Goal: Task Accomplishment & Management: Manage account settings

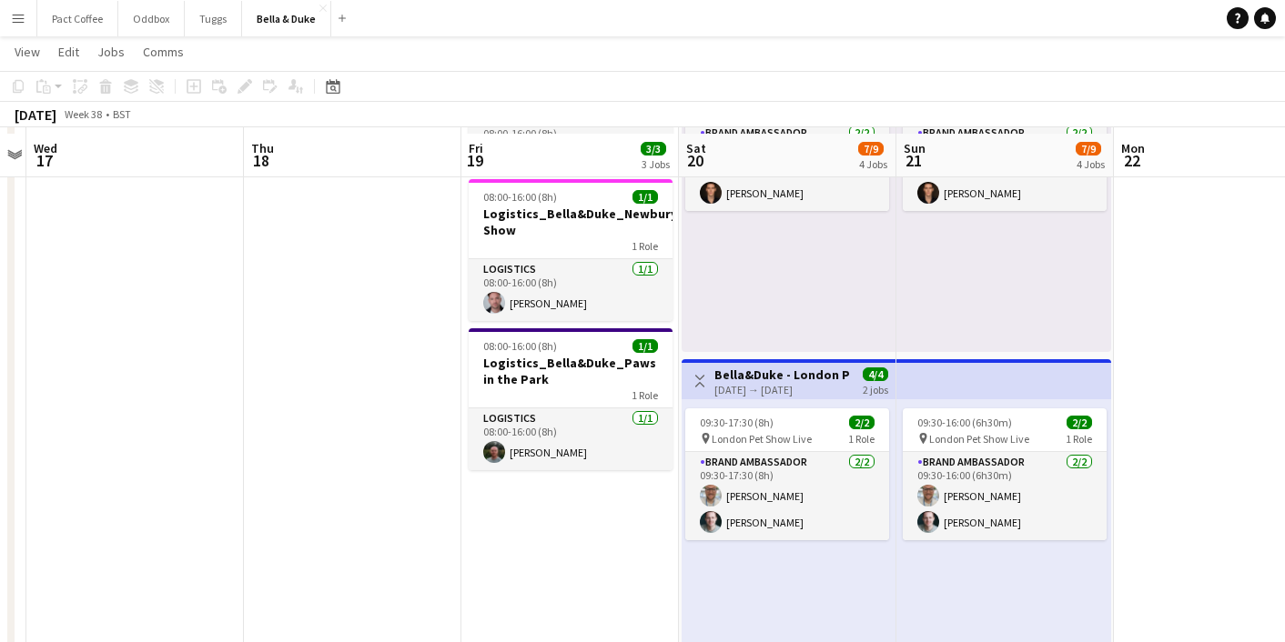
scroll to position [263, 0]
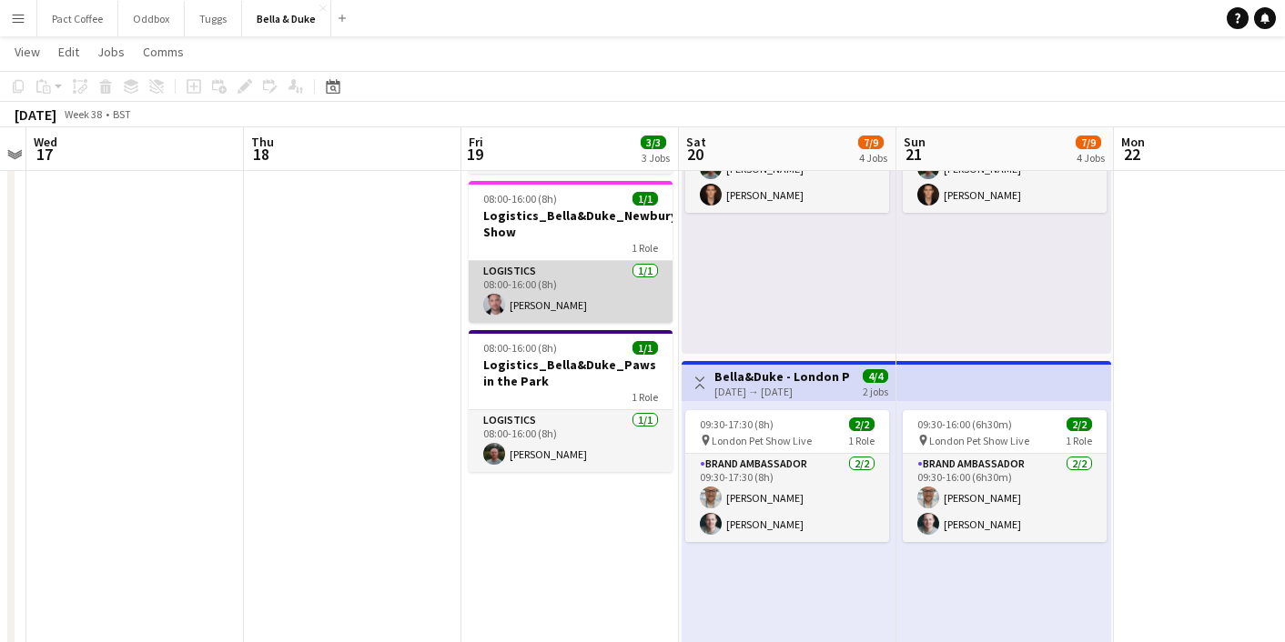
click at [490, 307] on app-user-avatar at bounding box center [494, 305] width 22 height 22
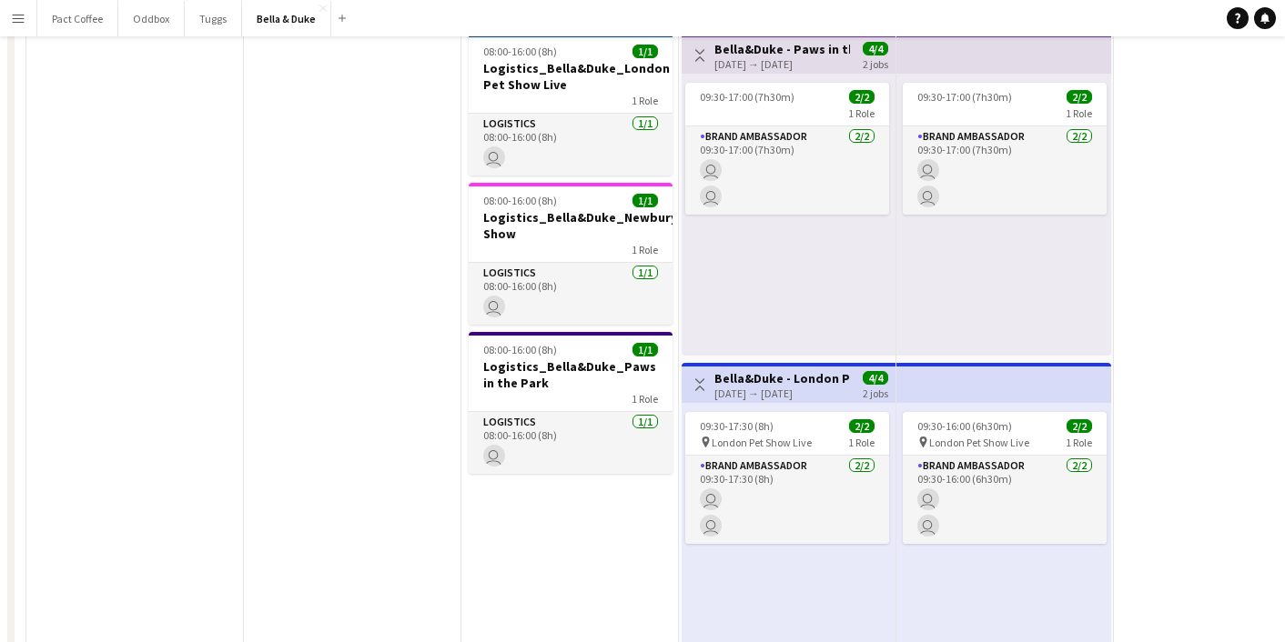
scroll to position [0, 0]
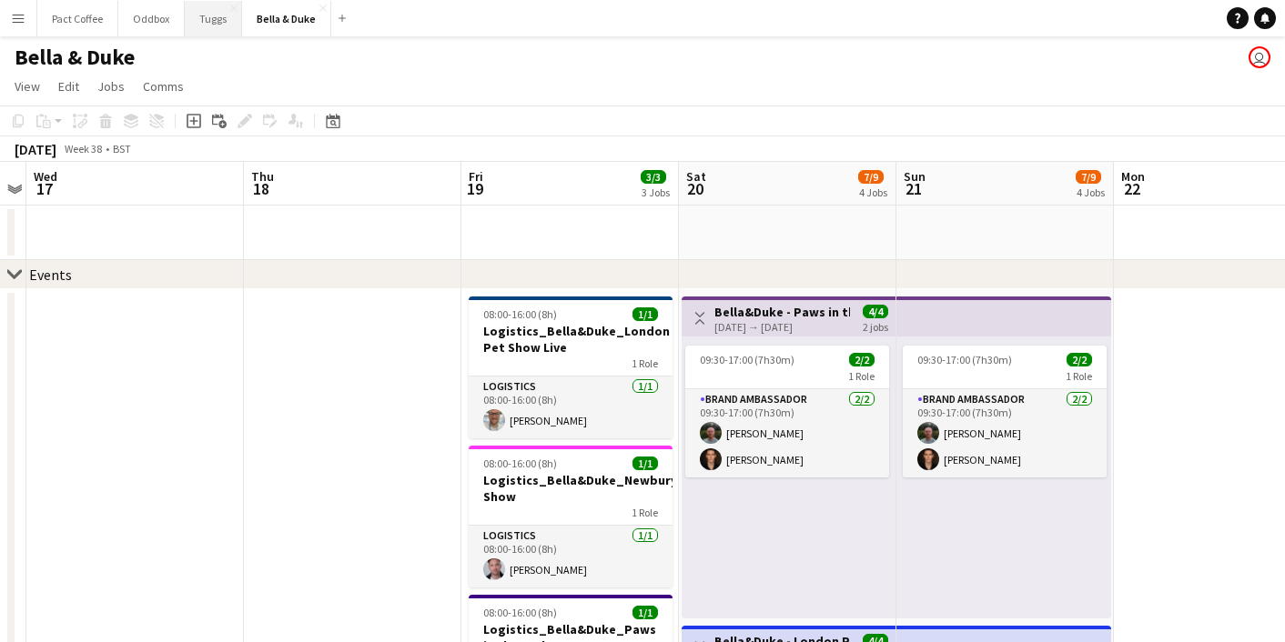
click at [208, 28] on button "Tuggs Close" at bounding box center [213, 18] width 57 height 35
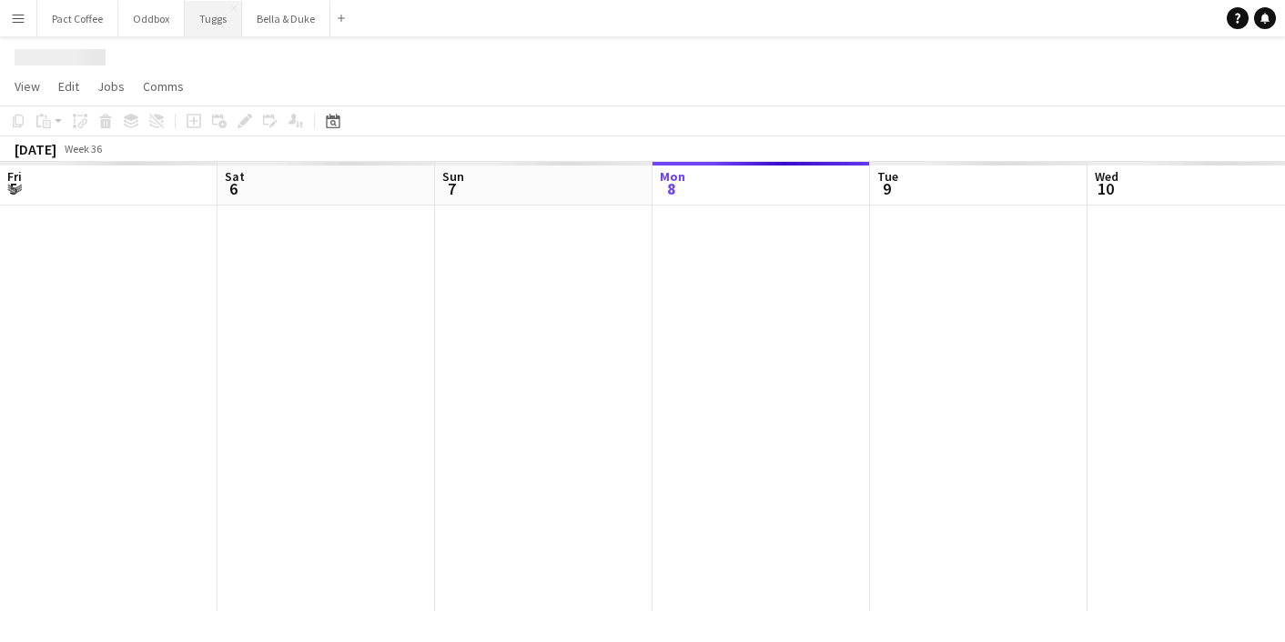
scroll to position [0, 435]
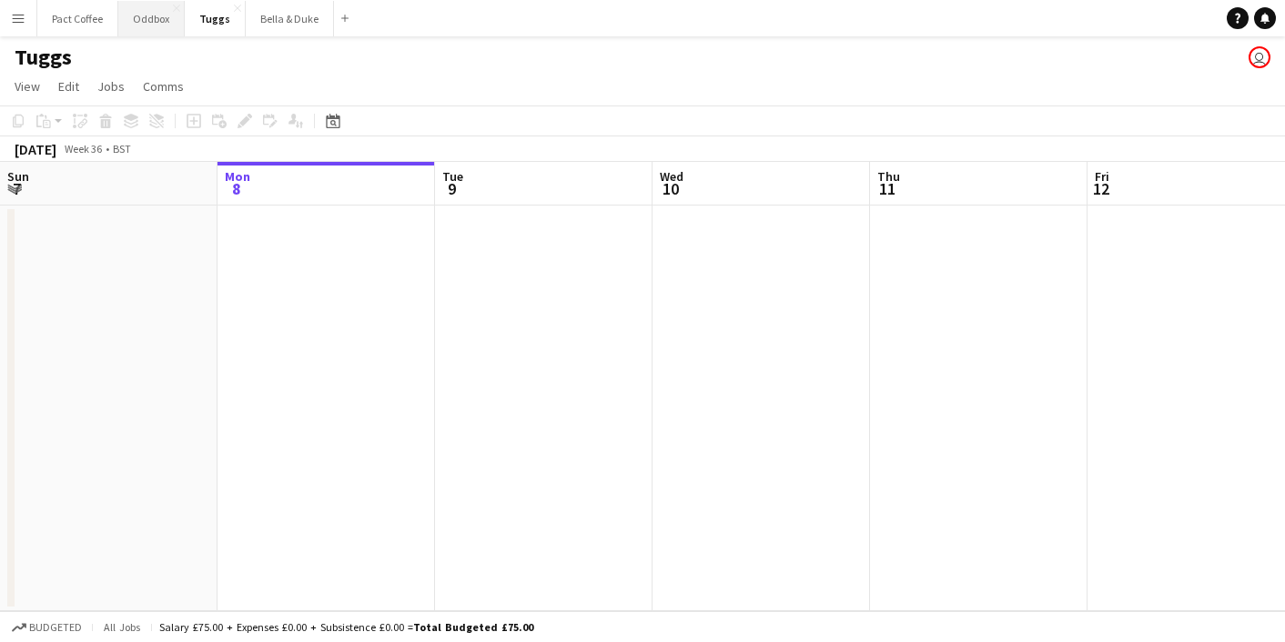
click at [144, 20] on button "Oddbox Close" at bounding box center [151, 18] width 66 height 35
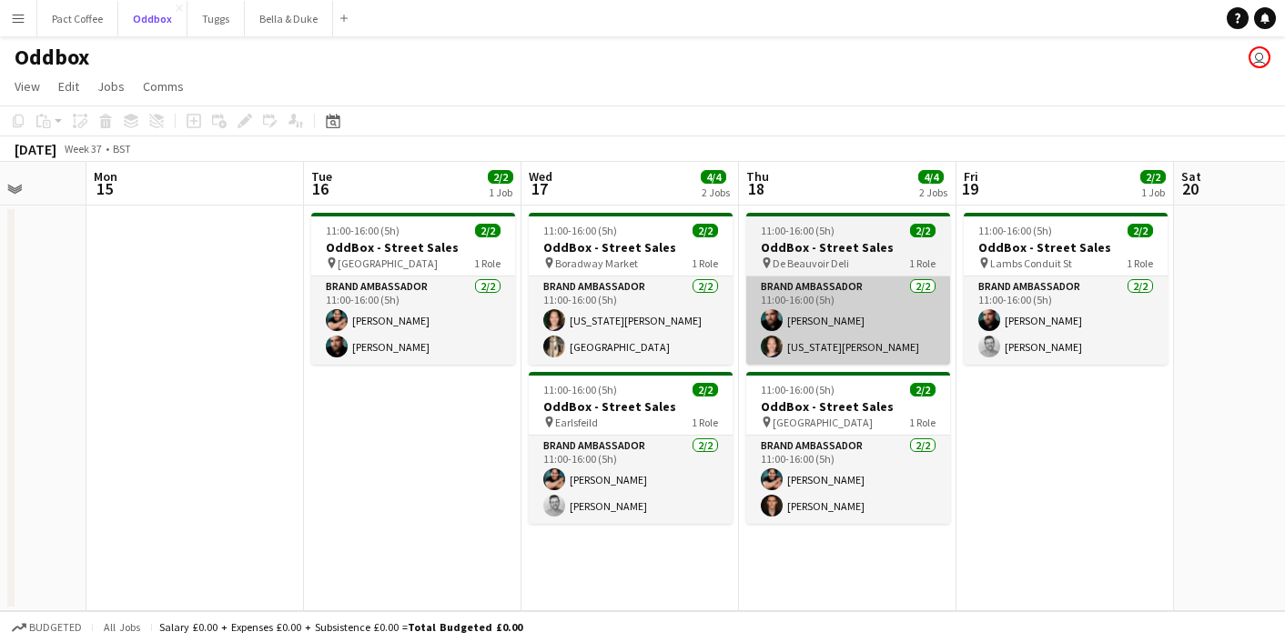
scroll to position [0, 560]
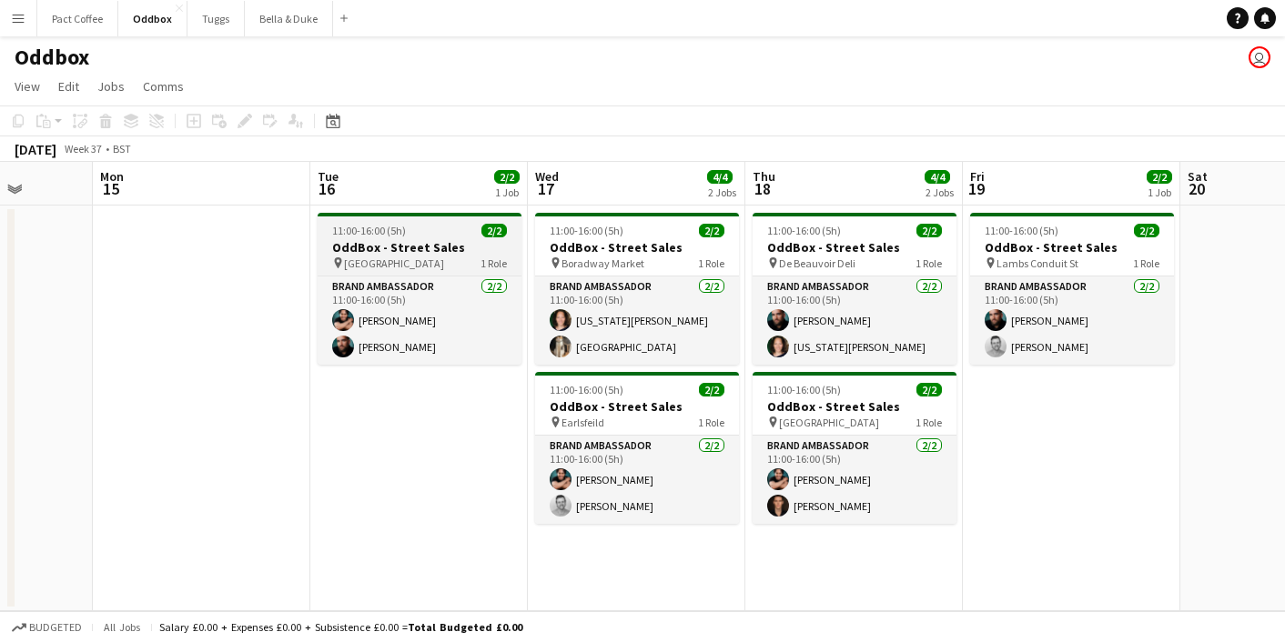
click at [458, 254] on h3 "OddBox - Street Sales" at bounding box center [420, 247] width 204 height 16
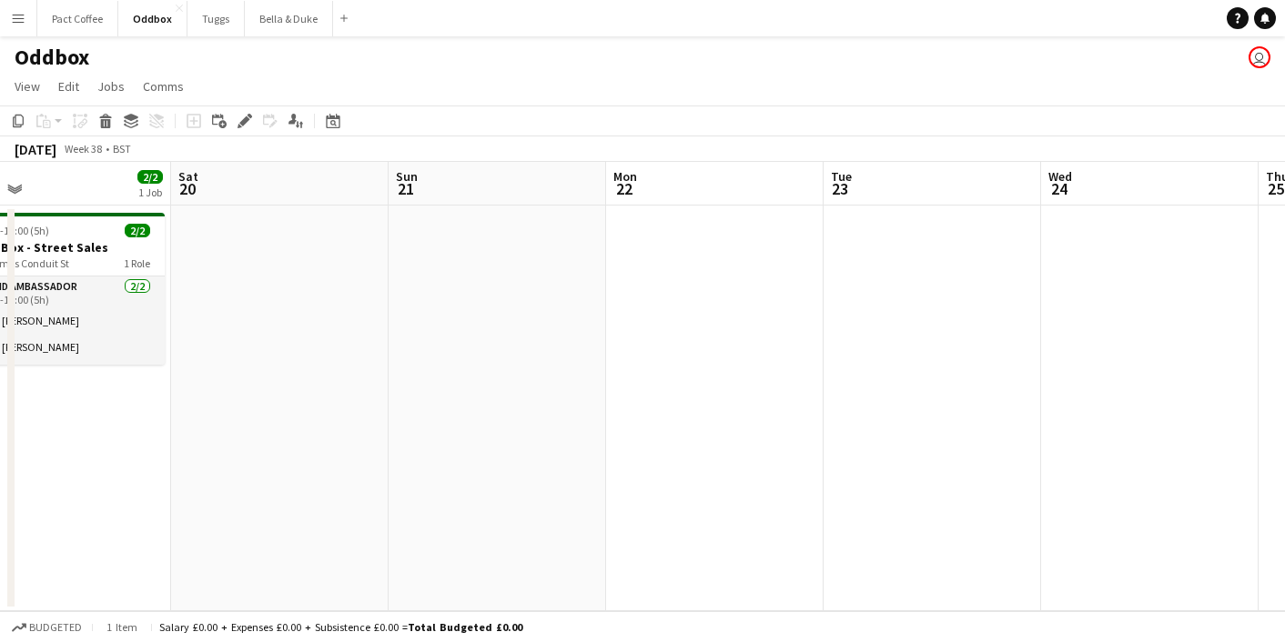
scroll to position [0, 443]
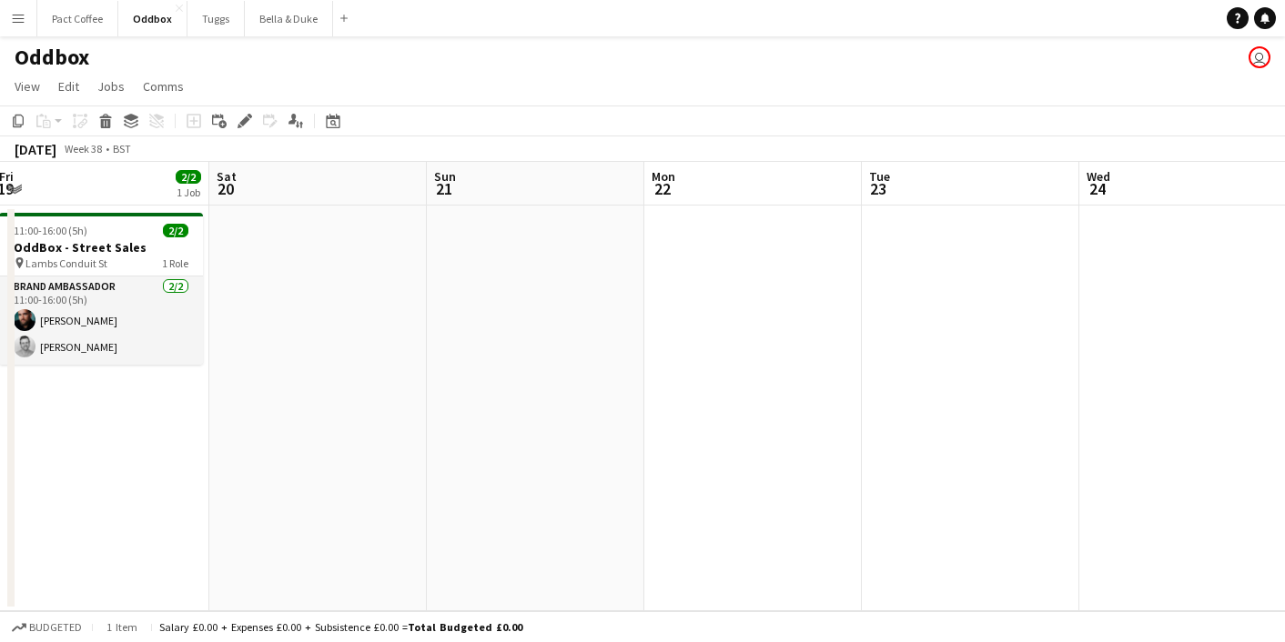
click at [740, 335] on app-date-cell at bounding box center [752, 409] width 217 height 406
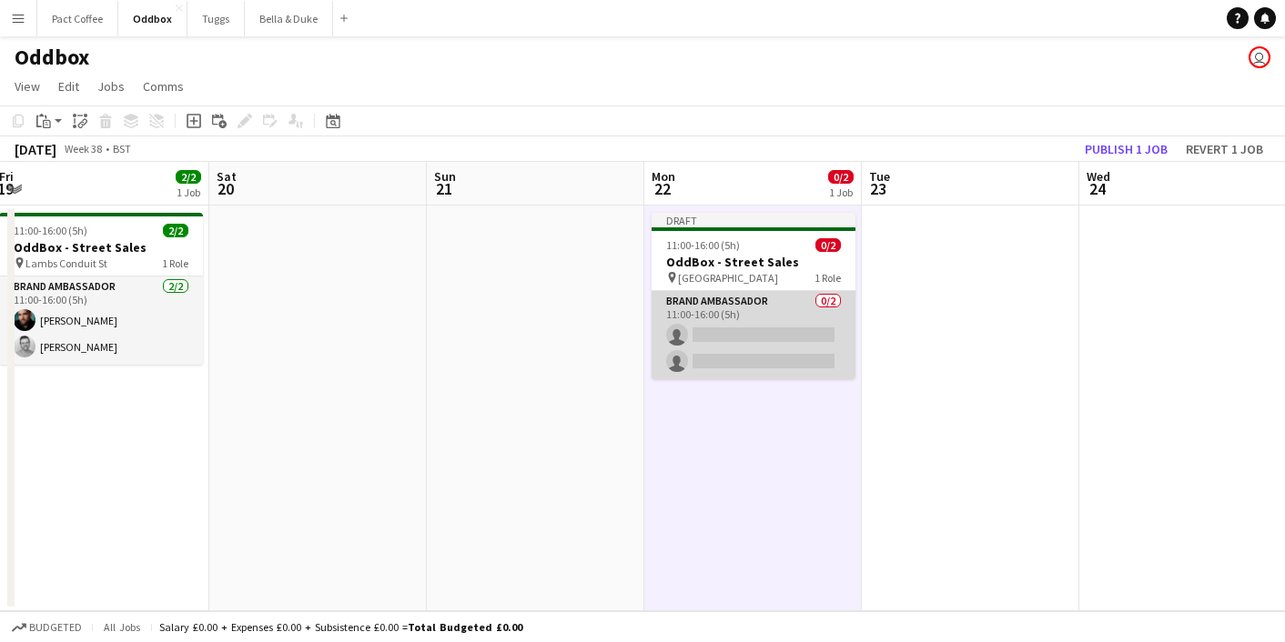
click at [723, 336] on app-card-role "Brand Ambassador 0/2 11:00-16:00 (5h) single-neutral-actions single-neutral-act…" at bounding box center [754, 335] width 204 height 88
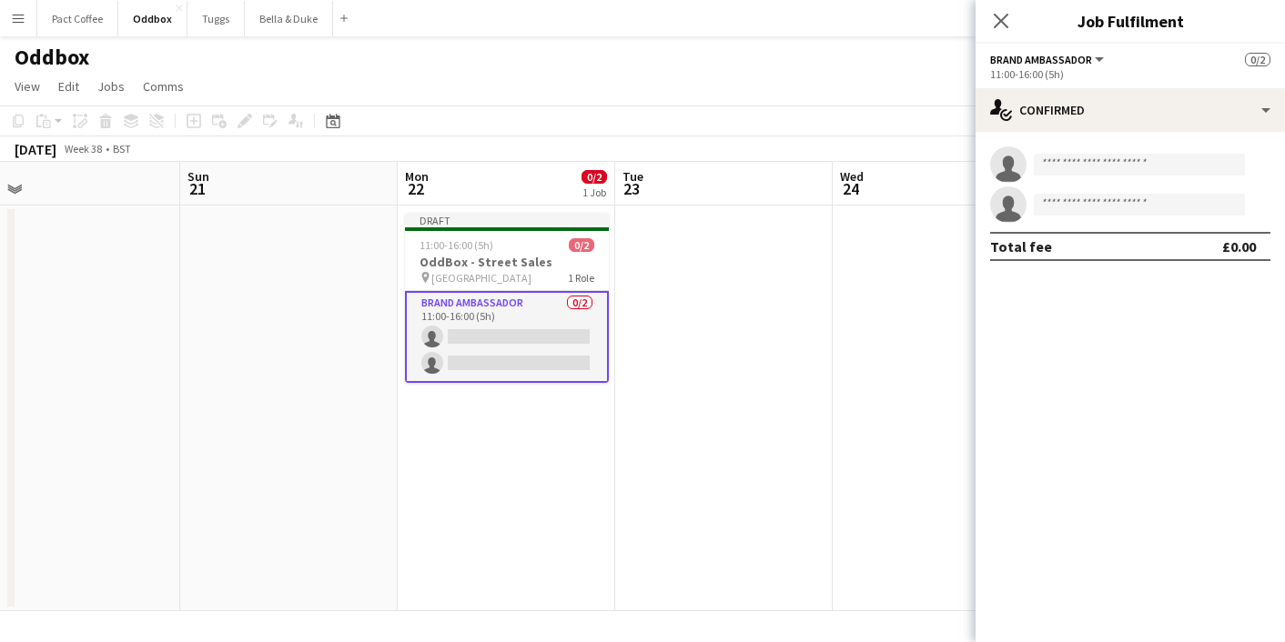
scroll to position [0, 693]
click at [1078, 147] on app-invite-slot "single-neutral-actions" at bounding box center [1130, 165] width 309 height 36
click at [1074, 165] on input at bounding box center [1139, 165] width 211 height 22
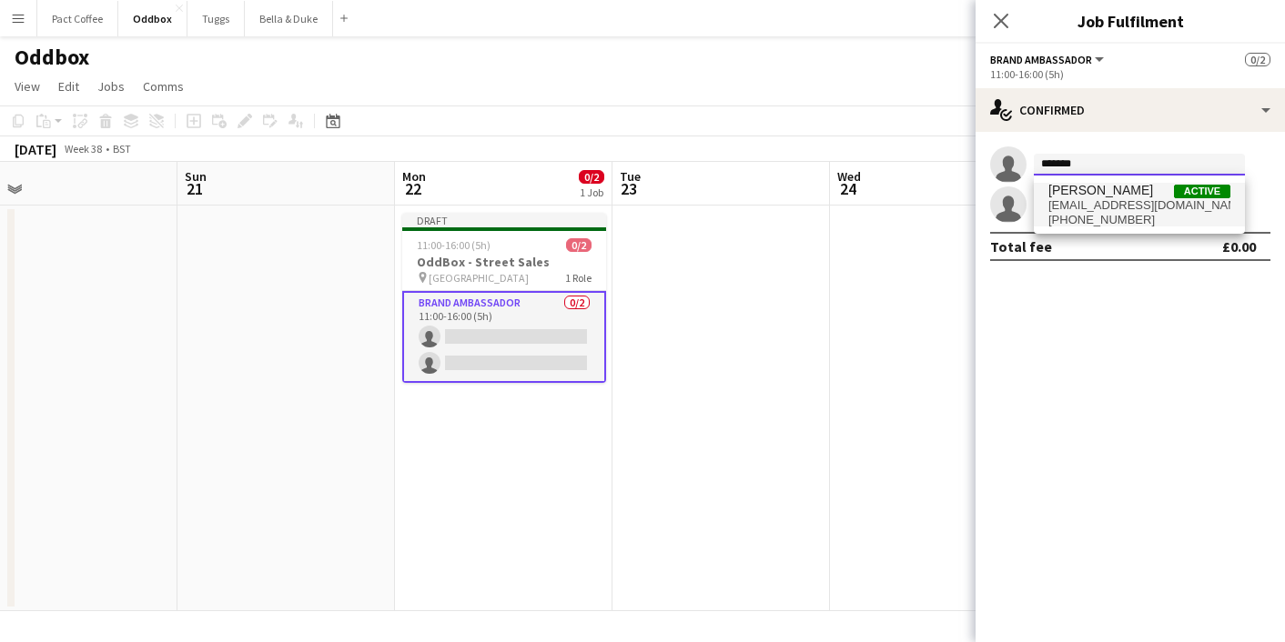
type input "******"
click at [1166, 214] on span "+447803531443" at bounding box center [1139, 220] width 182 height 15
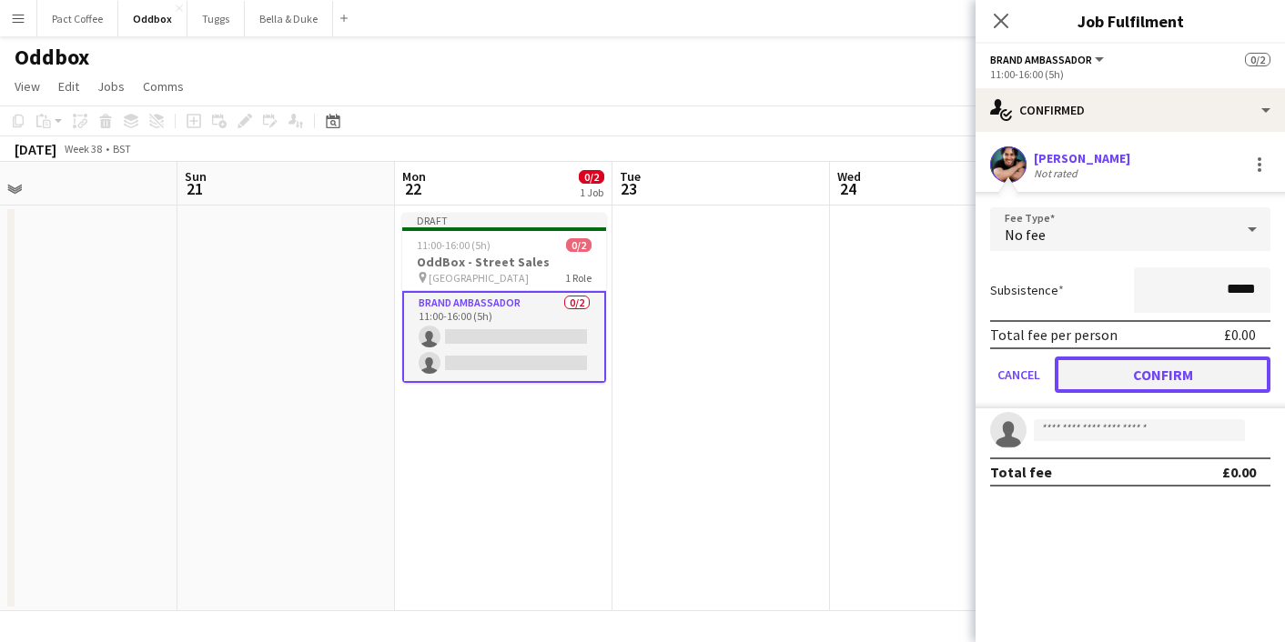
click at [1110, 376] on button "Confirm" at bounding box center [1163, 375] width 216 height 36
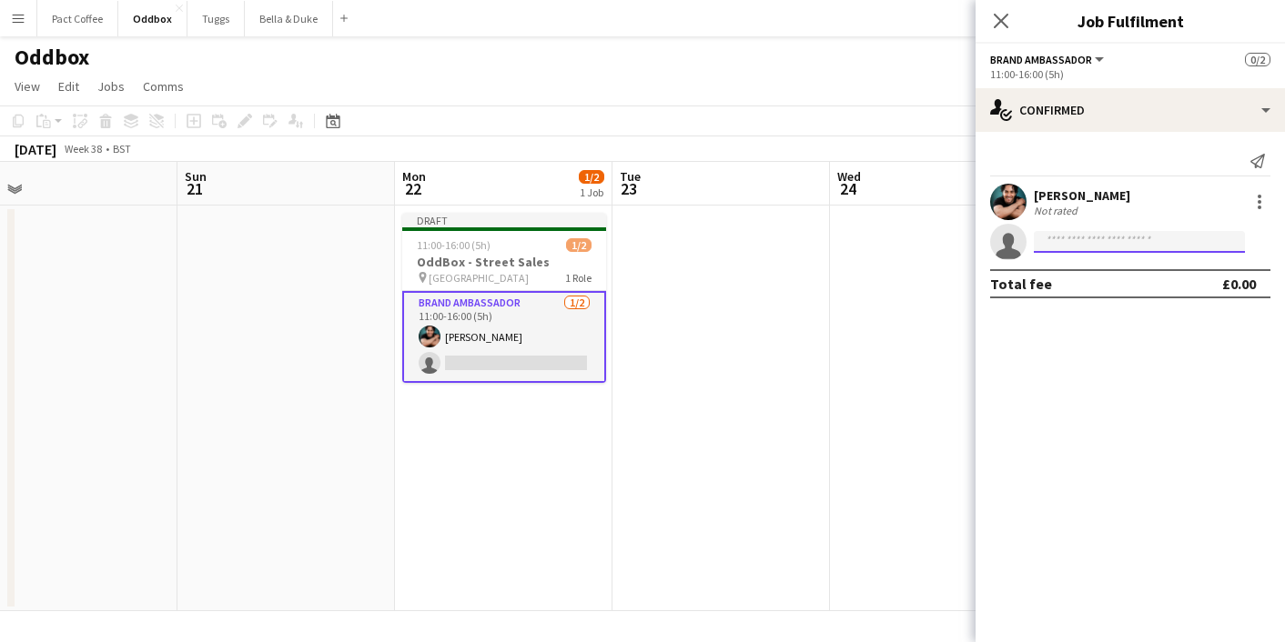
click at [1075, 242] on input at bounding box center [1139, 242] width 211 height 22
type input "***"
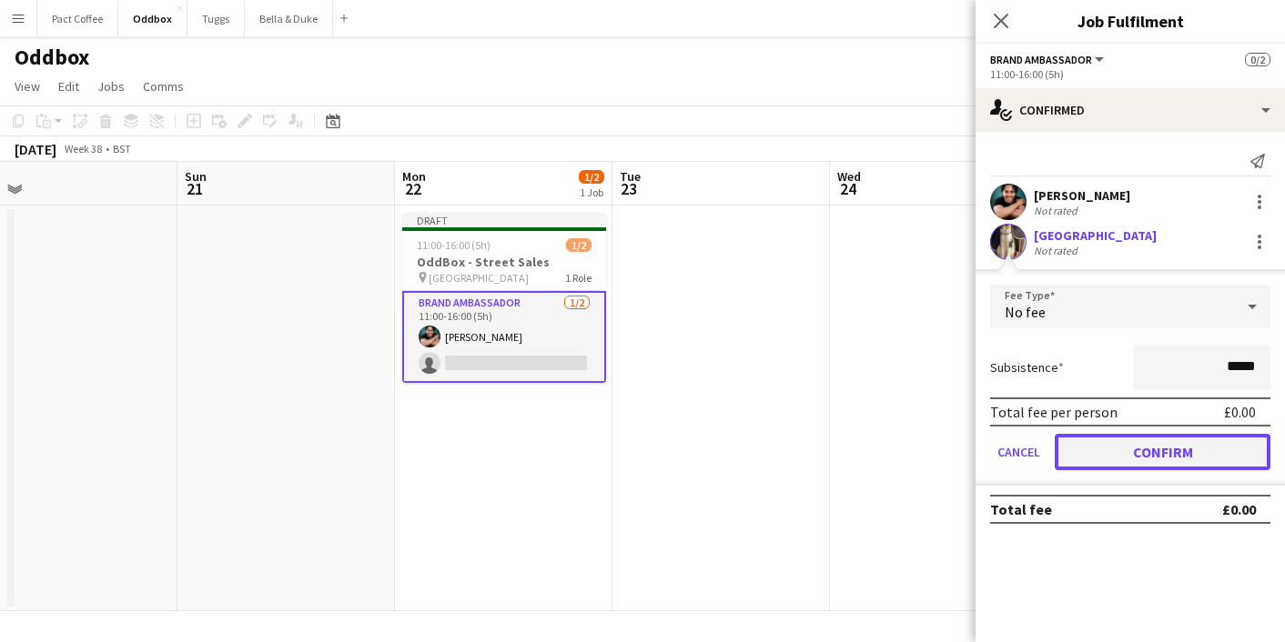
click at [1140, 453] on button "Confirm" at bounding box center [1163, 452] width 216 height 36
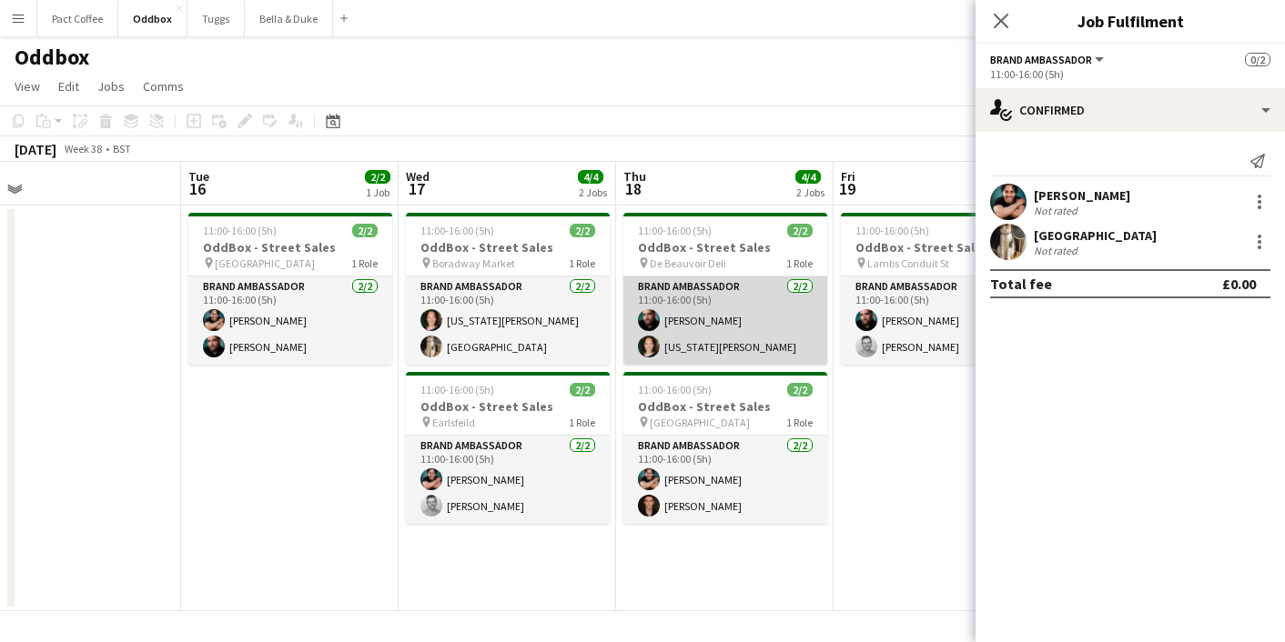
scroll to position [0, 477]
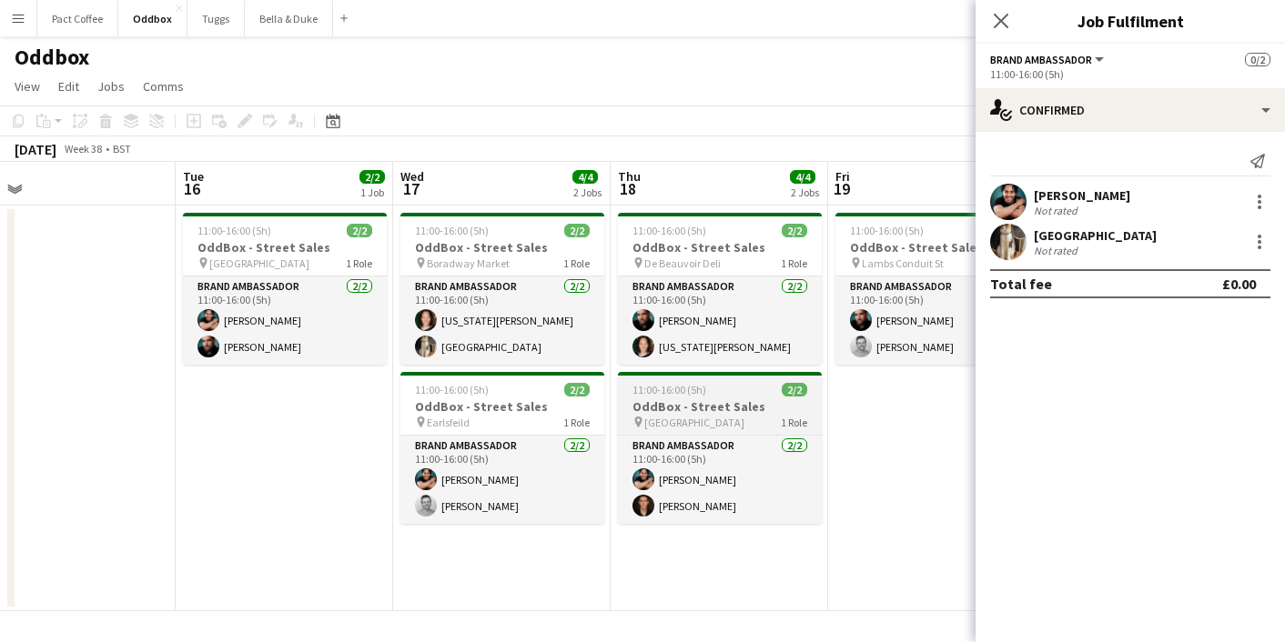
click at [715, 420] on div "pin Lorship Lane 1 Role" at bounding box center [720, 422] width 204 height 15
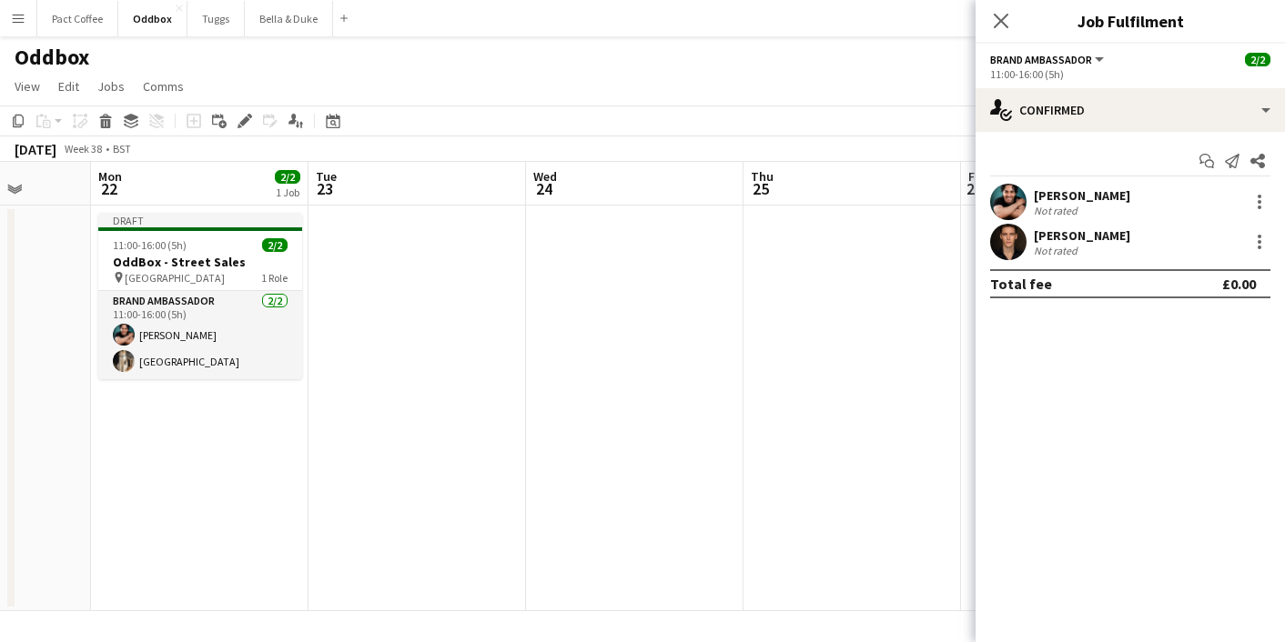
scroll to position [0, 526]
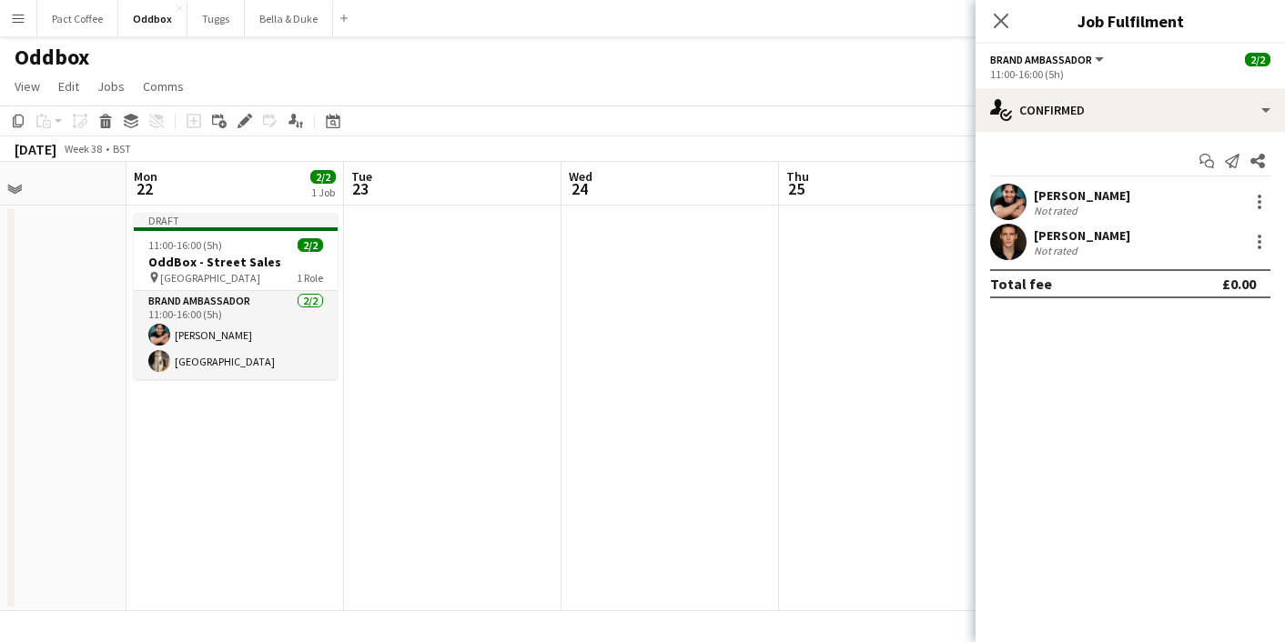
click at [465, 279] on app-date-cell at bounding box center [452, 409] width 217 height 406
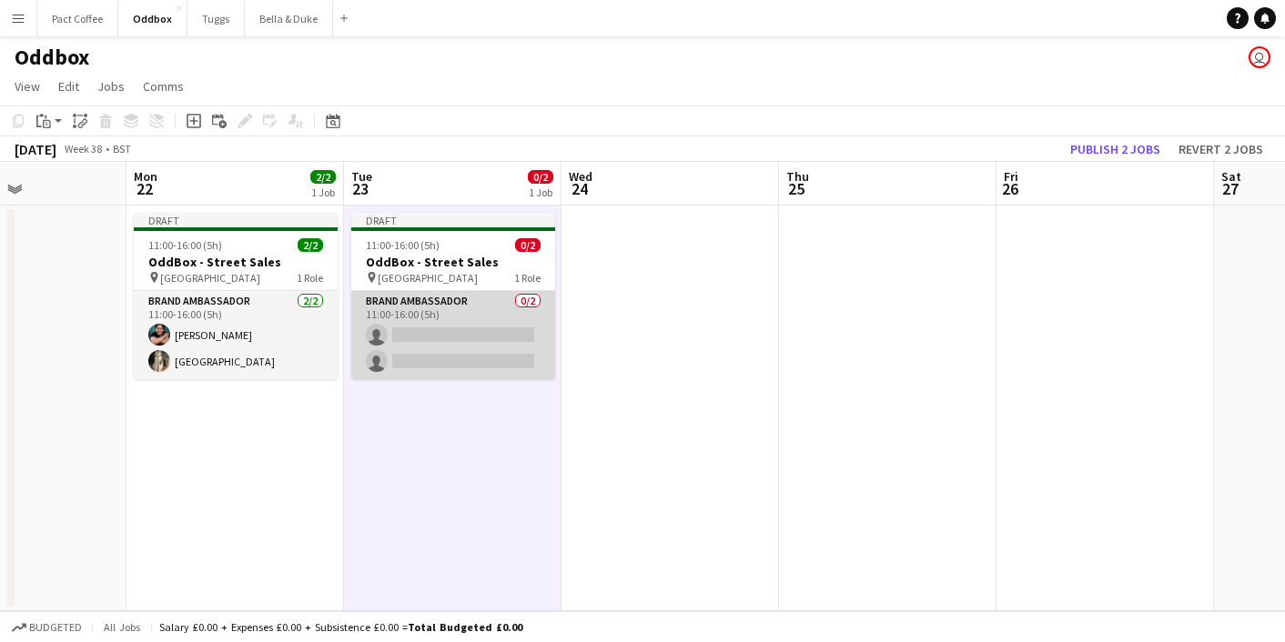
click at [460, 337] on app-card-role "Brand Ambassador 0/2 11:00-16:00 (5h) single-neutral-actions single-neutral-act…" at bounding box center [453, 335] width 204 height 88
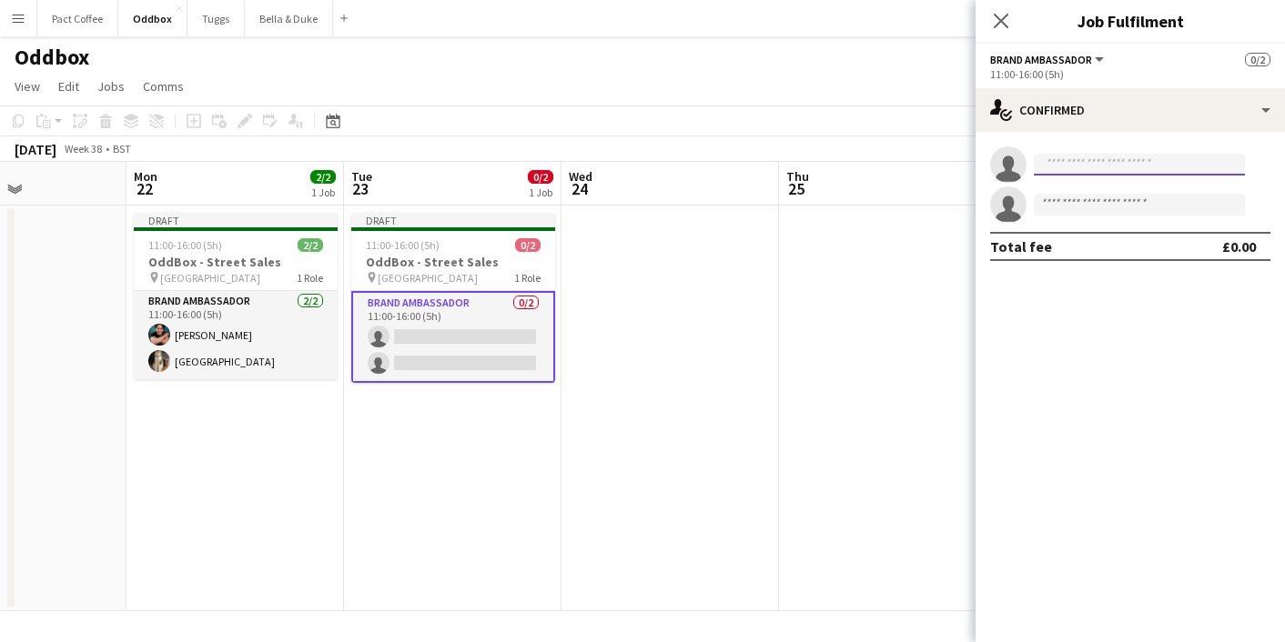
click at [1044, 167] on input at bounding box center [1139, 165] width 211 height 22
type input "******"
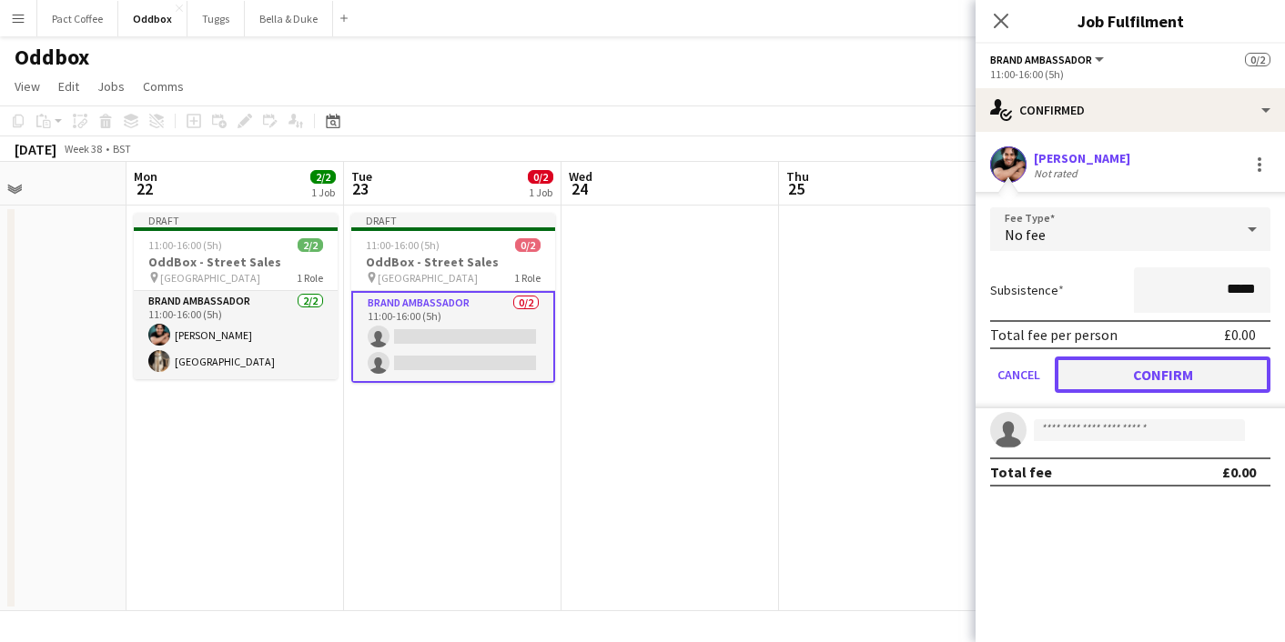
click at [1209, 384] on button "Confirm" at bounding box center [1163, 375] width 216 height 36
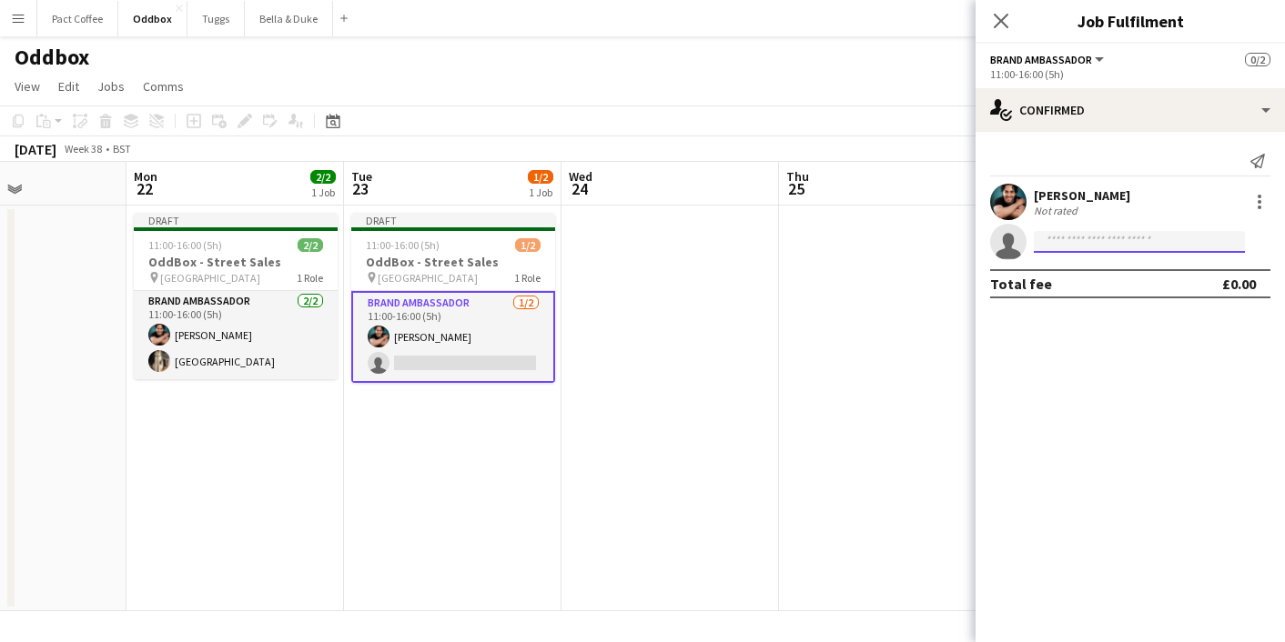
click at [1115, 245] on input at bounding box center [1139, 242] width 211 height 22
type input "***"
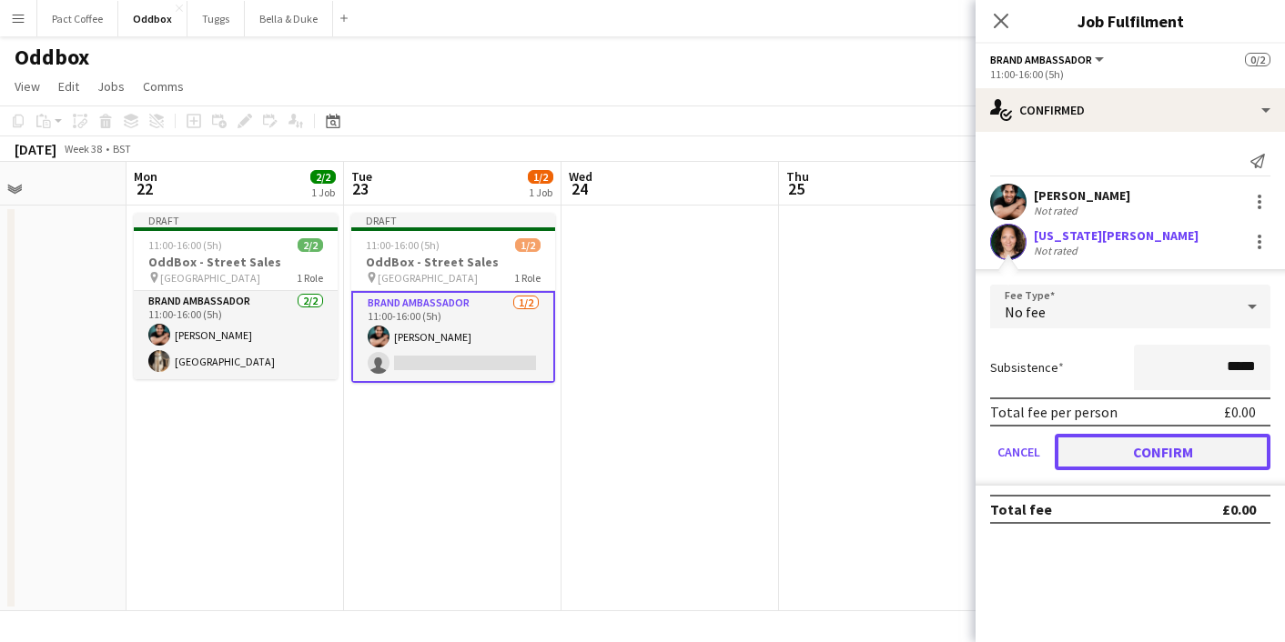
click at [1183, 465] on button "Confirm" at bounding box center [1163, 452] width 216 height 36
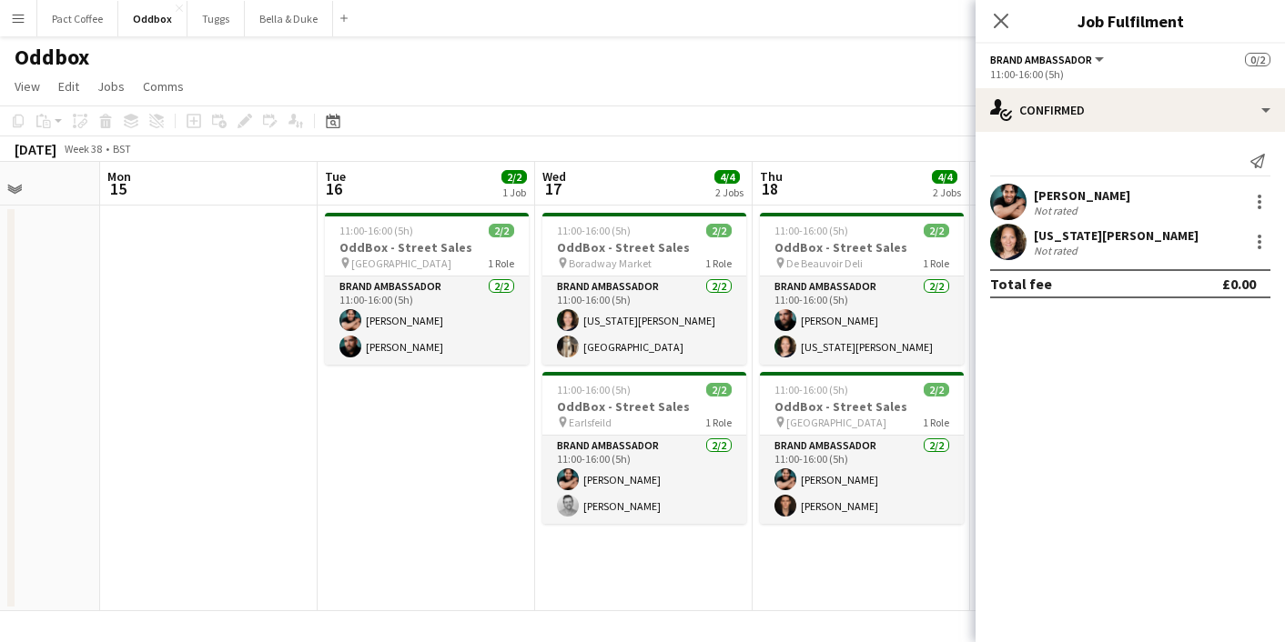
scroll to position [0, 560]
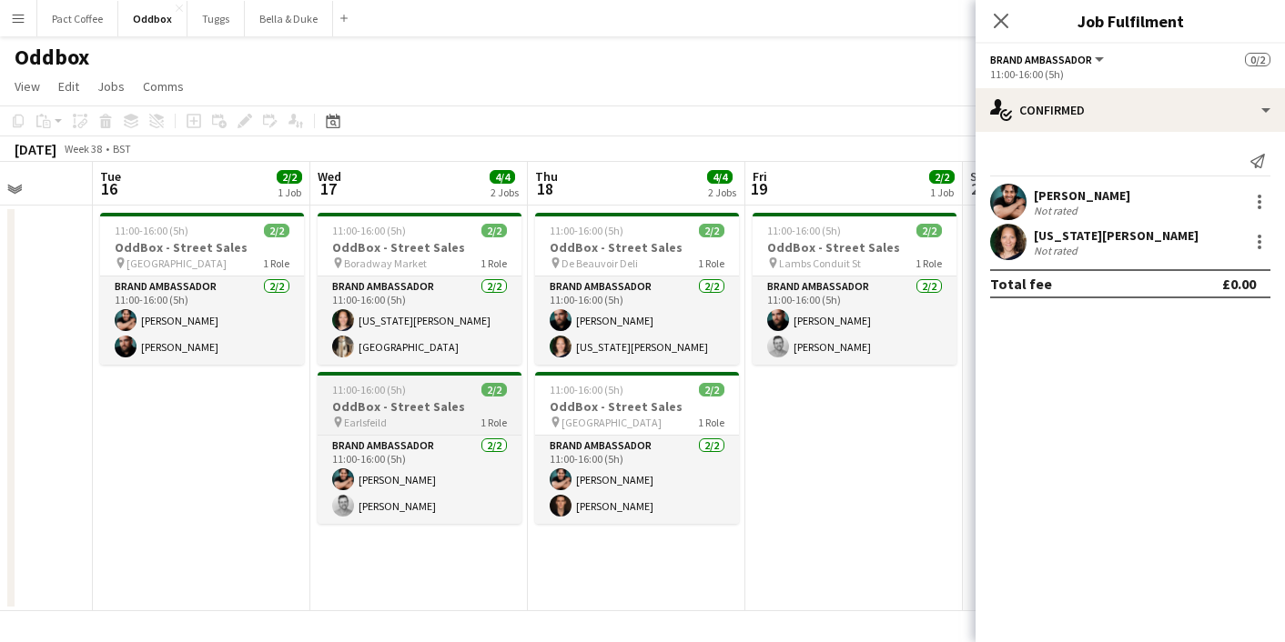
click at [392, 397] on app-job-card "11:00-16:00 (5h) 2/2 OddBox - Street Sales pin Earlsfeild 1 Role Brand Ambassad…" at bounding box center [420, 448] width 204 height 152
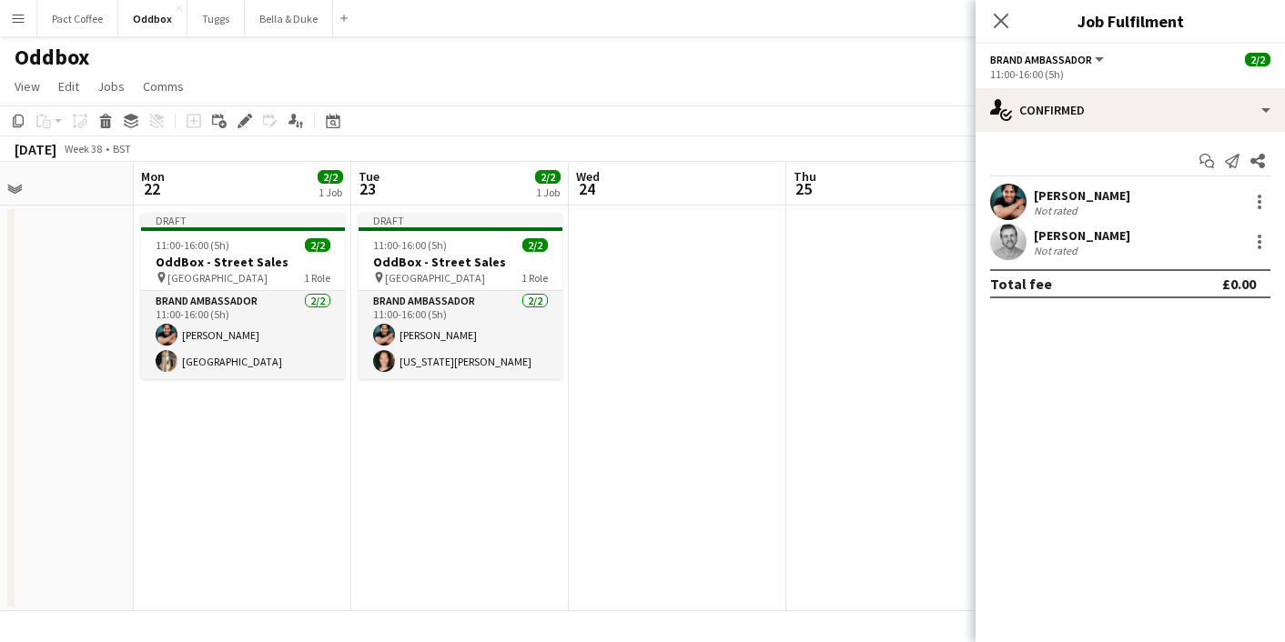
scroll to position [0, 741]
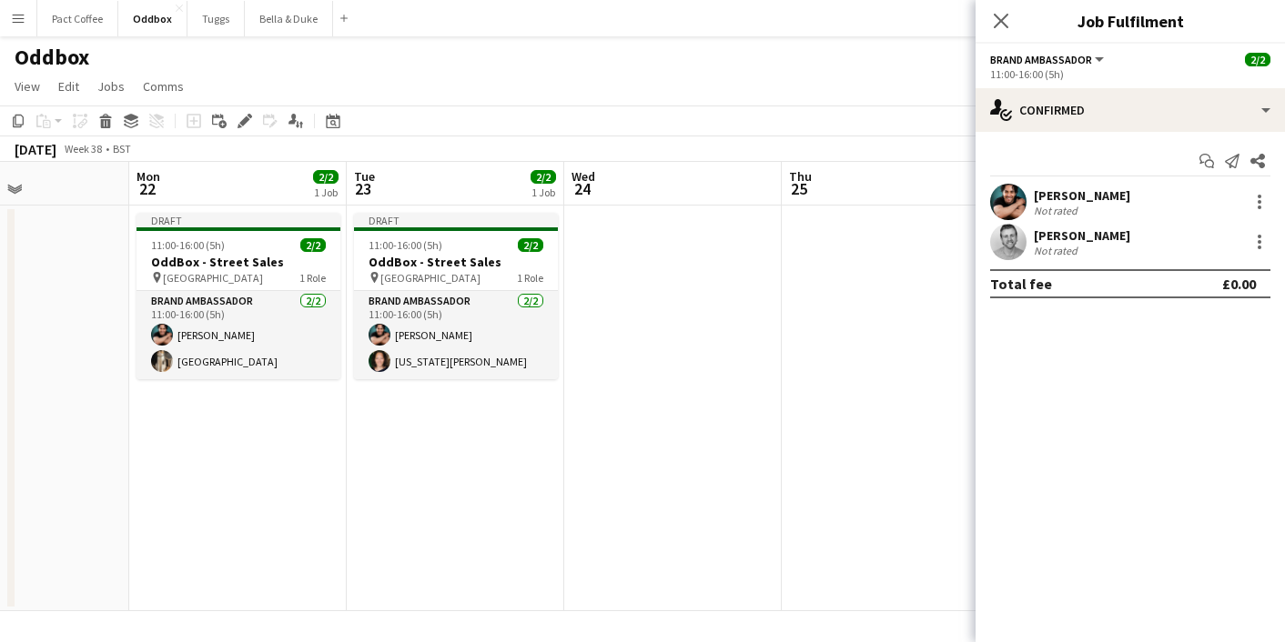
click at [674, 300] on app-date-cell at bounding box center [672, 409] width 217 height 406
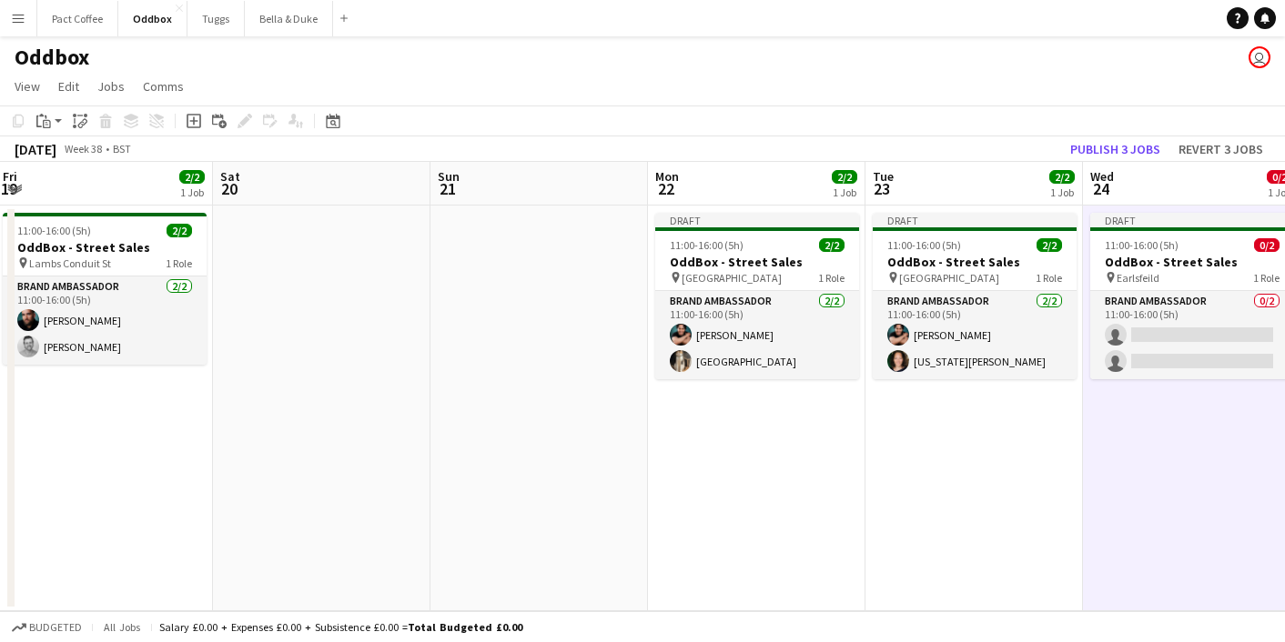
scroll to position [0, 725]
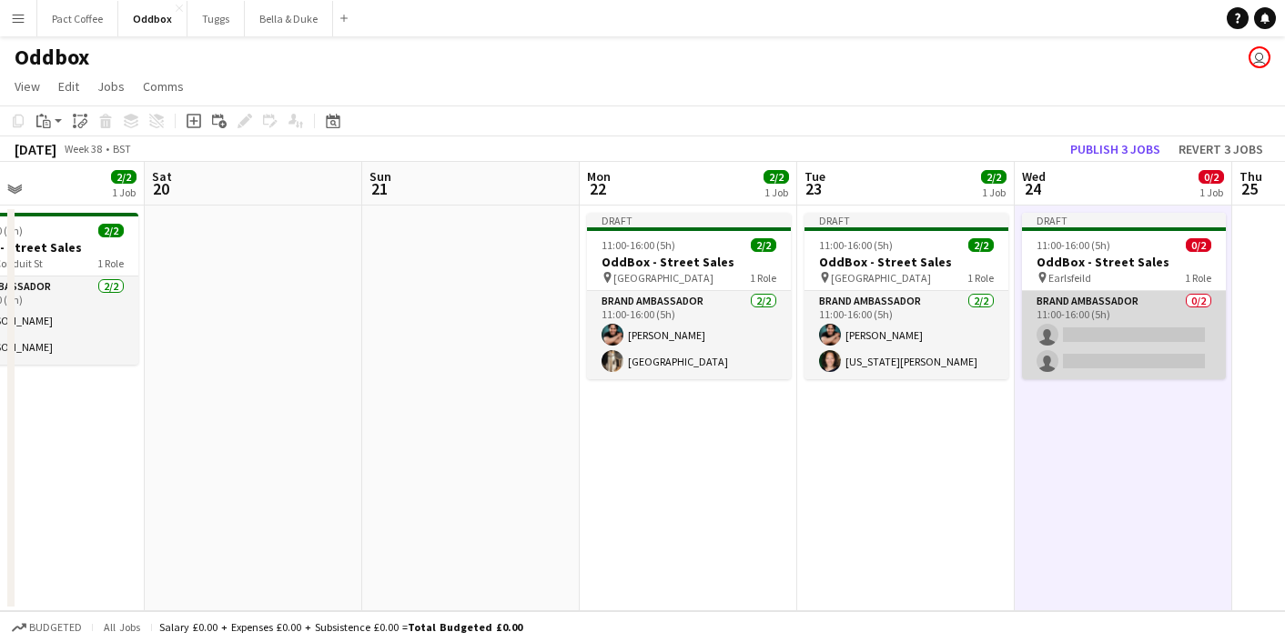
click at [1134, 331] on app-card-role "Brand Ambassador 0/2 11:00-16:00 (5h) single-neutral-actions single-neutral-act…" at bounding box center [1124, 335] width 204 height 88
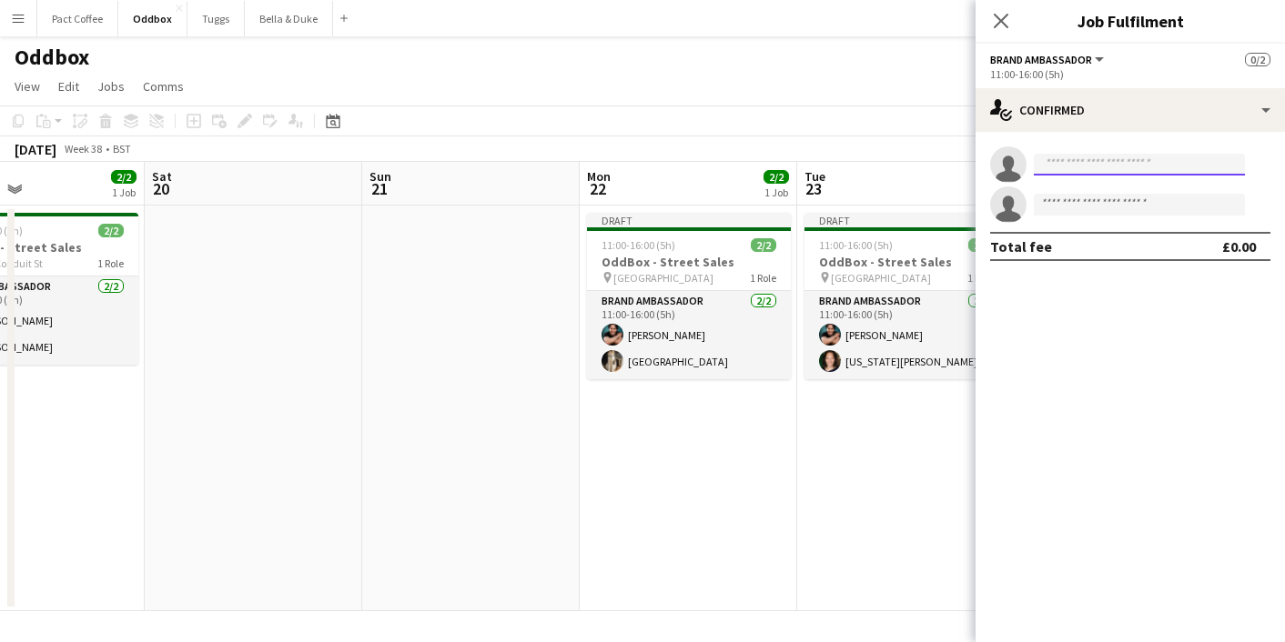
click at [1148, 167] on input at bounding box center [1139, 165] width 211 height 22
type input "******"
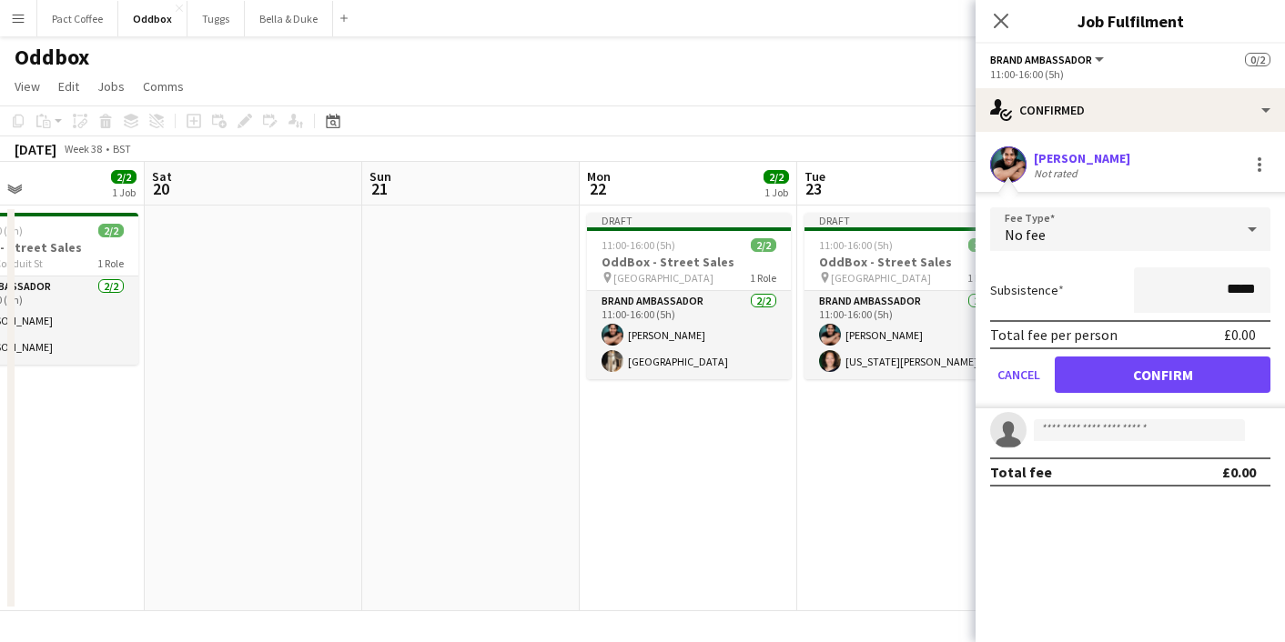
click at [1194, 356] on form "Fee Type No fee Subsistence ***** Total fee per person £0.00 Cancel Confirm" at bounding box center [1130, 307] width 309 height 201
click at [1179, 381] on button "Confirm" at bounding box center [1163, 375] width 216 height 36
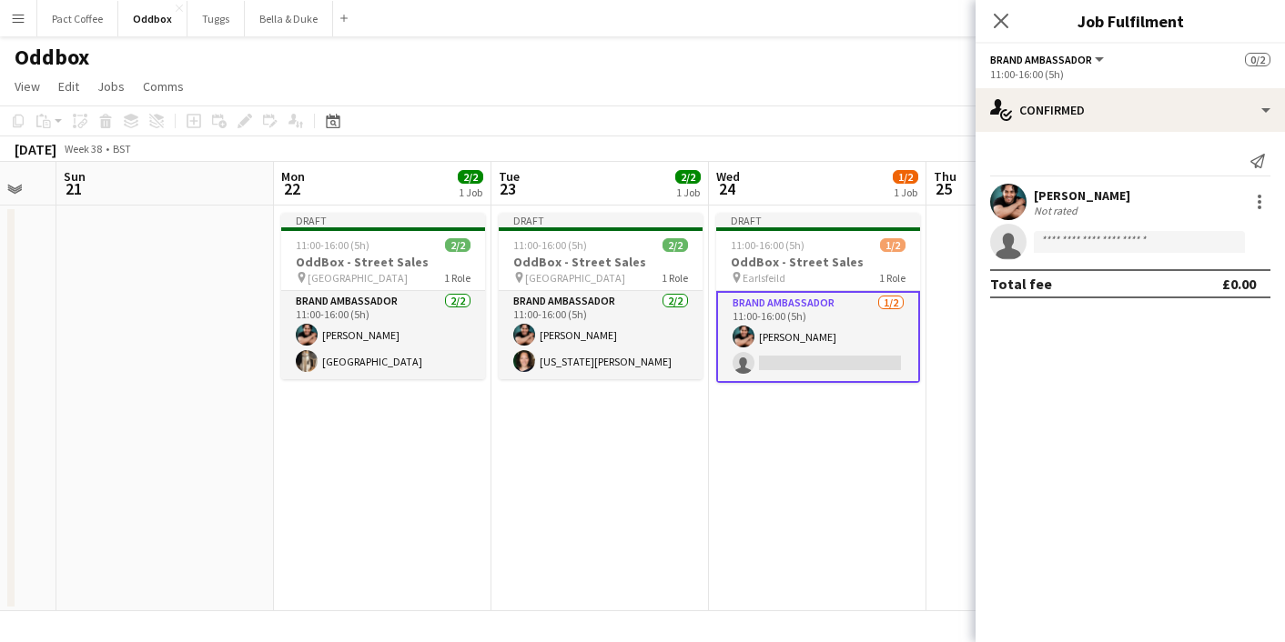
scroll to position [0, 606]
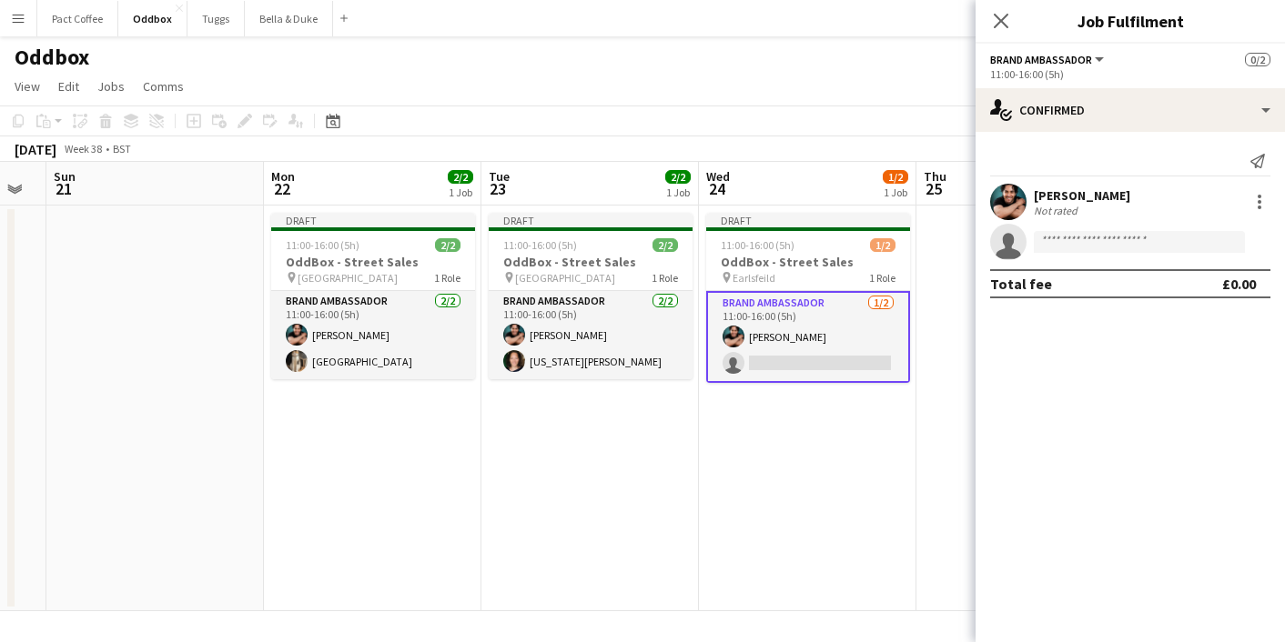
click at [830, 361] on app-card-role "Brand Ambassador 1/2 11:00-16:00 (5h) Berkan Ozgur single-neutral-actions" at bounding box center [808, 337] width 204 height 92
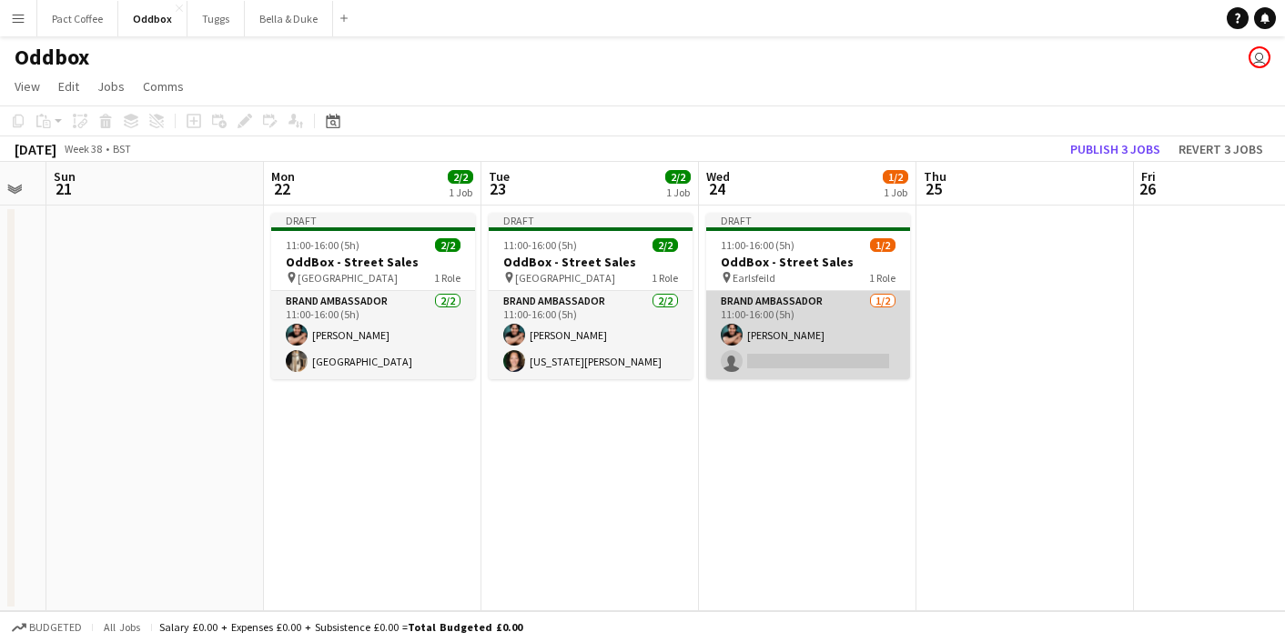
click at [830, 361] on app-card-role "Brand Ambassador 1/2 11:00-16:00 (5h) Berkan Ozgur single-neutral-actions" at bounding box center [808, 335] width 204 height 88
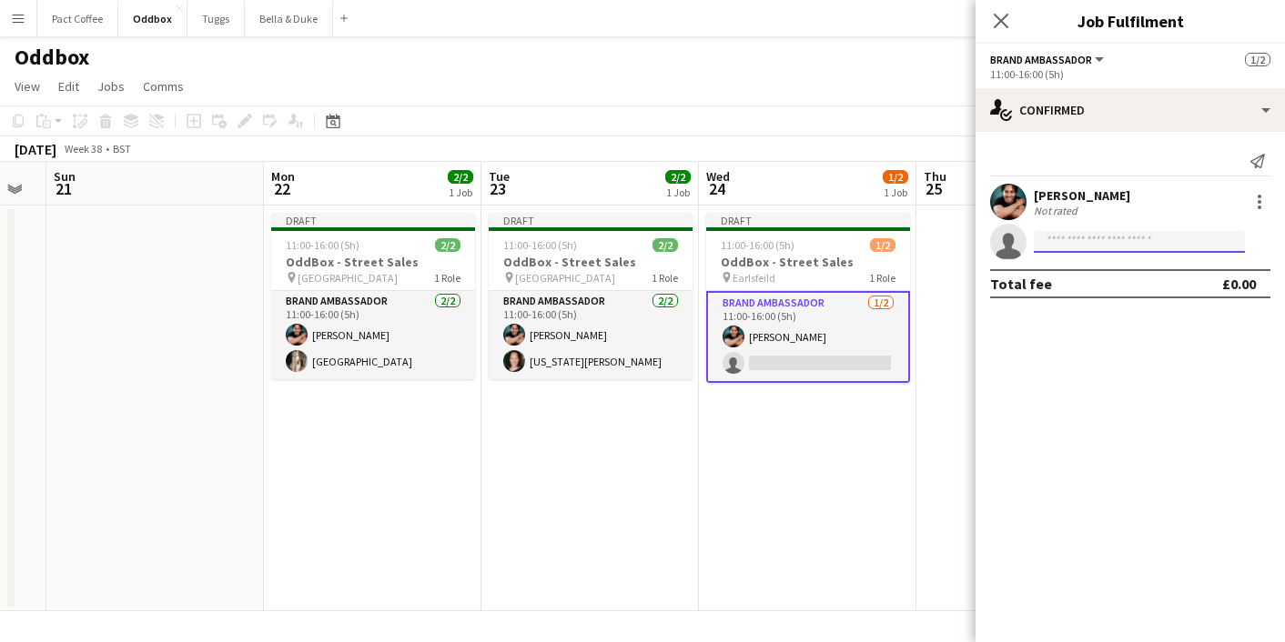
click at [1083, 238] on input at bounding box center [1139, 242] width 211 height 22
type input "*"
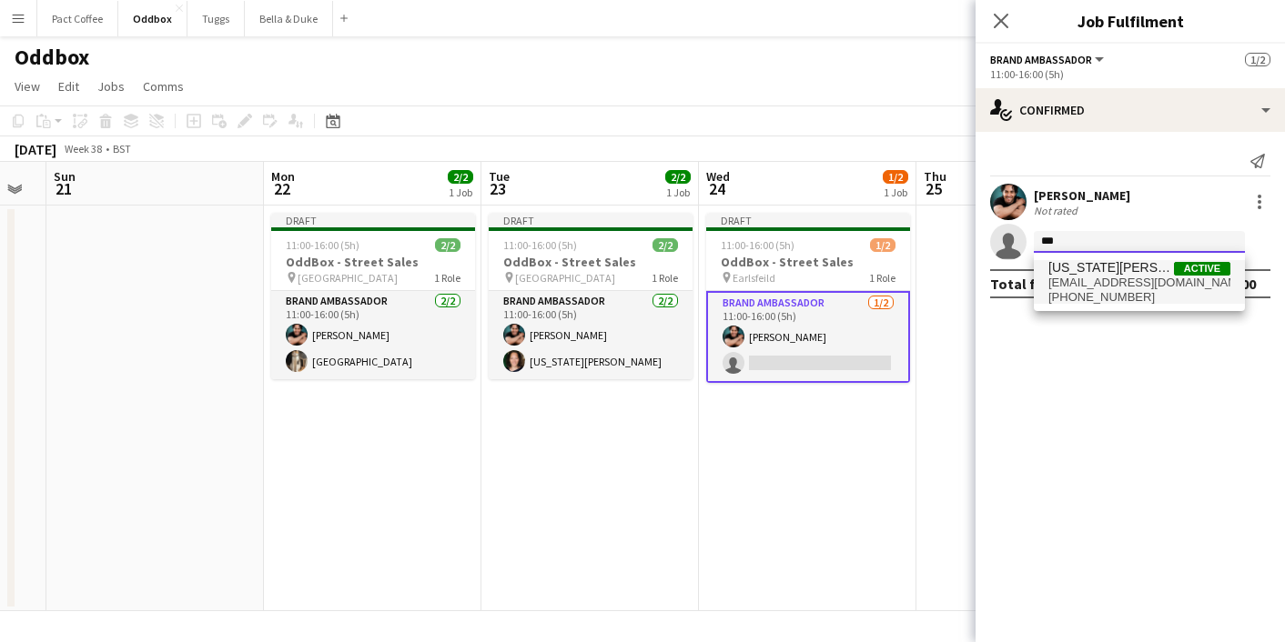
type input "***"
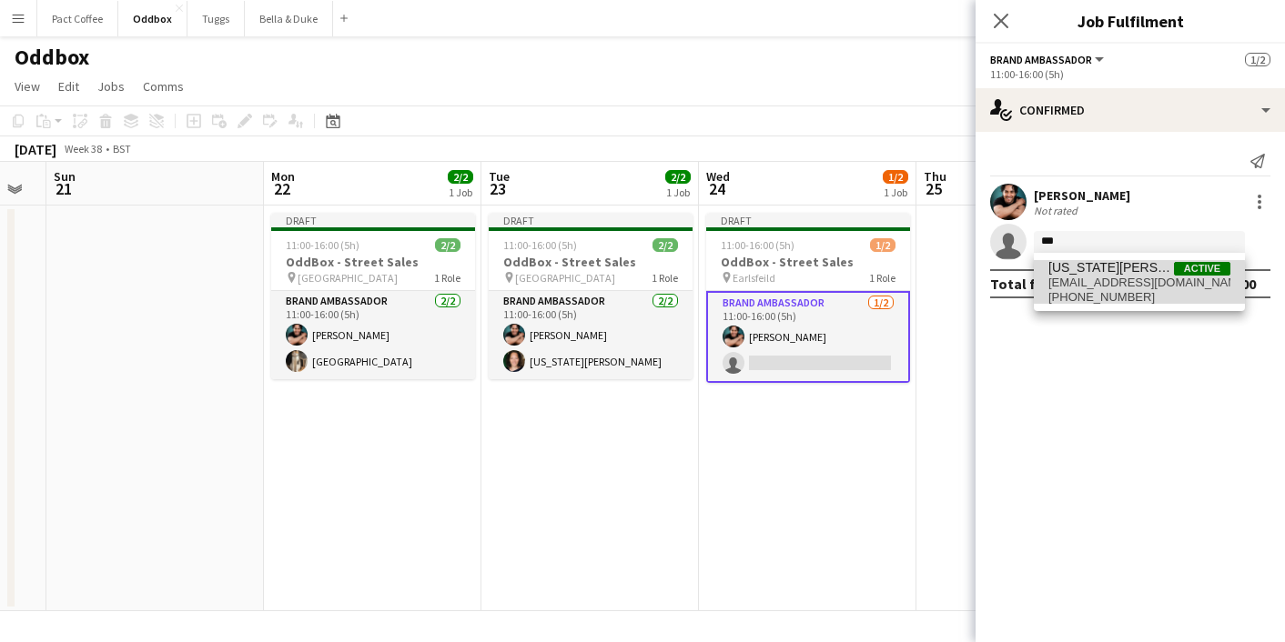
click at [1098, 284] on span "[EMAIL_ADDRESS][DOMAIN_NAME]" at bounding box center [1139, 283] width 182 height 15
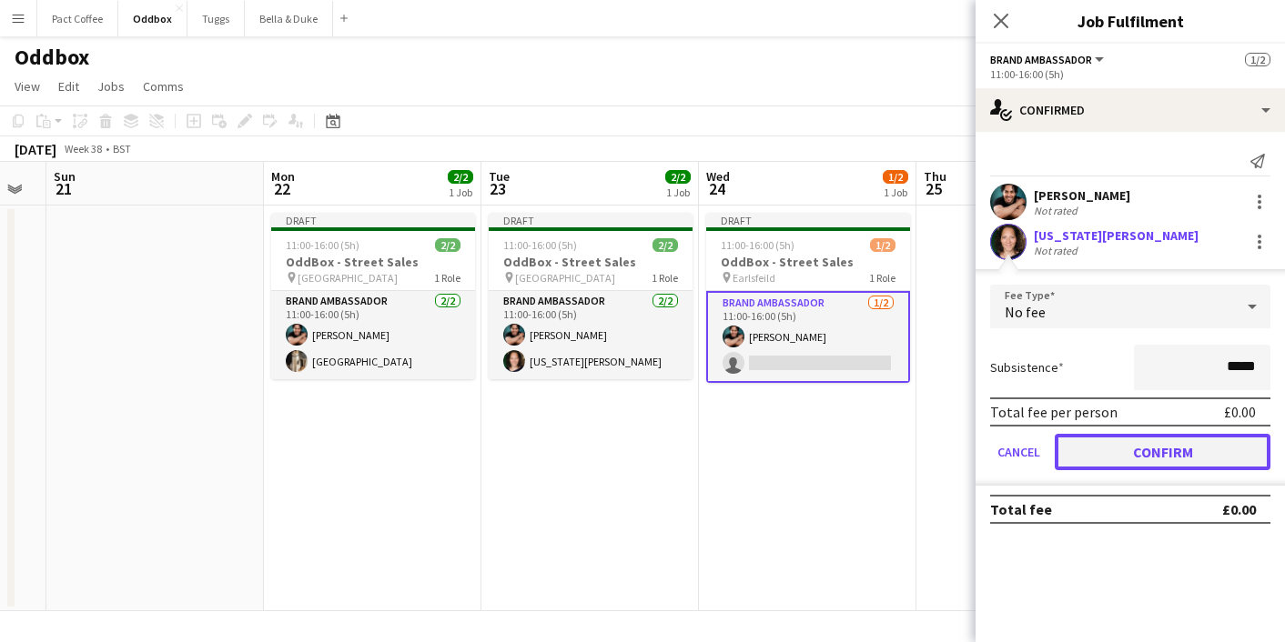
click at [1149, 453] on button "Confirm" at bounding box center [1163, 452] width 216 height 36
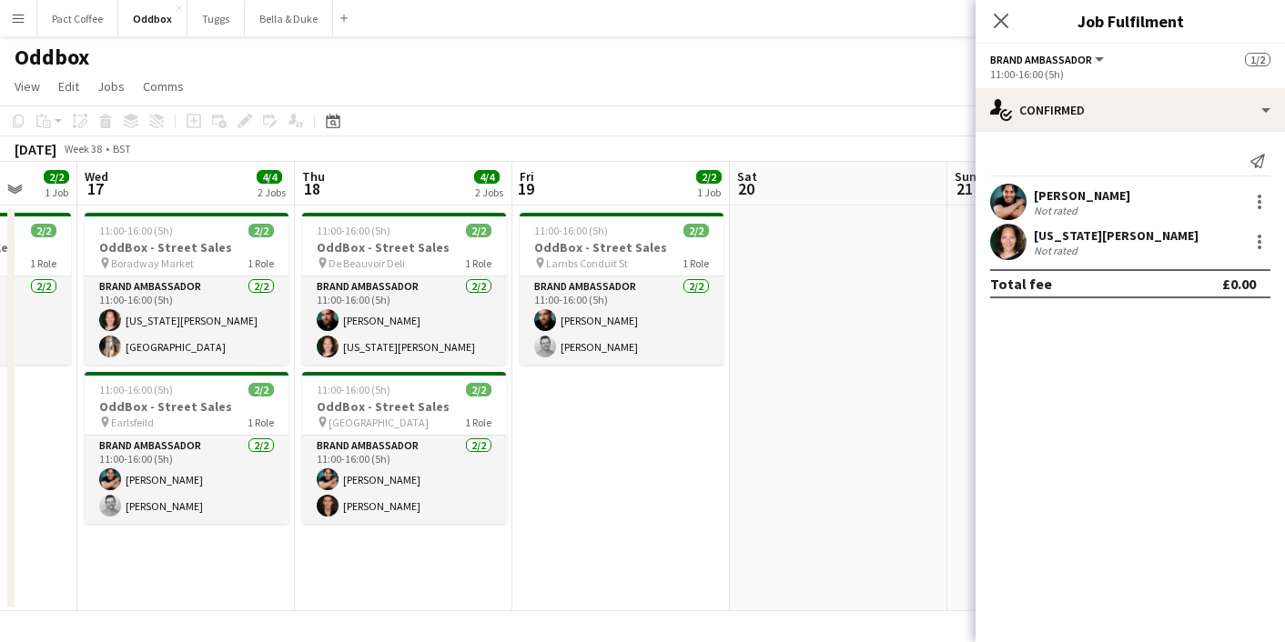
scroll to position [0, 567]
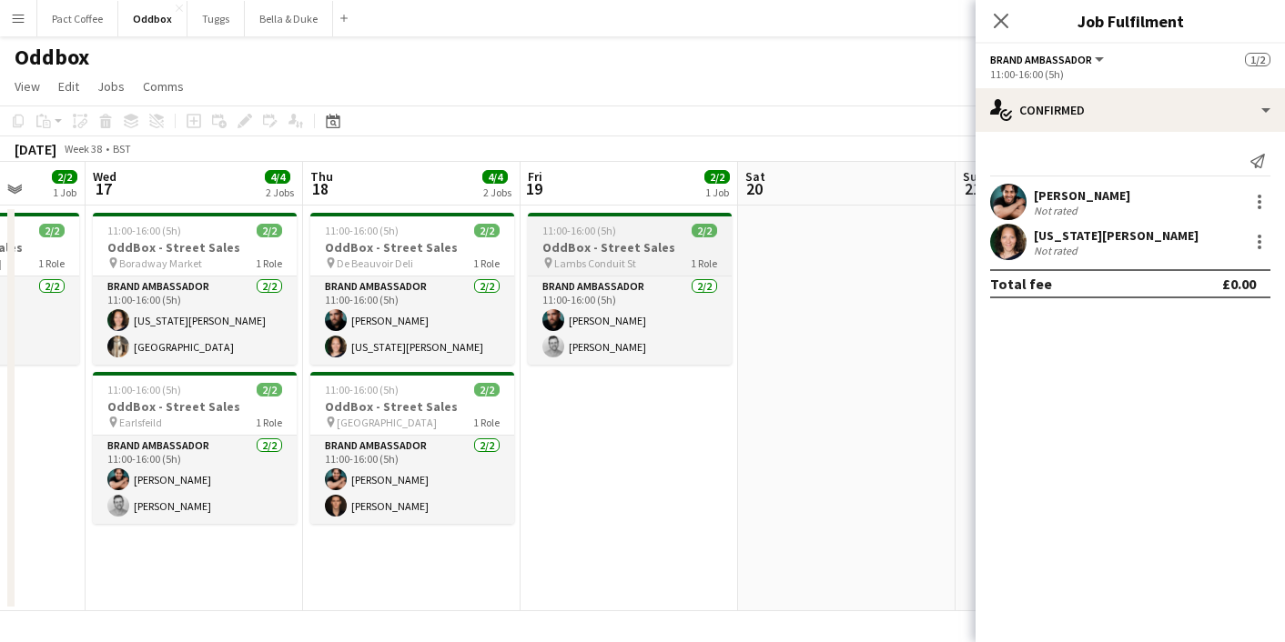
click at [609, 254] on h3 "OddBox - Street Sales" at bounding box center [630, 247] width 204 height 16
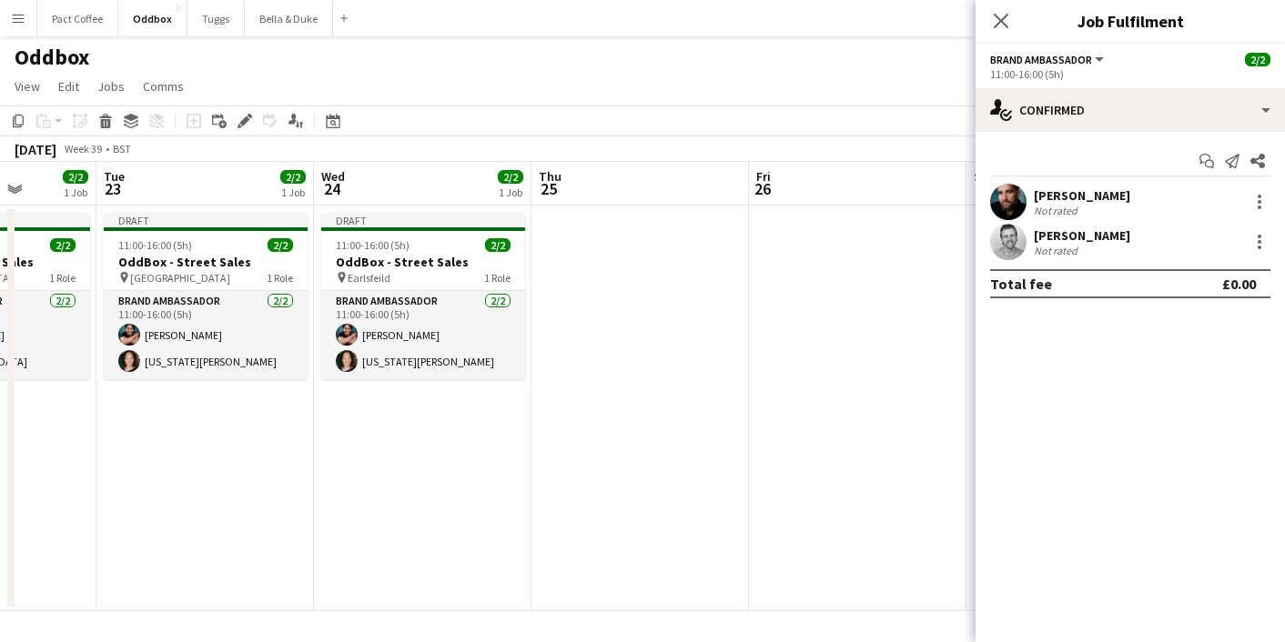
scroll to position [0, 602]
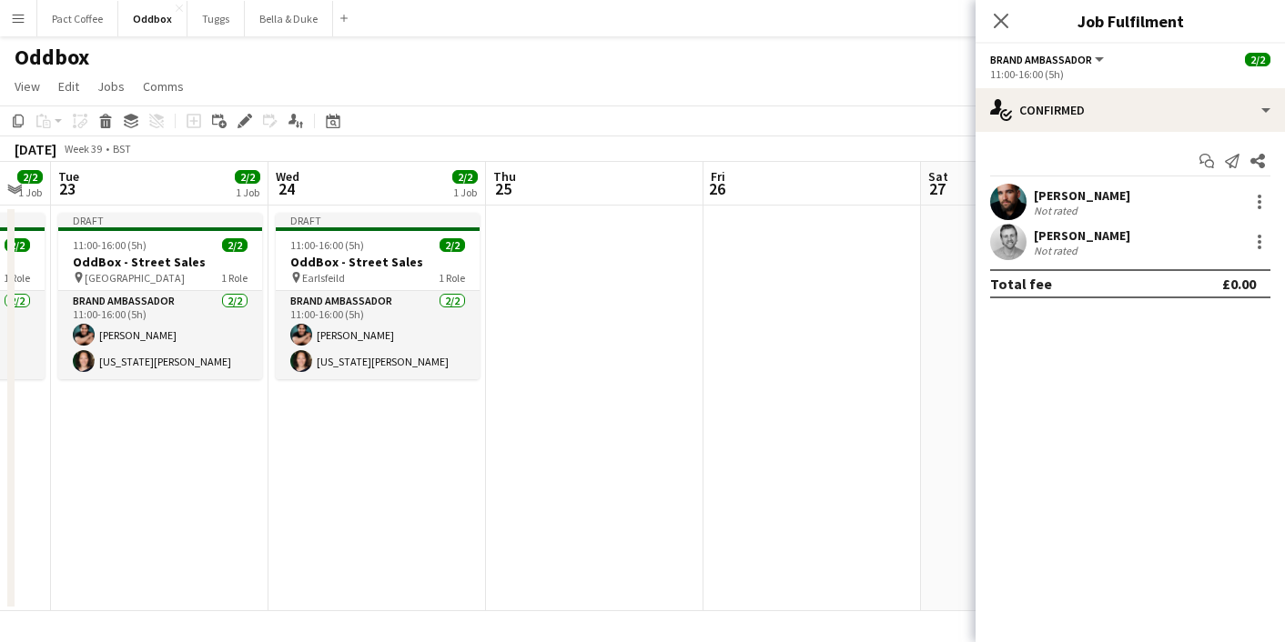
click at [557, 287] on app-date-cell at bounding box center [594, 409] width 217 height 406
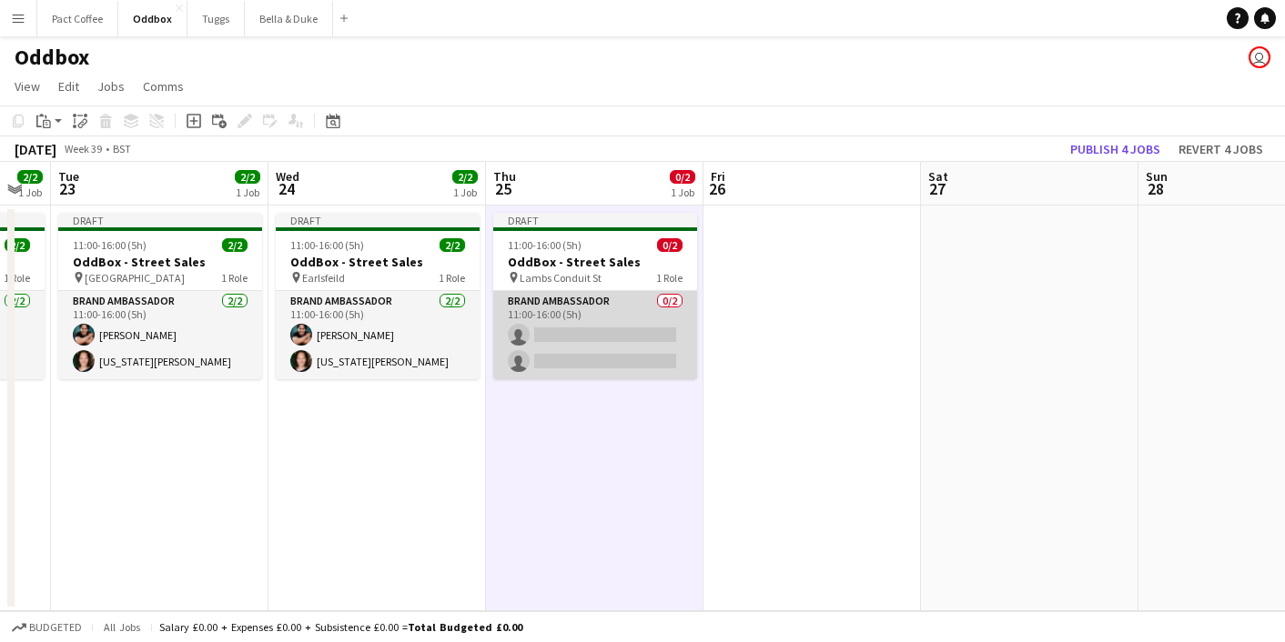
click at [604, 339] on app-card-role "Brand Ambassador 0/2 11:00-16:00 (5h) single-neutral-actions single-neutral-act…" at bounding box center [595, 335] width 204 height 88
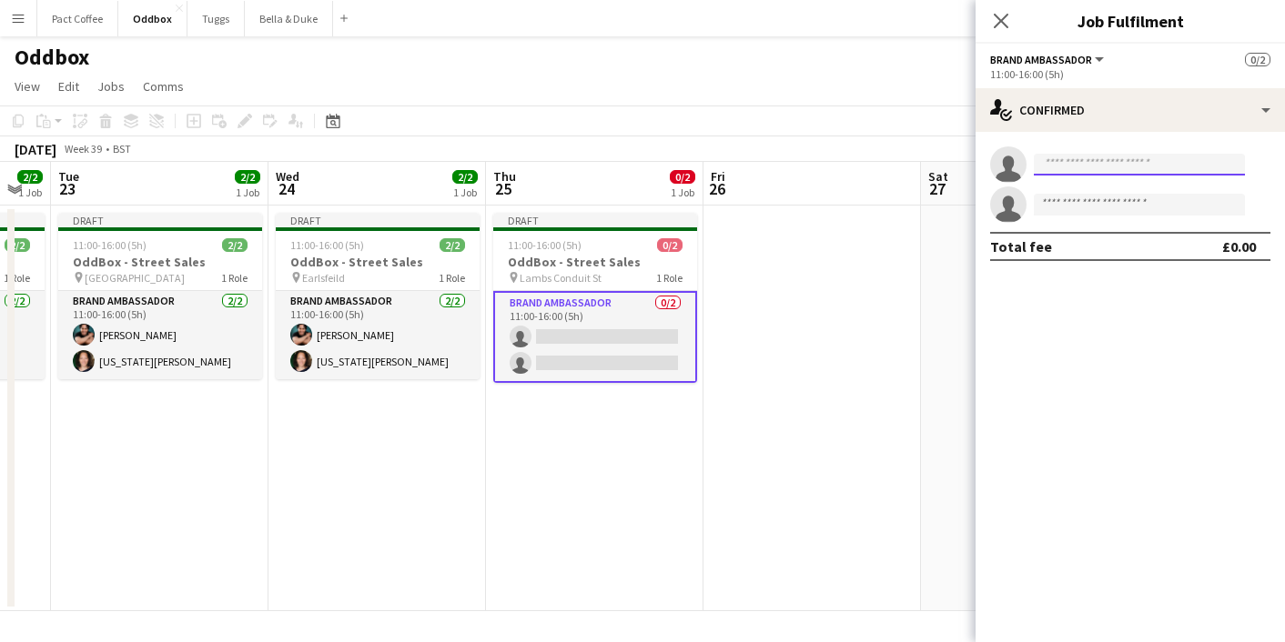
click at [1142, 171] on input at bounding box center [1139, 165] width 211 height 22
type input "******"
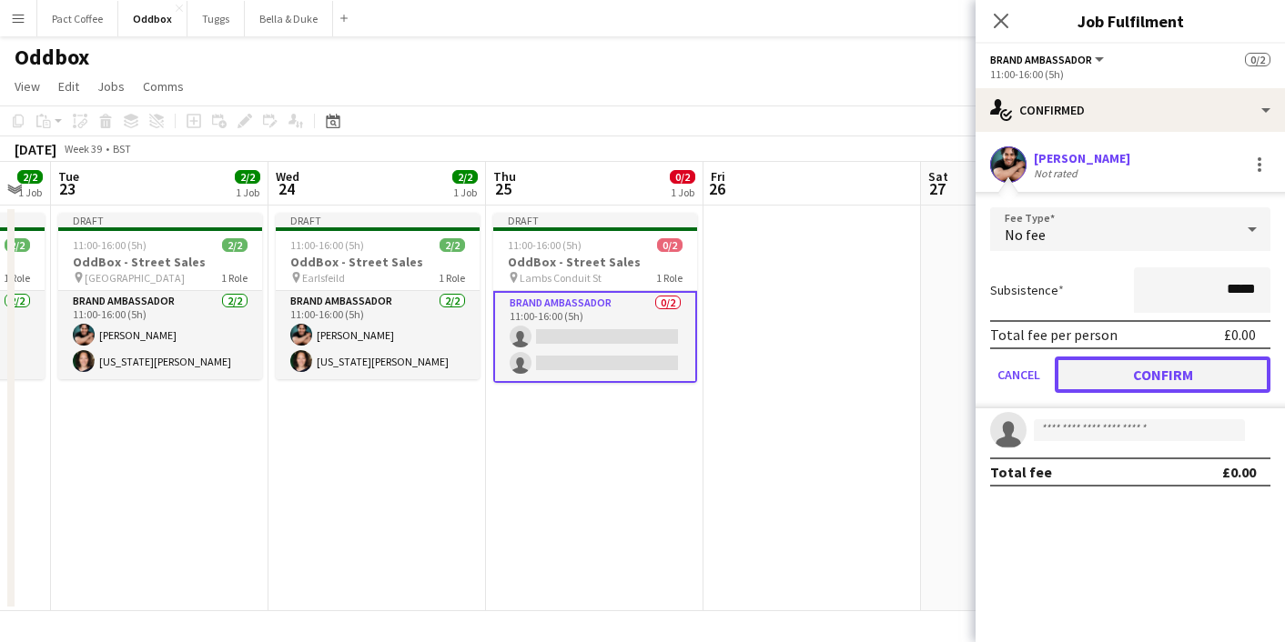
click at [1238, 377] on button "Confirm" at bounding box center [1163, 375] width 216 height 36
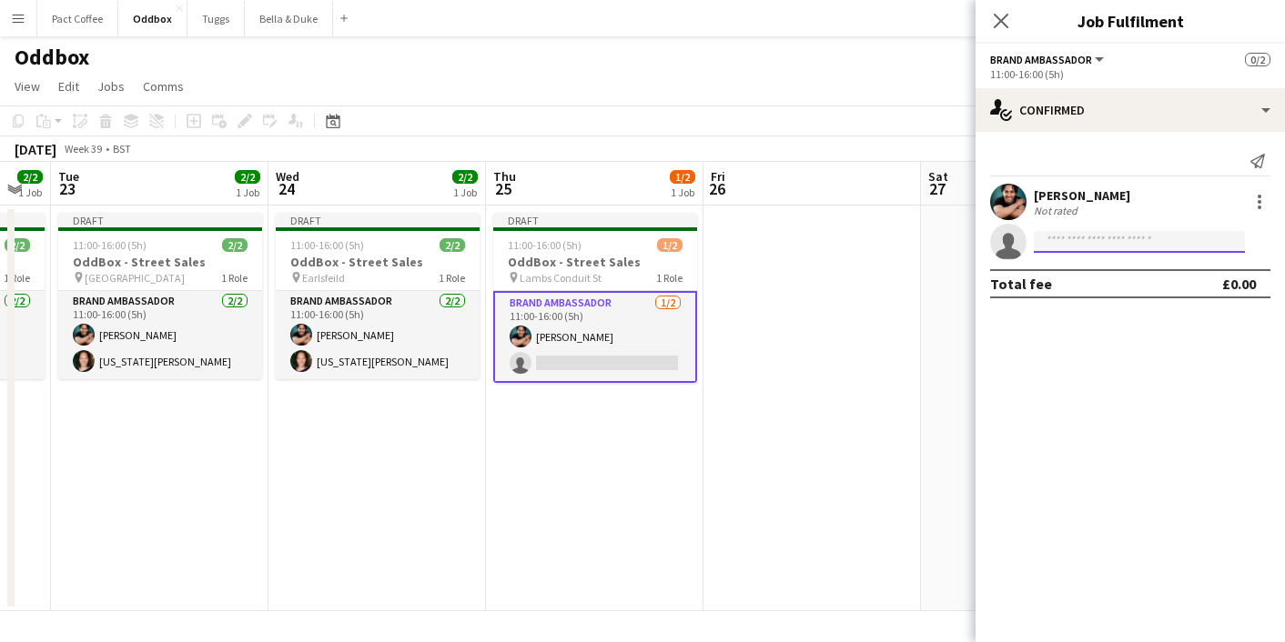
click at [1159, 238] on input at bounding box center [1139, 242] width 211 height 22
type input "***"
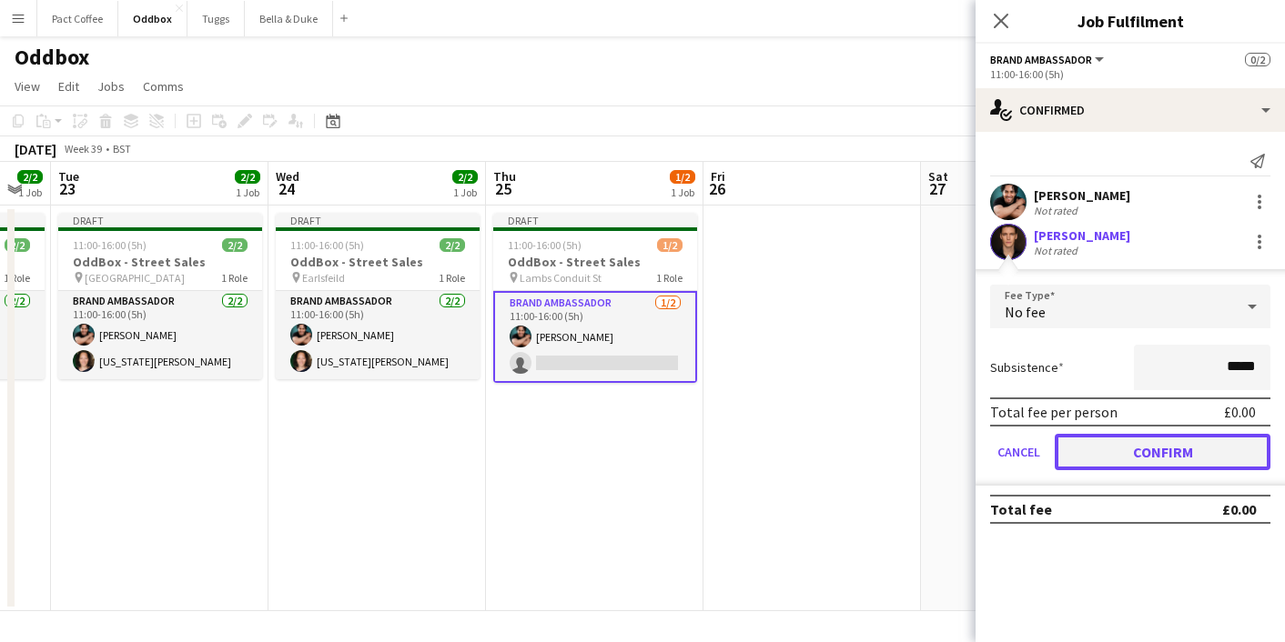
click at [1177, 457] on button "Confirm" at bounding box center [1163, 452] width 216 height 36
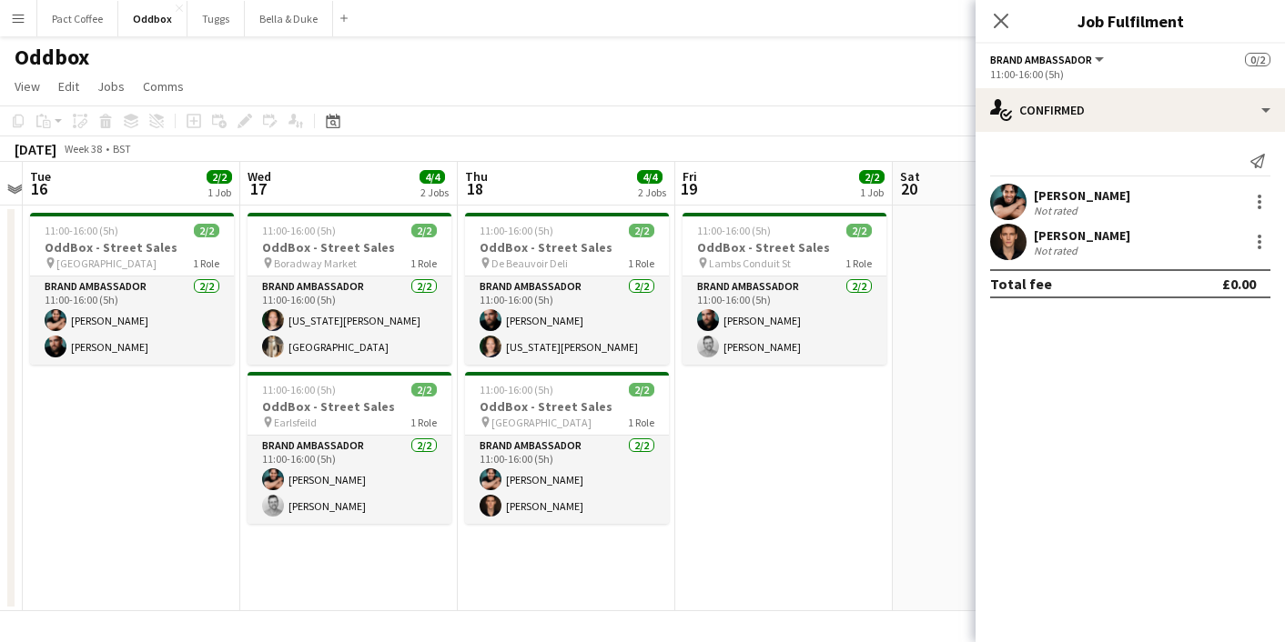
scroll to position [0, 410]
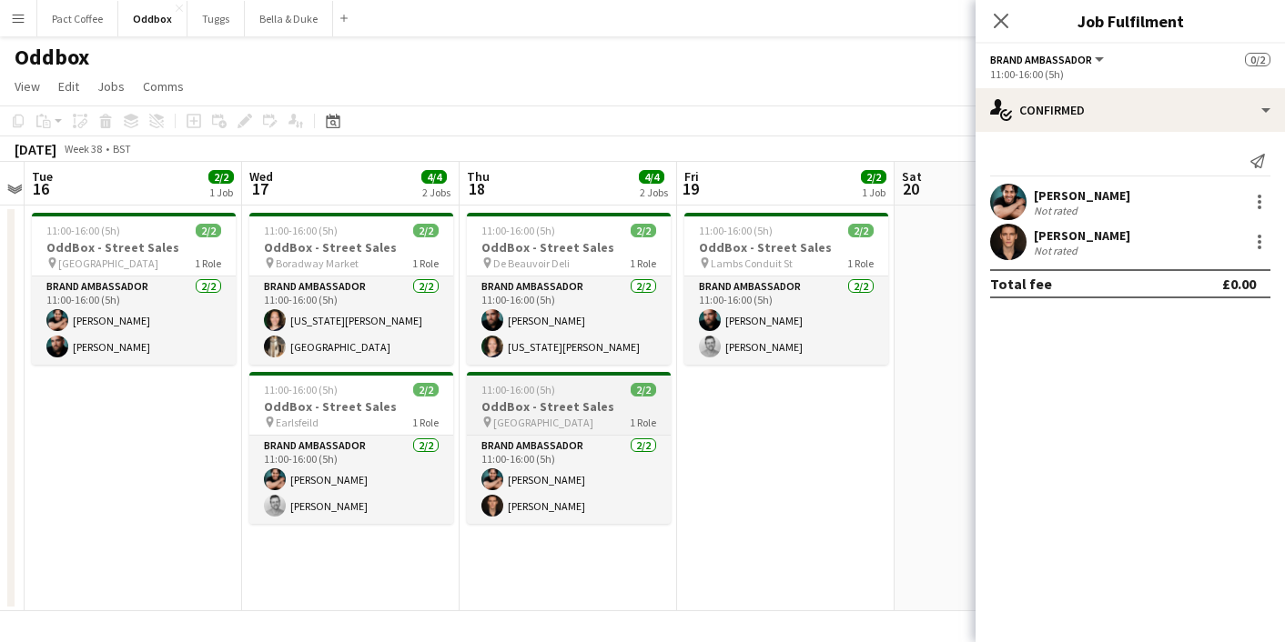
click at [606, 404] on h3 "OddBox - Street Sales" at bounding box center [569, 407] width 204 height 16
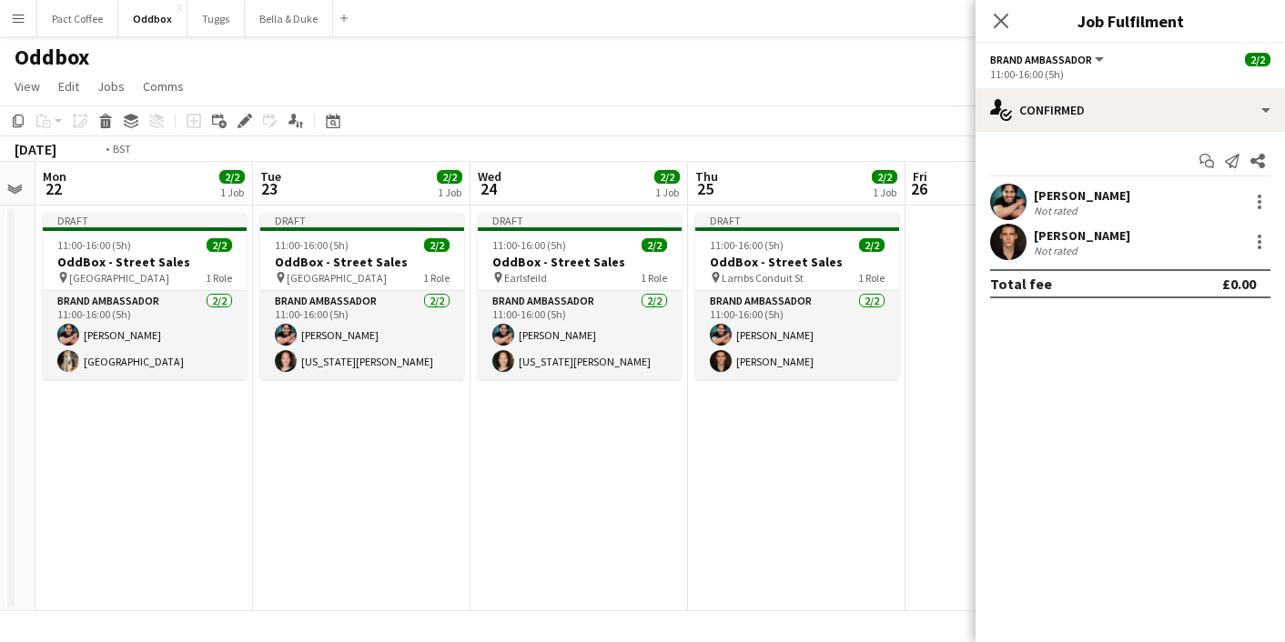
scroll to position [0, 649]
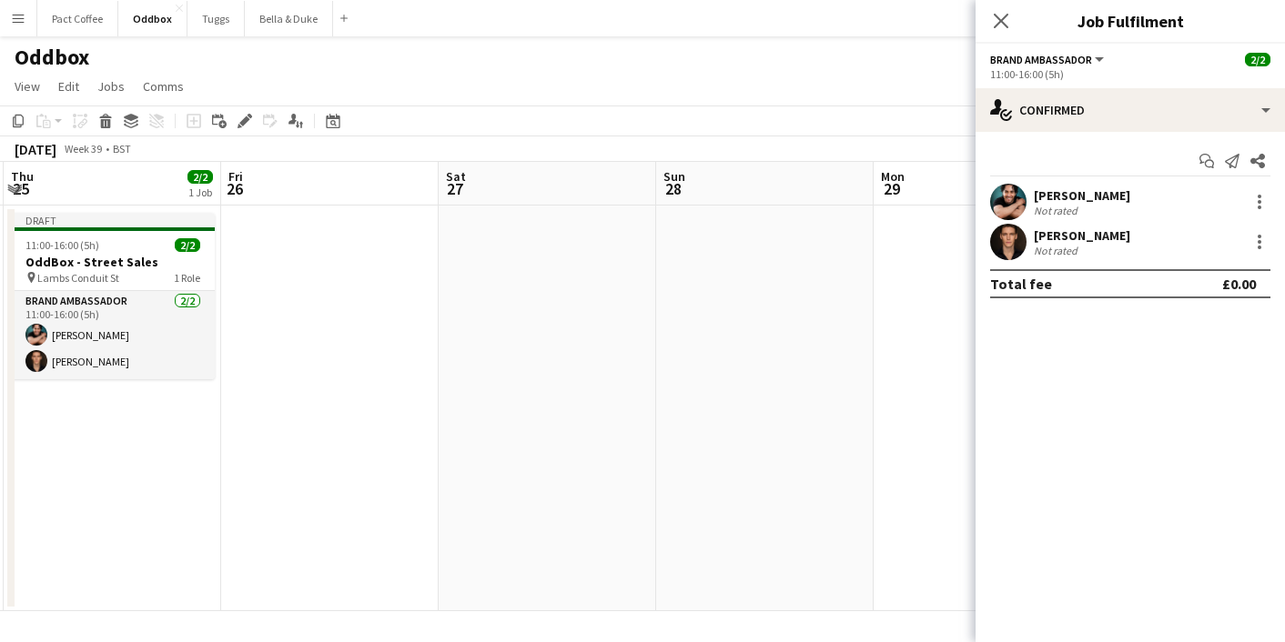
click at [365, 301] on app-date-cell at bounding box center [329, 409] width 217 height 406
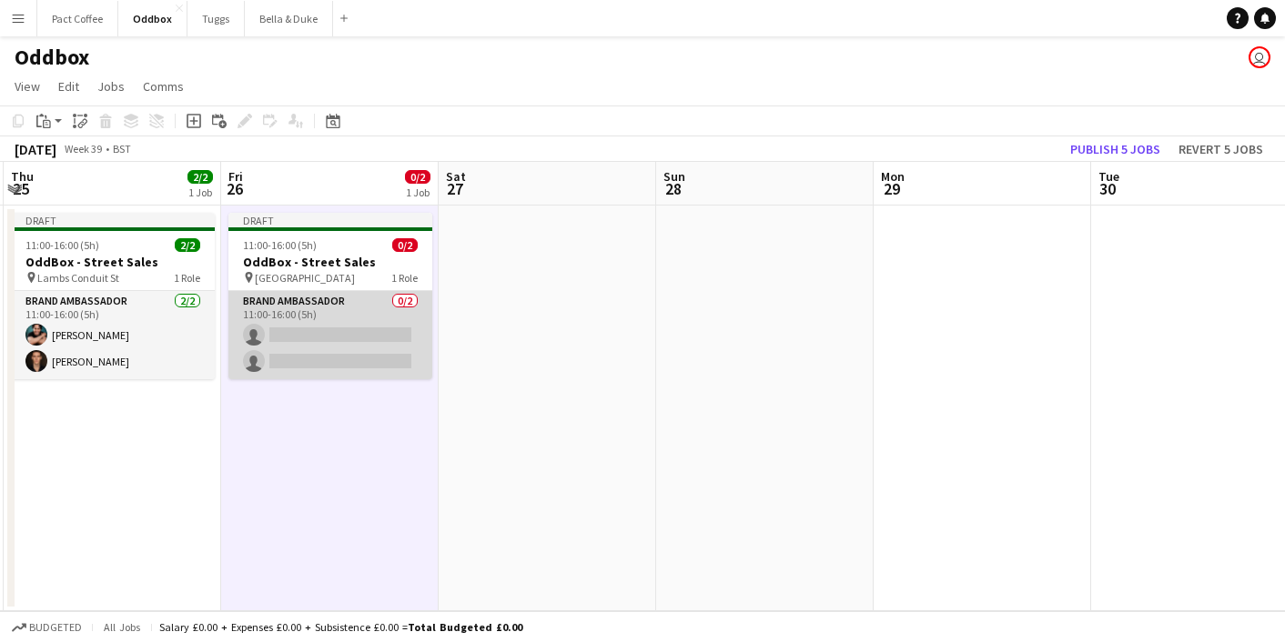
click at [339, 339] on app-card-role "Brand Ambassador 0/2 11:00-16:00 (5h) single-neutral-actions single-neutral-act…" at bounding box center [330, 335] width 204 height 88
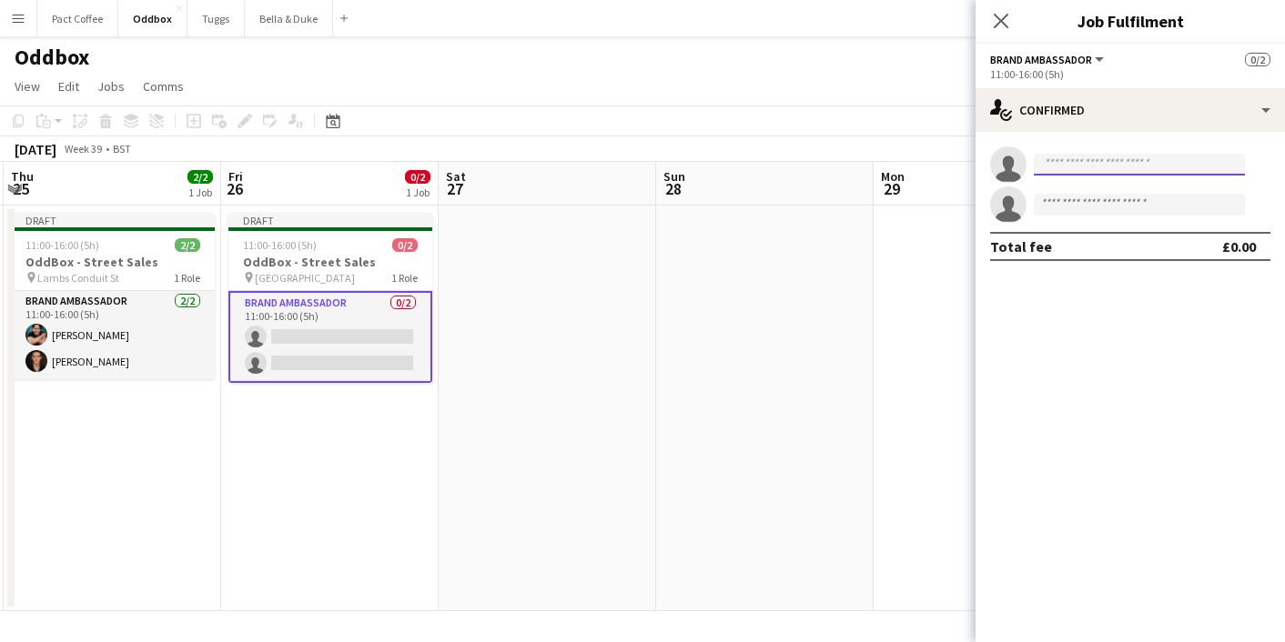
click at [1118, 154] on input at bounding box center [1139, 165] width 211 height 22
type input "****"
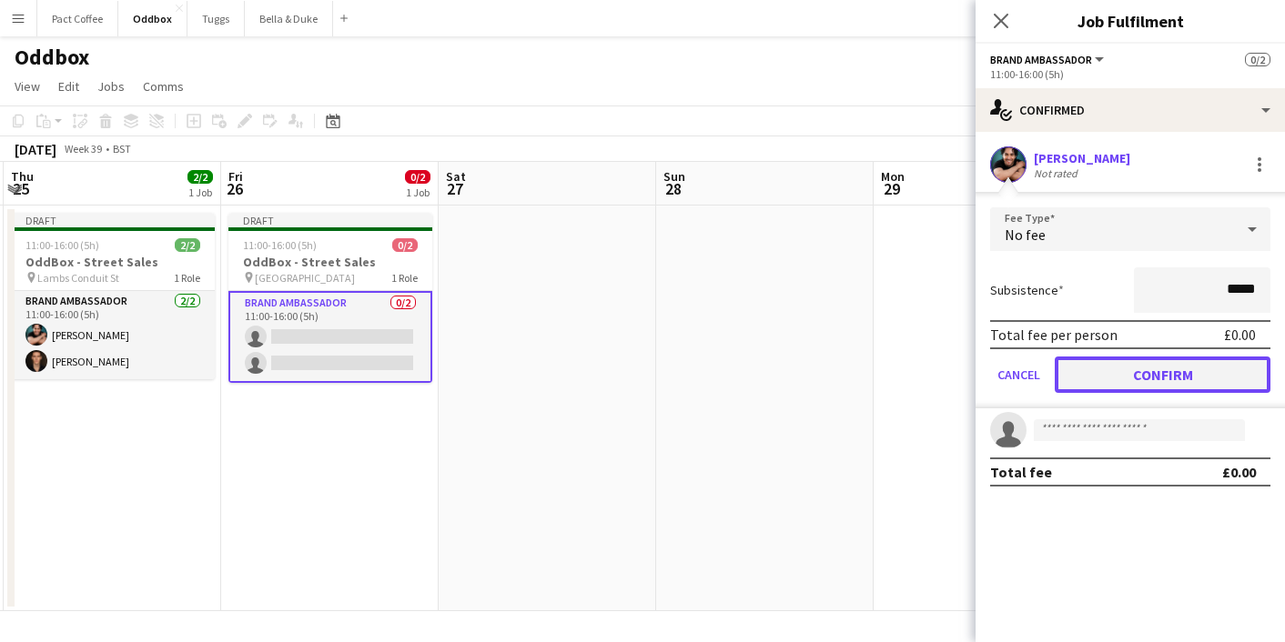
click at [1155, 389] on button "Confirm" at bounding box center [1163, 375] width 216 height 36
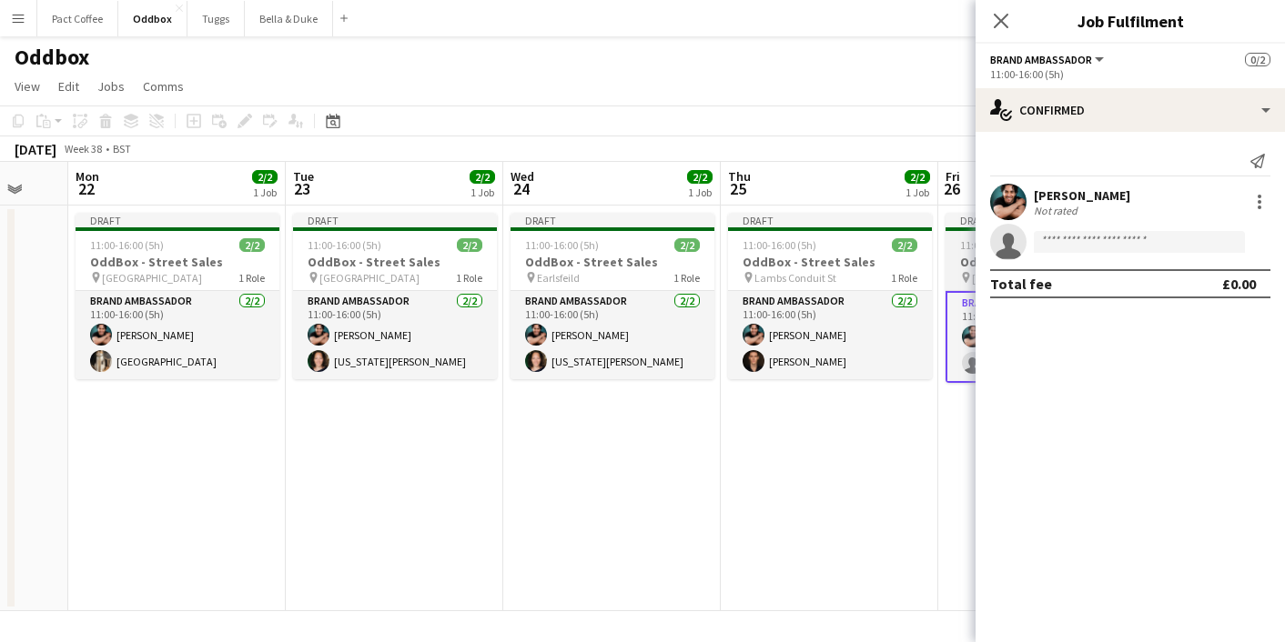
scroll to position [0, 572]
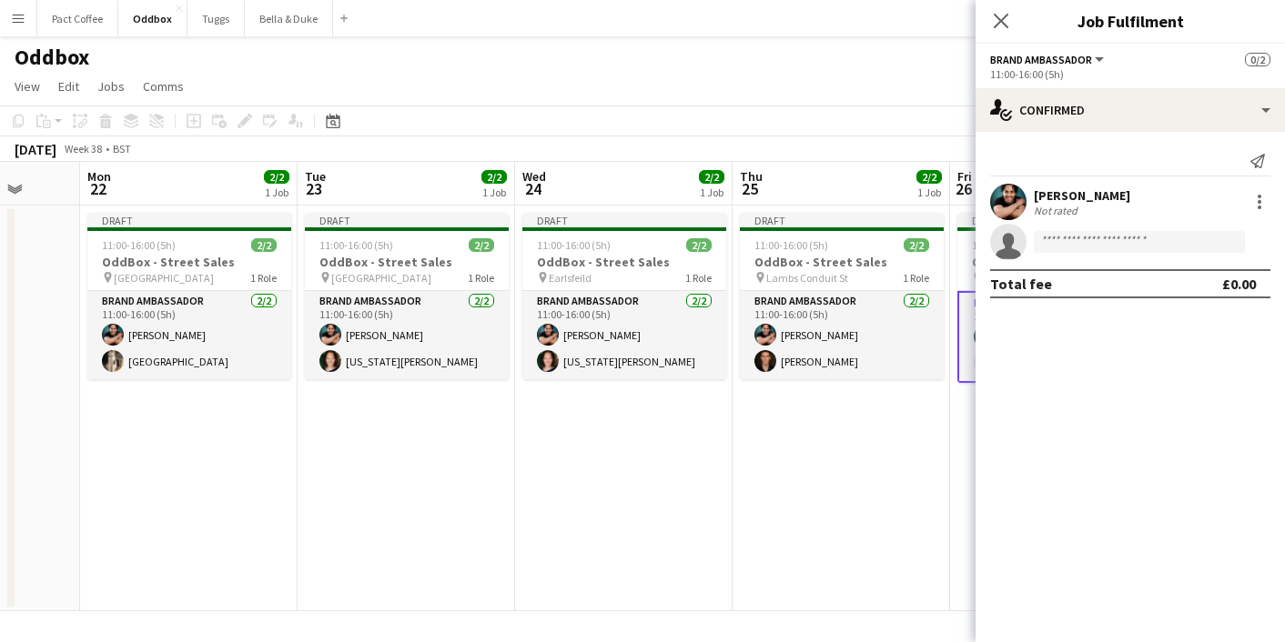
click at [887, 428] on app-date-cell "Draft 11:00-16:00 (5h) 2/2 OddBox - Street Sales pin Lambs Conduit St 1 Role Br…" at bounding box center [841, 409] width 217 height 406
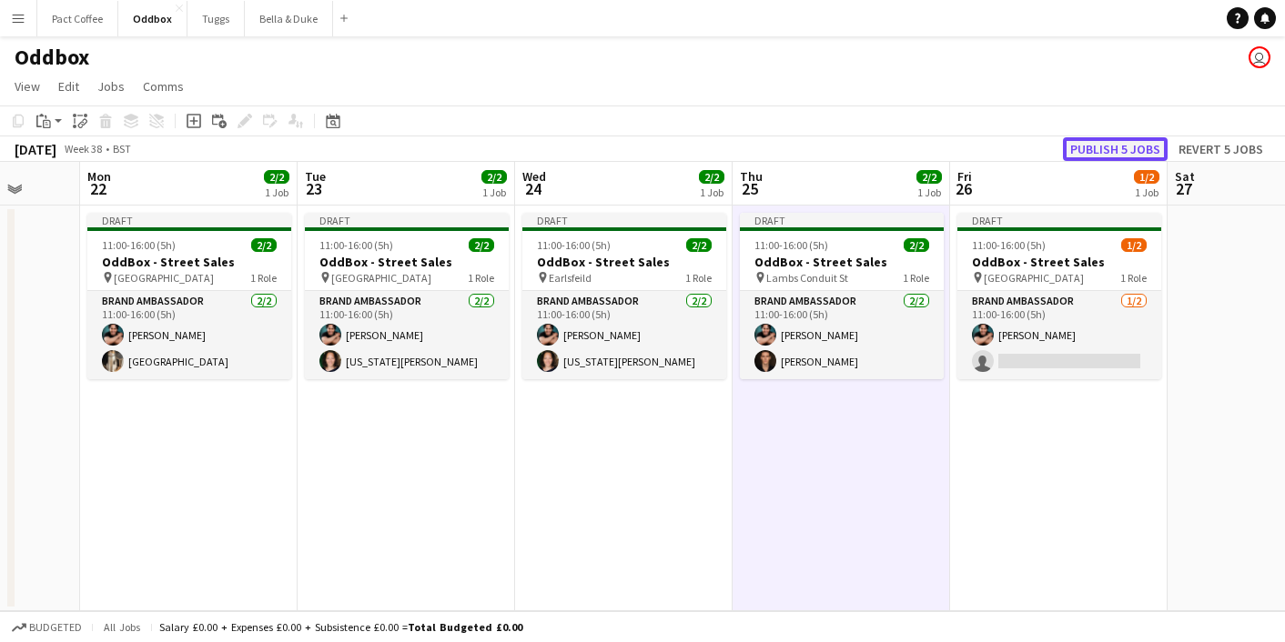
click at [1134, 146] on button "Publish 5 jobs" at bounding box center [1115, 149] width 105 height 24
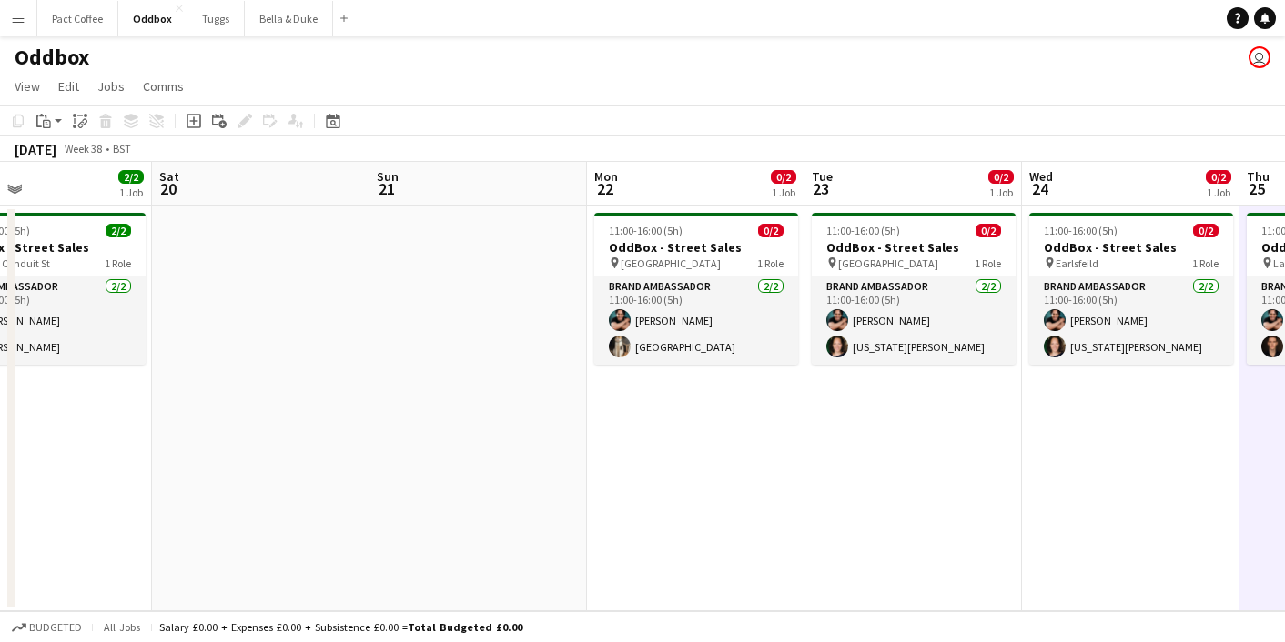
scroll to position [0, 481]
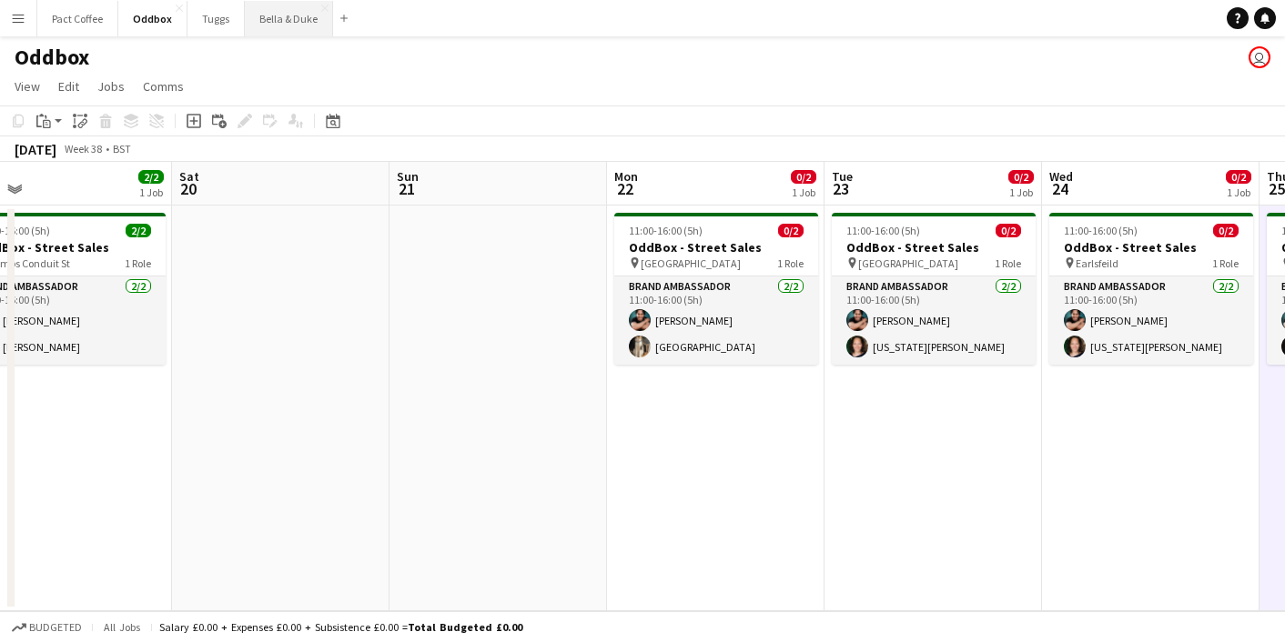
click at [286, 27] on button "Bella & Duke Close" at bounding box center [289, 18] width 88 height 35
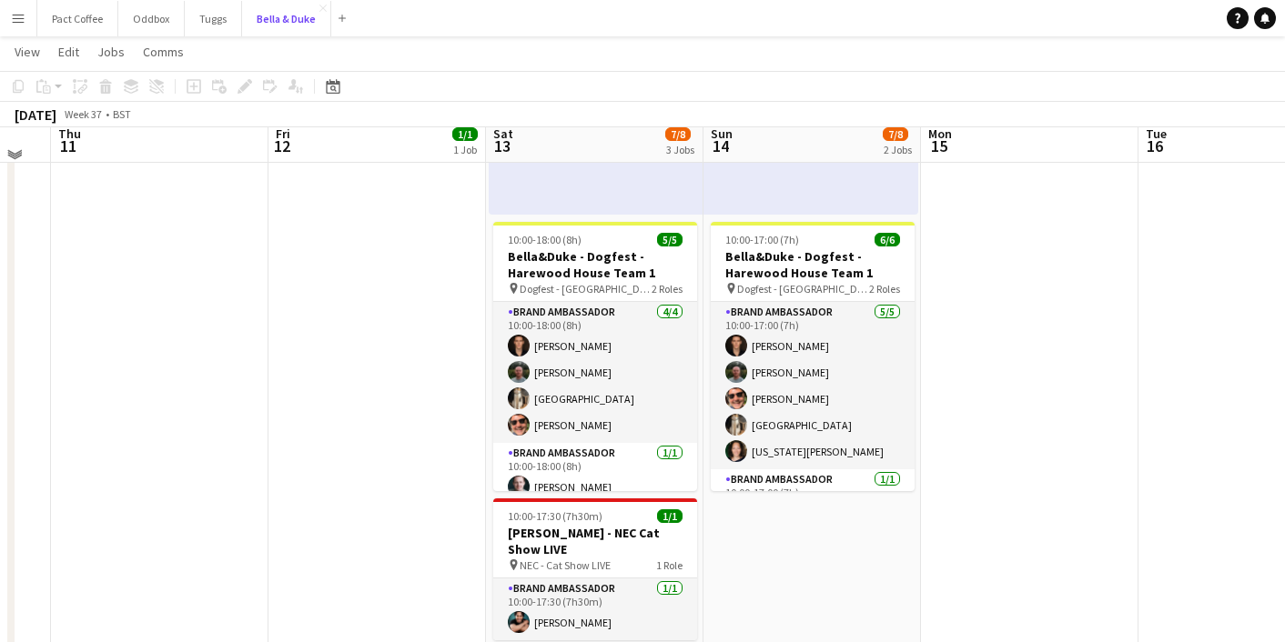
scroll to position [405, 0]
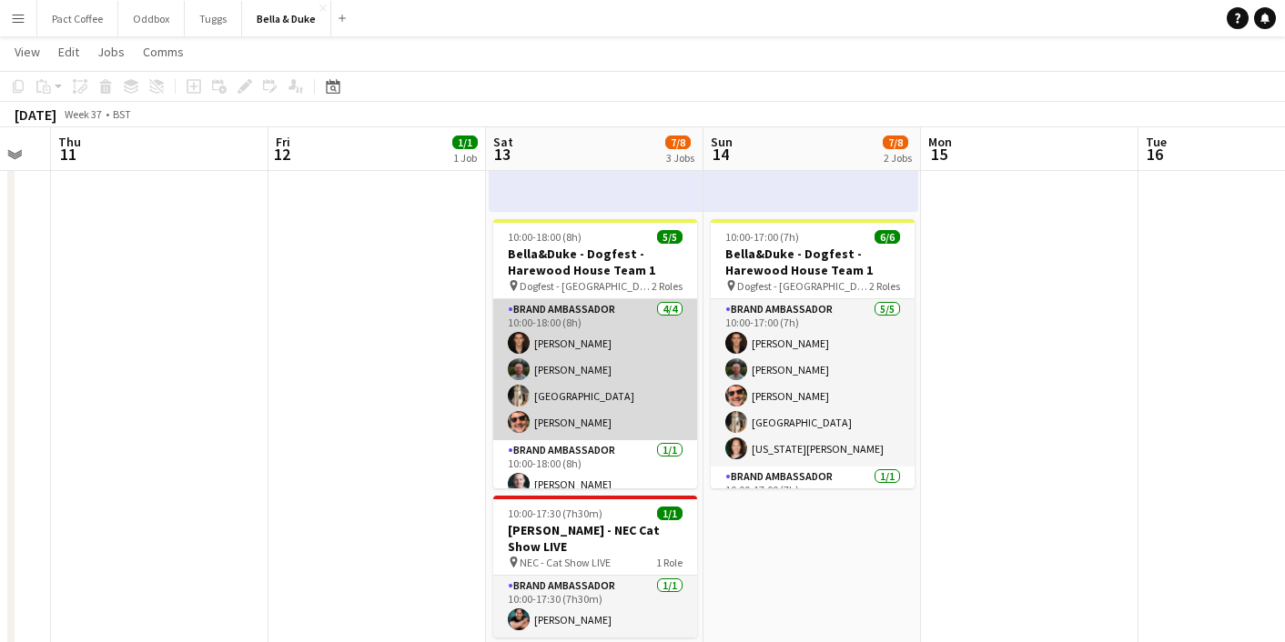
click at [554, 345] on app-card-role "Brand Ambassador 4/4 10:00-18:00 (8h) Robert Wilkinson Tommy Knox Mat Castle Sa…" at bounding box center [595, 369] width 204 height 141
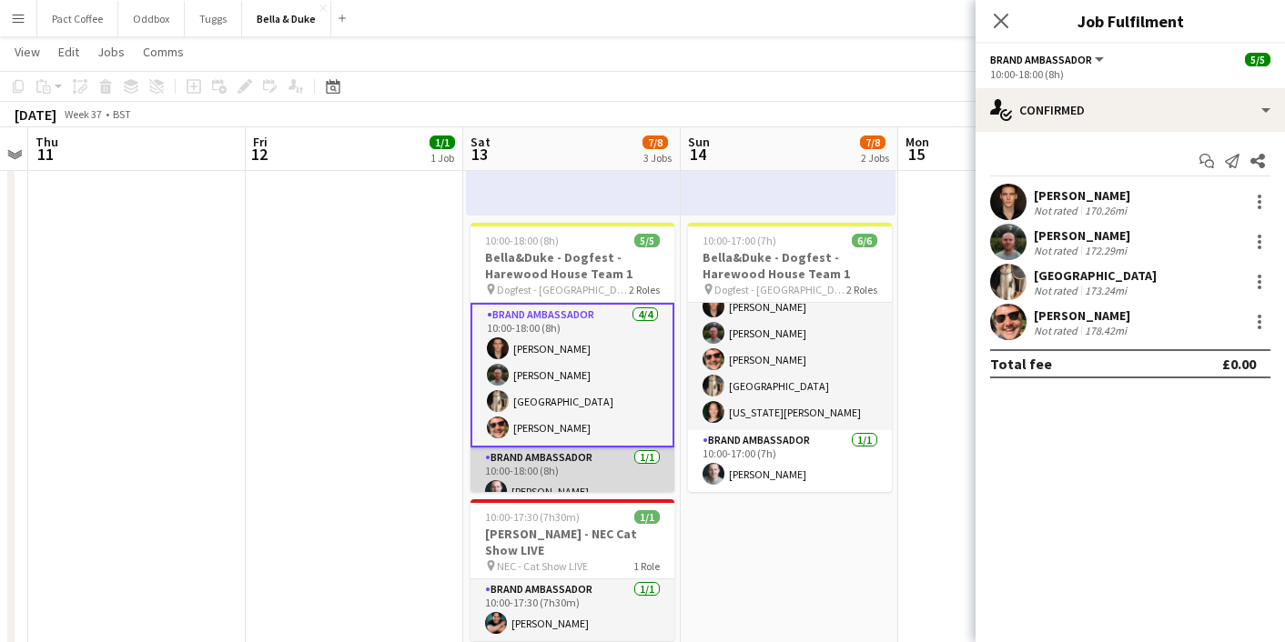
scroll to position [17, 0]
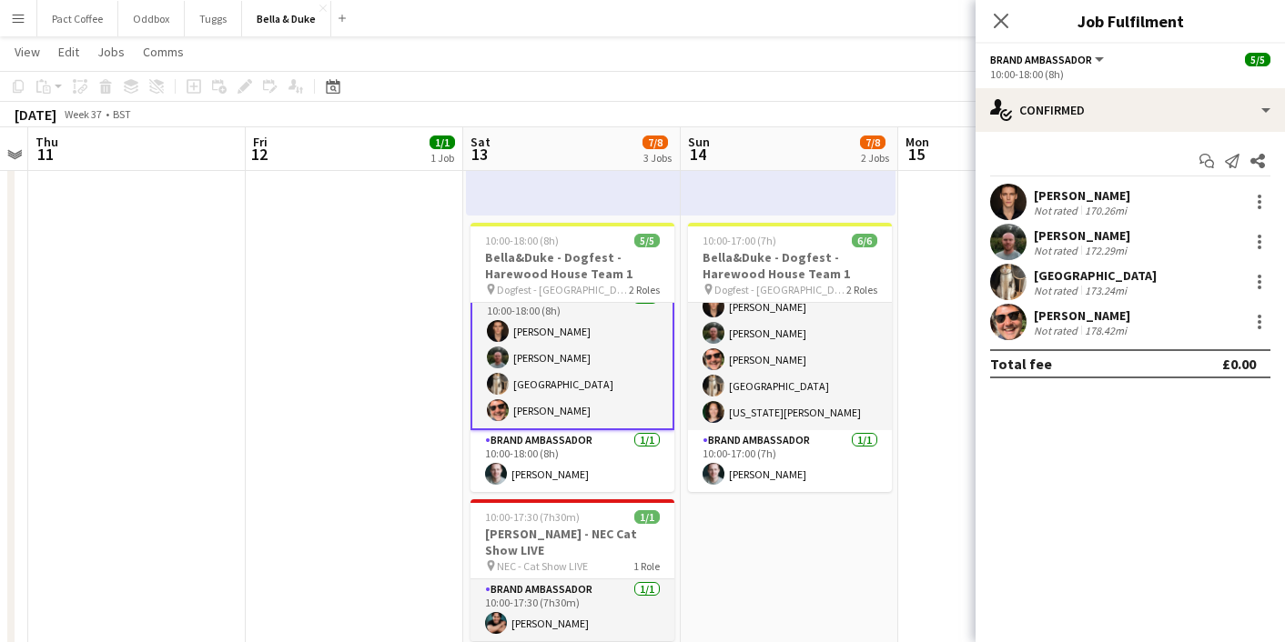
click at [350, 380] on app-date-cell "08:00-16:00 (8h) 1/1 Logistics_Bella&Duke_BBC Gardeners World 1 Role Logistics …" at bounding box center [354, 384] width 217 height 996
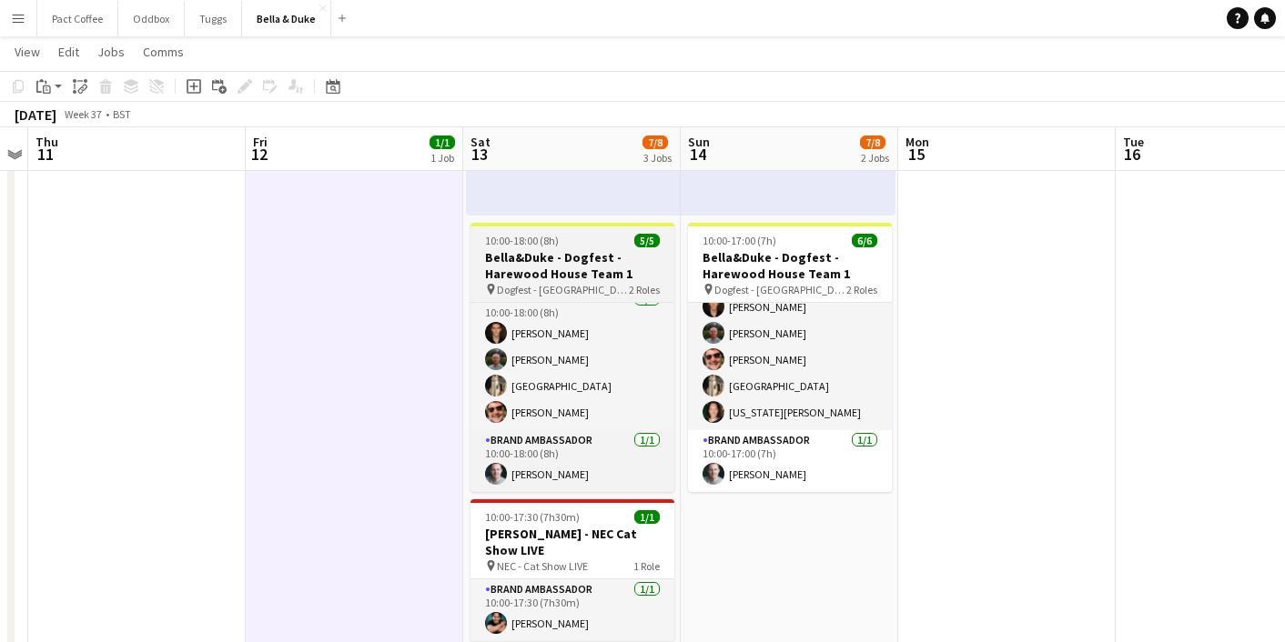
click at [579, 261] on h3 "Bella&Duke - Dogfest - Harewood House Team 1" at bounding box center [572, 265] width 204 height 33
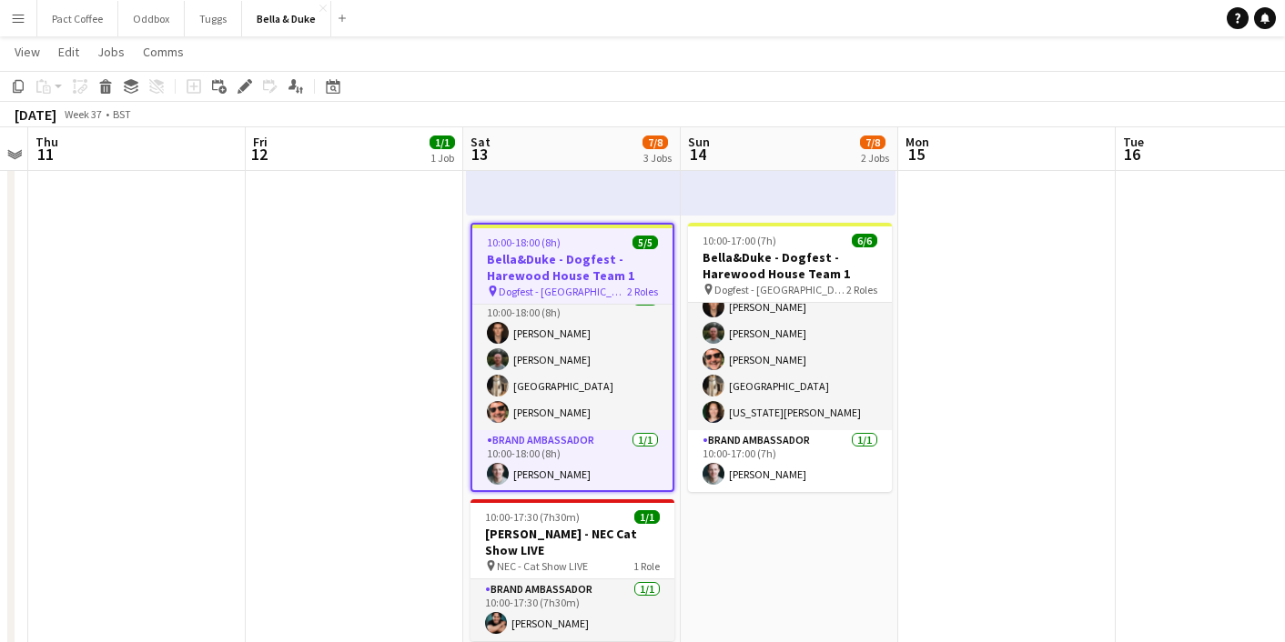
click at [249, 100] on app-toolbar "Copy Paste Paste Command V Paste with crew Command Shift V Paste linked Job Del…" at bounding box center [642, 86] width 1285 height 31
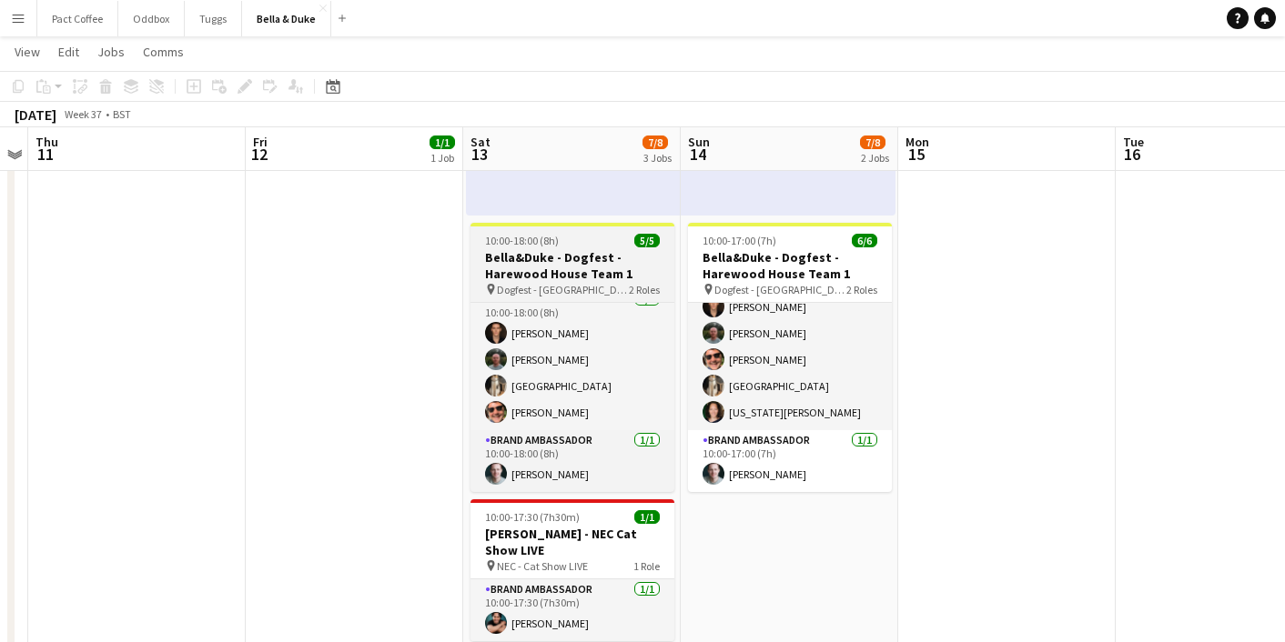
click at [625, 270] on h3 "Bella&Duke - Dogfest - Harewood House Team 1" at bounding box center [572, 265] width 204 height 33
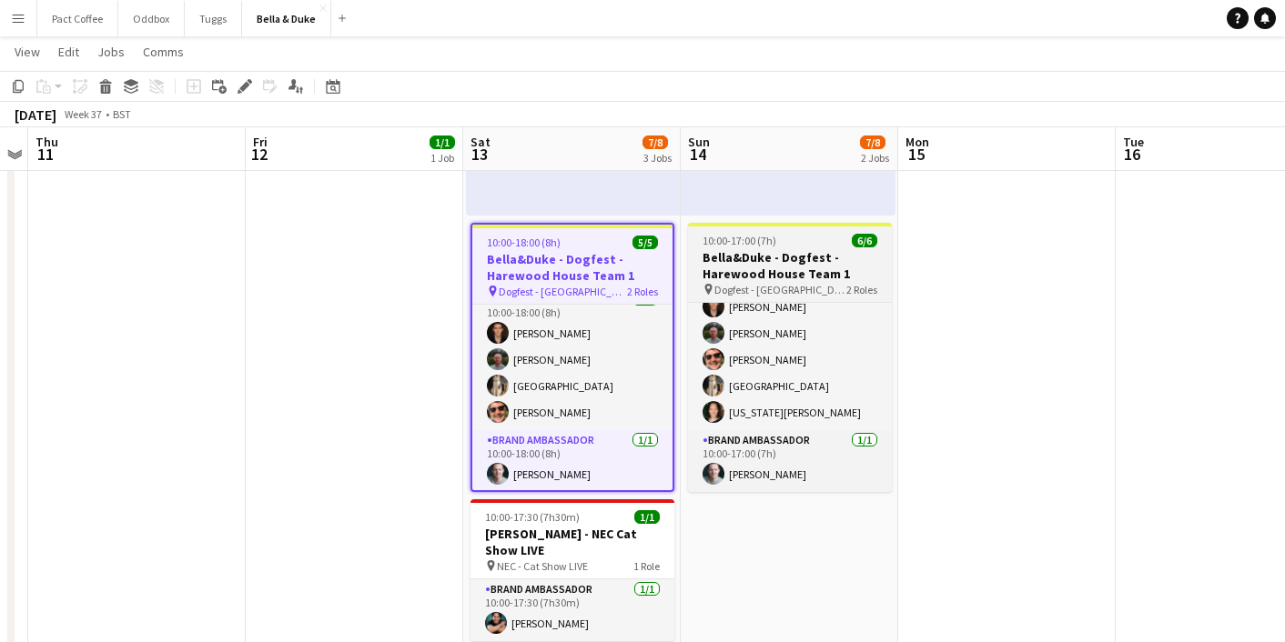
click at [795, 252] on h3 "Bella&Duke - Dogfest - Harewood House Team 1" at bounding box center [790, 265] width 204 height 33
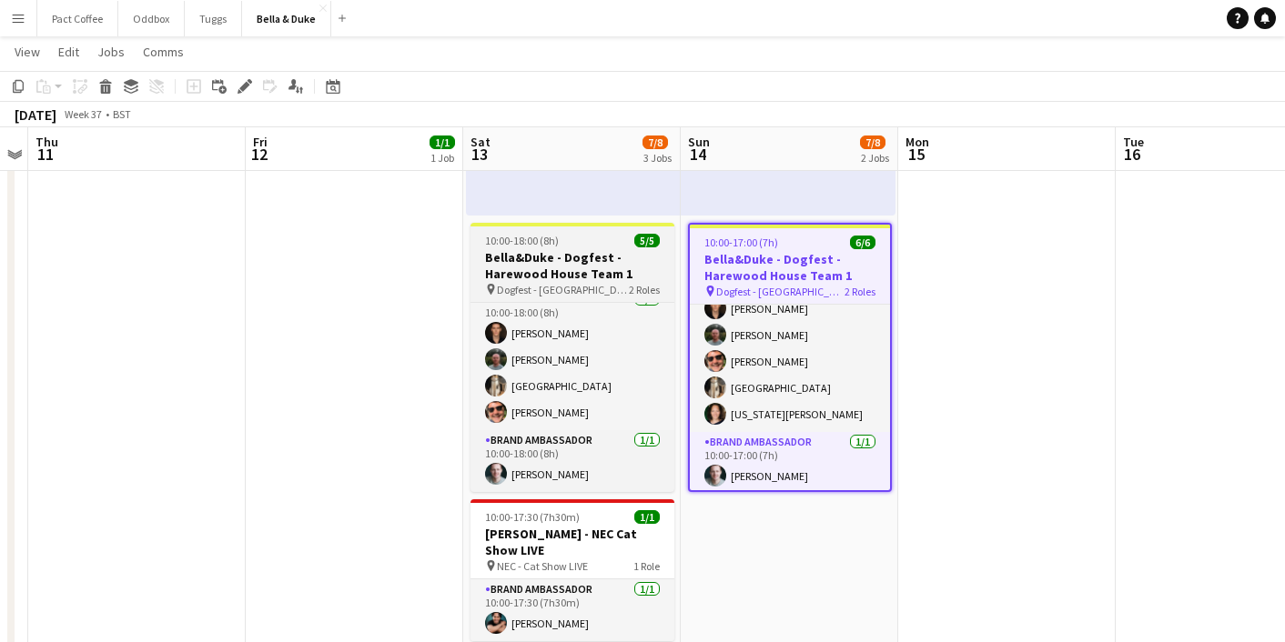
click at [621, 261] on h3 "Bella&Duke - Dogfest - Harewood House Team 1" at bounding box center [572, 265] width 204 height 33
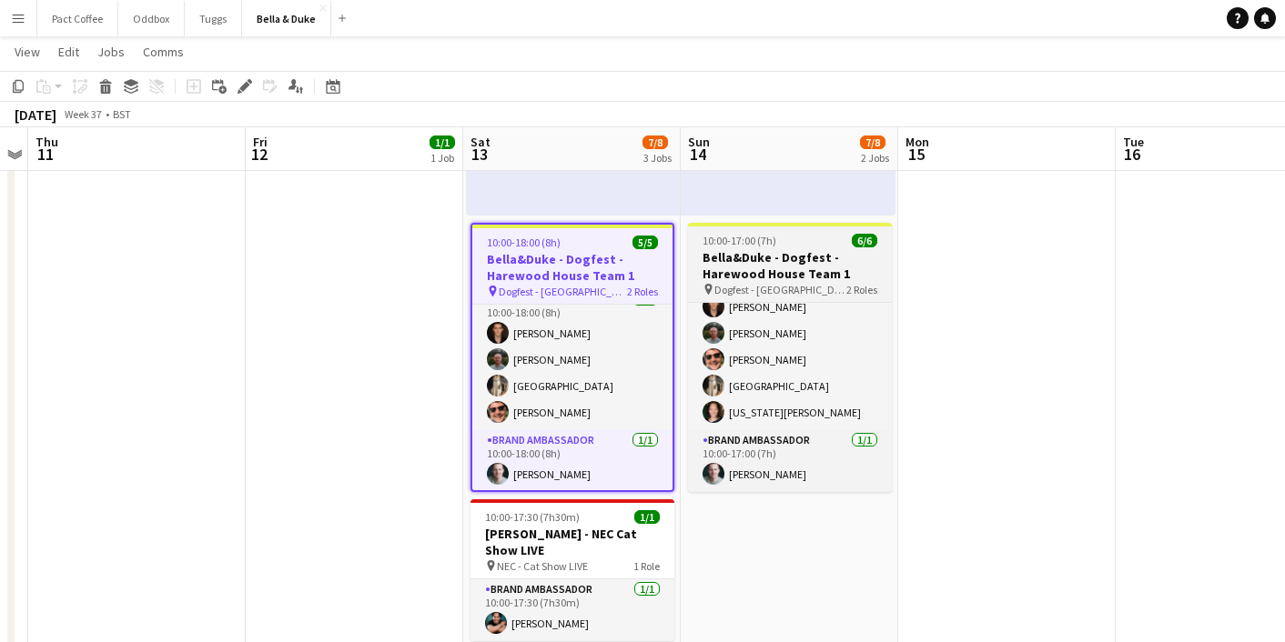
click at [748, 254] on h3 "Bella&Duke - Dogfest - Harewood House Team 1" at bounding box center [790, 265] width 204 height 33
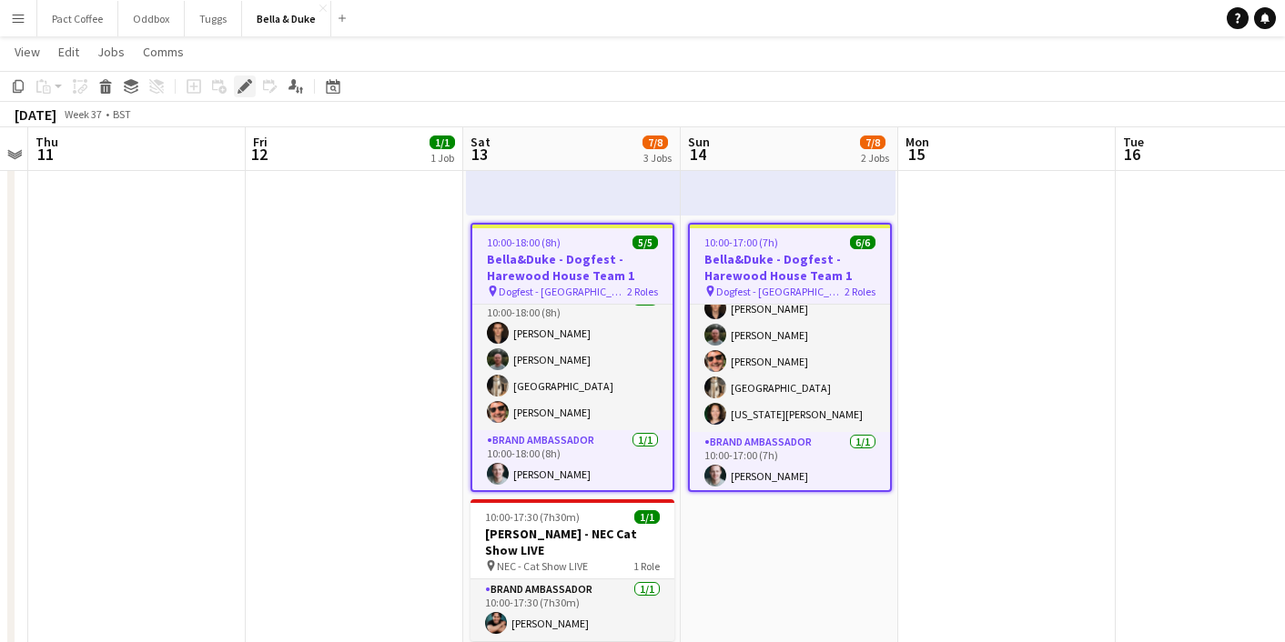
click at [245, 79] on icon "Edit" at bounding box center [245, 86] width 15 height 15
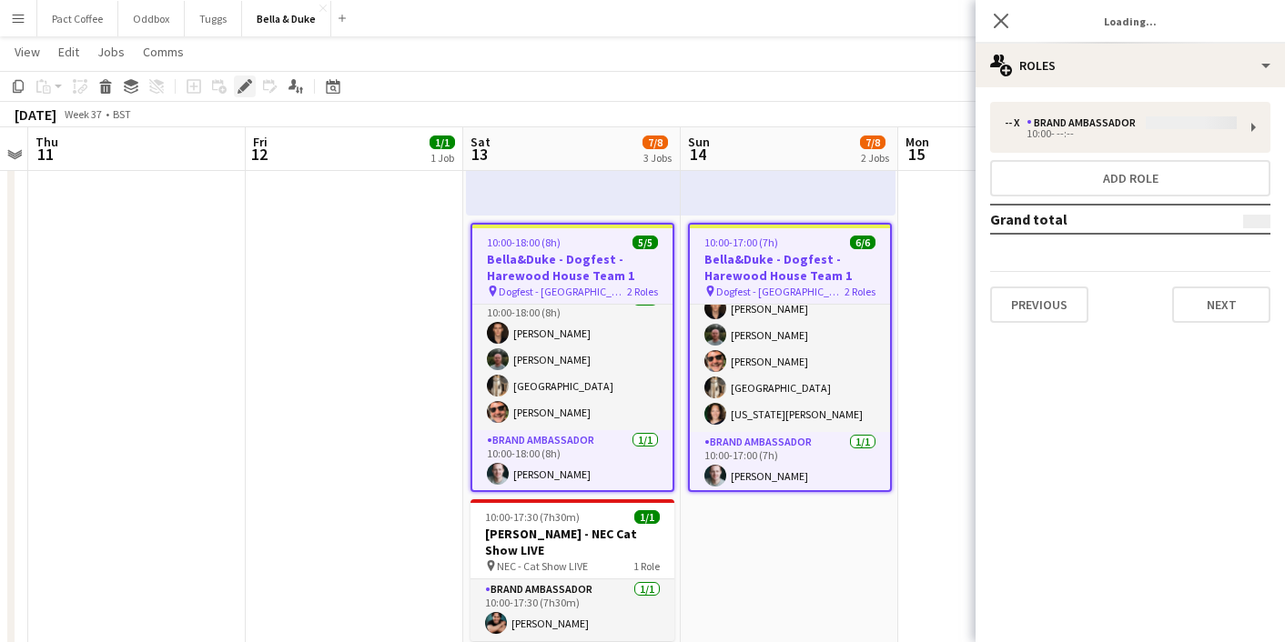
type input "**********"
click at [1215, 323] on div "-- x Brand Ambassador £0.00 10:00- --:-- Add role Grand total £0.00 Previous Ne…" at bounding box center [1130, 212] width 309 height 250
click at [1216, 309] on button "Next" at bounding box center [1221, 305] width 98 height 36
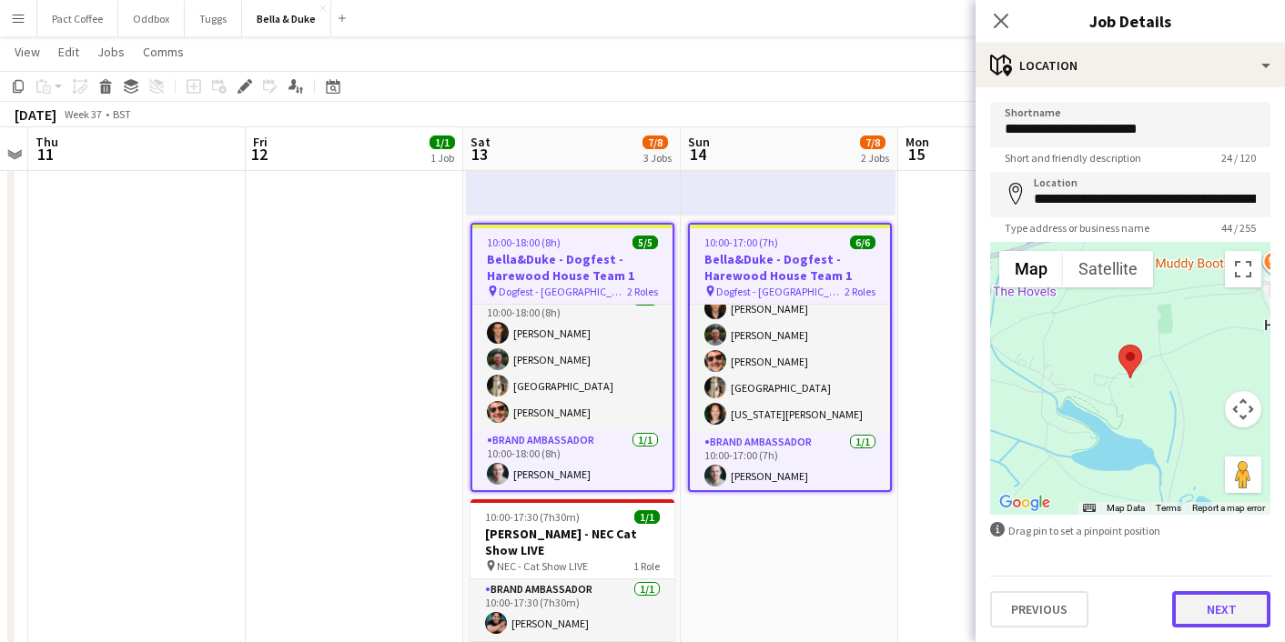
click at [1197, 602] on button "Next" at bounding box center [1221, 610] width 98 height 36
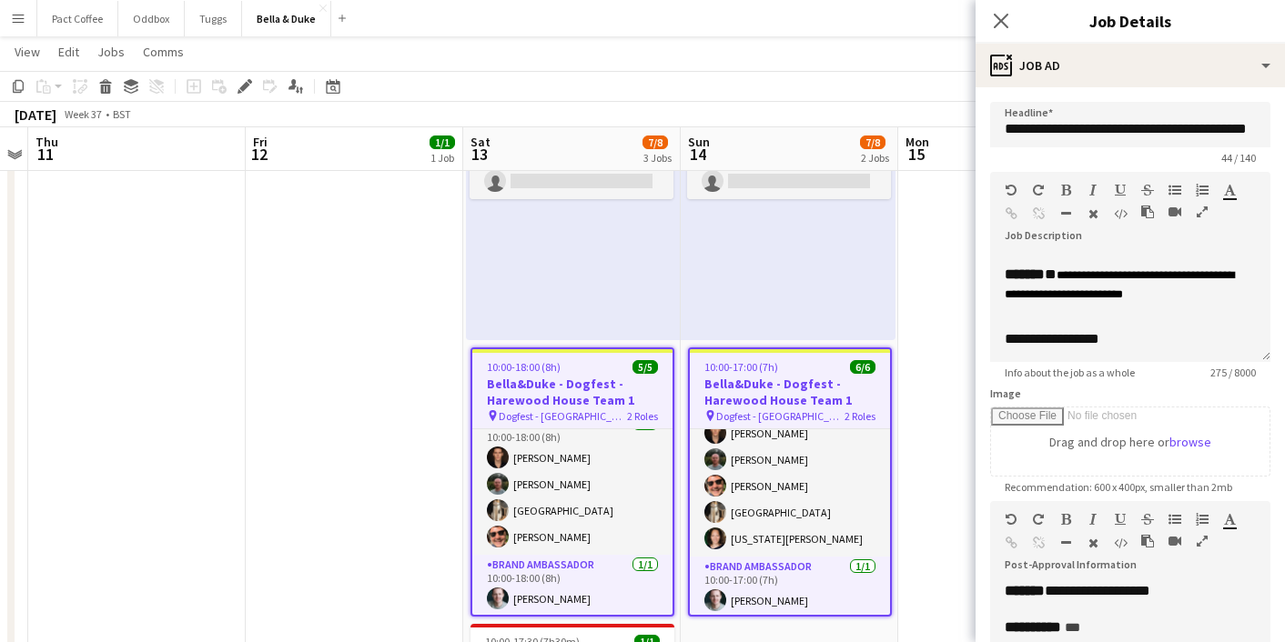
scroll to position [214, 0]
click at [385, 451] on app-date-cell "08:00-16:00 (8h) 1/1 Logistics_Bella&Duke_BBC Gardeners World 1 Role Logistics …" at bounding box center [354, 509] width 217 height 996
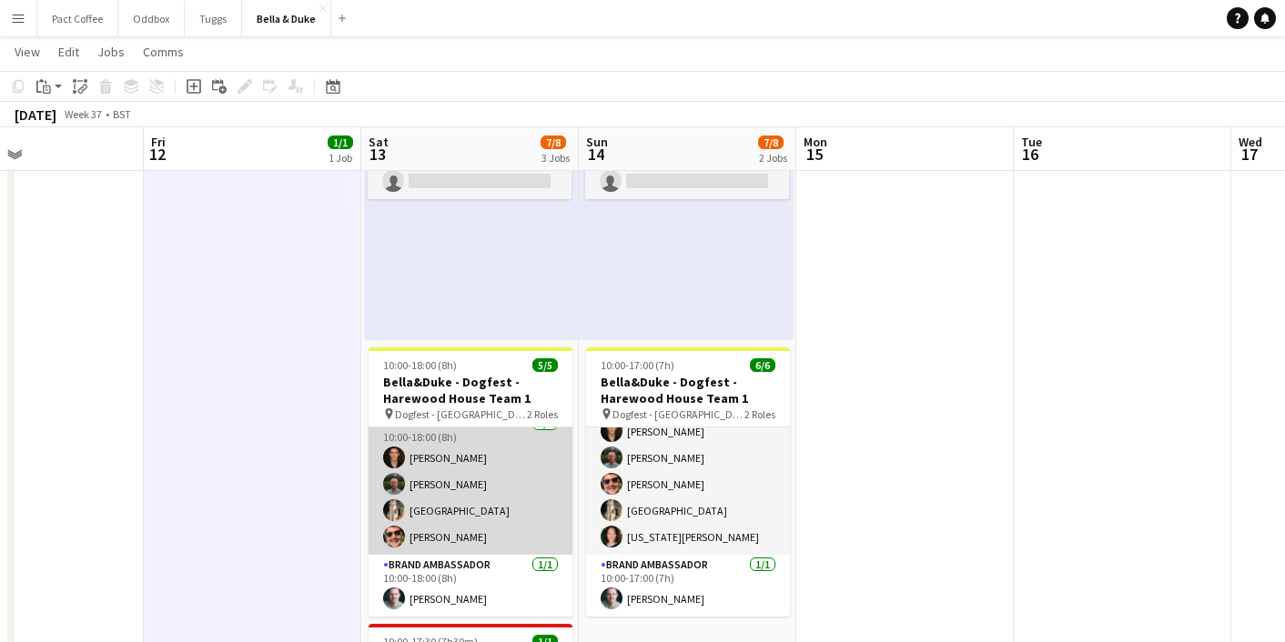
scroll to position [0, 727]
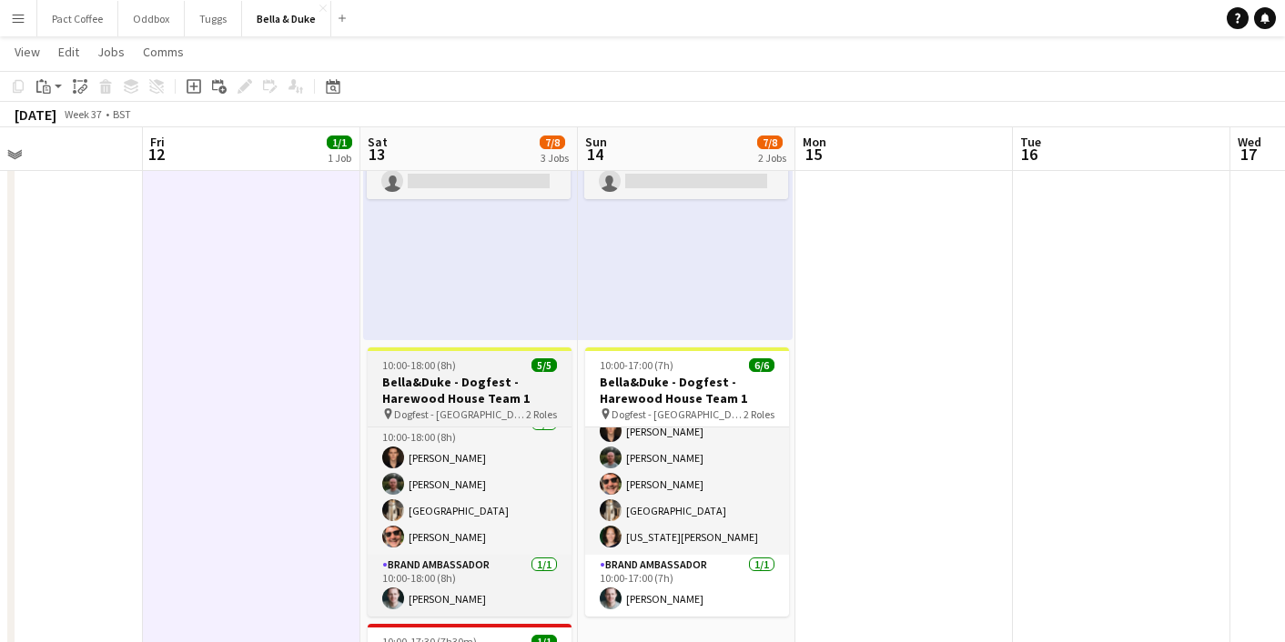
click at [496, 391] on h3 "Bella&Duke - Dogfest - Harewood House Team 1" at bounding box center [470, 390] width 204 height 33
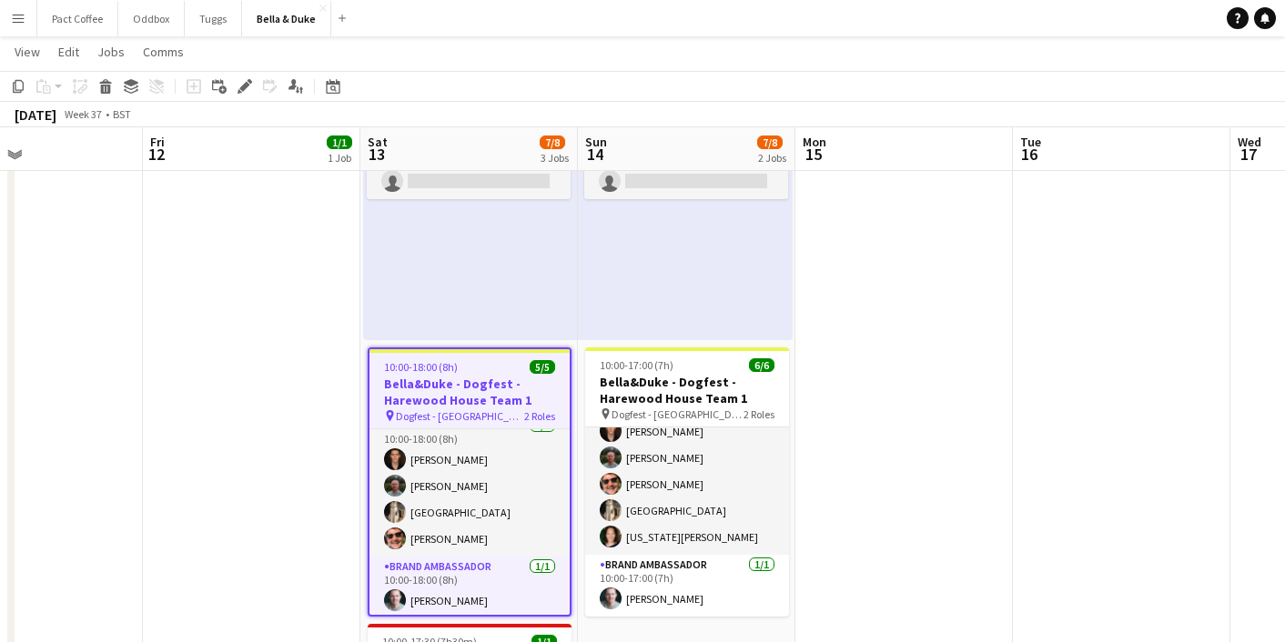
scroll to position [15, 0]
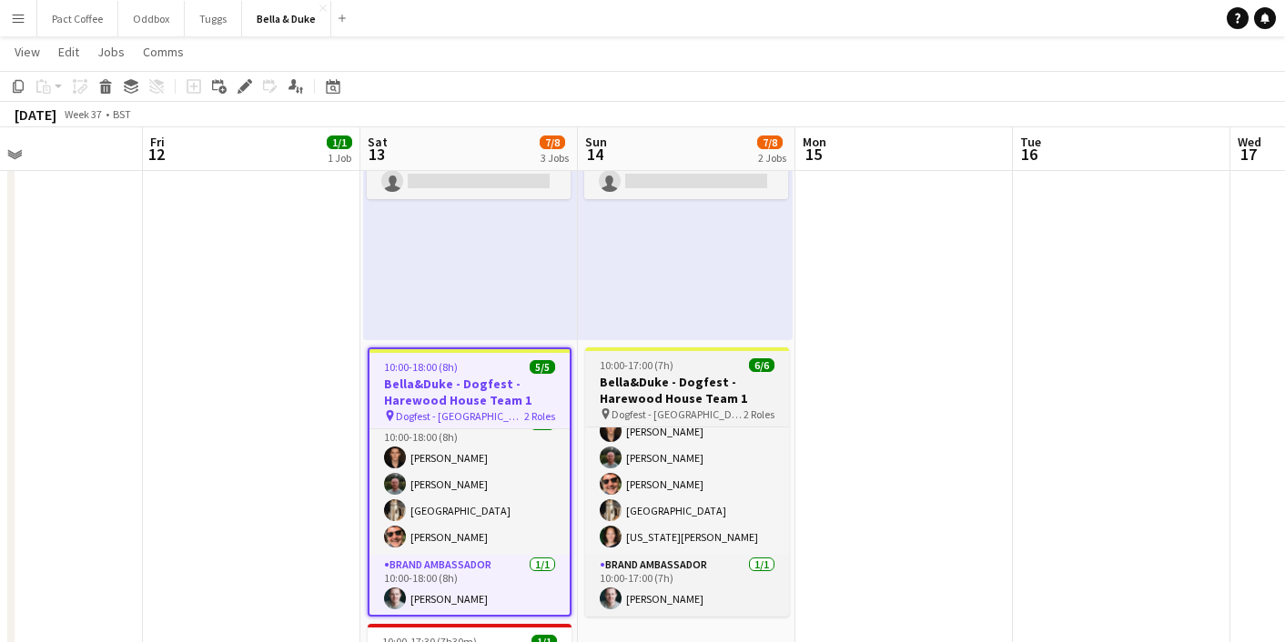
click at [650, 387] on h3 "Bella&Duke - Dogfest - Harewood House Team 1" at bounding box center [687, 390] width 204 height 33
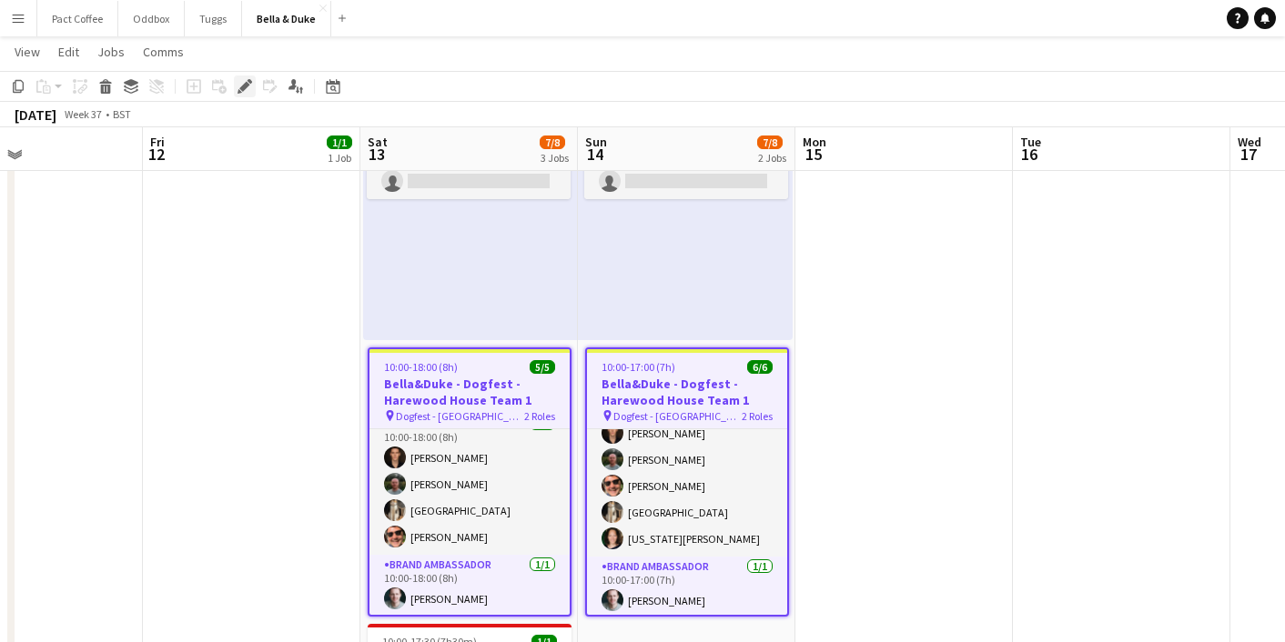
click at [247, 89] on icon "Edit" at bounding box center [245, 86] width 15 height 15
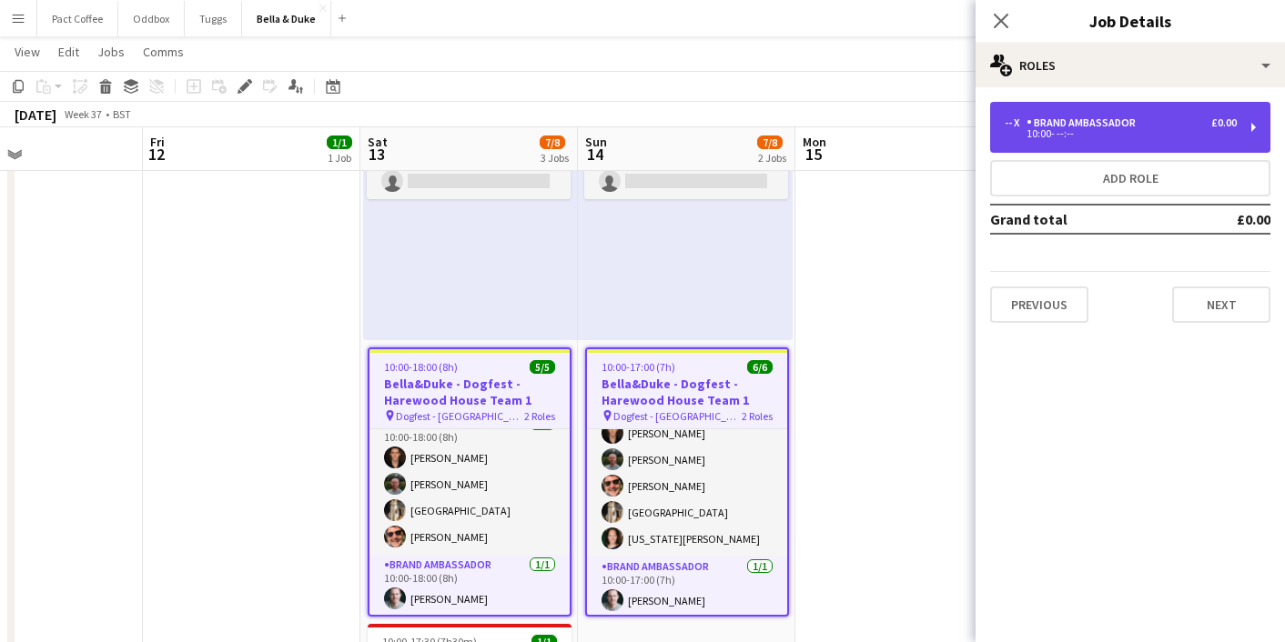
click at [1093, 137] on div "10:00- --:--" at bounding box center [1121, 133] width 232 height 9
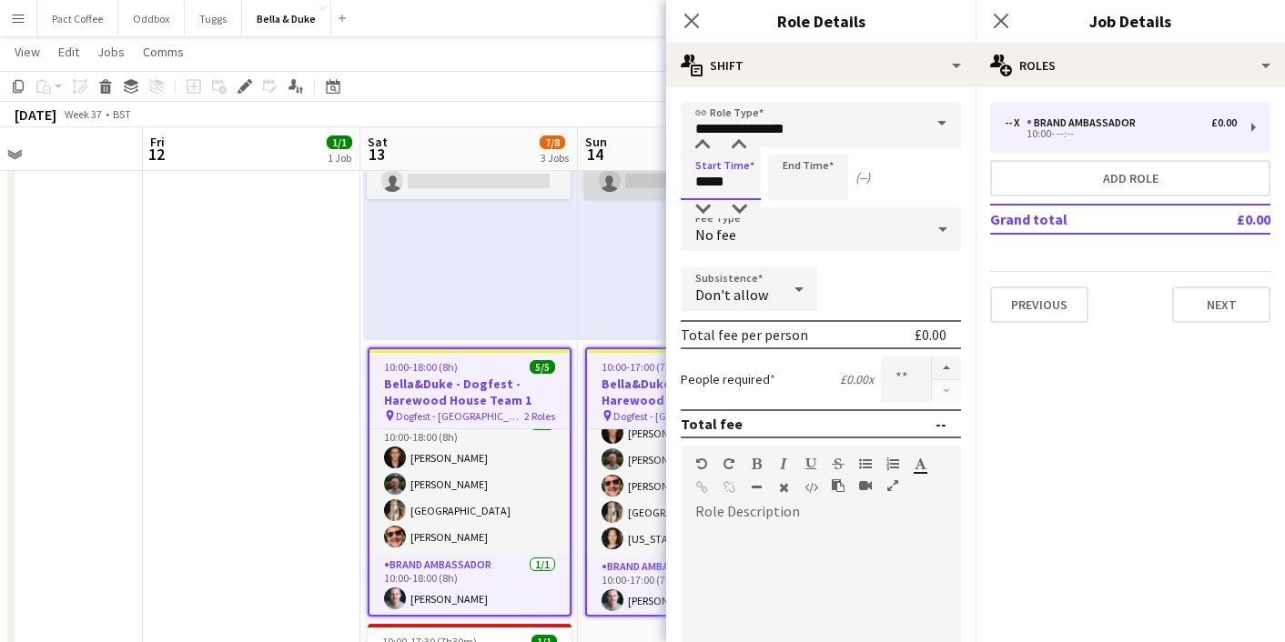
drag, startPoint x: 727, startPoint y: 179, endPoint x: 654, endPoint y: 179, distance: 72.8
click at [654, 179] on body "Menu Boards Boards Boards All jobs Status Workforce Workforce My Workforce Recr…" at bounding box center [642, 490] width 1285 height 1534
type input "*****"
click at [805, 179] on input at bounding box center [808, 178] width 80 height 46
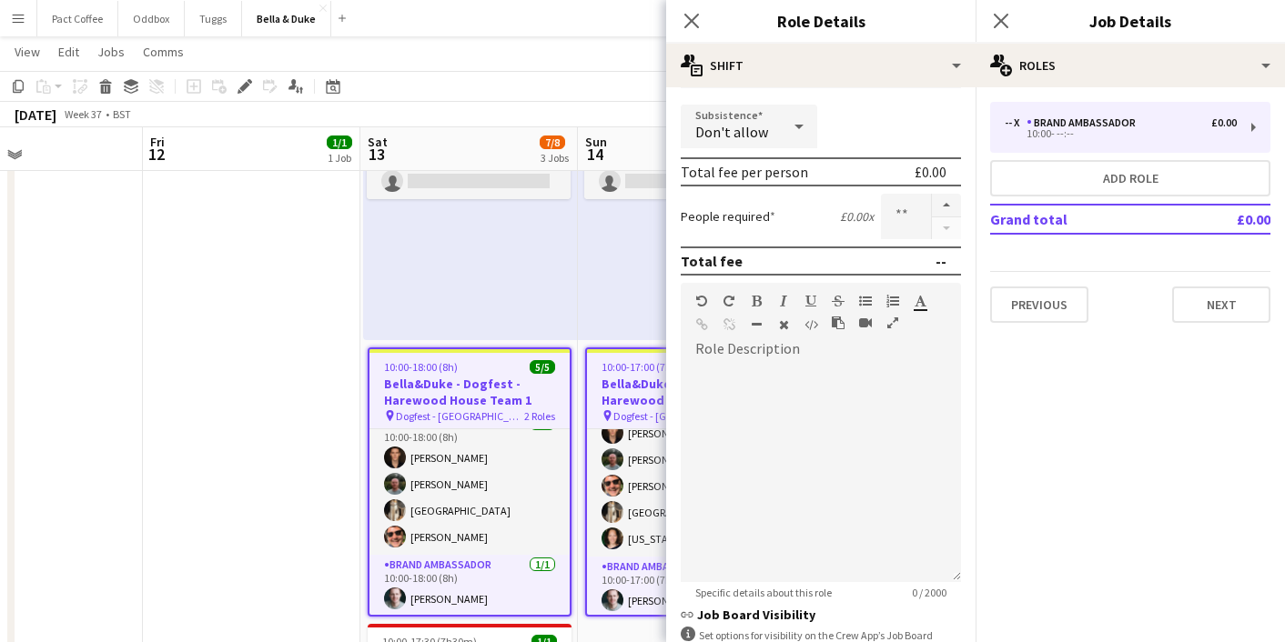
scroll to position [402, 0]
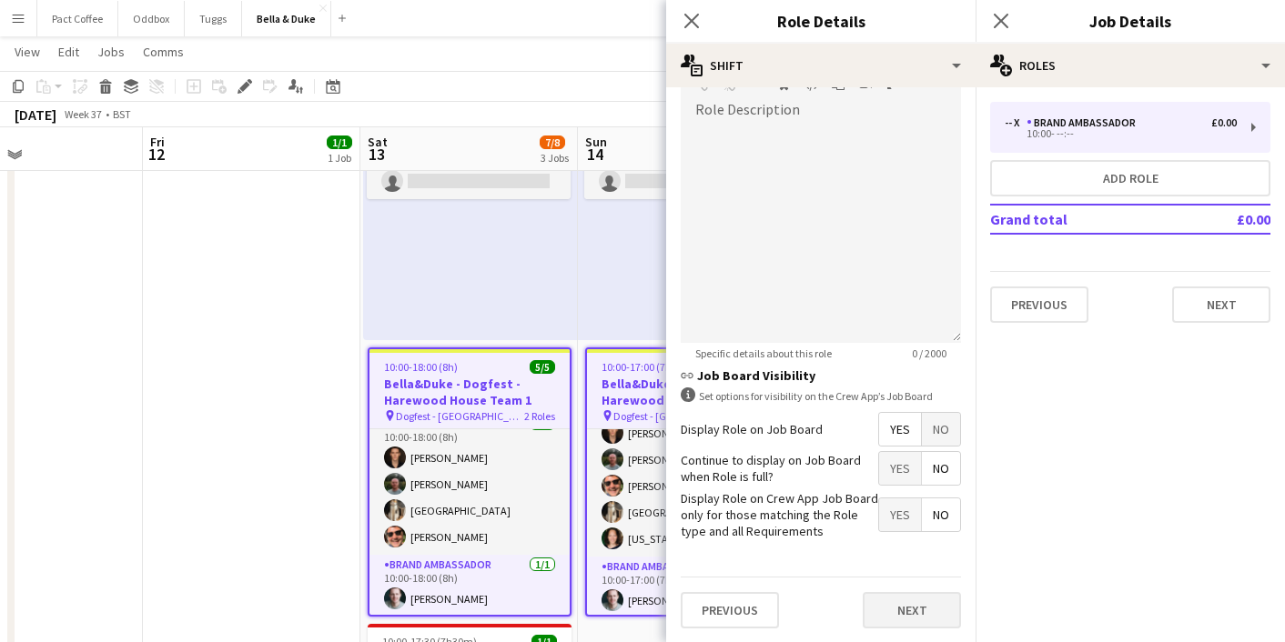
type input "*****"
click at [895, 615] on button "Next" at bounding box center [912, 610] width 98 height 36
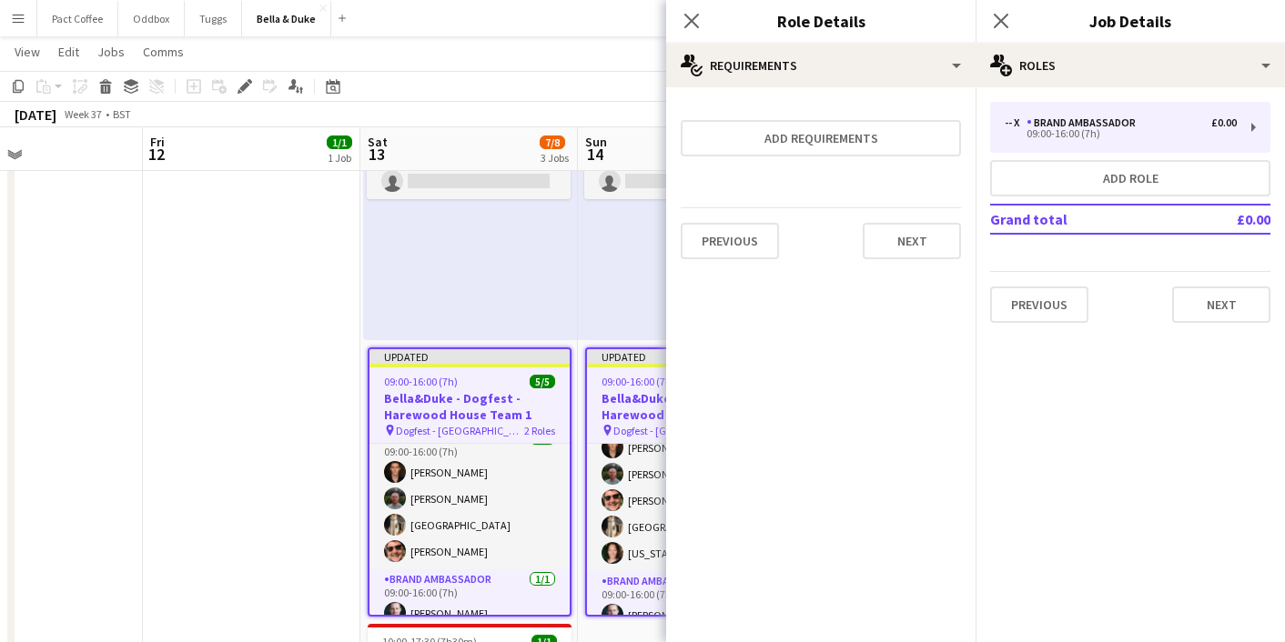
click at [228, 428] on app-date-cell "08:00-16:00 (8h) 1/1 Logistics_Bella&Duke_BBC Gardeners World 1 Role Logistics …" at bounding box center [251, 509] width 217 height 996
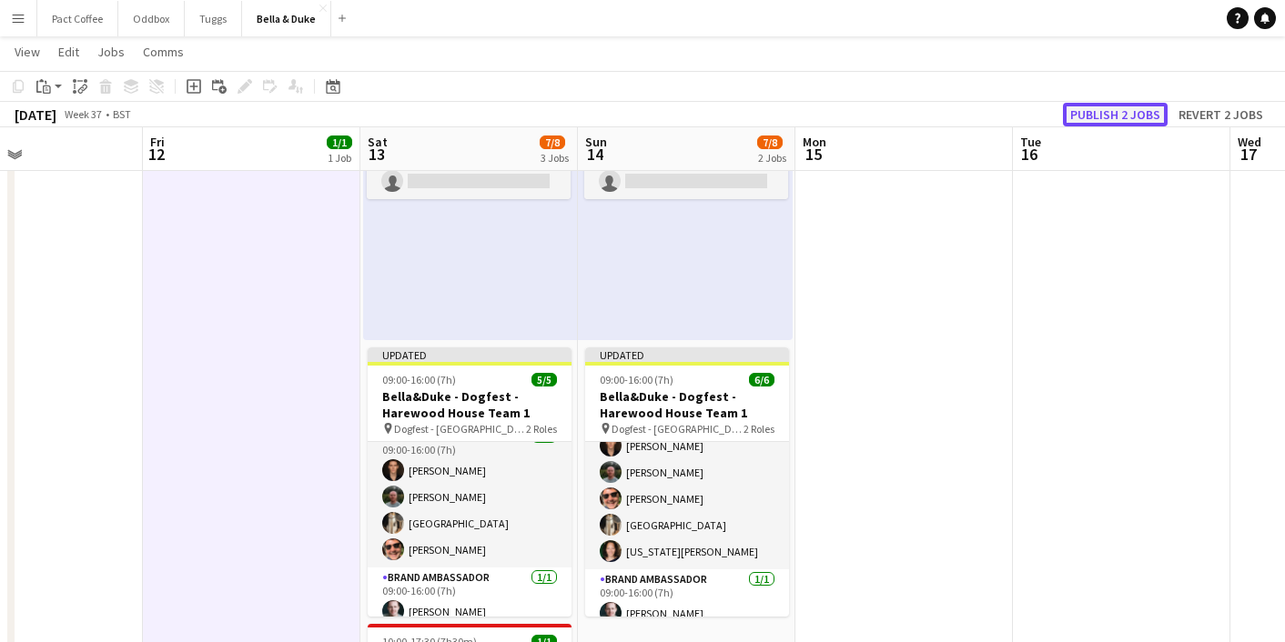
click at [1127, 116] on button "Publish 2 jobs" at bounding box center [1115, 115] width 105 height 24
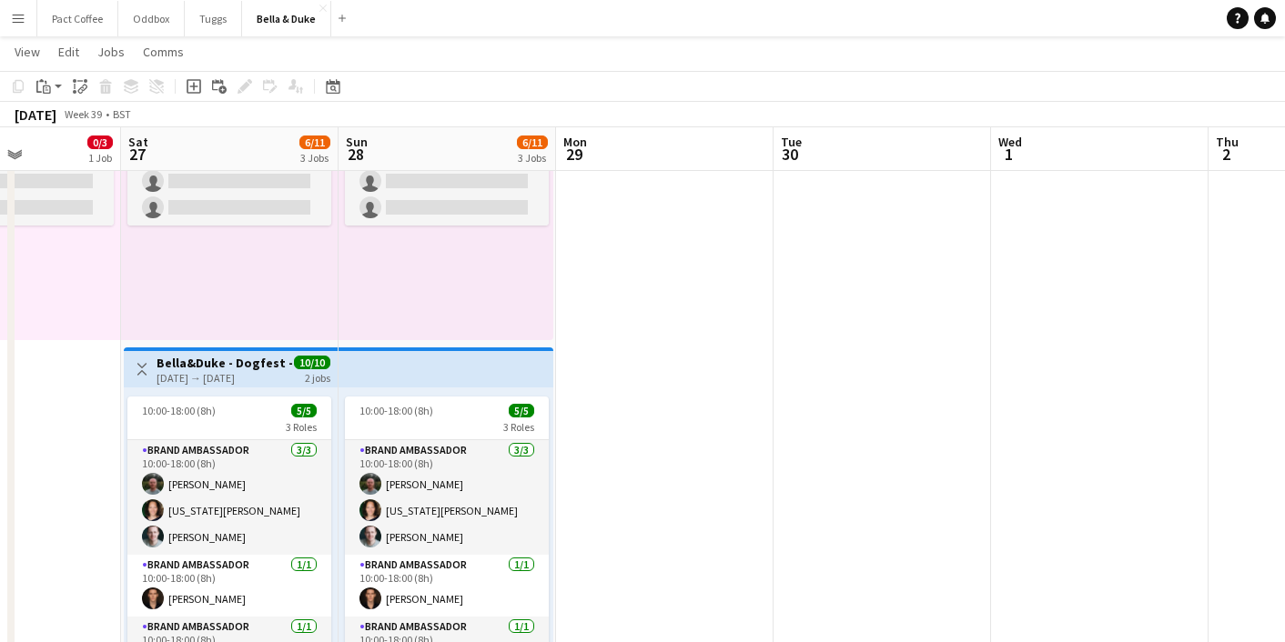
scroll to position [0, 531]
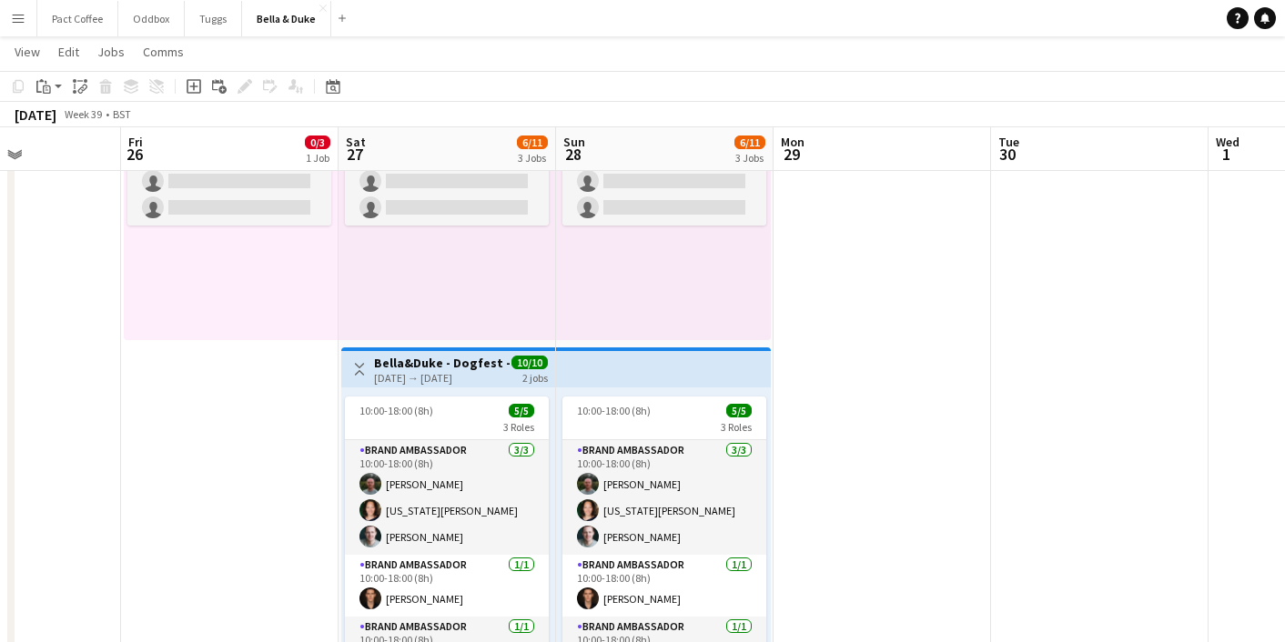
click at [433, 383] on div "[DATE] → [DATE]" at bounding box center [442, 378] width 136 height 14
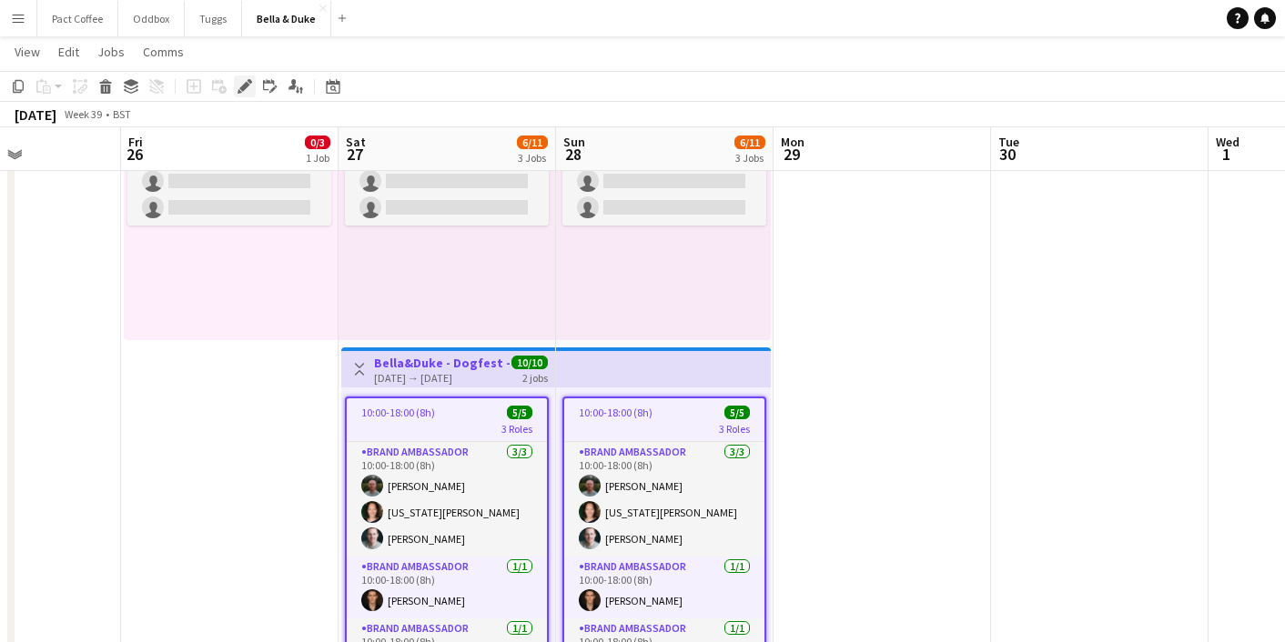
click at [241, 80] on icon "Edit" at bounding box center [245, 86] width 15 height 15
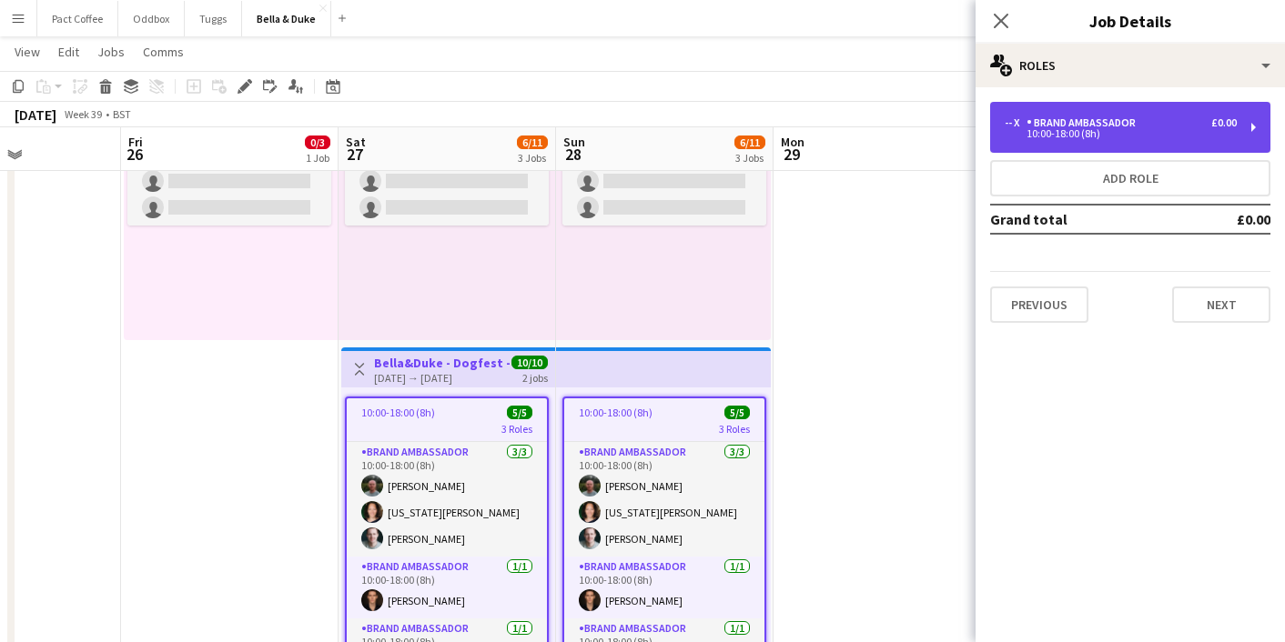
click at [1125, 105] on div "-- x Brand Ambassador £0.00 10:00-18:00 (8h)" at bounding box center [1130, 127] width 280 height 51
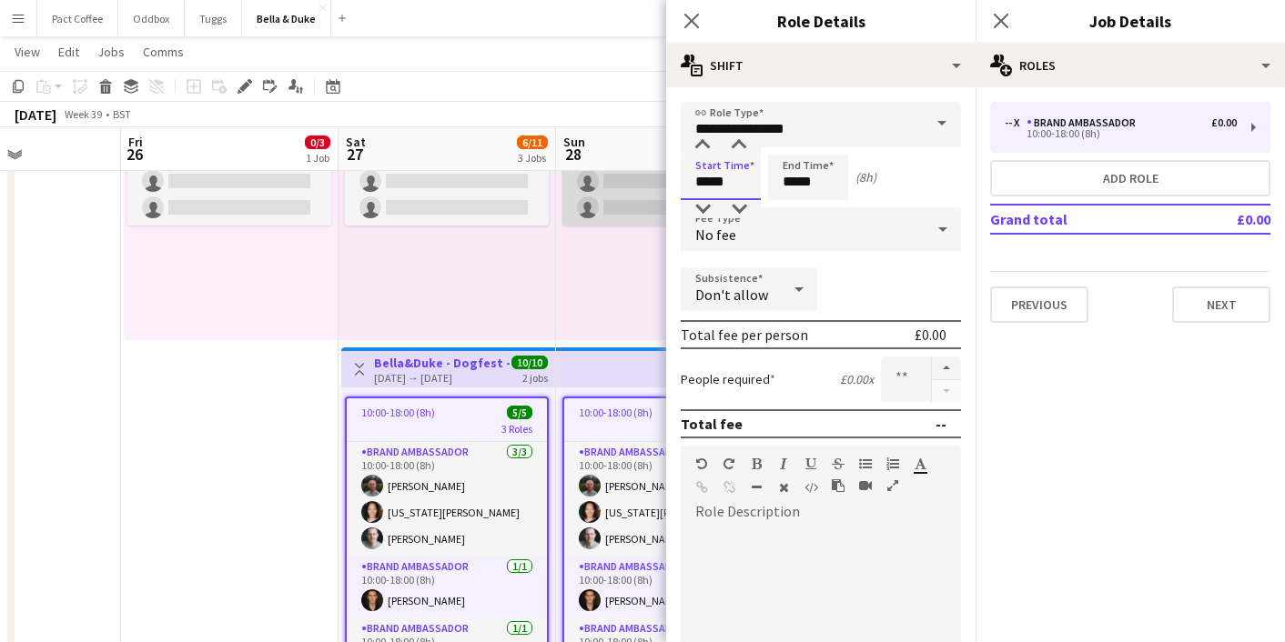
drag, startPoint x: 746, startPoint y: 185, endPoint x: 620, endPoint y: 184, distance: 126.5
type input "*****"
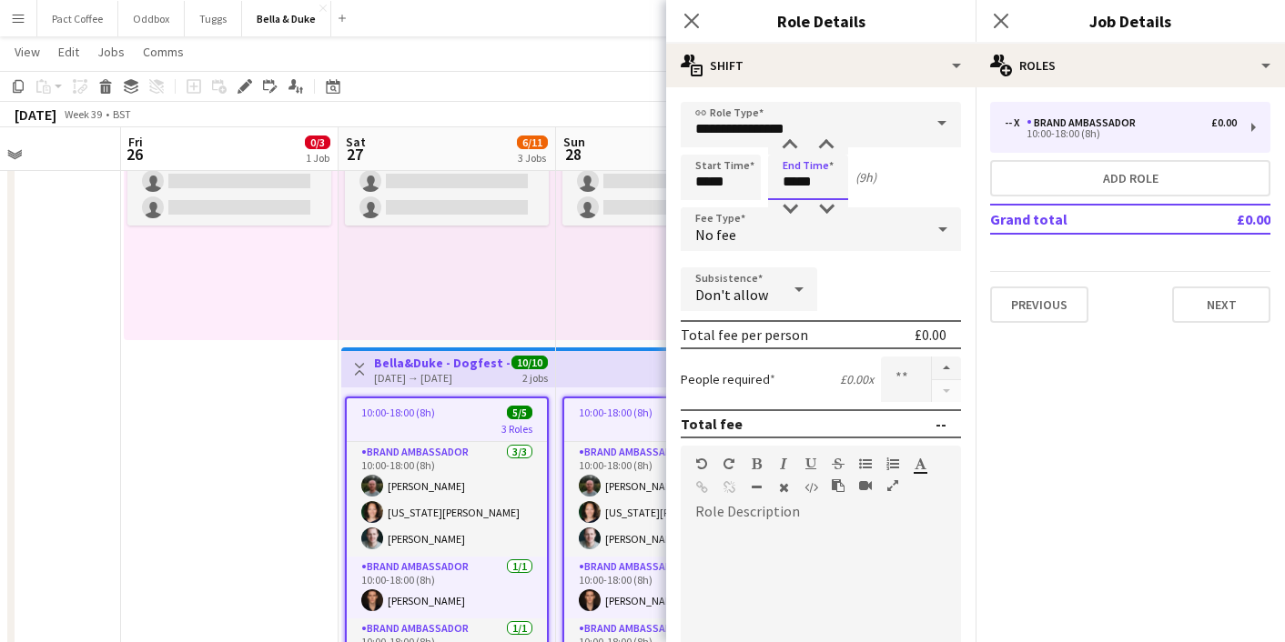
drag, startPoint x: 814, startPoint y: 179, endPoint x: 719, endPoint y: 179, distance: 95.6
click at [719, 179] on div "Start Time ***** End Time ***** (9h)" at bounding box center [821, 178] width 280 height 46
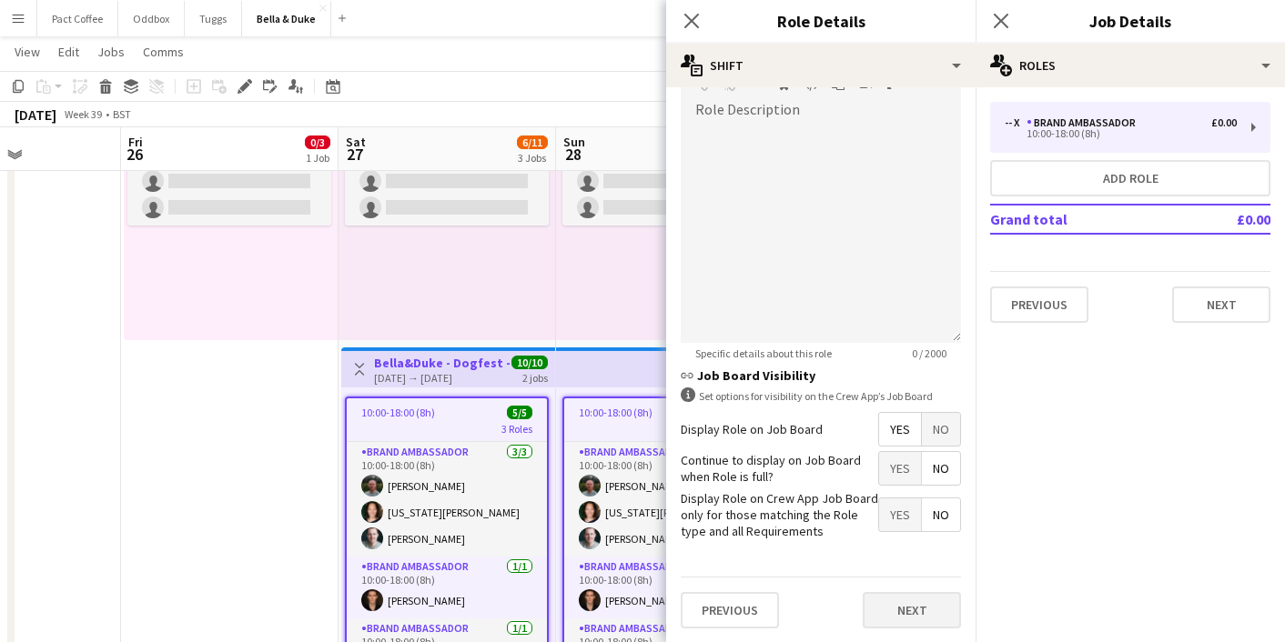
type input "*****"
click at [882, 605] on button "Next" at bounding box center [912, 610] width 98 height 36
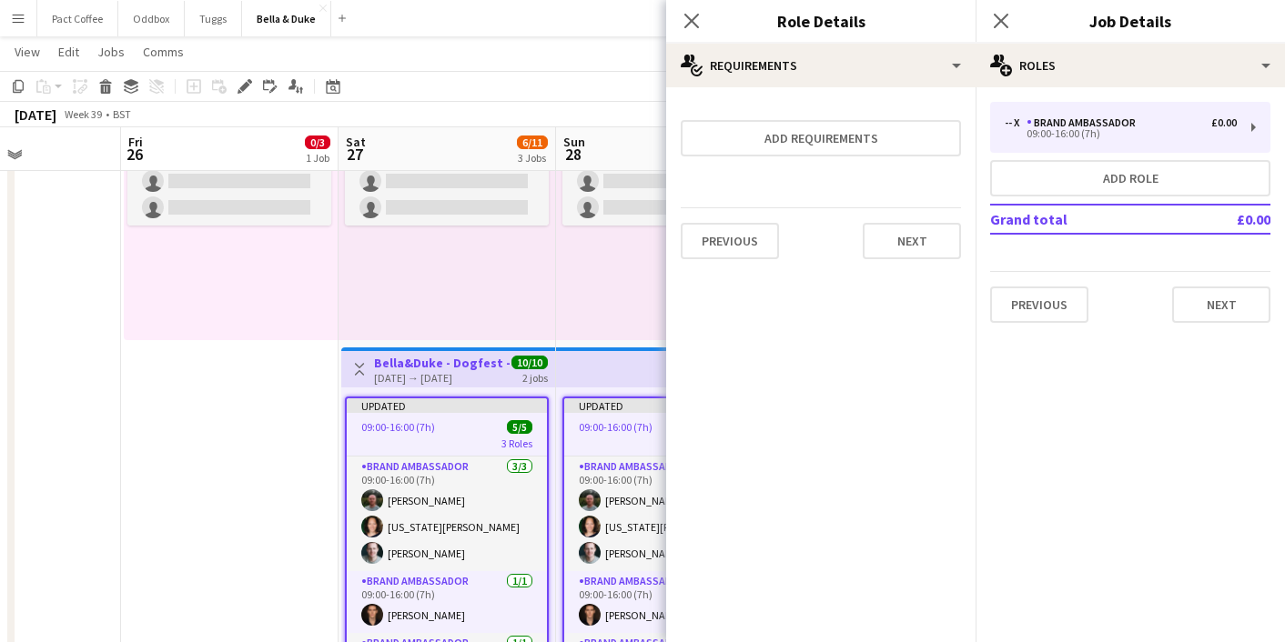
scroll to position [0, 0]
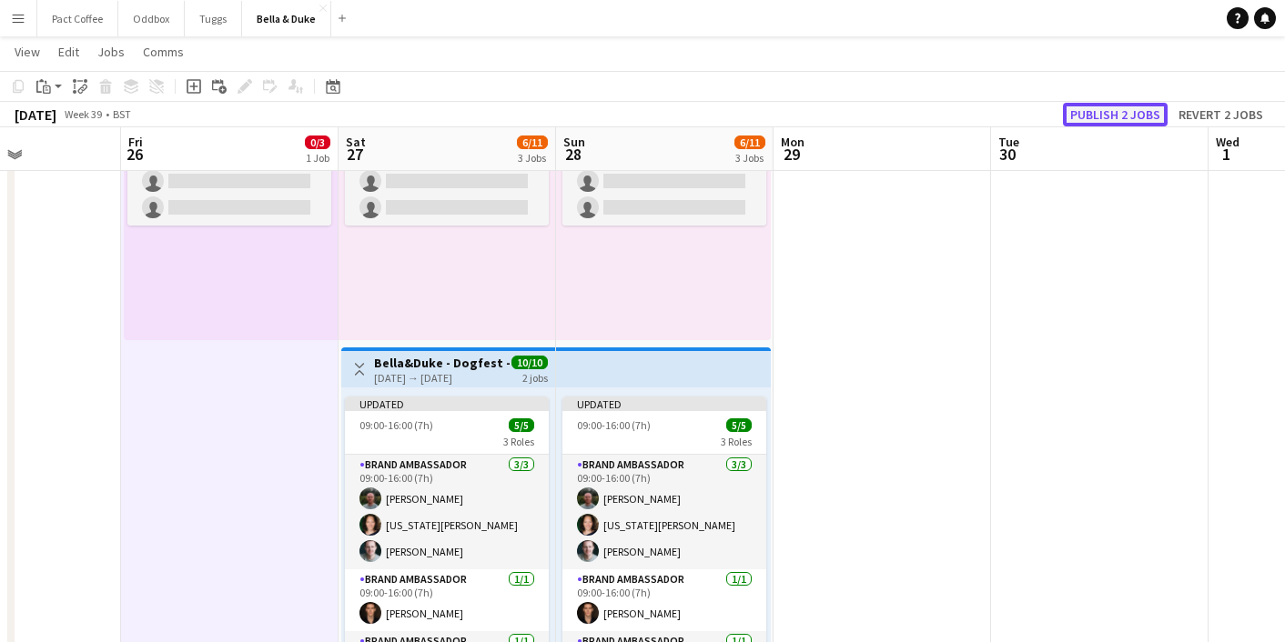
click at [1088, 112] on button "Publish 2 jobs" at bounding box center [1115, 115] width 105 height 24
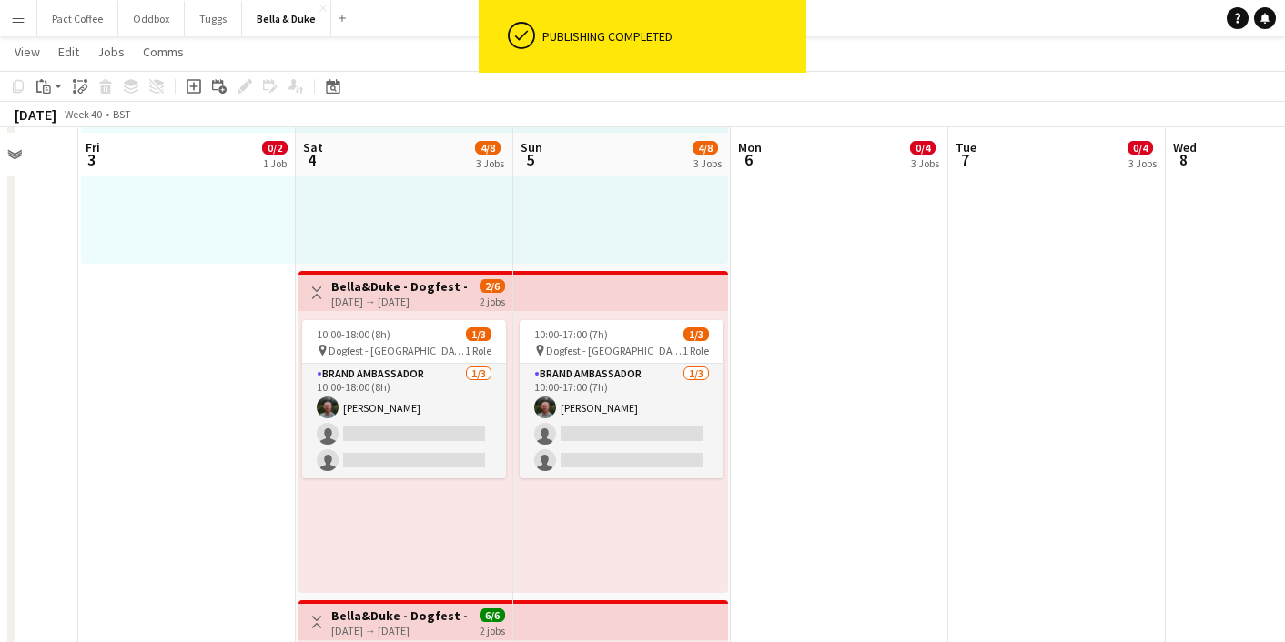
scroll to position [351, 0]
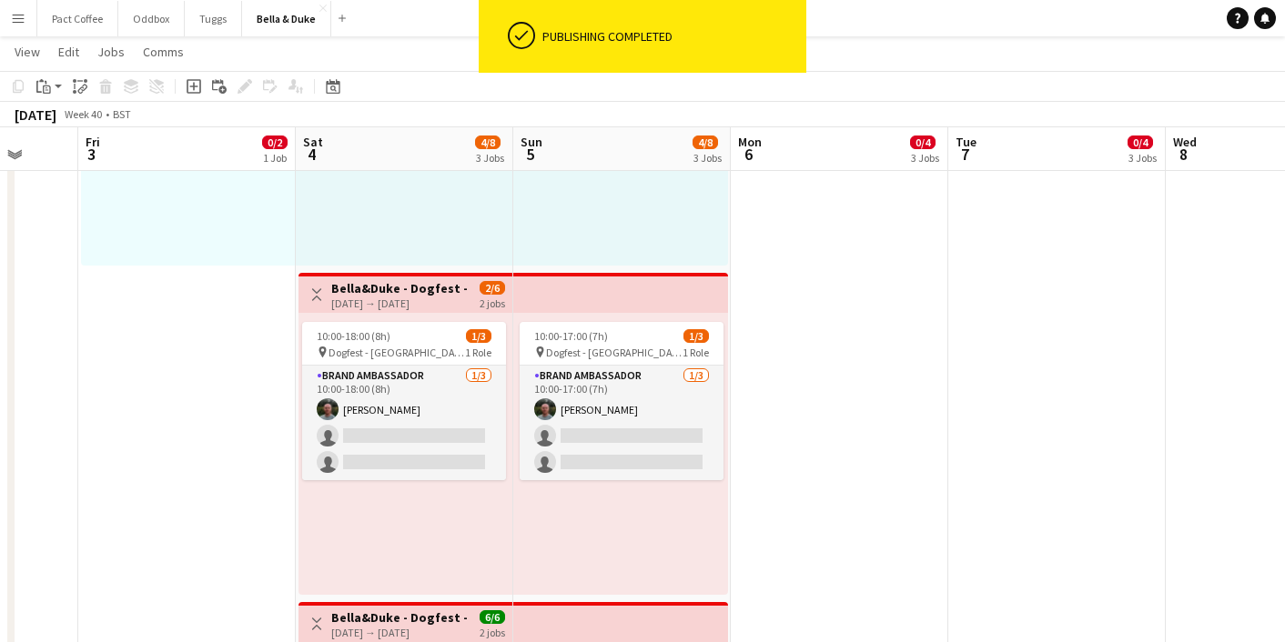
click at [407, 303] on div "[DATE] → [DATE]" at bounding box center [399, 304] width 136 height 14
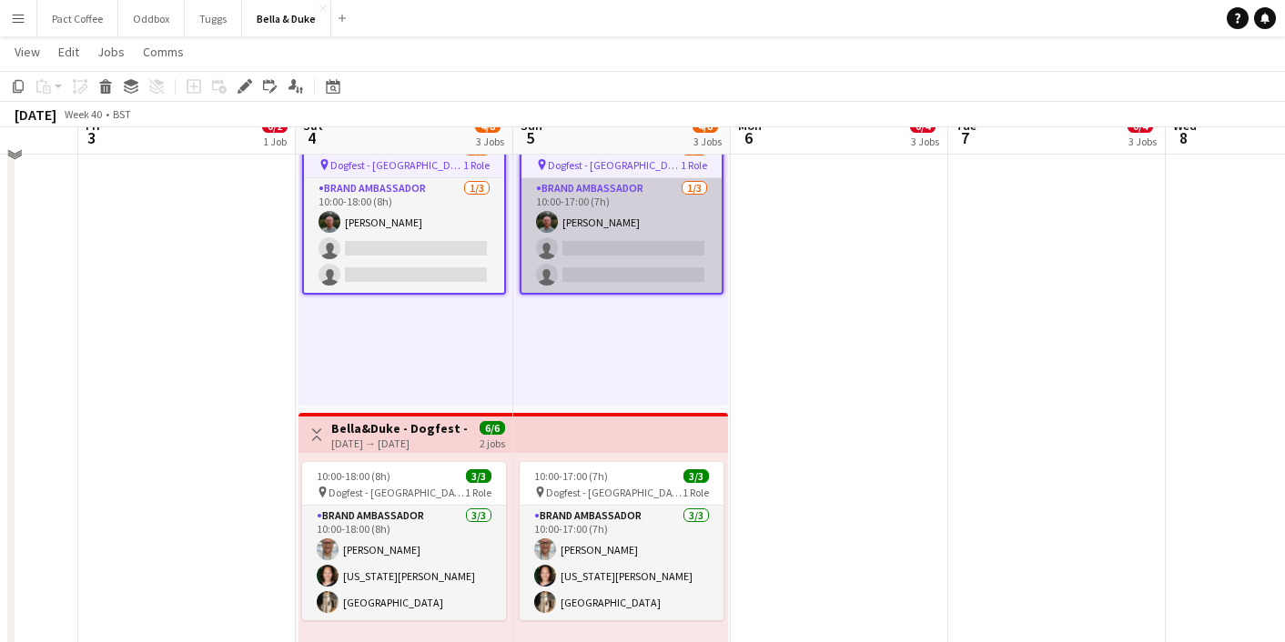
scroll to position [542, 0]
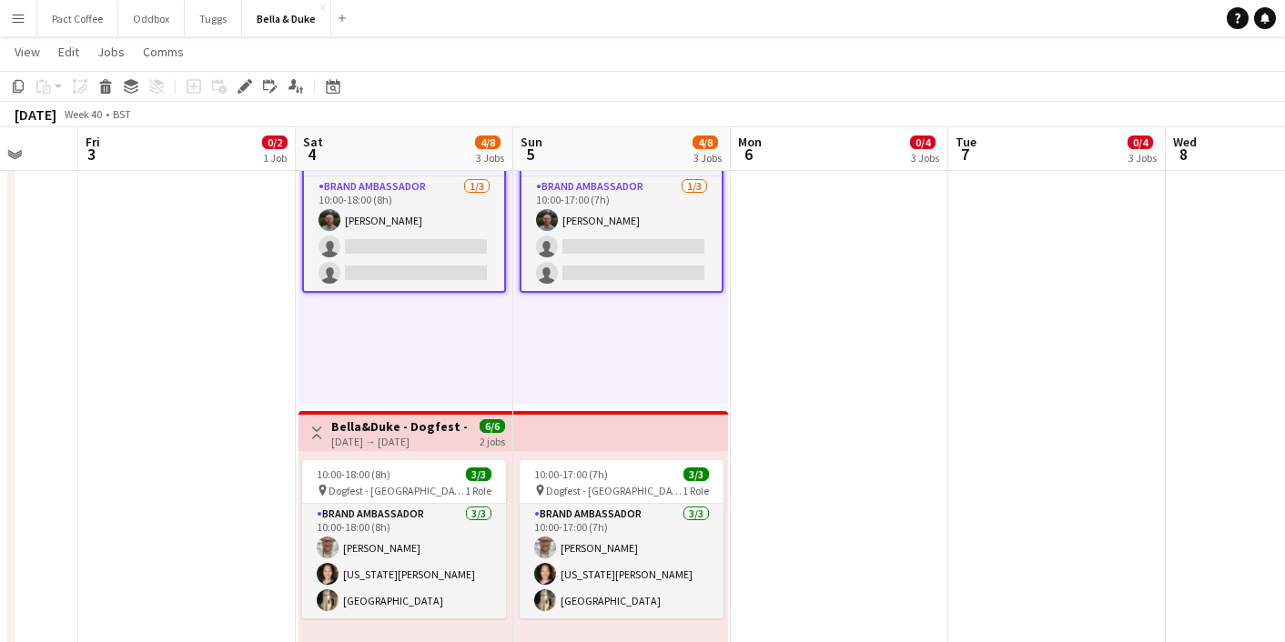
click at [409, 430] on h3 "Bella&Duke - Dogfest - [GEOGRAPHIC_DATA] (Team 1)" at bounding box center [399, 427] width 136 height 16
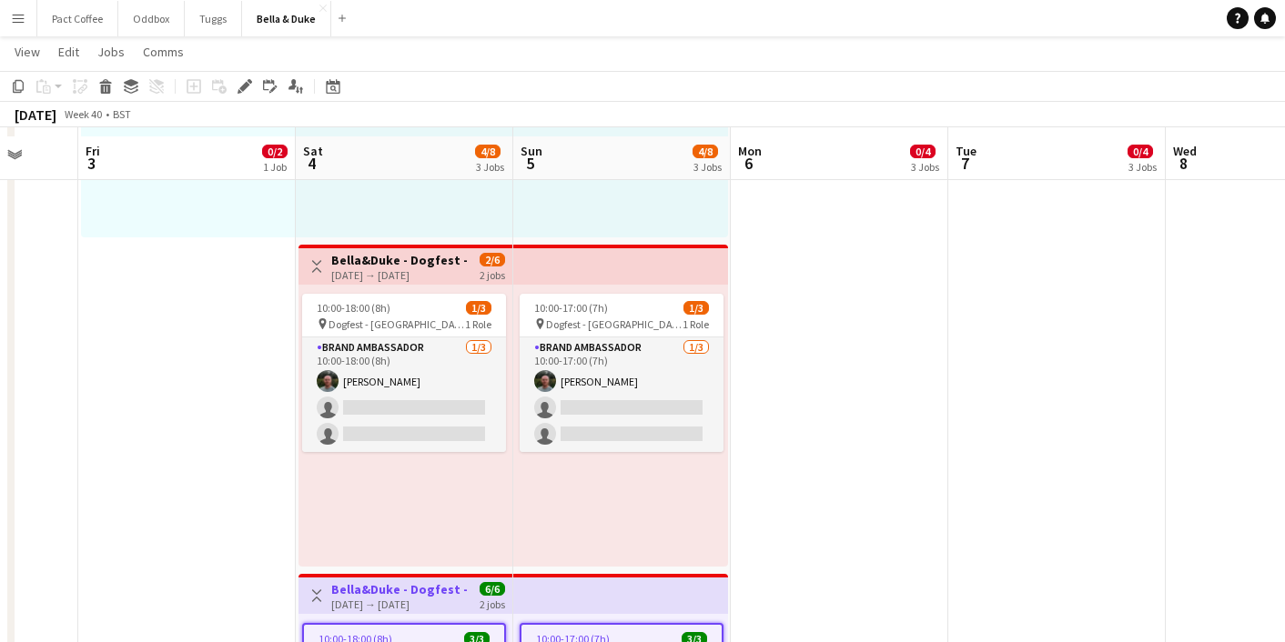
scroll to position [362, 0]
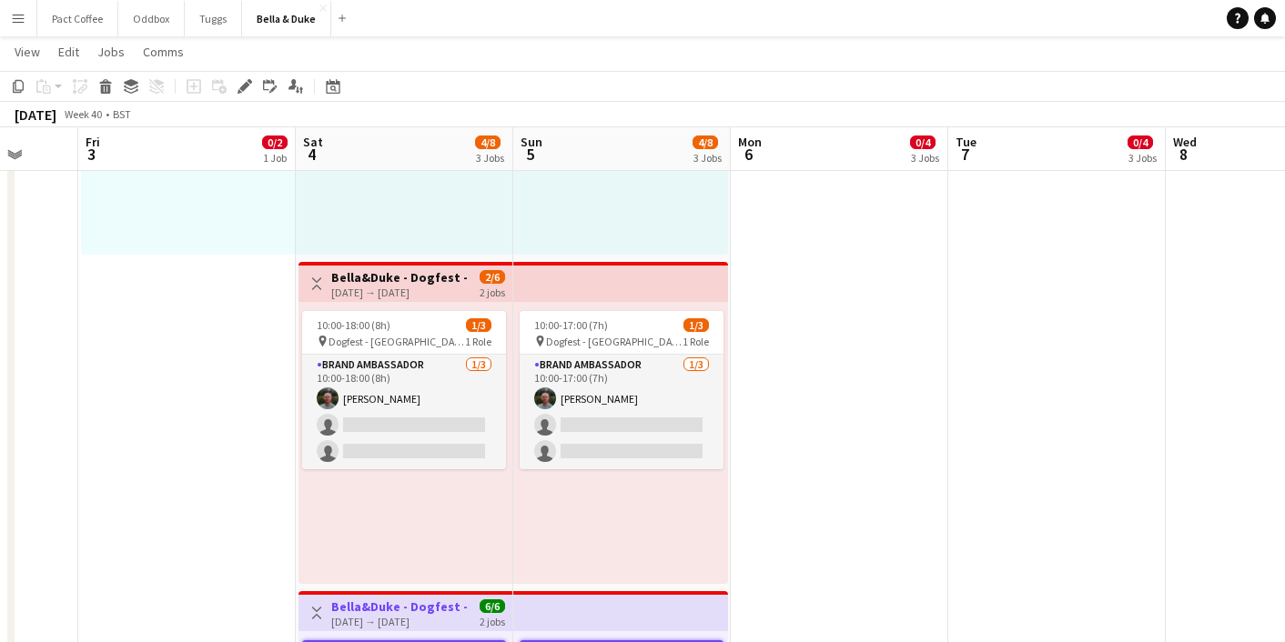
click at [392, 282] on h3 "Bella&Duke - Dogfest - [GEOGRAPHIC_DATA] (Team 2)" at bounding box center [399, 277] width 136 height 16
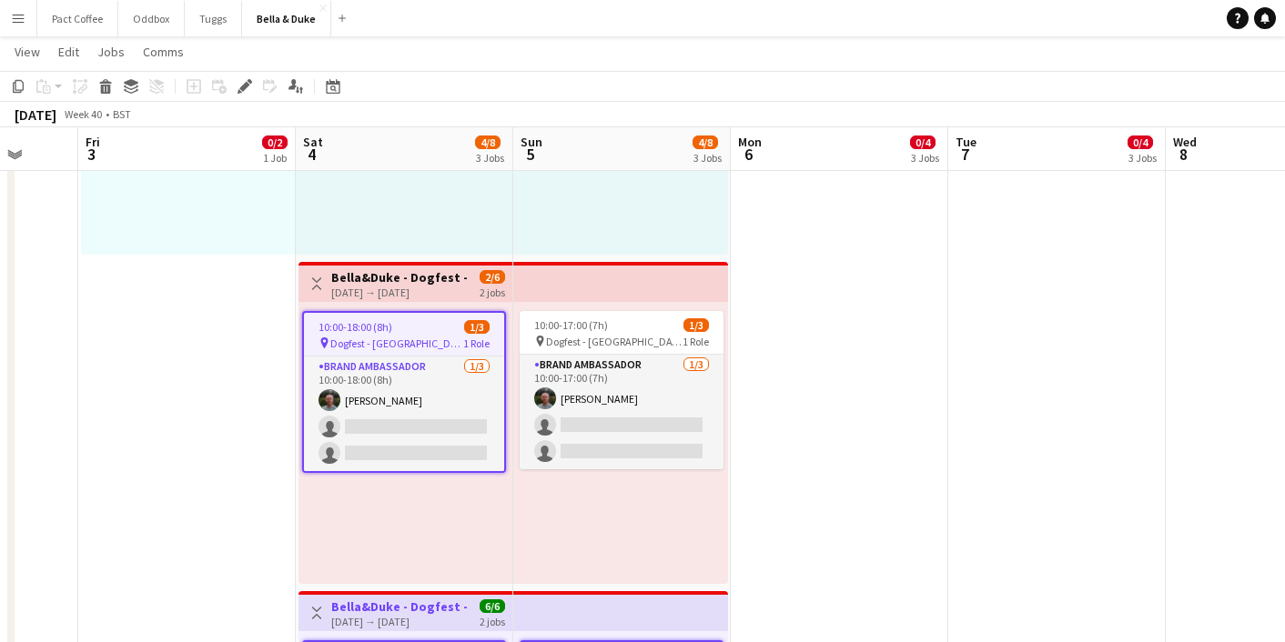
click at [388, 270] on h3 "Bella&Duke - Dogfest - [GEOGRAPHIC_DATA] (Team 2)" at bounding box center [399, 277] width 136 height 16
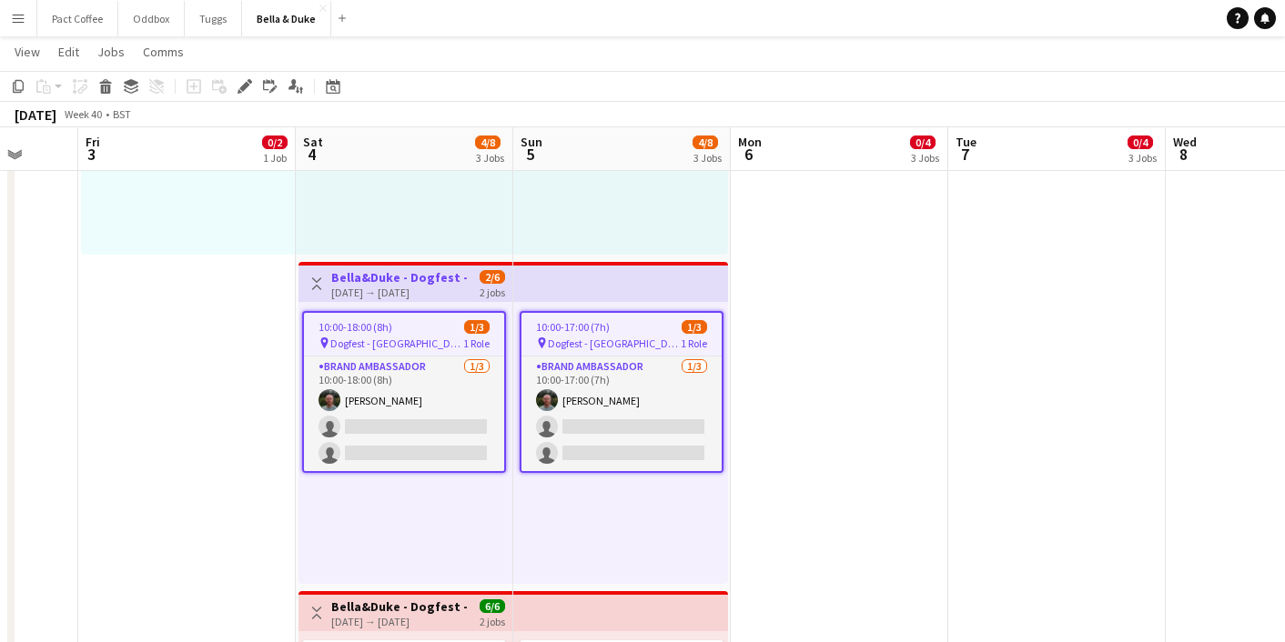
click at [354, 610] on h3 "Bella&Duke - Dogfest - [GEOGRAPHIC_DATA] (Team 1)" at bounding box center [399, 607] width 136 height 16
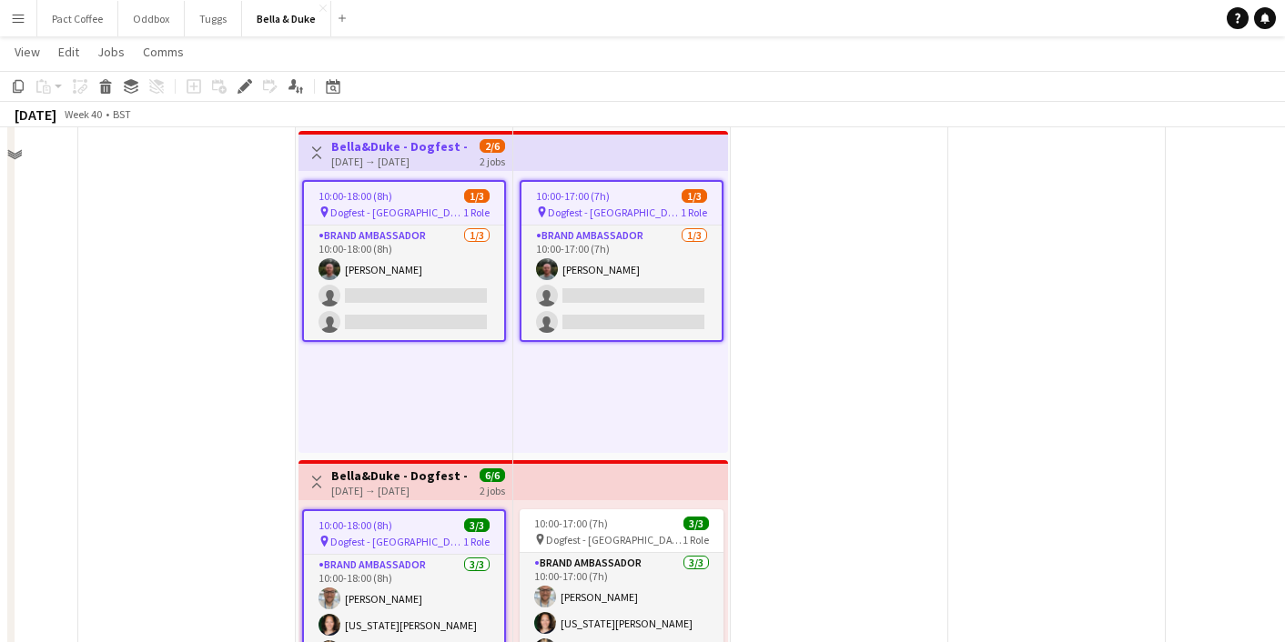
scroll to position [511, 0]
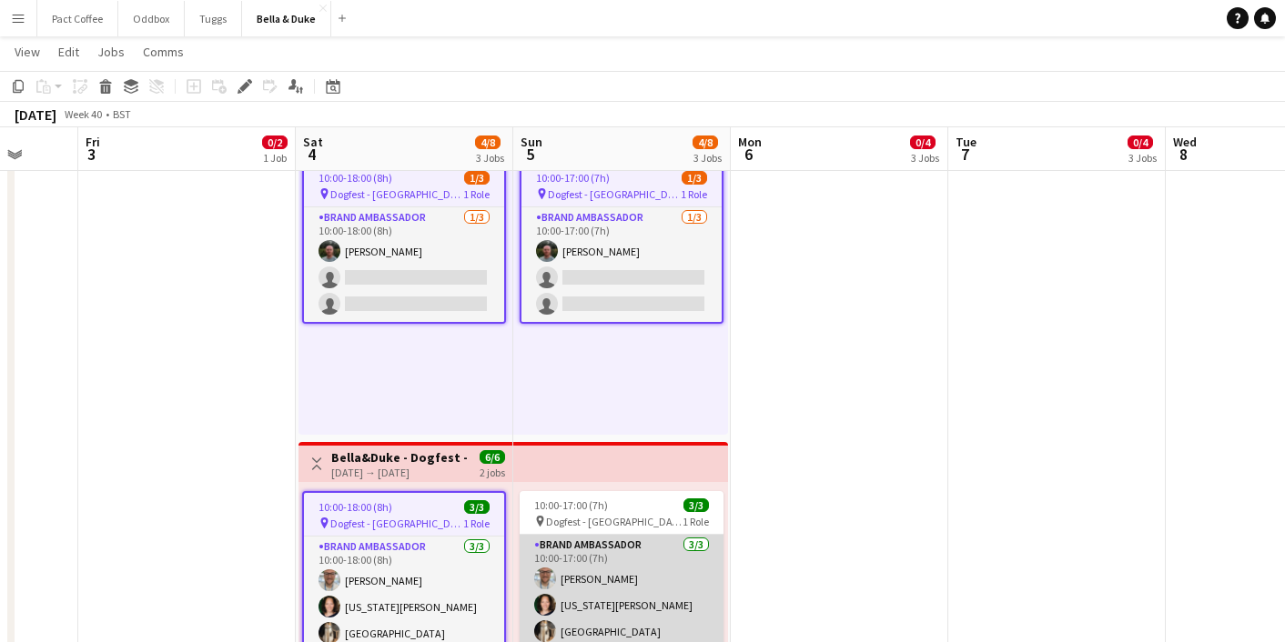
click at [614, 588] on app-card-role "Brand Ambassador 3/3 10:00-17:00 (7h) Jordan Larkin Virginia Lyon Mat Castle" at bounding box center [622, 592] width 204 height 115
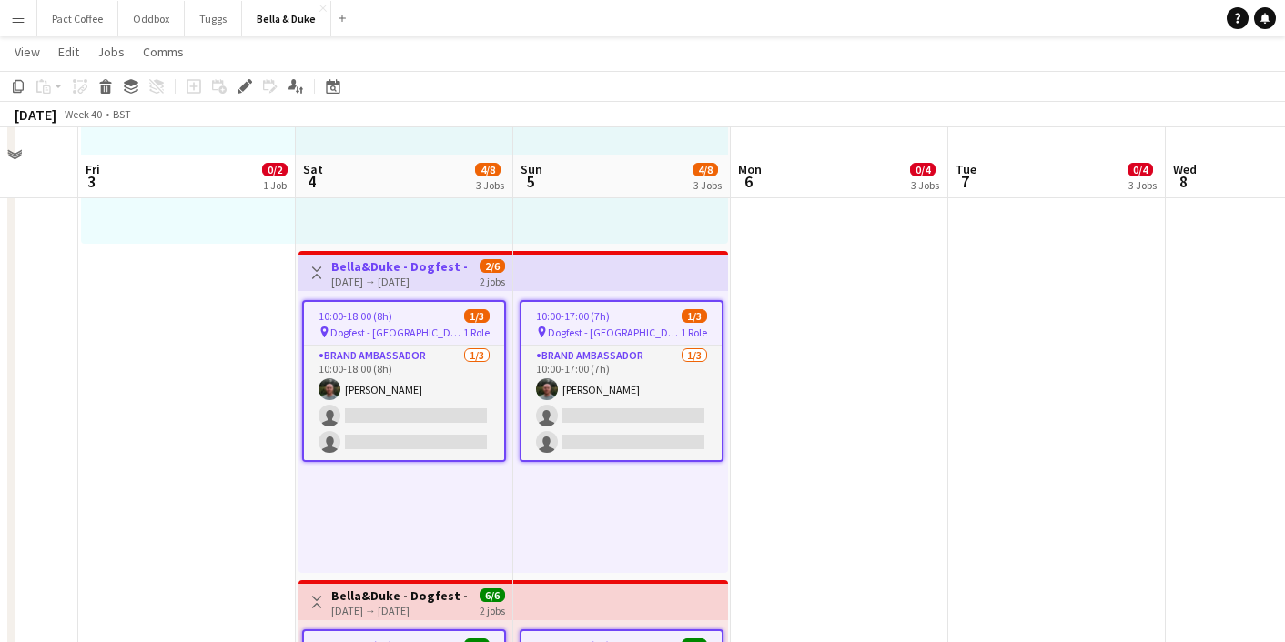
scroll to position [364, 0]
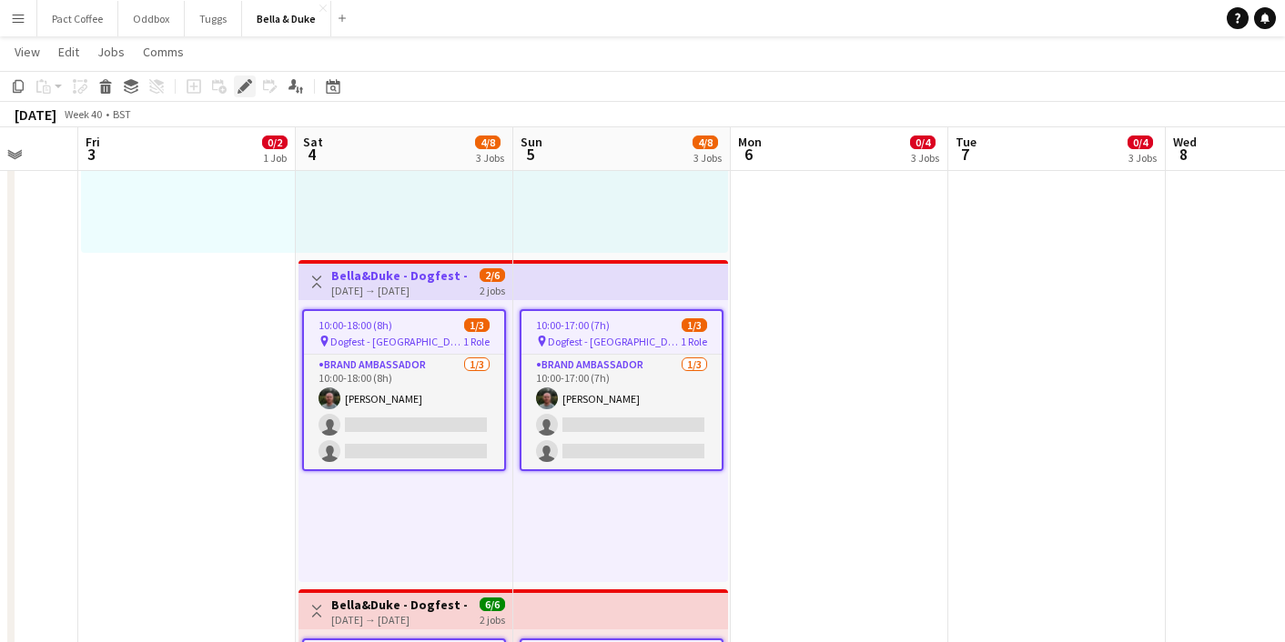
click at [241, 94] on div "Edit" at bounding box center [245, 87] width 22 height 22
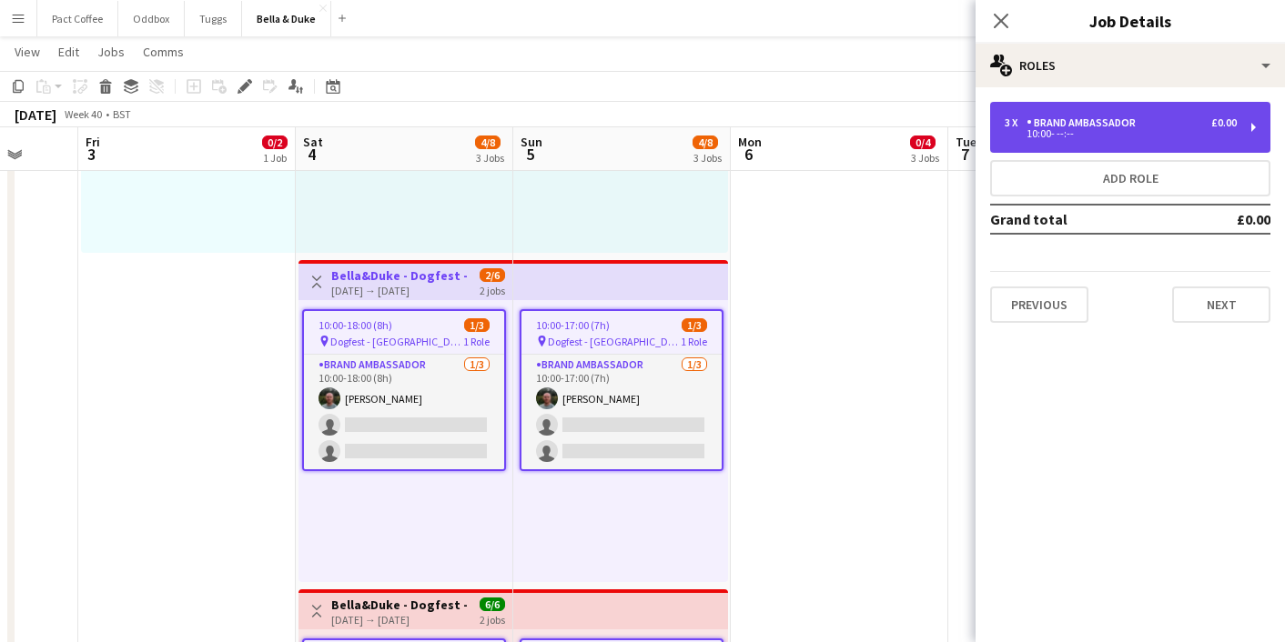
click at [1016, 144] on div "3 x Brand Ambassador £0.00 10:00- --:--" at bounding box center [1130, 127] width 280 height 51
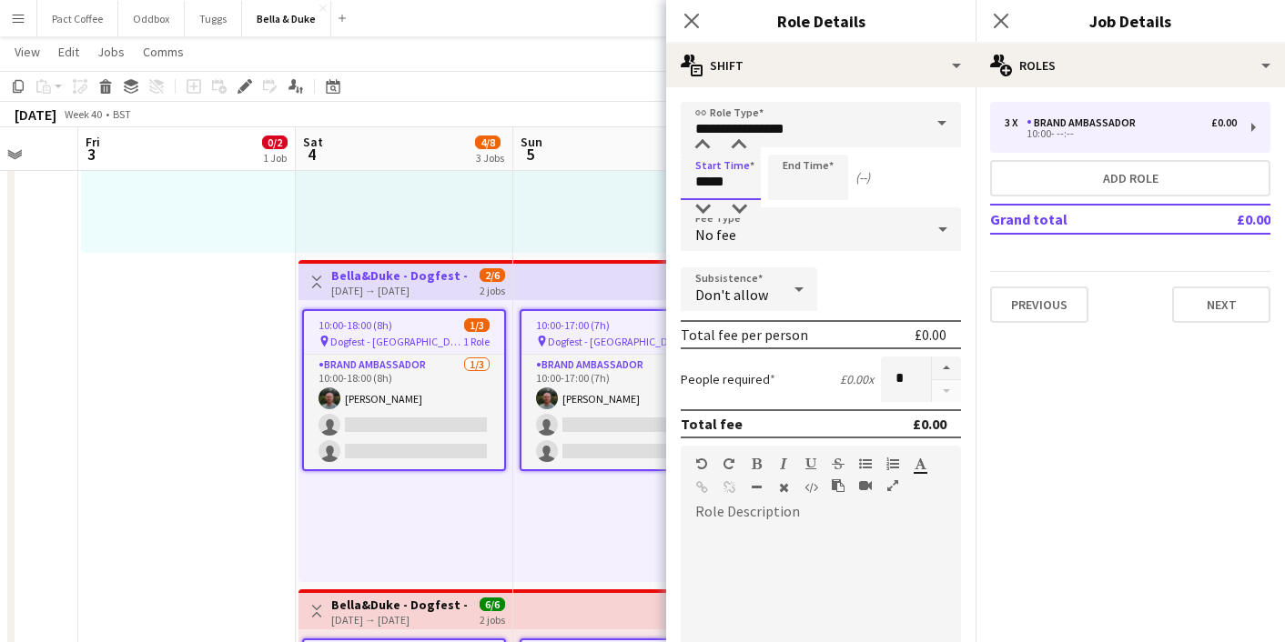
drag, startPoint x: 746, startPoint y: 177, endPoint x: 638, endPoint y: 175, distance: 108.3
type input "*****"
click at [794, 192] on input at bounding box center [808, 178] width 80 height 46
type input "*****"
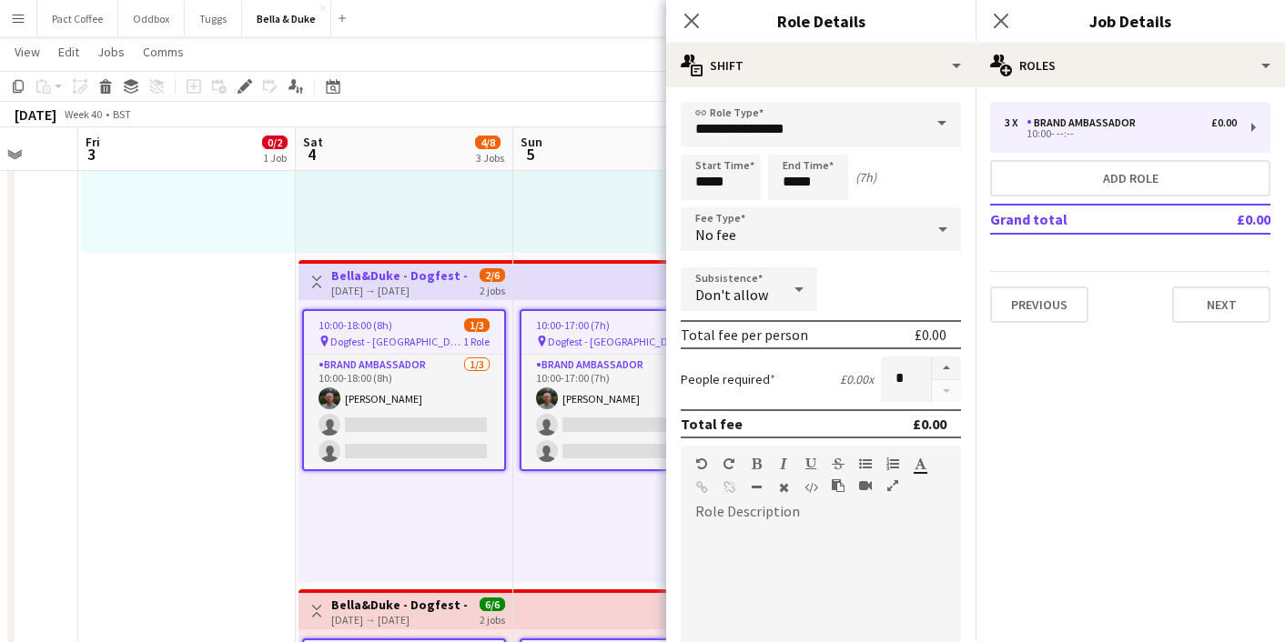
click at [190, 405] on app-date-cell "Toggle View Bella&Duke - Malvern Caravan and Motorhome Show 03-10-2025 → 05-10-…" at bounding box center [186, 586] width 217 height 1325
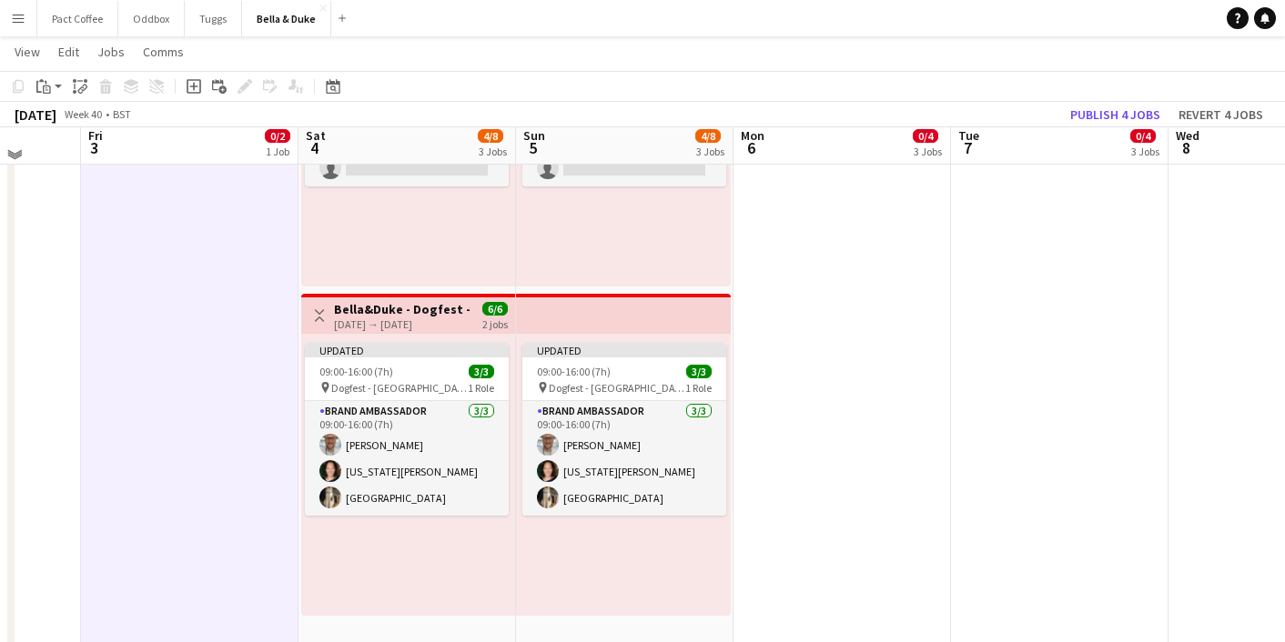
scroll to position [664, 0]
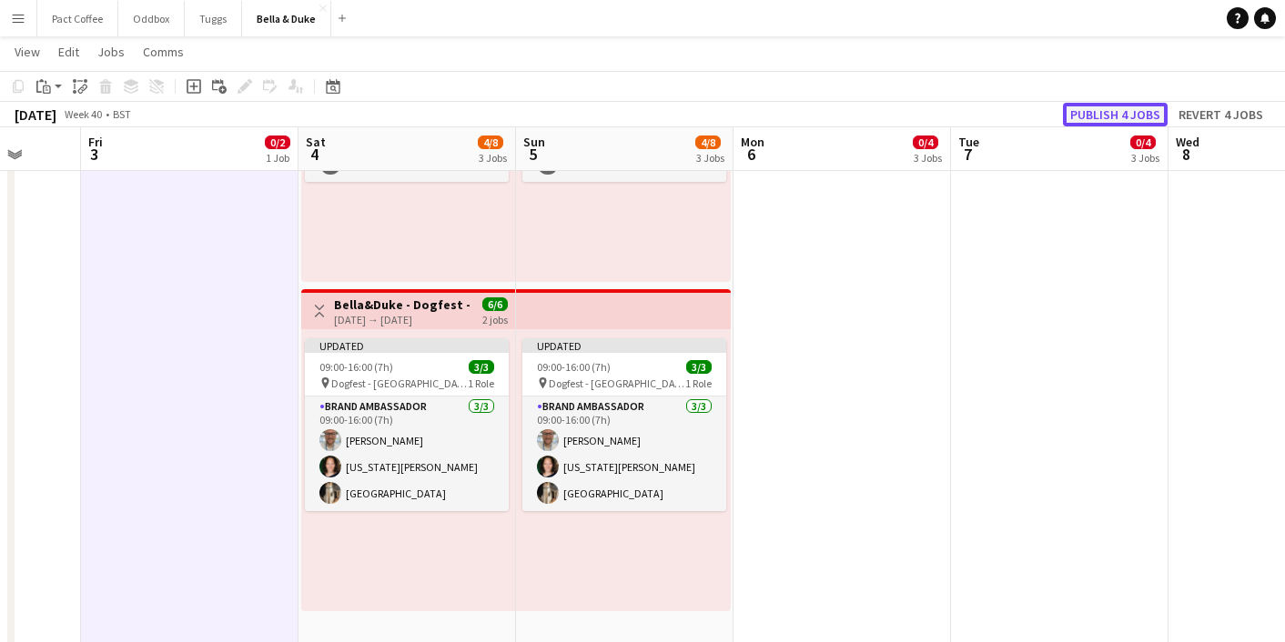
click at [1112, 108] on button "Publish 4 jobs" at bounding box center [1115, 115] width 105 height 24
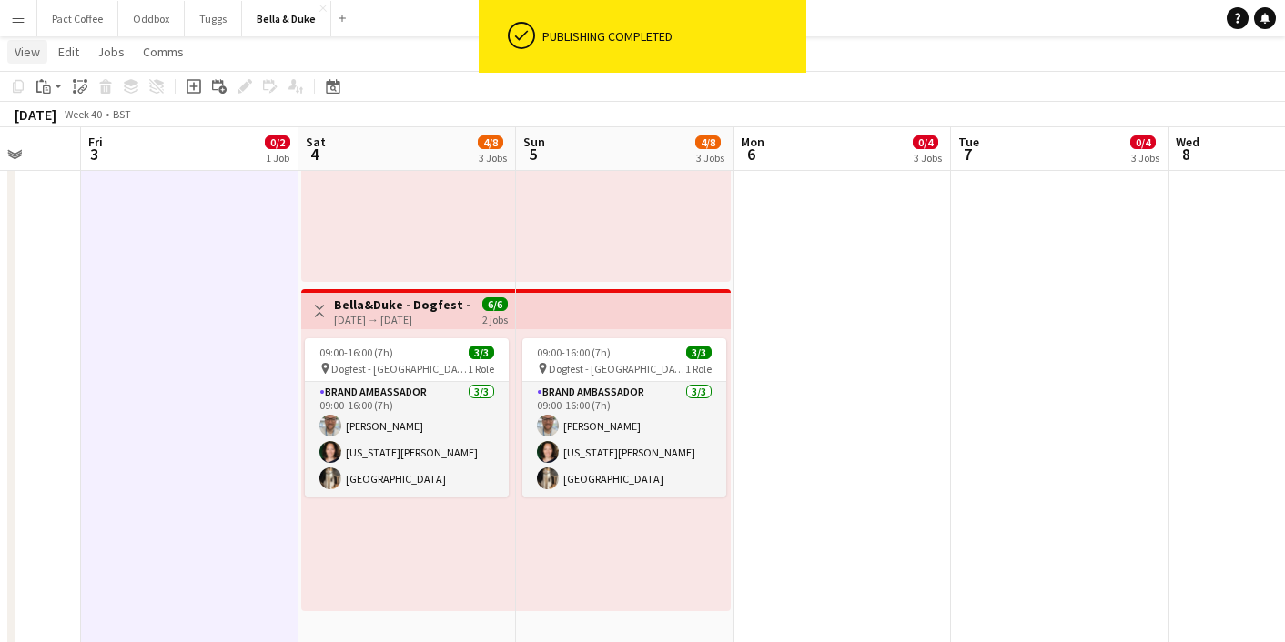
click at [40, 54] on link "View" at bounding box center [27, 52] width 40 height 24
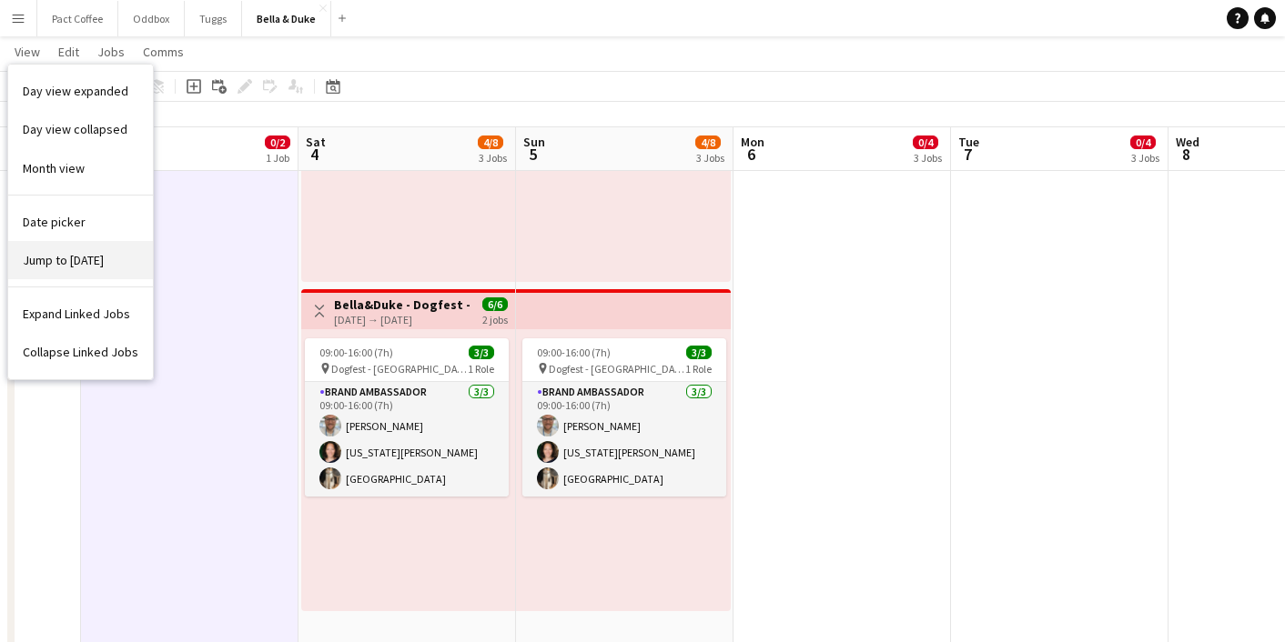
click at [57, 262] on span "Jump to [DATE]" at bounding box center [63, 260] width 81 height 16
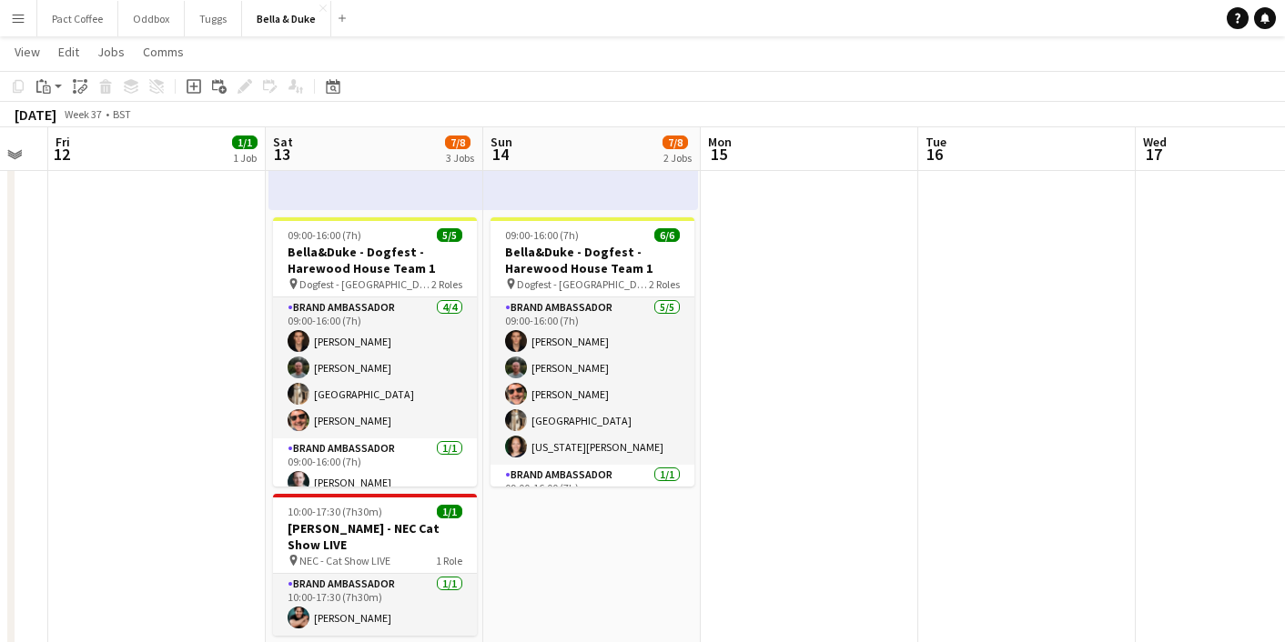
scroll to position [40, 0]
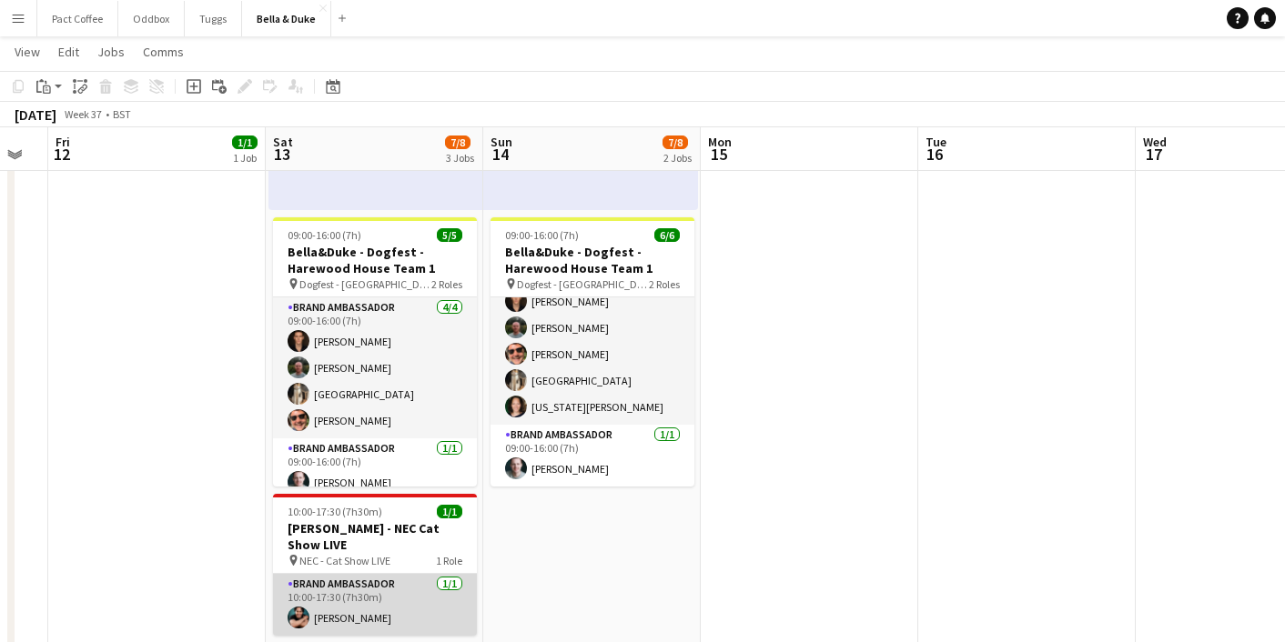
click at [323, 593] on app-card-role "Brand Ambassador 1/1 10:00-17:30 (7h30m) Berkan Ozgur" at bounding box center [375, 605] width 204 height 62
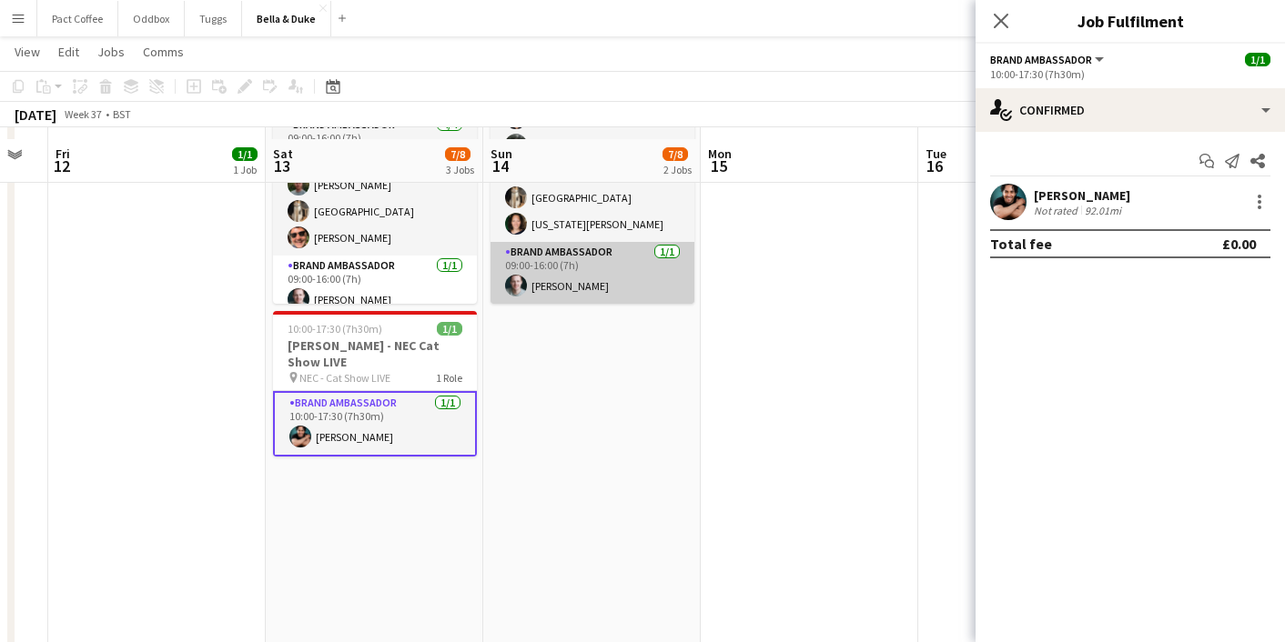
scroll to position [602, 0]
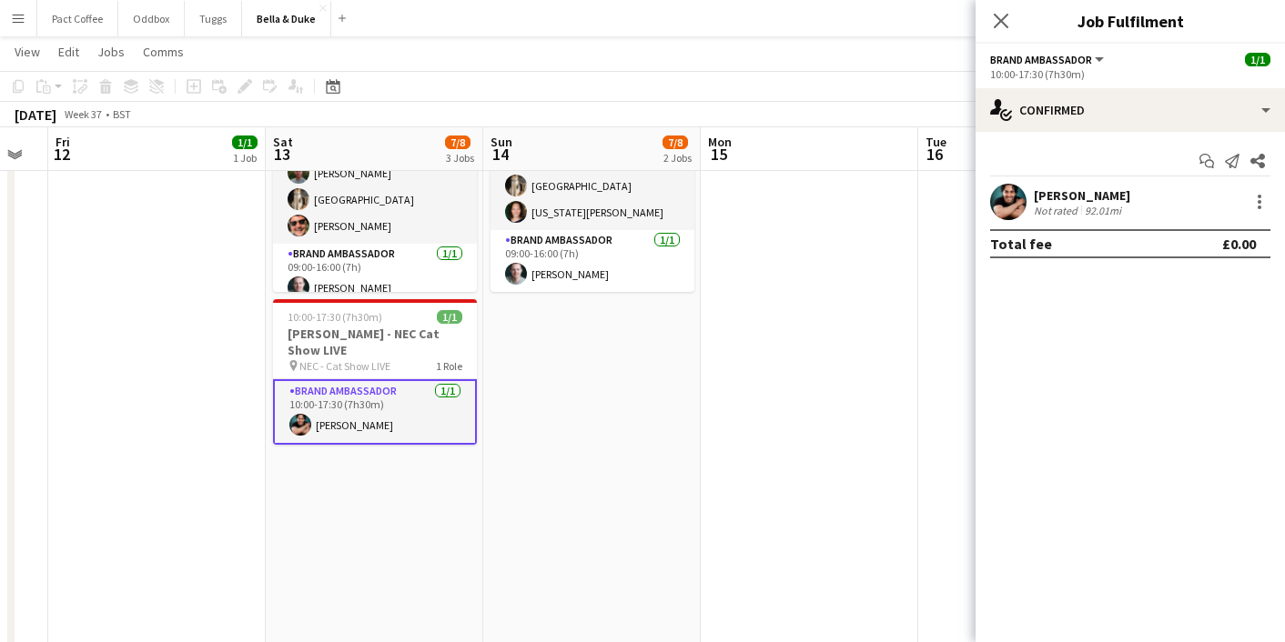
click at [24, 29] on button "Menu" at bounding box center [18, 18] width 36 height 36
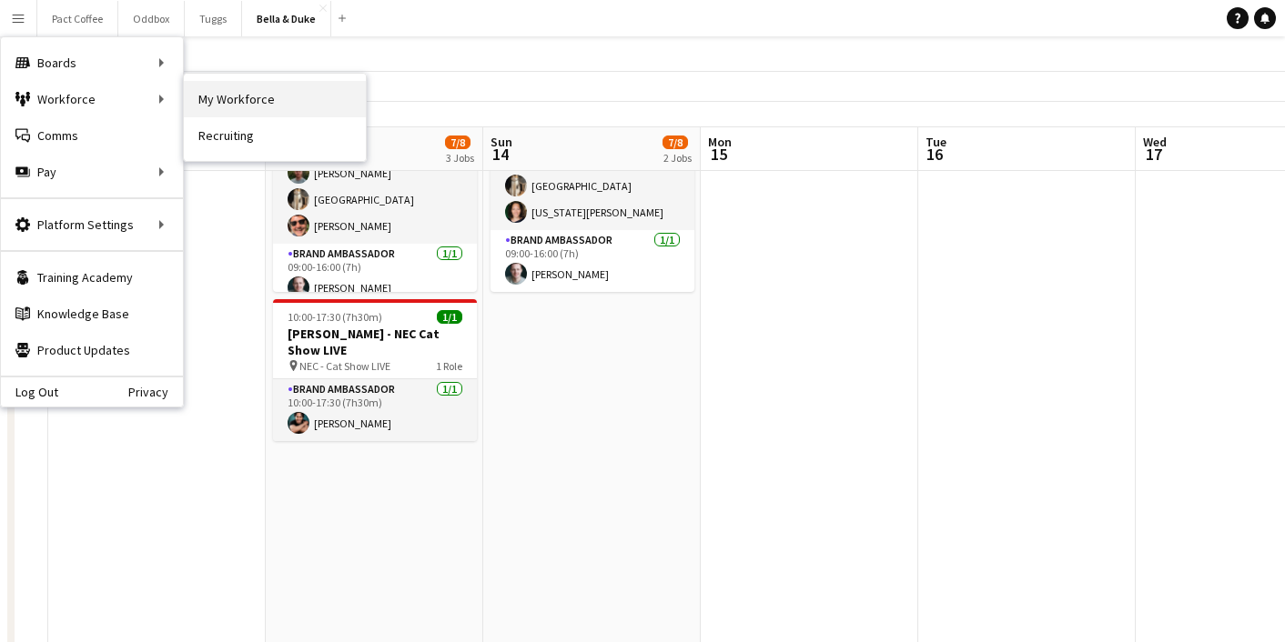
click at [239, 87] on link "My Workforce" at bounding box center [275, 99] width 182 height 36
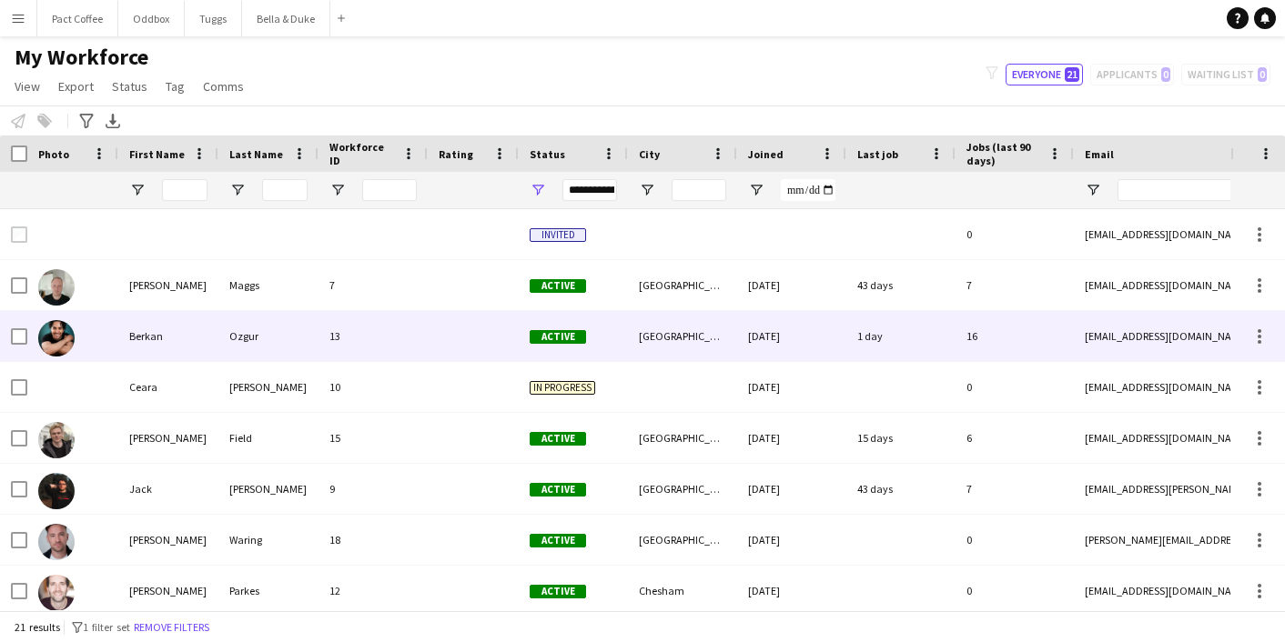
click at [166, 336] on div "Berkan" at bounding box center [168, 336] width 100 height 50
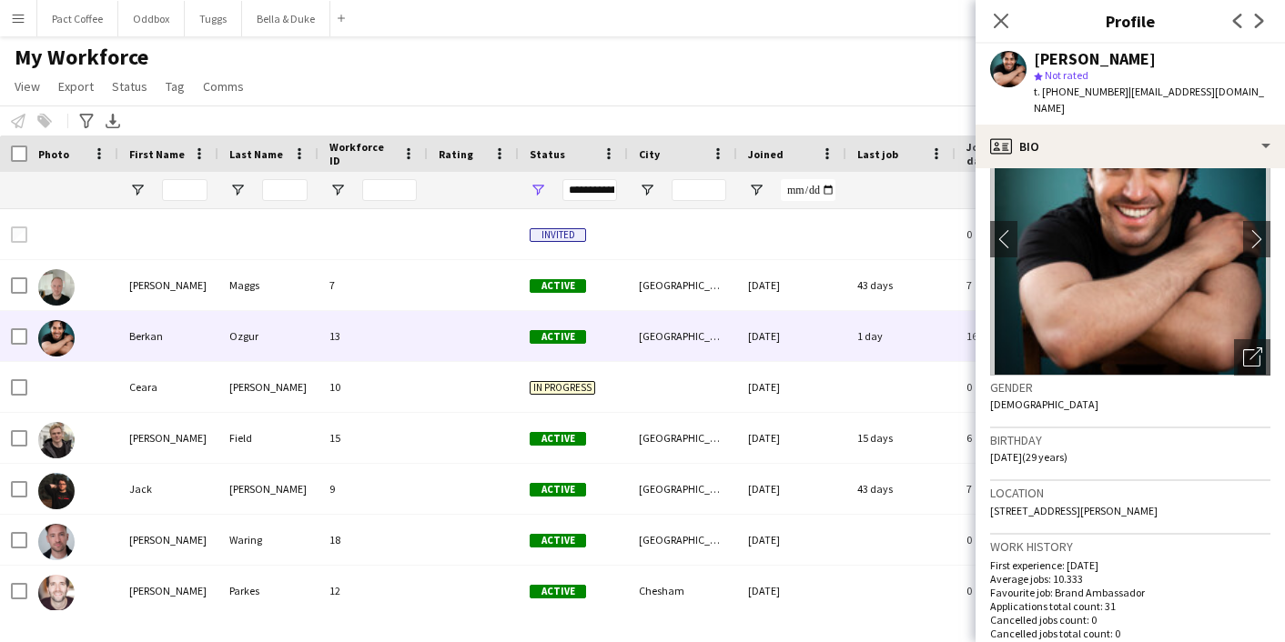
scroll to position [82, 0]
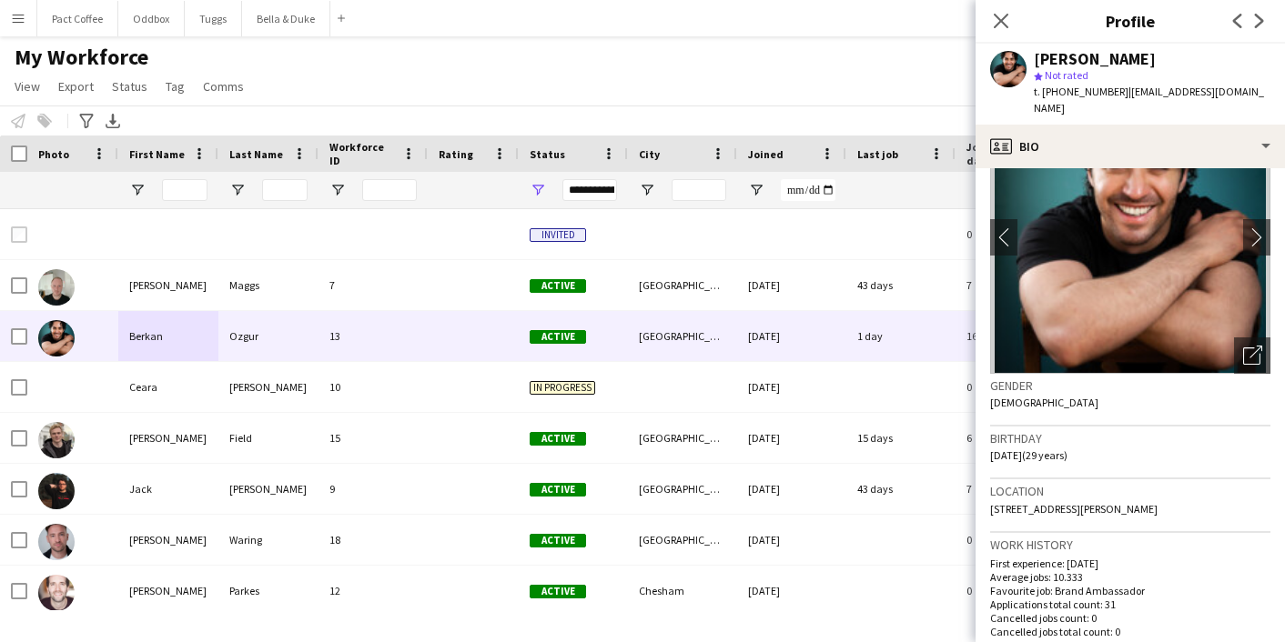
click at [1134, 502] on span "120 Dovetail Place, Lawrence Road, London, N15 4FX" at bounding box center [1073, 509] width 167 height 14
copy span "120 Dovetail Place, Lawrence Road, London, N15 4FX"
click at [288, 29] on button "Bella & Duke Close" at bounding box center [286, 18] width 88 height 35
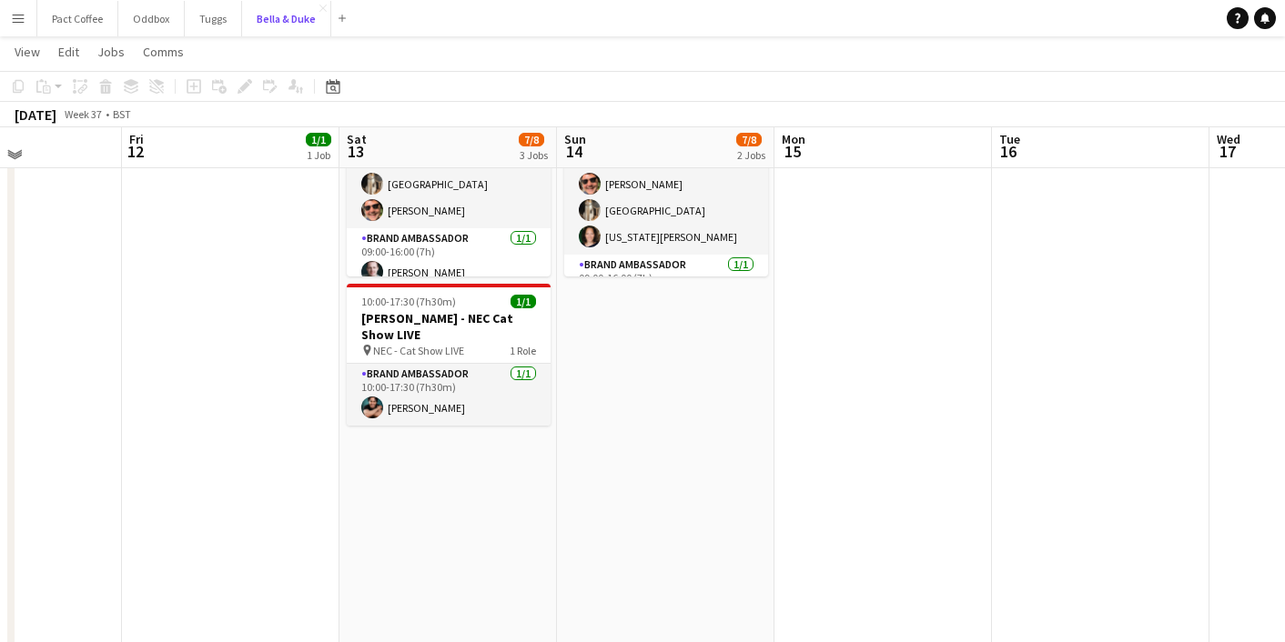
scroll to position [642, 0]
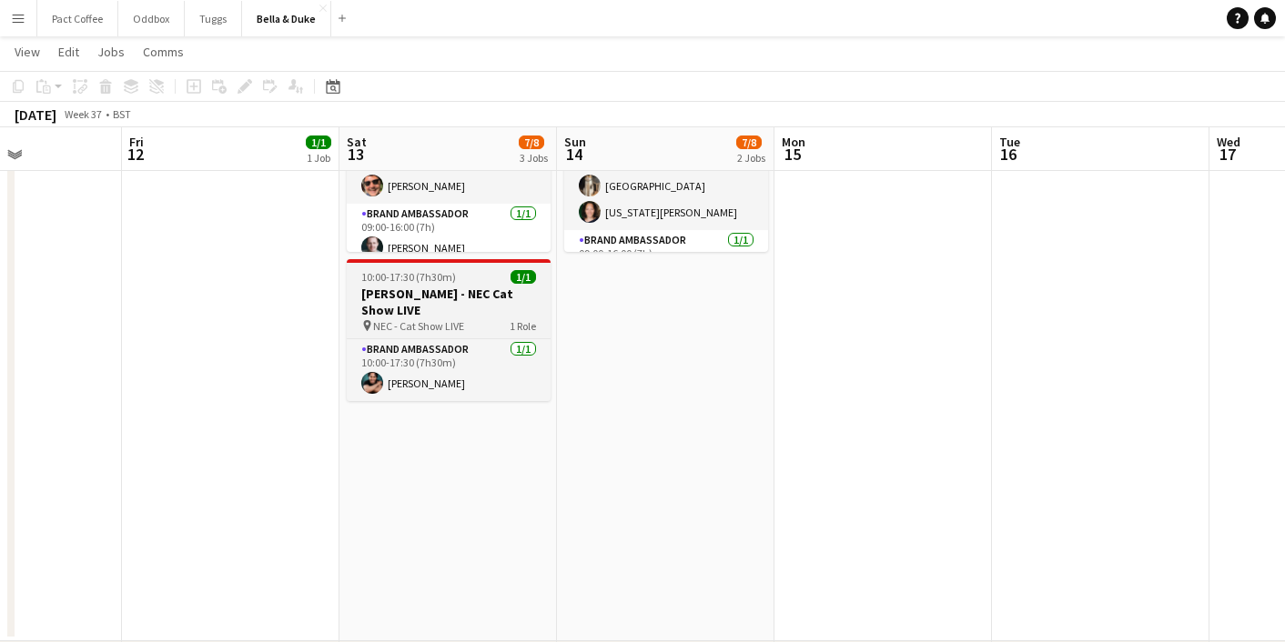
click at [504, 308] on h3 "[PERSON_NAME] - NEC Cat Show LIVE" at bounding box center [449, 302] width 204 height 33
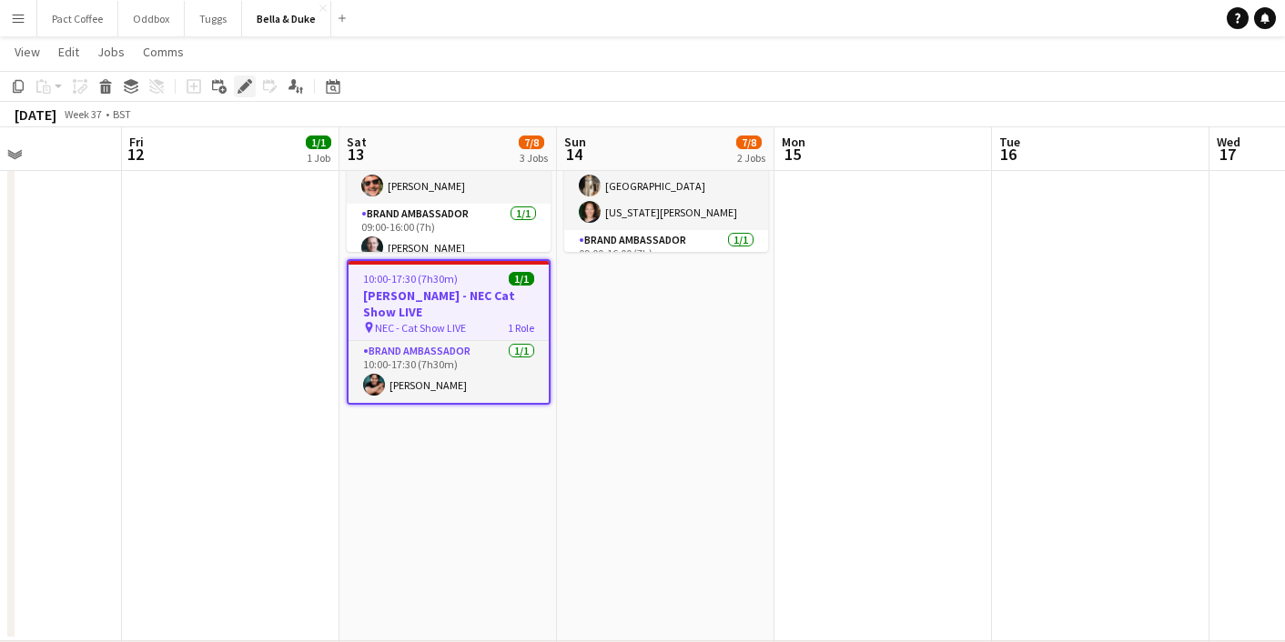
click at [237, 86] on div "Edit" at bounding box center [245, 87] width 22 height 22
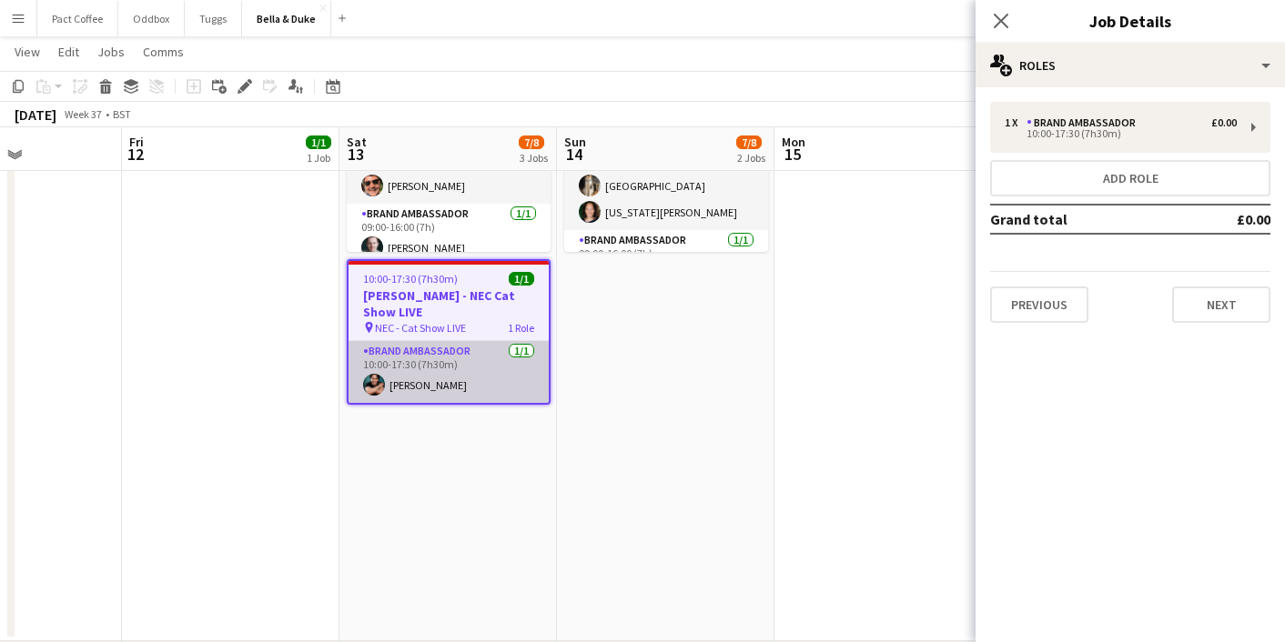
click at [428, 371] on app-card-role "Brand Ambassador 1/1 10:00-17:30 (7h30m) Berkan Ozgur" at bounding box center [449, 372] width 200 height 62
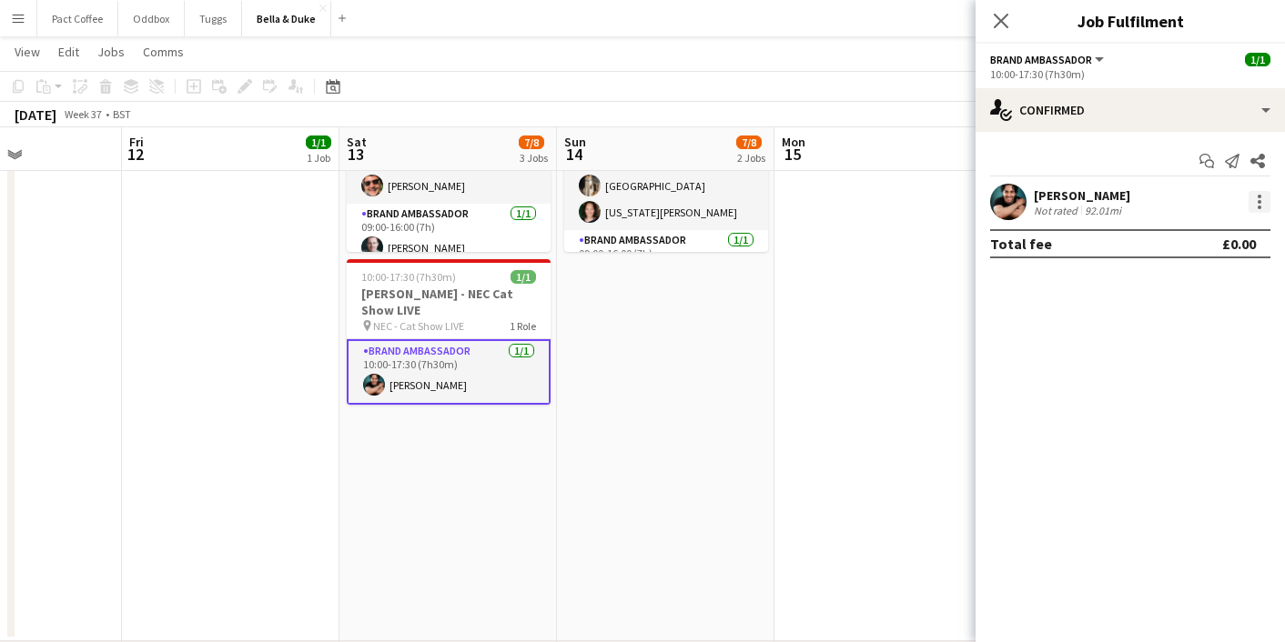
click at [1257, 192] on div at bounding box center [1260, 202] width 22 height 22
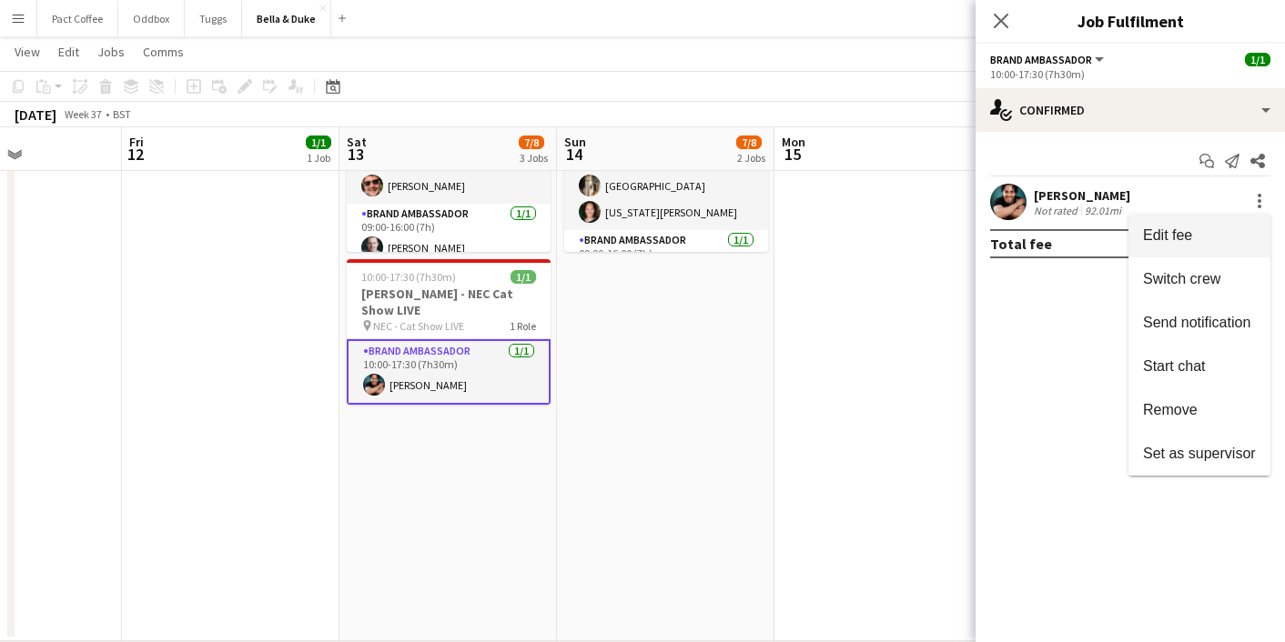
click at [1208, 232] on span "Edit fee" at bounding box center [1199, 236] width 113 height 16
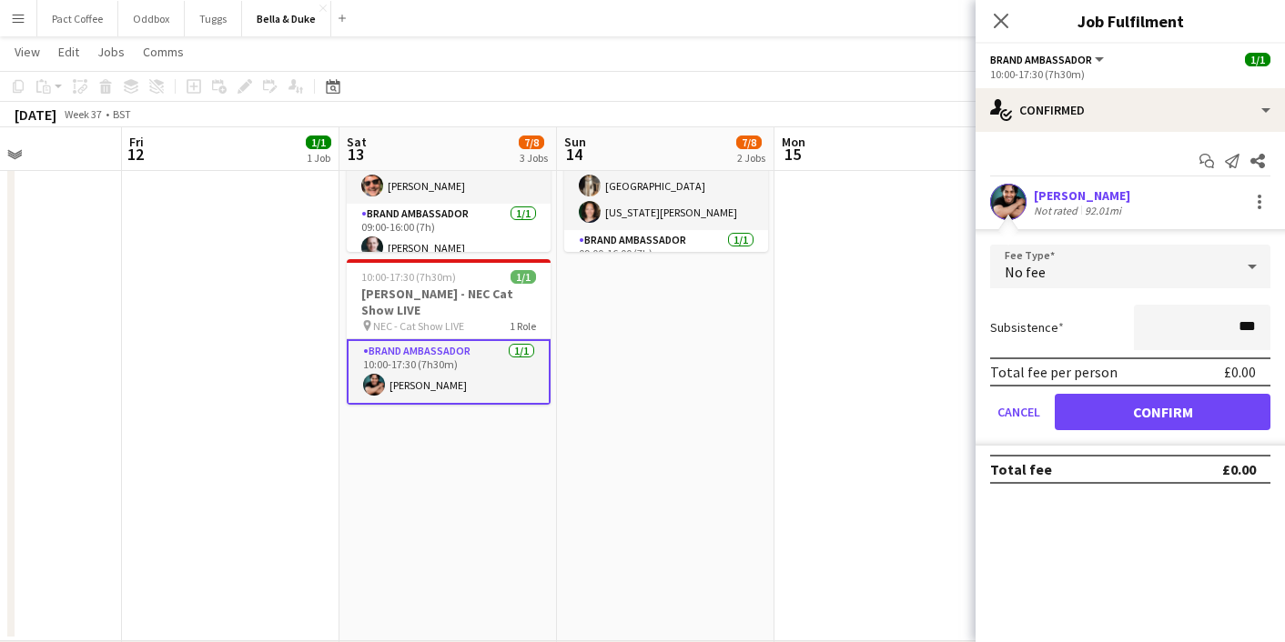
type input "**"
click at [1138, 336] on input "****" at bounding box center [1202, 328] width 137 height 46
type input "****"
click at [1173, 427] on button "Confirm" at bounding box center [1163, 412] width 216 height 36
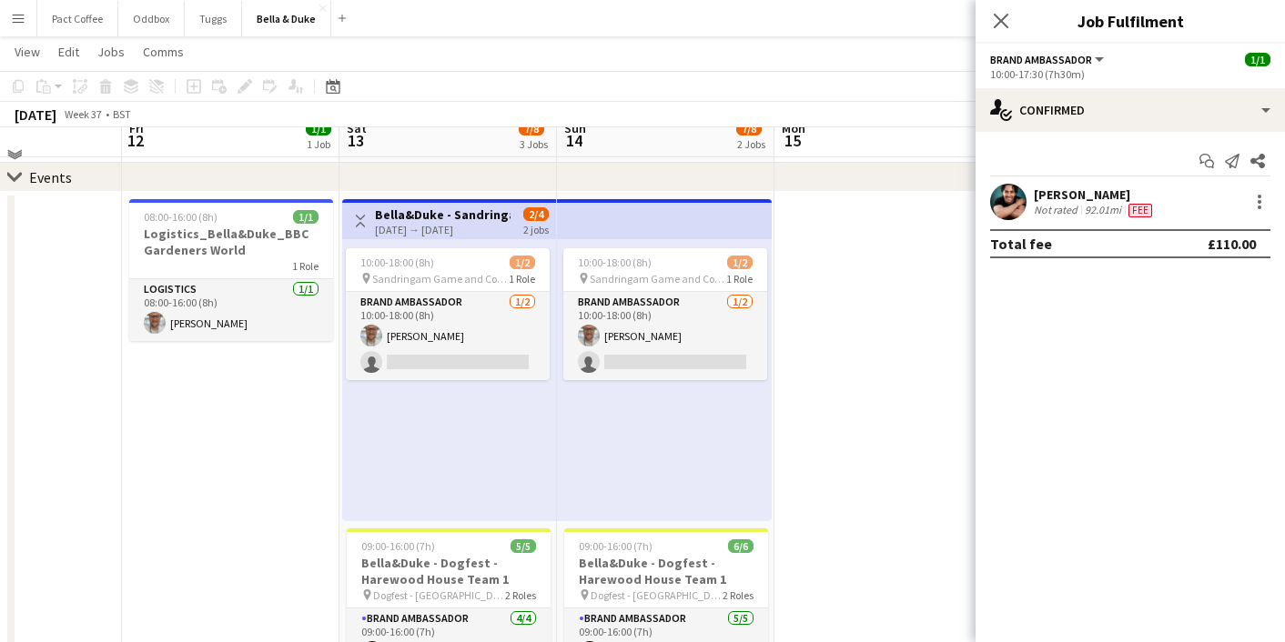
scroll to position [80, 0]
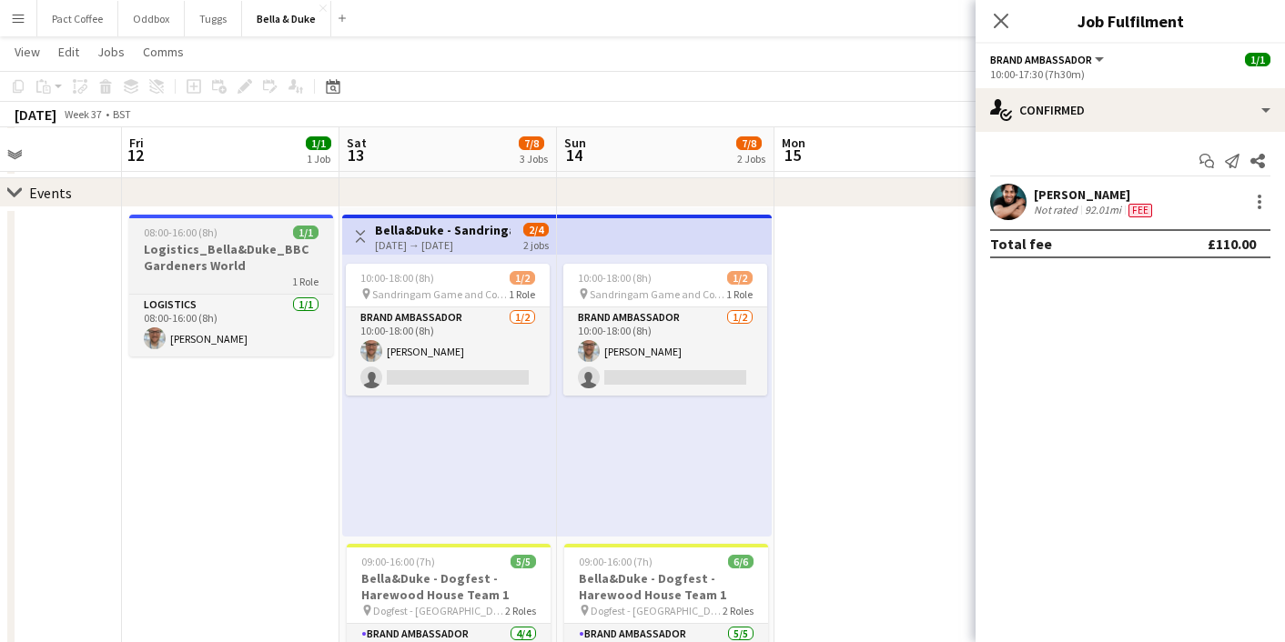
click at [218, 257] on h3 "Logistics_Bella&Duke_BBC Gardeners World" at bounding box center [231, 257] width 204 height 33
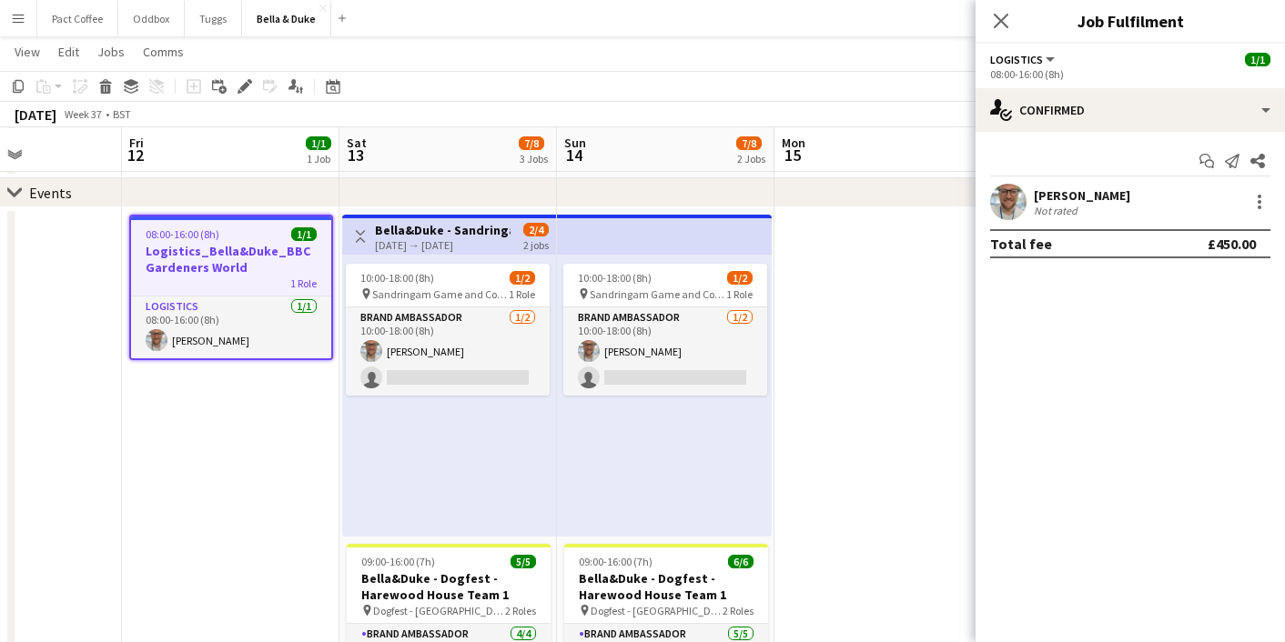
click at [237, 98] on app-toolbar "Copy Paste Paste Command V Paste with crew Command Shift V Paste linked Job Del…" at bounding box center [642, 86] width 1285 height 31
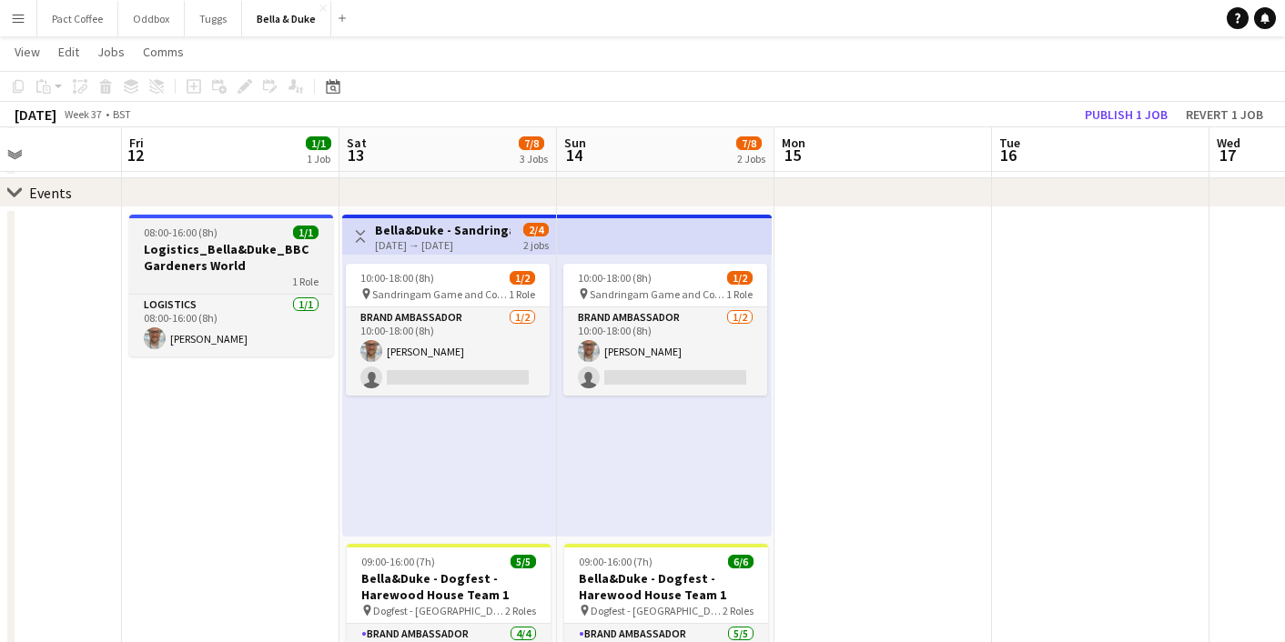
click at [243, 248] on h3 "Logistics_Bella&Duke_BBC Gardeners World" at bounding box center [231, 257] width 204 height 33
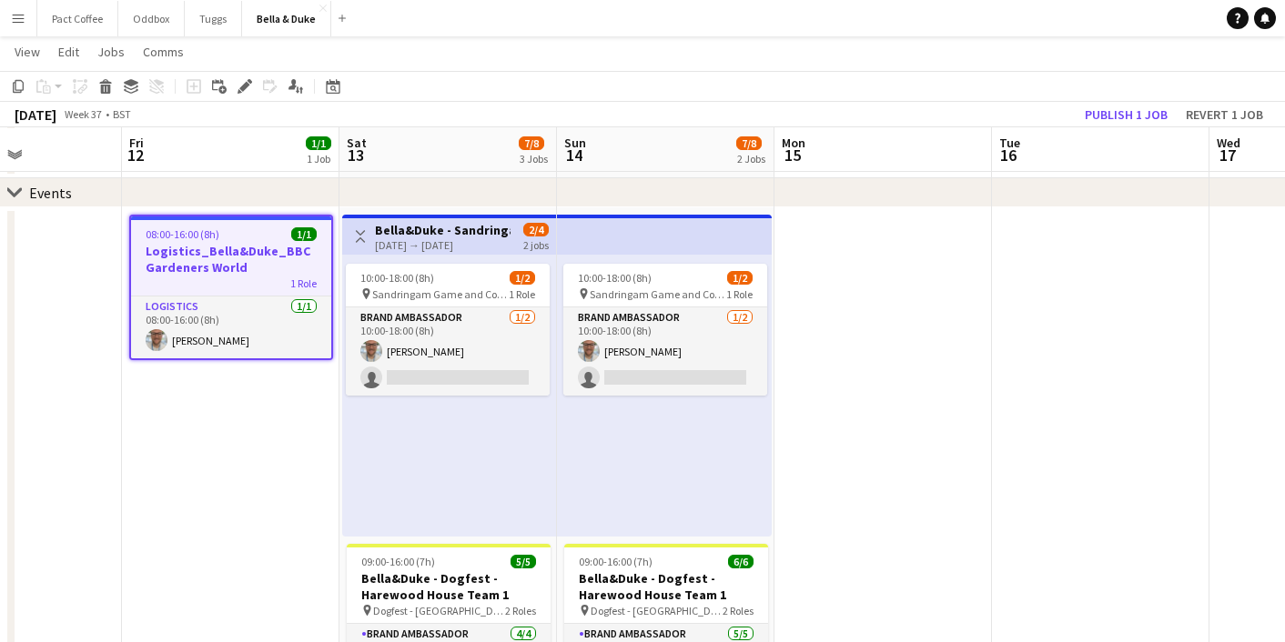
click at [240, 86] on icon "Edit" at bounding box center [245, 86] width 15 height 15
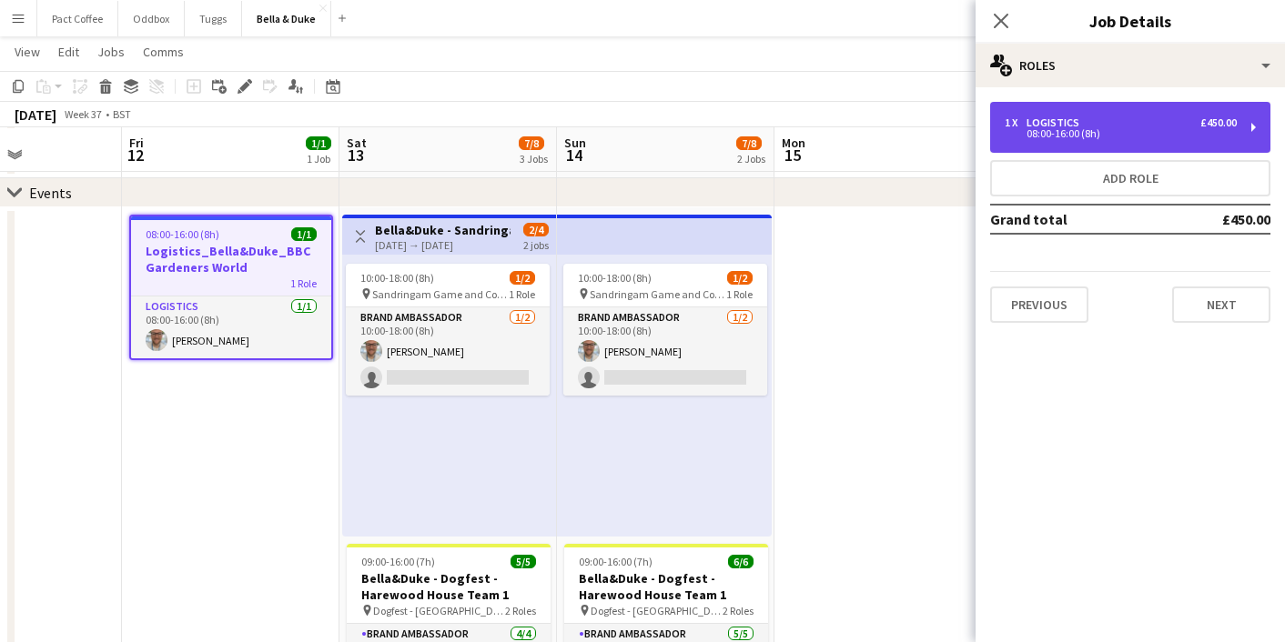
click at [1092, 111] on div "1 x Logistics £450.00 08:00-16:00 (8h)" at bounding box center [1130, 127] width 280 height 51
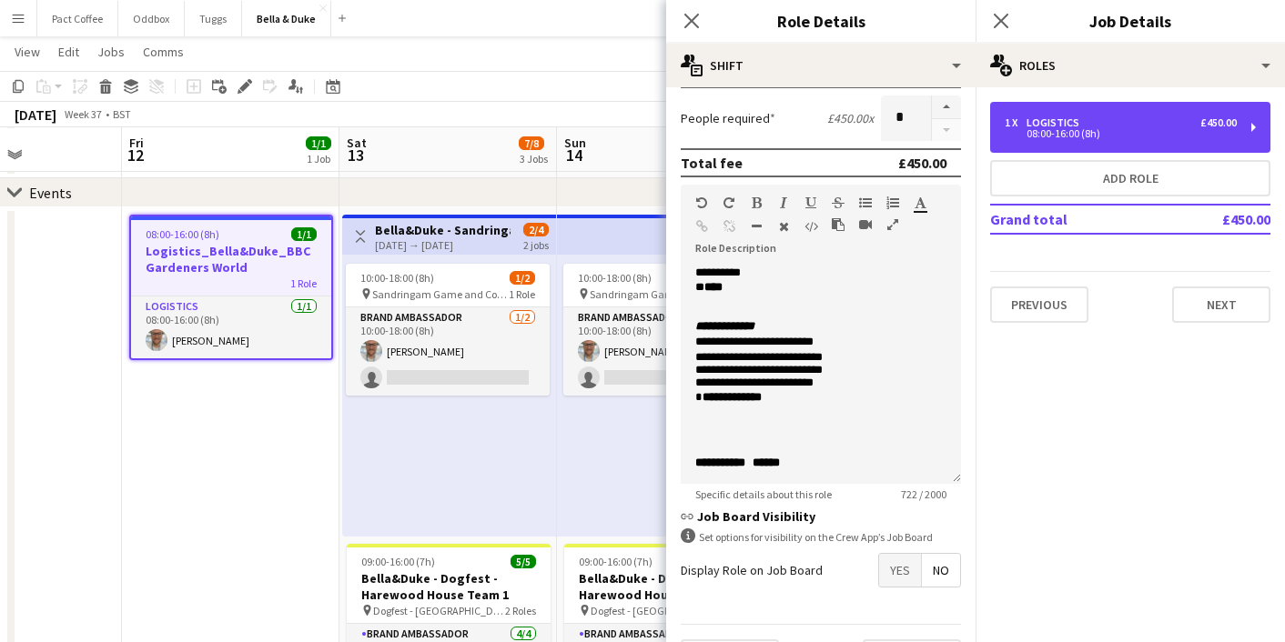
scroll to position [550, 0]
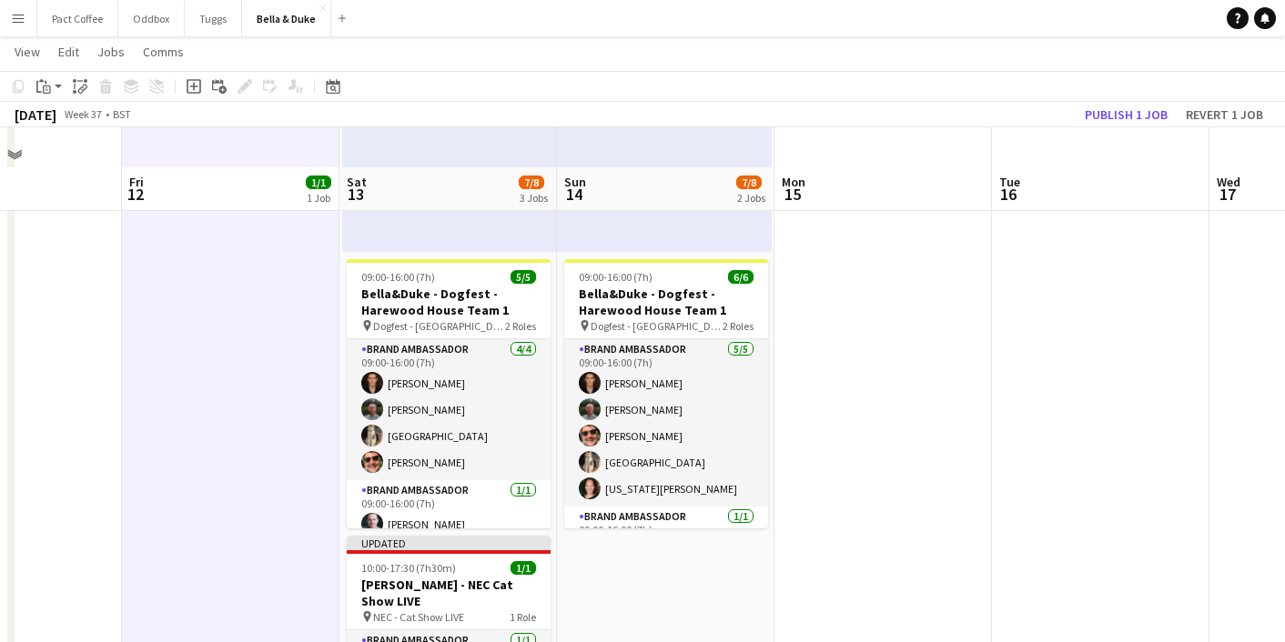
scroll to position [408, 0]
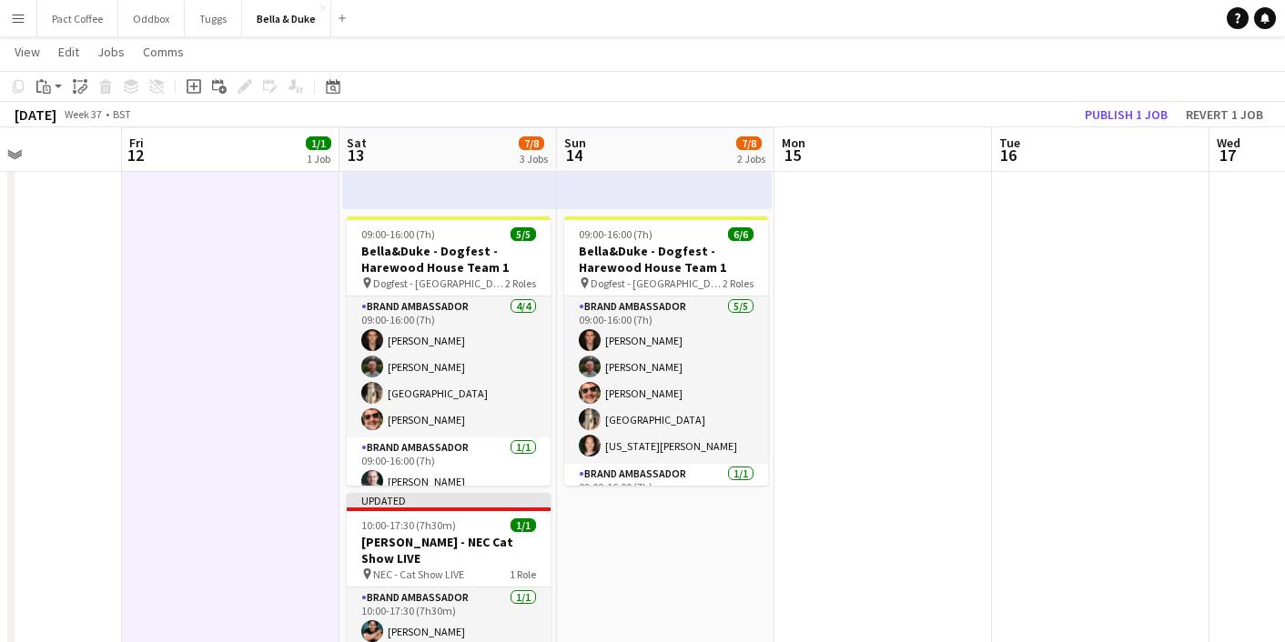
click at [22, 20] on app-icon "Menu" at bounding box center [18, 18] width 15 height 15
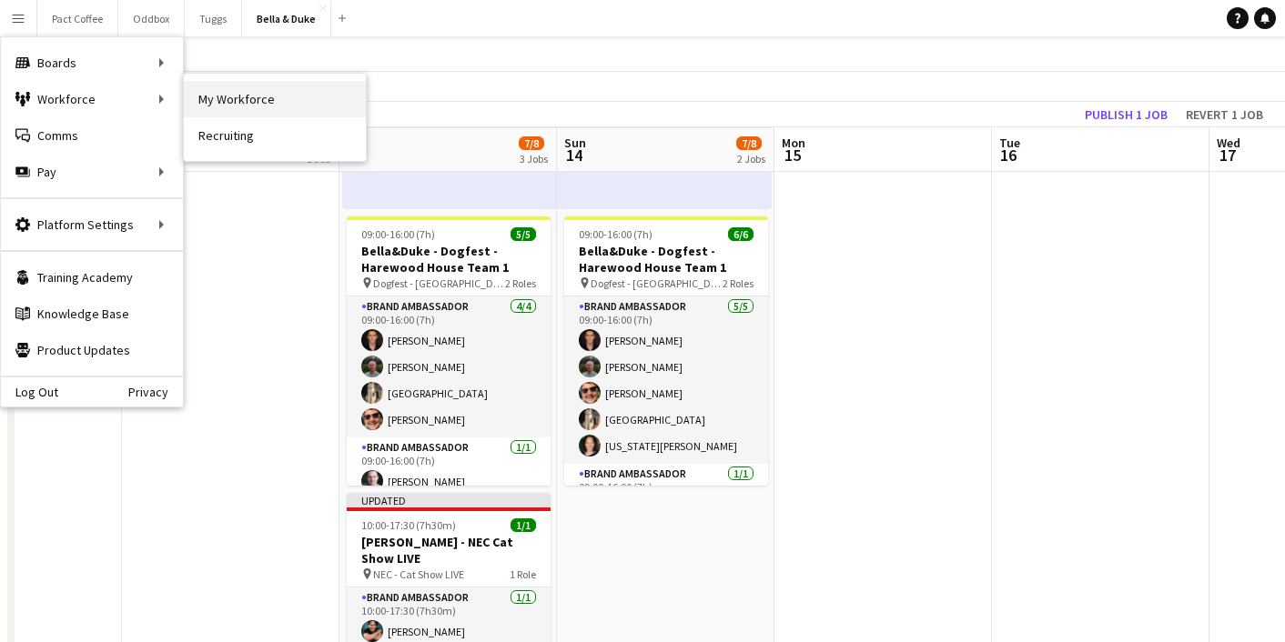
click at [219, 111] on link "My Workforce" at bounding box center [275, 99] width 182 height 36
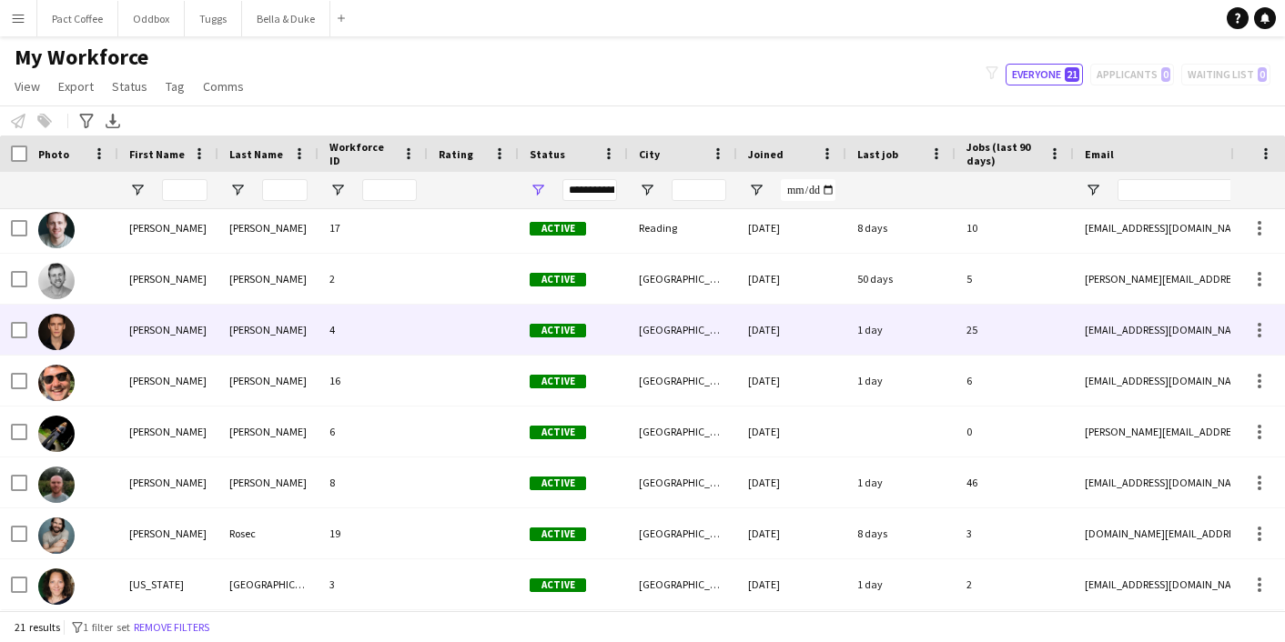
click at [198, 327] on div "[PERSON_NAME]" at bounding box center [168, 330] width 100 height 50
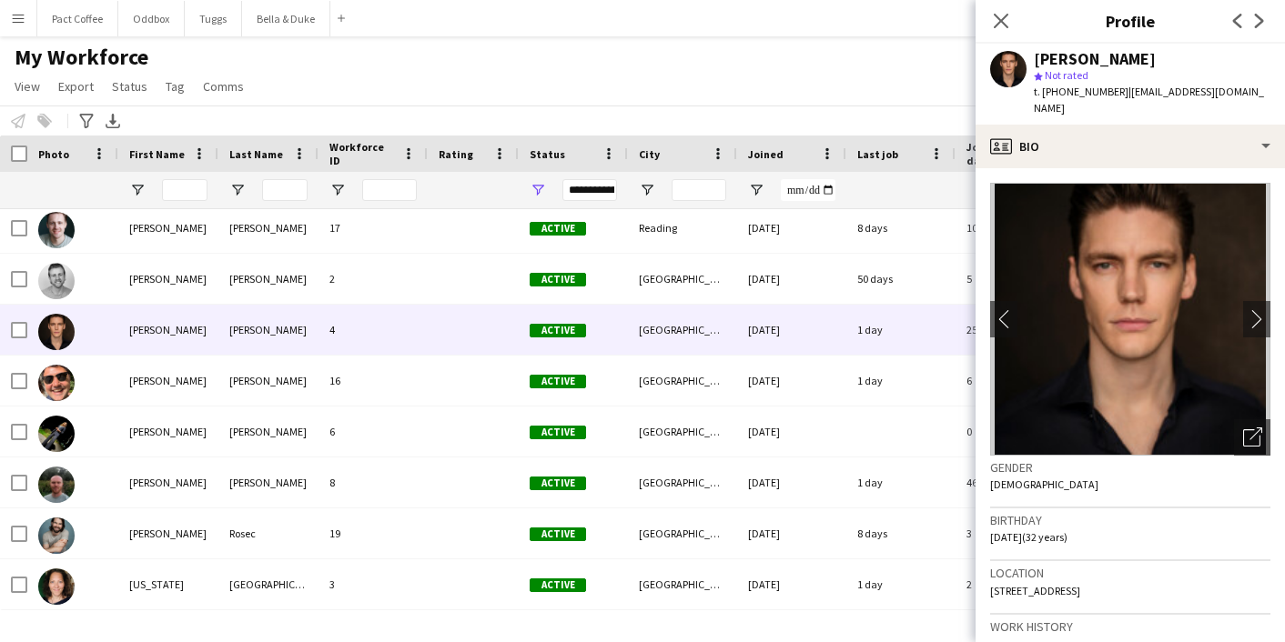
click at [1080, 584] on span "[STREET_ADDRESS]" at bounding box center [1035, 591] width 90 height 14
copy span "[STREET_ADDRESS]"
click at [284, 13] on button "Bella & Duke Close" at bounding box center [286, 18] width 88 height 35
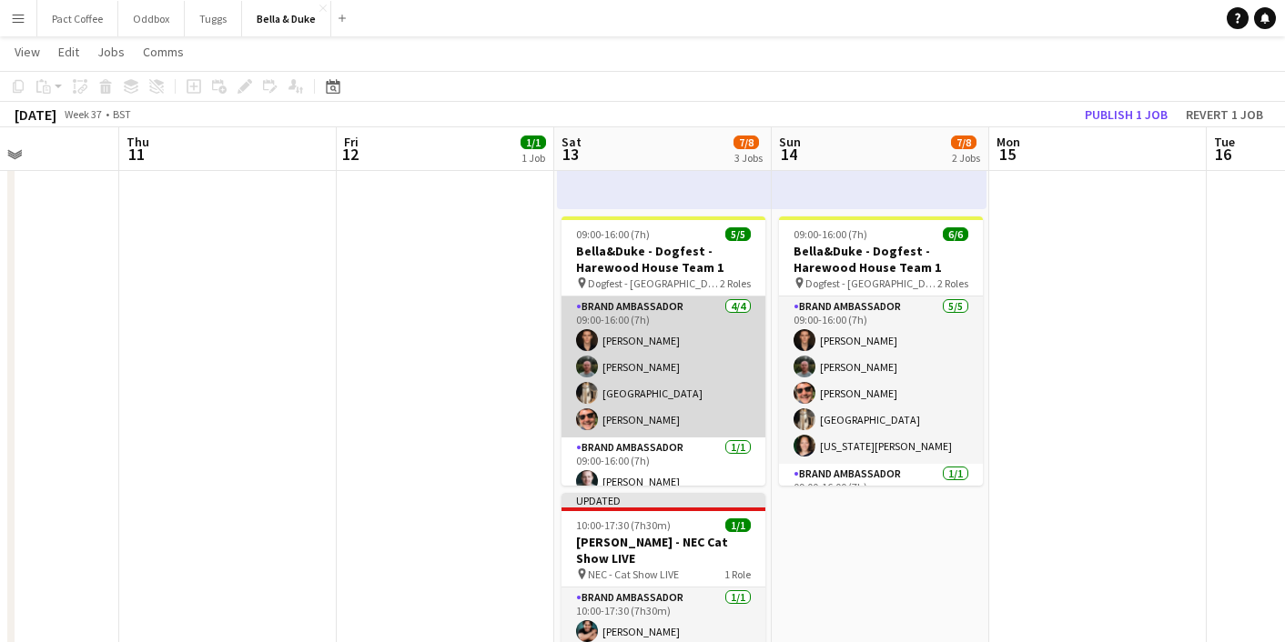
click at [645, 351] on app-card-role "Brand Ambassador [DATE] 09:00-16:00 (7h) [PERSON_NAME] [PERSON_NAME] [PERSON_NA…" at bounding box center [663, 367] width 204 height 141
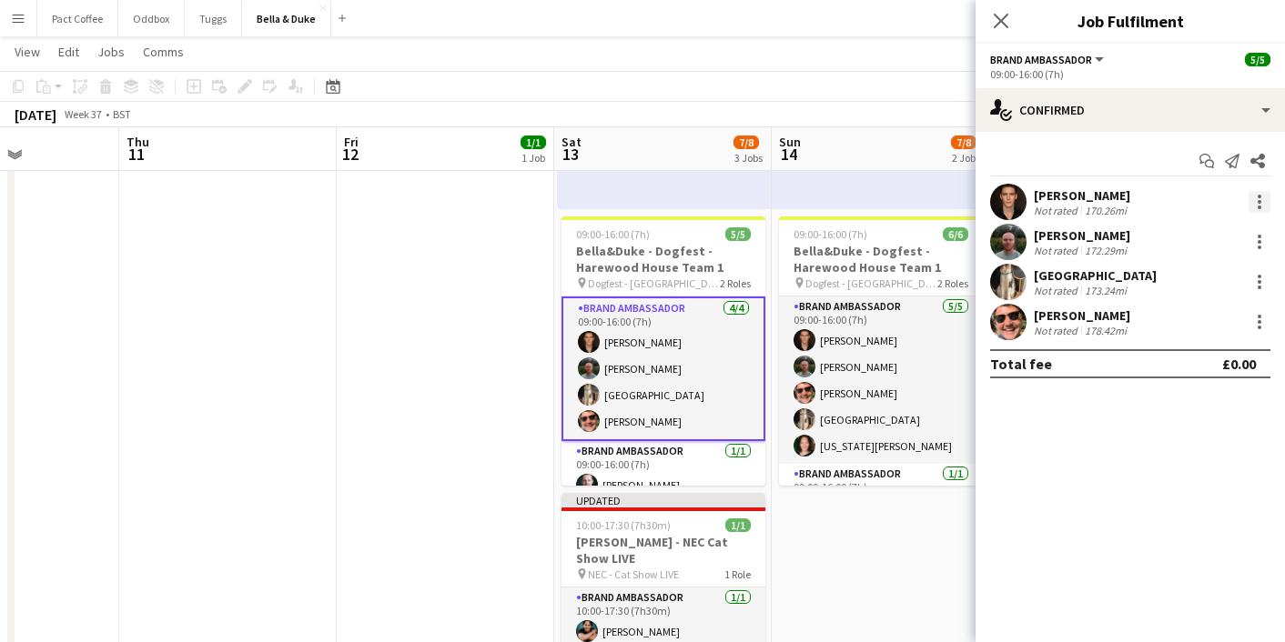
click at [1261, 206] on div at bounding box center [1260, 202] width 22 height 22
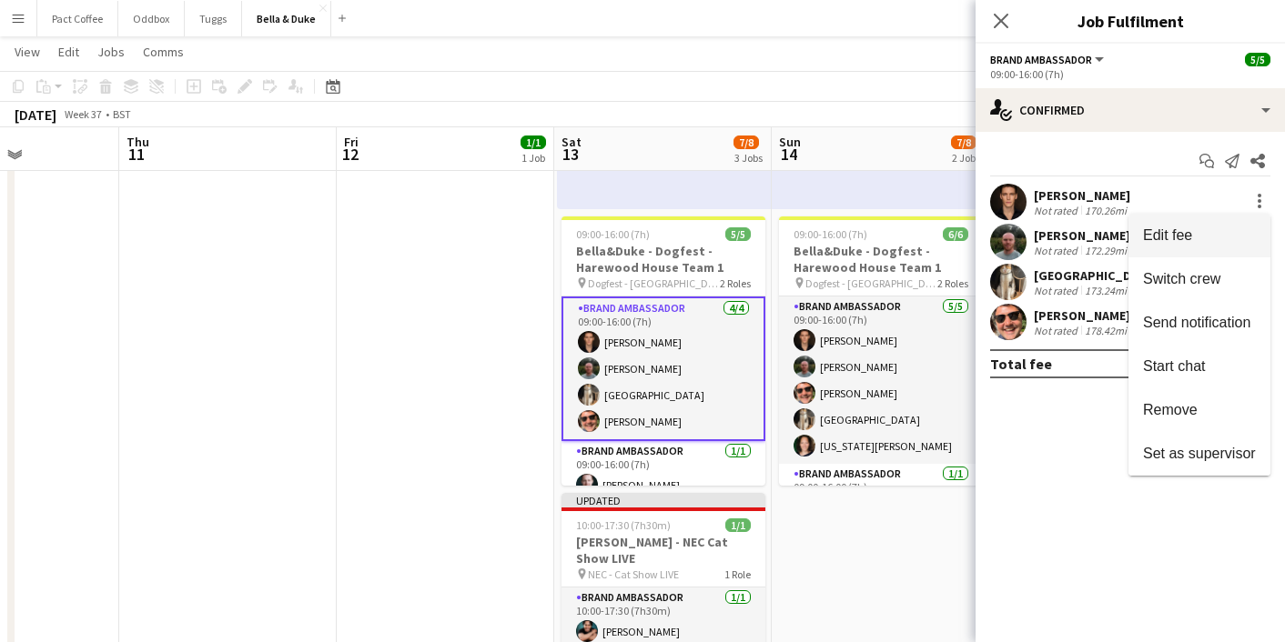
click at [1232, 229] on span "Edit fee" at bounding box center [1199, 236] width 113 height 16
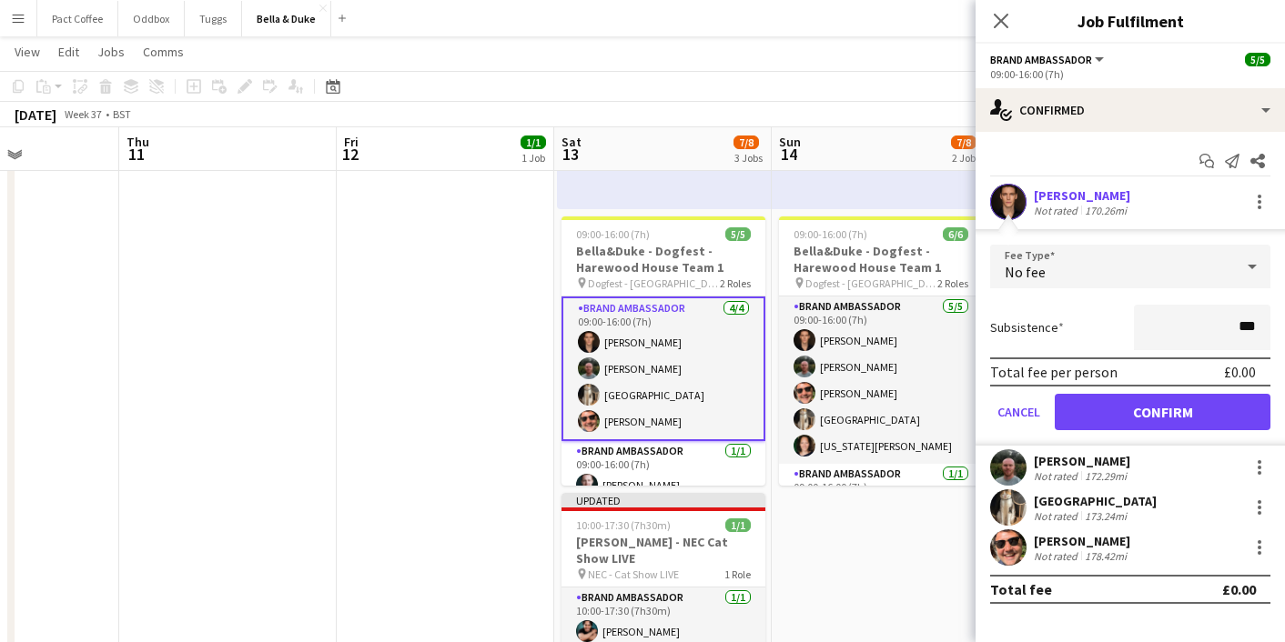
type input "**"
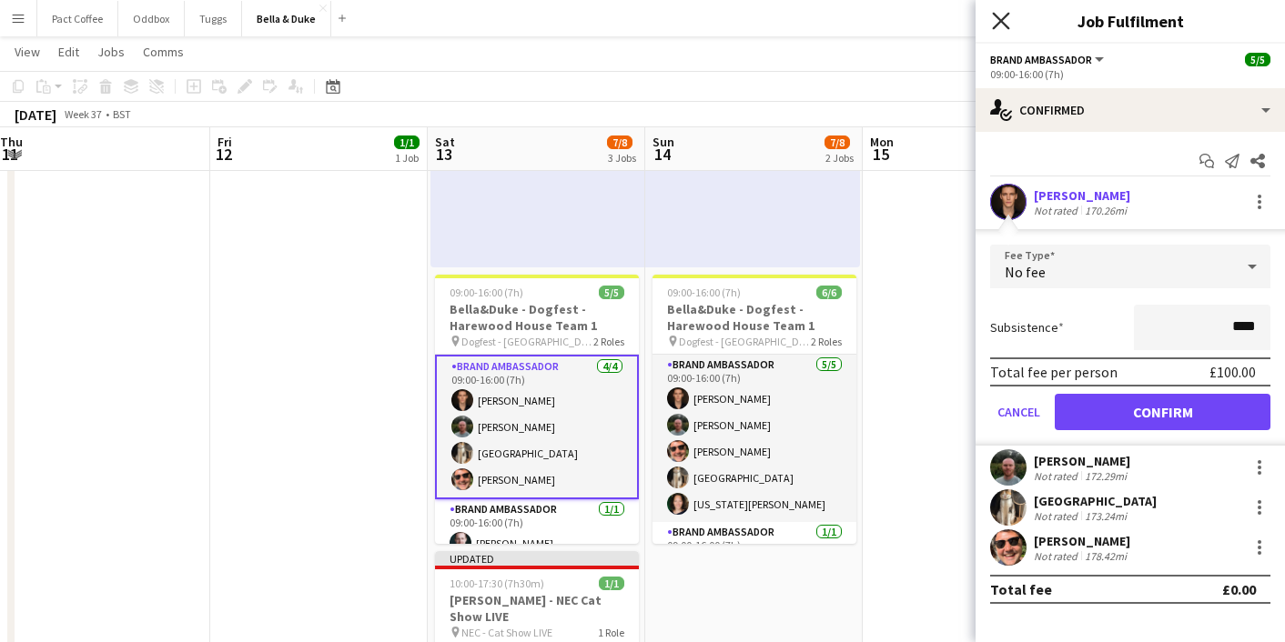
type input "****"
click at [1001, 20] on icon at bounding box center [1000, 20] width 17 height 17
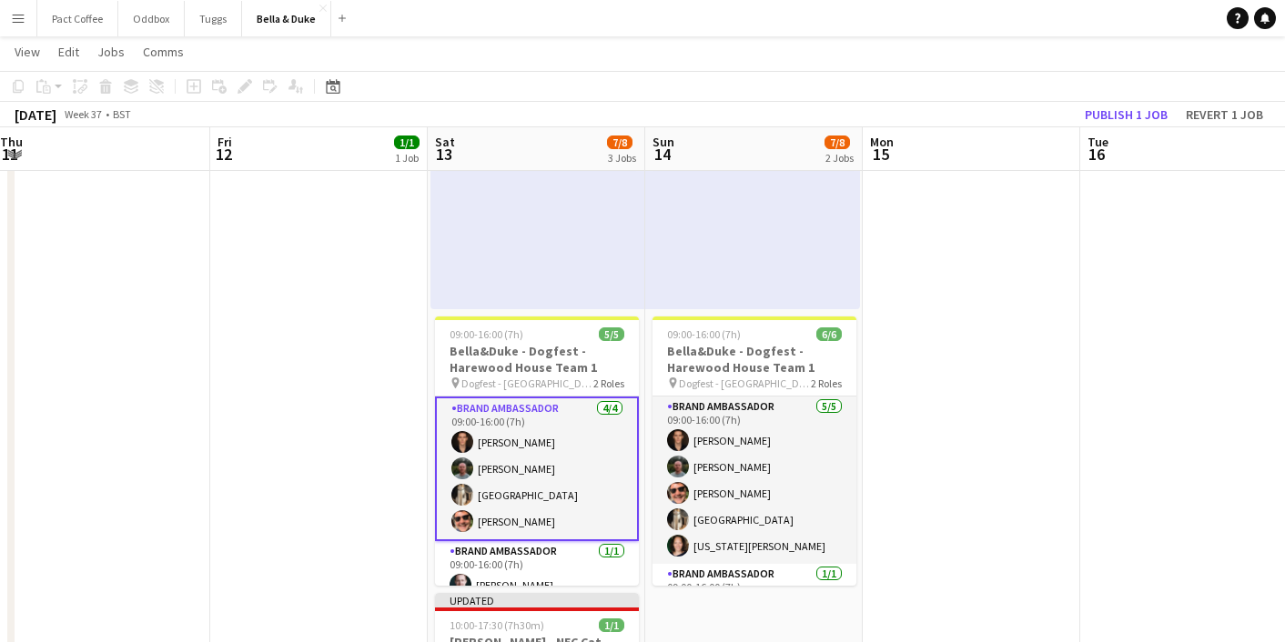
click at [959, 371] on app-date-cell at bounding box center [971, 478] width 217 height 996
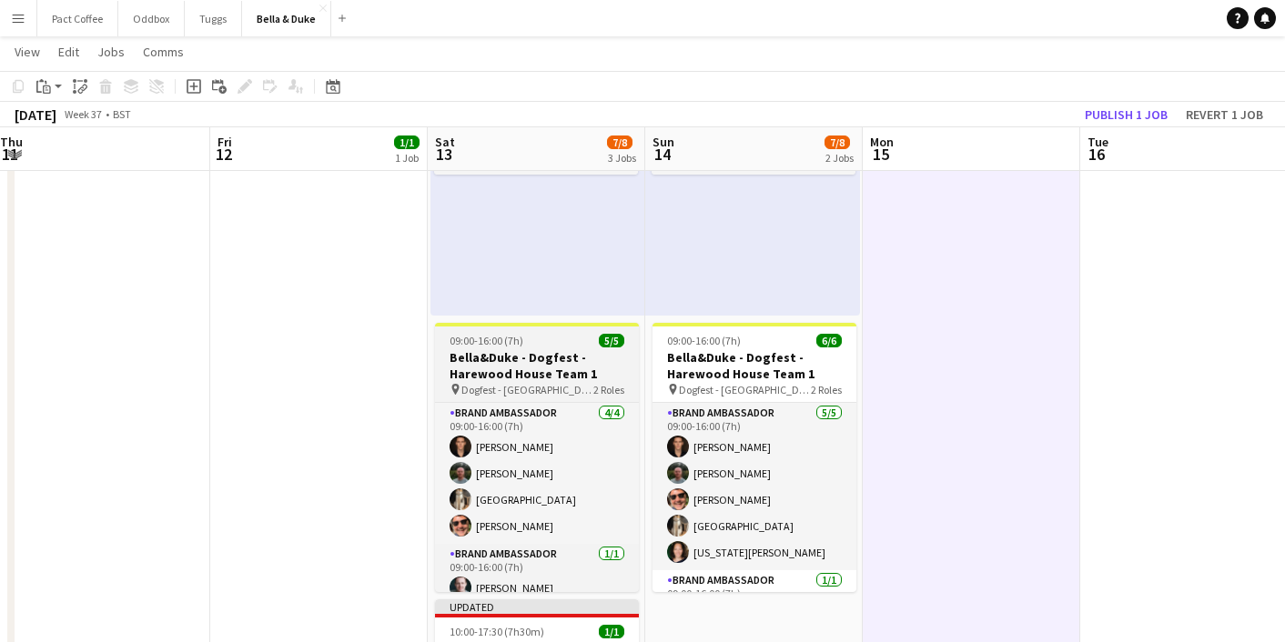
click at [550, 353] on h3 "Bella&Duke - Dogfest - Harewood House Team 1" at bounding box center [537, 365] width 204 height 33
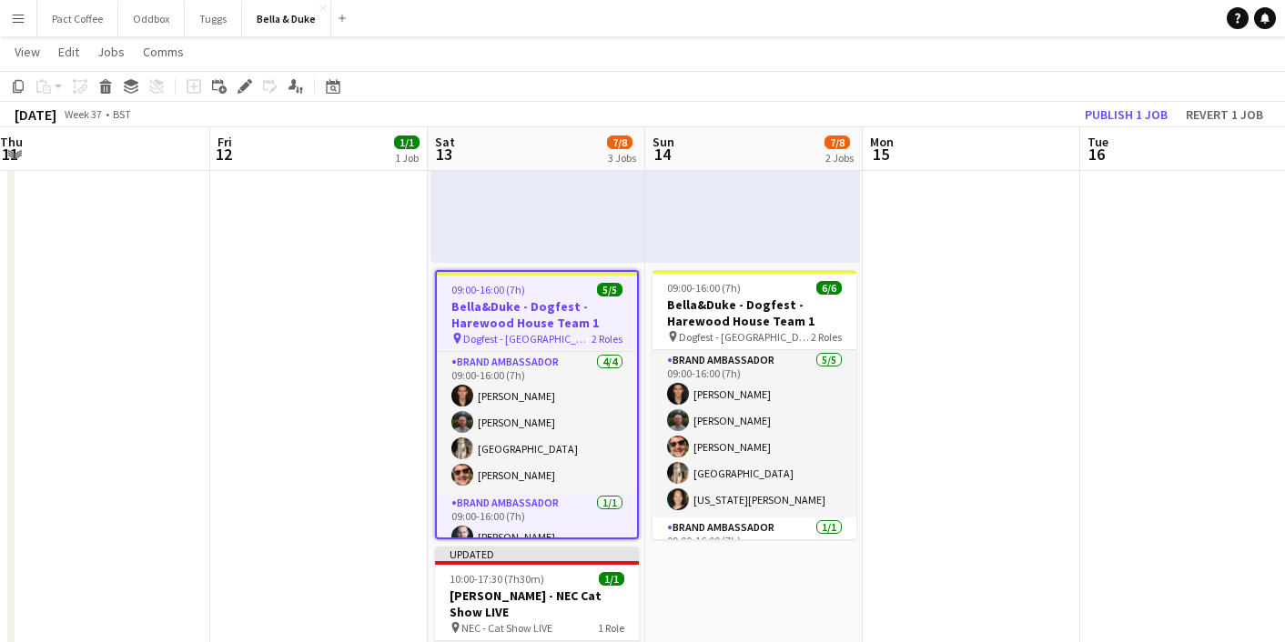
click at [871, 344] on app-date-cell at bounding box center [971, 432] width 217 height 996
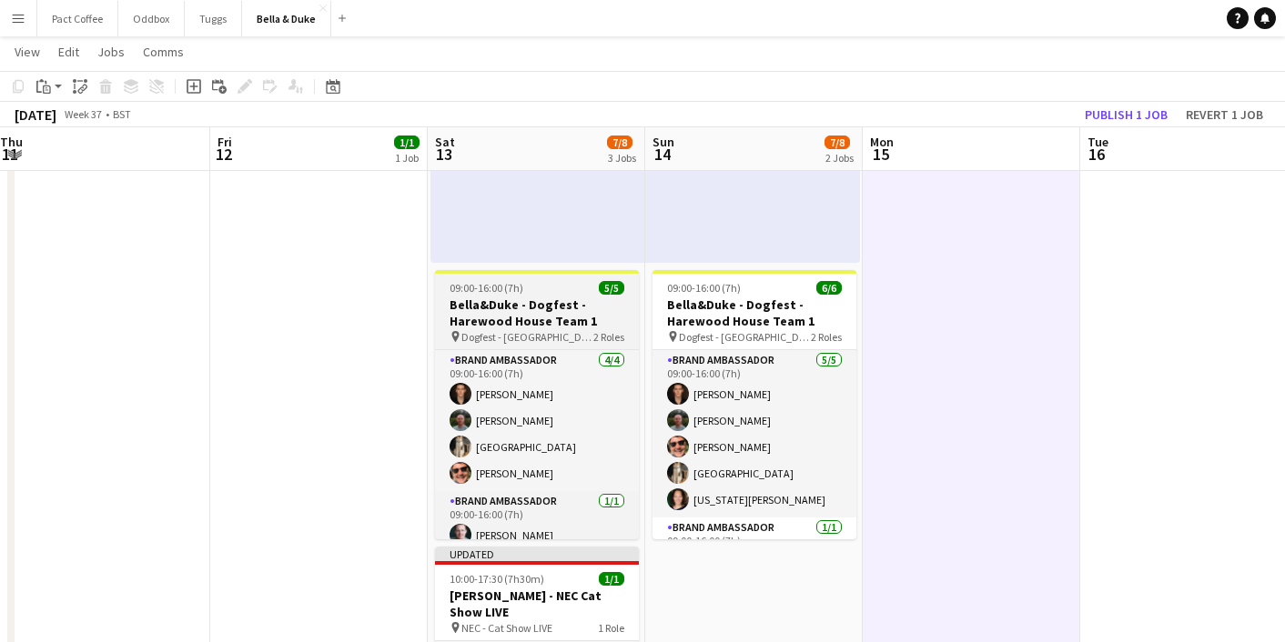
click at [530, 325] on h3 "Bella&Duke - Dogfest - Harewood House Team 1" at bounding box center [537, 313] width 204 height 33
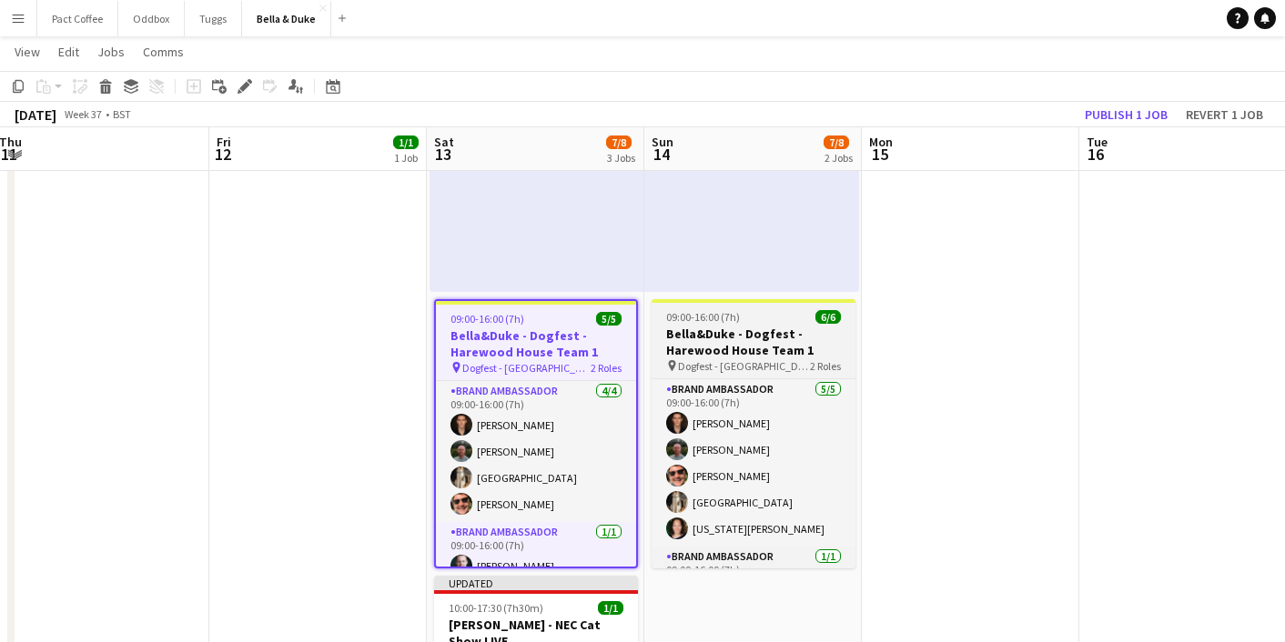
click at [714, 359] on span "Dogfest - [GEOGRAPHIC_DATA]" at bounding box center [744, 366] width 132 height 14
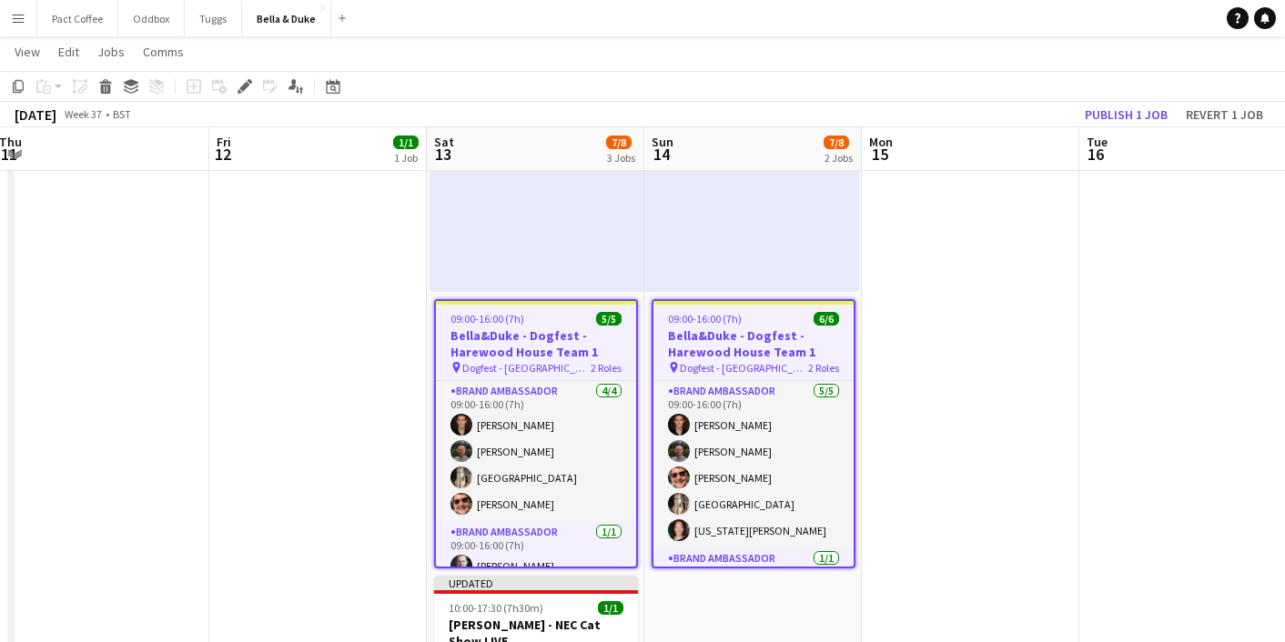
click at [319, 352] on app-date-cell "08:00-16:00 (8h) 1/1 Logistics_Bella&Duke_BBC Gardeners World 1 Role Logistics …" at bounding box center [317, 461] width 217 height 996
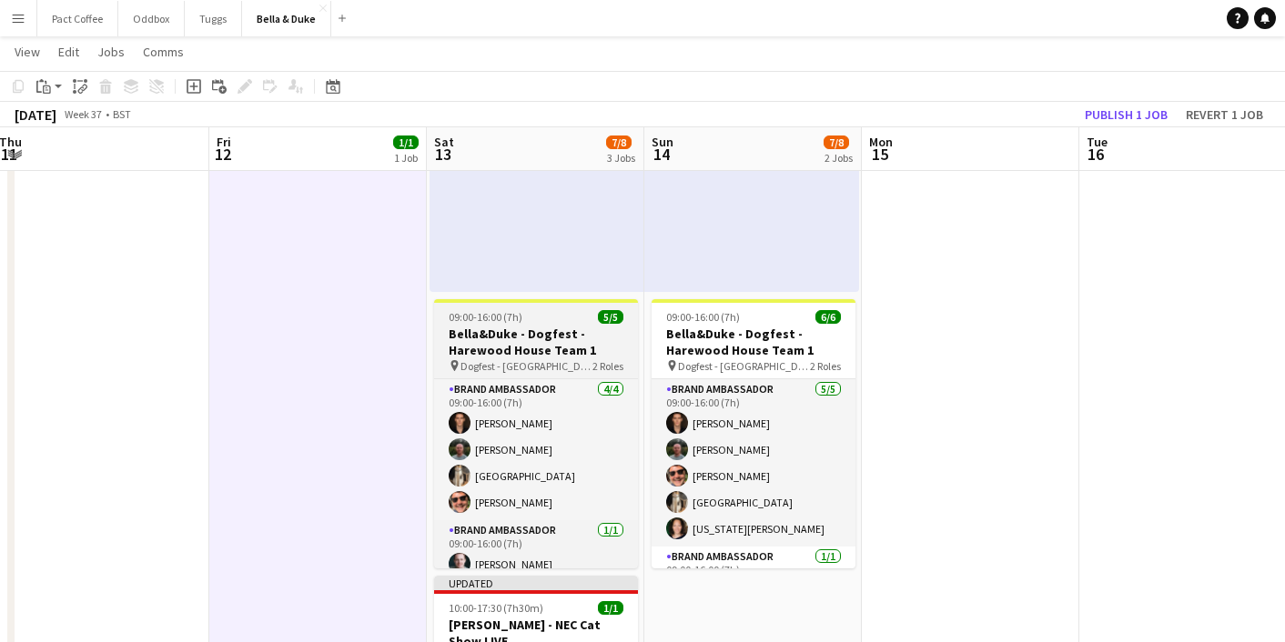
click at [477, 352] on h3 "Bella&Duke - Dogfest - Harewood House Team 1" at bounding box center [536, 342] width 204 height 33
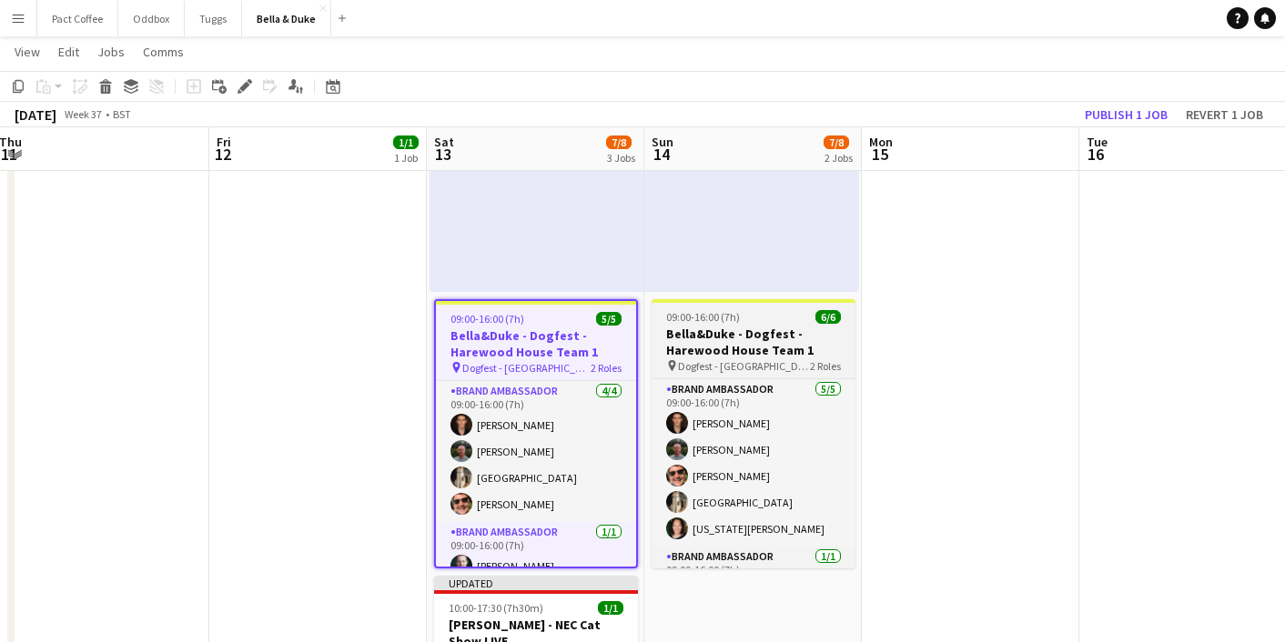
click at [718, 344] on h3 "Bella&Duke - Dogfest - Harewood House Team 1" at bounding box center [754, 342] width 204 height 33
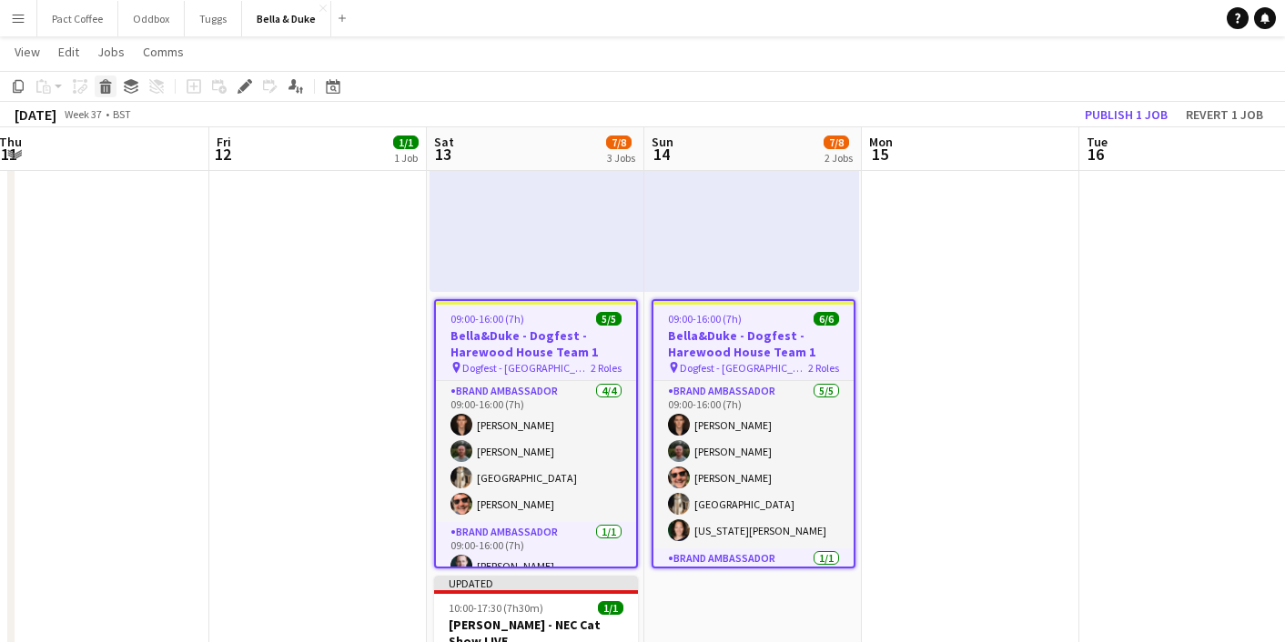
click at [113, 86] on div "Delete" at bounding box center [106, 87] width 22 height 22
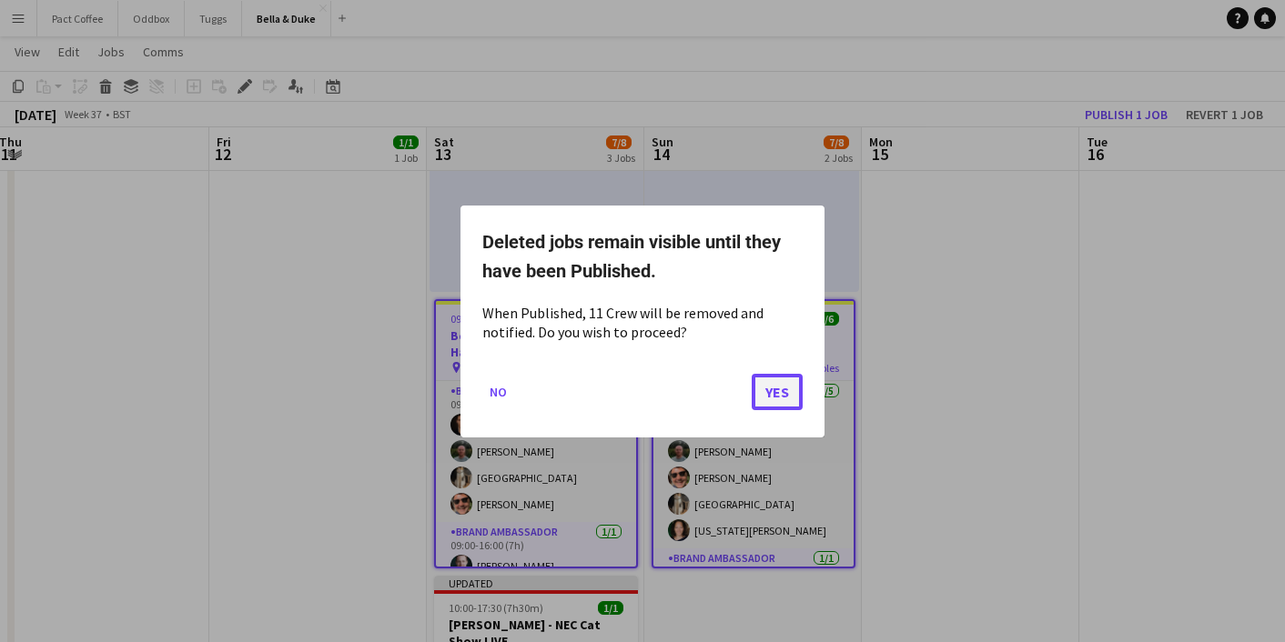
click at [769, 397] on button "Yes" at bounding box center [777, 391] width 51 height 36
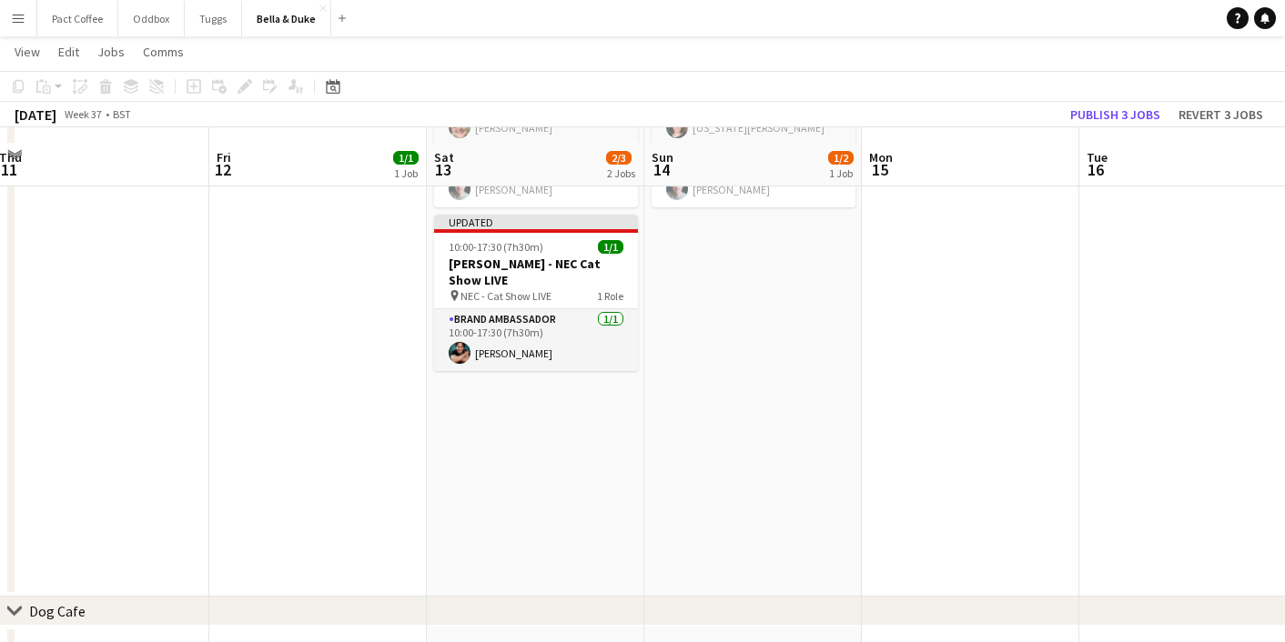
scroll to position [712, 0]
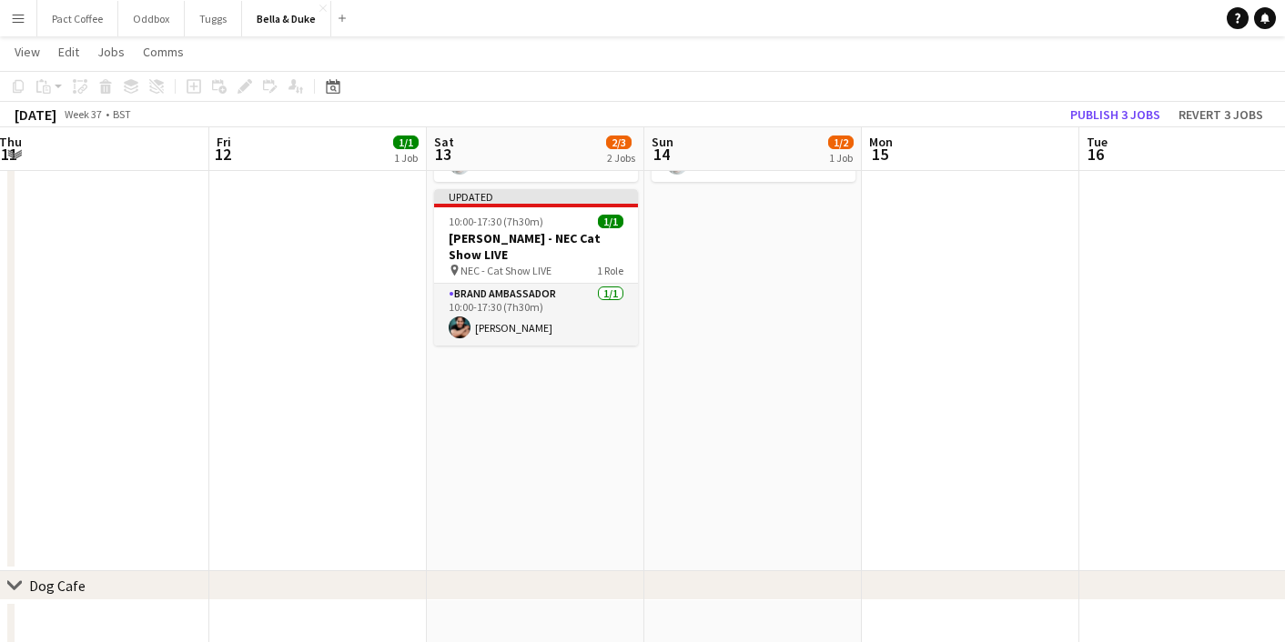
click at [557, 435] on app-date-cell "Toggle View Bella&Duke - Sandringam Game and Country Fair 13-09-2025 → 14-09-20…" at bounding box center [535, 74] width 217 height 996
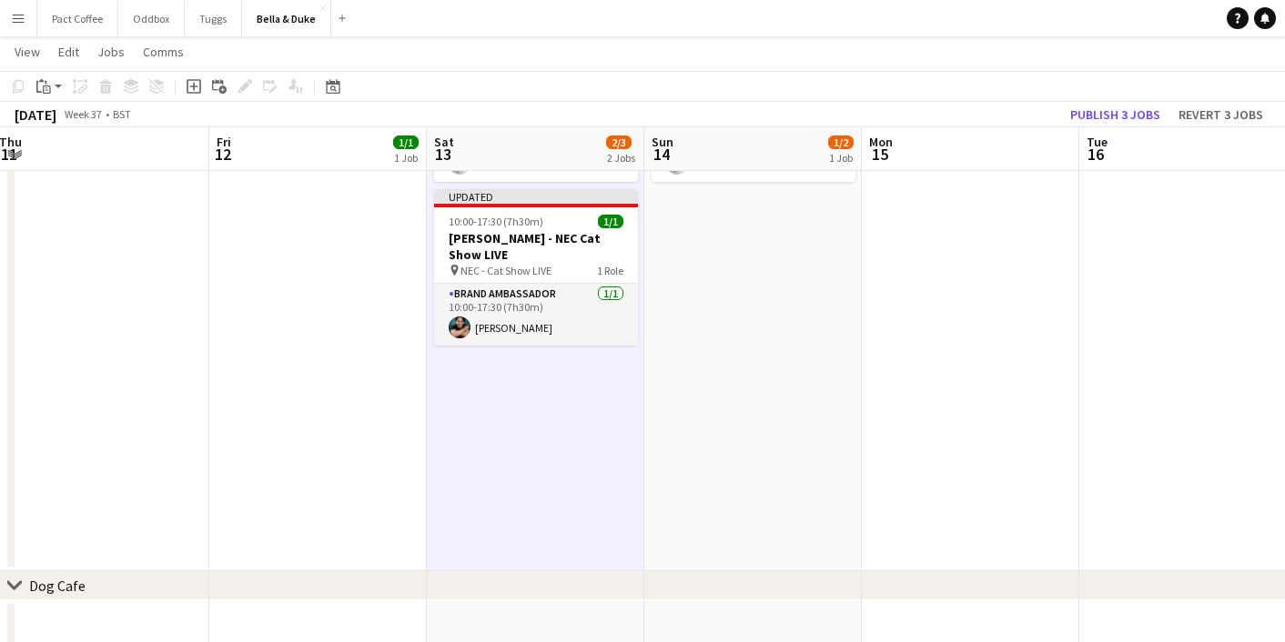
click at [714, 448] on app-date-cell "10:00-18:00 (8h) 1/2 pin Sandringam Game and Country Fair 1 Role Brand Ambassad…" at bounding box center [752, 74] width 217 height 996
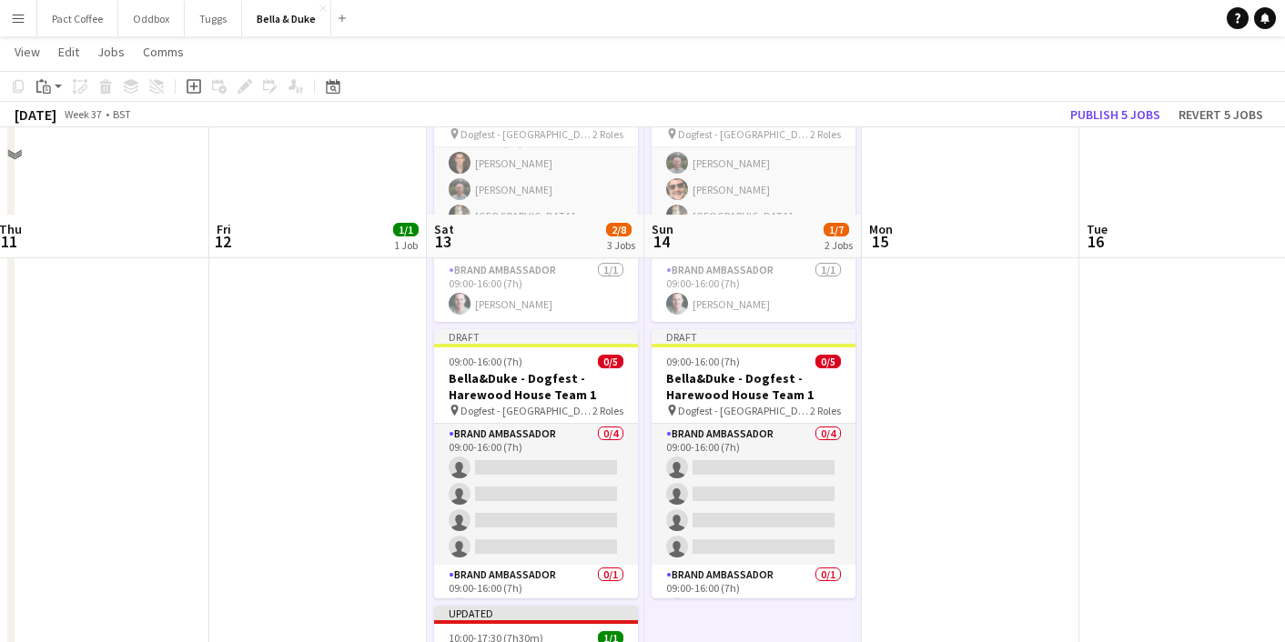
scroll to position [571, 0]
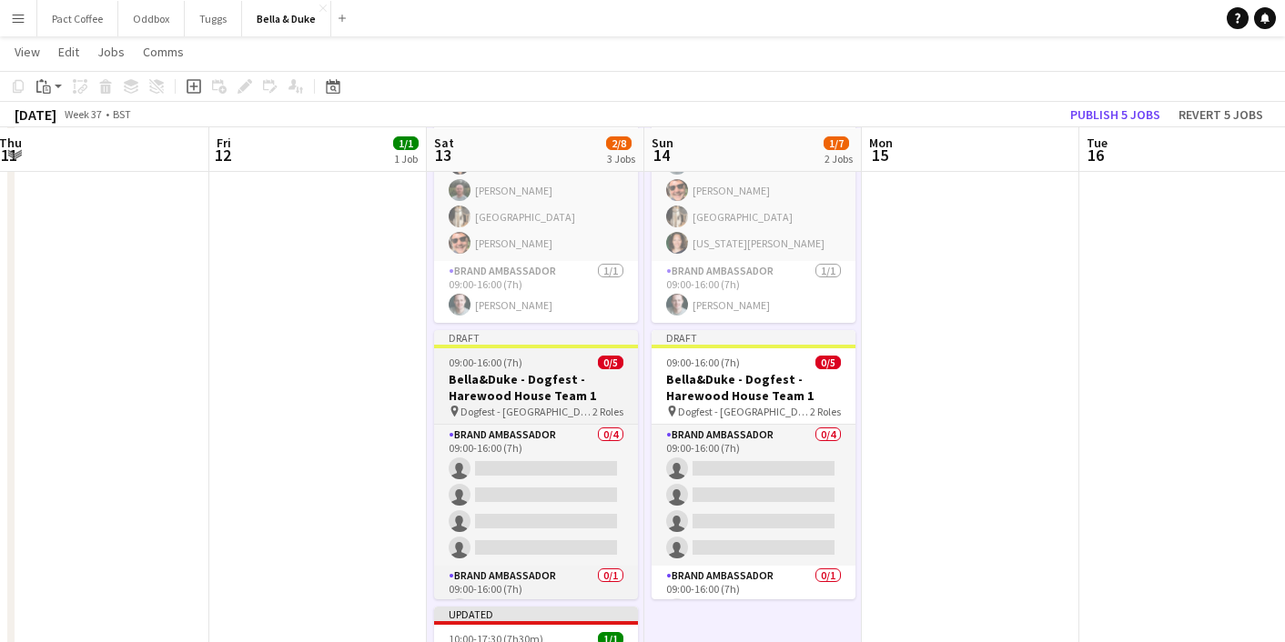
click at [576, 390] on h3 "Bella&Duke - Dogfest - Harewood House Team 1" at bounding box center [536, 387] width 204 height 33
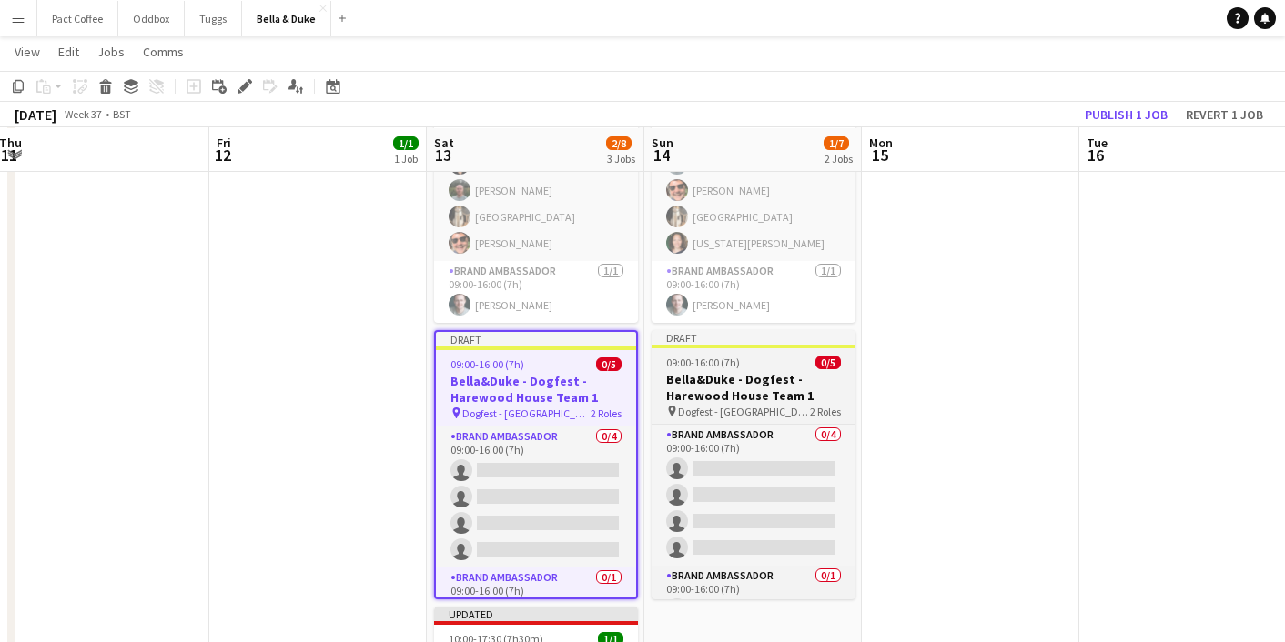
click at [740, 396] on h3 "Bella&Duke - Dogfest - Harewood House Team 1" at bounding box center [754, 387] width 204 height 33
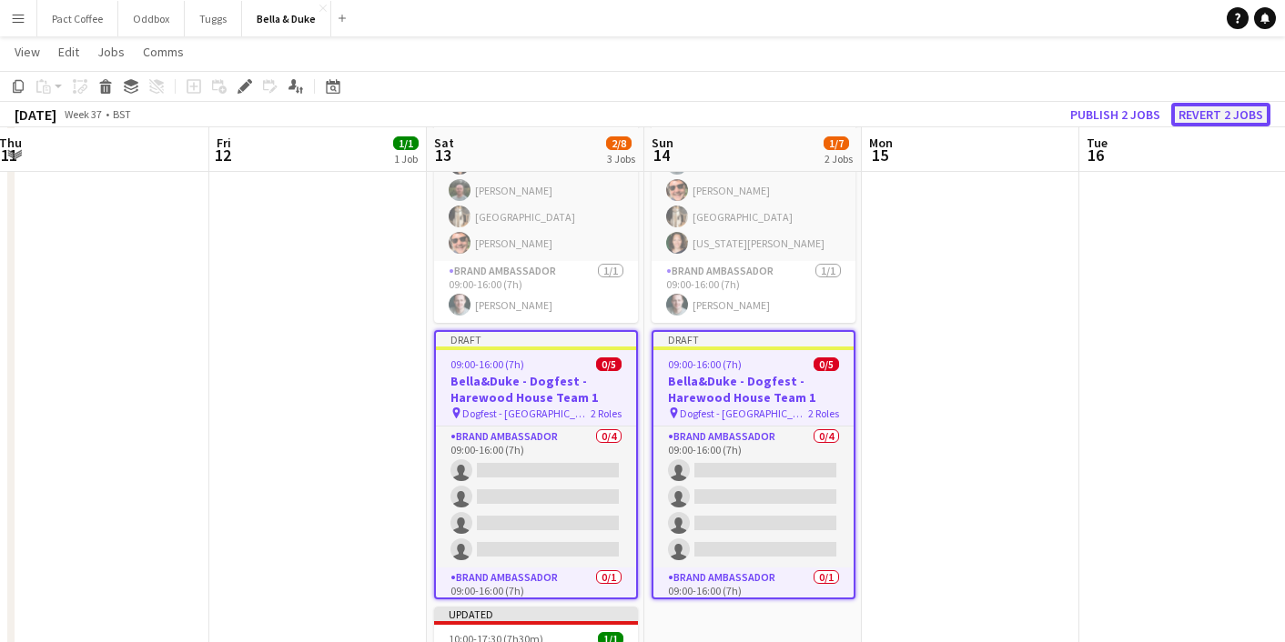
click at [1227, 118] on button "Revert 2 jobs" at bounding box center [1220, 115] width 99 height 24
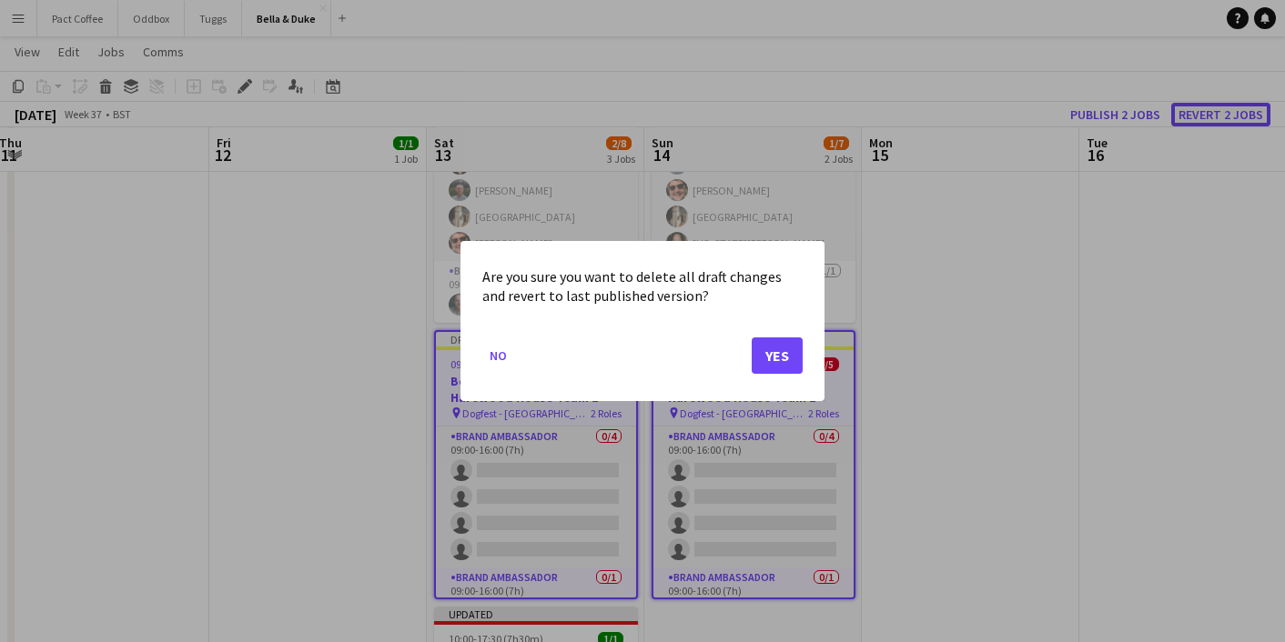
scroll to position [0, 0]
click at [778, 359] on button "Yes" at bounding box center [777, 356] width 51 height 36
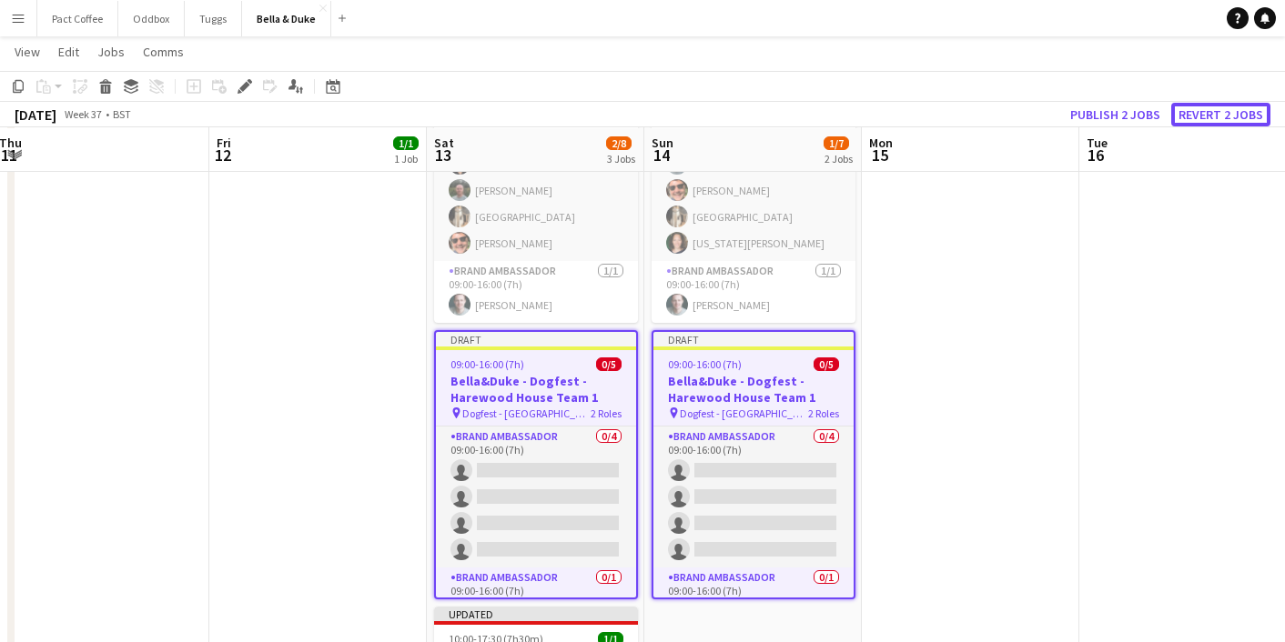
scroll to position [571, 0]
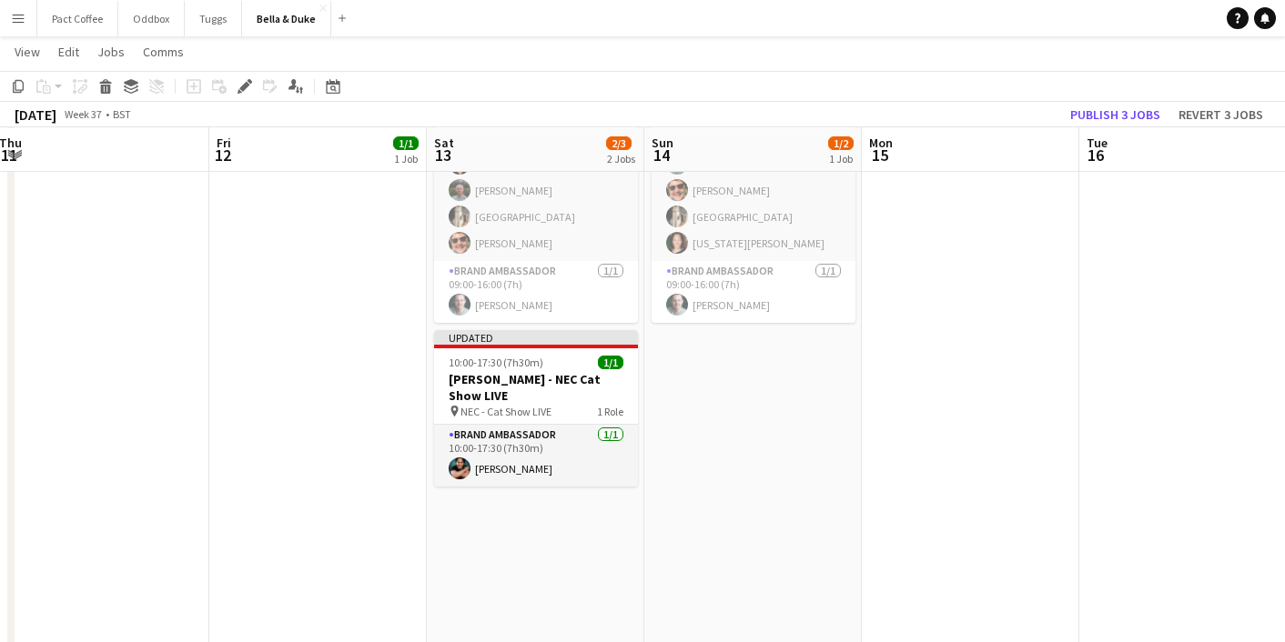
click at [522, 544] on app-date-cell "Toggle View Bella&Duke - Sandringam Game and Country Fair 13-09-2025 → 14-09-20…" at bounding box center [535, 215] width 217 height 996
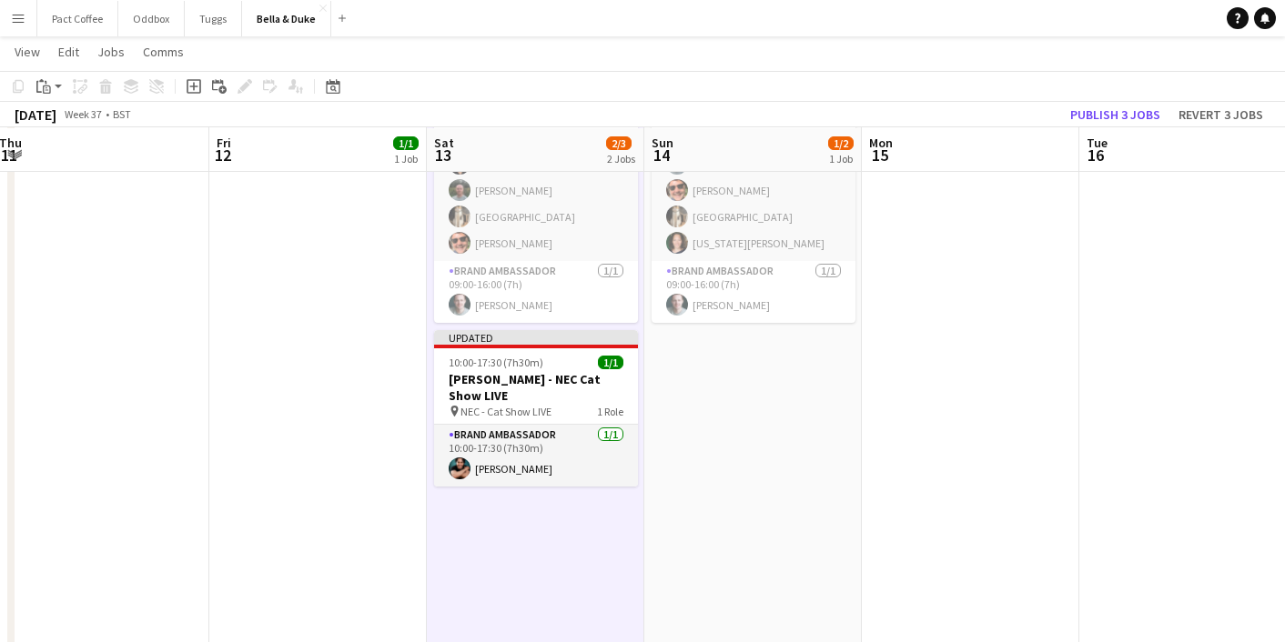
click at [734, 524] on app-date-cell "10:00-18:00 (8h) 1/2 pin Sandringam Game and Country Fair 1 Role Brand Ambassad…" at bounding box center [752, 215] width 217 height 996
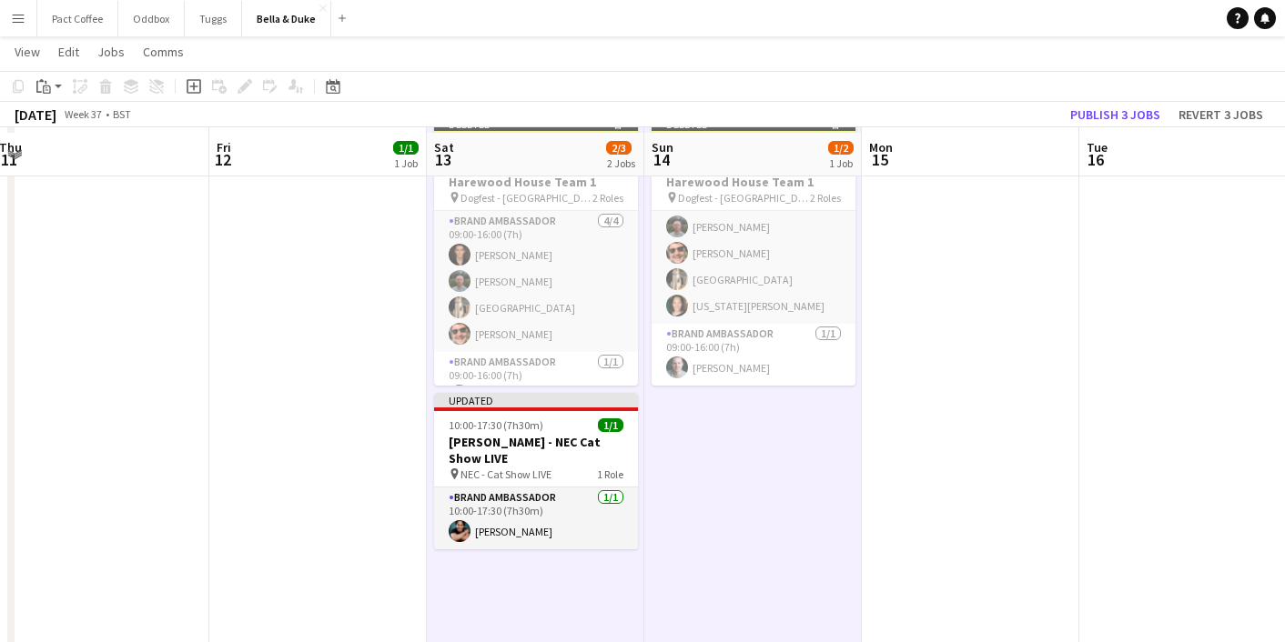
scroll to position [522, 0]
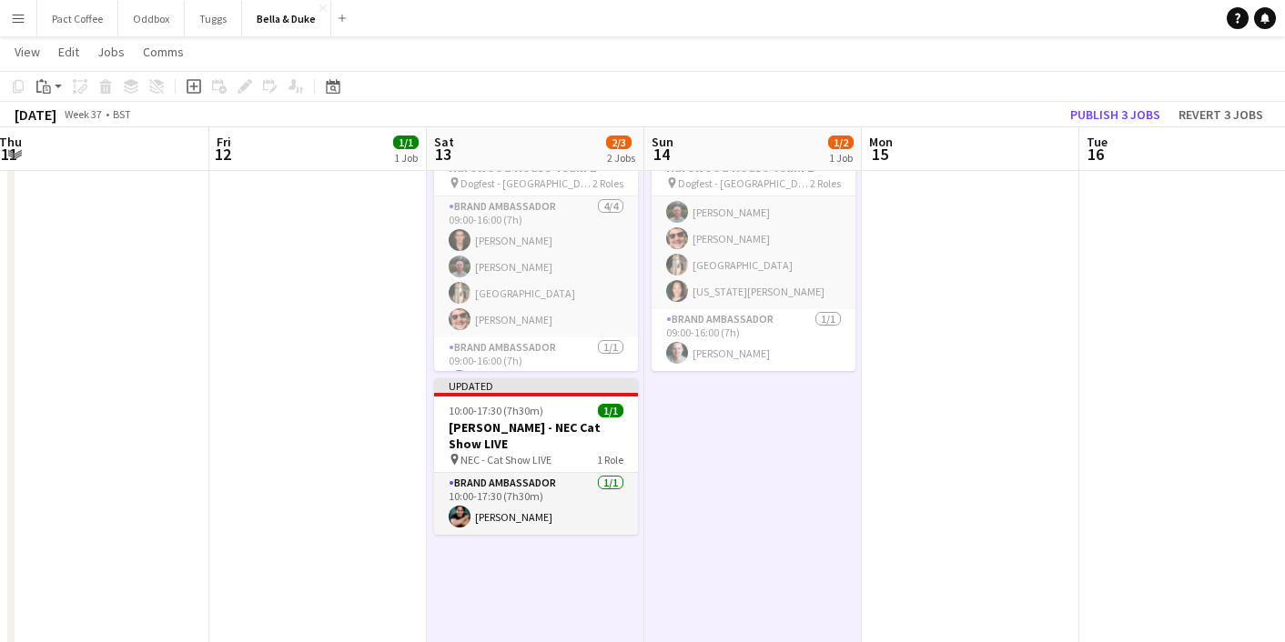
click at [943, 393] on app-date-cell at bounding box center [970, 263] width 217 height 996
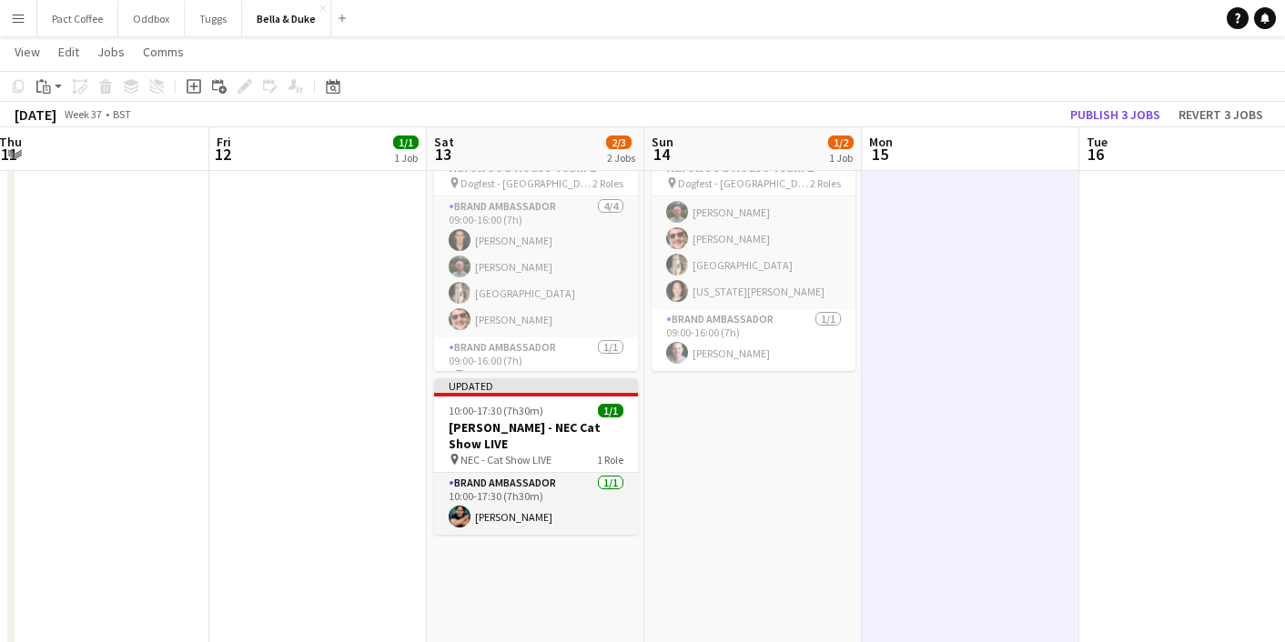
click at [1131, 412] on app-date-cell at bounding box center [1187, 263] width 217 height 996
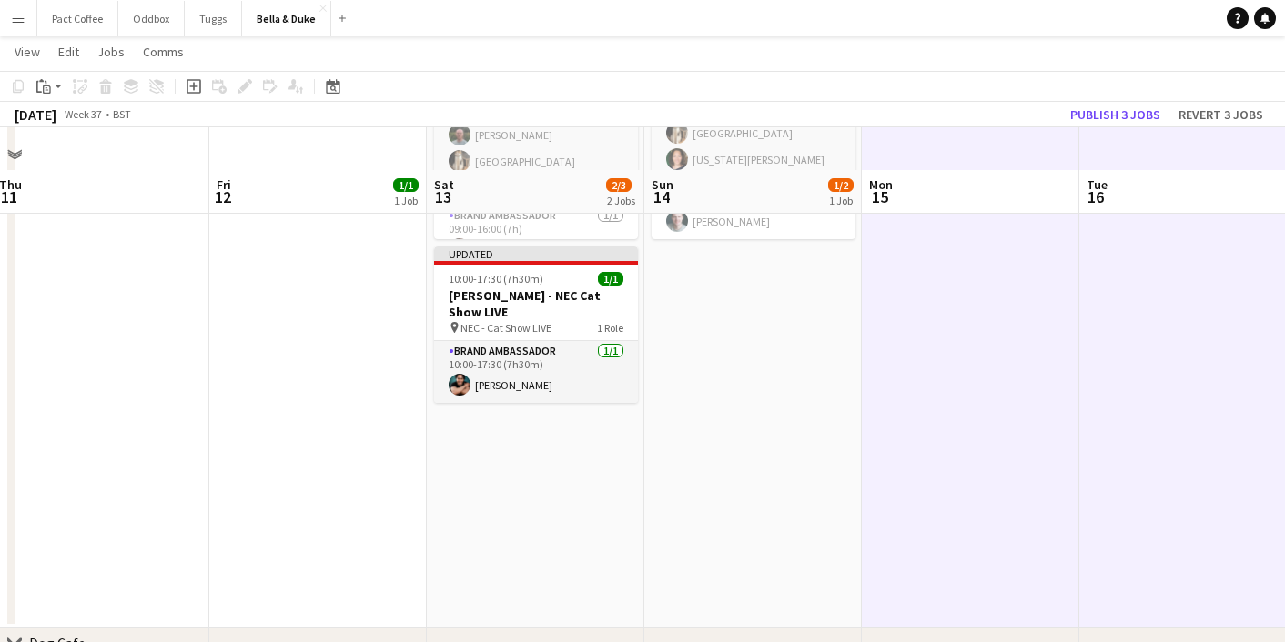
scroll to position [705, 0]
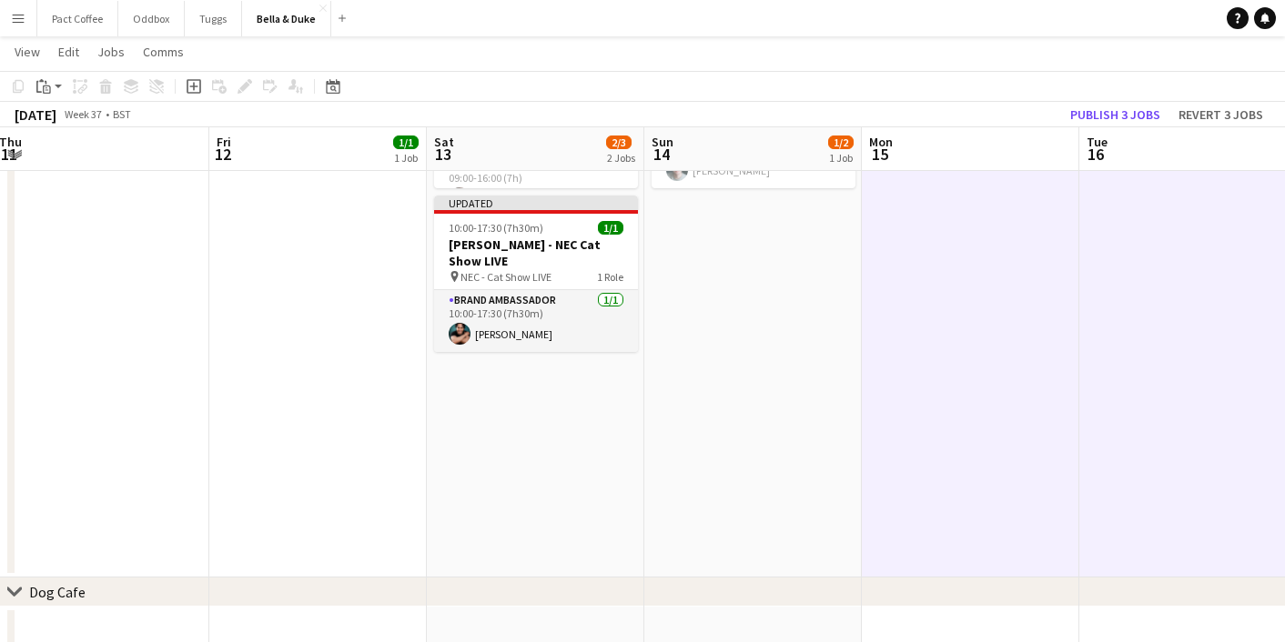
click at [467, 452] on app-date-cell "Toggle View Bella&Duke - Sandringam Game and Country Fair 13-09-2025 → 14-09-20…" at bounding box center [535, 80] width 217 height 996
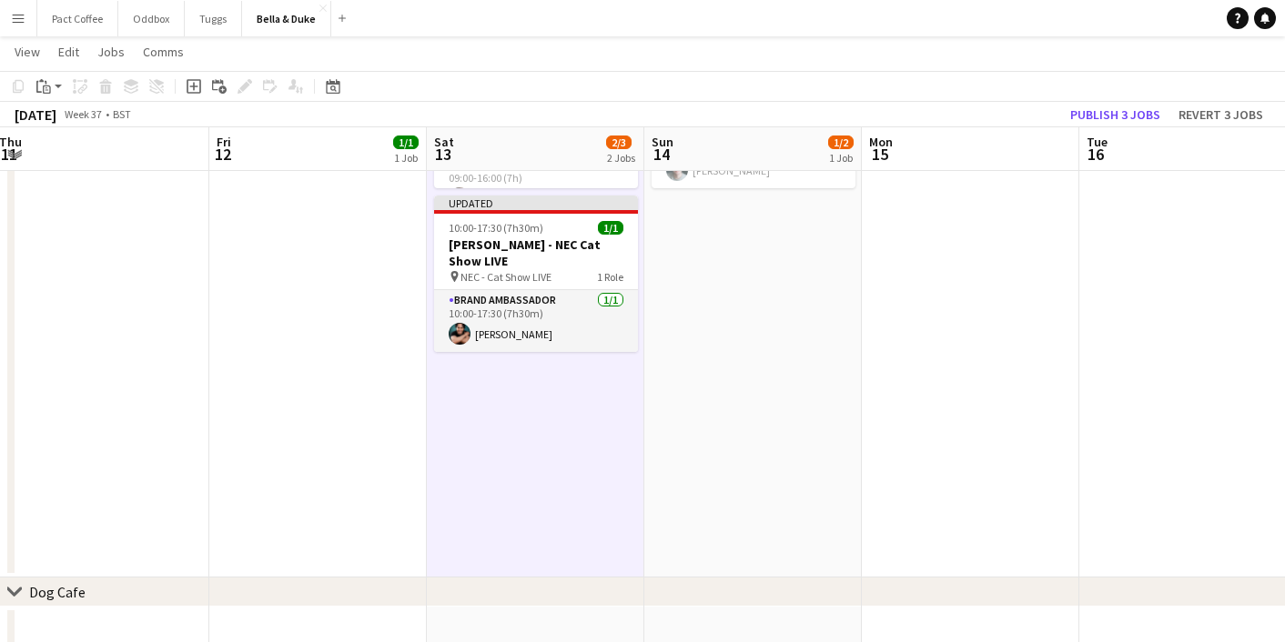
click at [536, 442] on app-date-cell "Toggle View Bella&Duke - Sandringam Game and Country Fair 13-09-2025 → 14-09-20…" at bounding box center [535, 80] width 217 height 996
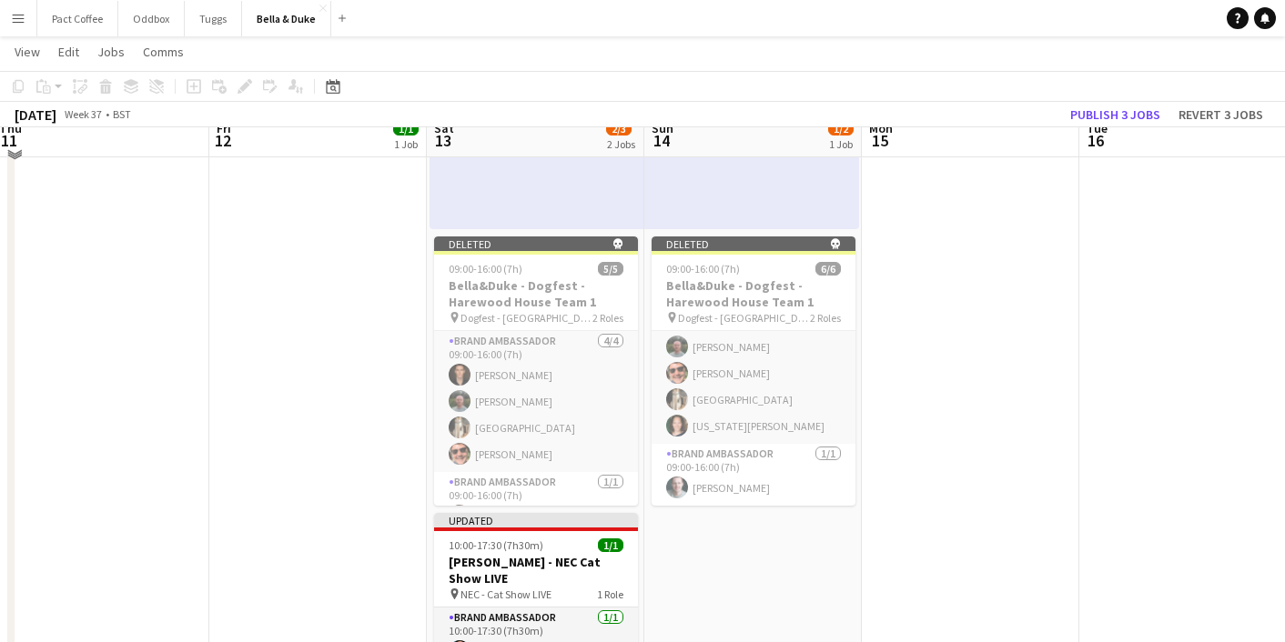
scroll to position [360, 0]
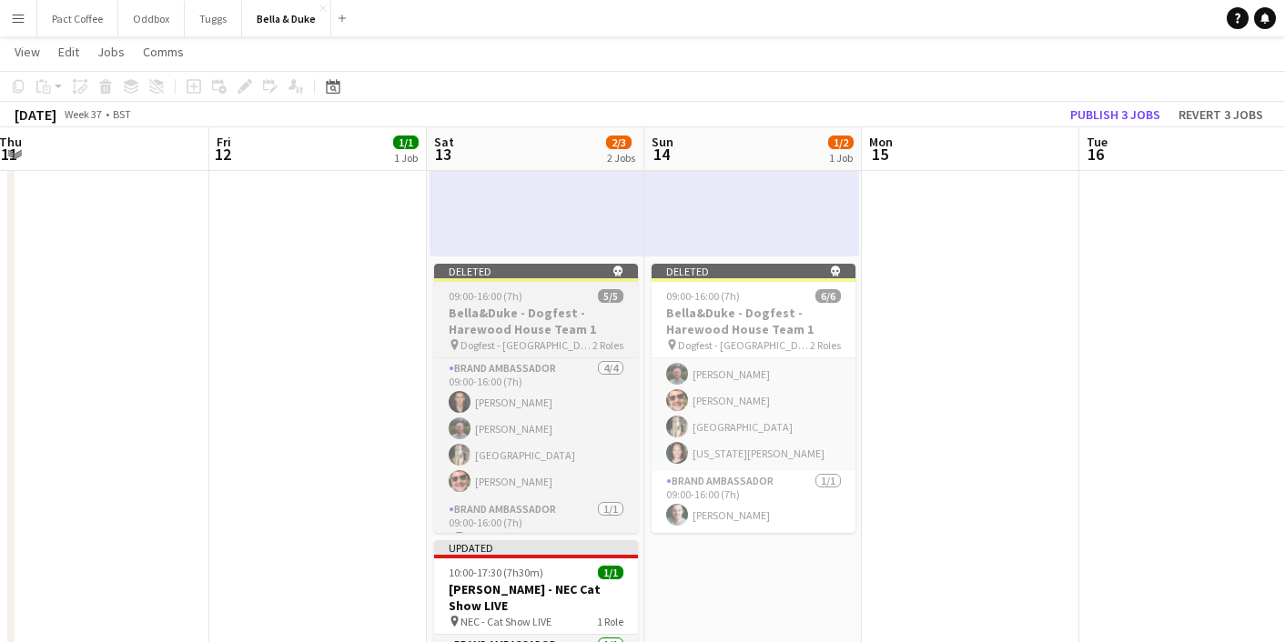
click at [543, 348] on span "Dogfest - [GEOGRAPHIC_DATA]" at bounding box center [526, 346] width 132 height 14
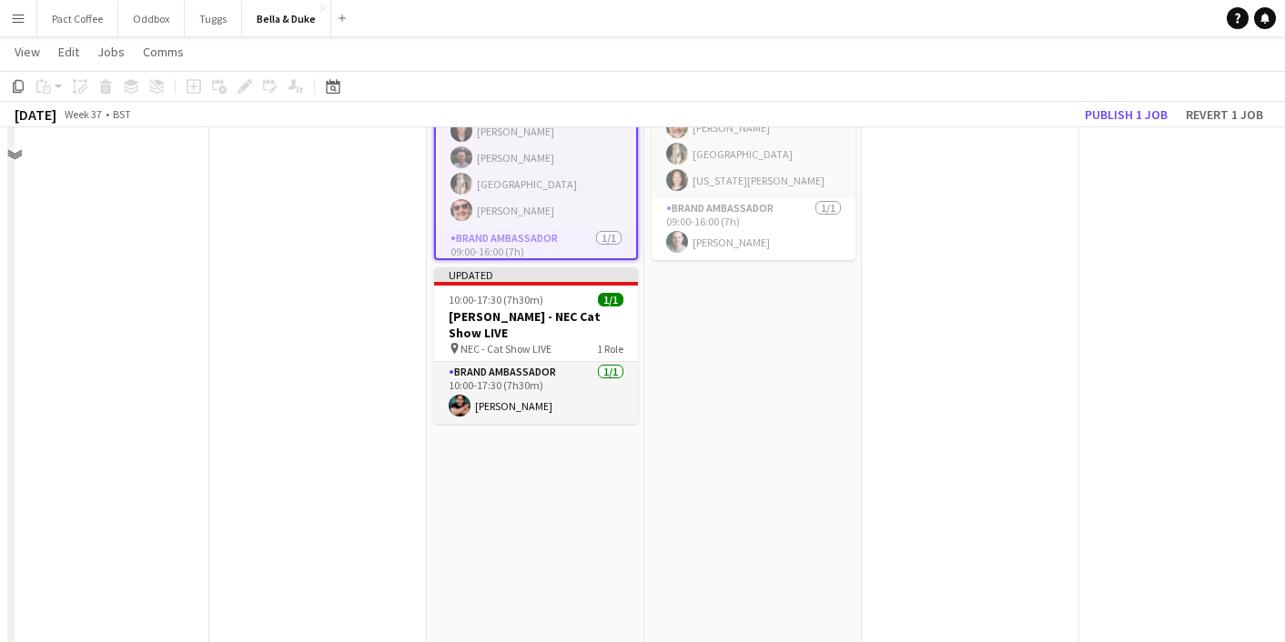
scroll to position [670, 0]
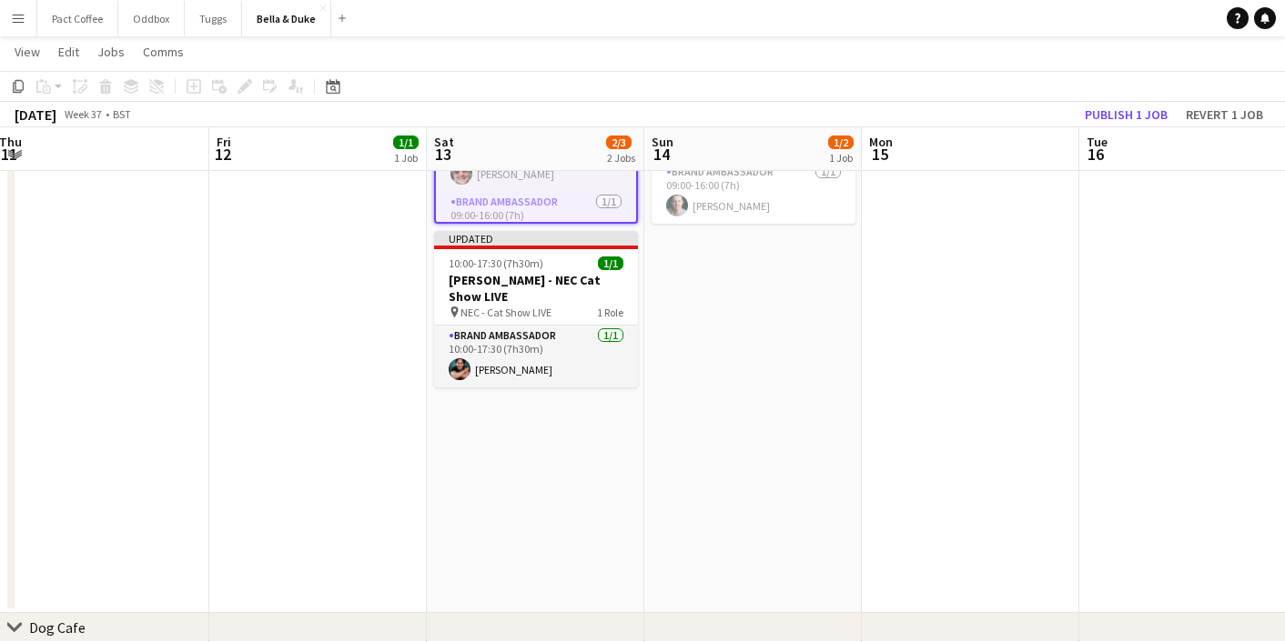
click at [567, 528] on app-date-cell "Toggle View Bella&Duke - Sandringam Game and Country Fair 13-09-2025 → 14-09-20…" at bounding box center [535, 116] width 217 height 996
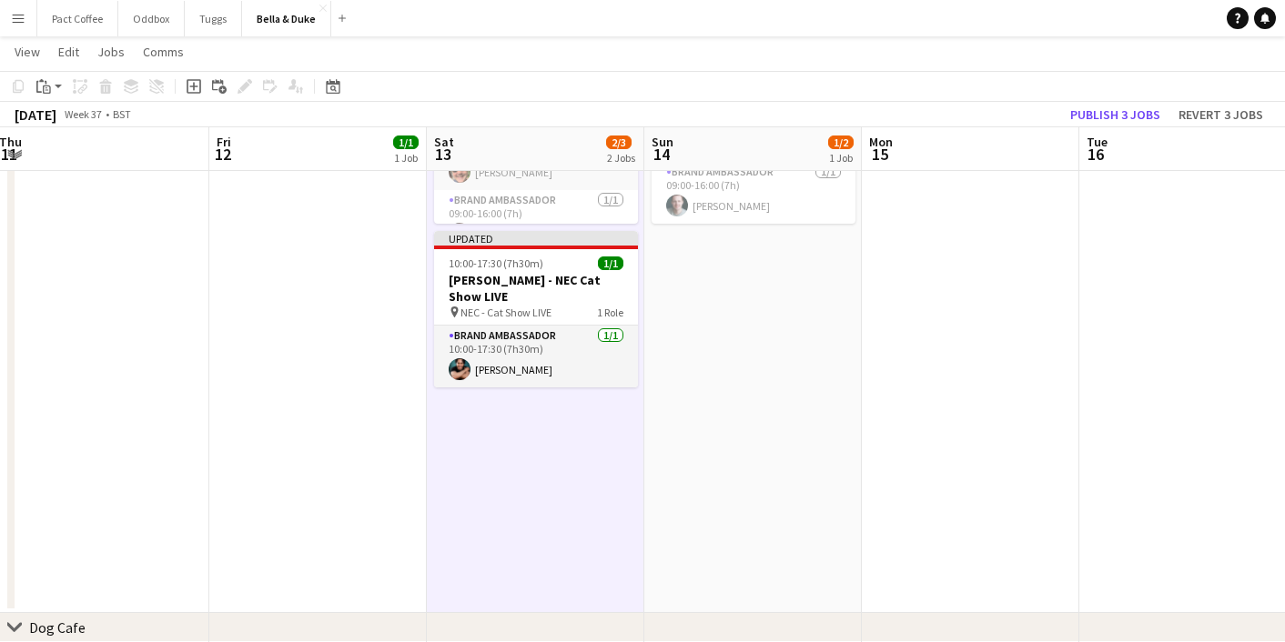
click at [759, 507] on app-date-cell "10:00-18:00 (8h) 1/2 pin Sandringam Game and Country Fair 1 Role Brand Ambassad…" at bounding box center [752, 116] width 217 height 996
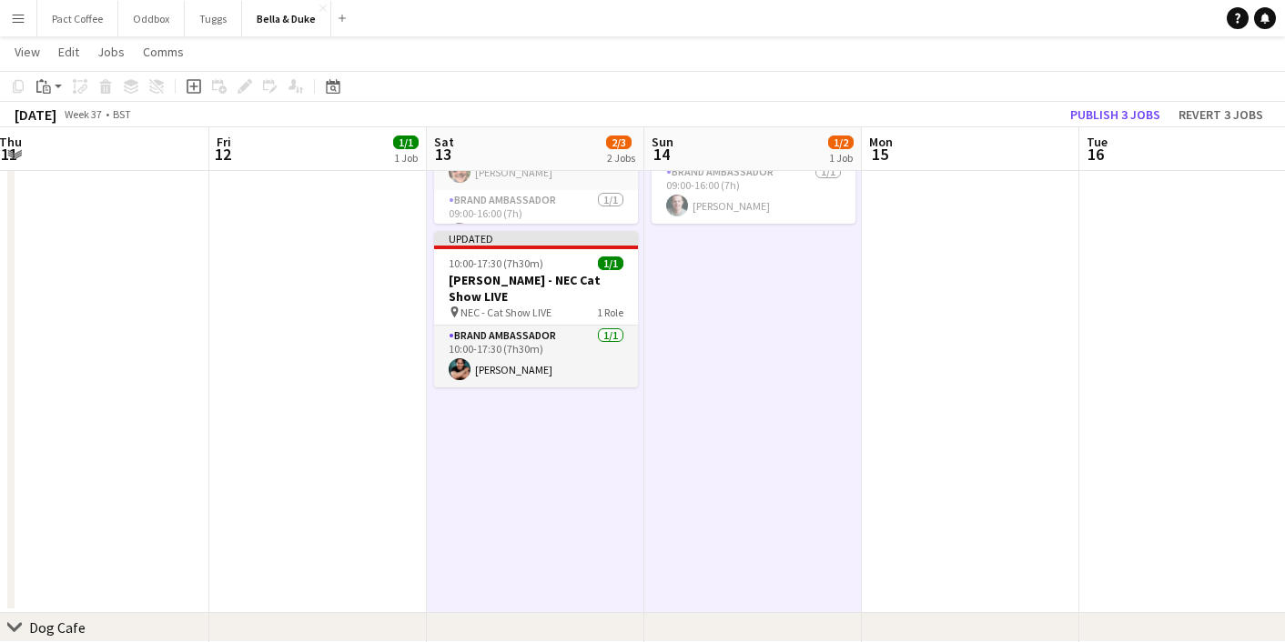
click at [248, 415] on app-date-cell "08:00-16:00 (8h) 1/1 Logistics_Bella&Duke_BBC Gardeners World 1 Role Logistics …" at bounding box center [317, 116] width 217 height 996
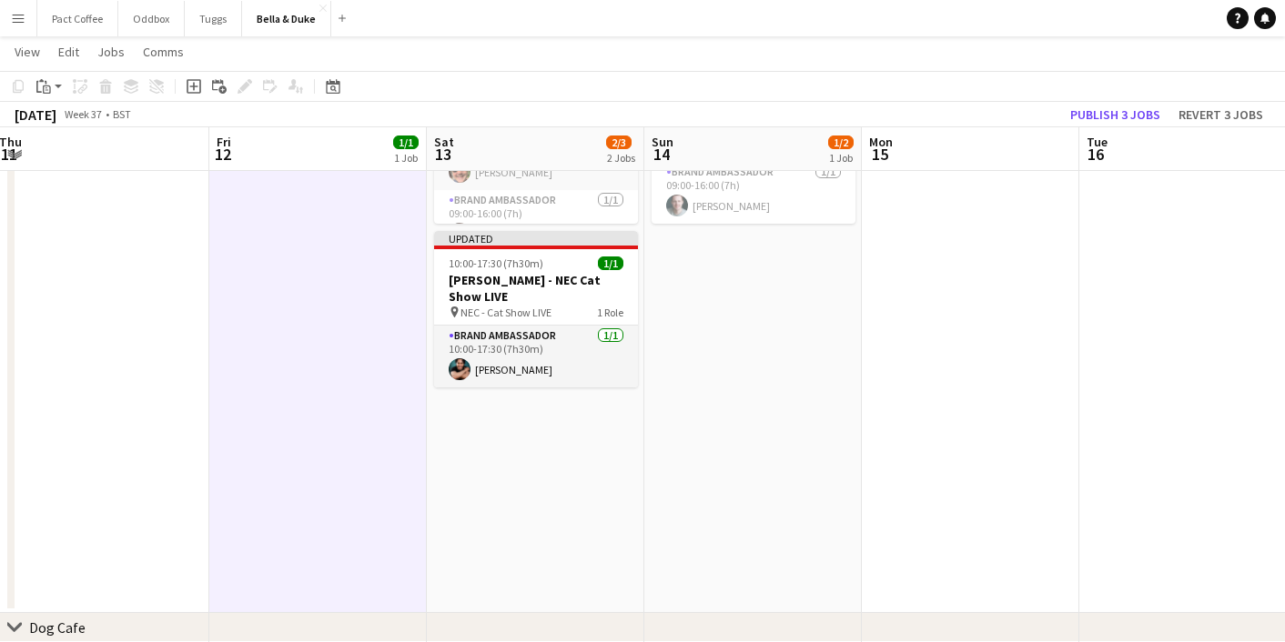
click at [157, 456] on app-date-cell at bounding box center [100, 116] width 217 height 996
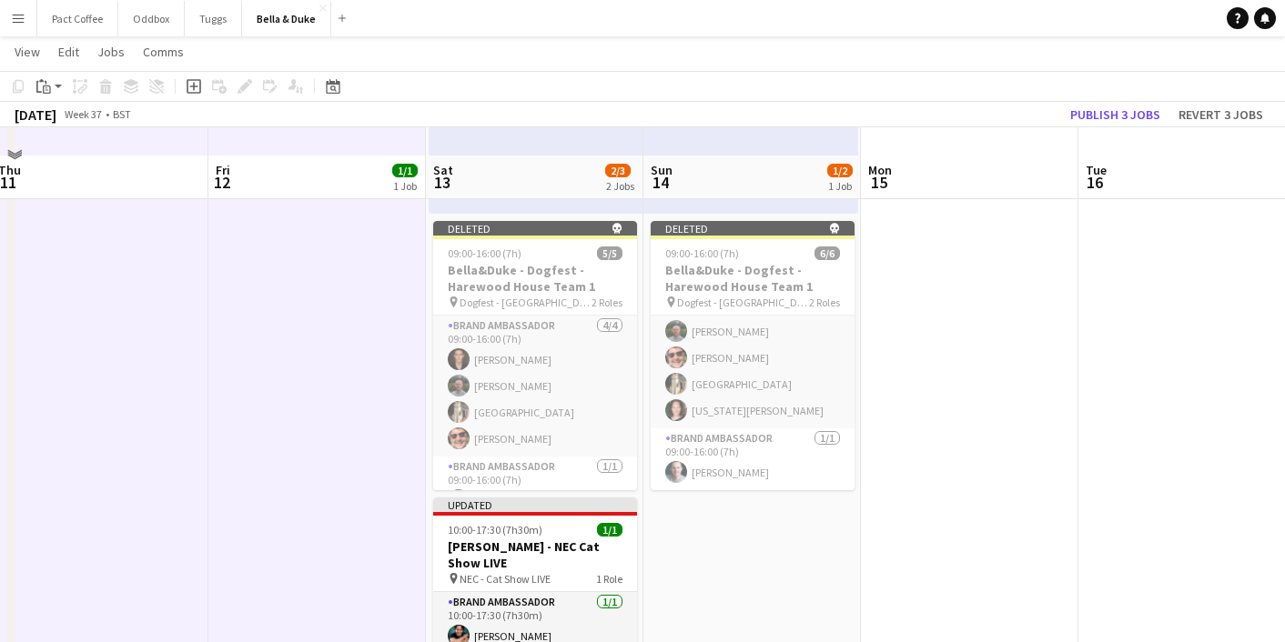
scroll to position [393, 0]
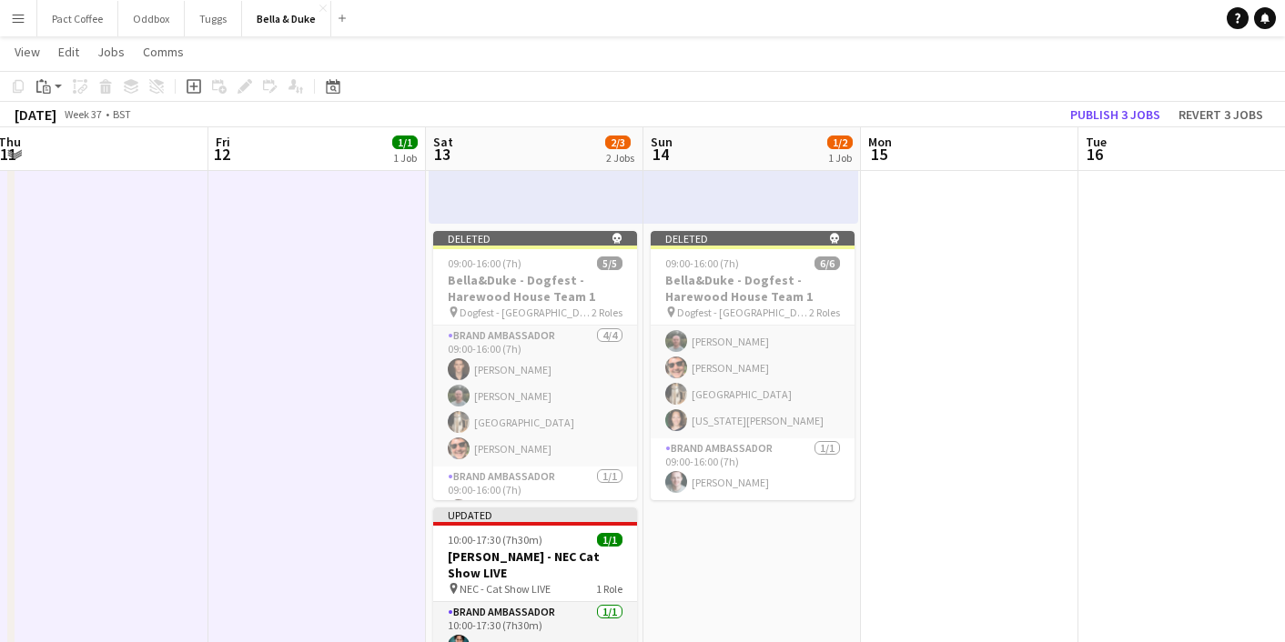
click at [869, 362] on app-date-cell at bounding box center [969, 392] width 217 height 996
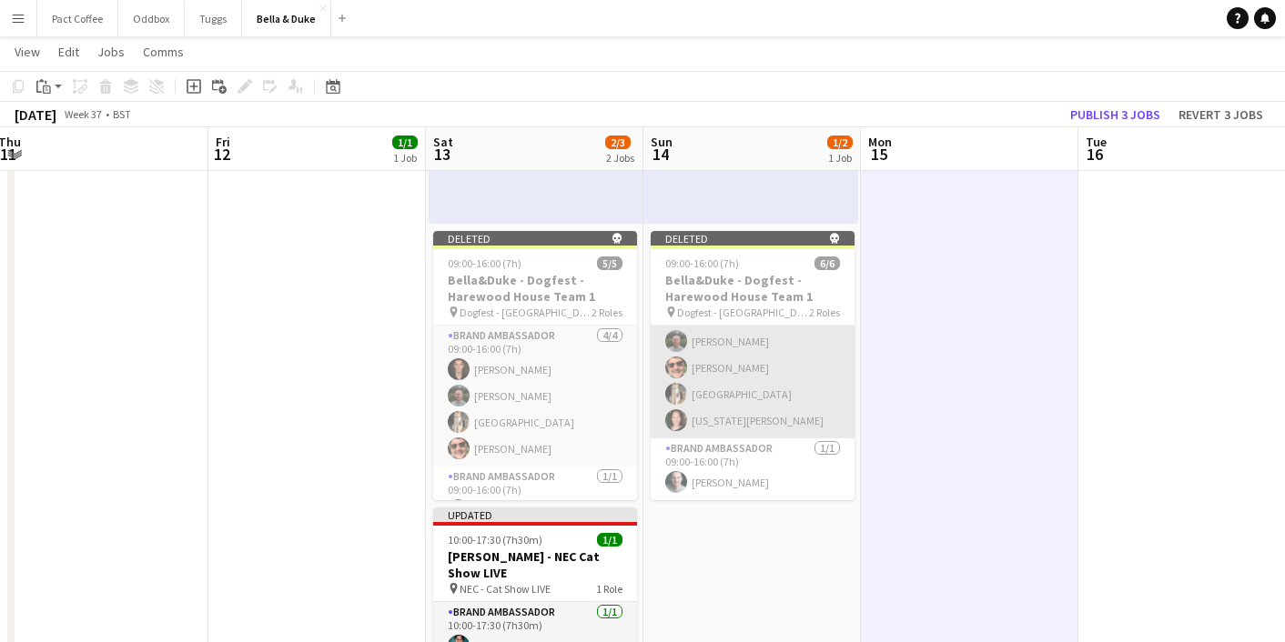
scroll to position [0, 0]
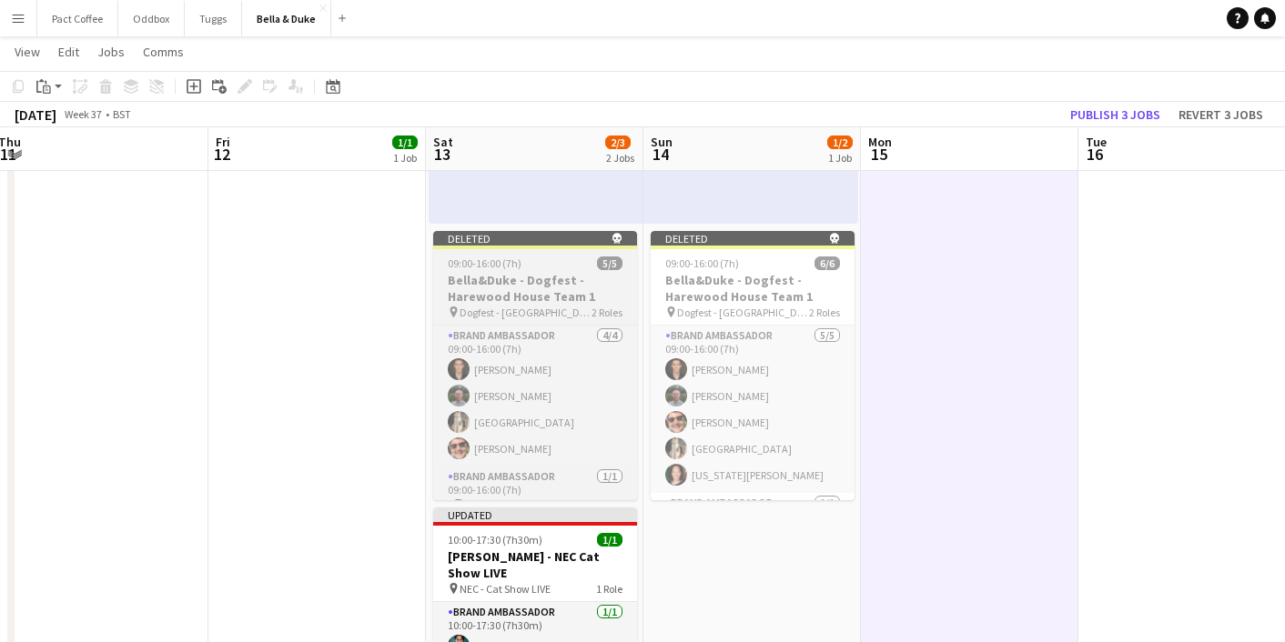
click at [554, 268] on div "09:00-16:00 (7h) 5/5" at bounding box center [535, 264] width 204 height 14
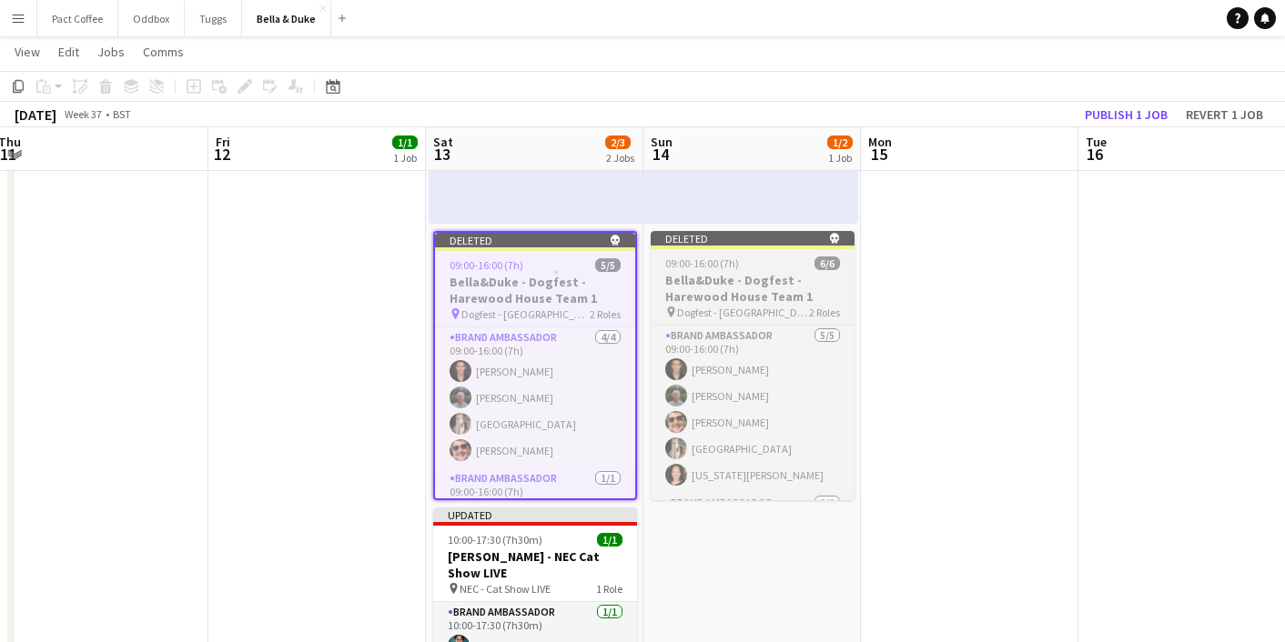
click at [663, 307] on div "pin Dogfest - Harewood House 2 Roles" at bounding box center [753, 312] width 204 height 15
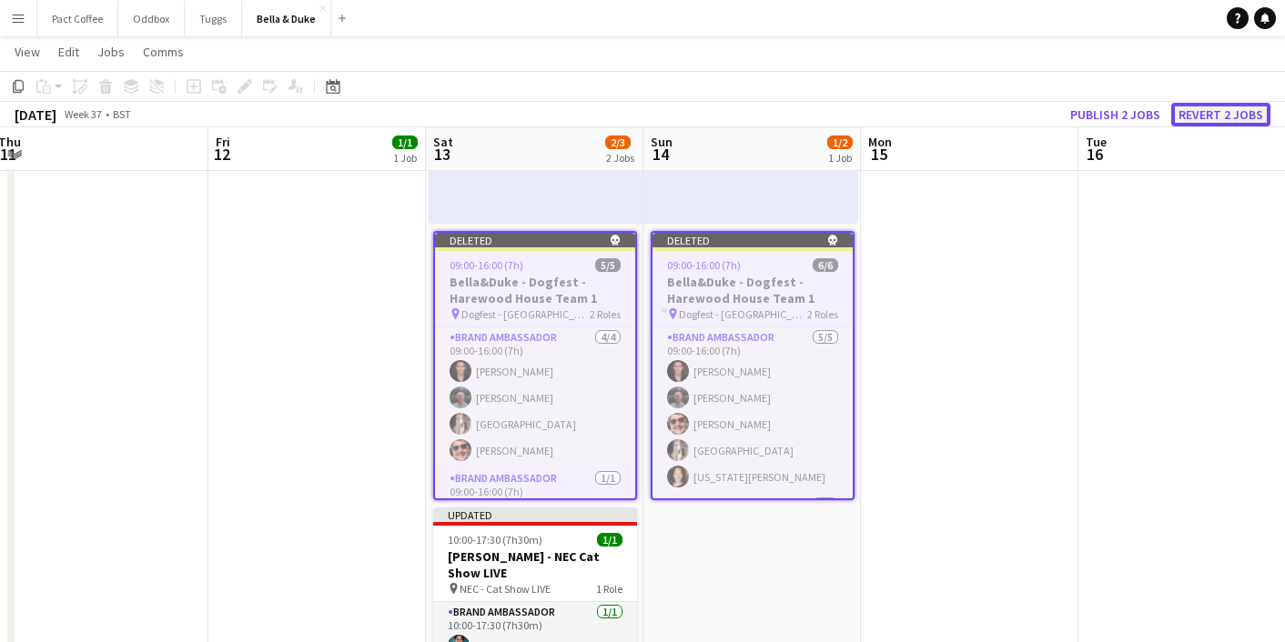
click at [1223, 120] on button "Revert 2 jobs" at bounding box center [1220, 115] width 99 height 24
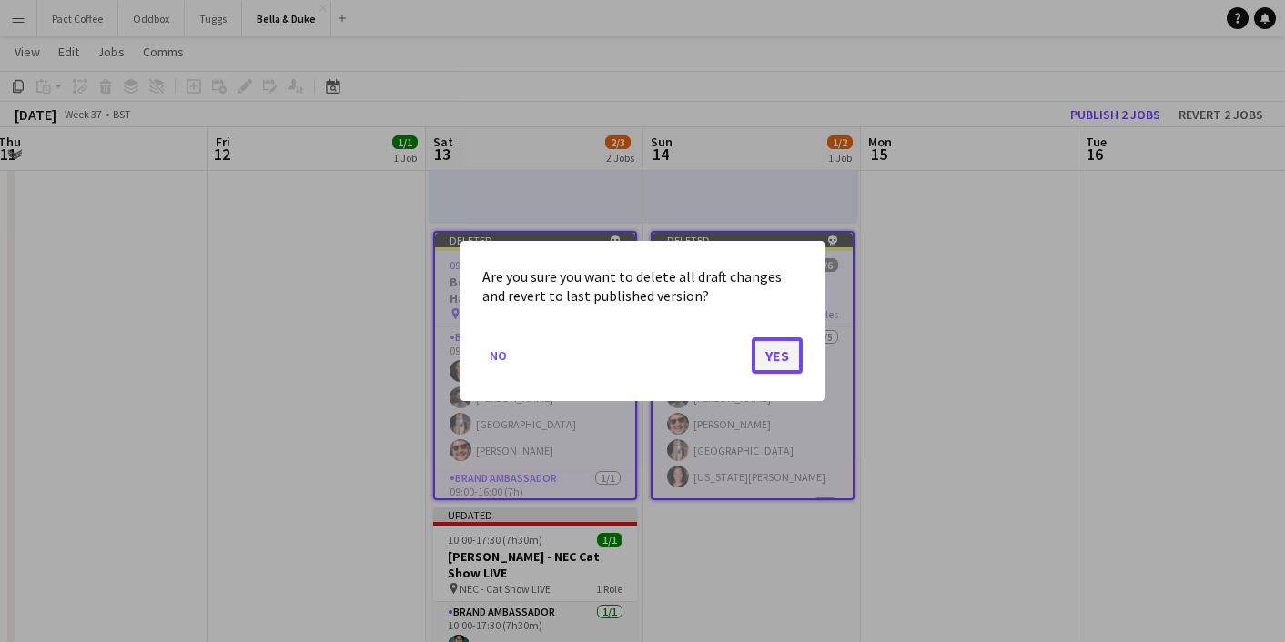
click at [779, 352] on button "Yes" at bounding box center [777, 356] width 51 height 36
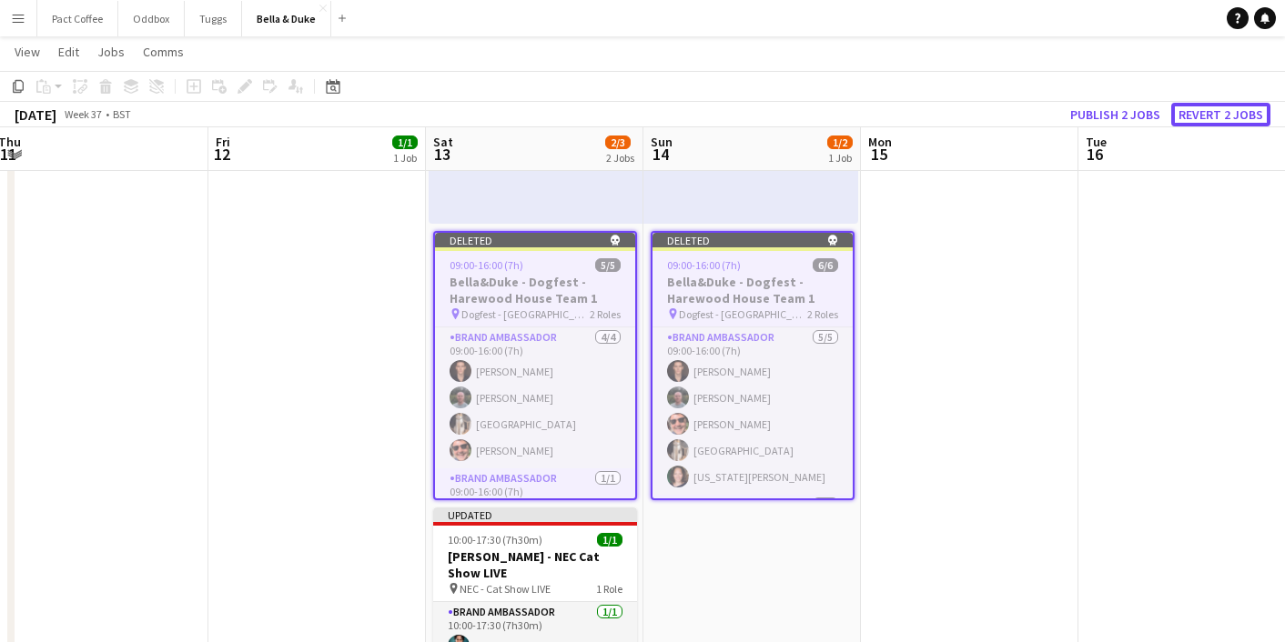
scroll to position [393, 0]
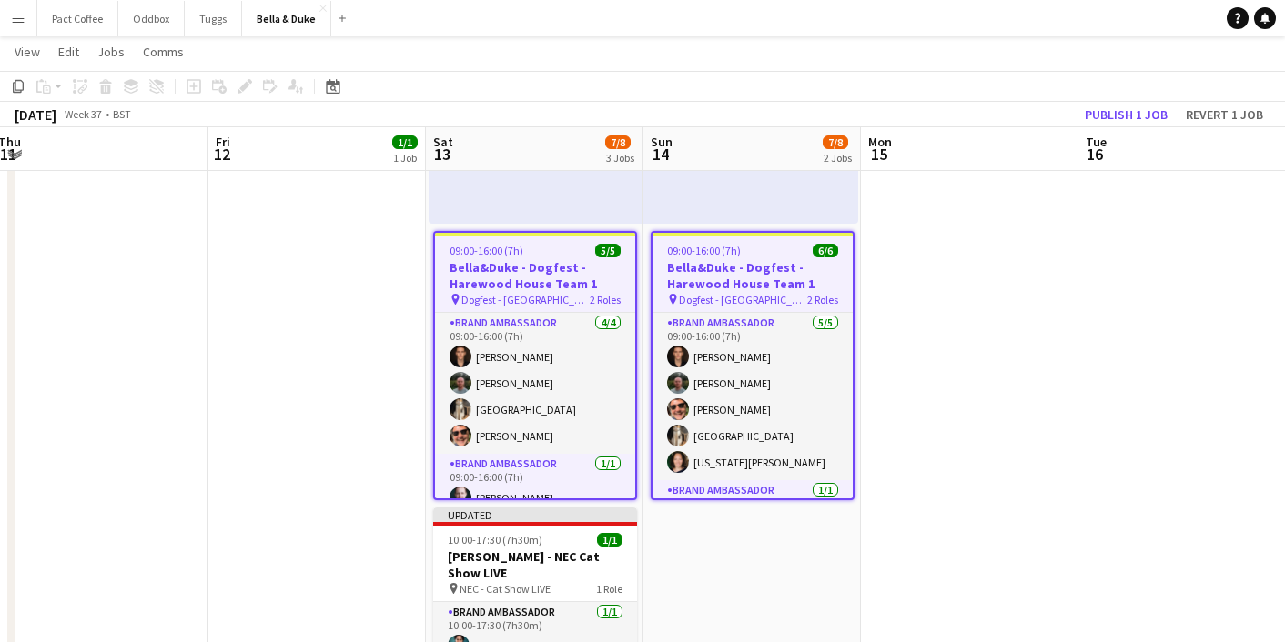
click at [508, 290] on h3 "Bella&Duke - Dogfest - Harewood House Team 1" at bounding box center [535, 275] width 200 height 33
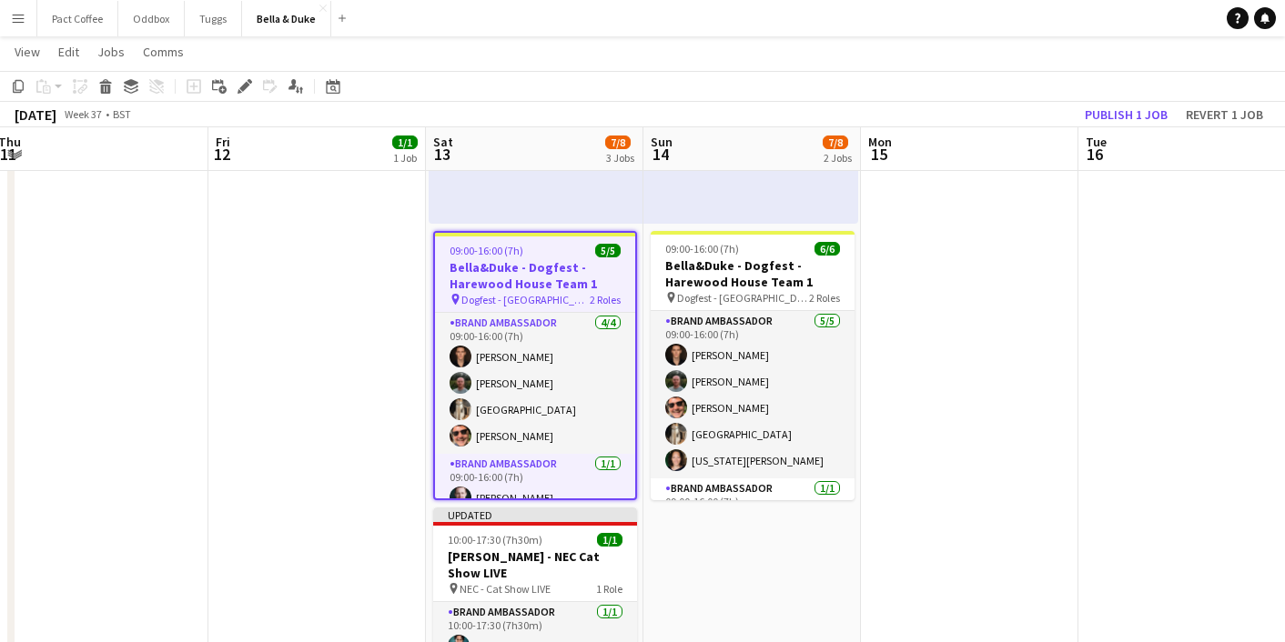
click at [368, 294] on app-date-cell "08:00-16:00 (8h) 1/1 Logistics_Bella&Duke_BBC Gardeners World 1 Role Logistics …" at bounding box center [316, 392] width 217 height 996
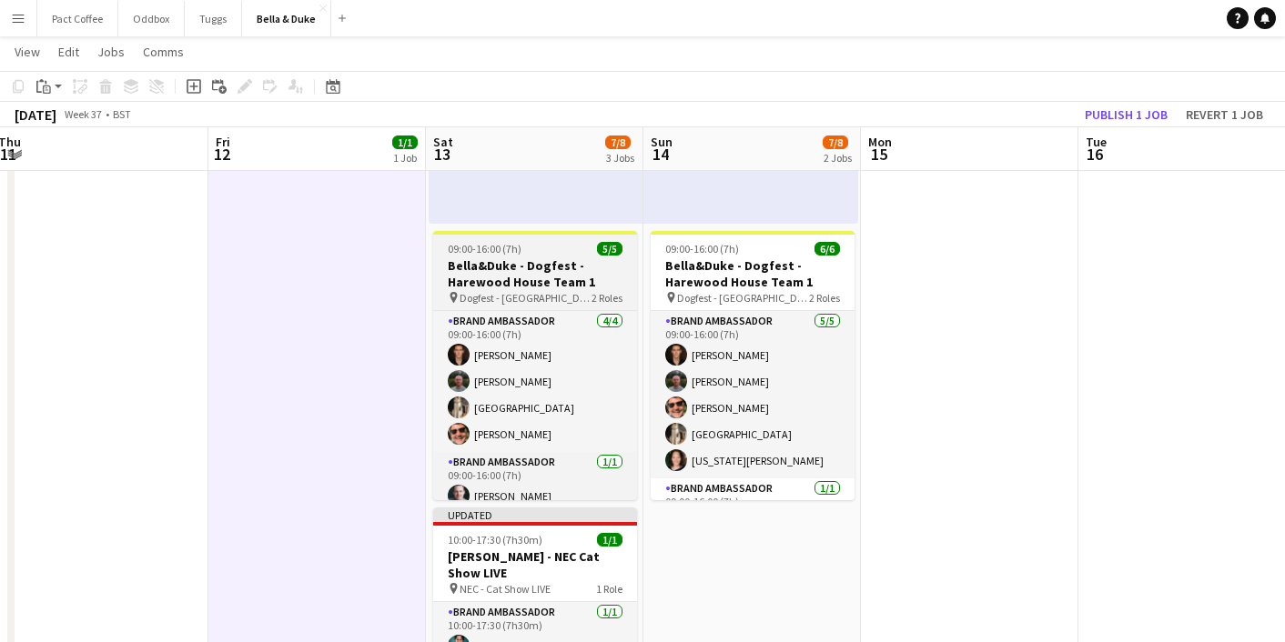
click at [466, 292] on span "Dogfest - [GEOGRAPHIC_DATA]" at bounding box center [526, 298] width 132 height 14
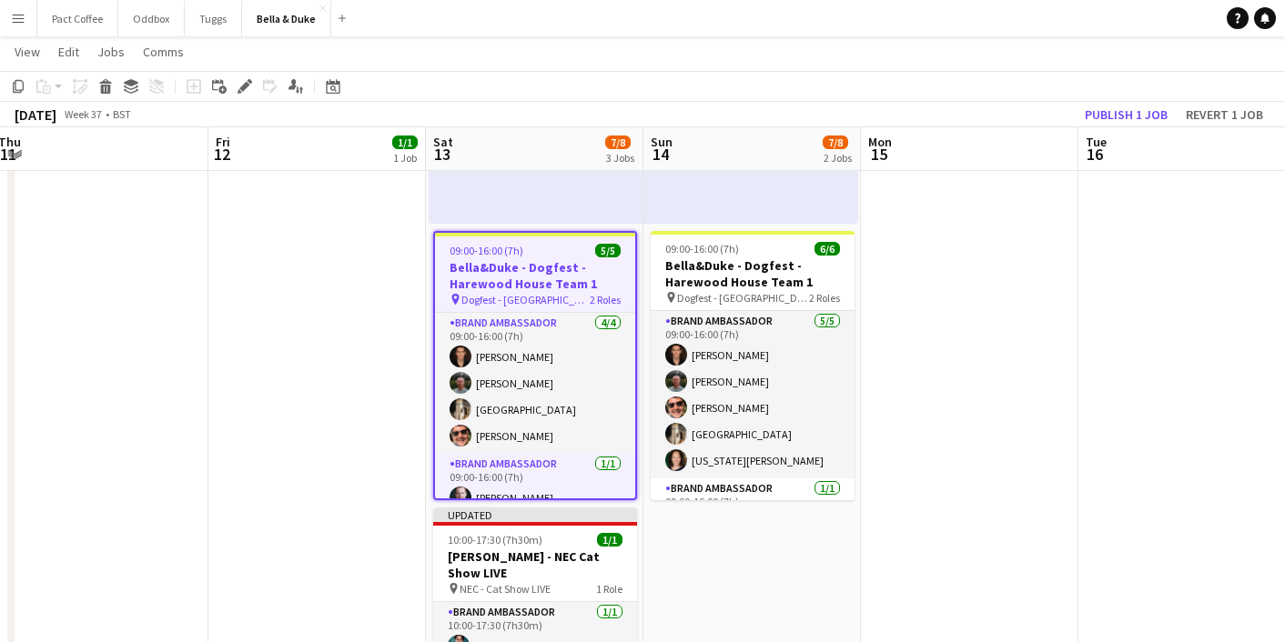
click at [1037, 499] on app-date-cell at bounding box center [969, 392] width 217 height 996
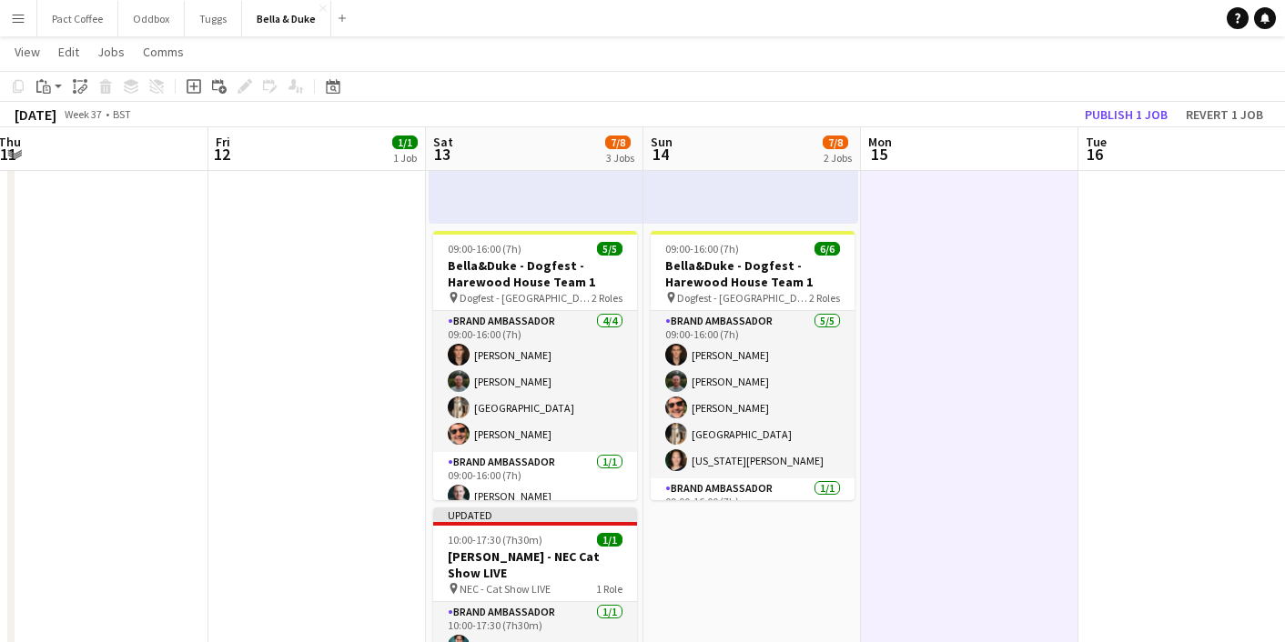
click at [1108, 487] on app-date-cell at bounding box center [1186, 392] width 217 height 996
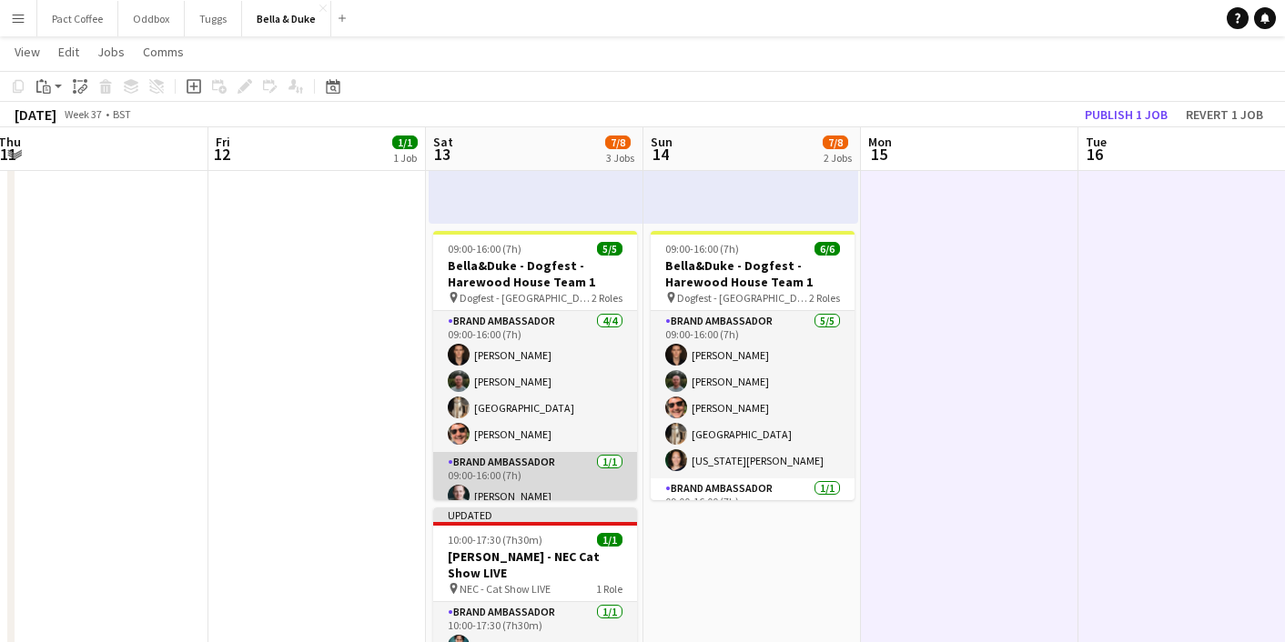
scroll to position [14, 0]
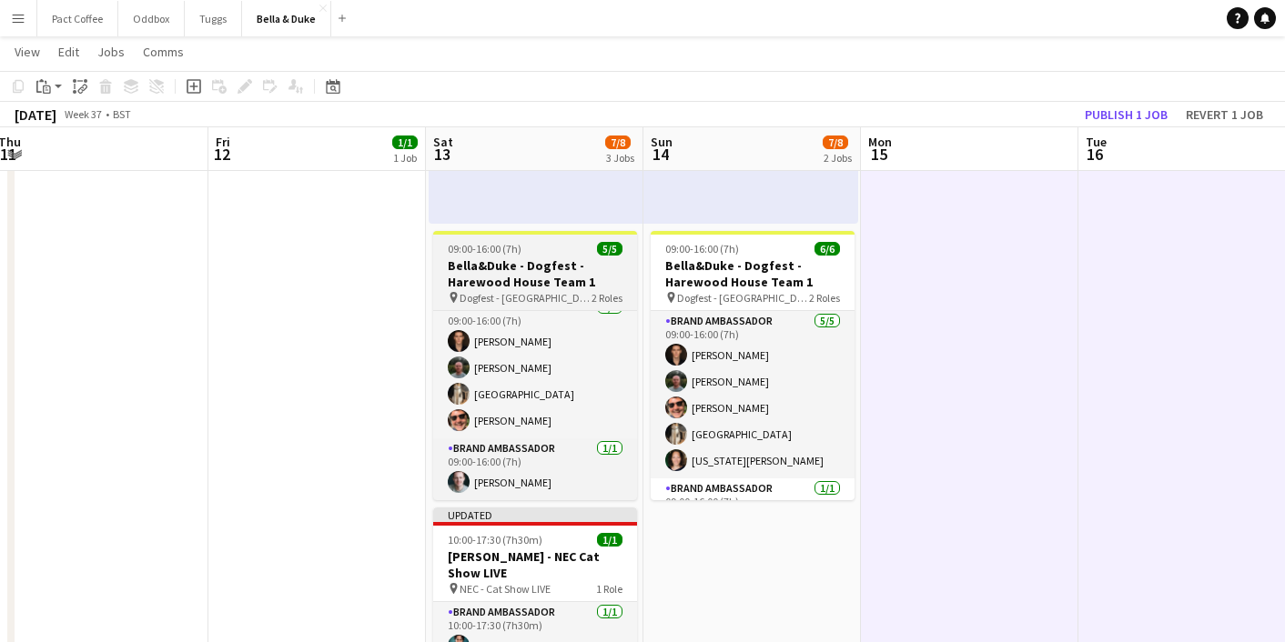
click at [530, 297] on span "Dogfest - [GEOGRAPHIC_DATA]" at bounding box center [526, 298] width 132 height 14
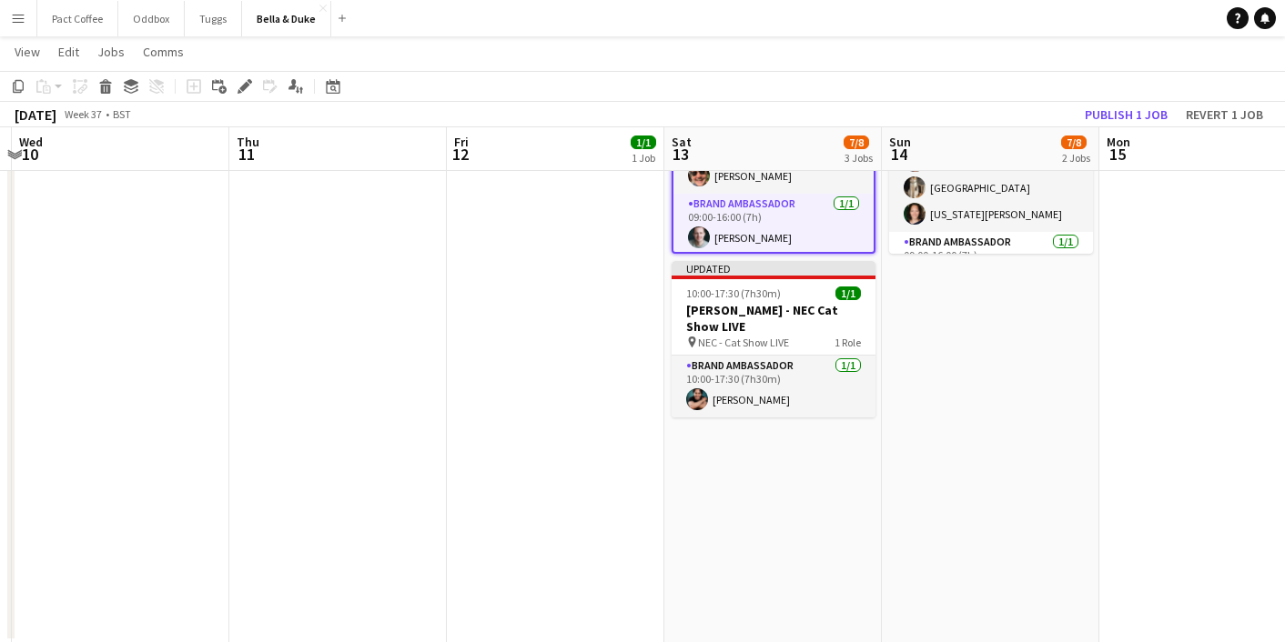
scroll to position [0, 674]
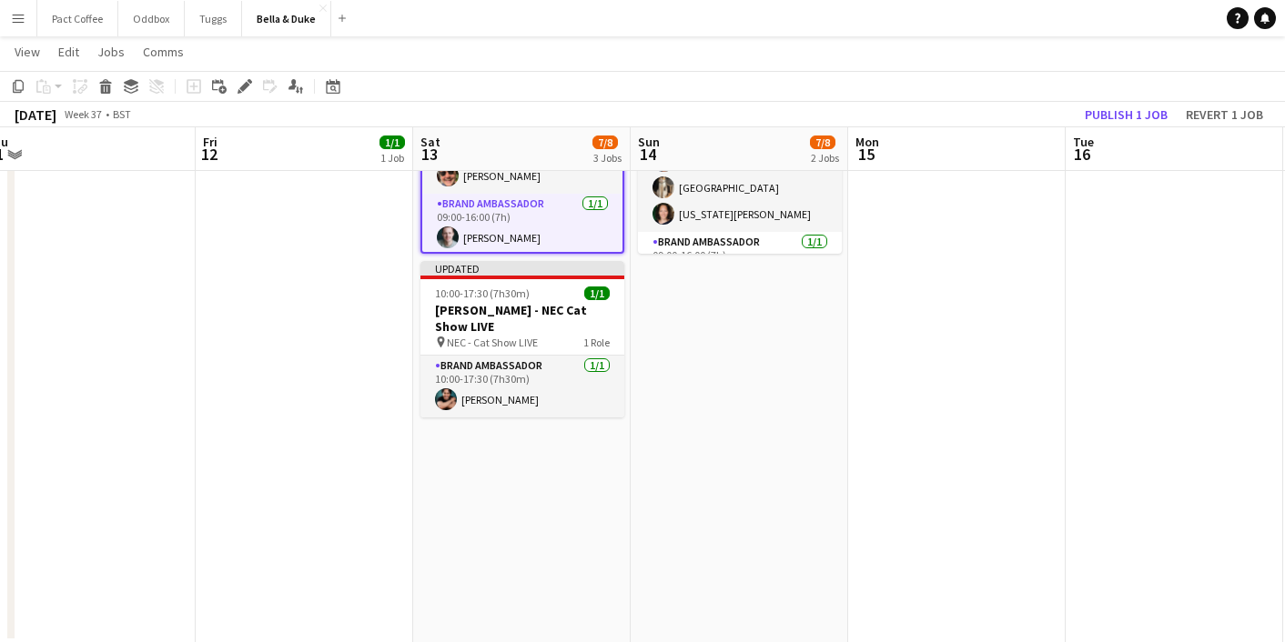
drag, startPoint x: 551, startPoint y: 309, endPoint x: 538, endPoint y: 343, distance: 36.9
click at [538, 343] on app-calendar-viewport "Mon 8 Tue 9 Wed 10 Thu 11 Fri 12 1/1 1 Job Sat 13 7/8 3 Jobs Sun 14 7/8 2 Jobs …" at bounding box center [642, 162] width 1285 height 1463
click at [494, 311] on h3 "[PERSON_NAME] - NEC Cat Show LIVE" at bounding box center [522, 318] width 204 height 33
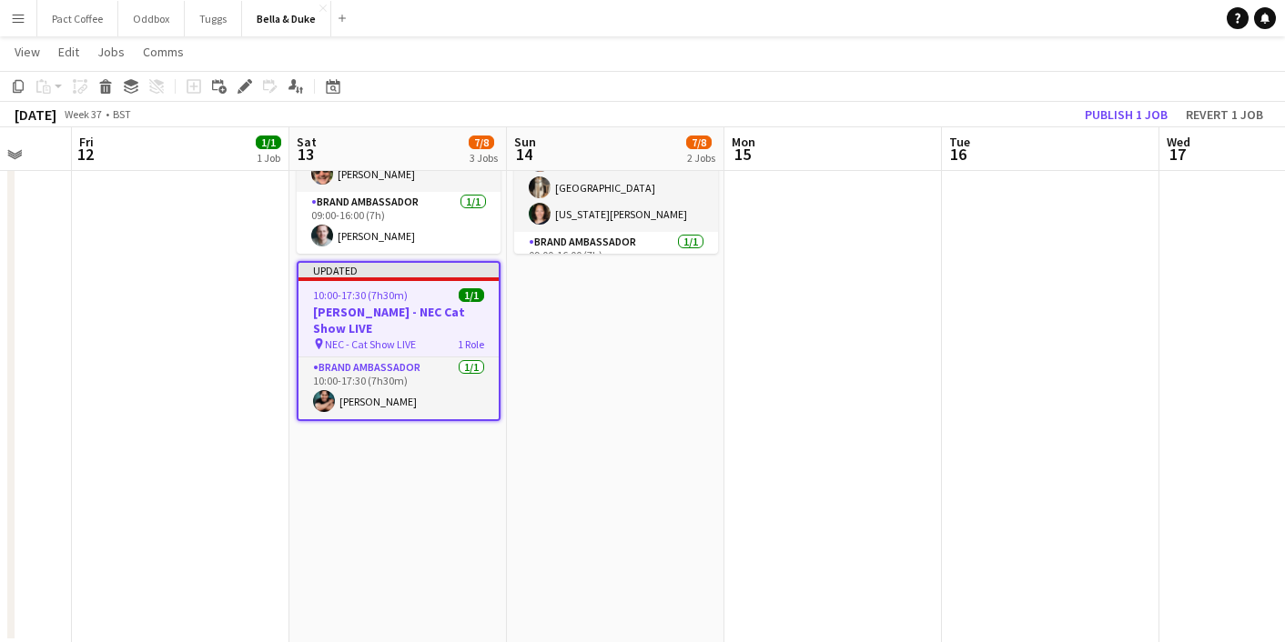
drag, startPoint x: 494, startPoint y: 311, endPoint x: 370, endPoint y: 323, distance: 124.3
click at [370, 323] on app-calendar-viewport "Tue 9 Wed 10 Thu 11 Fri 12 1/1 1 Job Sat 13 7/8 3 Jobs Sun 14 7/8 2 Jobs Mon 15…" at bounding box center [642, 162] width 1285 height 1463
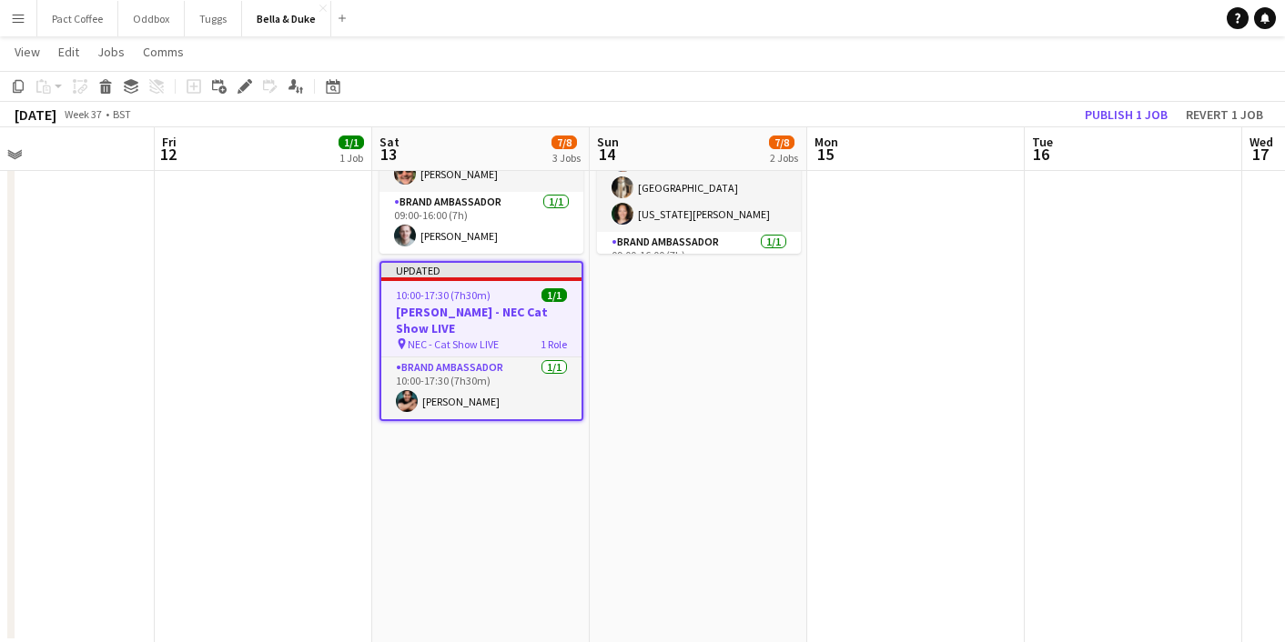
drag, startPoint x: 370, startPoint y: 323, endPoint x: 453, endPoint y: 326, distance: 82.9
click at [453, 326] on app-calendar-viewport "Tue 9 Wed 10 Thu 11 Fri 12 1/1 1 Job Sat 13 7/8 3 Jobs Sun 14 7/8 2 Jobs Mon 15…" at bounding box center [642, 162] width 1285 height 1463
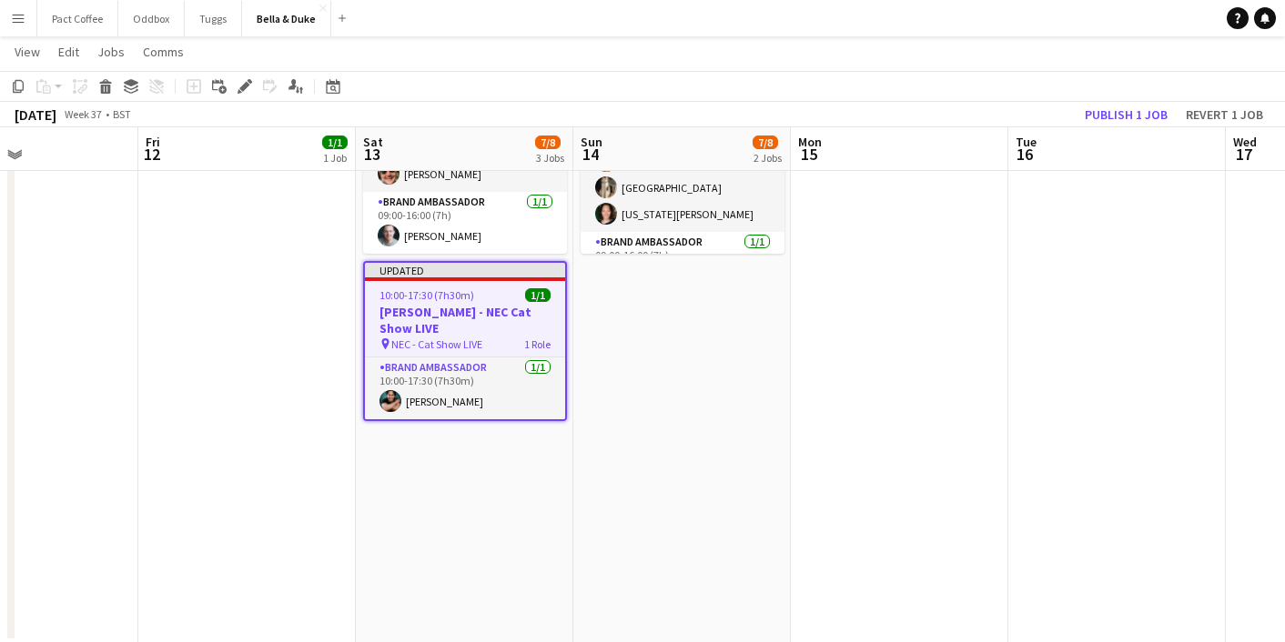
scroll to position [0, 491]
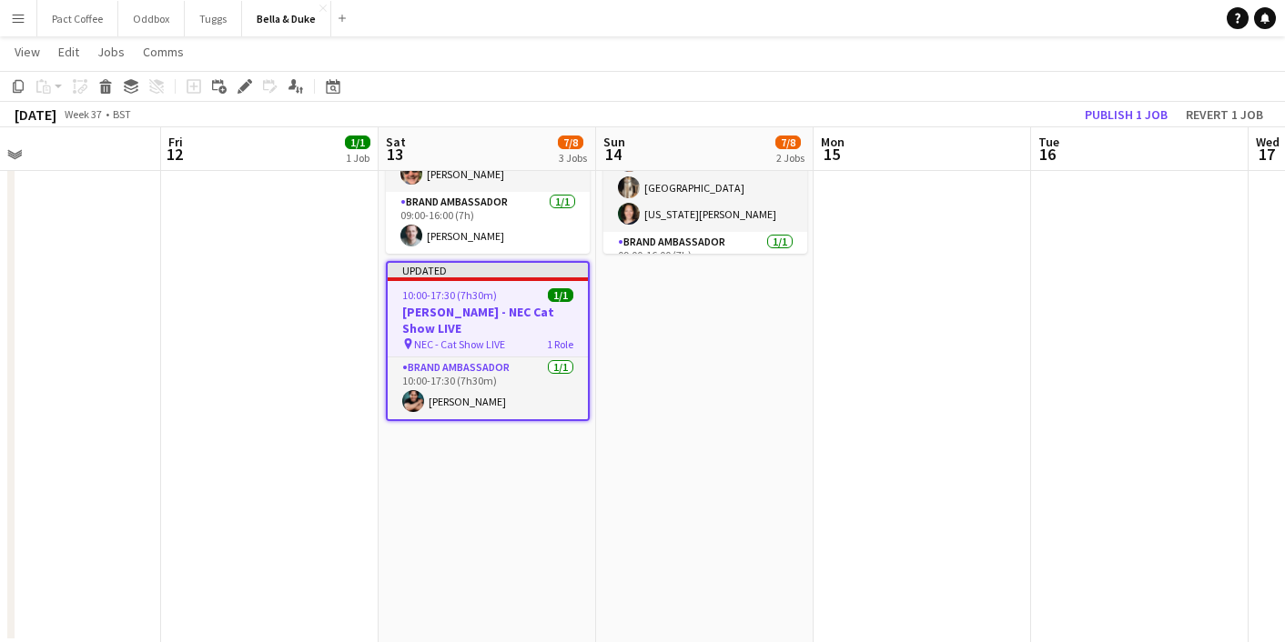
drag, startPoint x: 433, startPoint y: 326, endPoint x: 440, endPoint y: 334, distance: 11.0
click at [440, 334] on app-calendar-viewport "Tue 9 Wed 10 Thu 11 Fri 12 1/1 1 Job Sat 13 7/8 3 Jobs Sun 14 7/8 2 Jobs Mon 15…" at bounding box center [642, 162] width 1285 height 1463
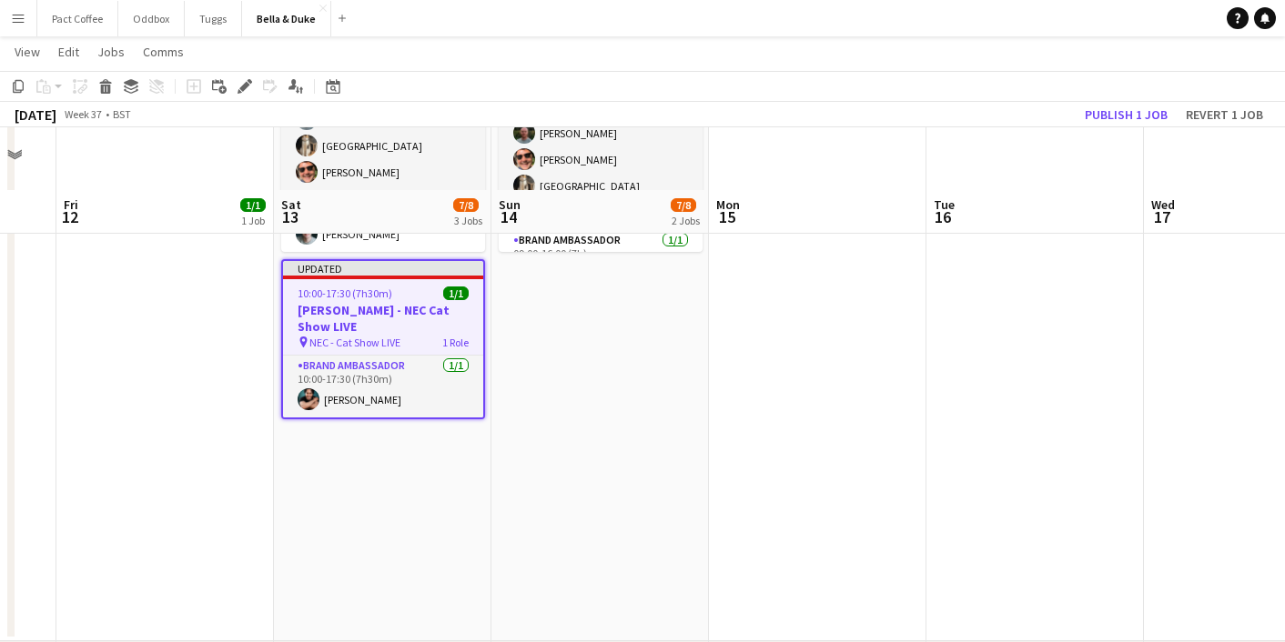
scroll to position [745, 0]
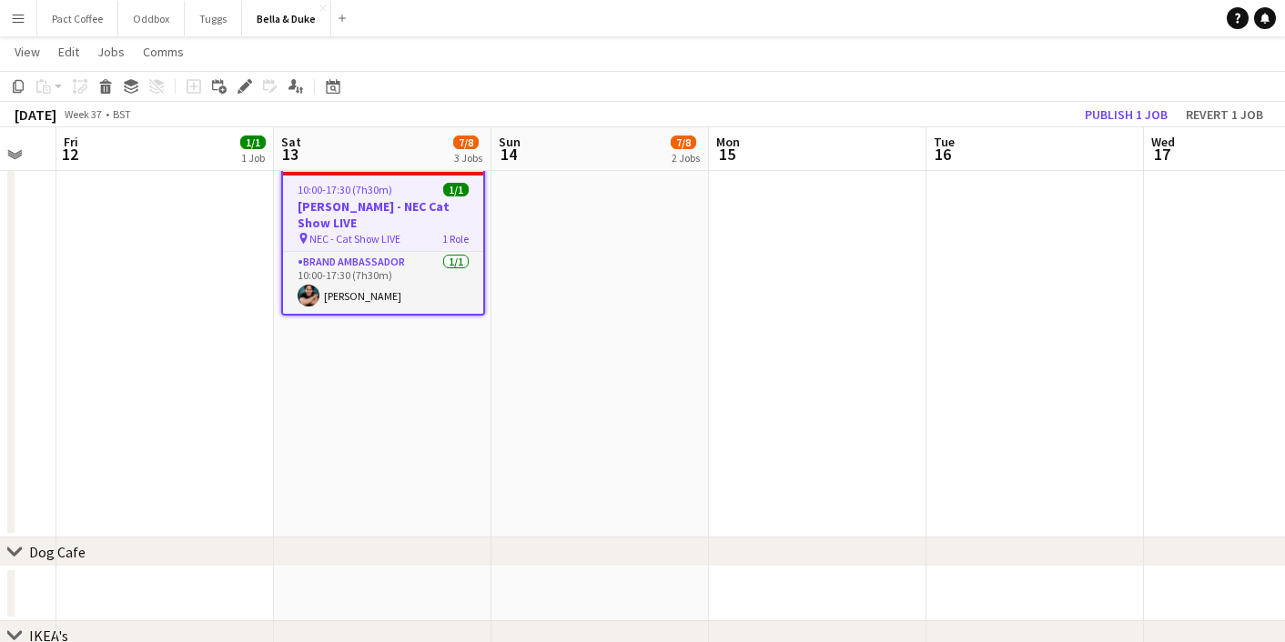
click at [409, 467] on app-date-cell "Toggle View Bella&Duke - Sandringam Game and Country Fair 13-09-2025 → 14-09-20…" at bounding box center [382, 40] width 217 height 996
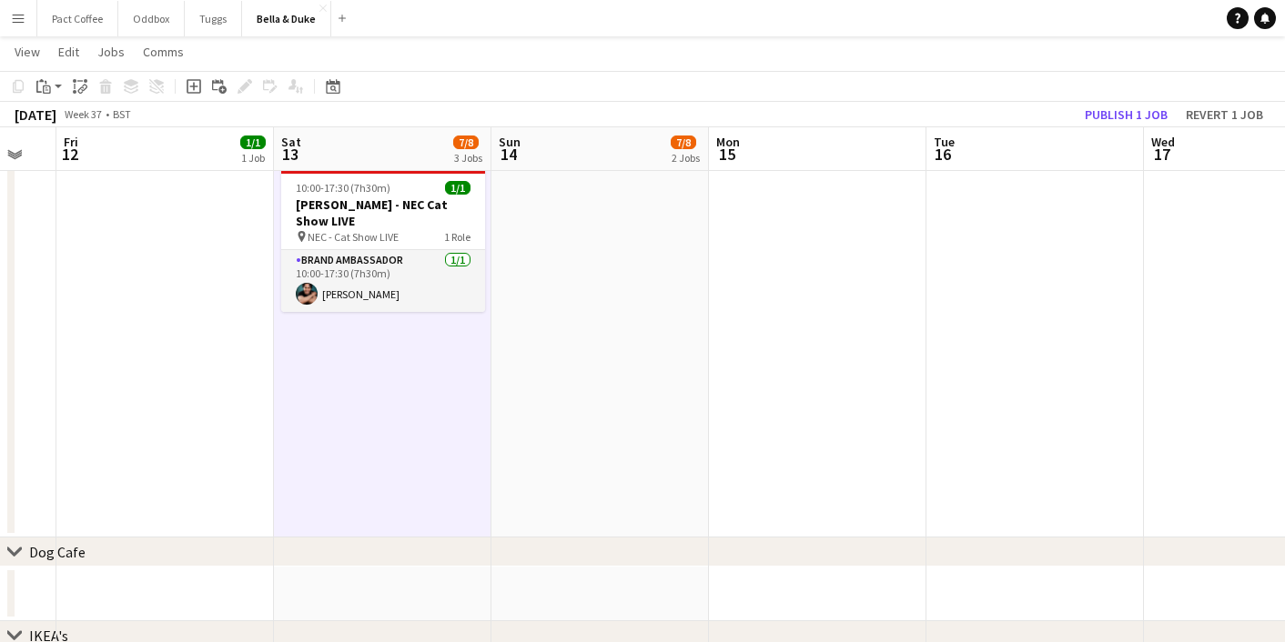
click at [630, 429] on app-date-cell "10:00-18:00 (8h) 1/2 pin Sandringam Game and Country Fair 1 Role Brand Ambassad…" at bounding box center [599, 40] width 217 height 996
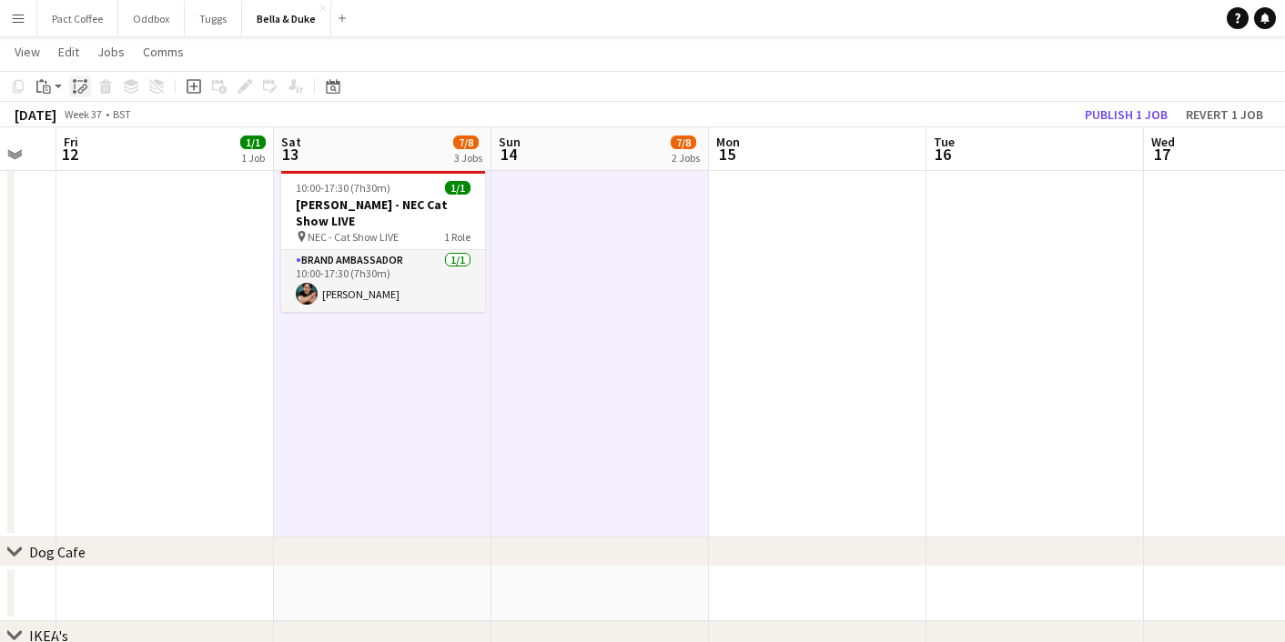
click at [81, 90] on icon at bounding box center [84, 88] width 6 height 7
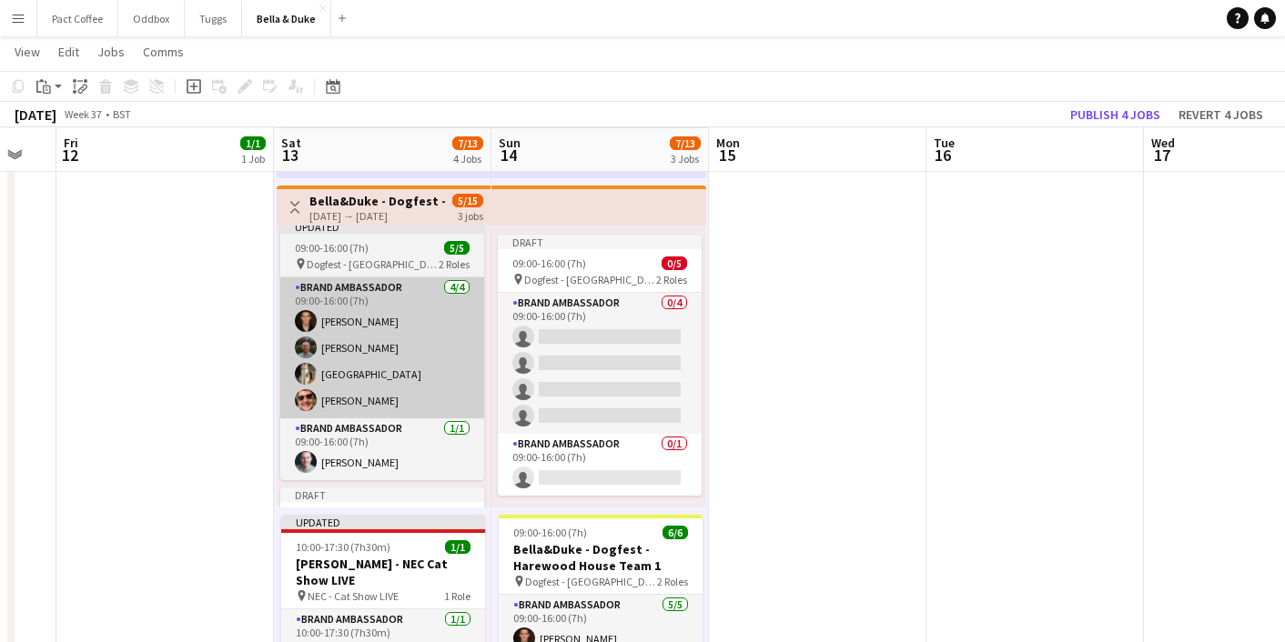
scroll to position [0, 0]
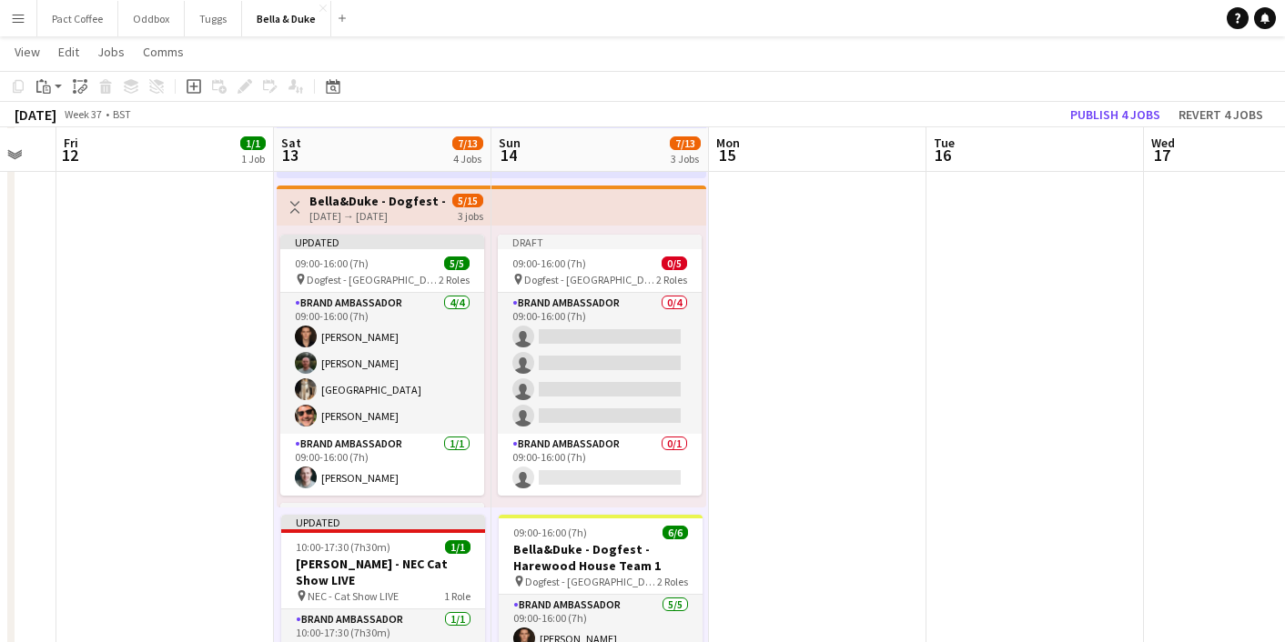
click at [405, 205] on h3 "Bella&Duke - Dogfest - Harewood House Team 1" at bounding box center [377, 201] width 136 height 16
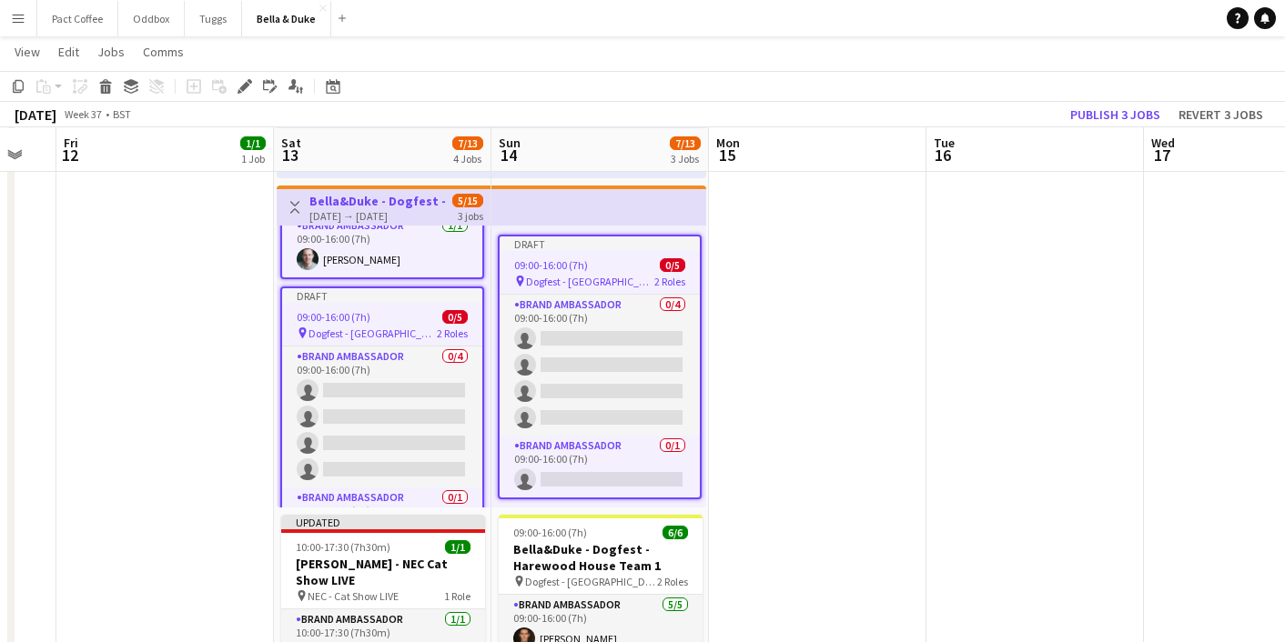
click at [581, 511] on app-date-cell "10:00-18:00 (8h) 1/2 pin Sandringam Game and Country Fair 1 Role Brand Ambassad…" at bounding box center [599, 347] width 217 height 996
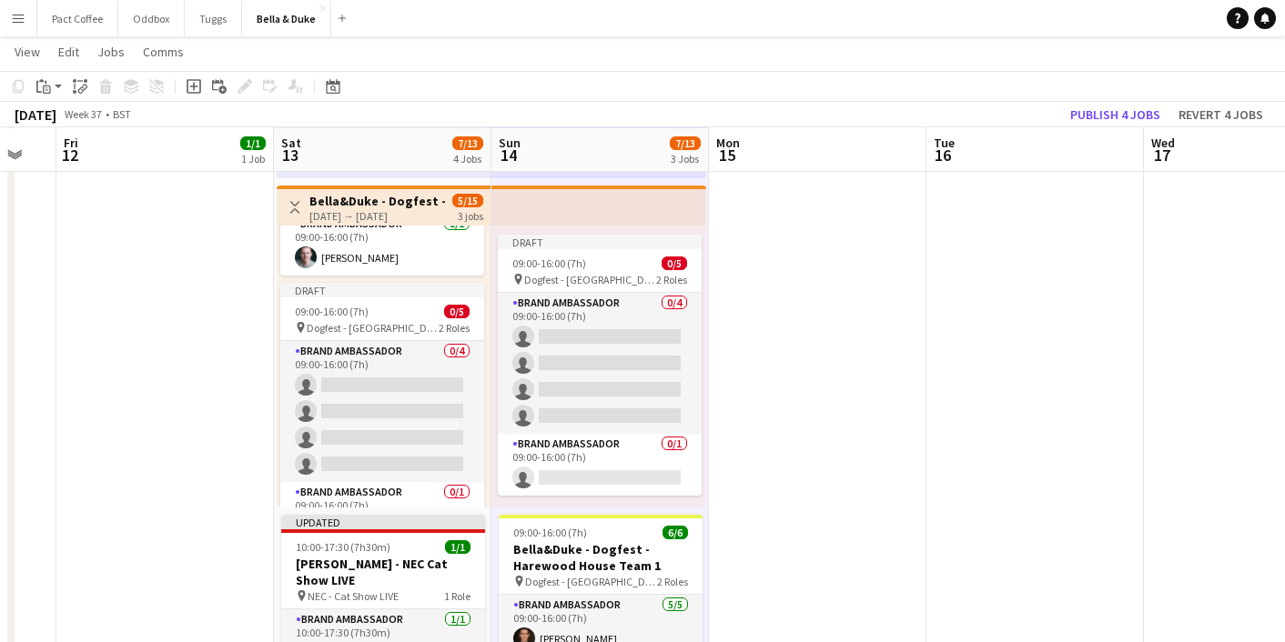
scroll to position [218, 0]
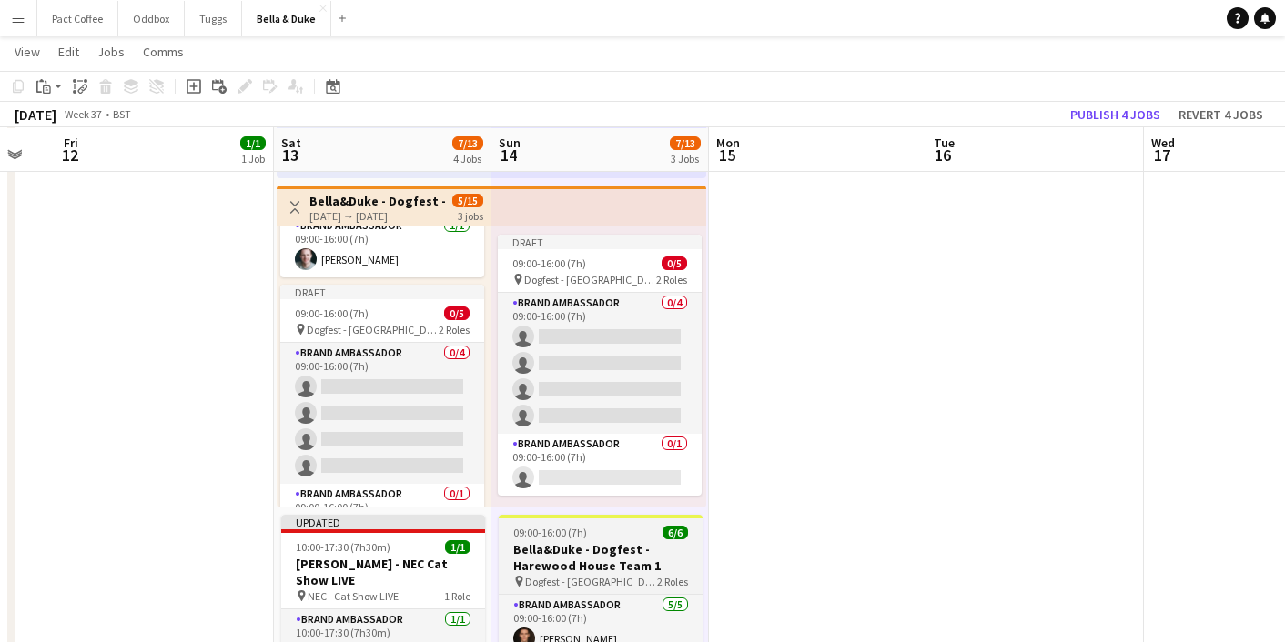
click at [573, 549] on h3 "Bella&Duke - Dogfest - Harewood House Team 1" at bounding box center [601, 557] width 204 height 33
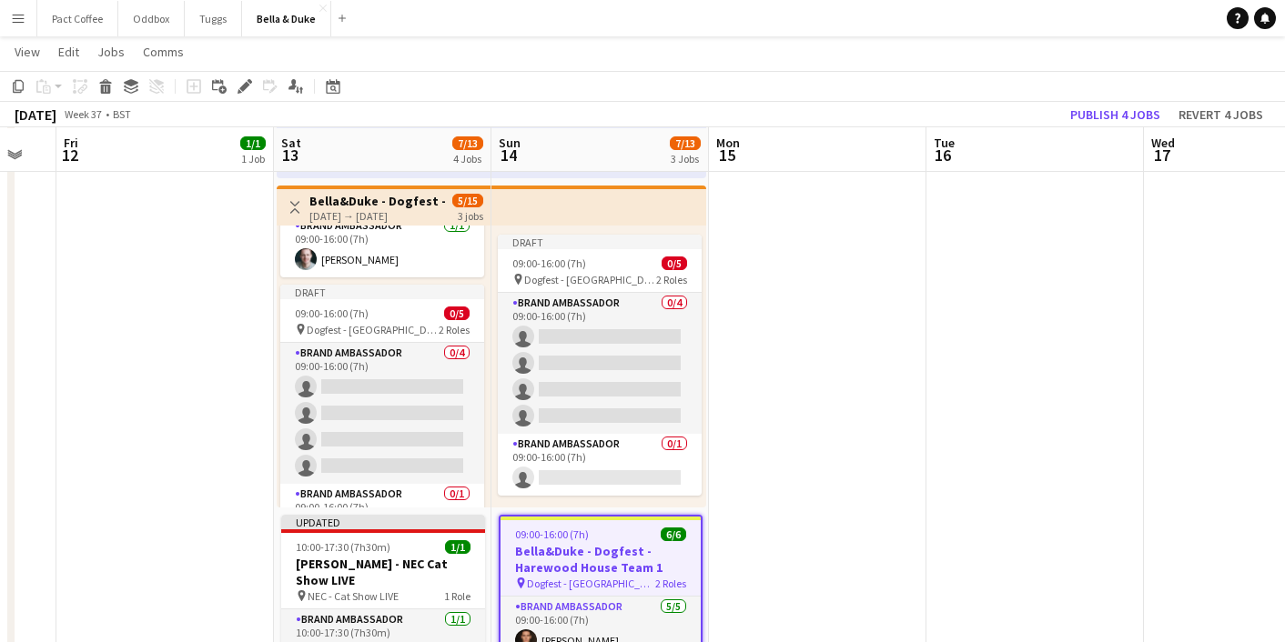
click at [320, 189] on app-top-bar "Toggle View Bella&Duke - Dogfest - Harewood House Team 1 13-09-2025 → 14-09-202…" at bounding box center [384, 206] width 214 height 40
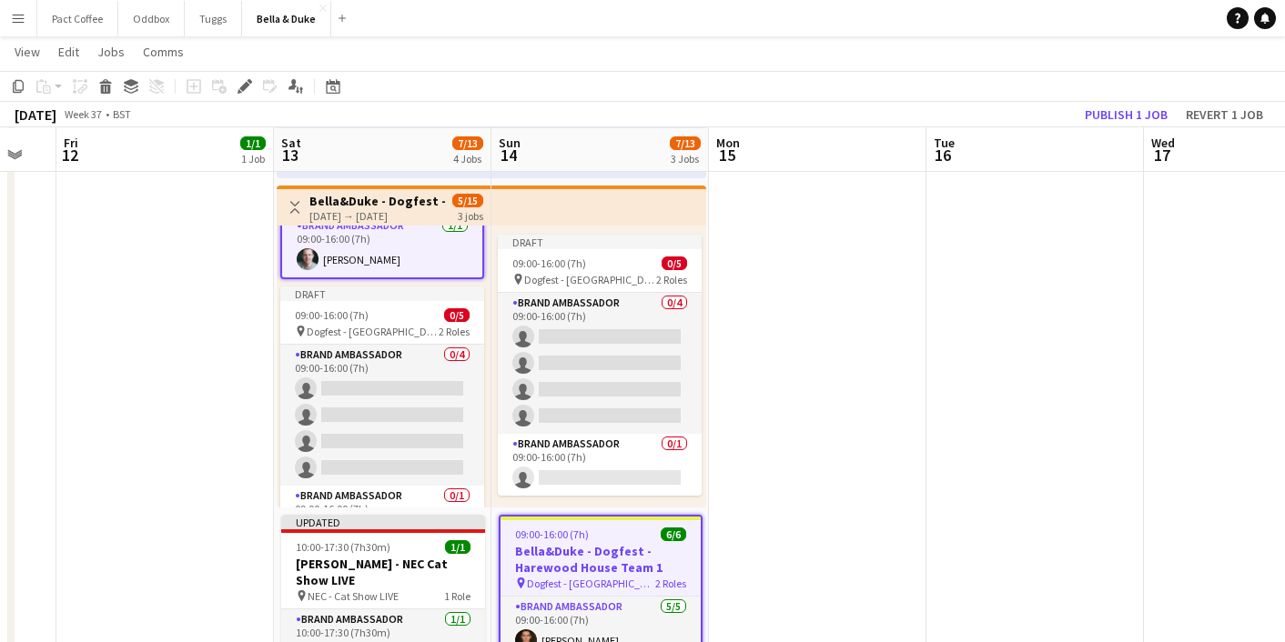
click at [339, 211] on div "[DATE] → [DATE]" at bounding box center [377, 216] width 136 height 14
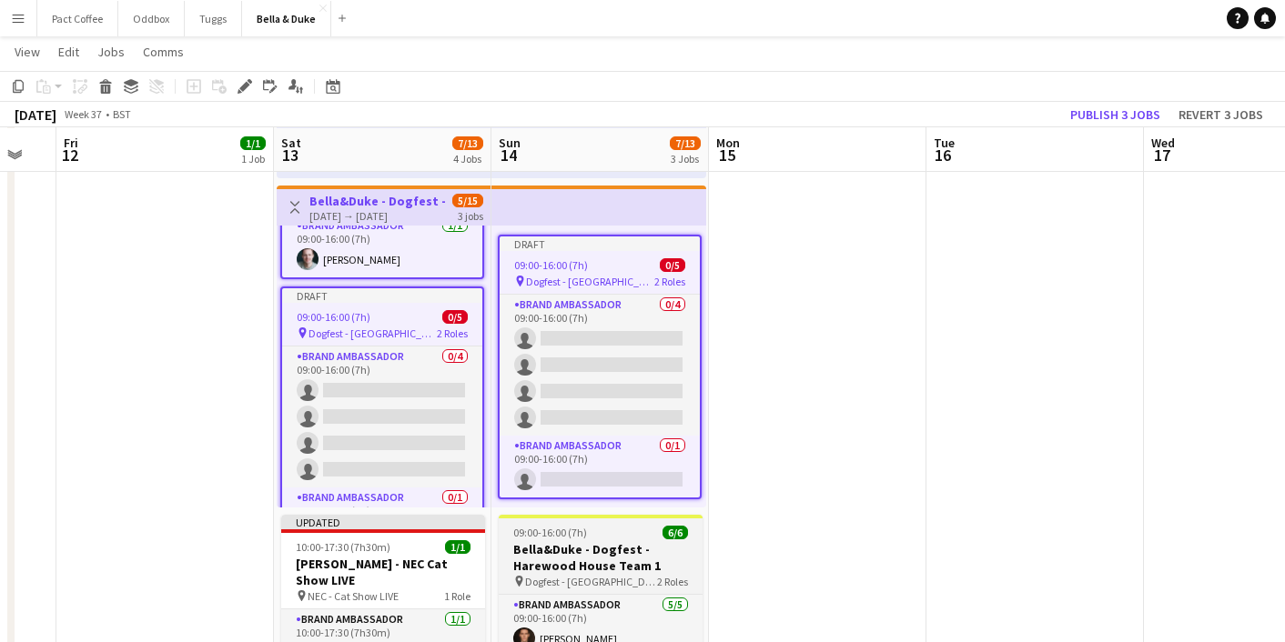
click at [578, 545] on h3 "Bella&Duke - Dogfest - Harewood House Team 1" at bounding box center [601, 557] width 204 height 33
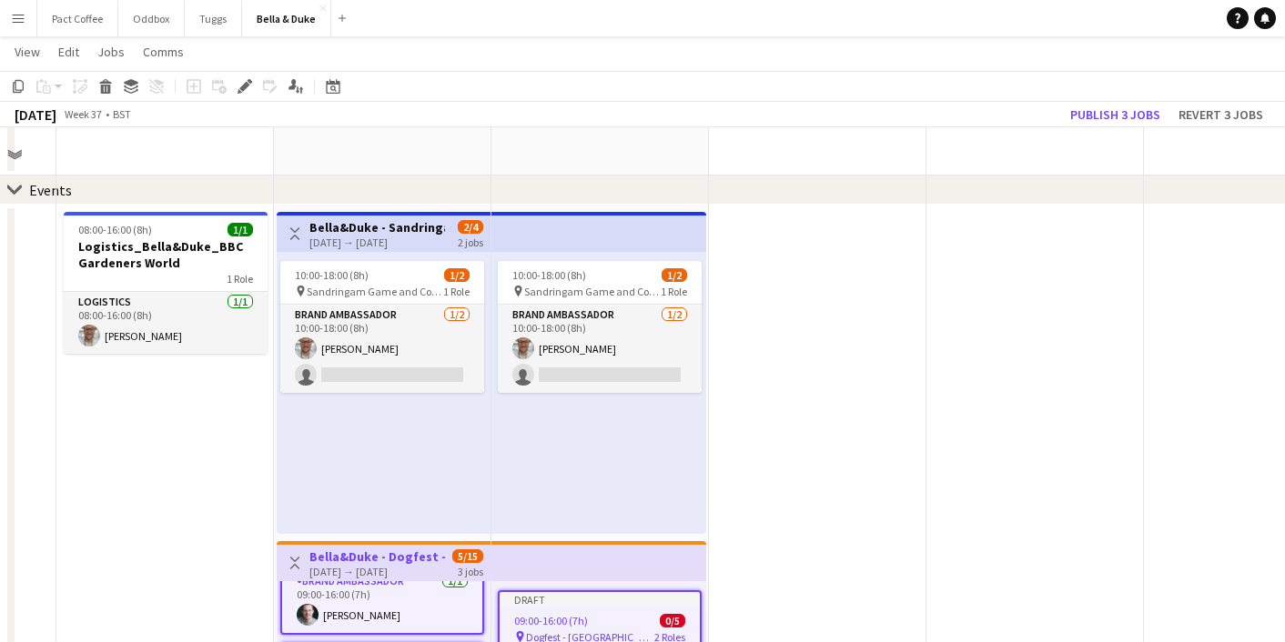
scroll to position [0, 0]
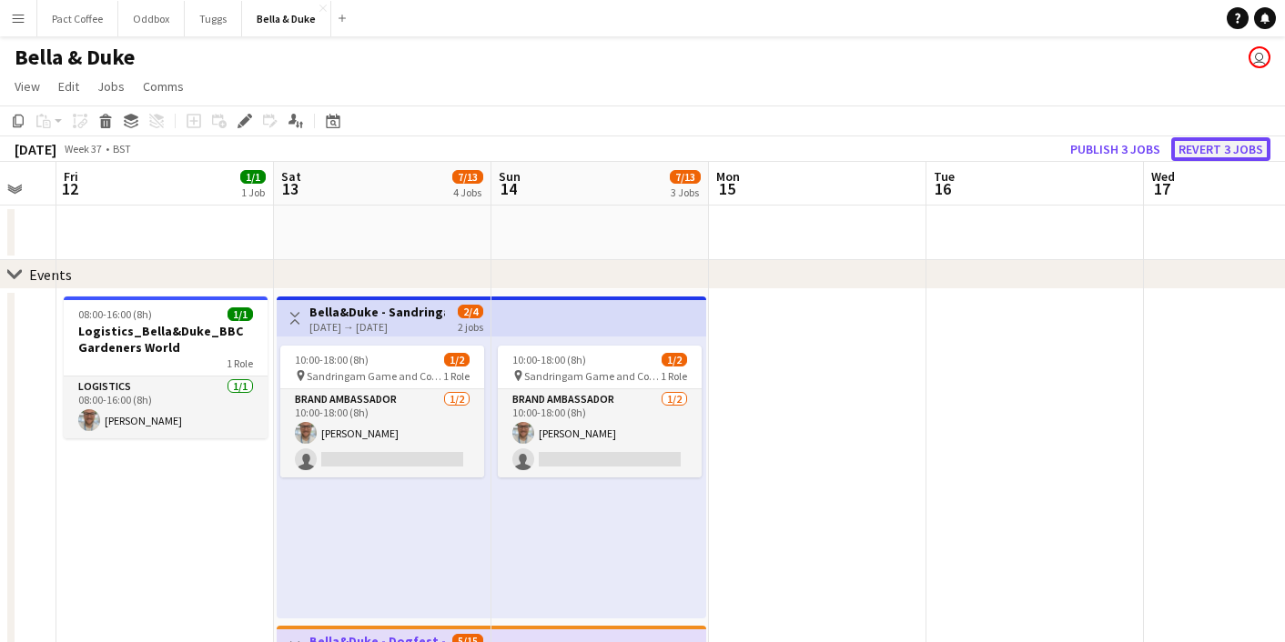
click at [1231, 157] on button "Revert 3 jobs" at bounding box center [1220, 149] width 99 height 24
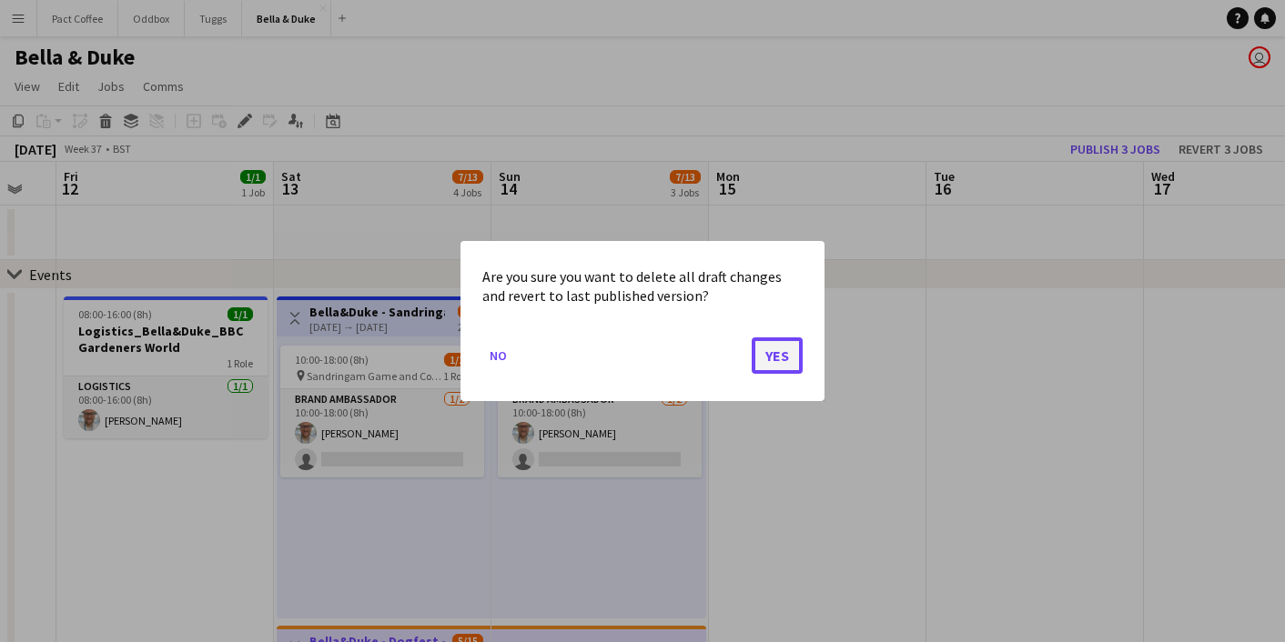
click at [789, 361] on button "Yes" at bounding box center [777, 356] width 51 height 36
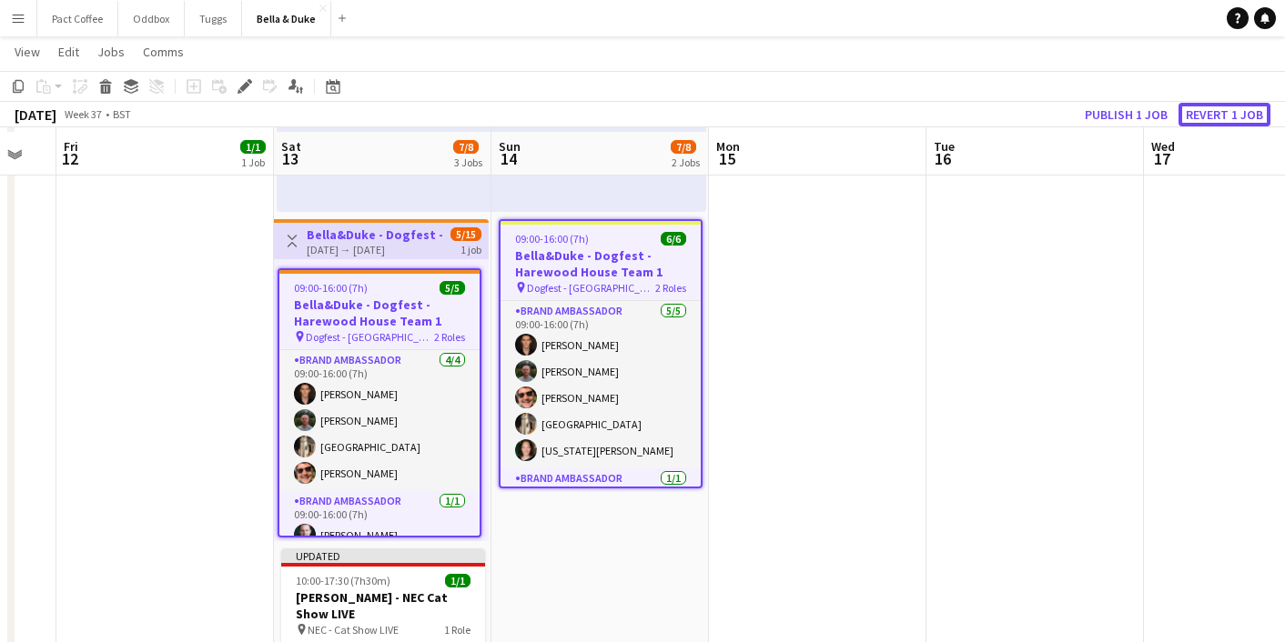
scroll to position [410, 0]
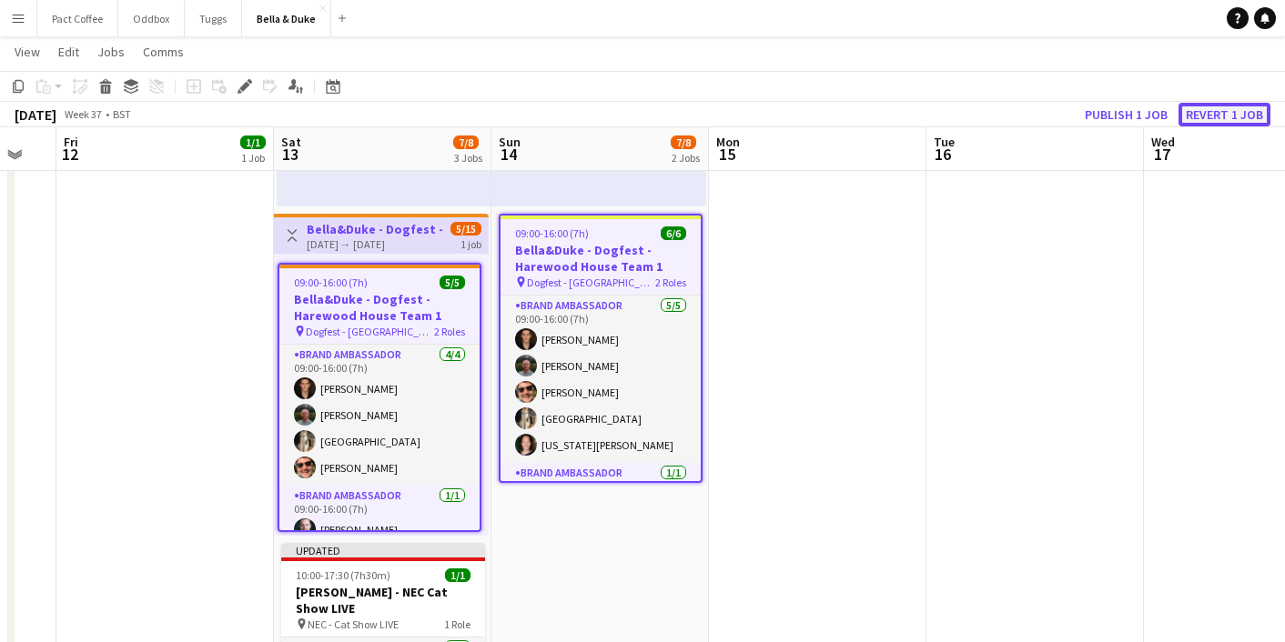
click at [1235, 118] on button "Revert 1 job" at bounding box center [1224, 115] width 92 height 24
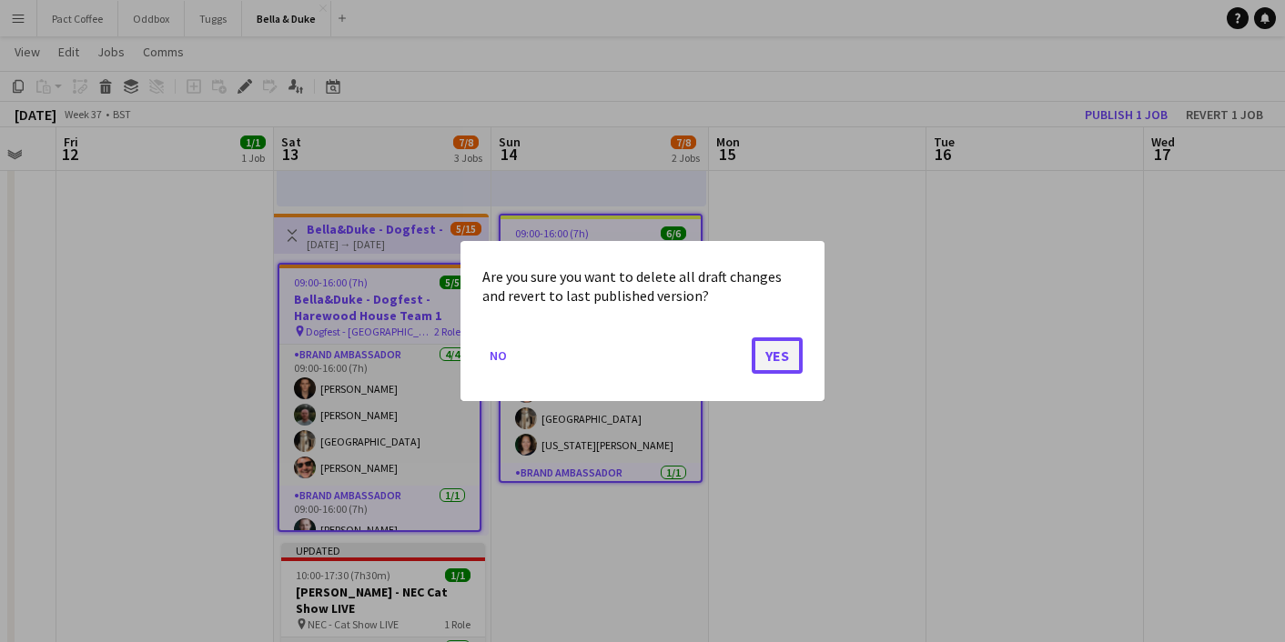
click at [783, 372] on button "Yes" at bounding box center [777, 356] width 51 height 36
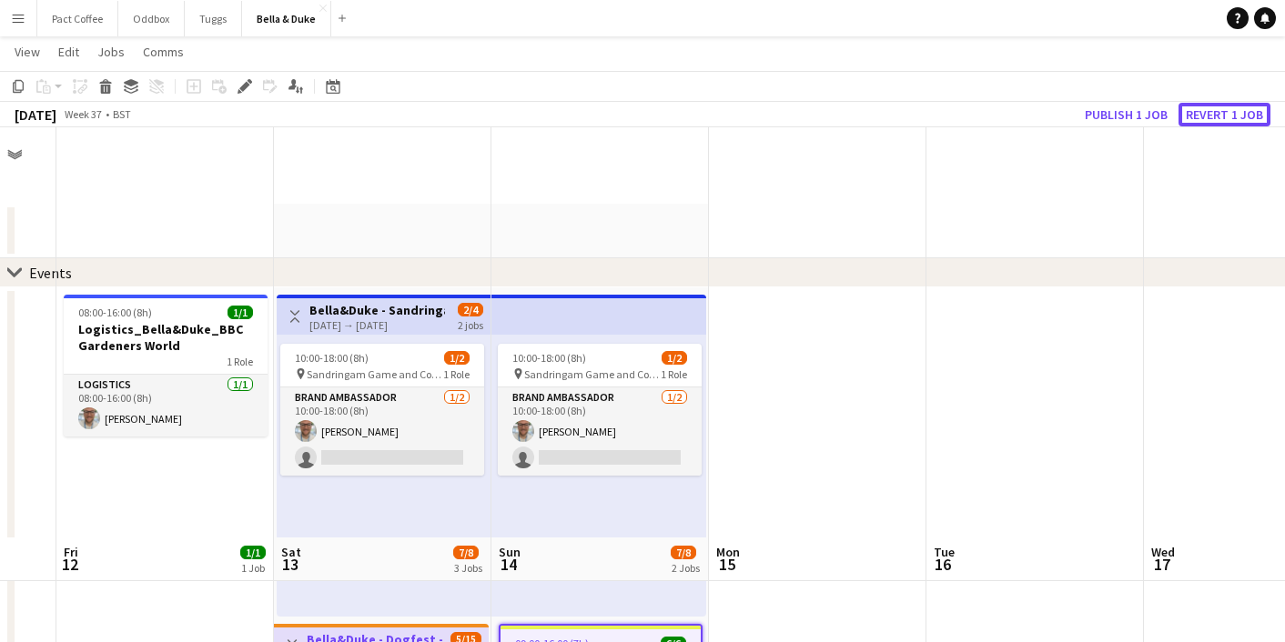
scroll to position [410, 0]
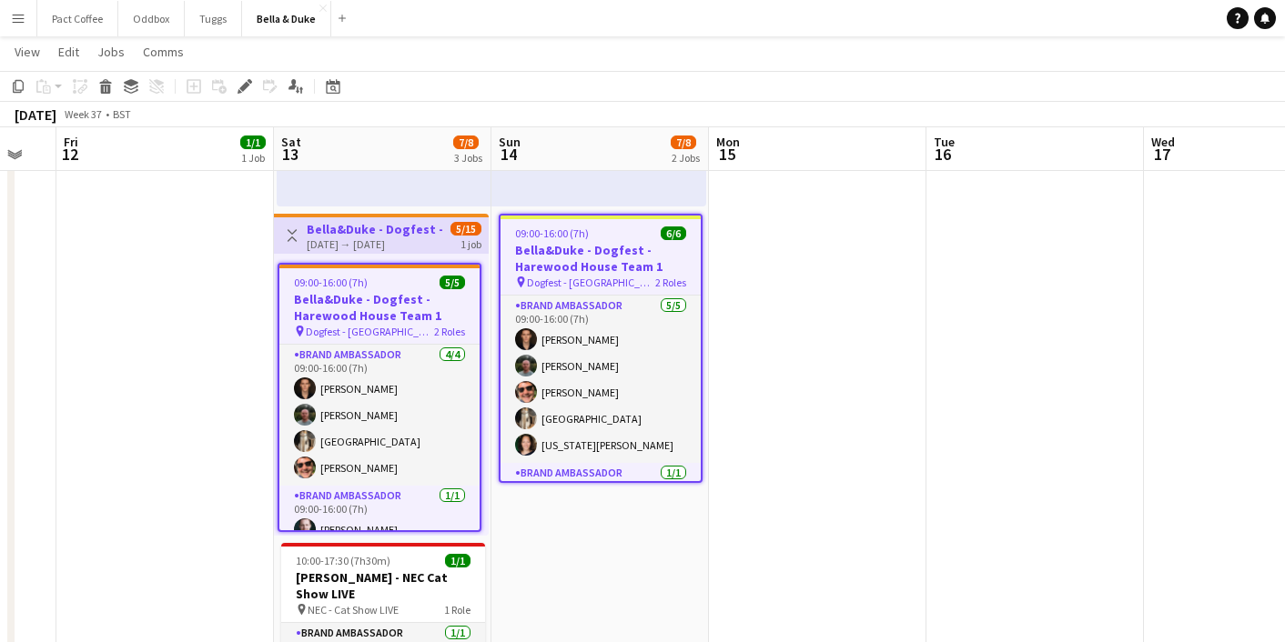
click at [783, 372] on app-date-cell at bounding box center [817, 375] width 217 height 996
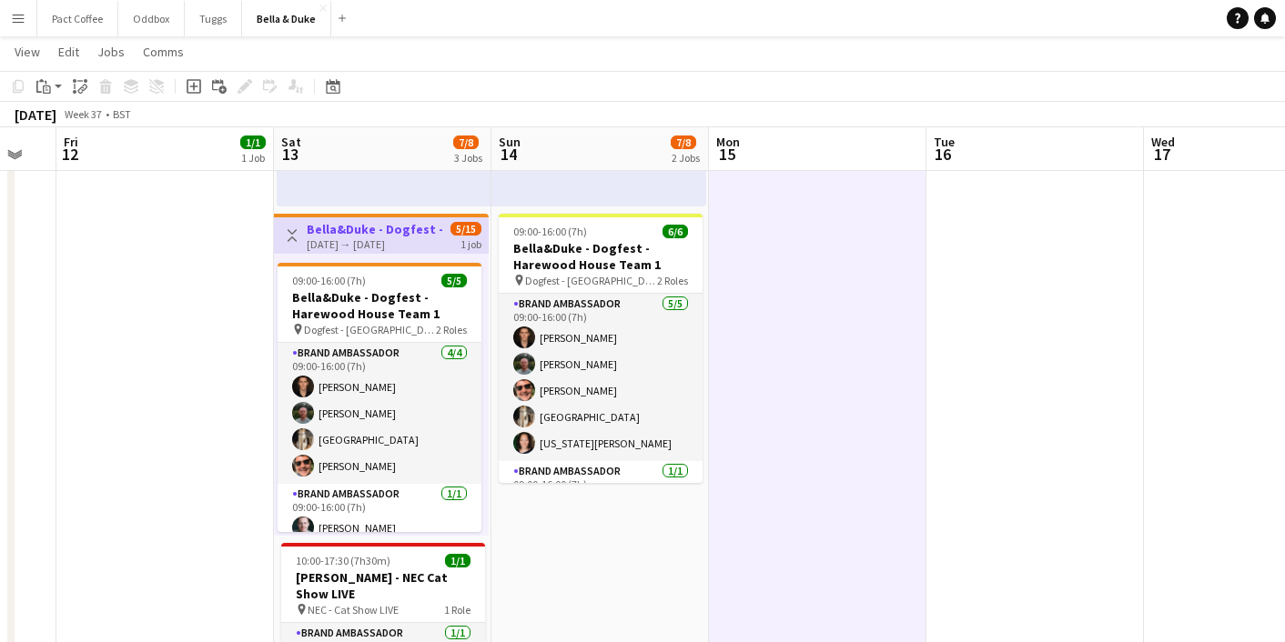
click at [187, 284] on app-date-cell "08:00-16:00 (8h) 1/1 Logistics_Bella&Duke_BBC Gardeners World 1 Role Logistics …" at bounding box center [164, 375] width 217 height 996
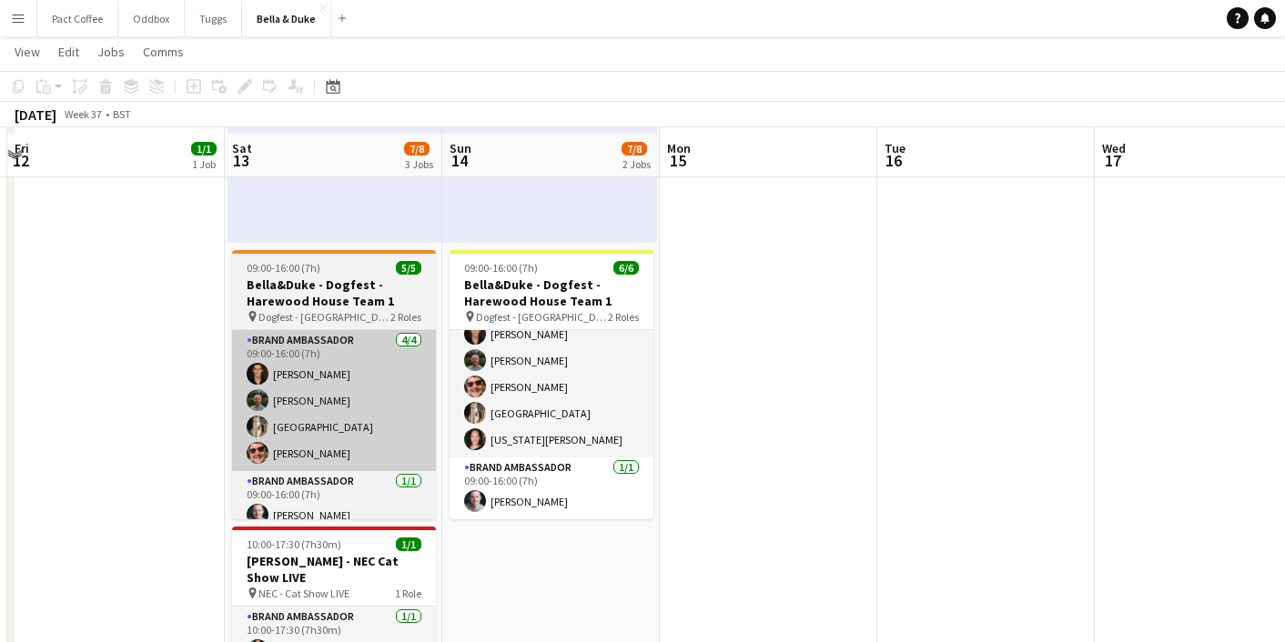
scroll to position [351, 0]
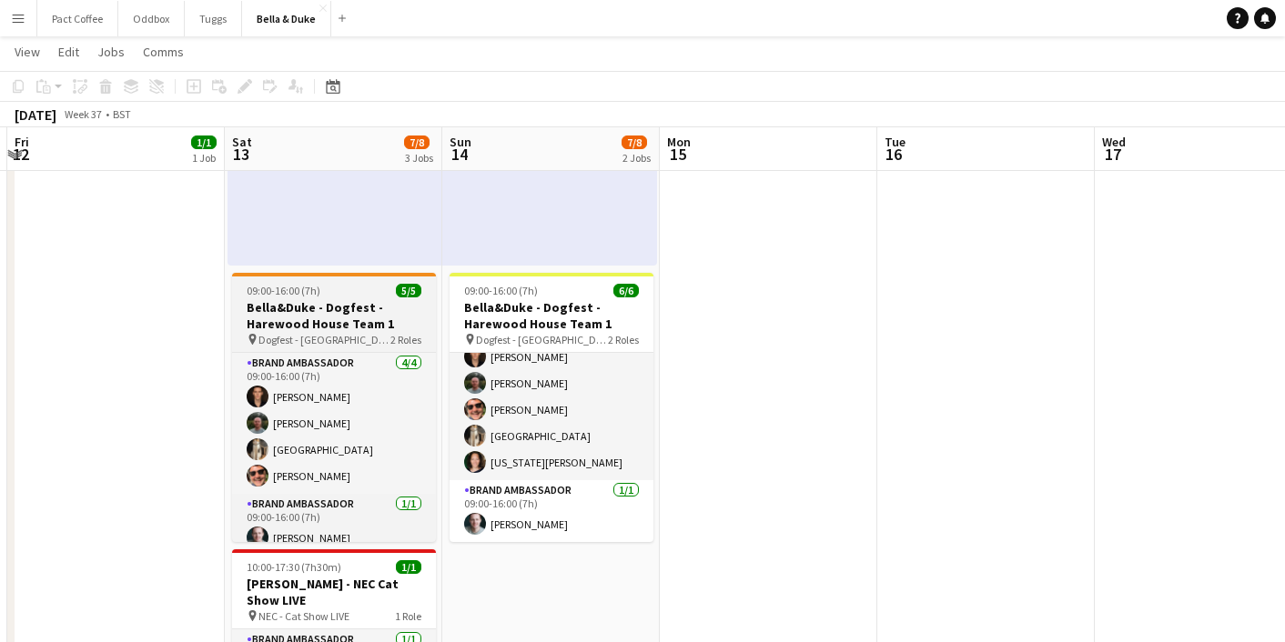
click at [332, 327] on h3 "Bella&Duke - Dogfest - Harewood House Team 1" at bounding box center [334, 315] width 204 height 33
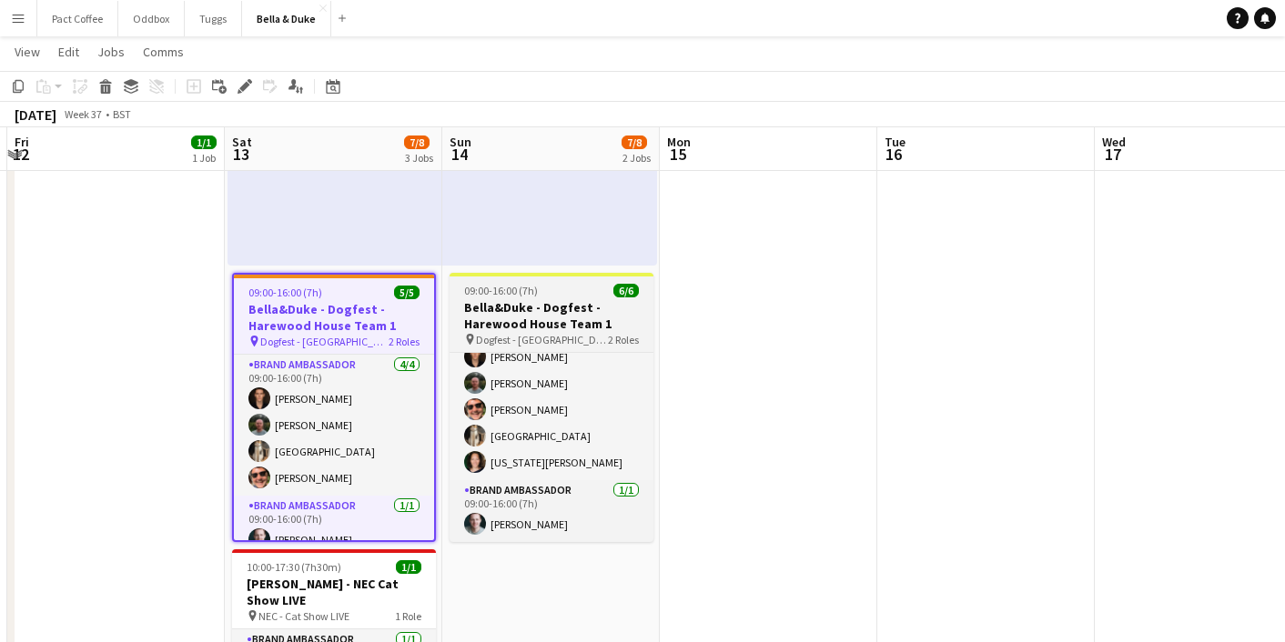
click at [477, 299] on h3 "Bella&Duke - Dogfest - Harewood House Team 1" at bounding box center [552, 315] width 204 height 33
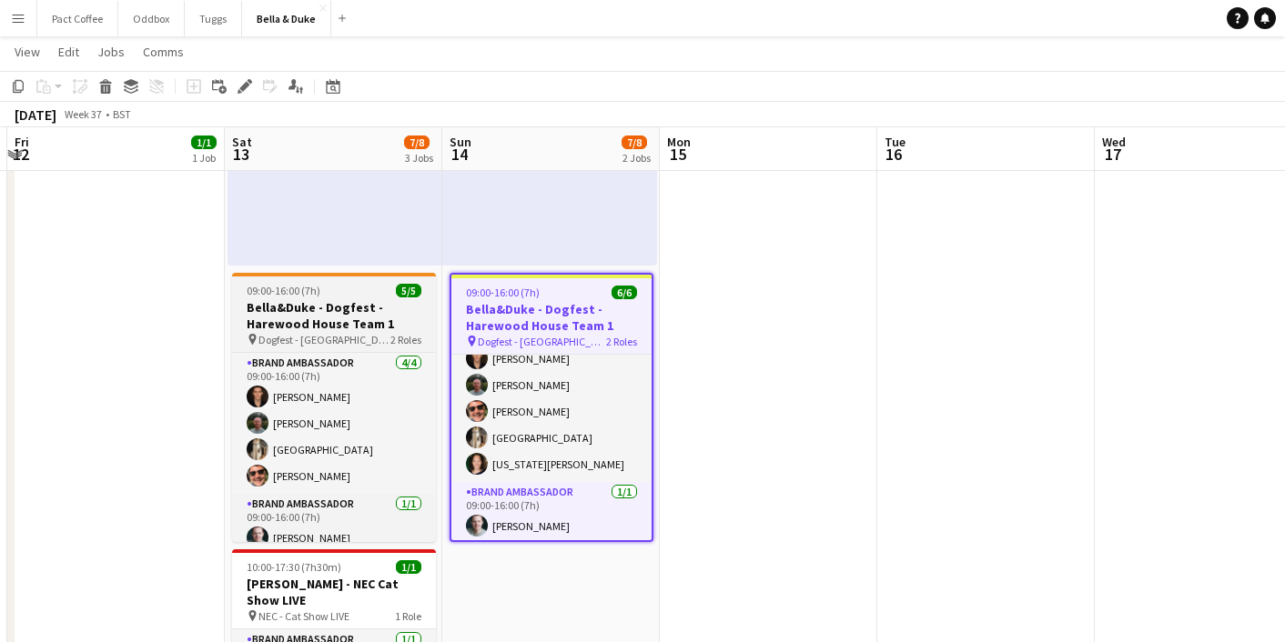
click at [346, 309] on h3 "Bella&Duke - Dogfest - Harewood House Team 1" at bounding box center [334, 315] width 204 height 33
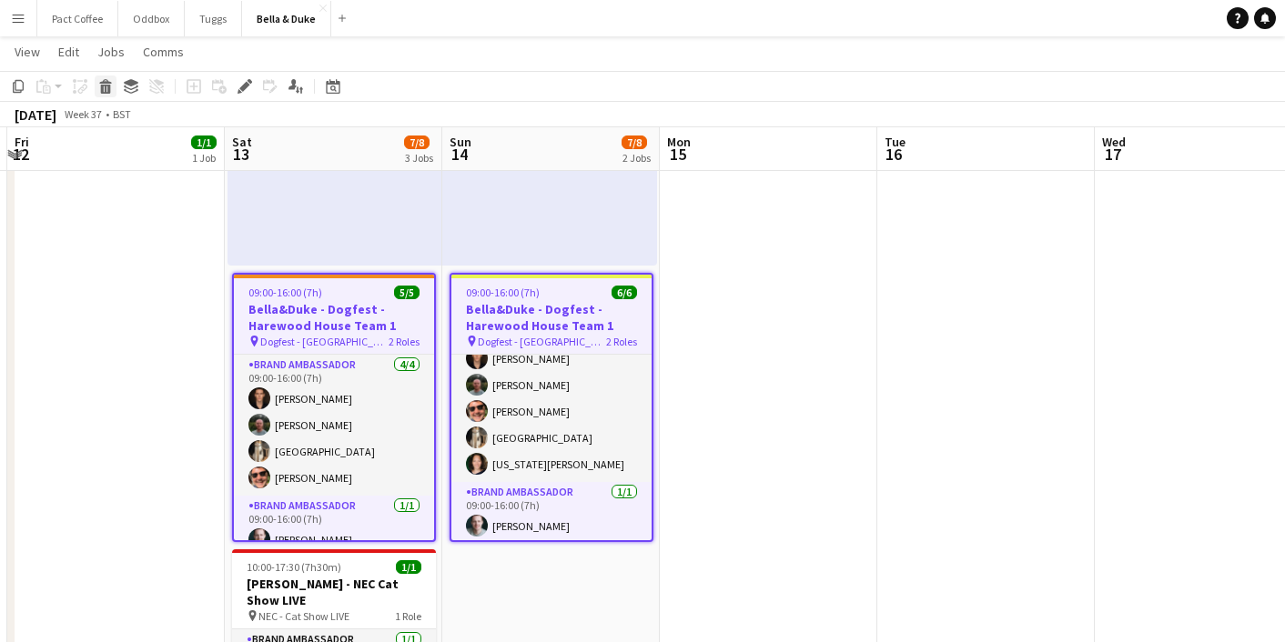
click at [104, 94] on div "Delete" at bounding box center [106, 87] width 22 height 22
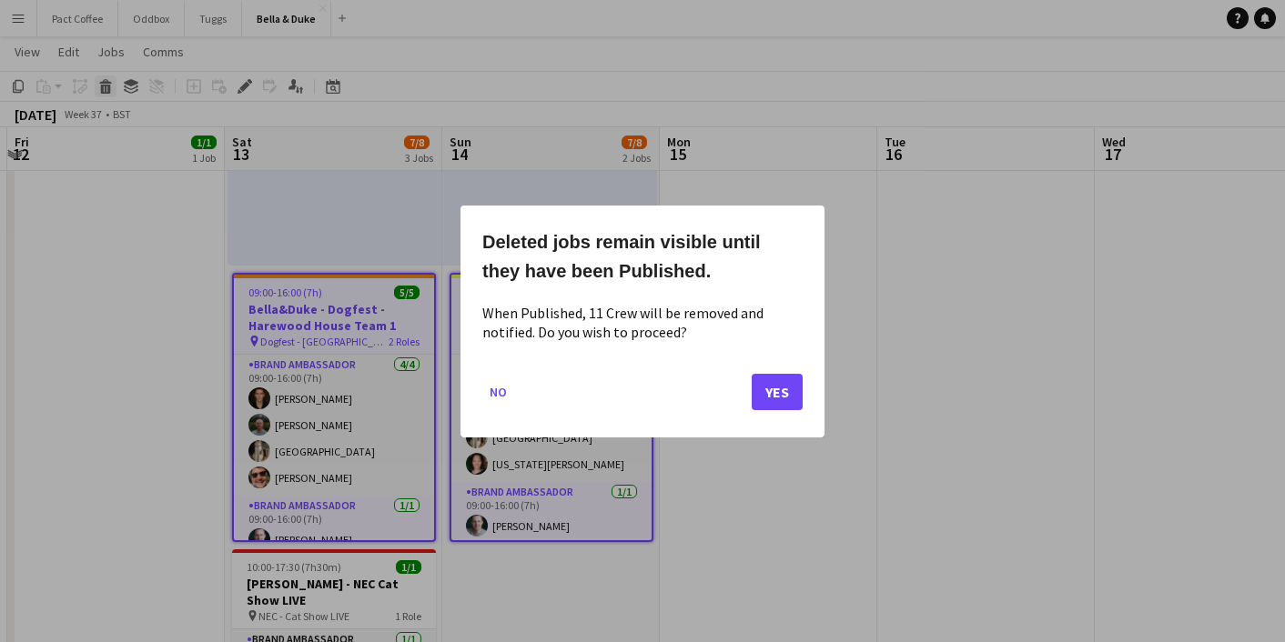
scroll to position [0, 0]
click at [799, 396] on button "Yes" at bounding box center [777, 391] width 51 height 36
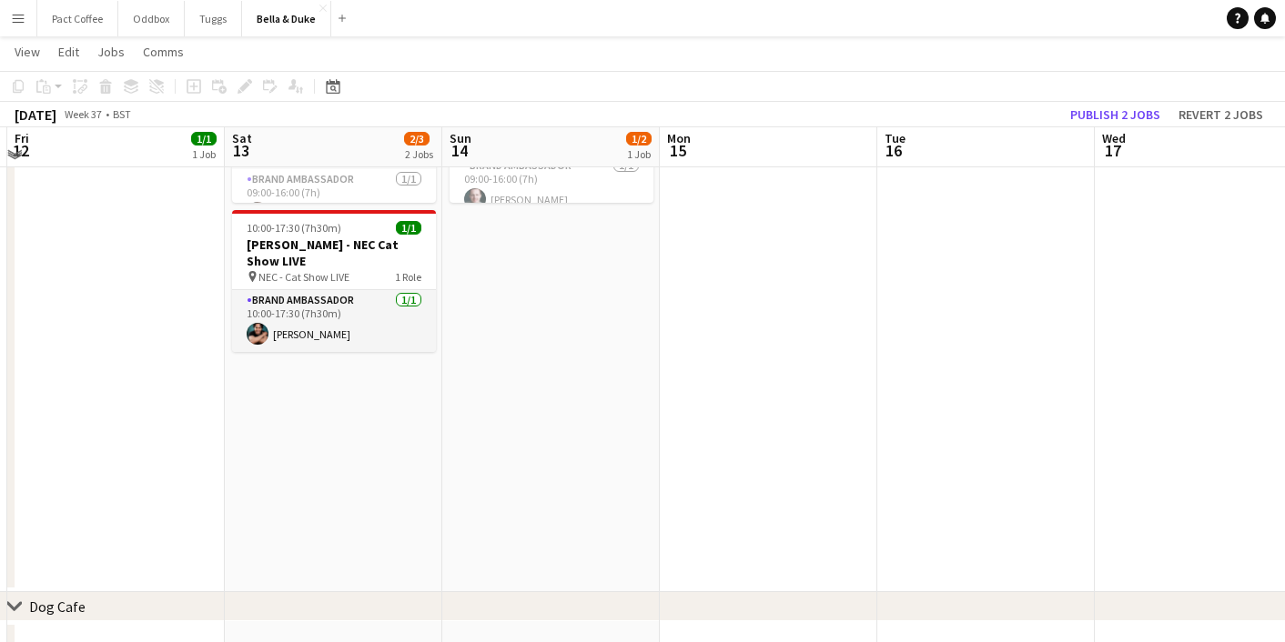
scroll to position [753, 0]
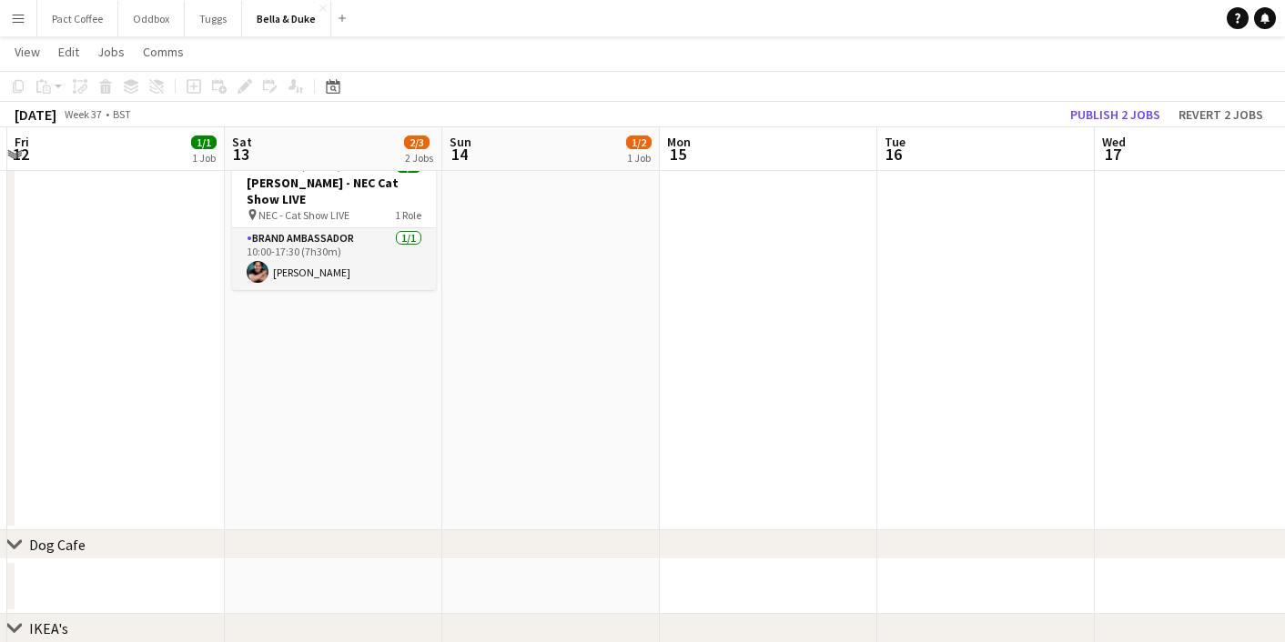
click at [308, 470] on app-date-cell "Toggle View Bella&Duke - Sandringam Game and Country Fair 13-09-2025 → 14-09-20…" at bounding box center [333, 33] width 217 height 996
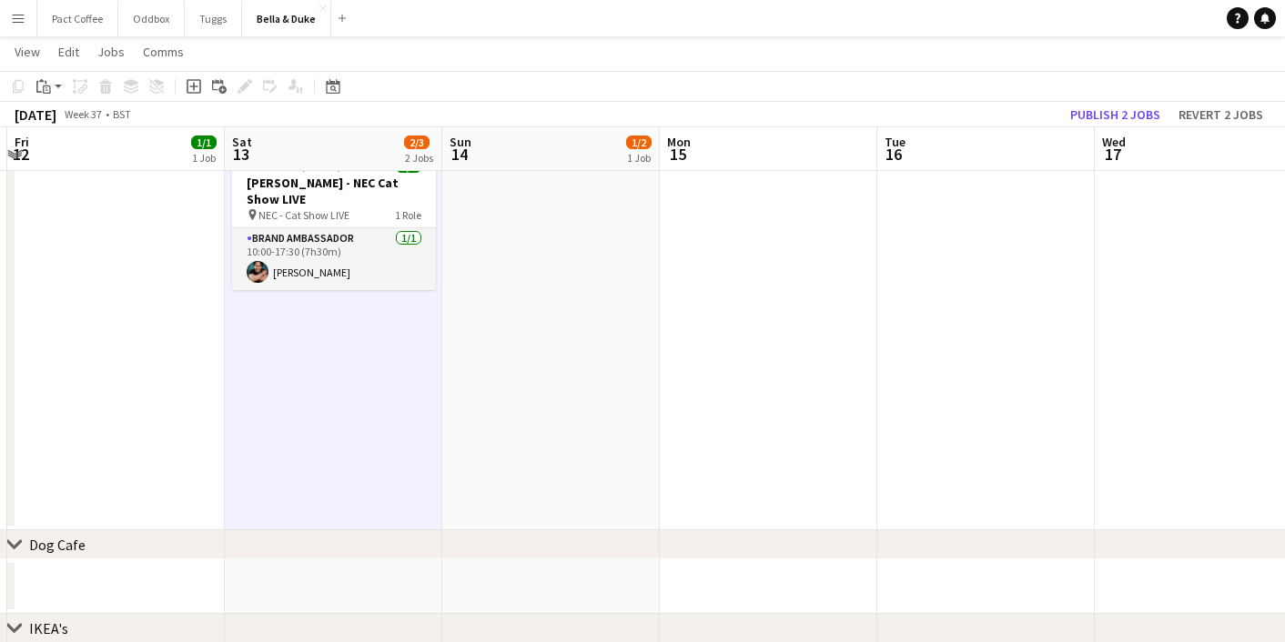
click at [545, 428] on app-date-cell "10:00-18:00 (8h) 1/2 pin Sandringam Game and Country Fair 1 Role Brand Ambassad…" at bounding box center [550, 33] width 217 height 996
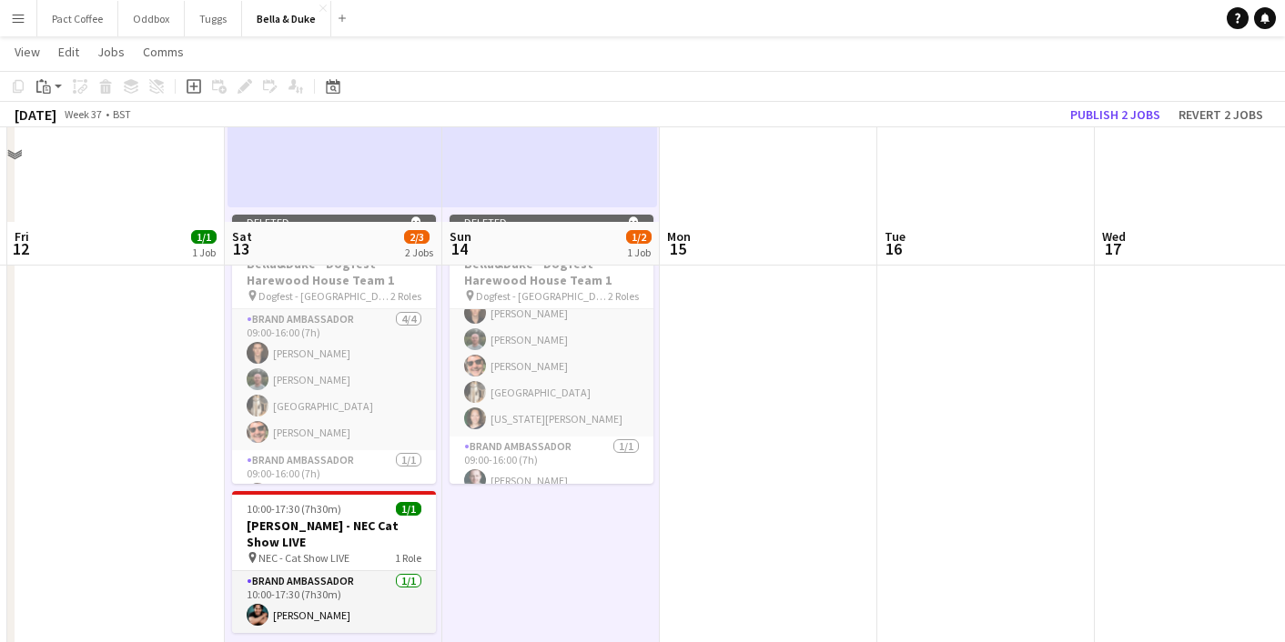
scroll to position [407, 0]
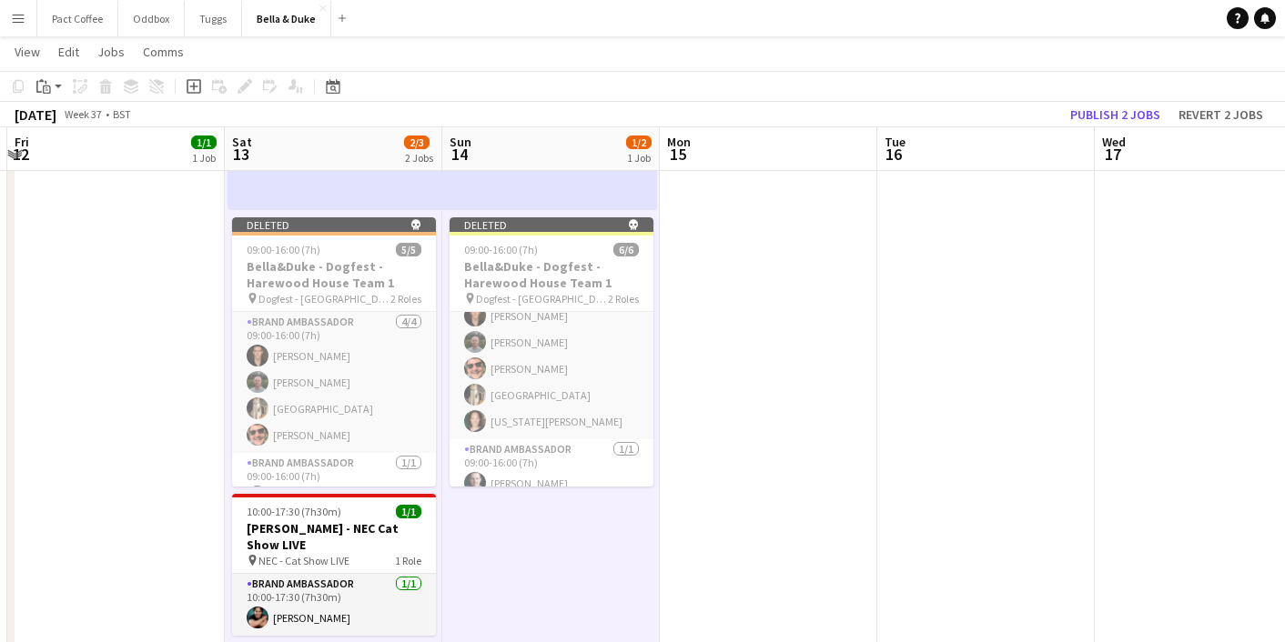
click at [162, 369] on app-date-cell "08:00-16:00 (8h) 1/1 Logistics_Bella&Duke_BBC Gardeners World 1 Role Logistics …" at bounding box center [115, 379] width 217 height 996
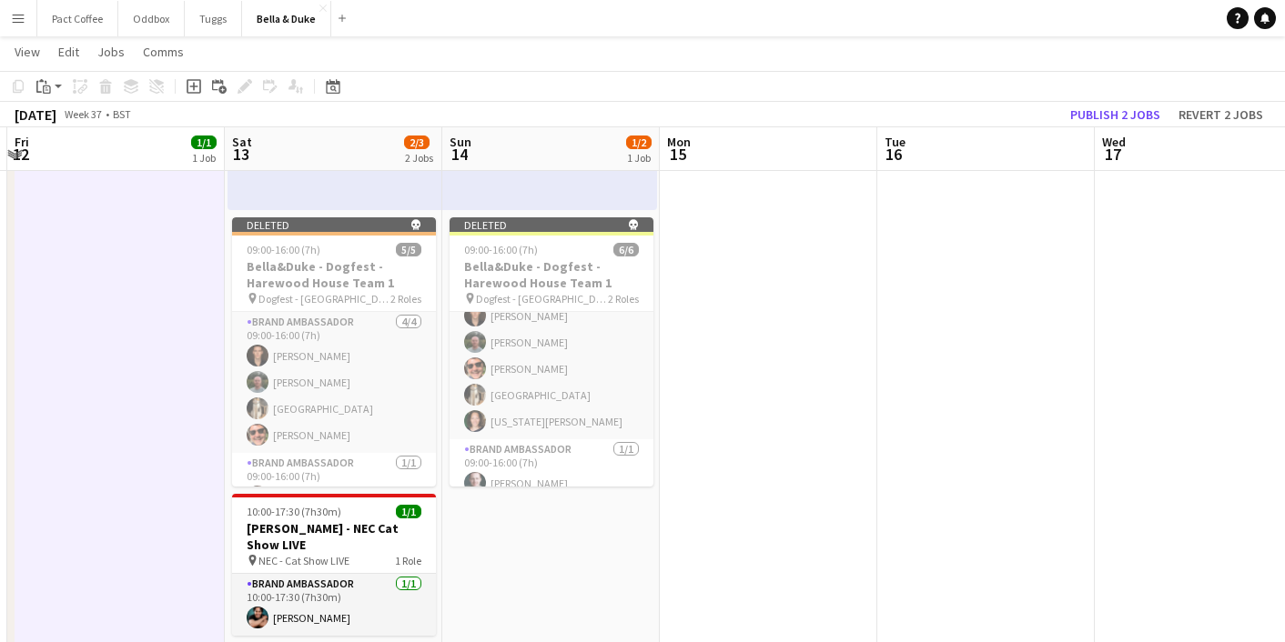
click at [703, 296] on app-date-cell at bounding box center [768, 379] width 217 height 996
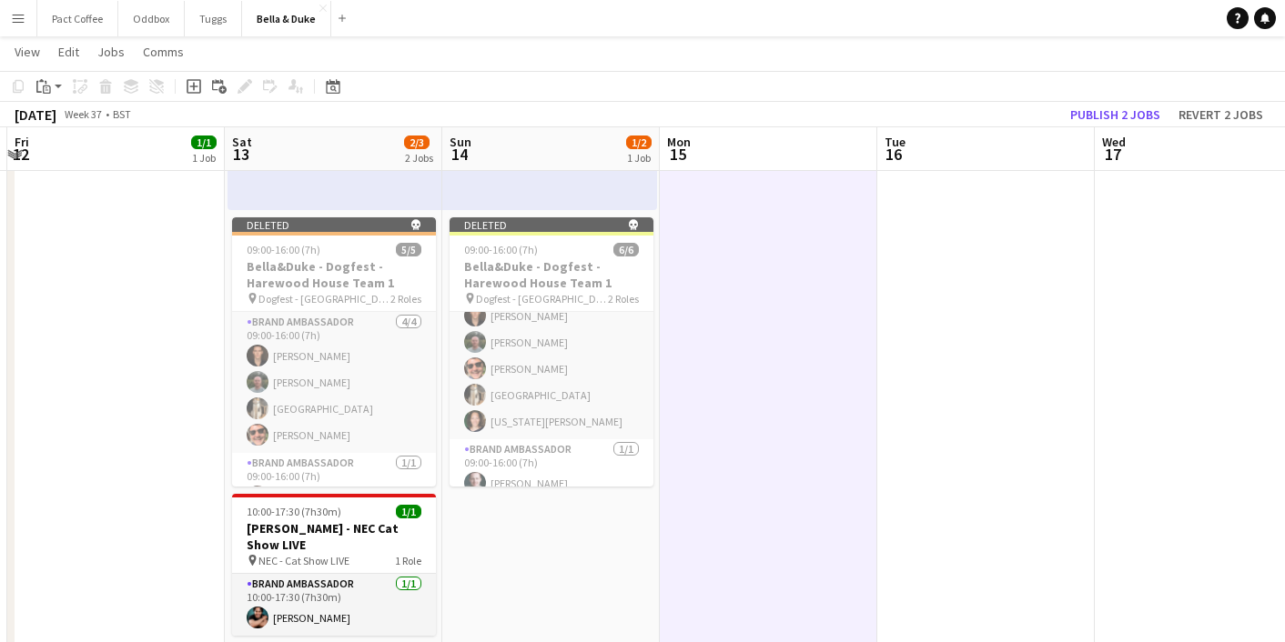
click at [948, 458] on app-date-cell at bounding box center [985, 379] width 217 height 996
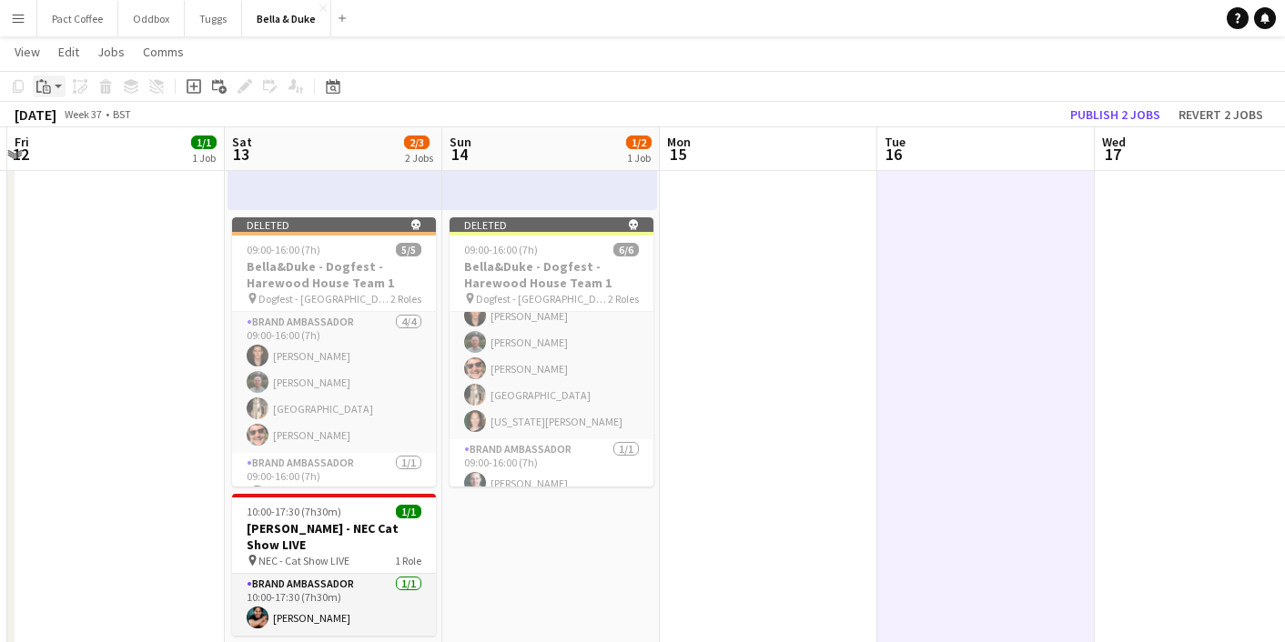
click at [61, 81] on app-action-btn "Paste" at bounding box center [49, 87] width 33 height 22
click at [92, 159] on link "Paste with crew Command Shift V" at bounding box center [120, 152] width 144 height 16
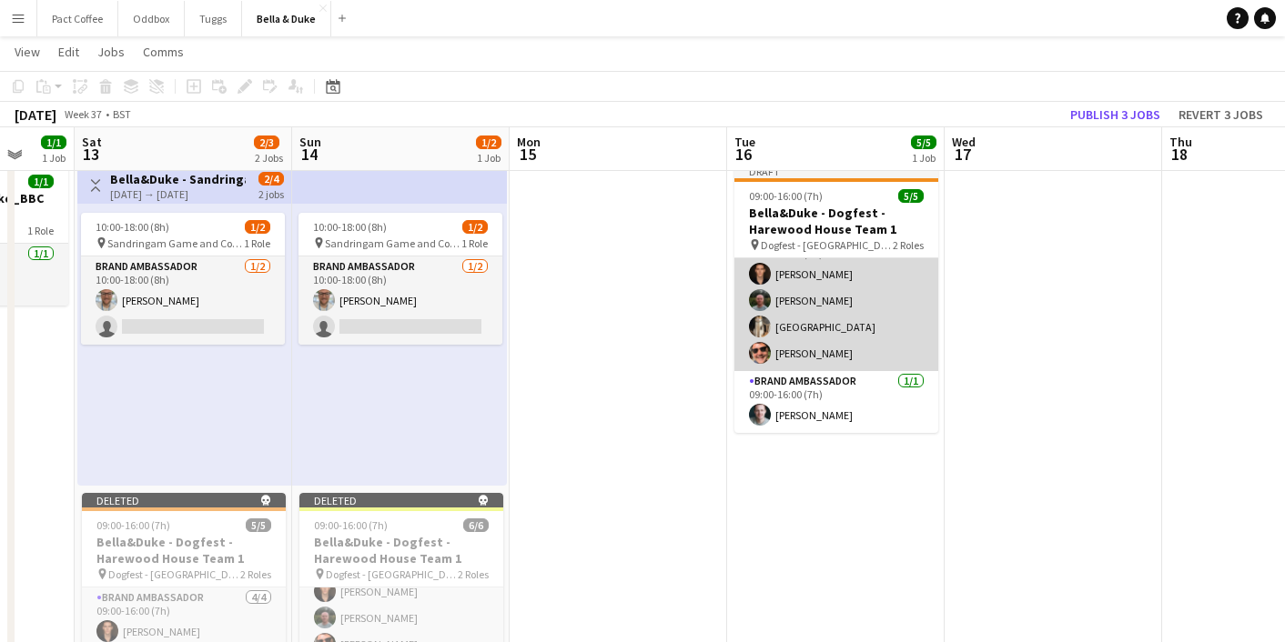
scroll to position [0, 0]
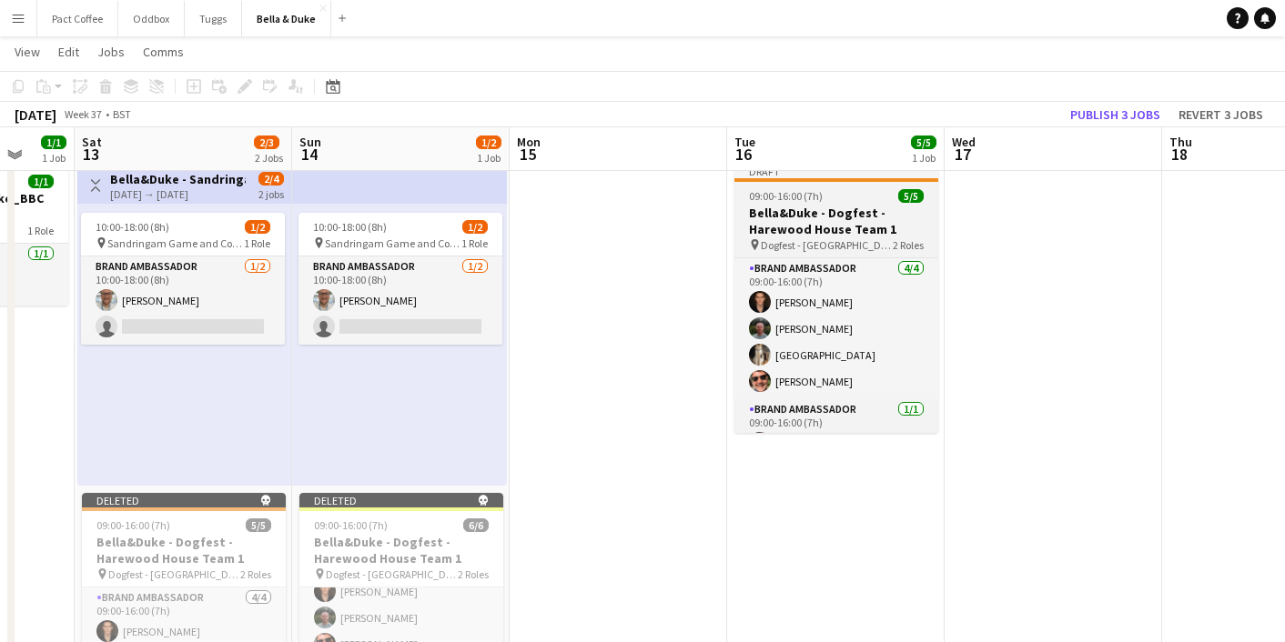
click at [822, 231] on h3 "Bella&Duke - Dogfest - Harewood House Team 1" at bounding box center [836, 221] width 204 height 33
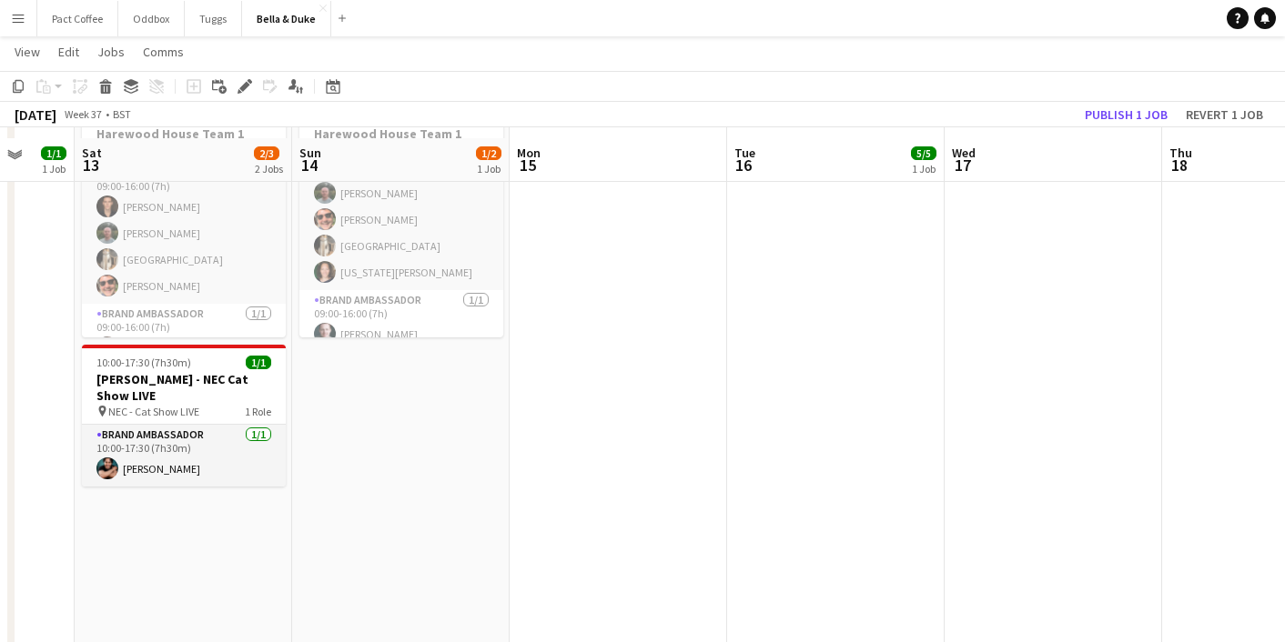
scroll to position [593, 0]
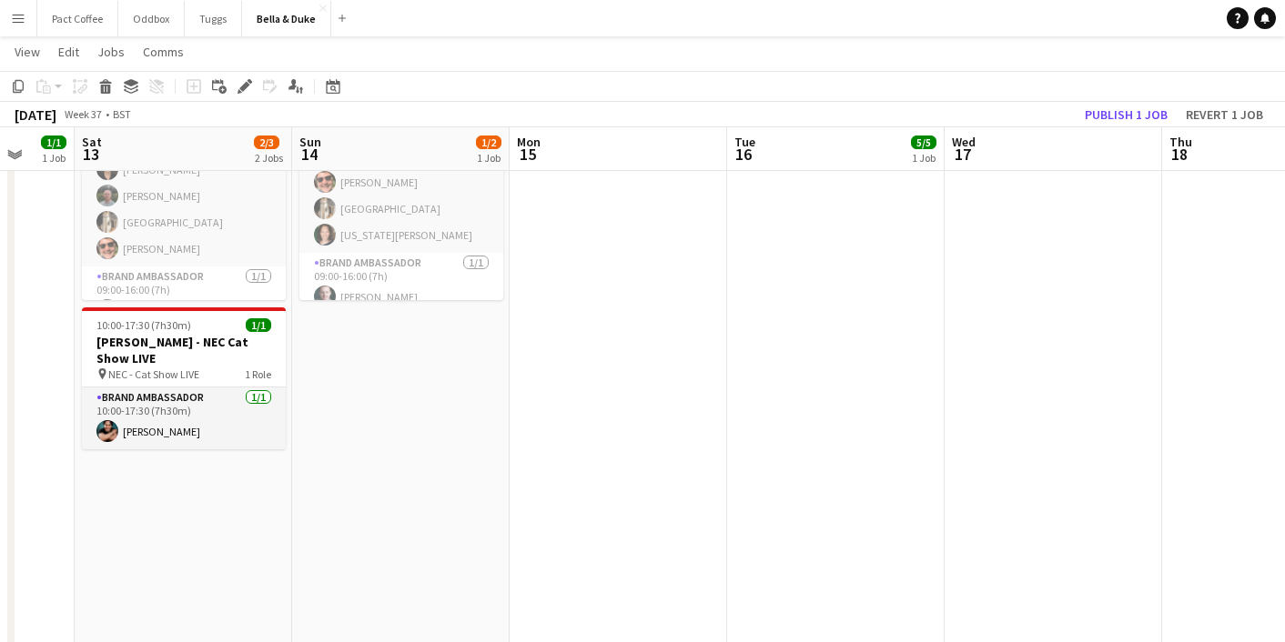
click at [219, 514] on app-date-cell "Toggle View Bella&Duke - Sandringam Game and Country Fair 13-09-2025 → 14-09-20…" at bounding box center [183, 356] width 217 height 1325
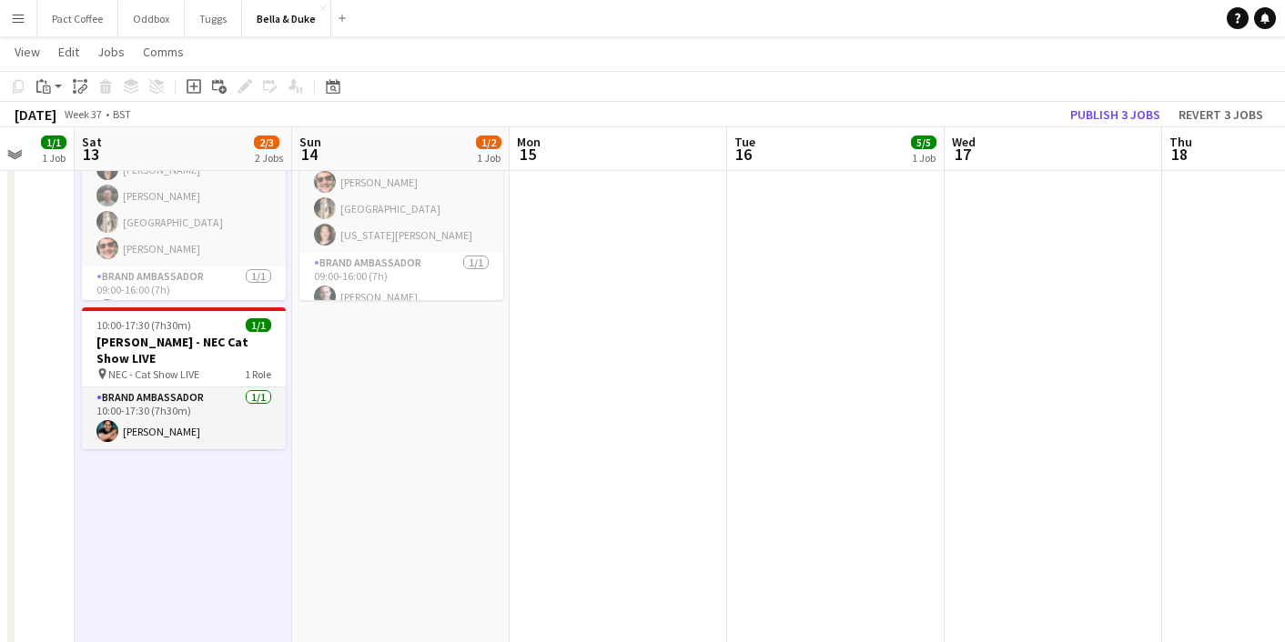
click at [370, 513] on app-date-cell "10:00-18:00 (8h) 1/2 pin Sandringam Game and Country Fair 1 Role Brand Ambassad…" at bounding box center [400, 356] width 217 height 1325
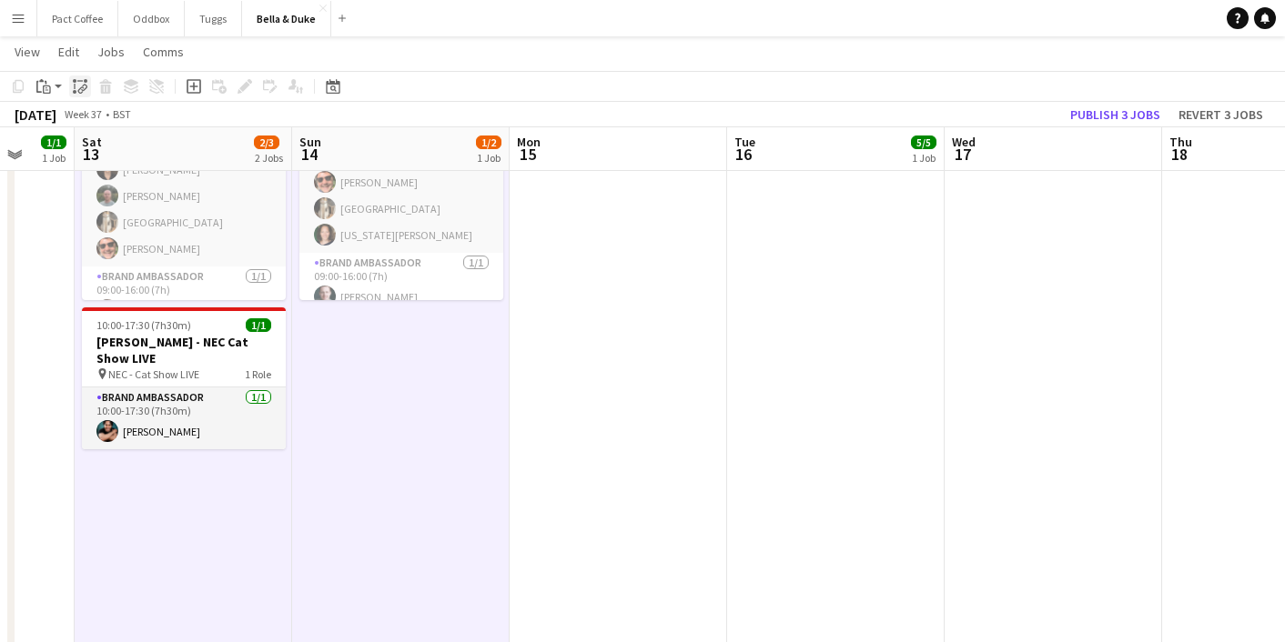
click at [76, 96] on div "Paste linked Job" at bounding box center [80, 87] width 22 height 22
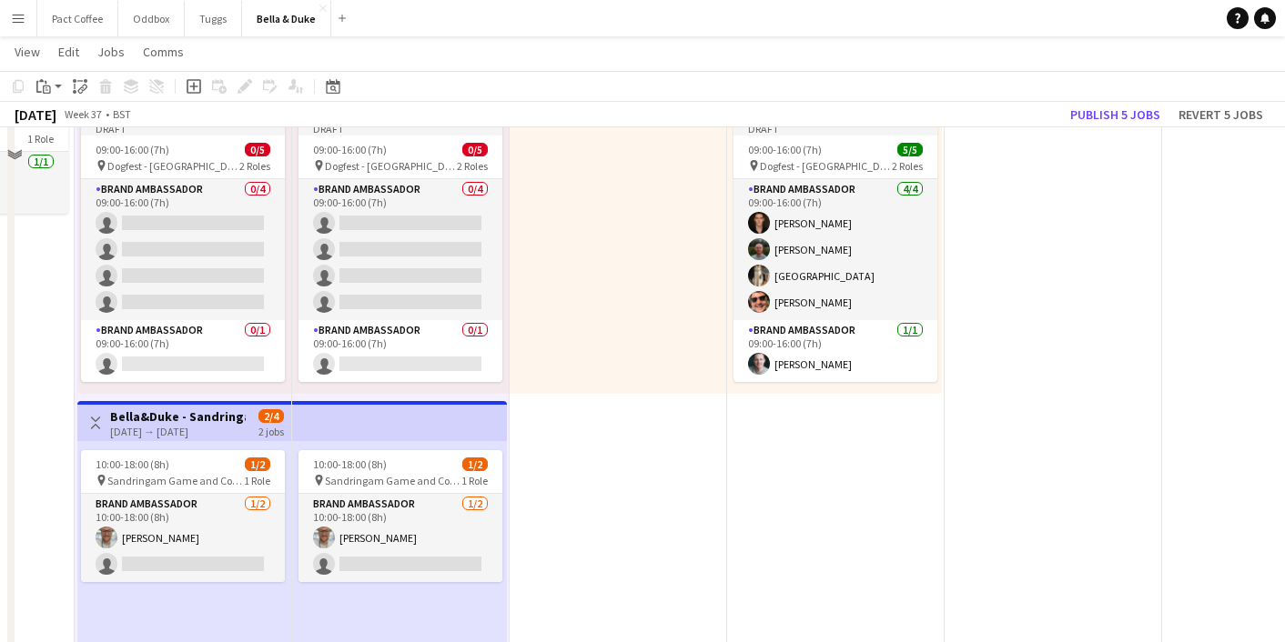
scroll to position [0, 0]
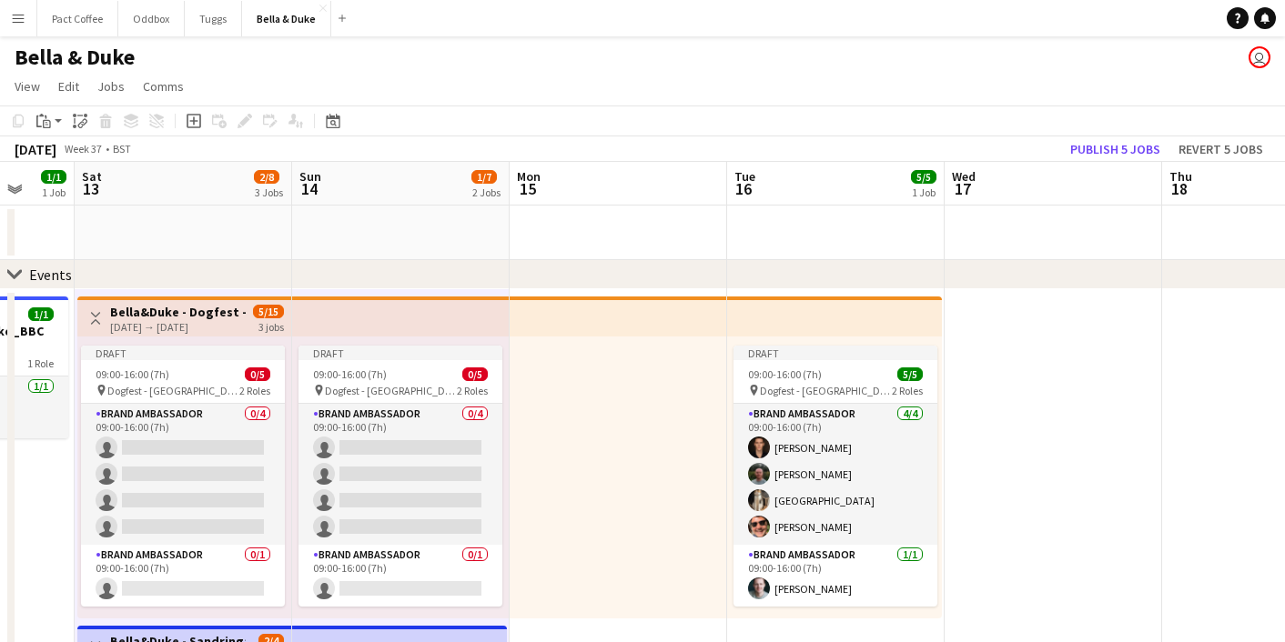
click at [266, 317] on span "5/15" at bounding box center [268, 312] width 31 height 14
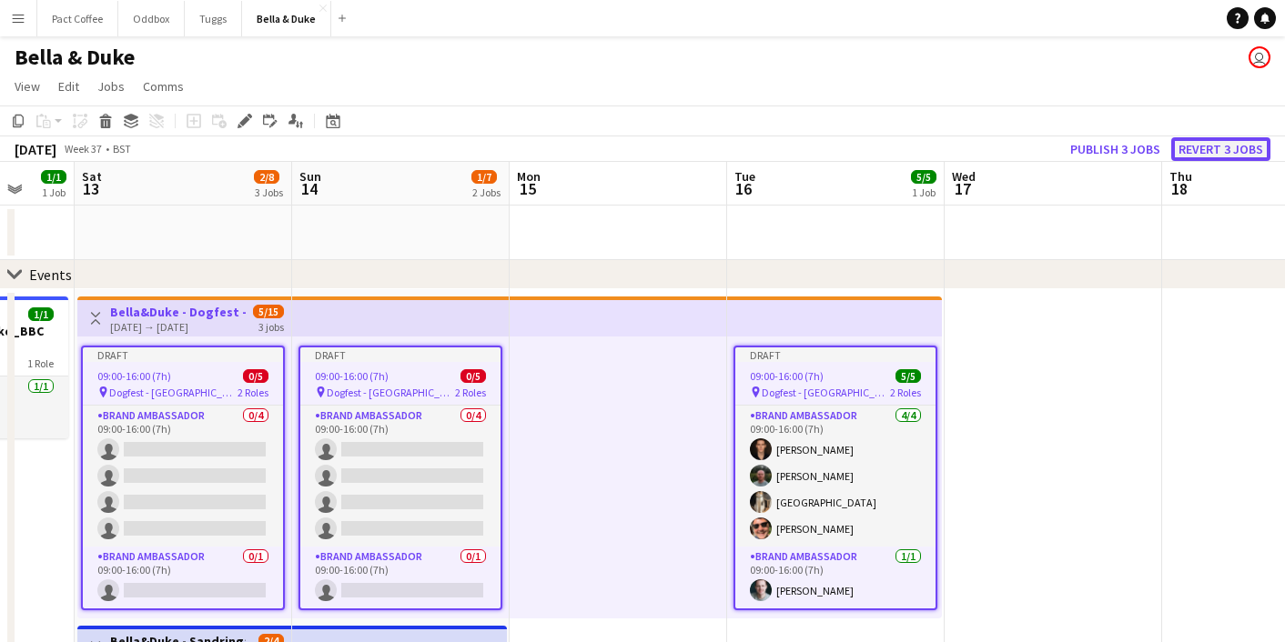
click at [1259, 153] on button "Revert 3 jobs" at bounding box center [1220, 149] width 99 height 24
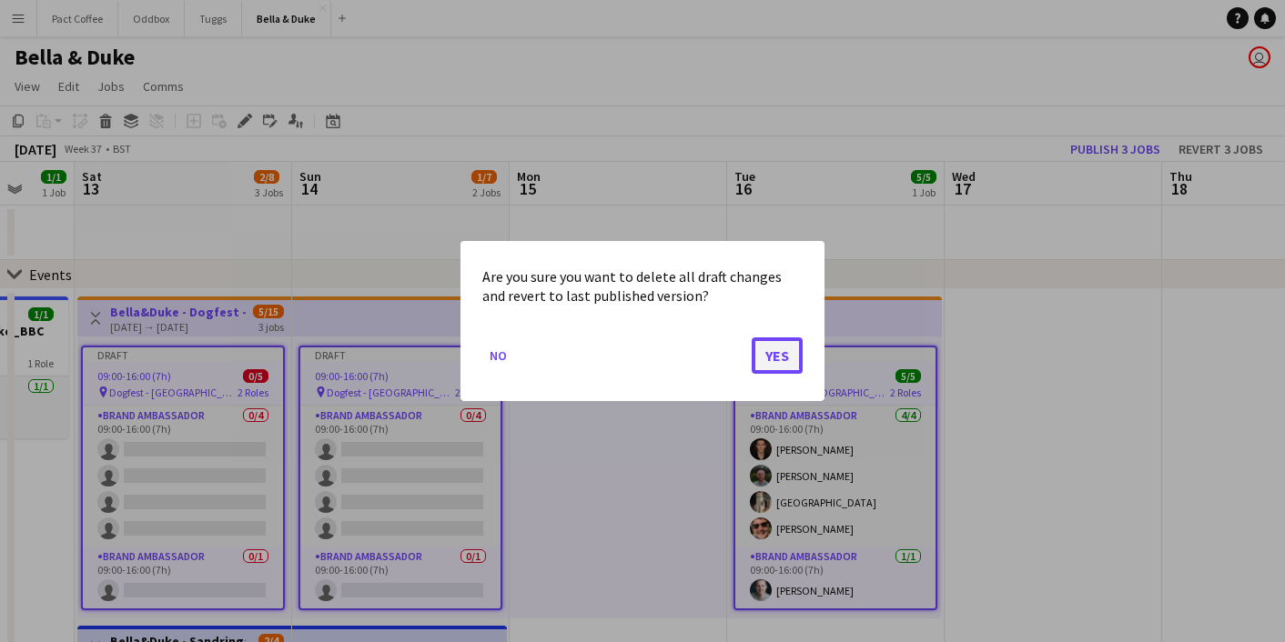
click at [793, 342] on button "Yes" at bounding box center [777, 356] width 51 height 36
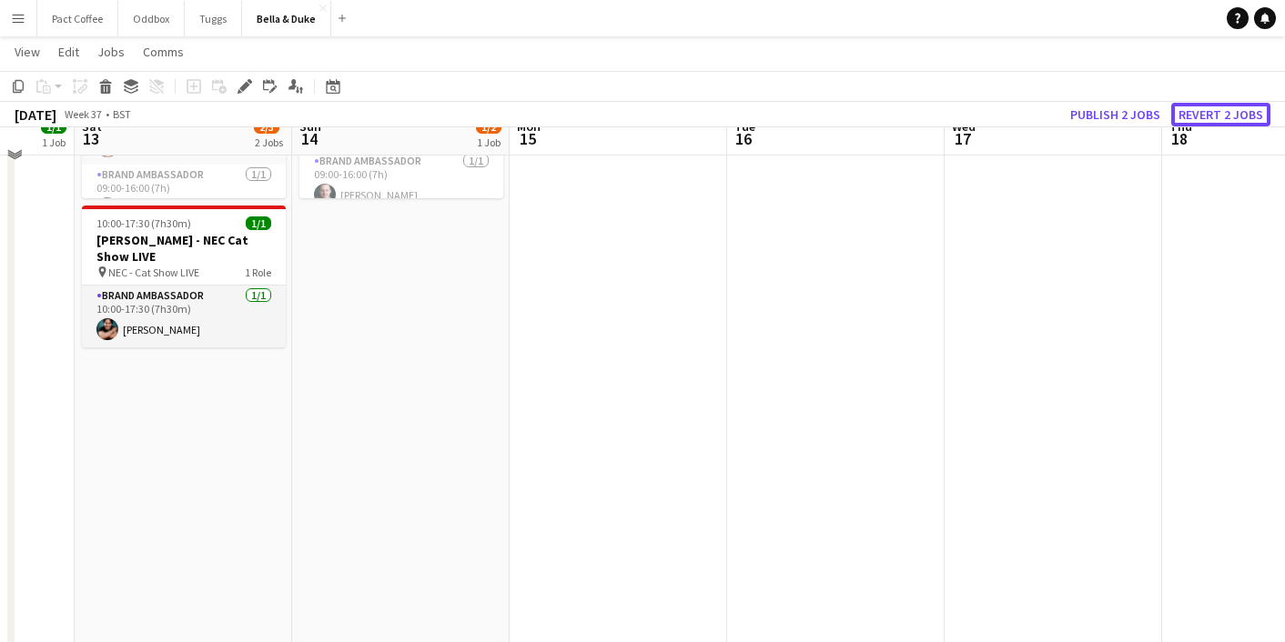
scroll to position [710, 0]
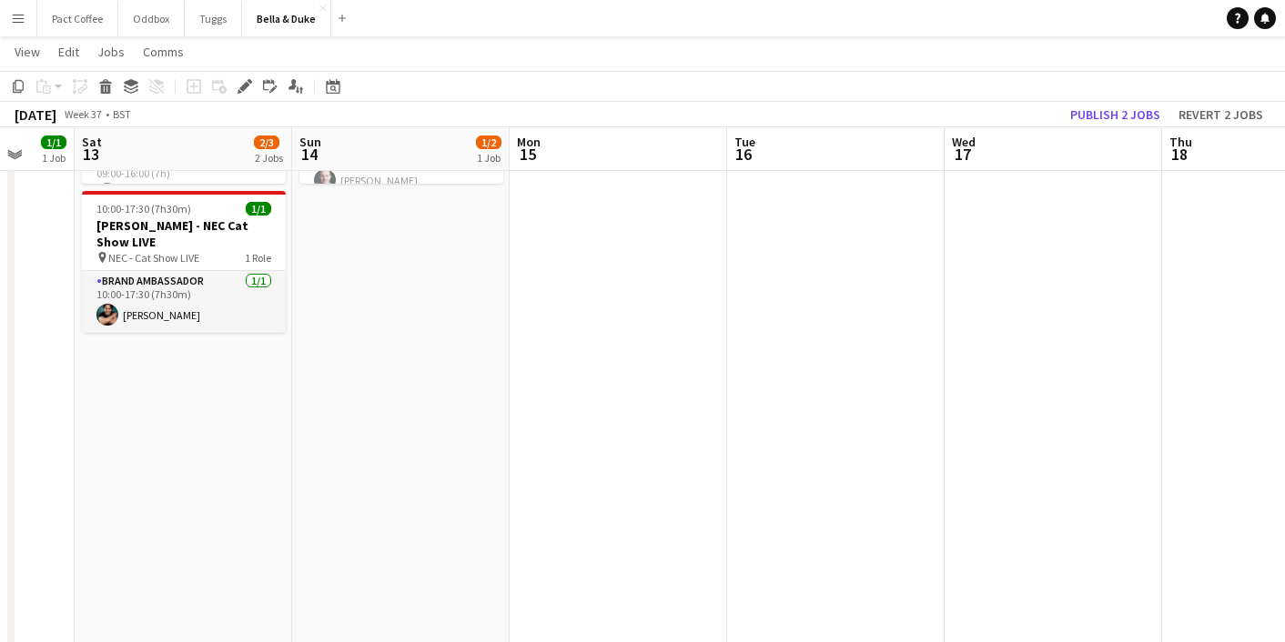
click at [203, 485] on app-date-cell "Toggle View Bella&Duke - Sandringam Game and Country Fair 13-09-2025 → 14-09-20…" at bounding box center [183, 240] width 217 height 1325
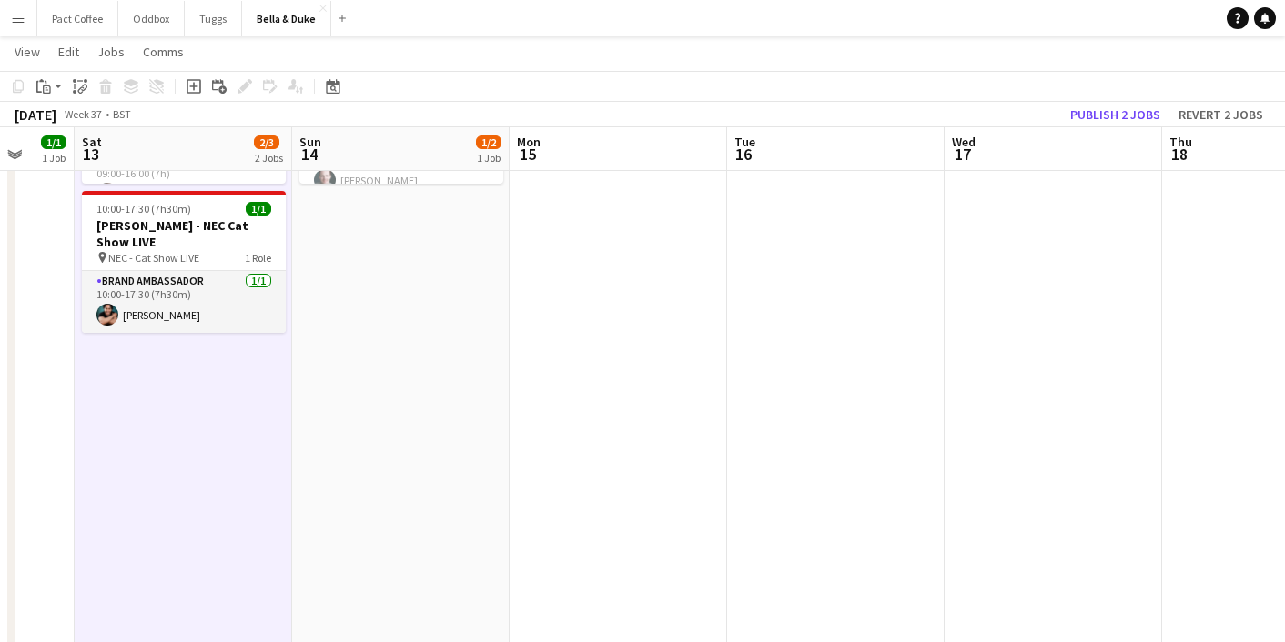
click at [364, 430] on app-date-cell "10:00-18:00 (8h) 1/2 pin Sandringam Game and Country Fair 1 Role Brand Ambassad…" at bounding box center [400, 240] width 217 height 1325
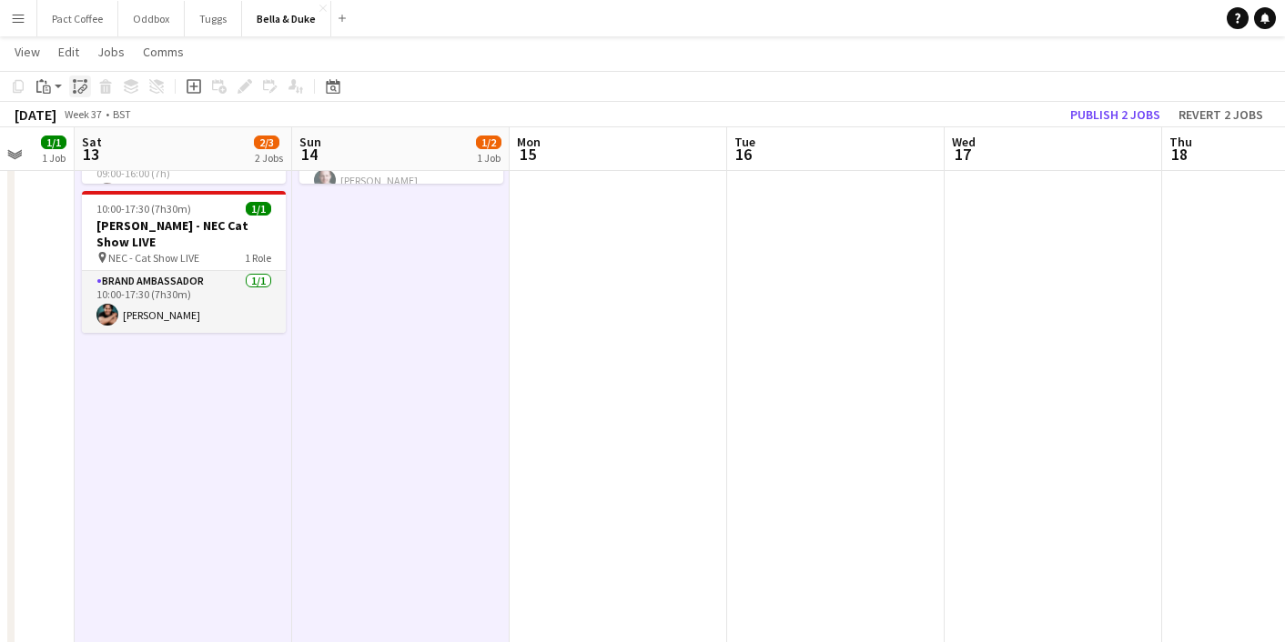
click at [86, 96] on div "Paste linked Job" at bounding box center [80, 87] width 22 height 22
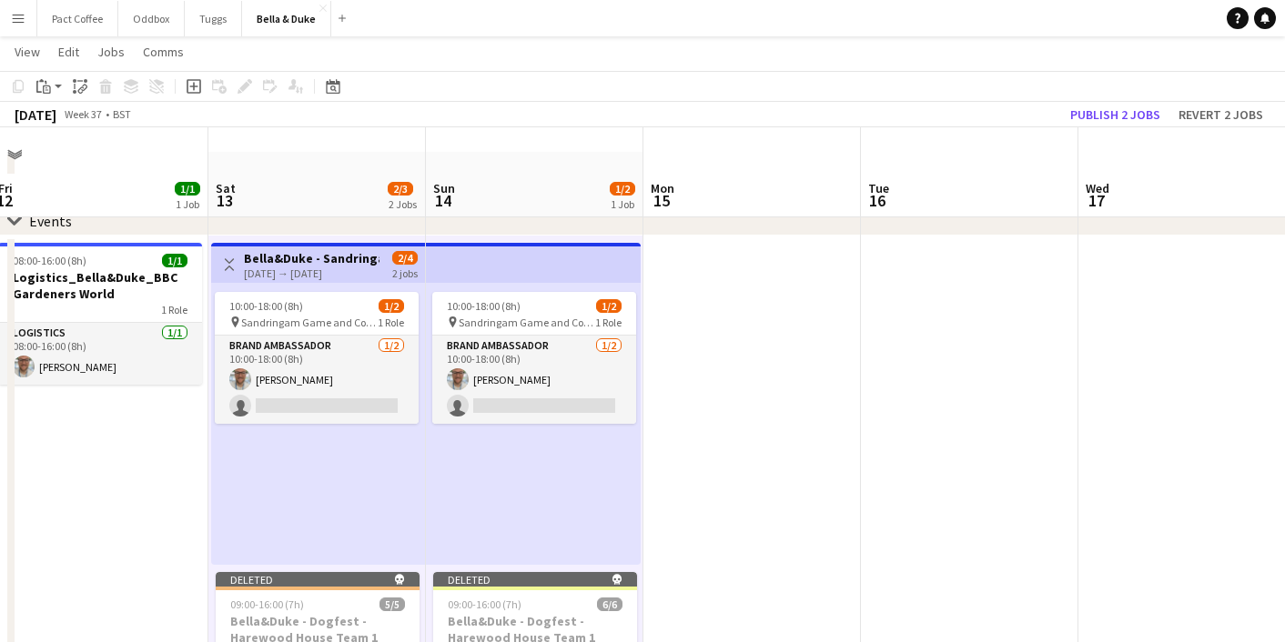
scroll to position [0, 445]
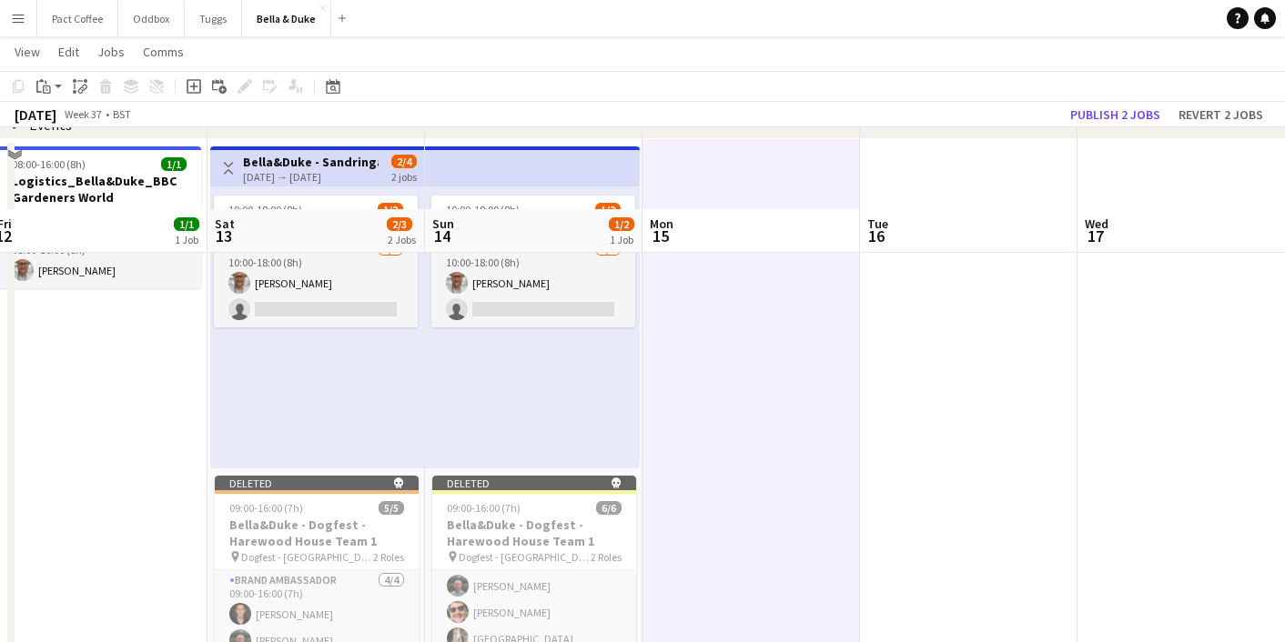
scroll to position [254, 0]
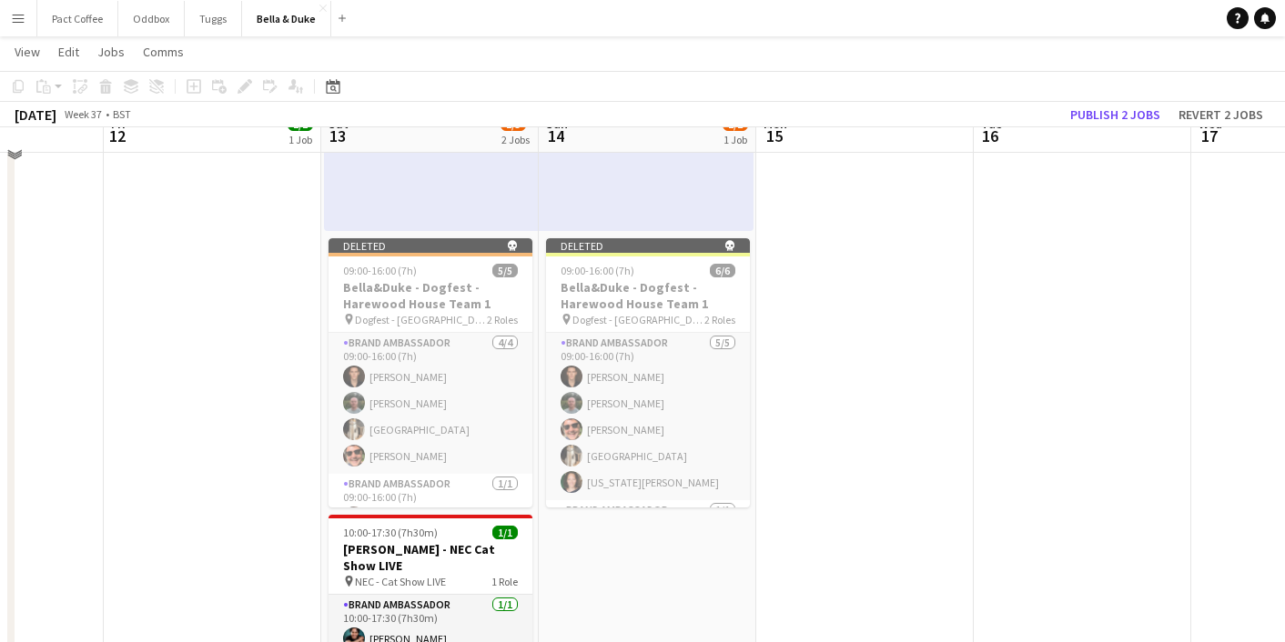
scroll to position [368, 0]
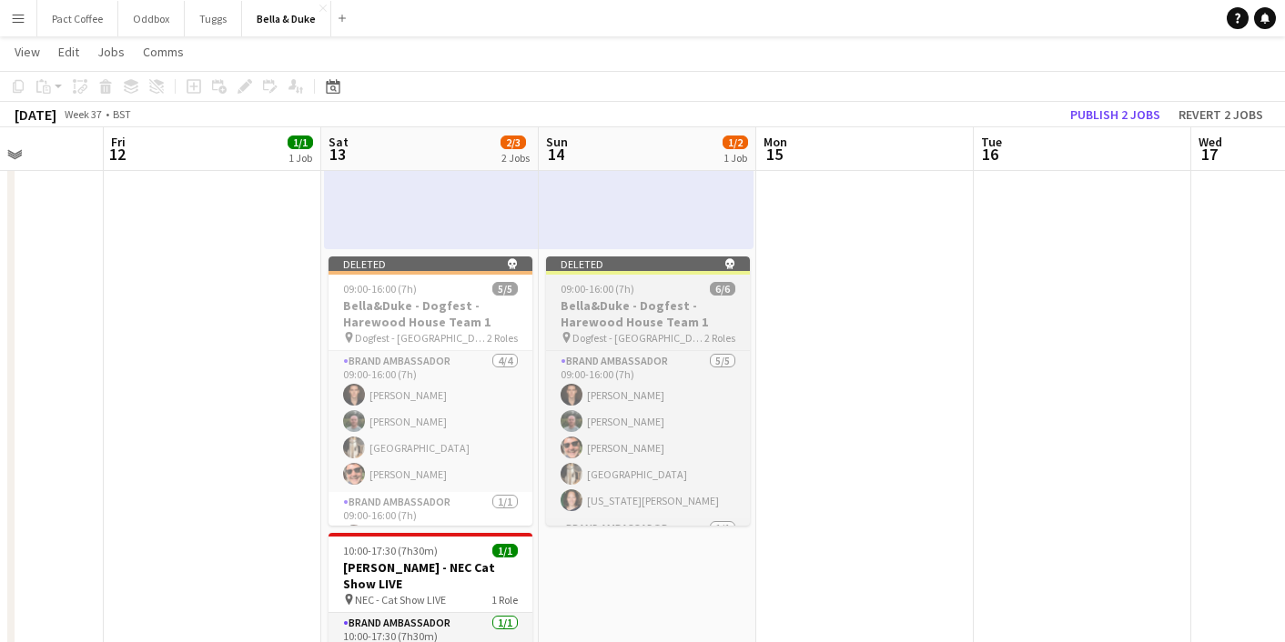
click at [604, 312] on h3 "Bella&Duke - Dogfest - Harewood House Team 1" at bounding box center [648, 314] width 204 height 33
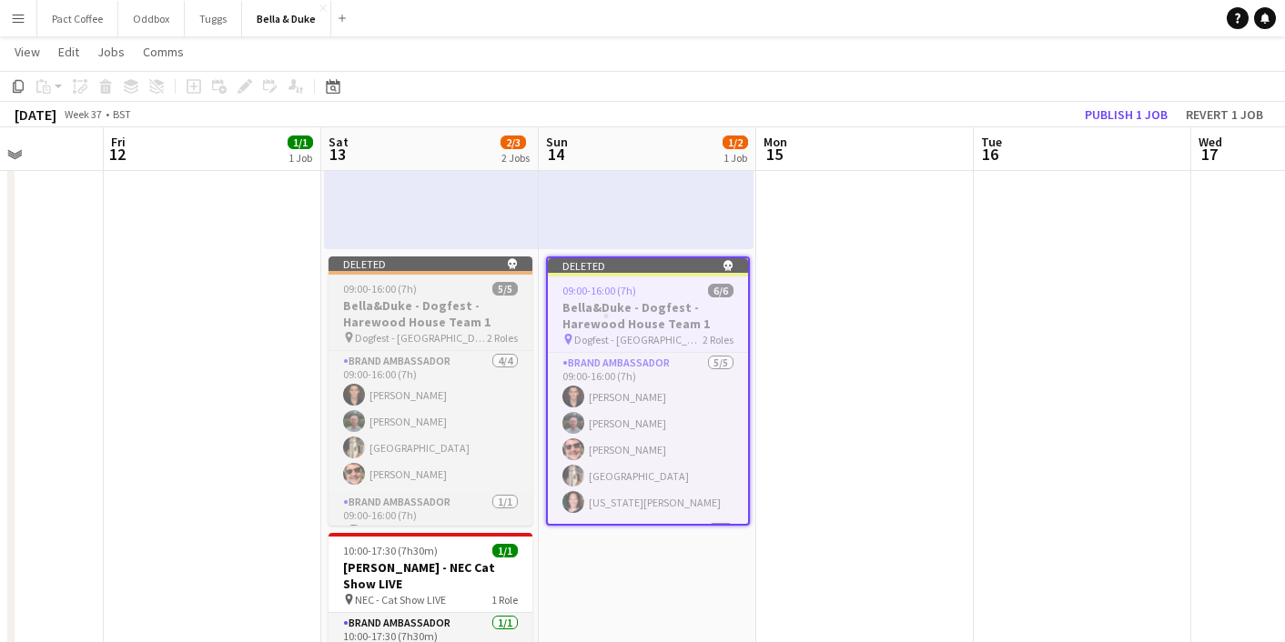
click at [433, 310] on h3 "Bella&Duke - Dogfest - Harewood House Team 1" at bounding box center [431, 314] width 204 height 33
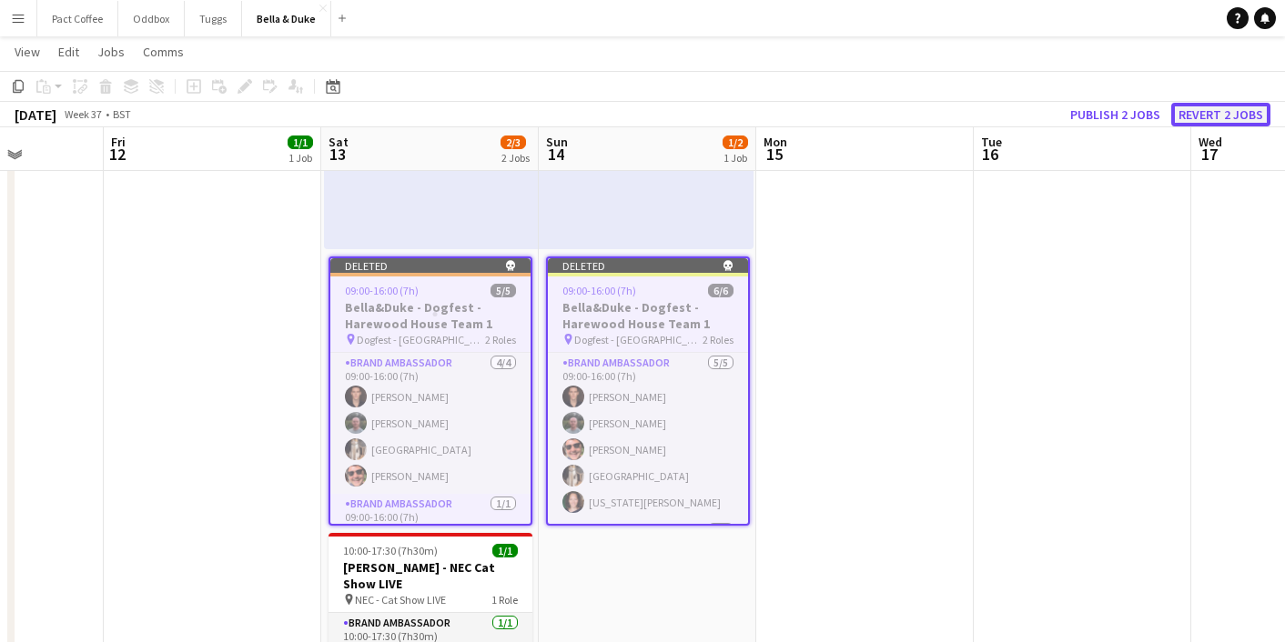
click at [1219, 116] on button "Revert 2 jobs" at bounding box center [1220, 115] width 99 height 24
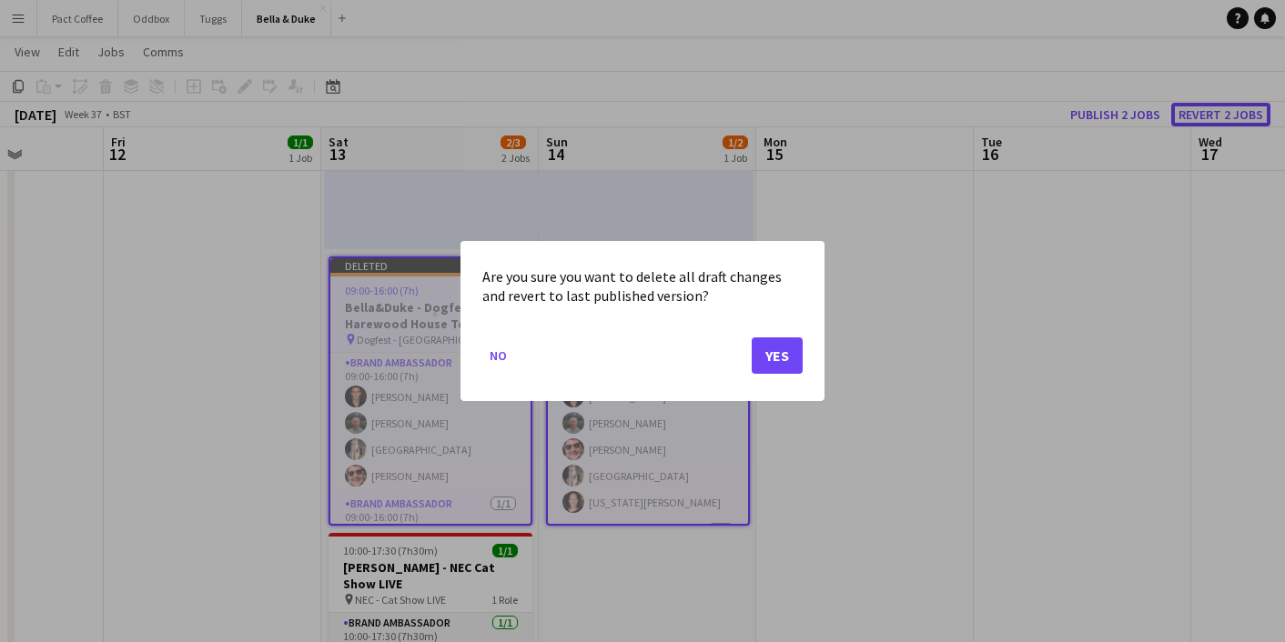
scroll to position [0, 0]
click at [780, 364] on button "Yes" at bounding box center [777, 356] width 51 height 36
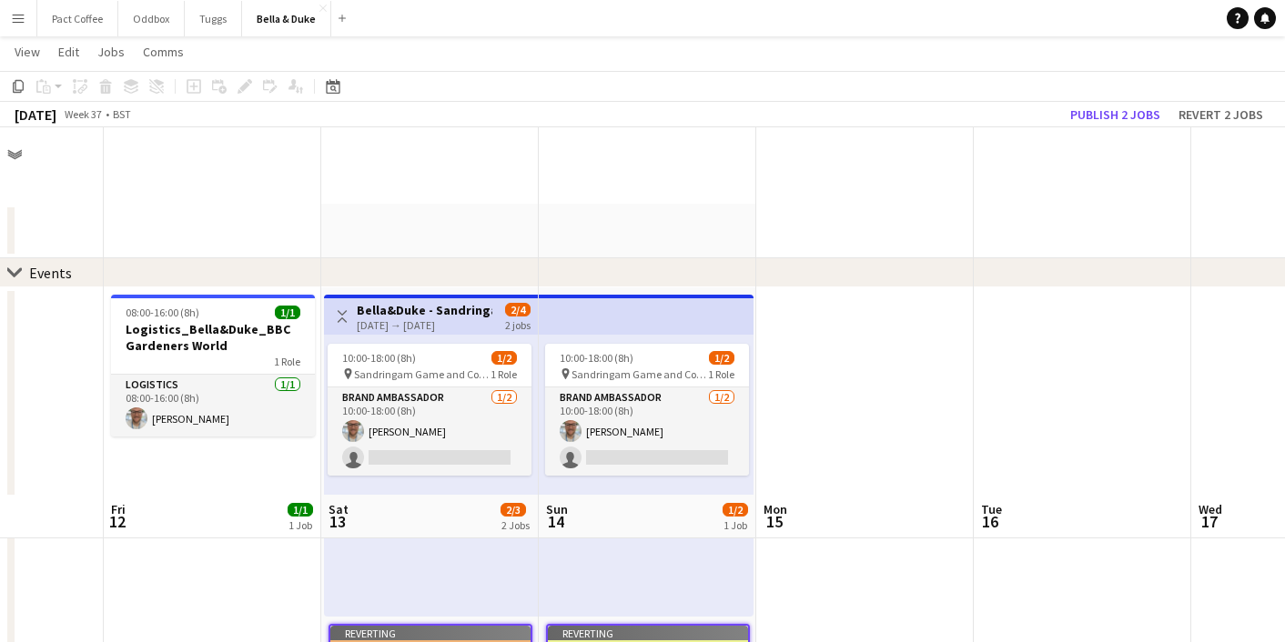
scroll to position [368, 0]
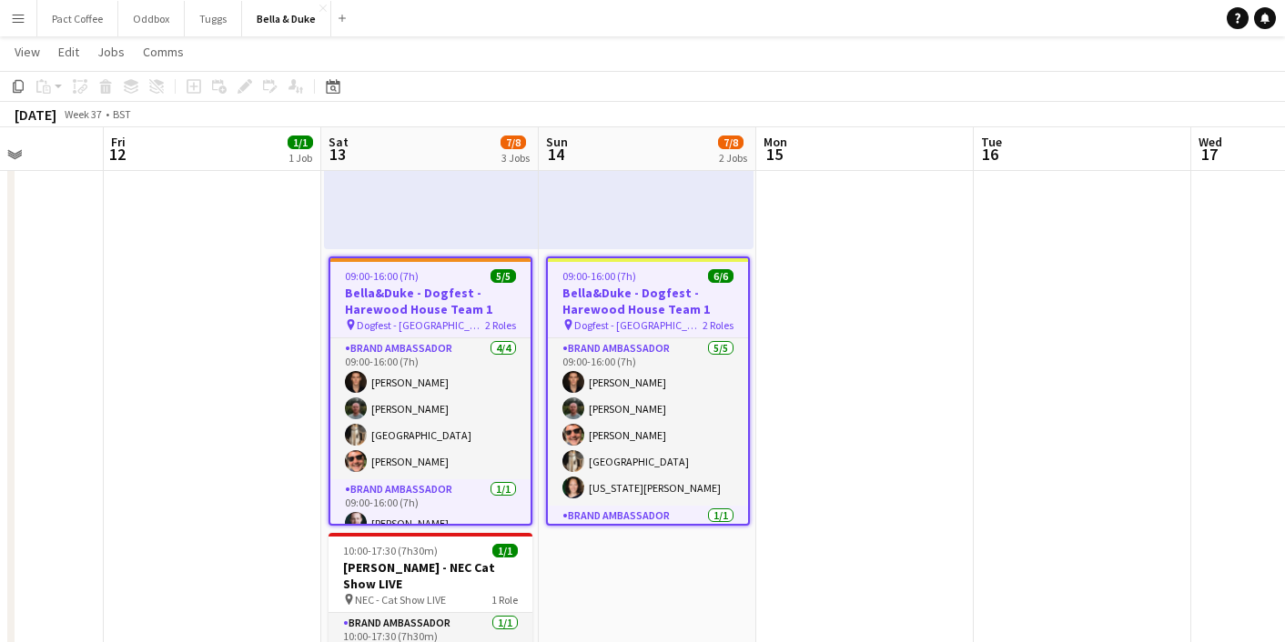
click at [832, 352] on app-date-cell at bounding box center [864, 418] width 217 height 996
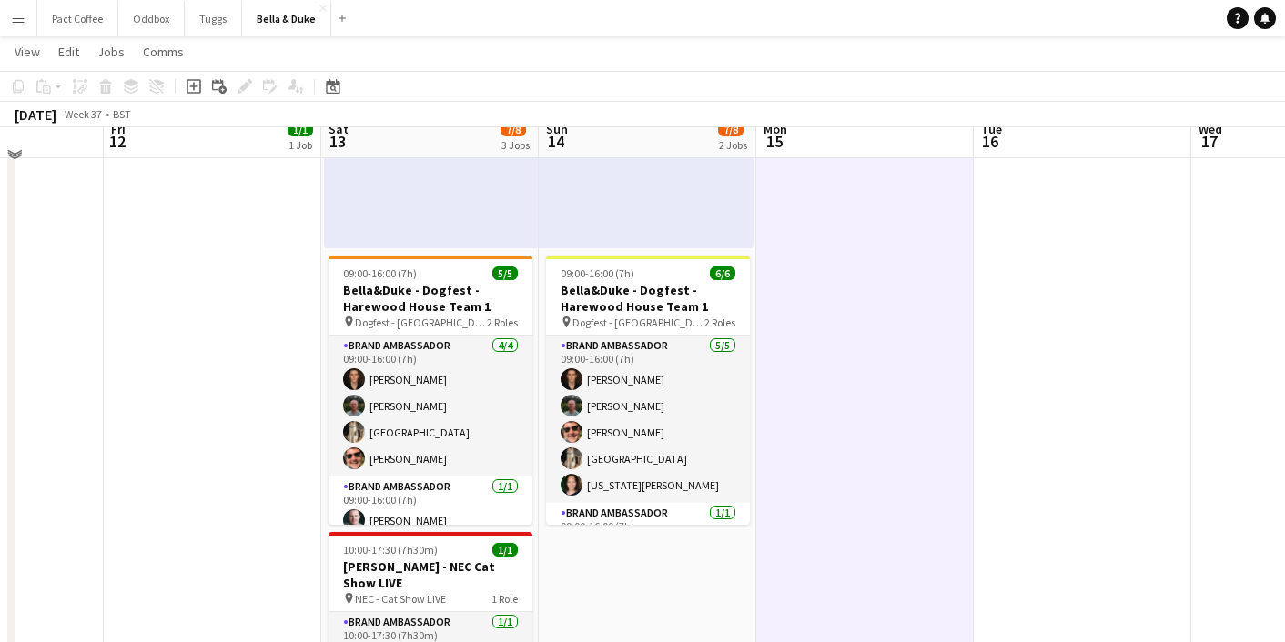
scroll to position [347, 0]
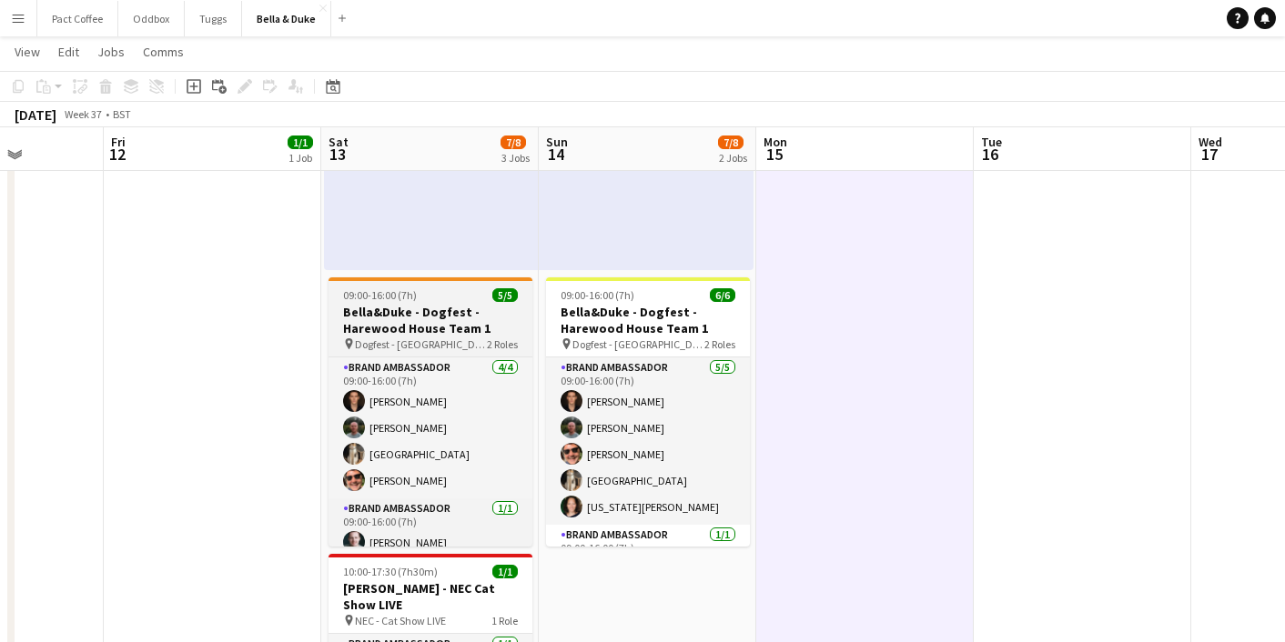
click at [470, 322] on h3 "Bella&Duke - Dogfest - Harewood House Team 1" at bounding box center [431, 320] width 204 height 33
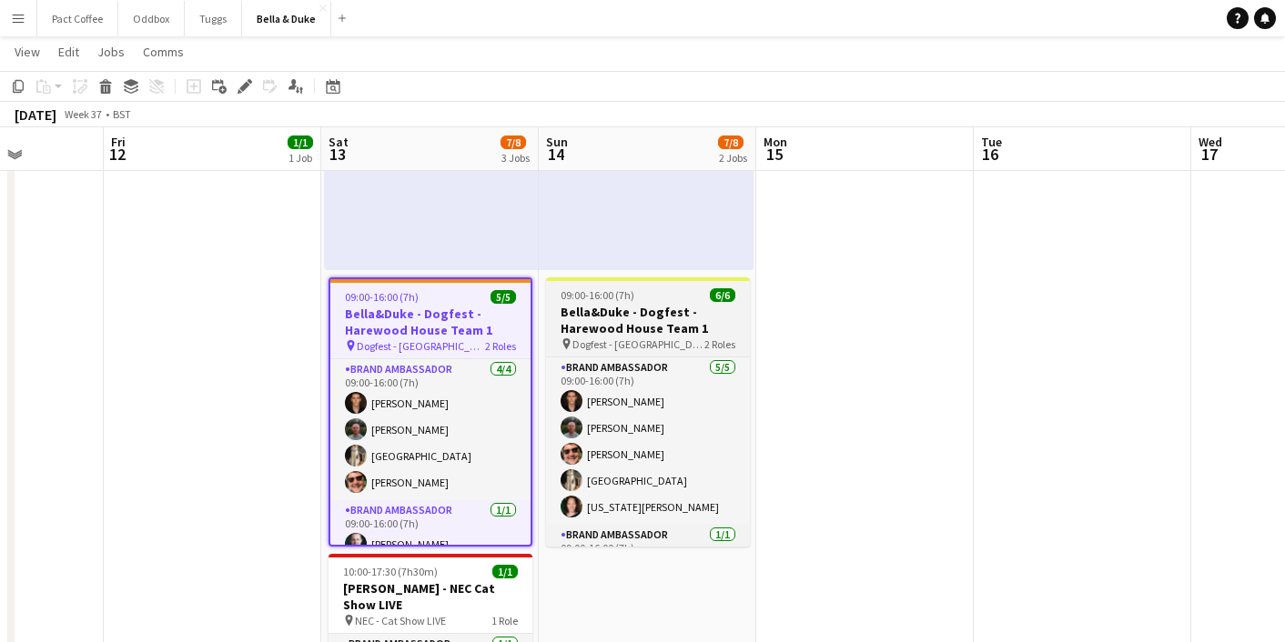
click at [609, 326] on h3 "Bella&Duke - Dogfest - Harewood House Team 1" at bounding box center [648, 320] width 204 height 33
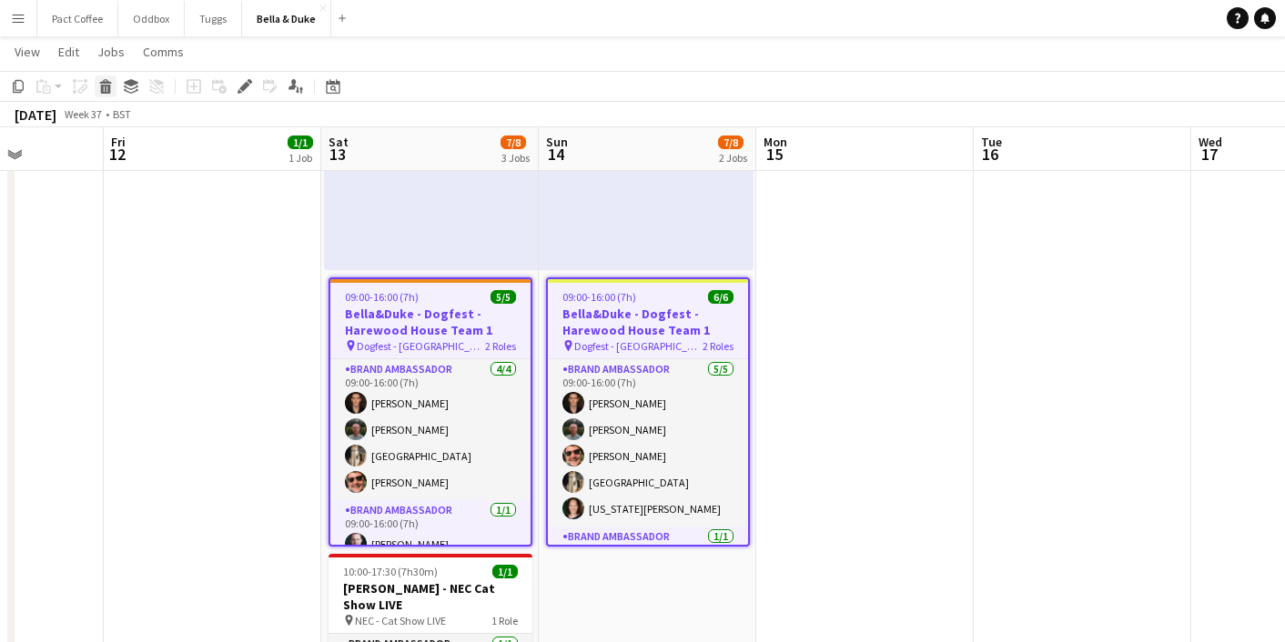
click at [110, 95] on div "Delete" at bounding box center [106, 87] width 22 height 22
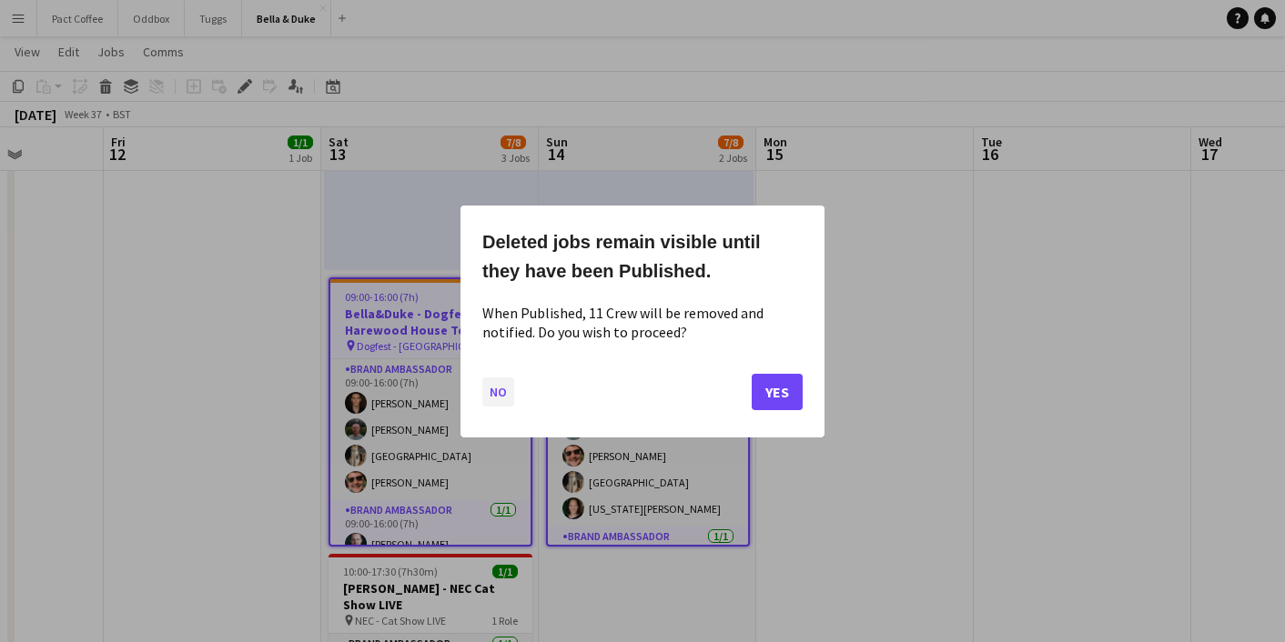
click at [494, 393] on button "No" at bounding box center [498, 391] width 32 height 29
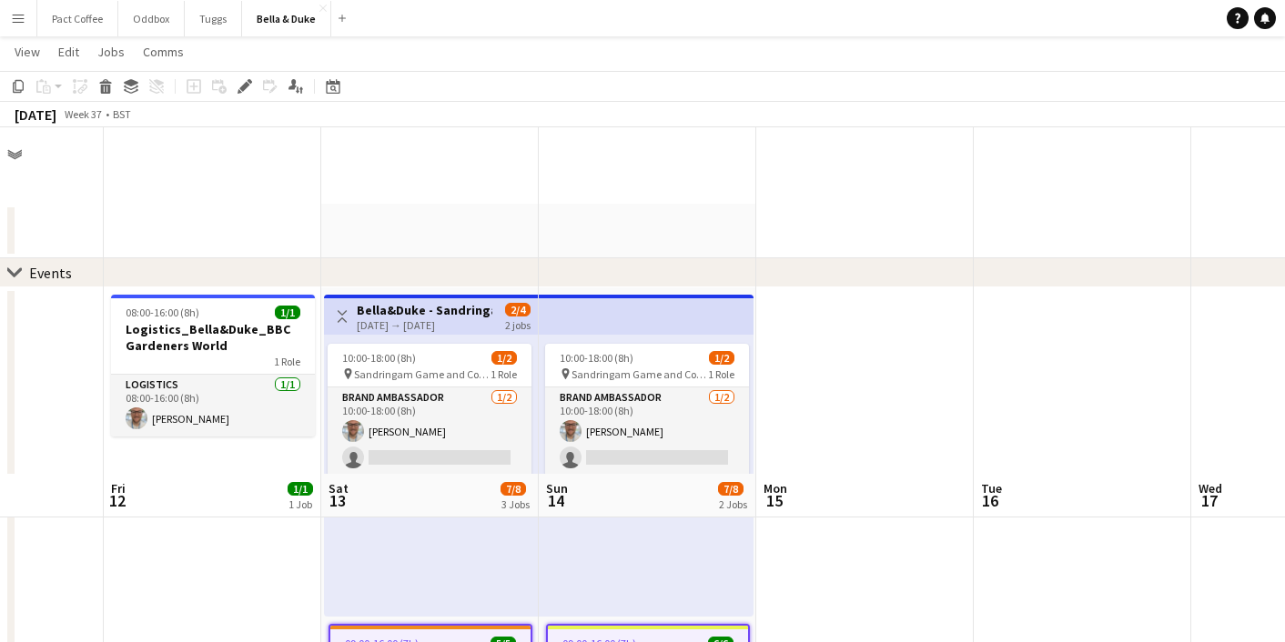
scroll to position [347, 0]
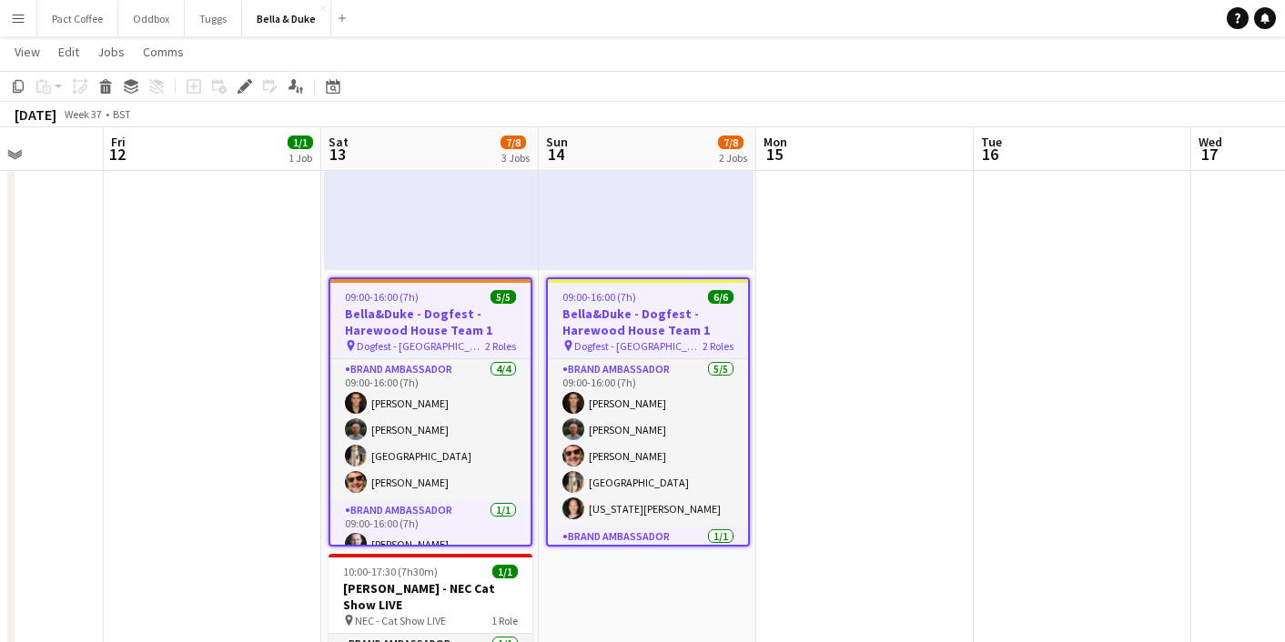
click at [889, 486] on app-date-cell at bounding box center [864, 439] width 217 height 996
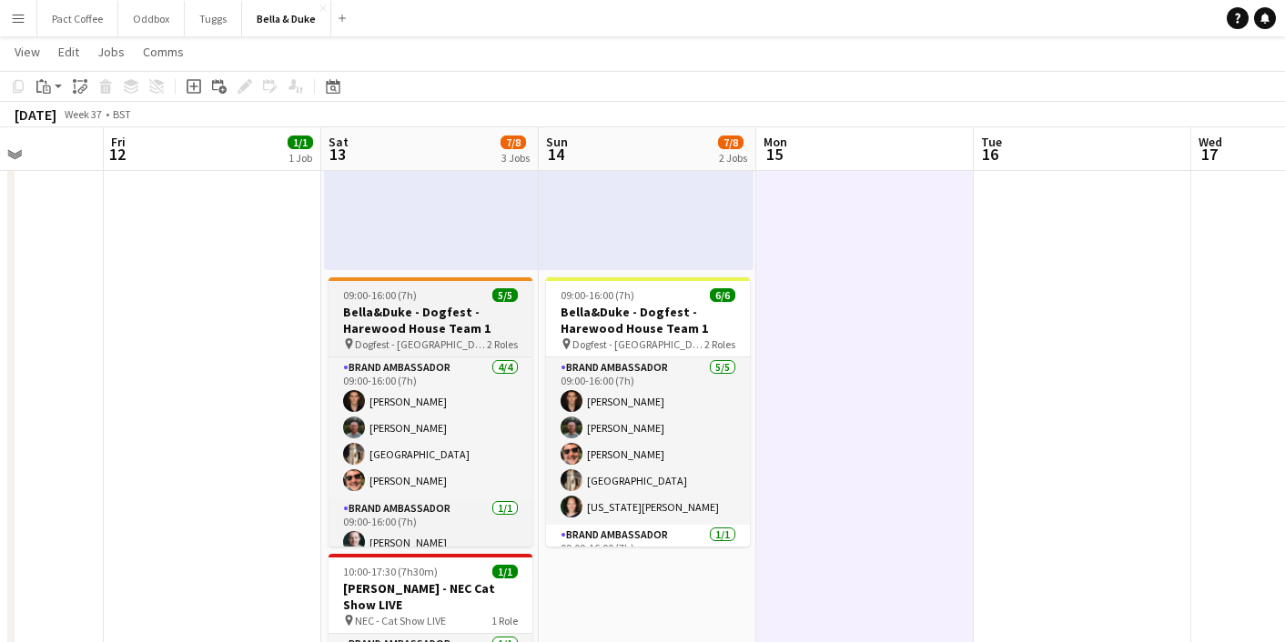
click at [437, 325] on h3 "Bella&Duke - Dogfest - Harewood House Team 1" at bounding box center [431, 320] width 204 height 33
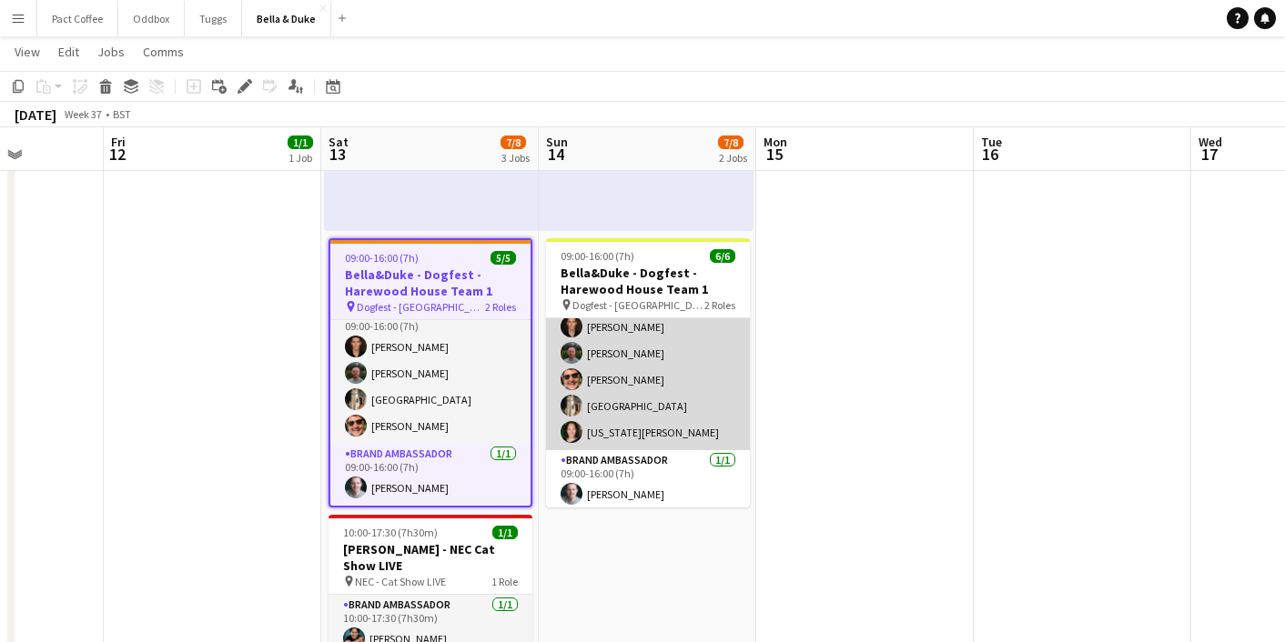
scroll to position [40, 0]
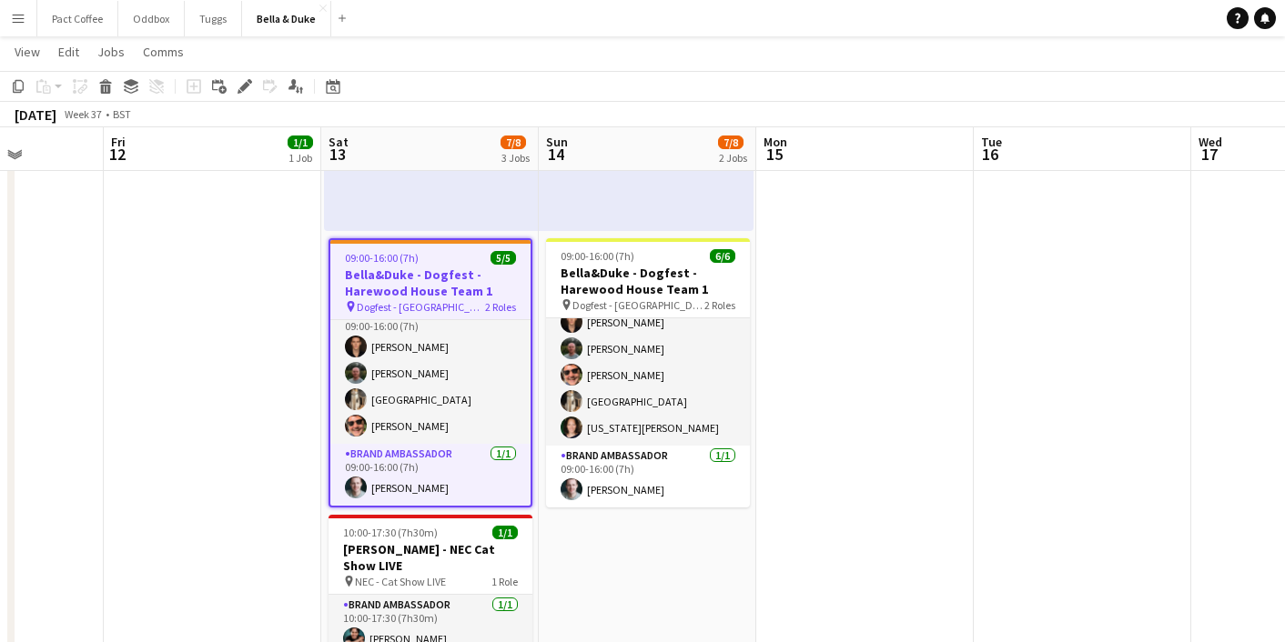
click at [765, 273] on app-date-cell at bounding box center [864, 400] width 217 height 996
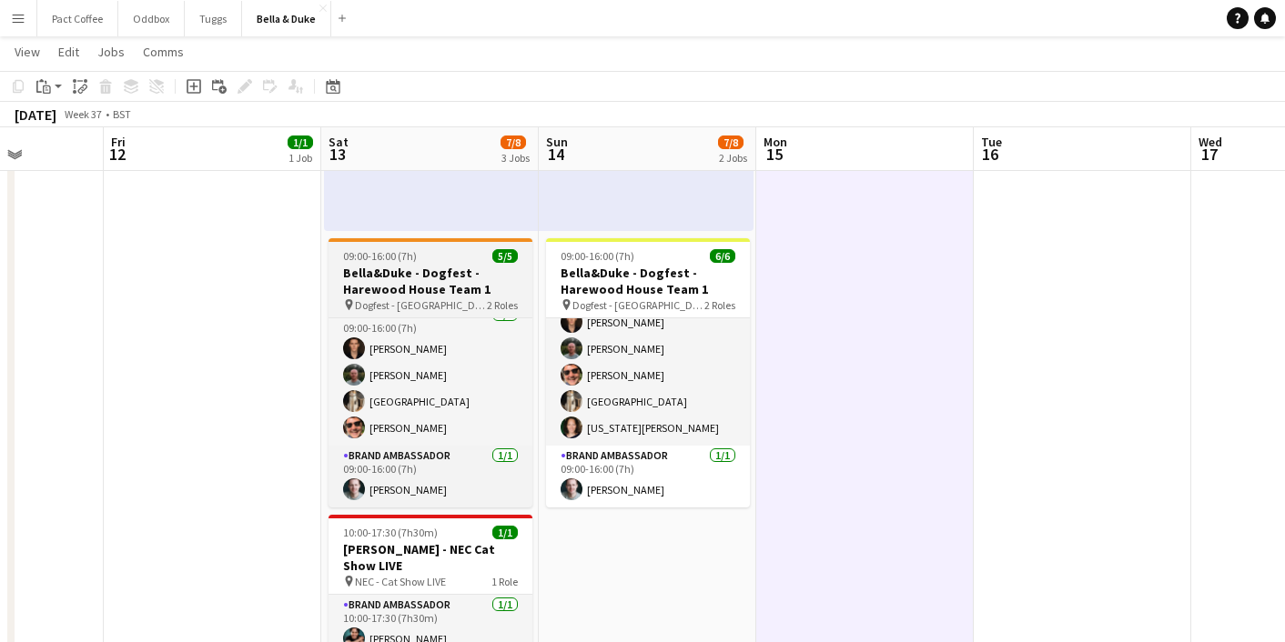
click at [436, 279] on h3 "Bella&Duke - Dogfest - Harewood House Team 1" at bounding box center [431, 281] width 204 height 33
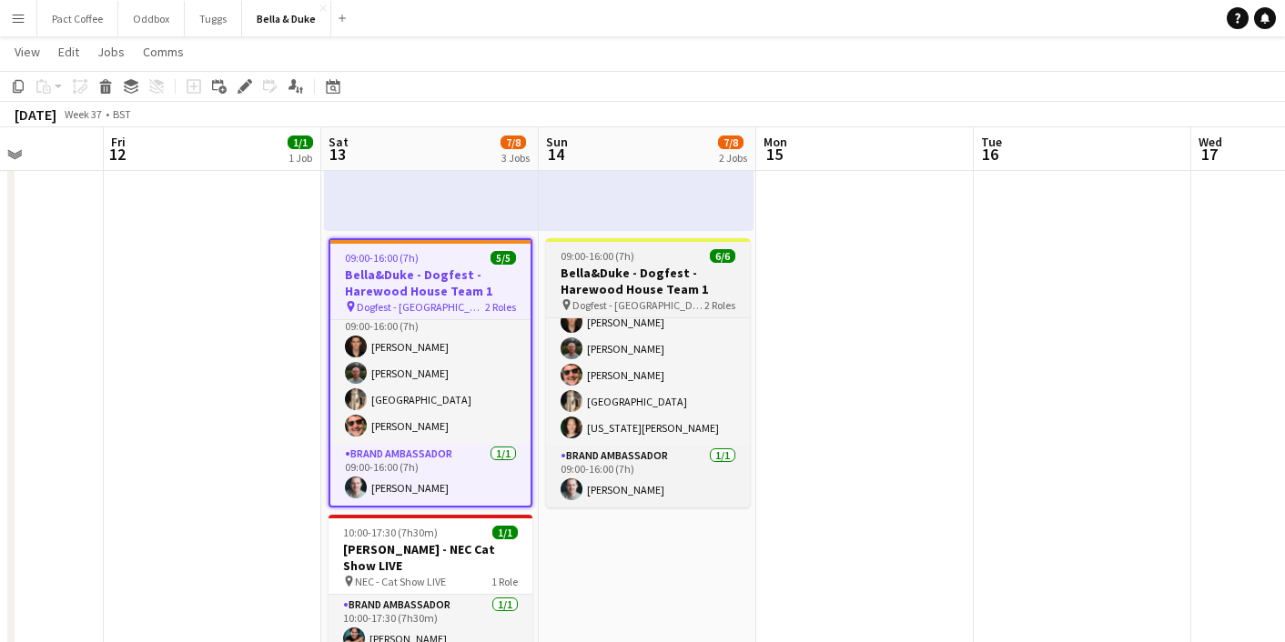
click at [608, 278] on h3 "Bella&Duke - Dogfest - Harewood House Team 1" at bounding box center [648, 281] width 204 height 33
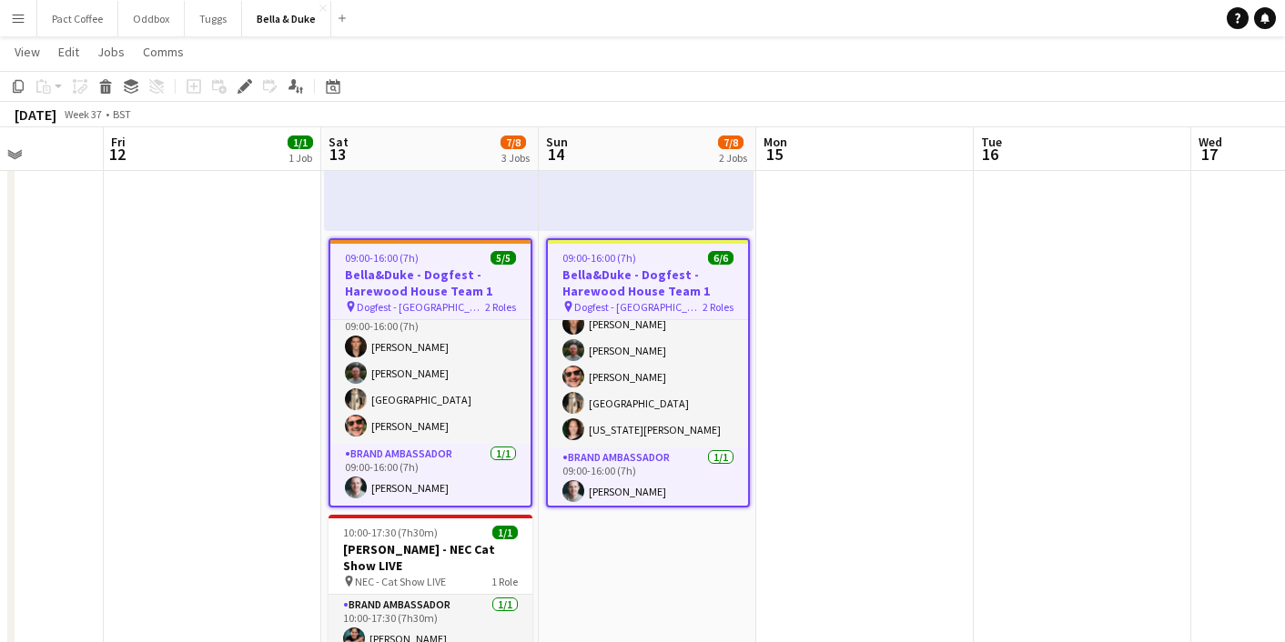
click at [227, 324] on app-date-cell "08:00-16:00 (8h) 1/1 Logistics_Bella&Duke_BBC Gardeners World 1 Role Logistics …" at bounding box center [212, 400] width 217 height 996
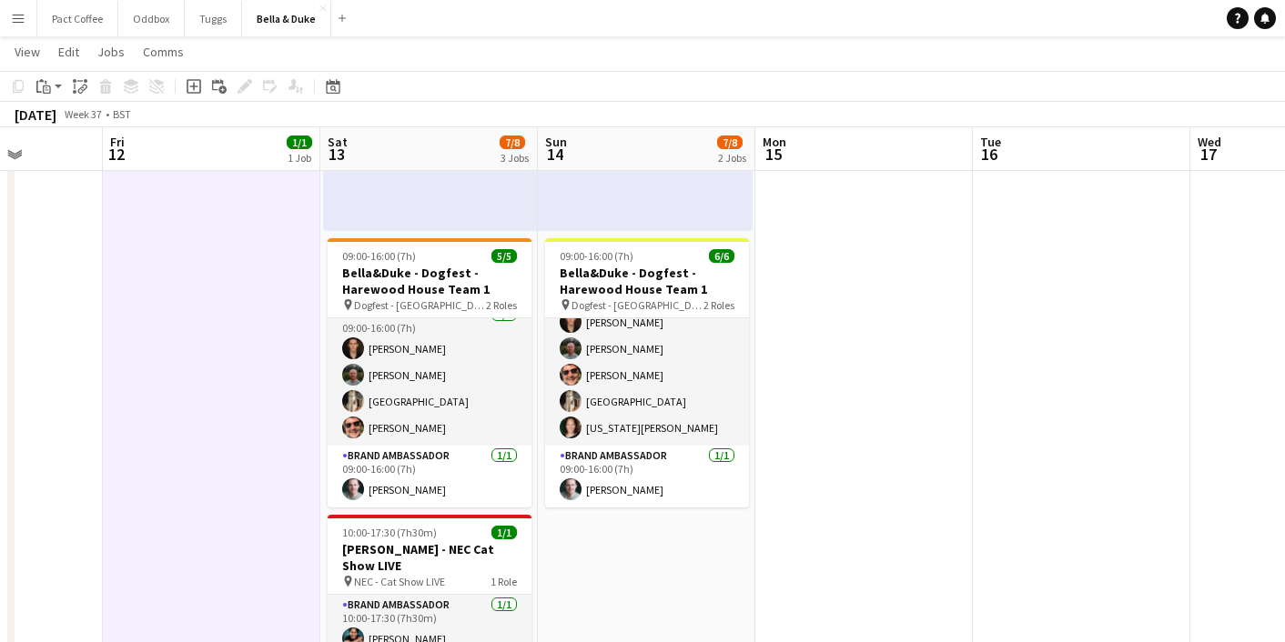
click at [377, 316] on app-job-card "09:00-16:00 (7h) 5/5 [PERSON_NAME] - Dogfest - Harewood House Team 1 pin Dogfes…" at bounding box center [430, 372] width 204 height 269
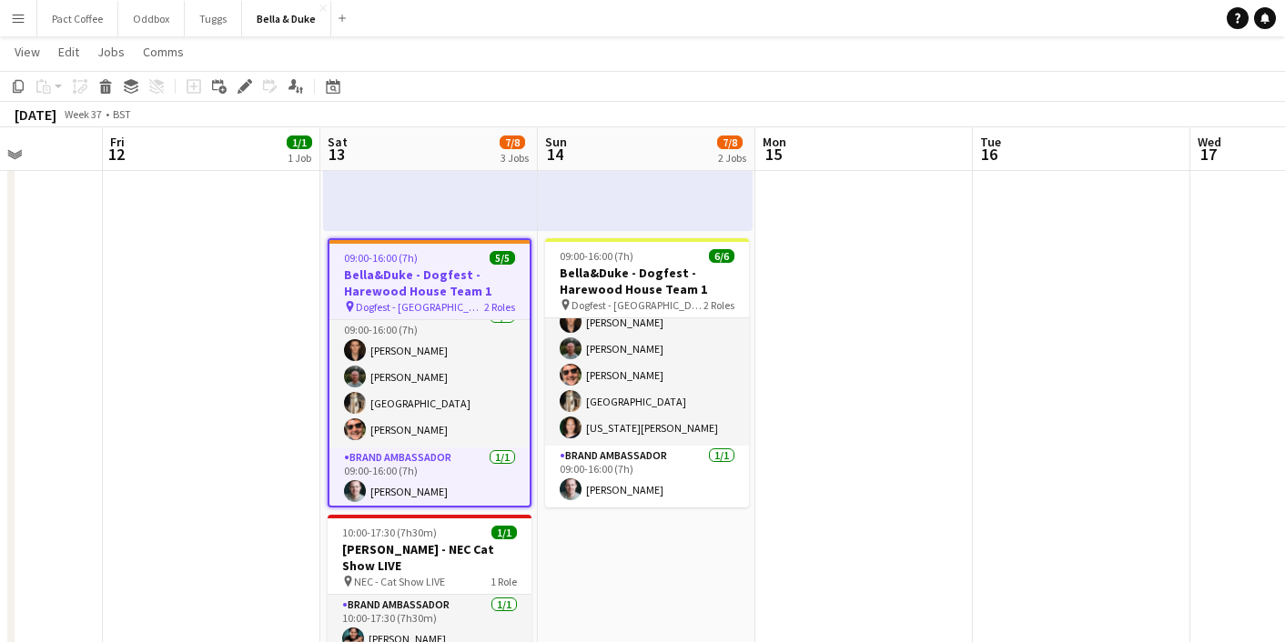
scroll to position [17, 0]
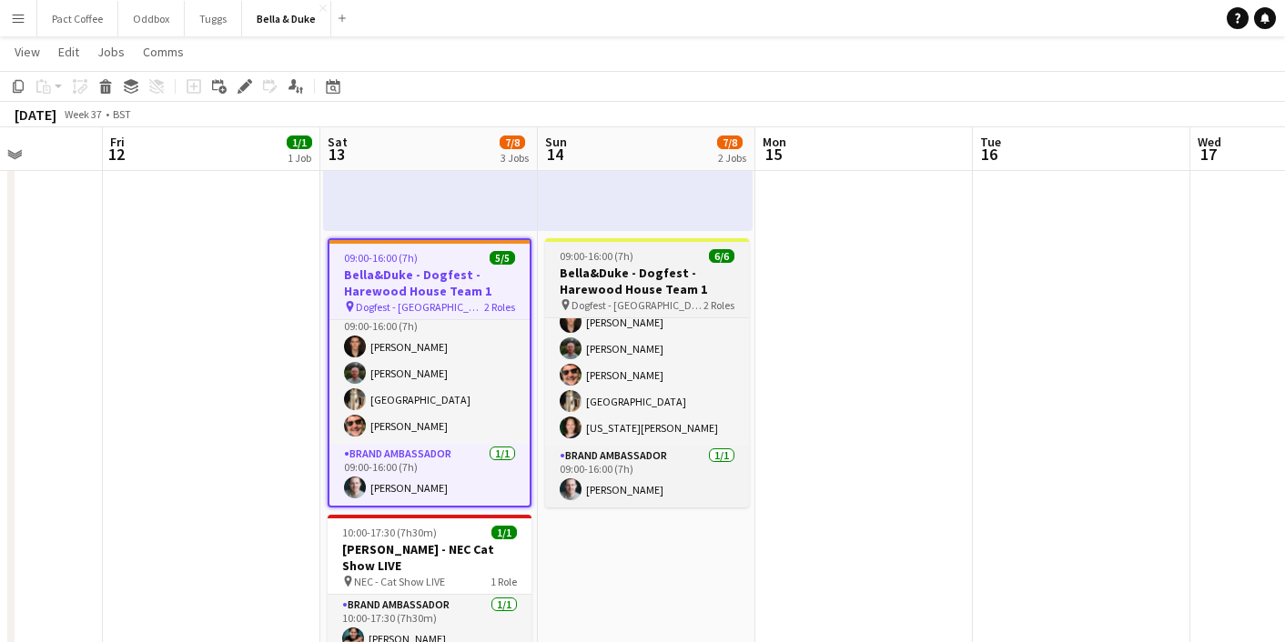
click at [614, 289] on h3 "Bella&Duke - Dogfest - Harewood House Team 1" at bounding box center [647, 281] width 204 height 33
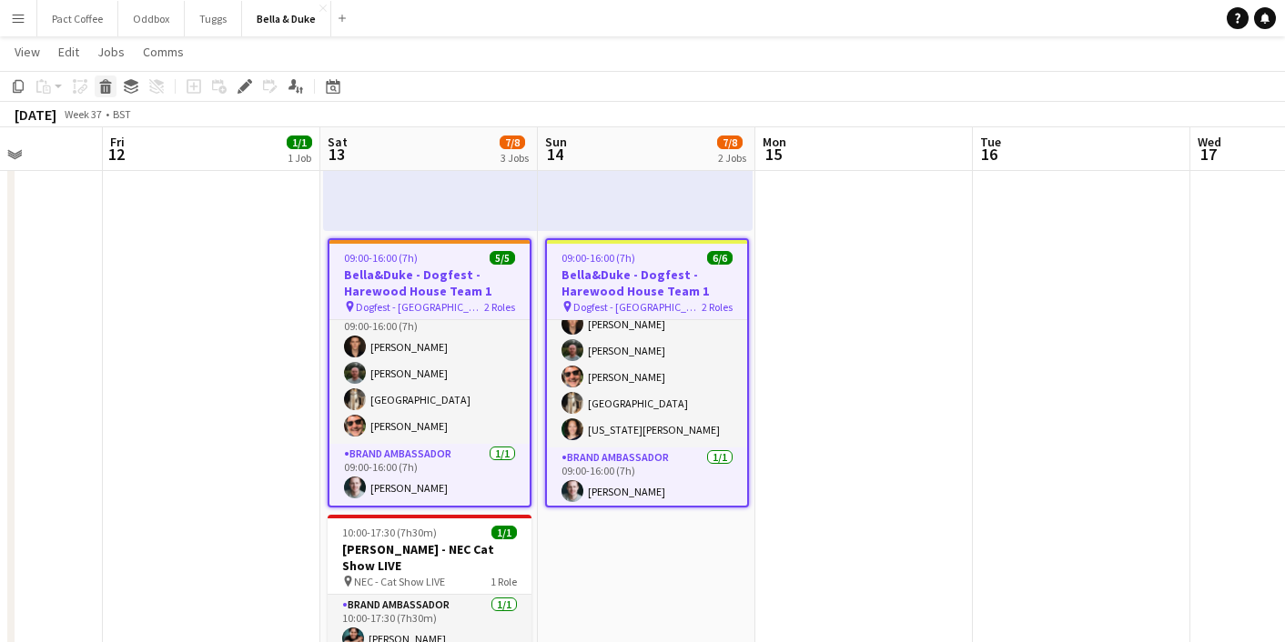
click at [115, 95] on div "Delete" at bounding box center [106, 87] width 22 height 22
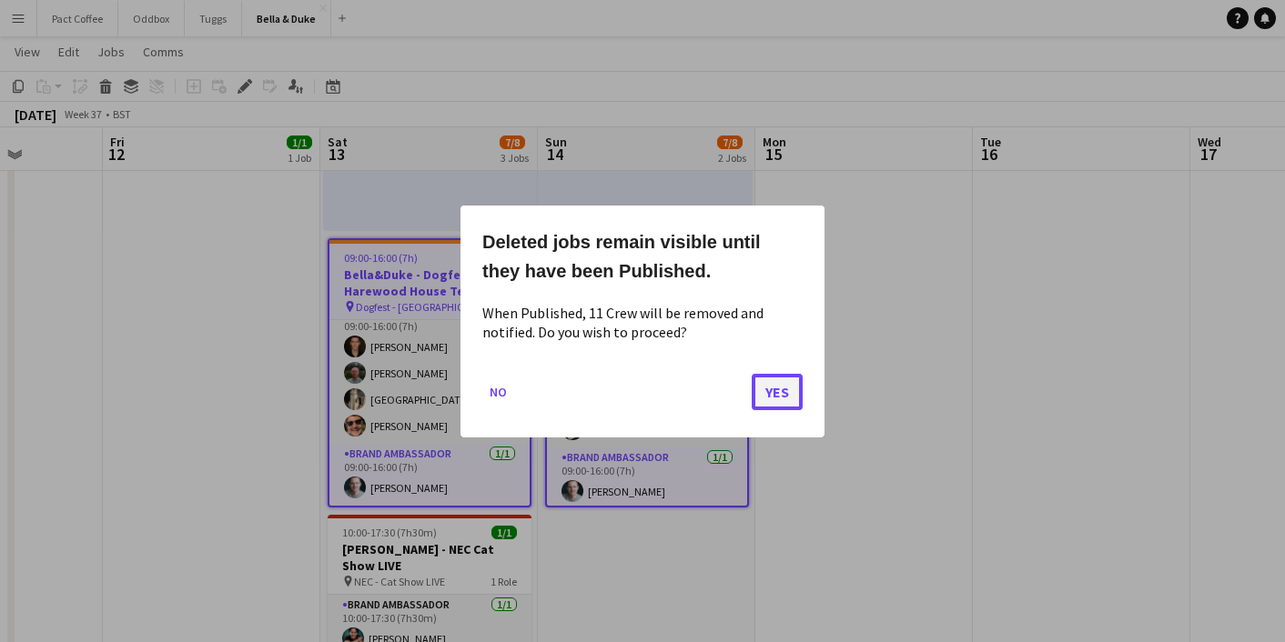
click at [786, 399] on button "Yes" at bounding box center [777, 391] width 51 height 36
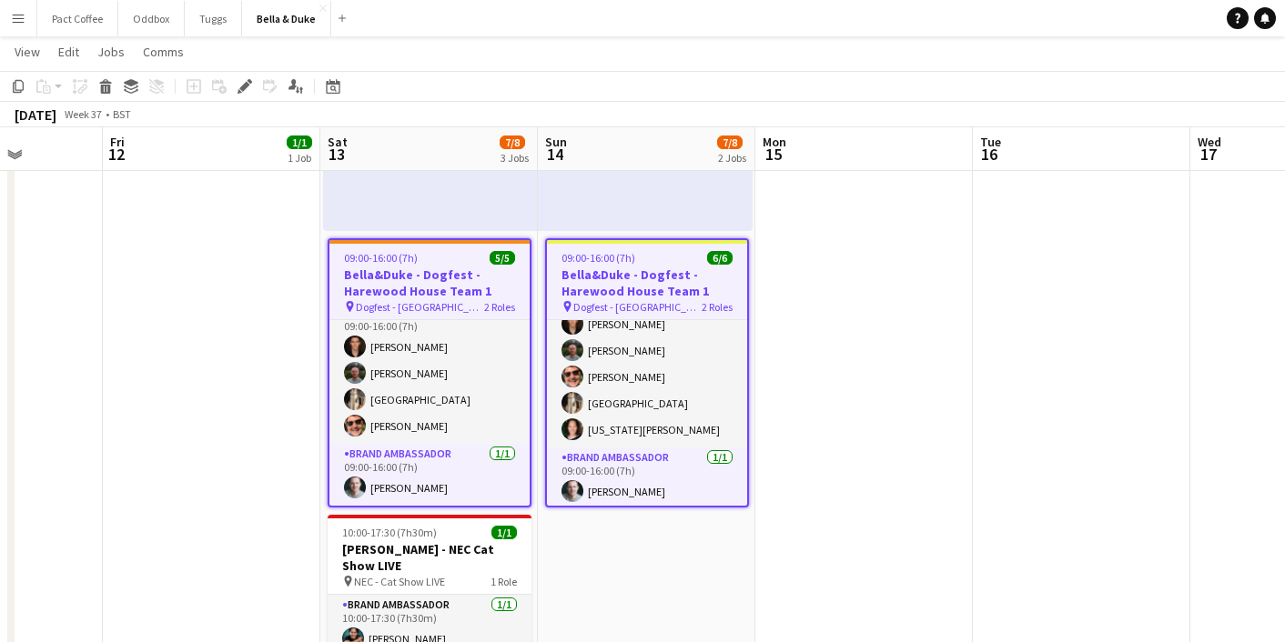
scroll to position [386, 0]
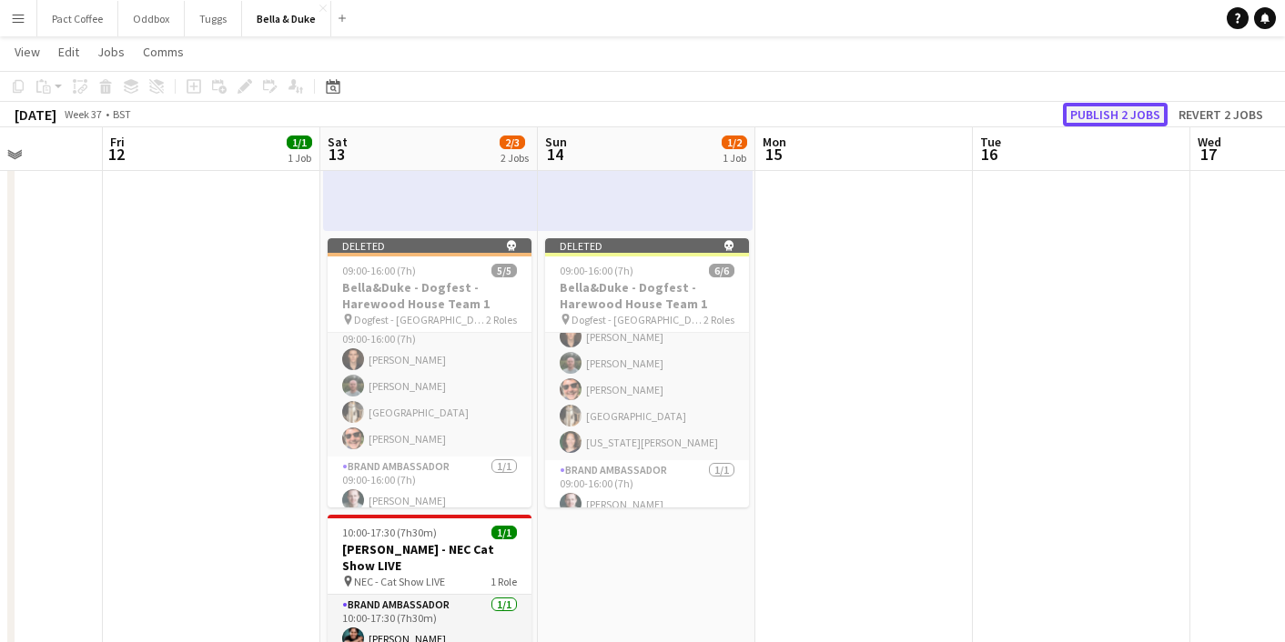
click at [1145, 115] on button "Publish 2 jobs" at bounding box center [1115, 115] width 105 height 24
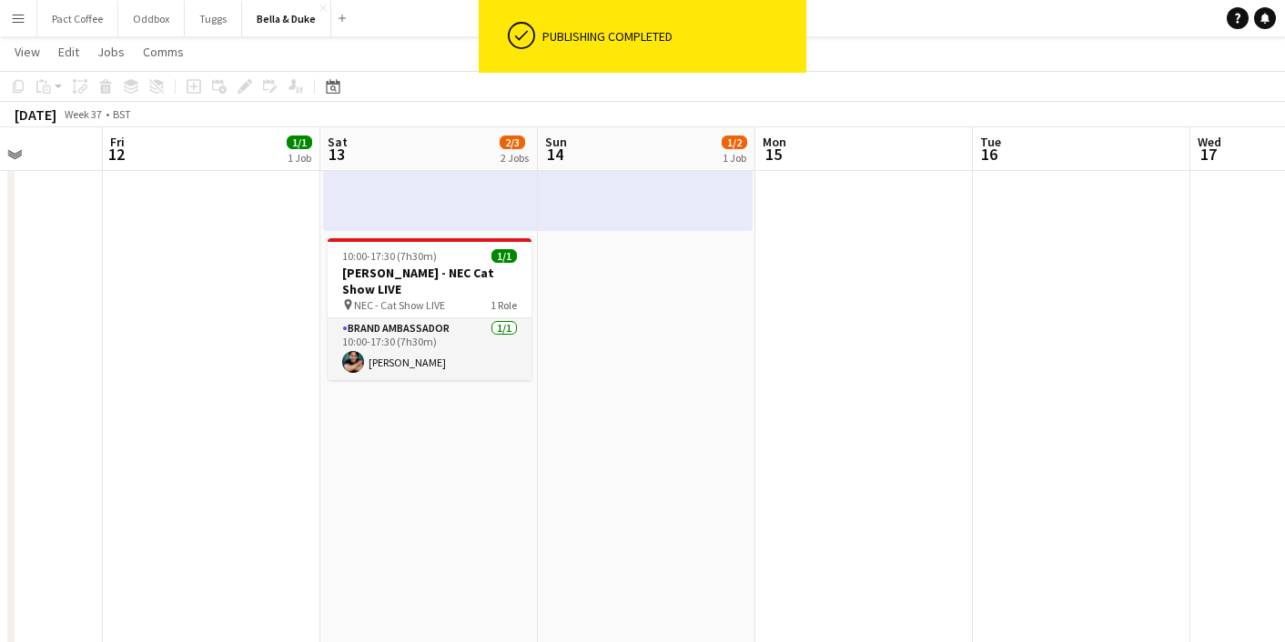
click at [420, 481] on app-date-cell "Toggle View [PERSON_NAME] - Sandringam Game and Country Fair [DATE] → [DATE] 2/…" at bounding box center [428, 400] width 217 height 996
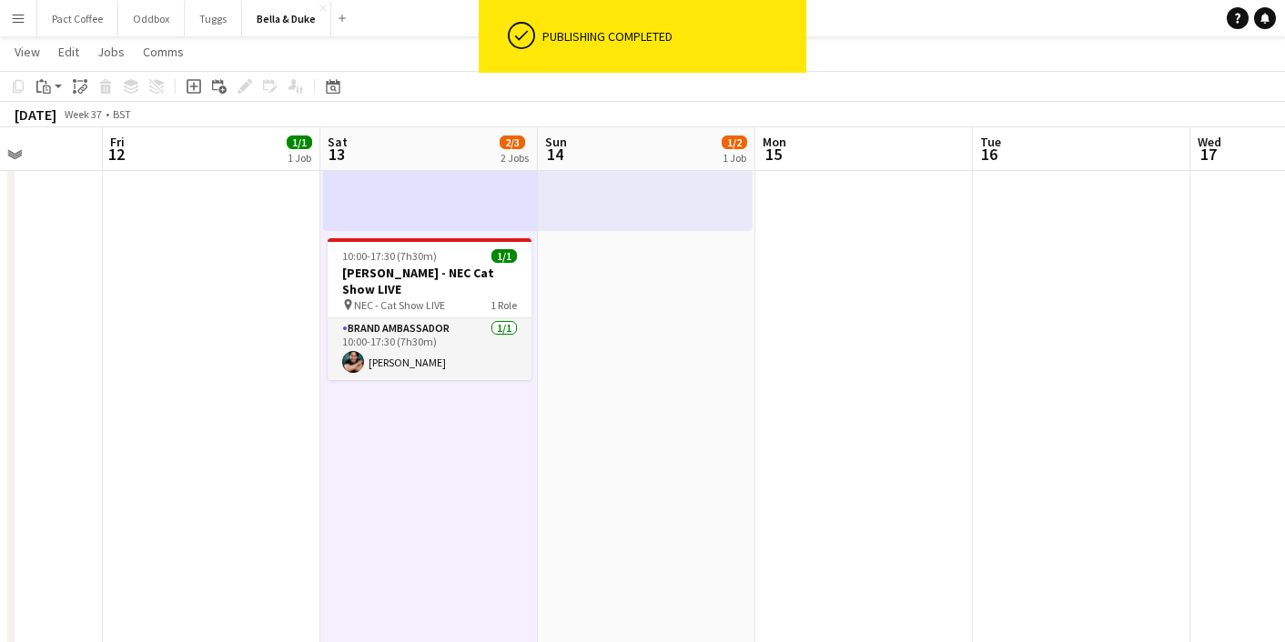
click at [720, 452] on app-date-cell "10:00-18:00 (8h) 1/2 pin Sandringam Game and Country Fair 1 Role Brand Ambassad…" at bounding box center [646, 400] width 217 height 996
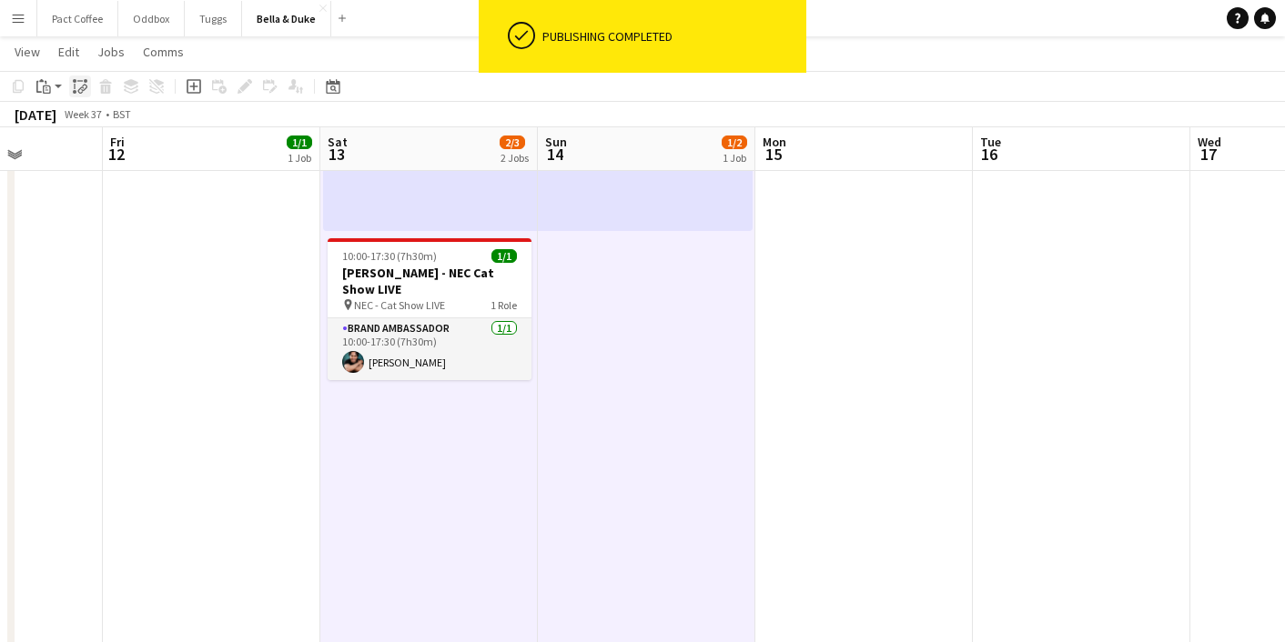
click at [83, 87] on icon at bounding box center [81, 89] width 6 height 7
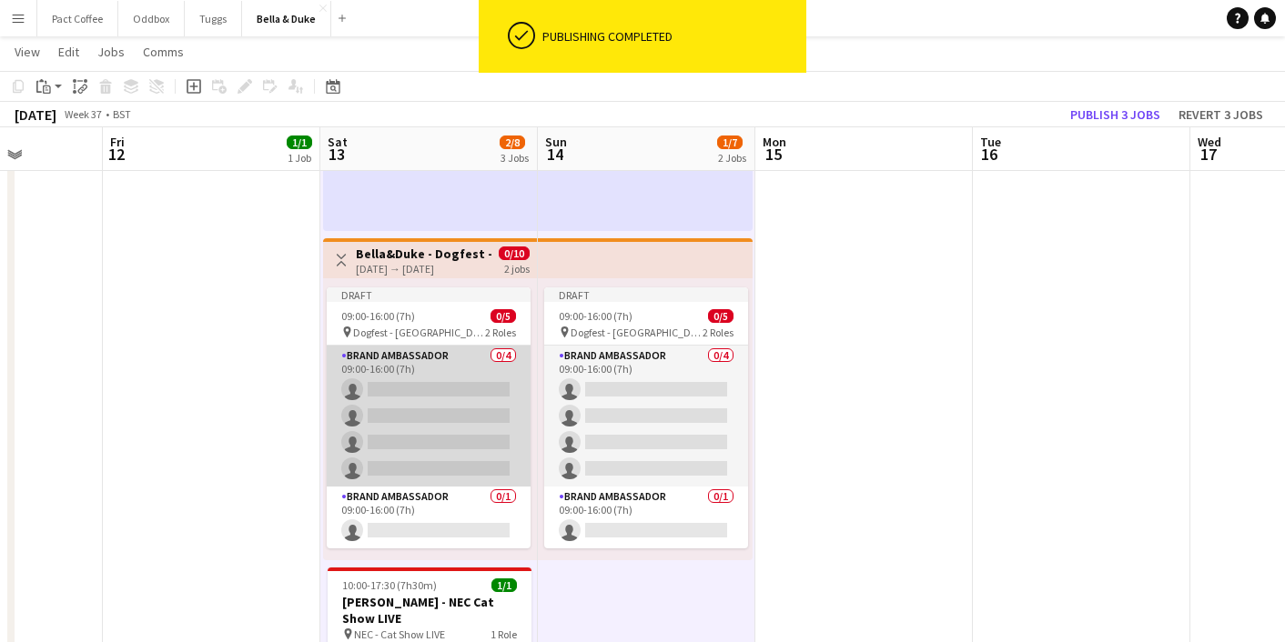
click at [470, 379] on app-card-role "Brand Ambassador 0/4 09:00-16:00 (7h) single-neutral-actions single-neutral-act…" at bounding box center [429, 416] width 204 height 141
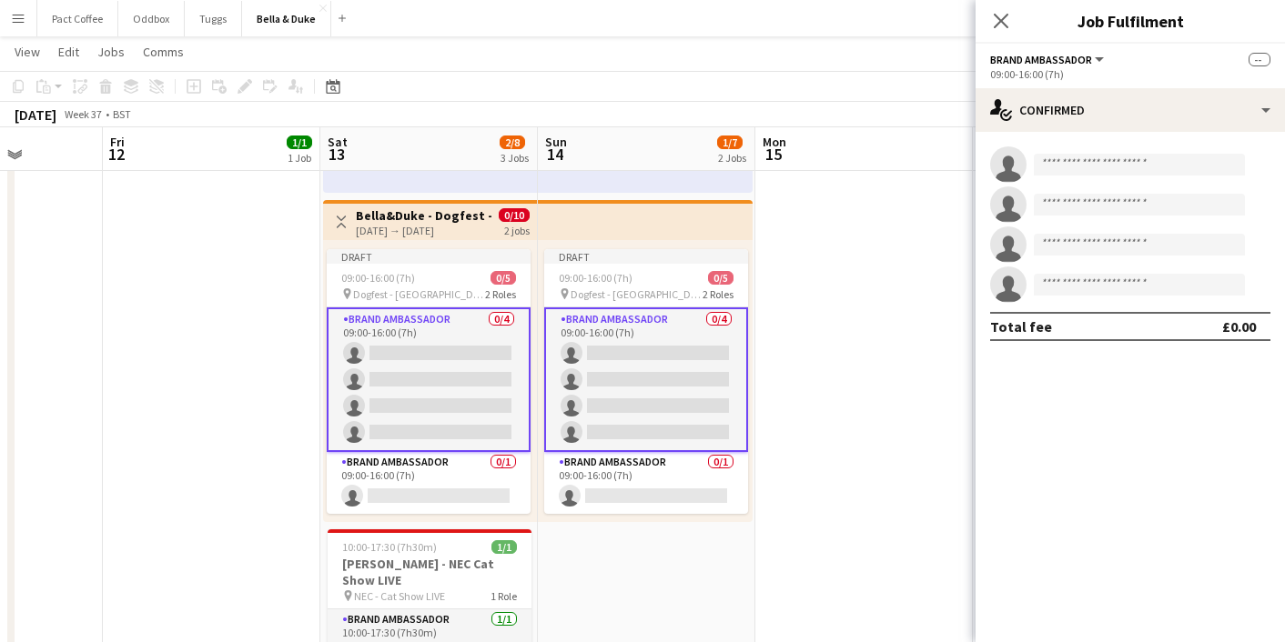
scroll to position [435, 0]
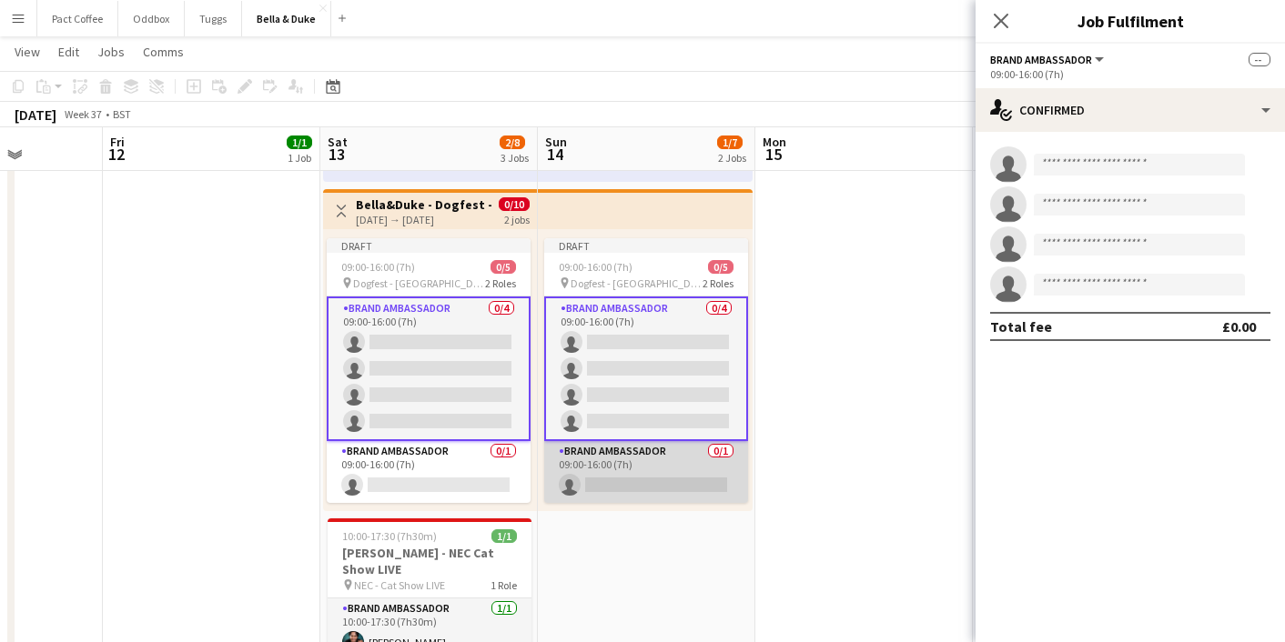
click at [623, 488] on app-card-role "Brand Ambassador 0/1 09:00-16:00 (7h) single-neutral-actions" at bounding box center [646, 472] width 204 height 62
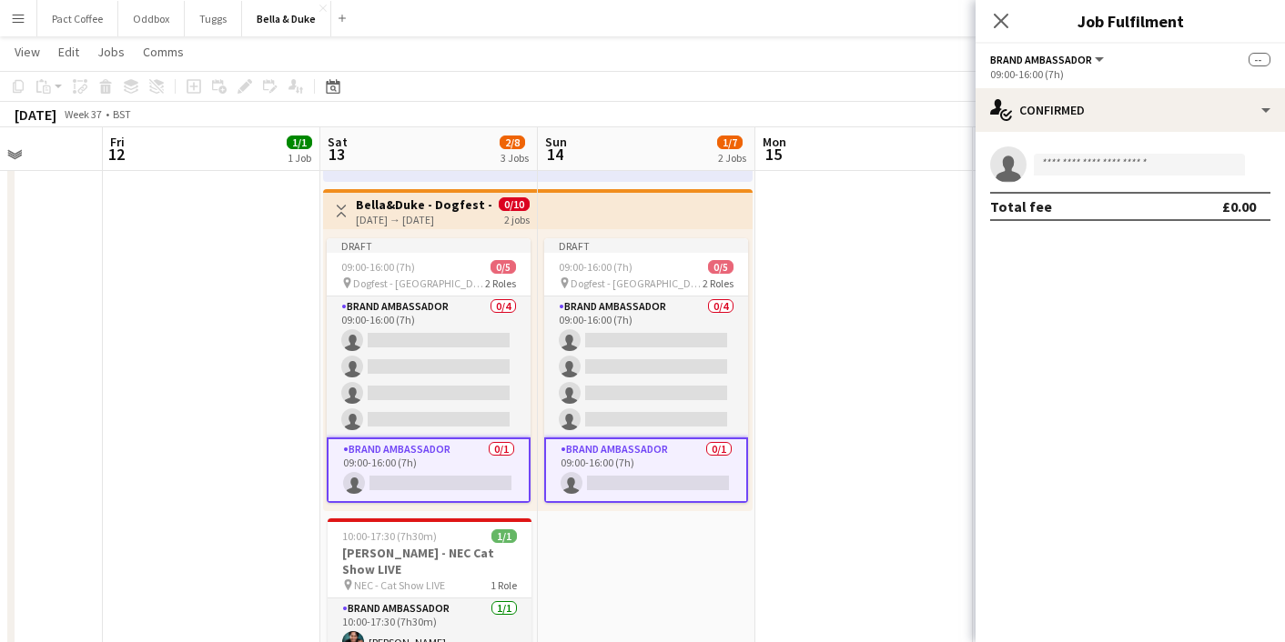
click at [622, 486] on app-card-role "Brand Ambassador 0/1 09:00-16:00 (7h) single-neutral-actions" at bounding box center [646, 471] width 204 height 66
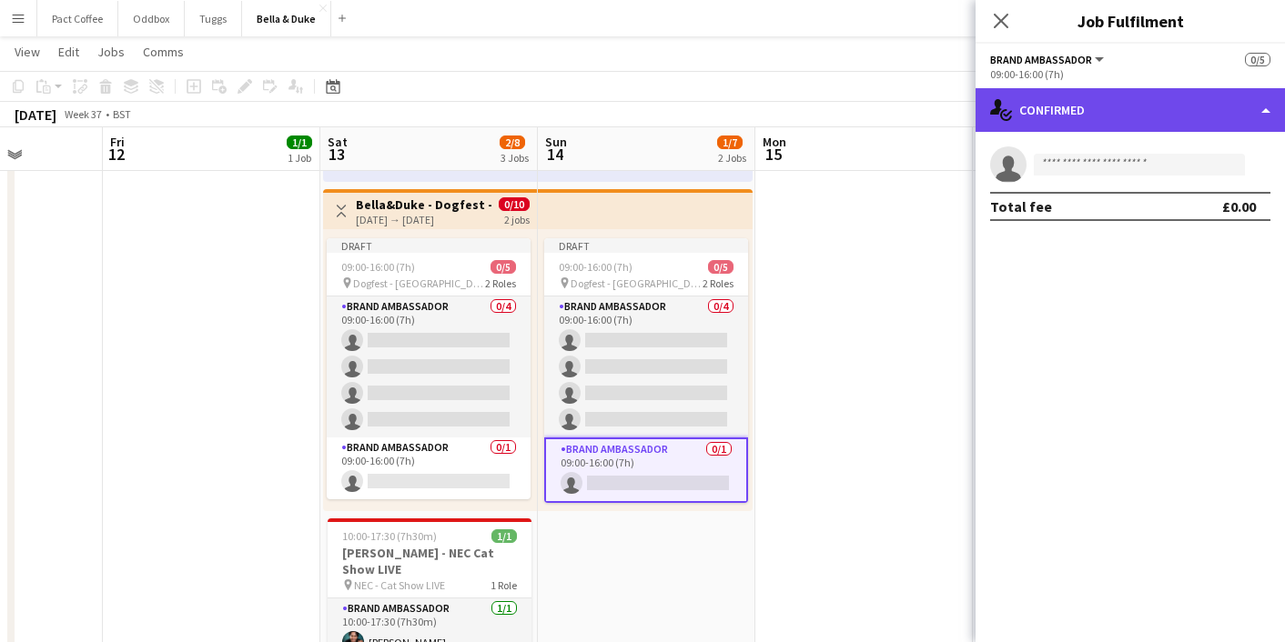
click at [1089, 116] on div "single-neutral-actions-check-2 Confirmed" at bounding box center [1130, 110] width 309 height 44
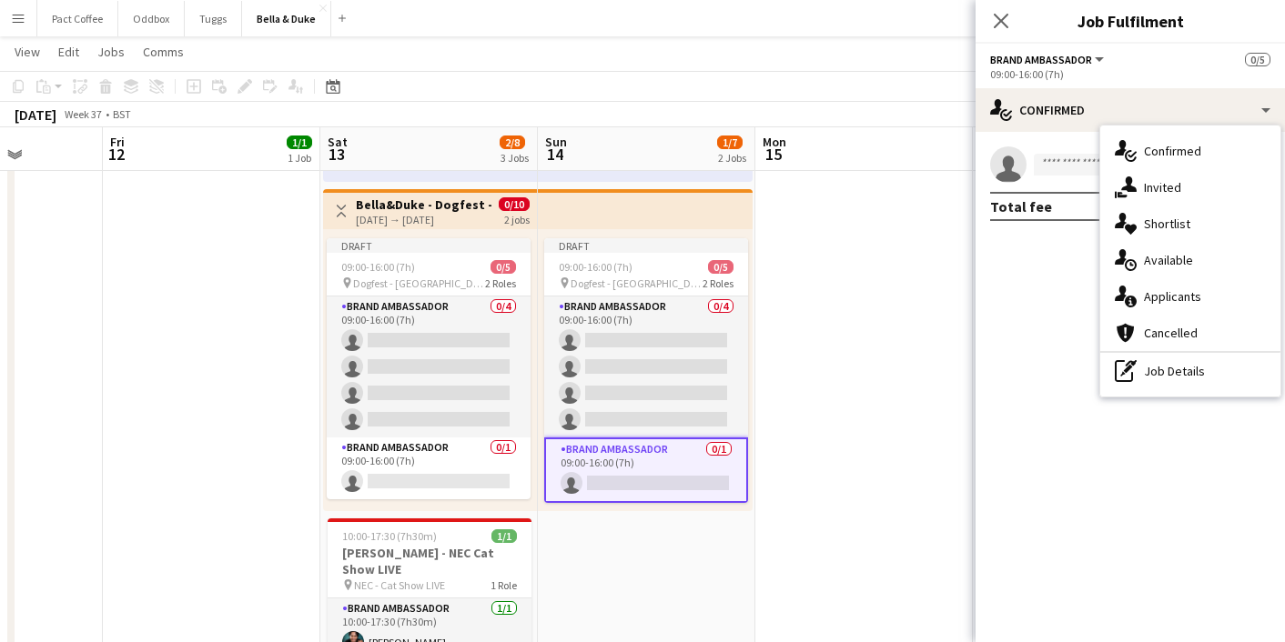
click at [1037, 187] on app-confirmed-crew "single-neutral-actions Total fee £0.00" at bounding box center [1130, 184] width 309 height 75
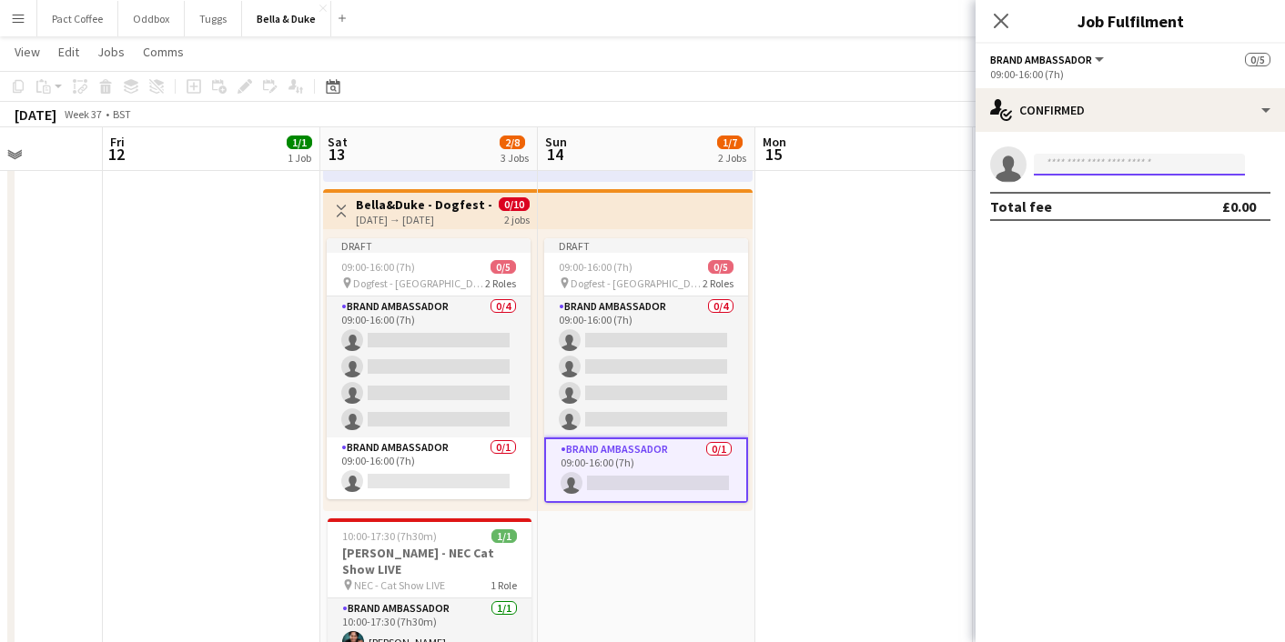
click at [1051, 160] on input at bounding box center [1139, 165] width 211 height 22
type input "***"
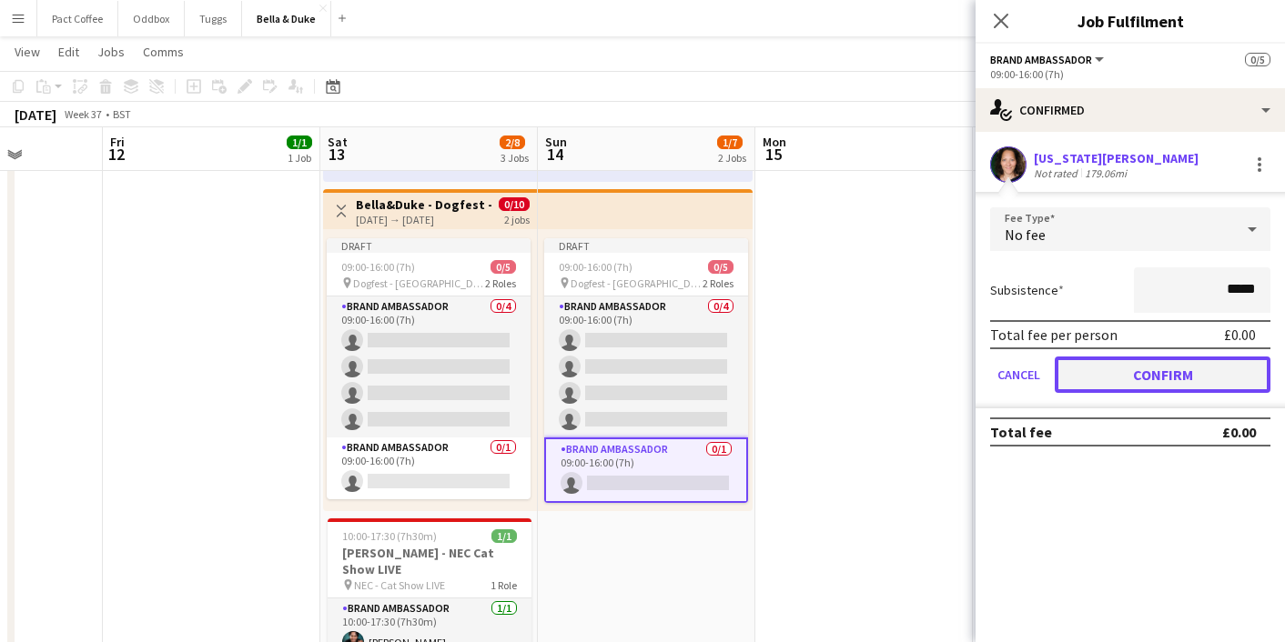
click at [1140, 364] on button "Confirm" at bounding box center [1163, 375] width 216 height 36
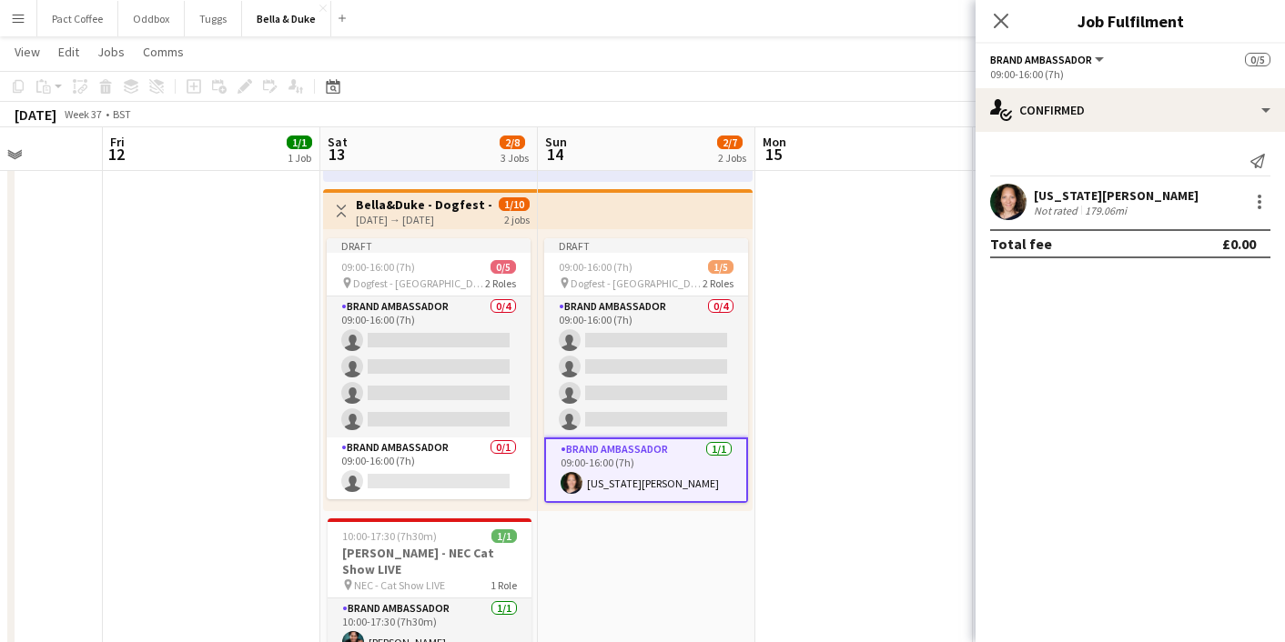
click at [820, 333] on app-date-cell at bounding box center [863, 351] width 217 height 996
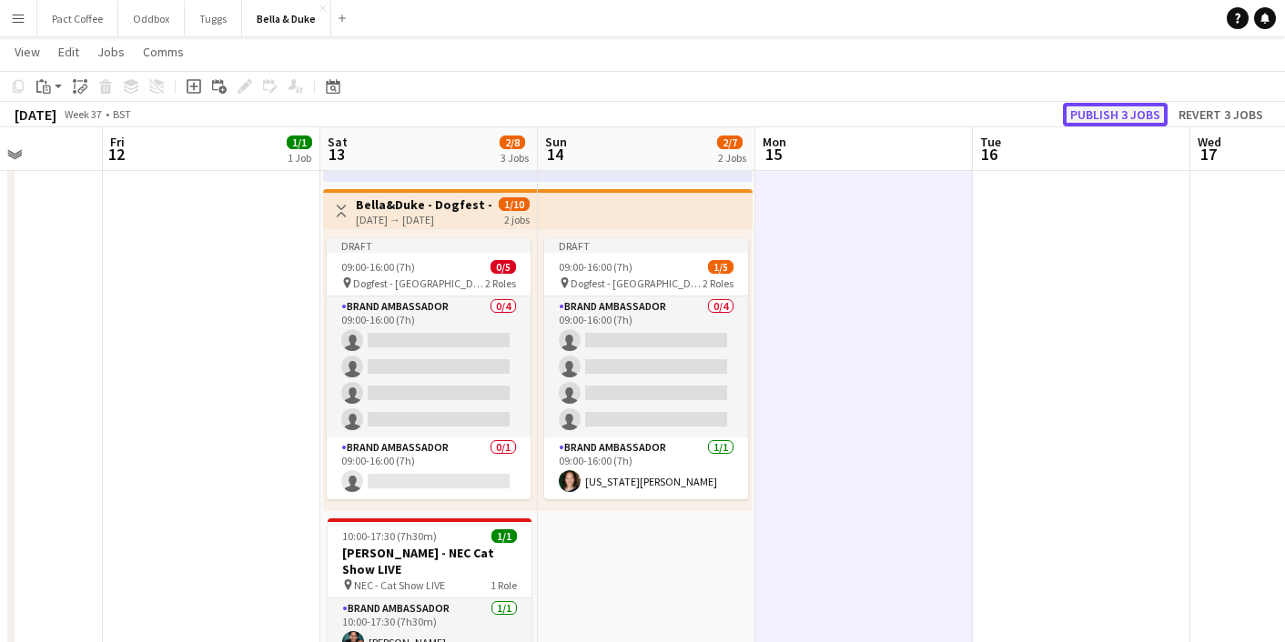
click at [1140, 111] on button "Publish 3 jobs" at bounding box center [1115, 115] width 105 height 24
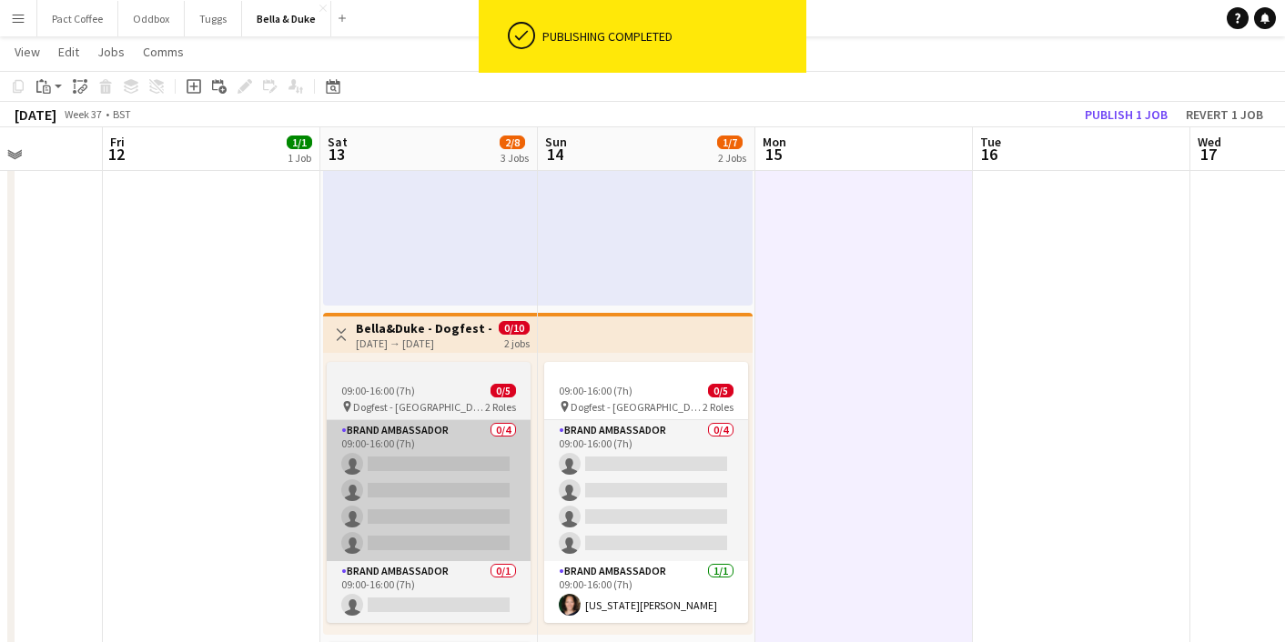
scroll to position [309, 0]
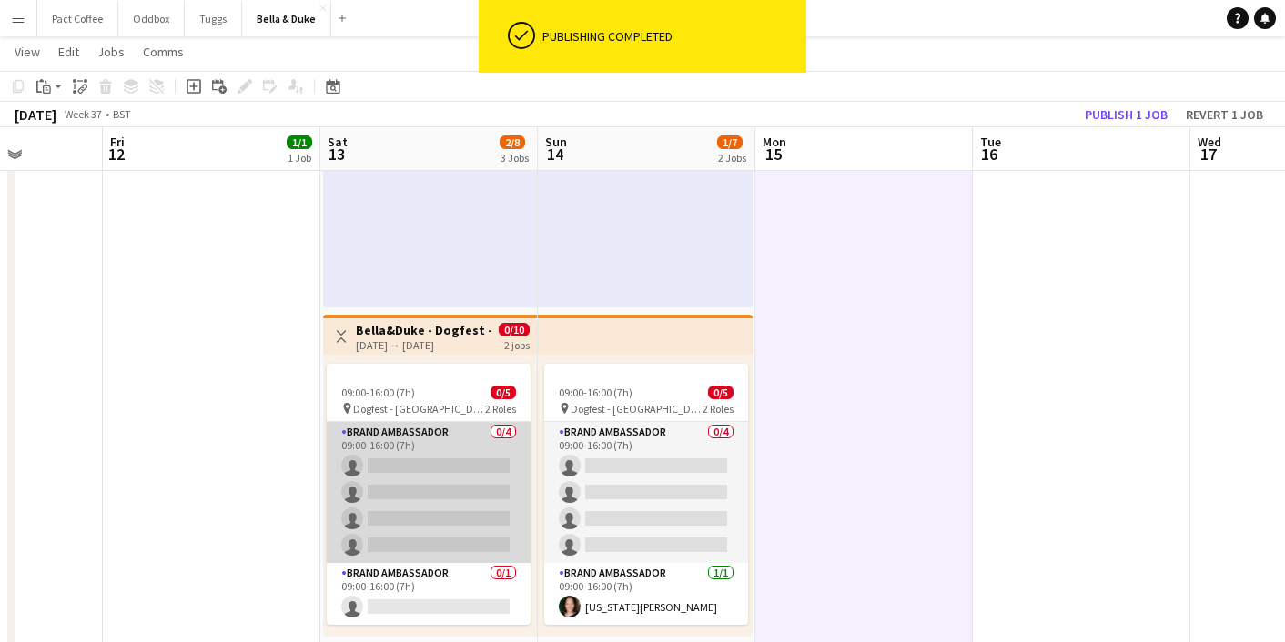
click at [404, 459] on app-card-role "Brand Ambassador 0/4 09:00-16:00 (7h) single-neutral-actions single-neutral-act…" at bounding box center [429, 492] width 204 height 141
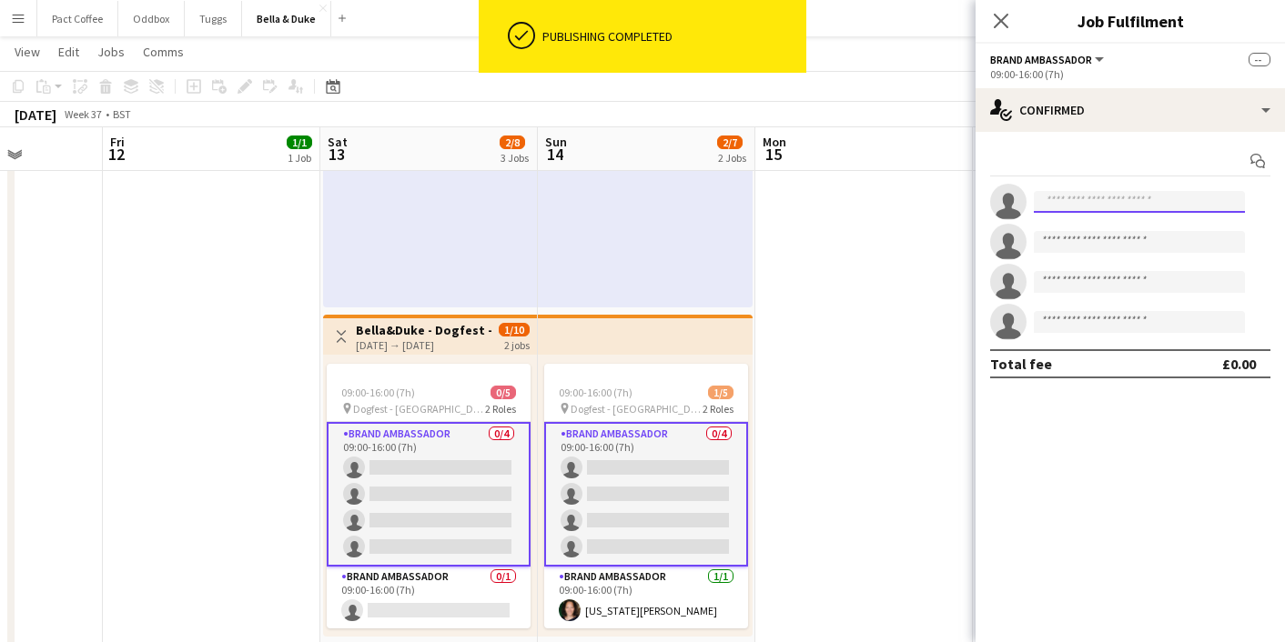
click at [1045, 196] on input at bounding box center [1139, 202] width 211 height 22
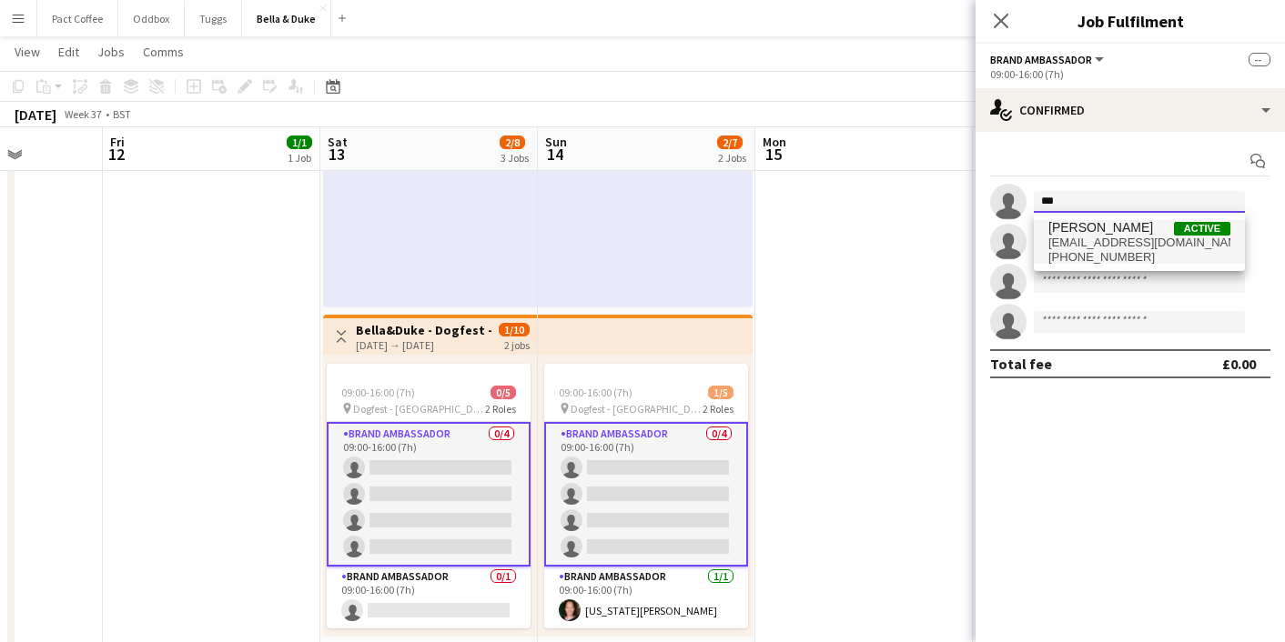
type input "***"
click at [1082, 231] on span "[PERSON_NAME]" at bounding box center [1100, 227] width 105 height 15
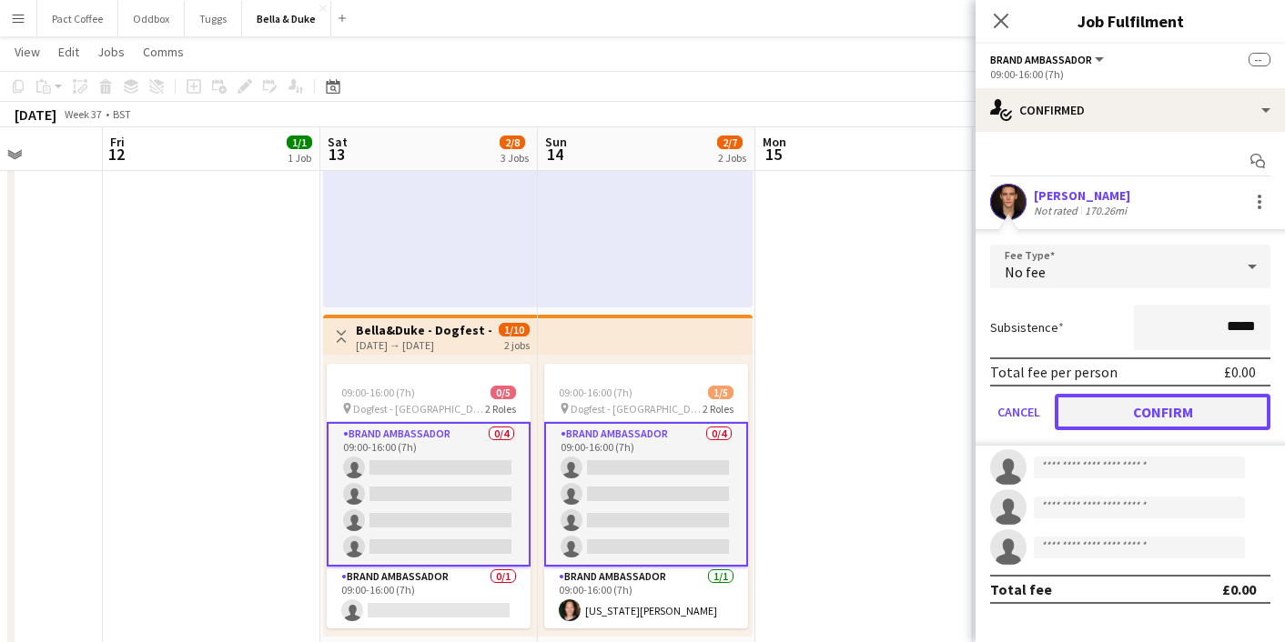
click at [1174, 419] on button "Confirm" at bounding box center [1163, 412] width 216 height 36
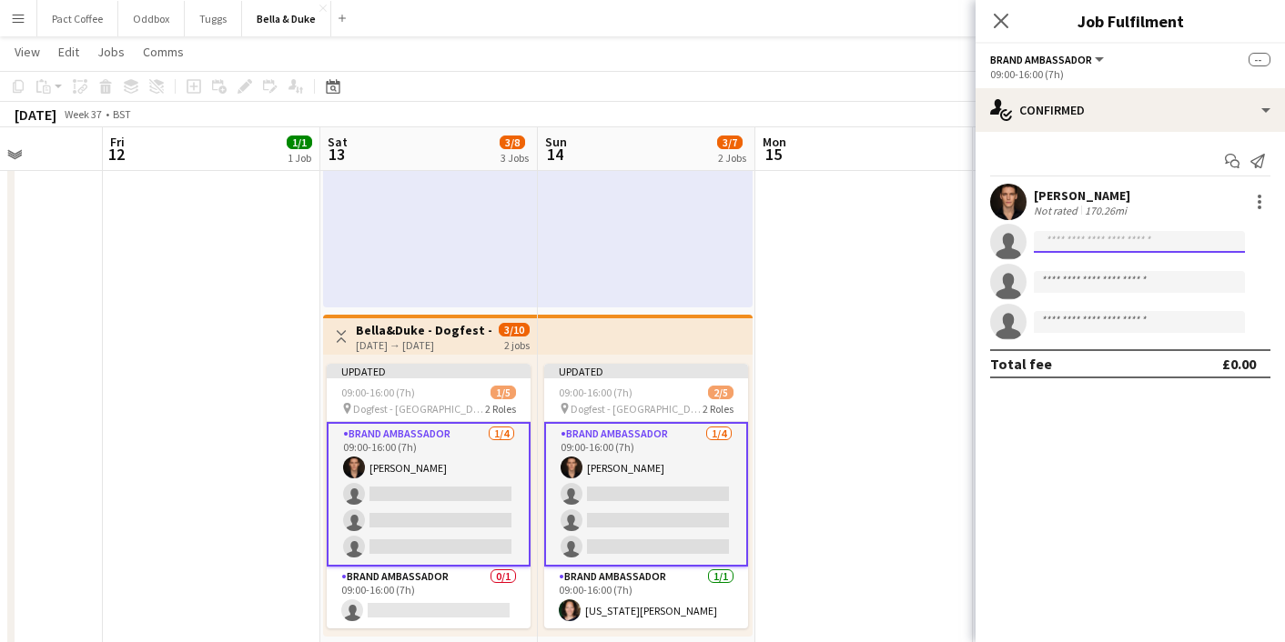
click at [1072, 247] on input at bounding box center [1139, 242] width 211 height 22
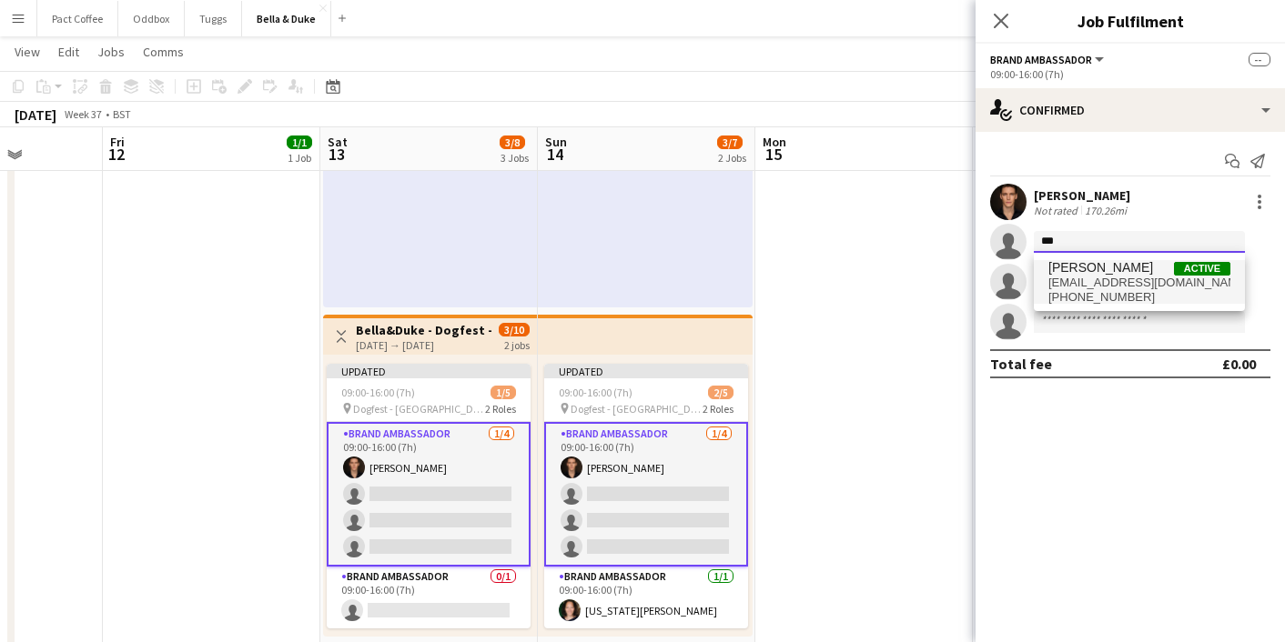
type input "***"
click at [1085, 277] on span "[EMAIL_ADDRESS][DOMAIN_NAME]" at bounding box center [1139, 283] width 182 height 15
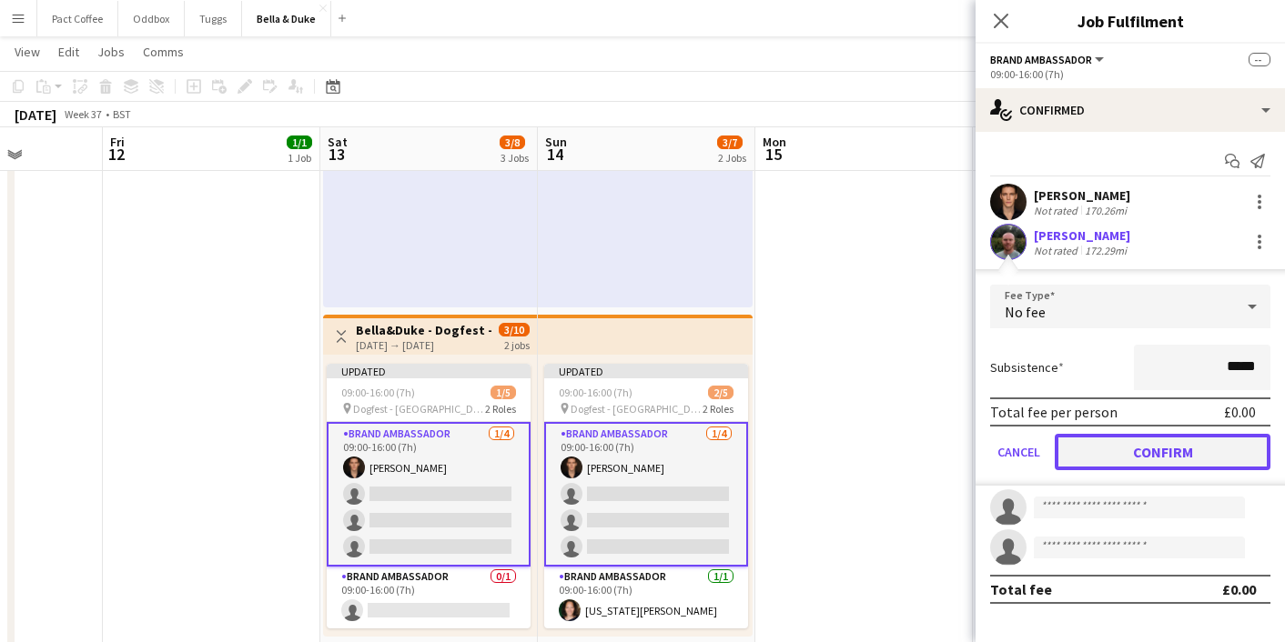
click at [1091, 457] on button "Confirm" at bounding box center [1163, 452] width 216 height 36
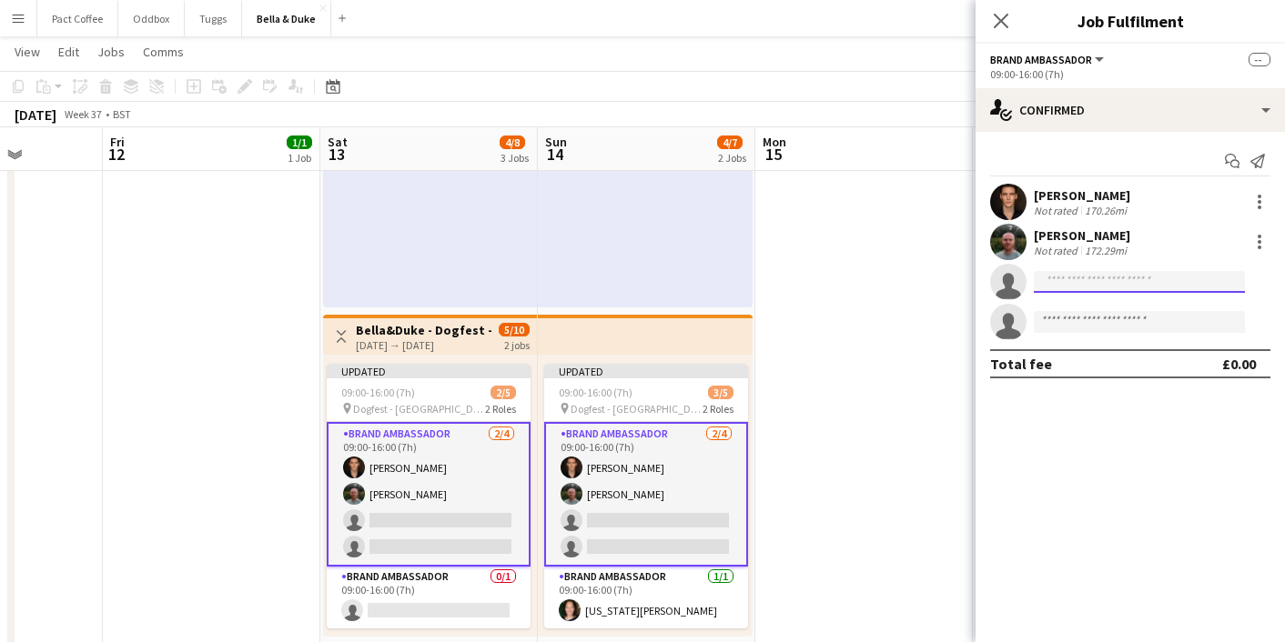
click at [1097, 285] on input at bounding box center [1139, 282] width 211 height 22
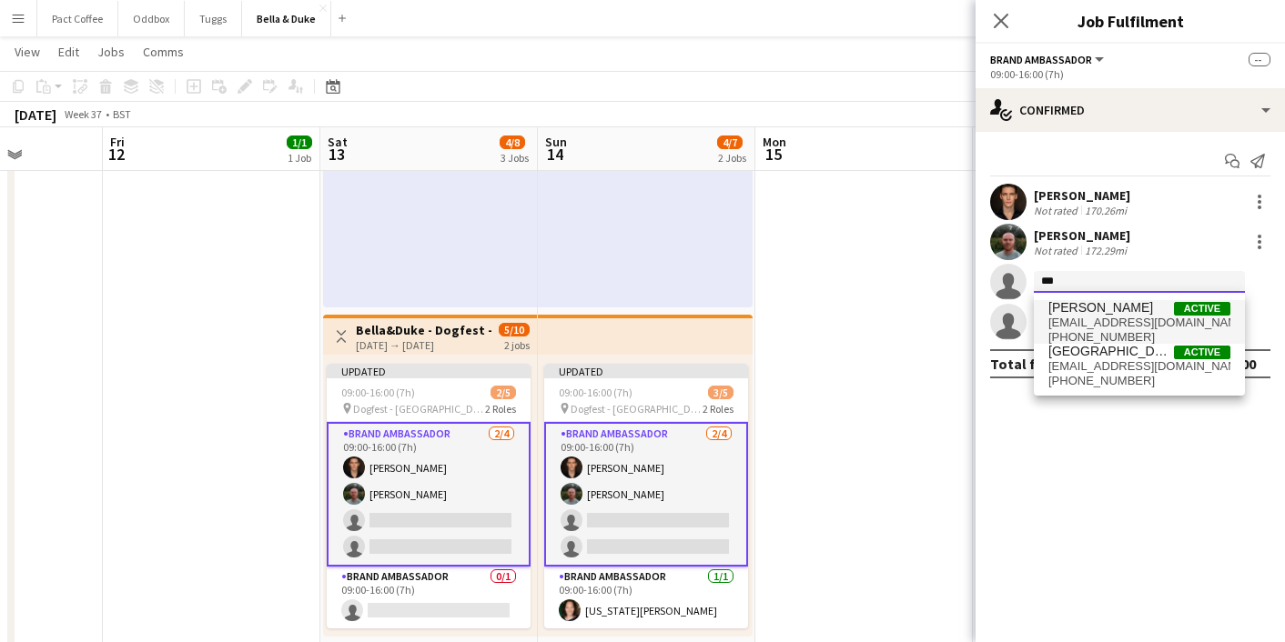
type input "***"
click at [1099, 321] on span "[EMAIL_ADDRESS][DOMAIN_NAME]" at bounding box center [1139, 323] width 182 height 15
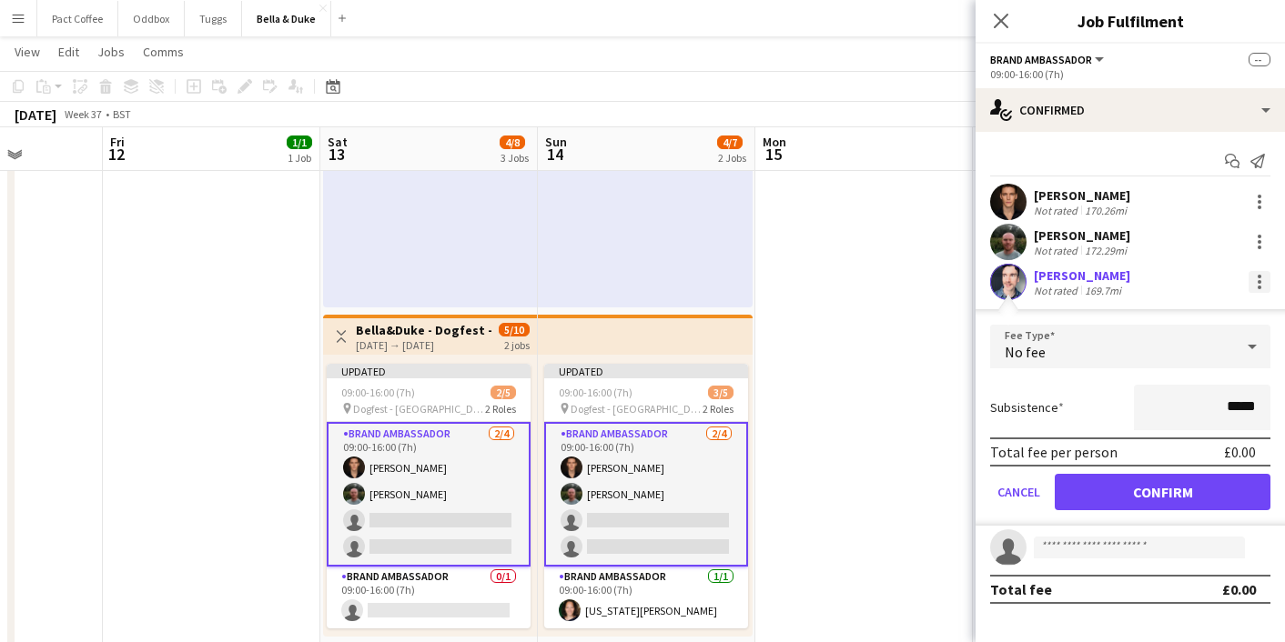
click at [1263, 278] on div at bounding box center [1260, 282] width 22 height 22
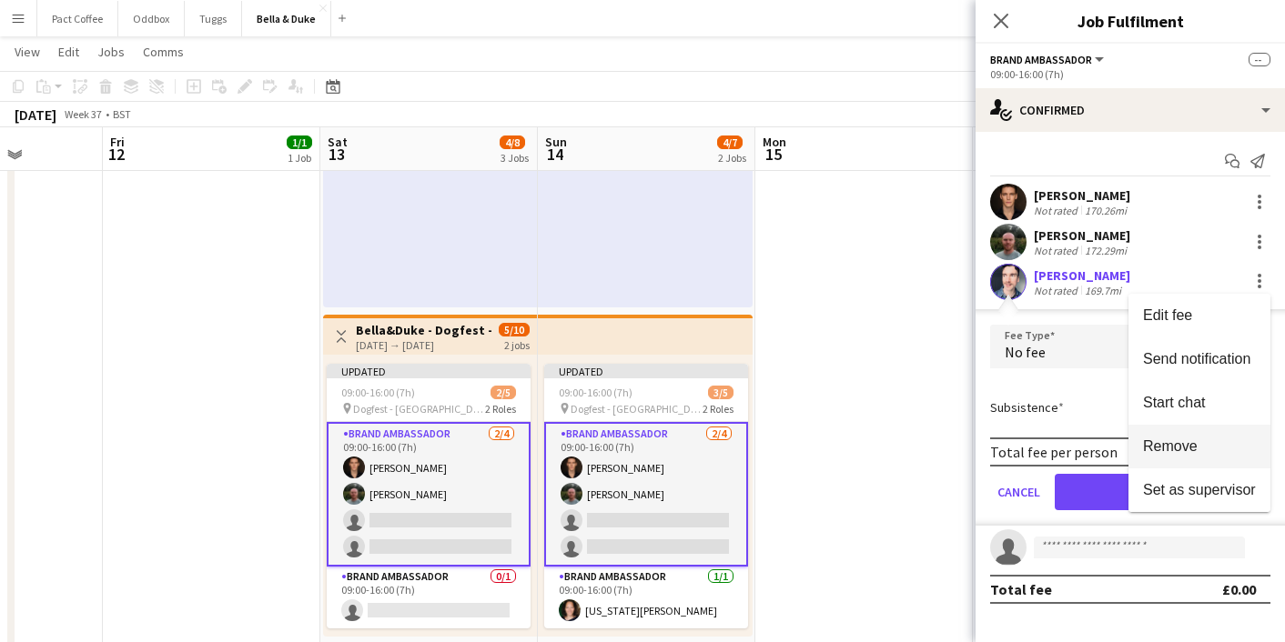
click at [1163, 437] on button "Remove" at bounding box center [1199, 447] width 142 height 44
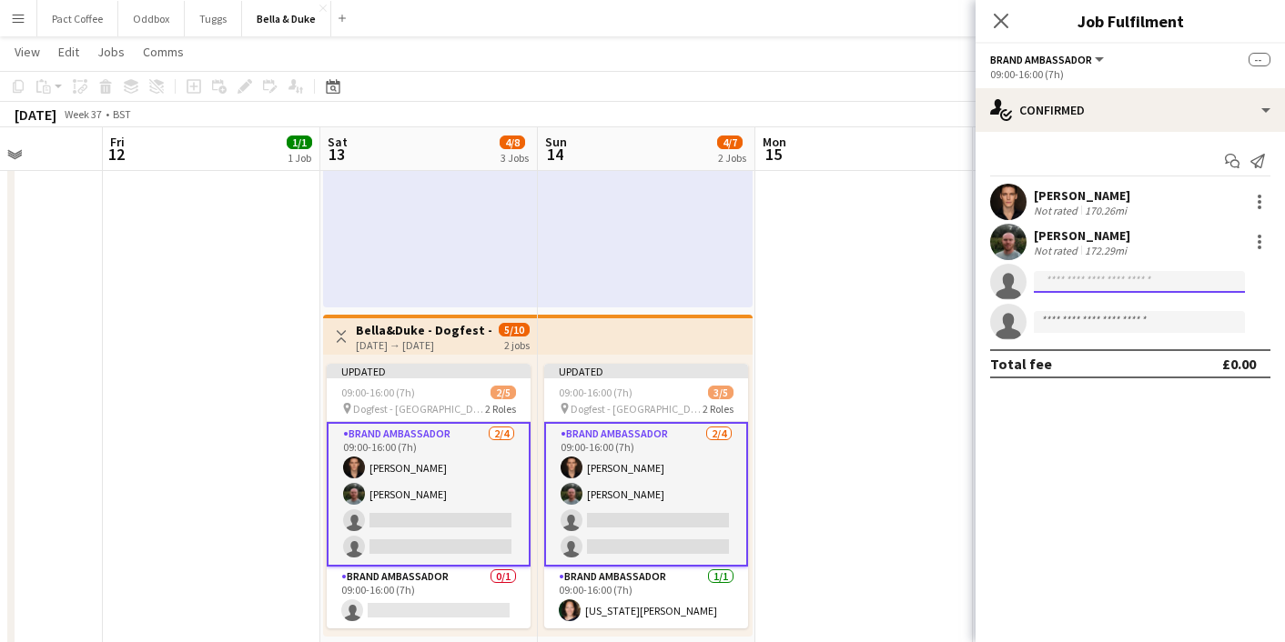
click at [1130, 278] on input at bounding box center [1139, 282] width 211 height 22
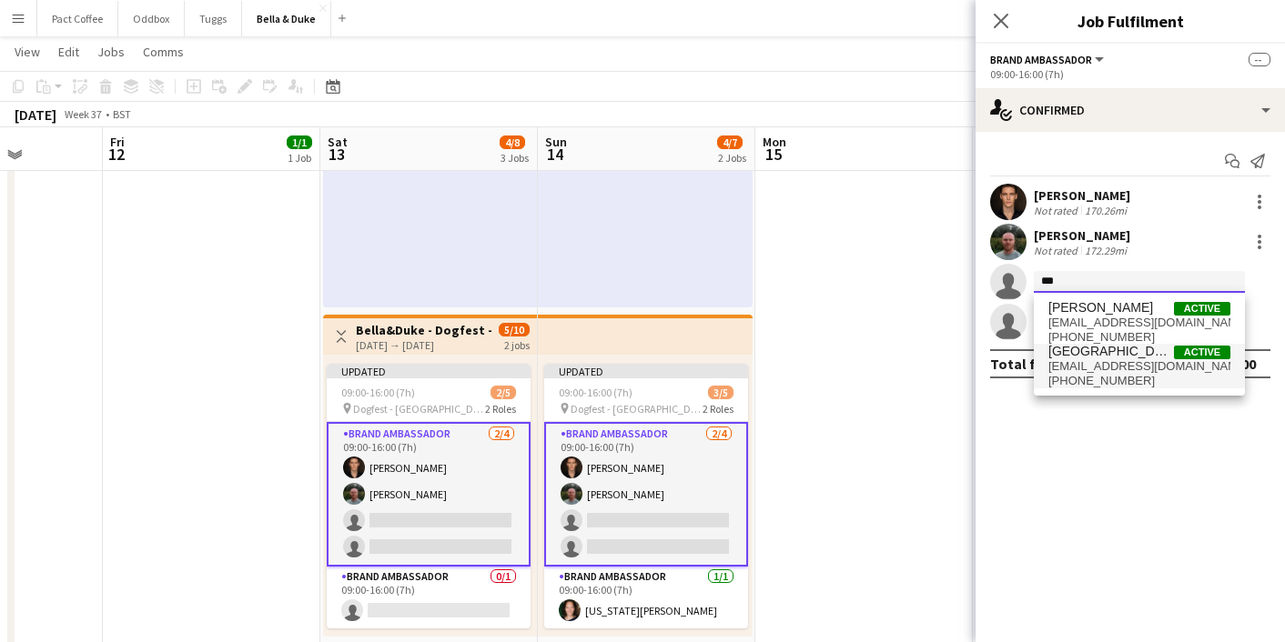
type input "***"
click at [1081, 369] on span "[EMAIL_ADDRESS][DOMAIN_NAME]" at bounding box center [1139, 366] width 182 height 15
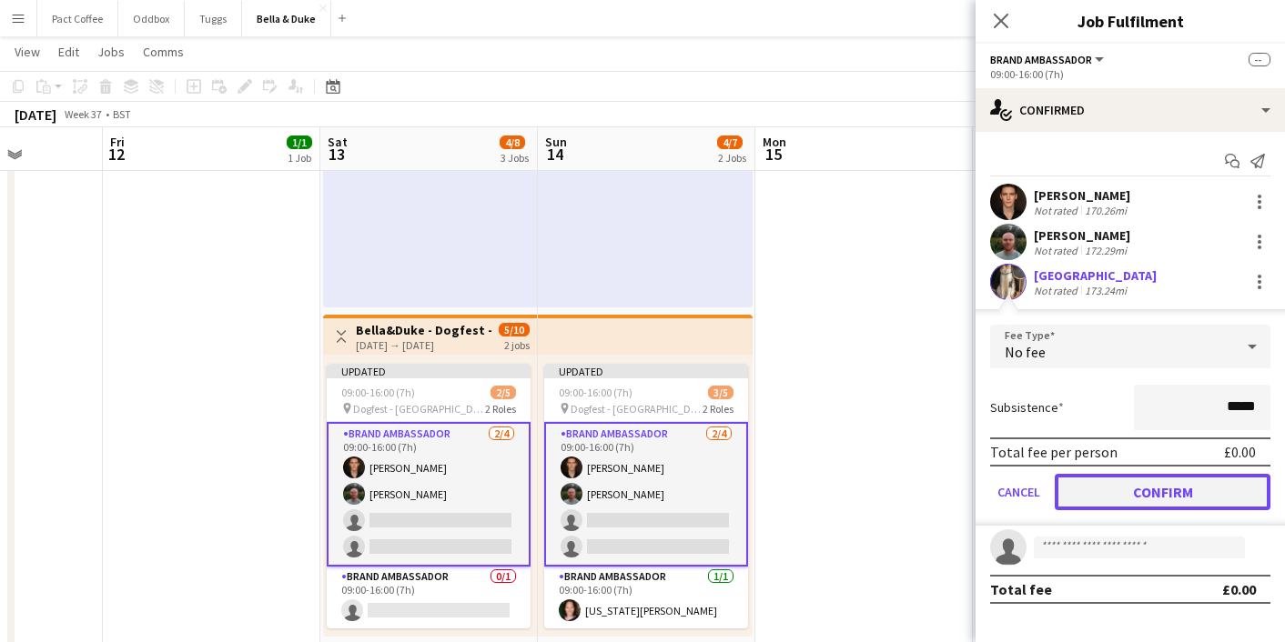
click at [1106, 481] on button "Confirm" at bounding box center [1163, 492] width 216 height 36
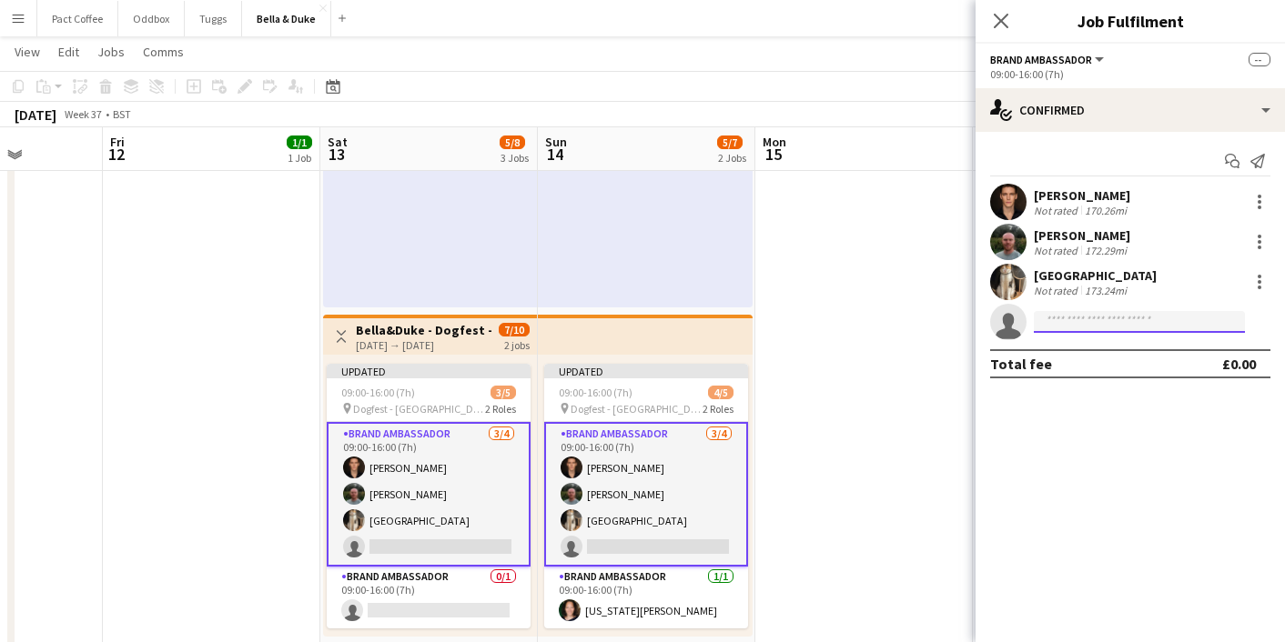
click at [1077, 323] on input at bounding box center [1139, 322] width 211 height 22
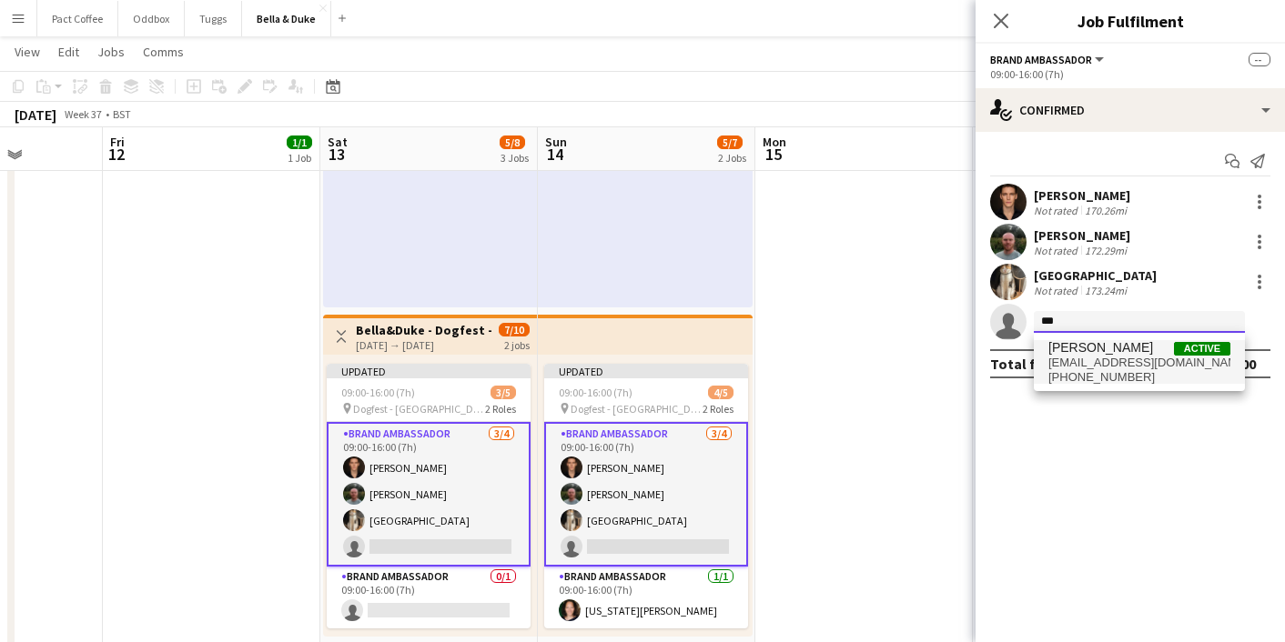
type input "***"
click at [1067, 356] on span "[EMAIL_ADDRESS][DOMAIN_NAME]" at bounding box center [1139, 363] width 182 height 15
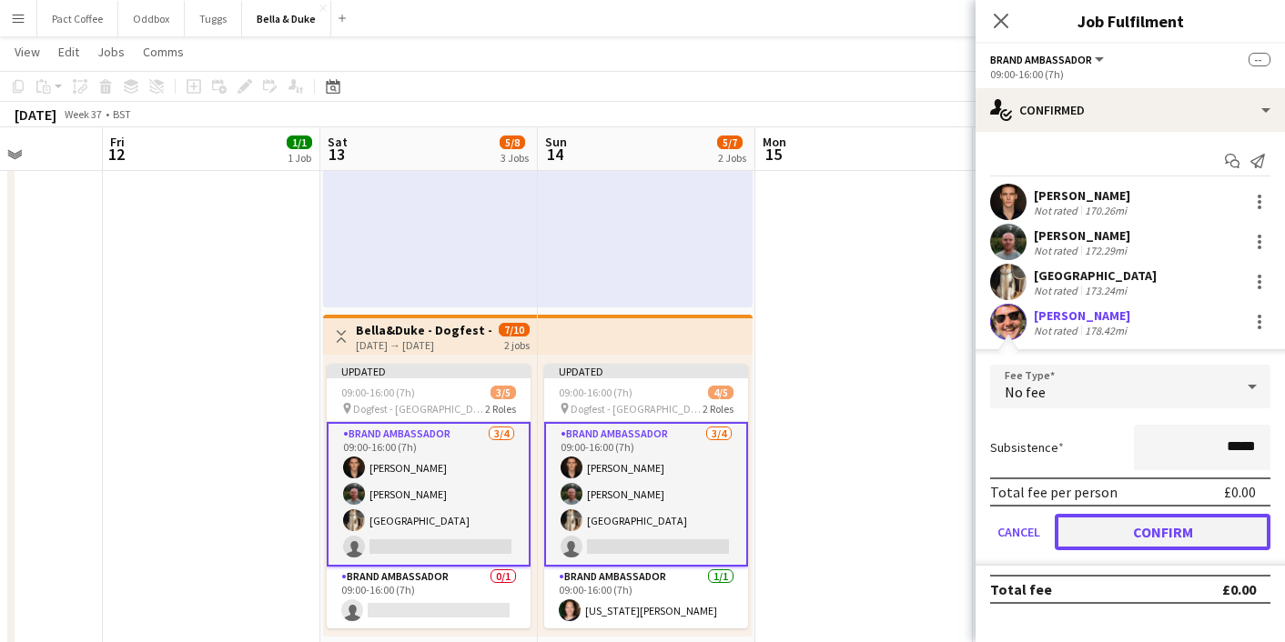
click at [1173, 514] on button "Confirm" at bounding box center [1163, 532] width 216 height 36
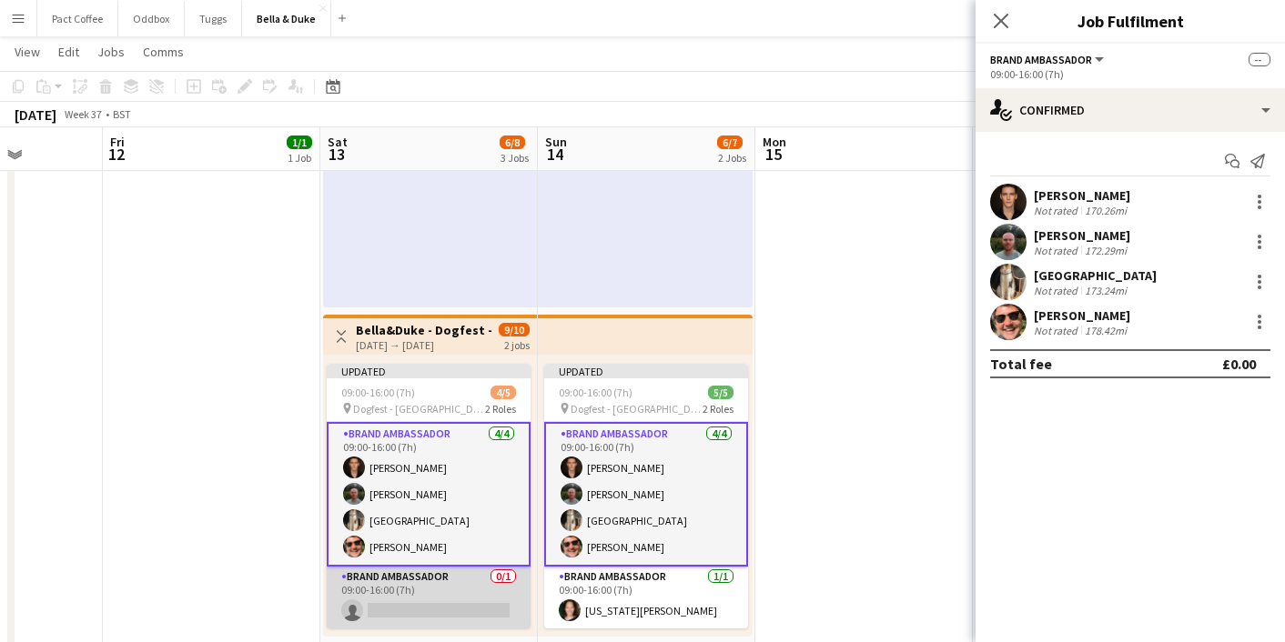
click at [455, 598] on app-card-role "Brand Ambassador 0/1 09:00-16:00 (7h) single-neutral-actions" at bounding box center [429, 598] width 204 height 62
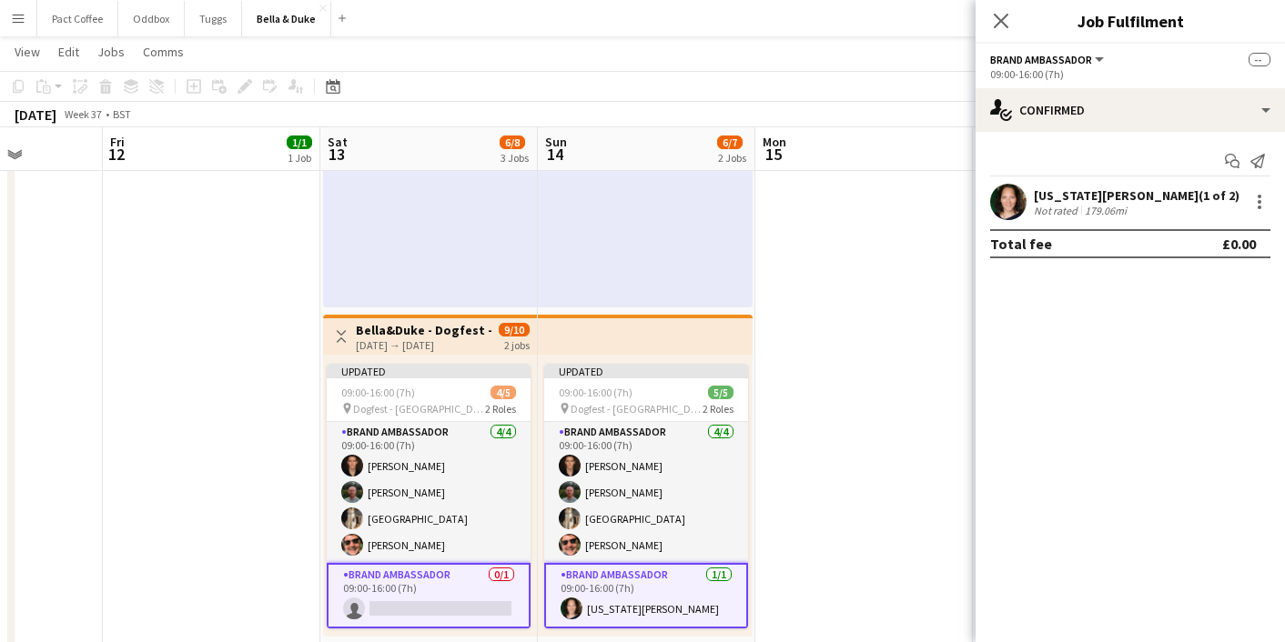
click at [453, 614] on app-card-role "Brand Ambassador 0/1 09:00-16:00 (7h) single-neutral-actions" at bounding box center [429, 596] width 204 height 66
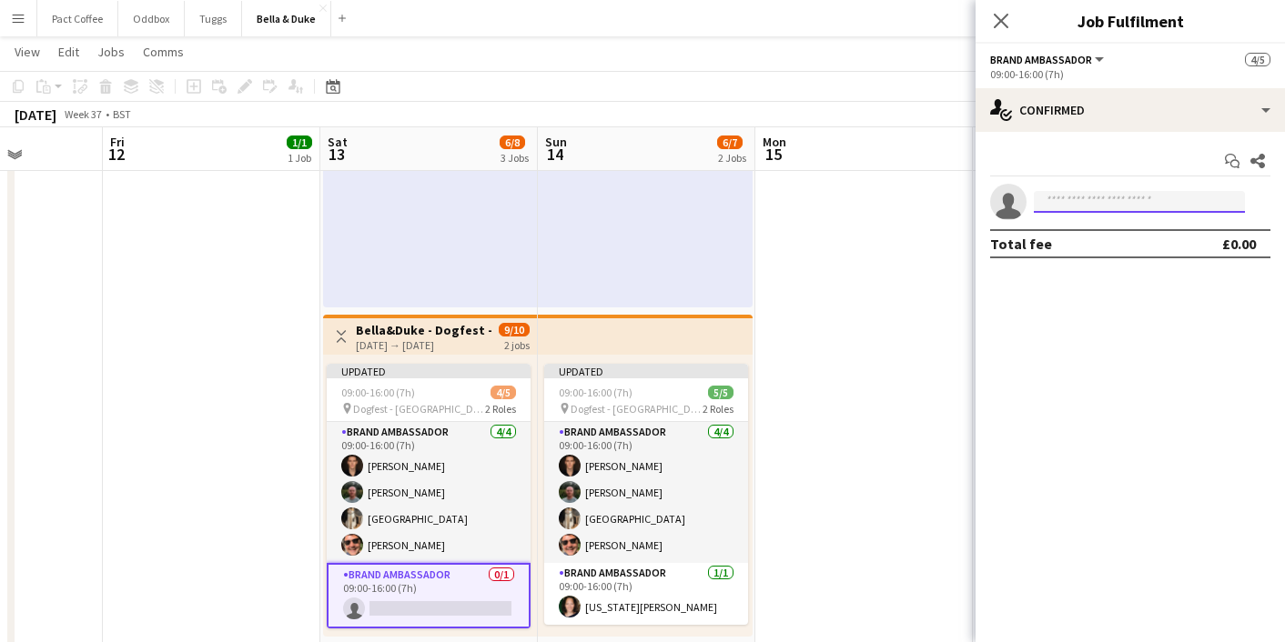
click at [1105, 204] on input at bounding box center [1139, 202] width 211 height 22
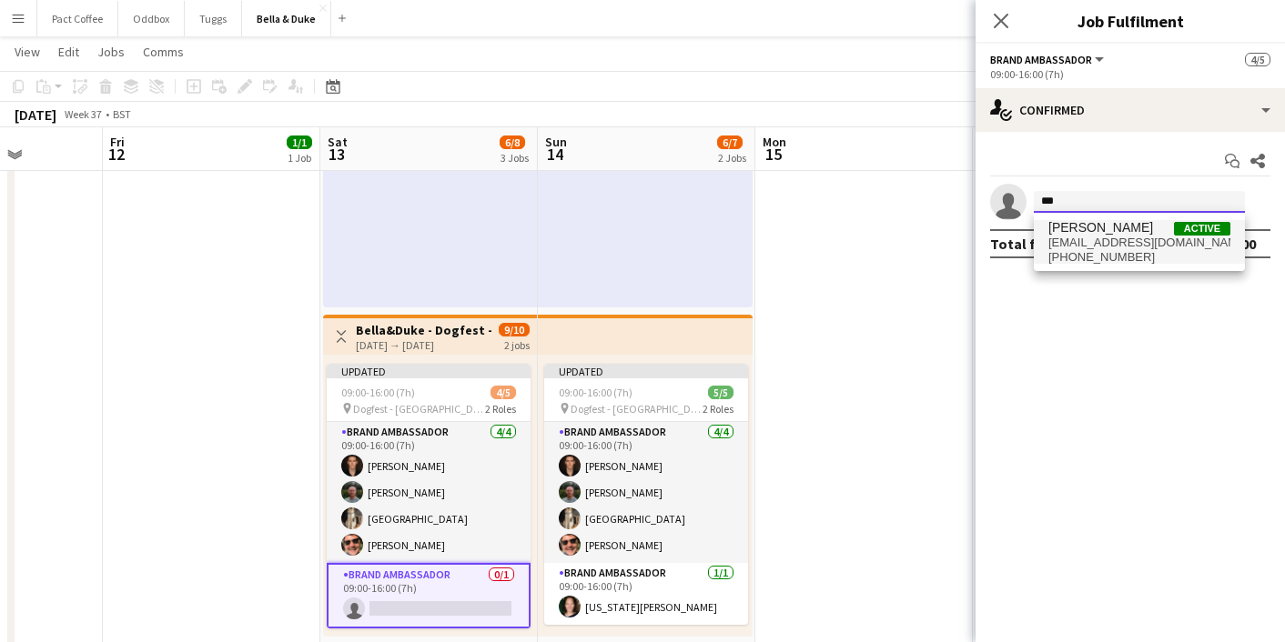
type input "***"
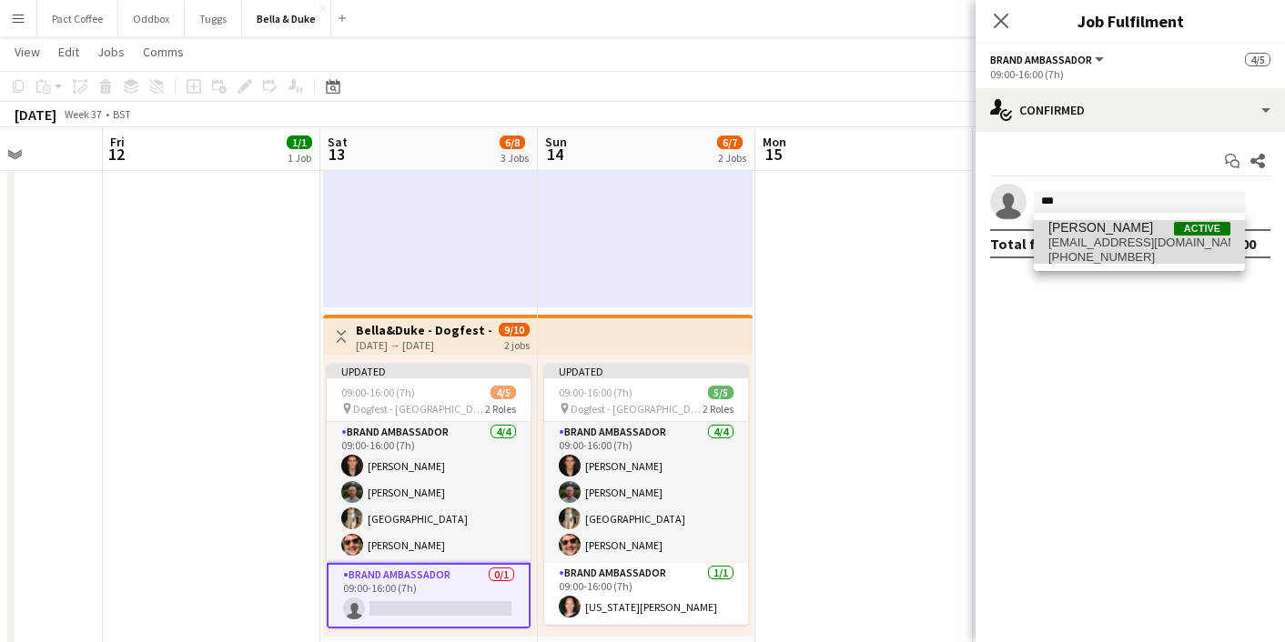
click at [1102, 238] on span "[EMAIL_ADDRESS][DOMAIN_NAME]" at bounding box center [1139, 243] width 182 height 15
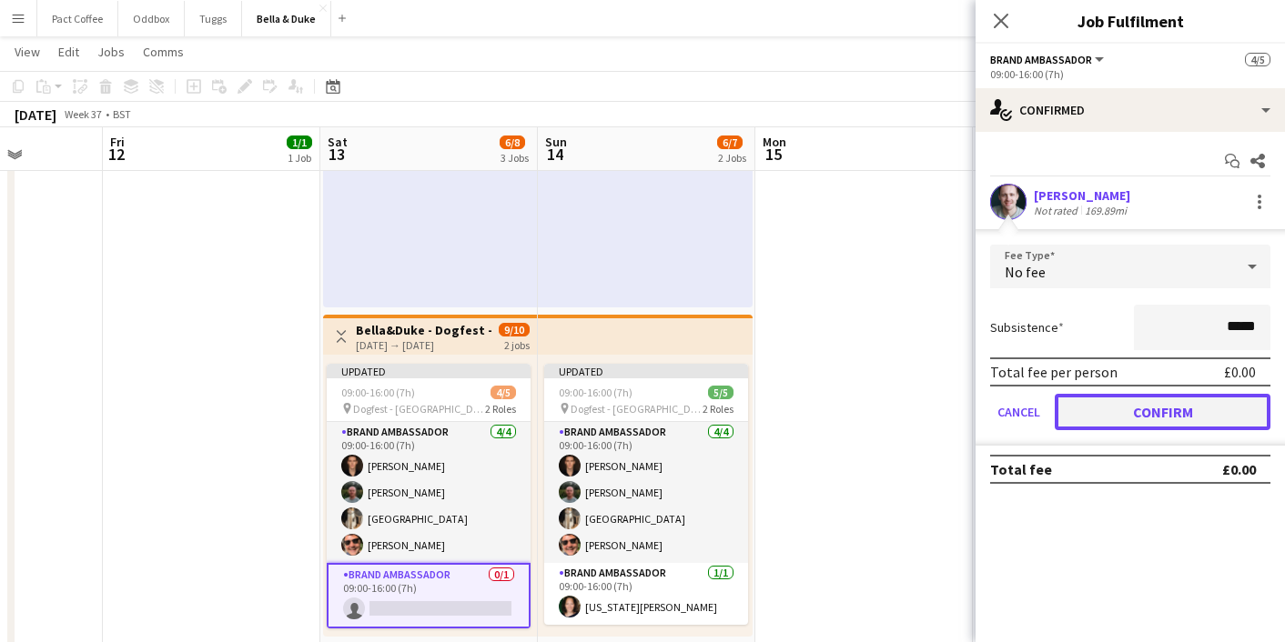
click at [1099, 426] on button "Confirm" at bounding box center [1163, 412] width 216 height 36
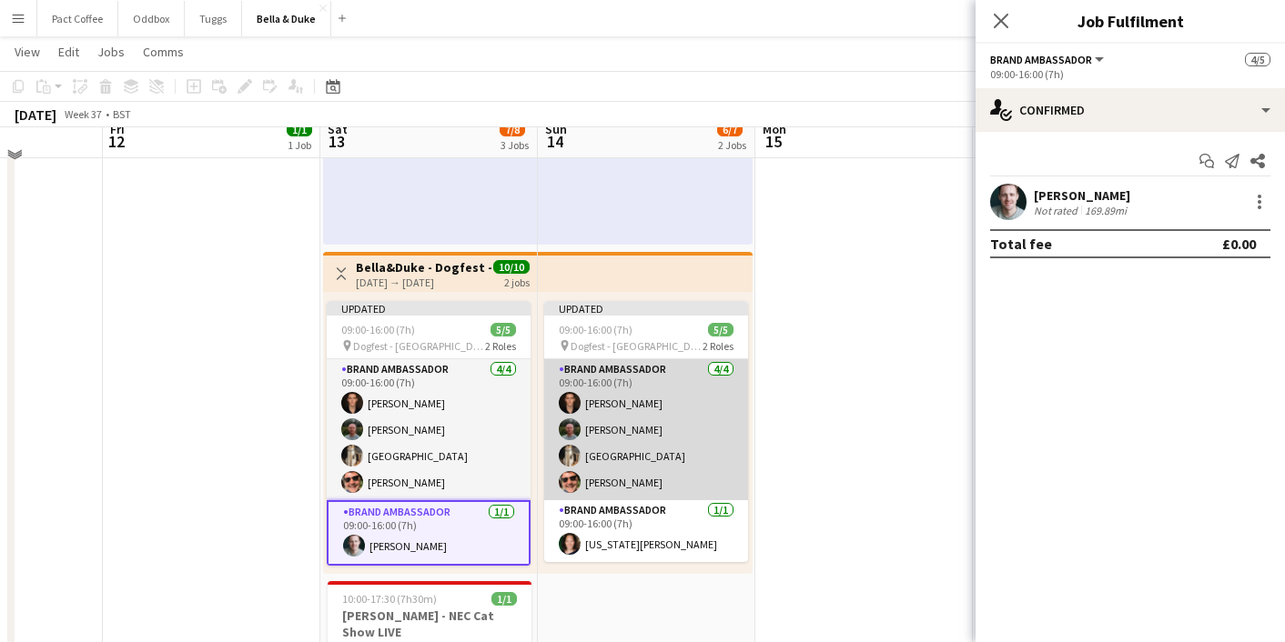
scroll to position [378, 0]
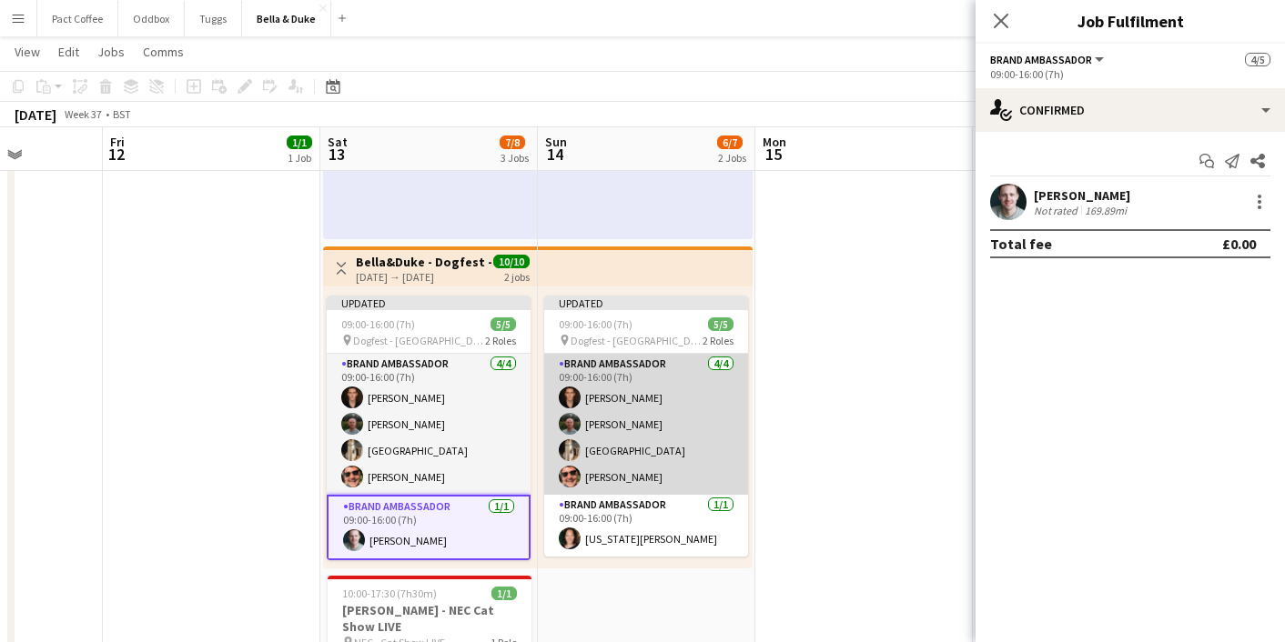
click at [643, 400] on app-card-role "Brand Ambassador [DATE] 09:00-16:00 (7h) [PERSON_NAME] [PERSON_NAME] [PERSON_NA…" at bounding box center [646, 424] width 204 height 141
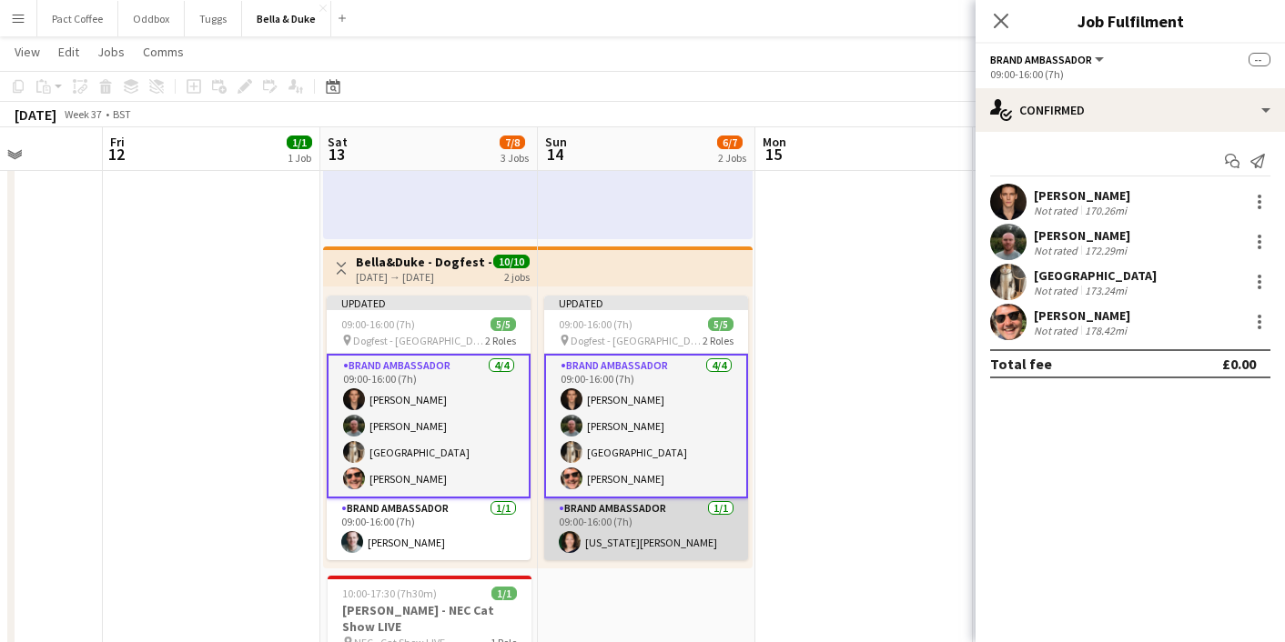
click at [631, 535] on app-card-role "Brand Ambassador [DATE] 09:00-16:00 (7h) [US_STATE][PERSON_NAME]" at bounding box center [646, 530] width 204 height 62
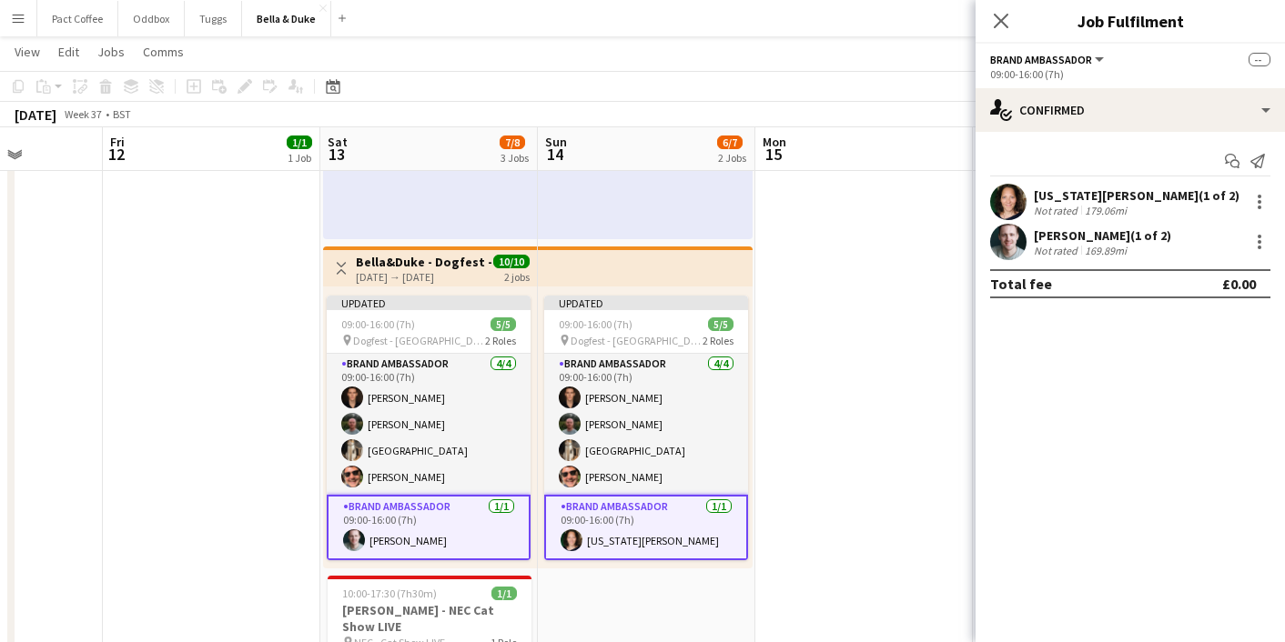
click at [487, 539] on app-card-role "Brand Ambassador [DATE] 09:00-16:00 (7h) [PERSON_NAME]" at bounding box center [429, 528] width 204 height 66
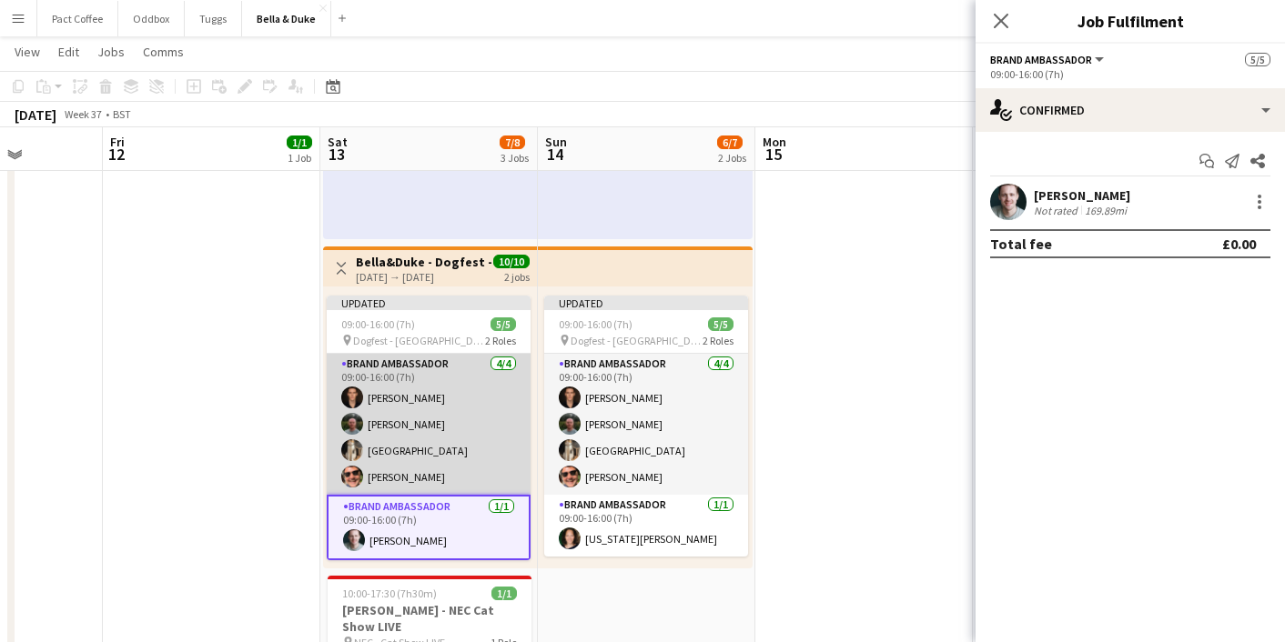
click at [463, 446] on app-card-role "Brand Ambassador [DATE] 09:00-16:00 (7h) [PERSON_NAME] [PERSON_NAME] [PERSON_NA…" at bounding box center [429, 424] width 204 height 141
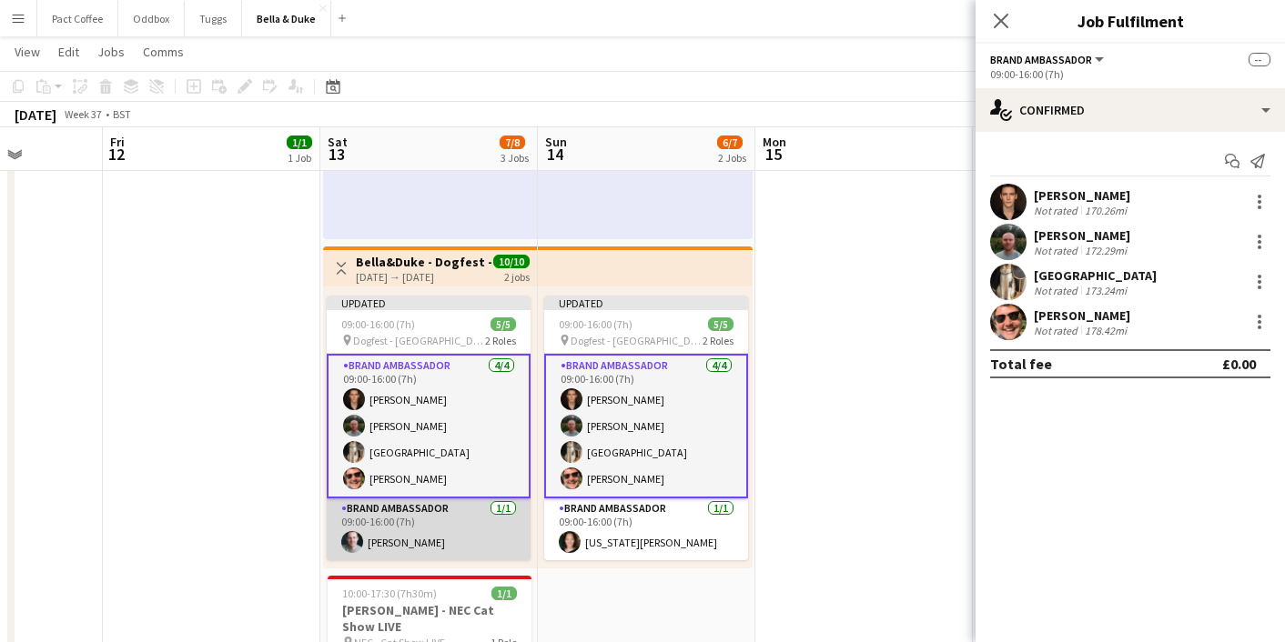
click at [447, 516] on app-card-role "Brand Ambassador [DATE] 09:00-16:00 (7h) [PERSON_NAME]" at bounding box center [429, 530] width 204 height 62
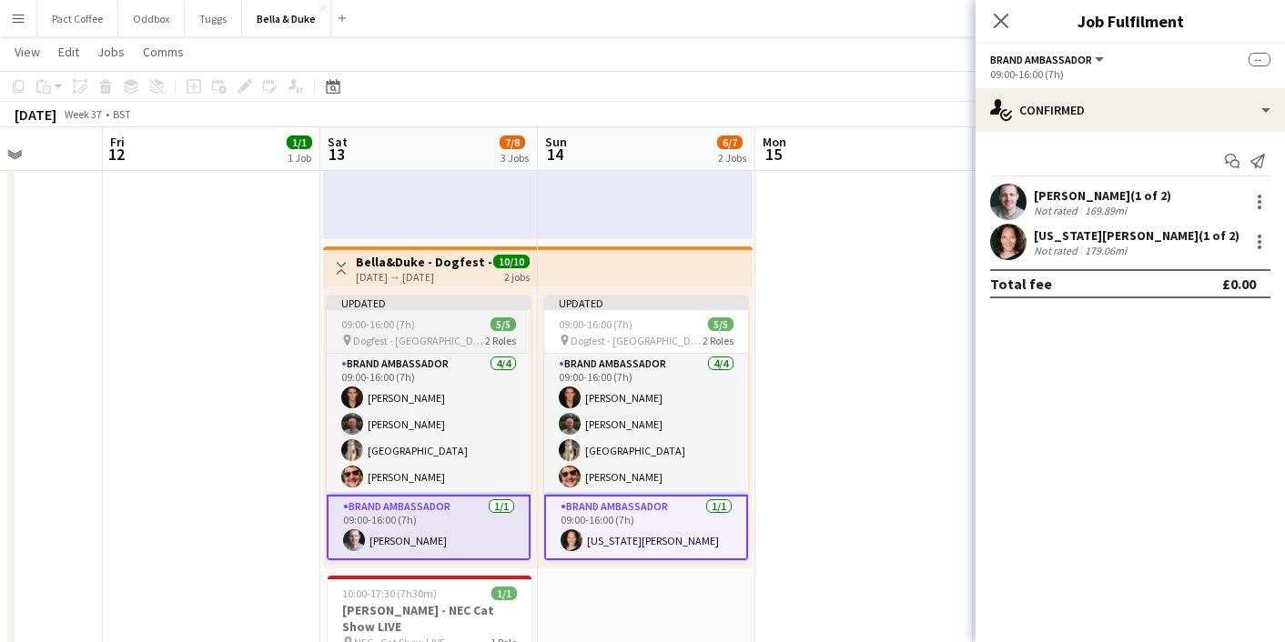
click at [443, 323] on div "09:00-16:00 (7h) 5/5" at bounding box center [429, 325] width 204 height 14
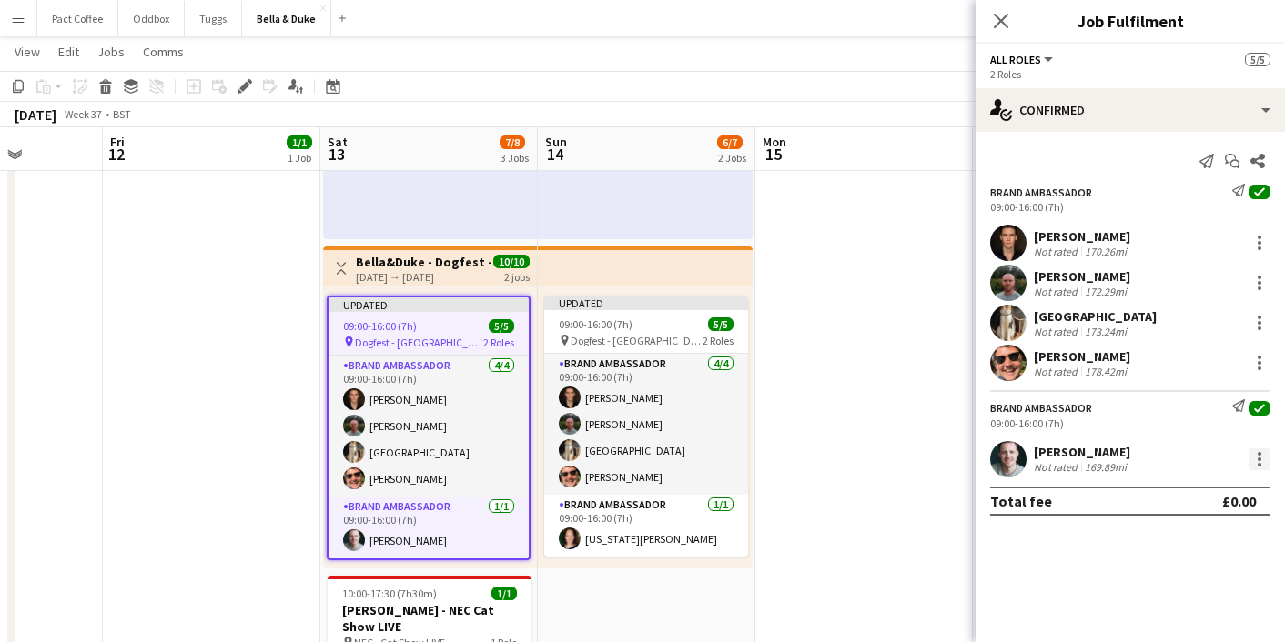
click at [1252, 465] on div at bounding box center [1260, 460] width 22 height 22
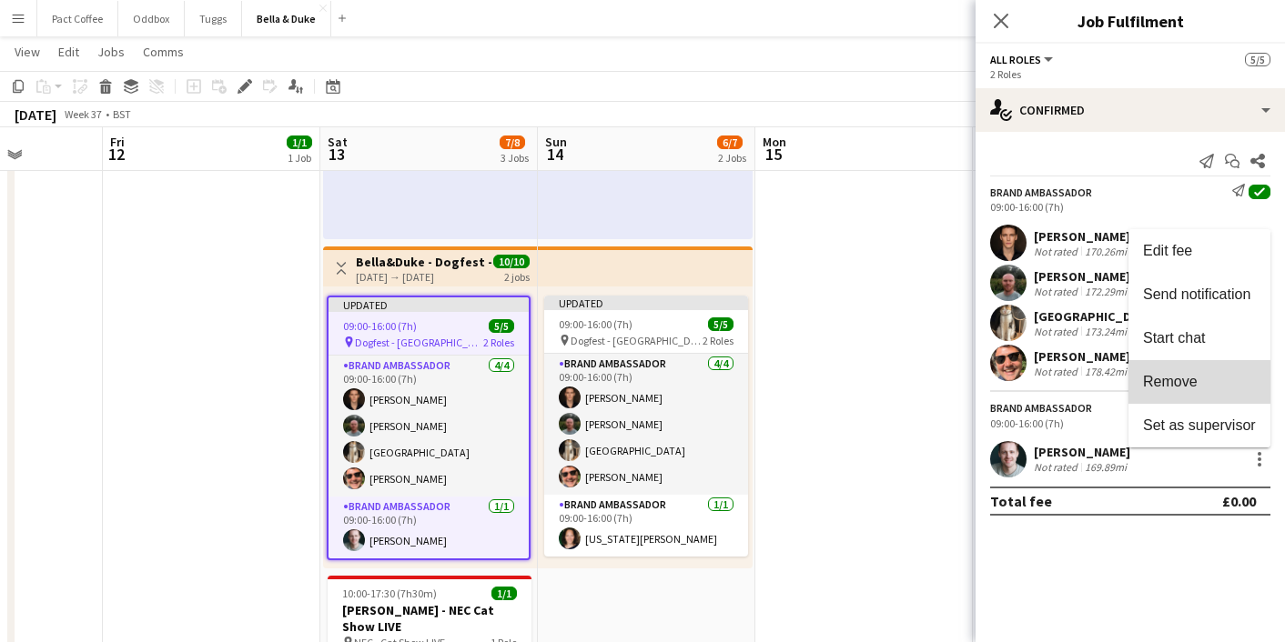
click at [1175, 383] on span "Remove" at bounding box center [1170, 380] width 55 height 15
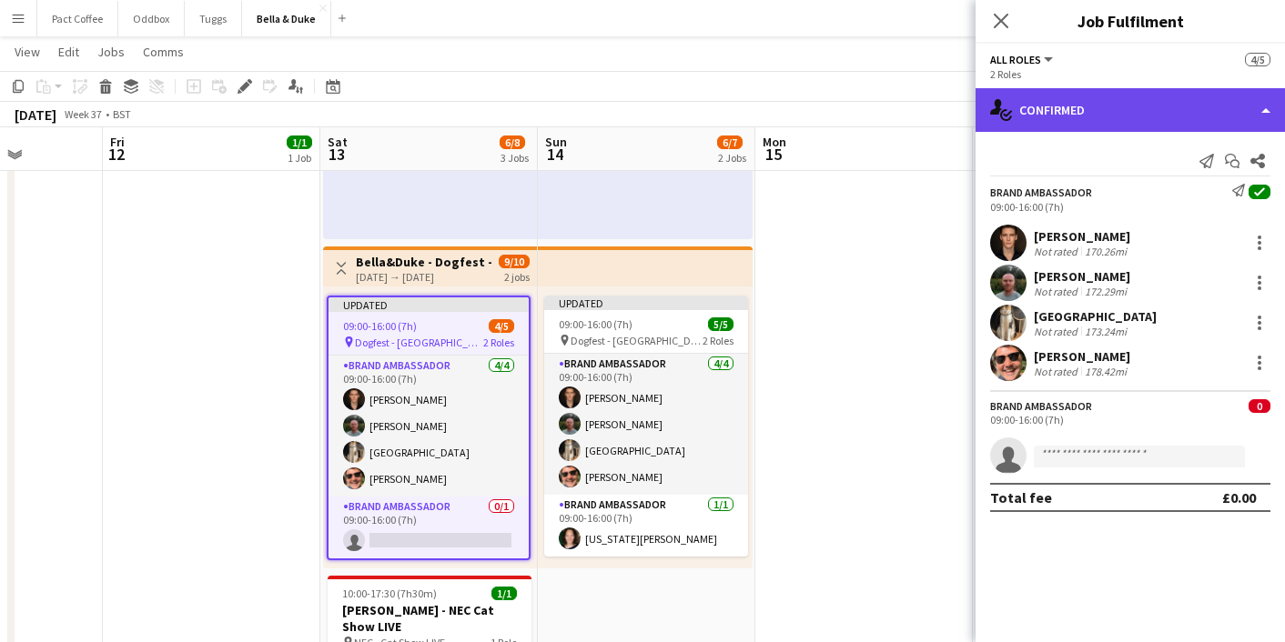
click at [1088, 111] on div "single-neutral-actions-check-2 Confirmed" at bounding box center [1130, 110] width 309 height 44
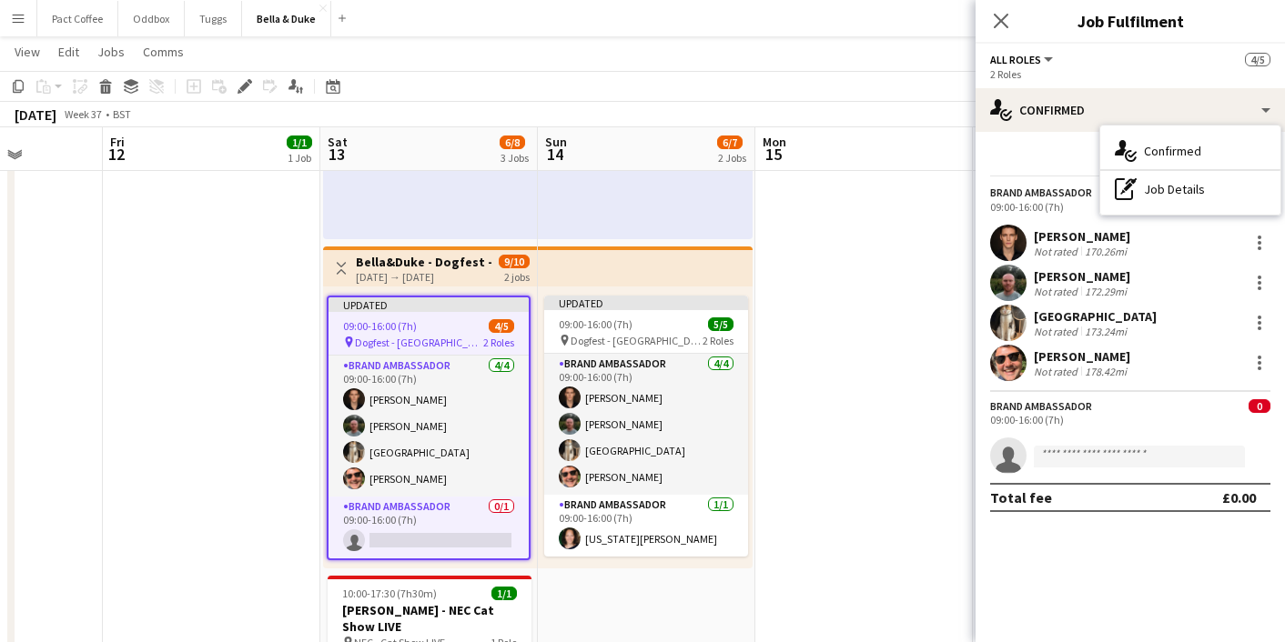
click at [1067, 174] on div "Send notification Start chat Share" at bounding box center [1130, 162] width 280 height 30
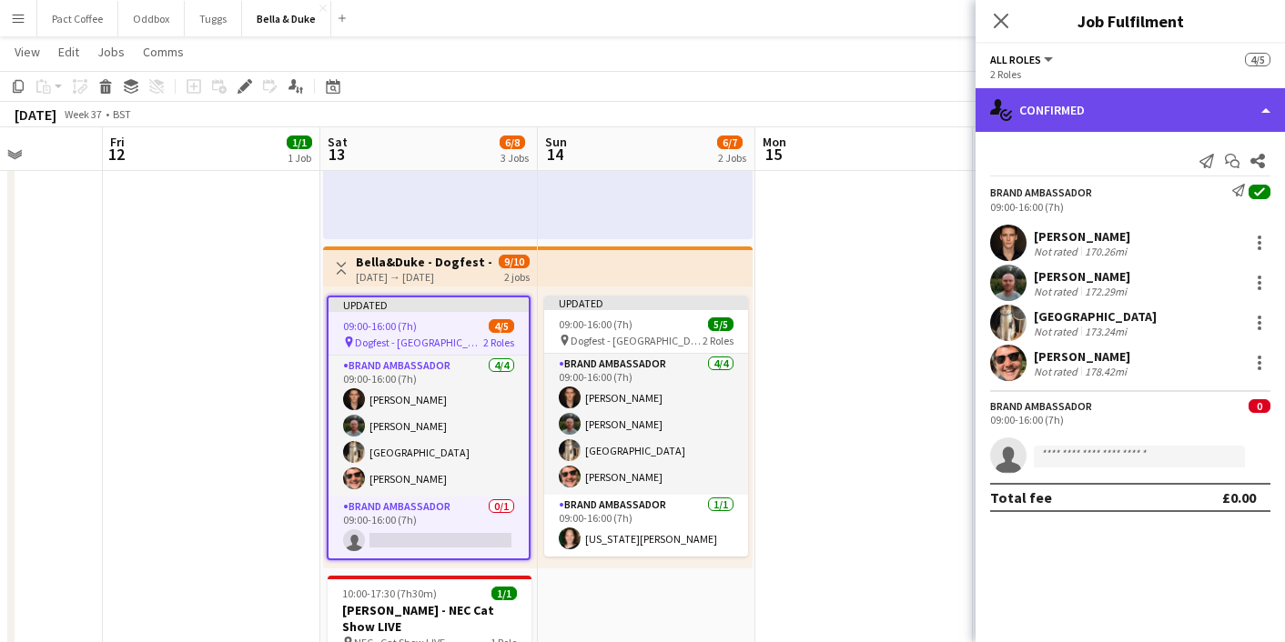
click at [1098, 116] on div "single-neutral-actions-check-2 Confirmed" at bounding box center [1130, 110] width 309 height 44
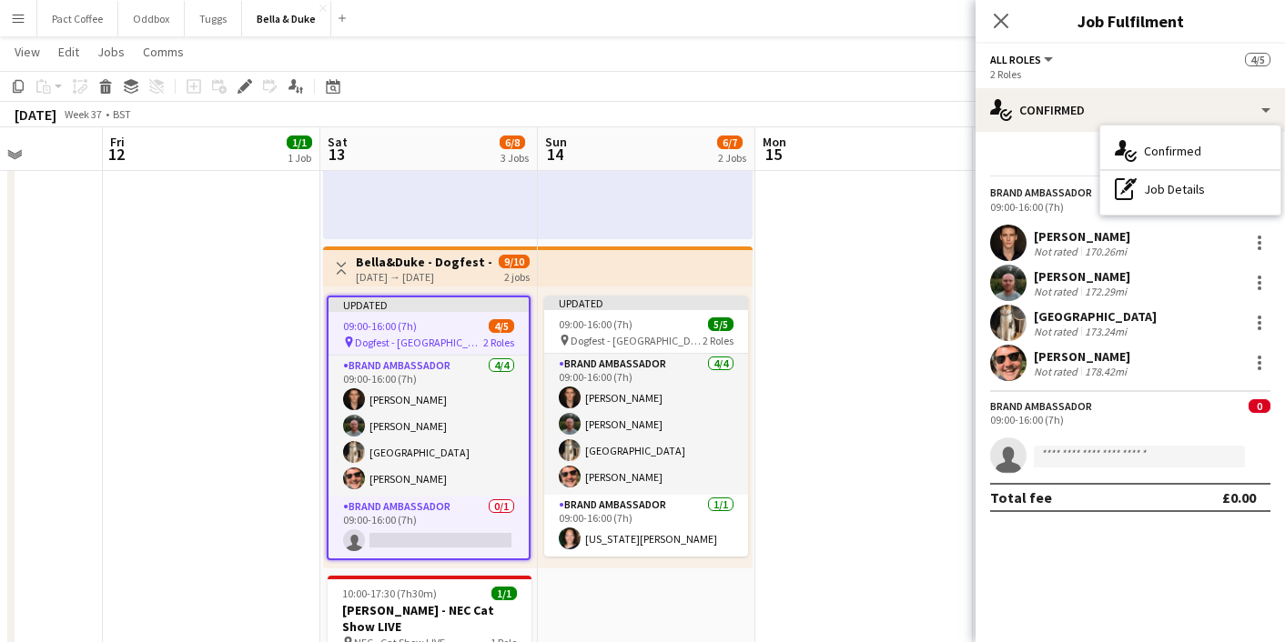
click at [1032, 155] on div "Send notification Start chat Share" at bounding box center [1130, 162] width 280 height 30
click at [476, 268] on h3 "Bella&Duke - Dogfest - Harewood House Team 1" at bounding box center [424, 262] width 136 height 16
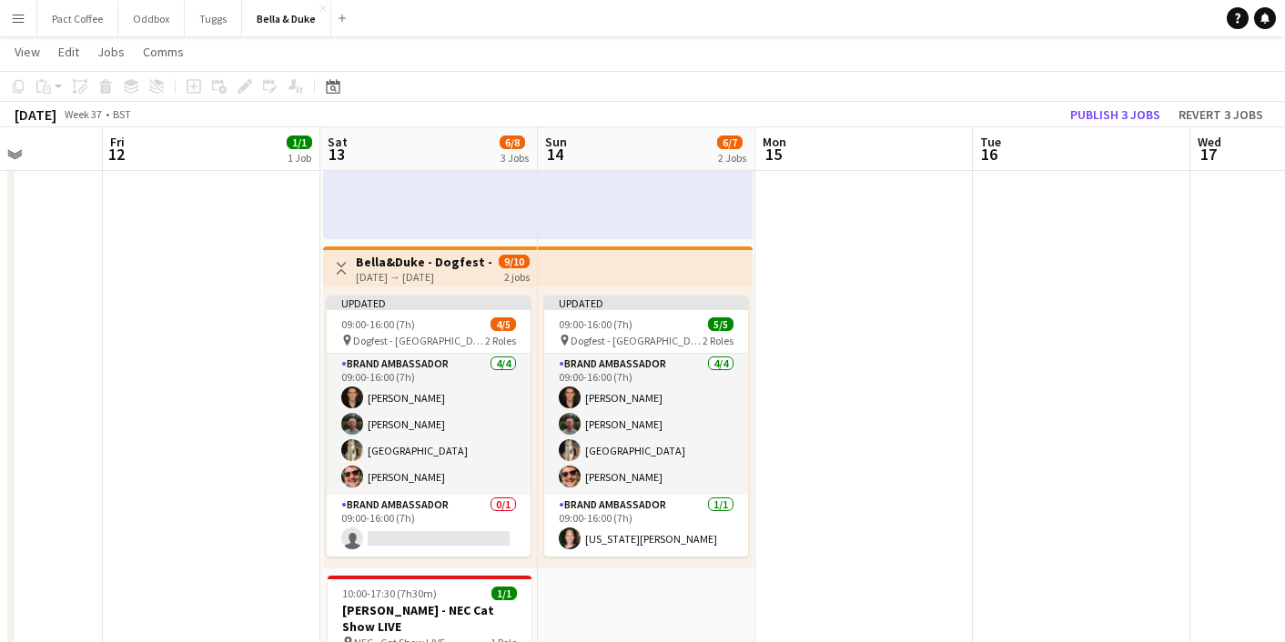
click at [476, 268] on h3 "Bella&Duke - Dogfest - Harewood House Team 1" at bounding box center [424, 262] width 136 height 16
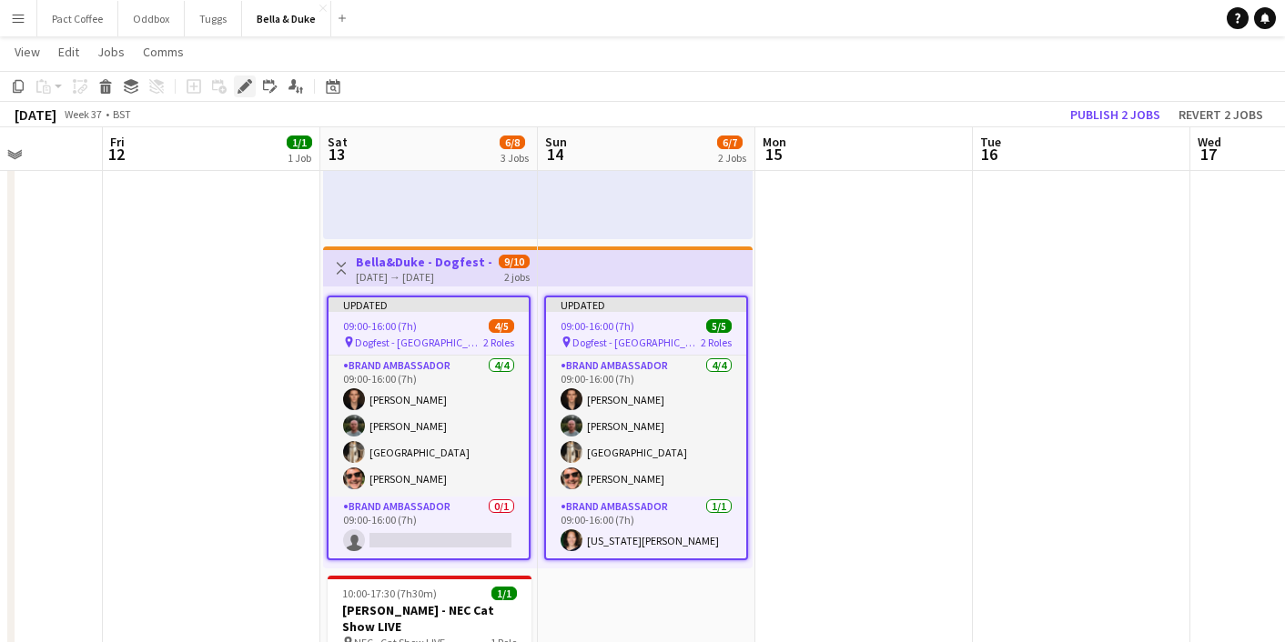
click at [234, 86] on div "Edit" at bounding box center [245, 87] width 22 height 22
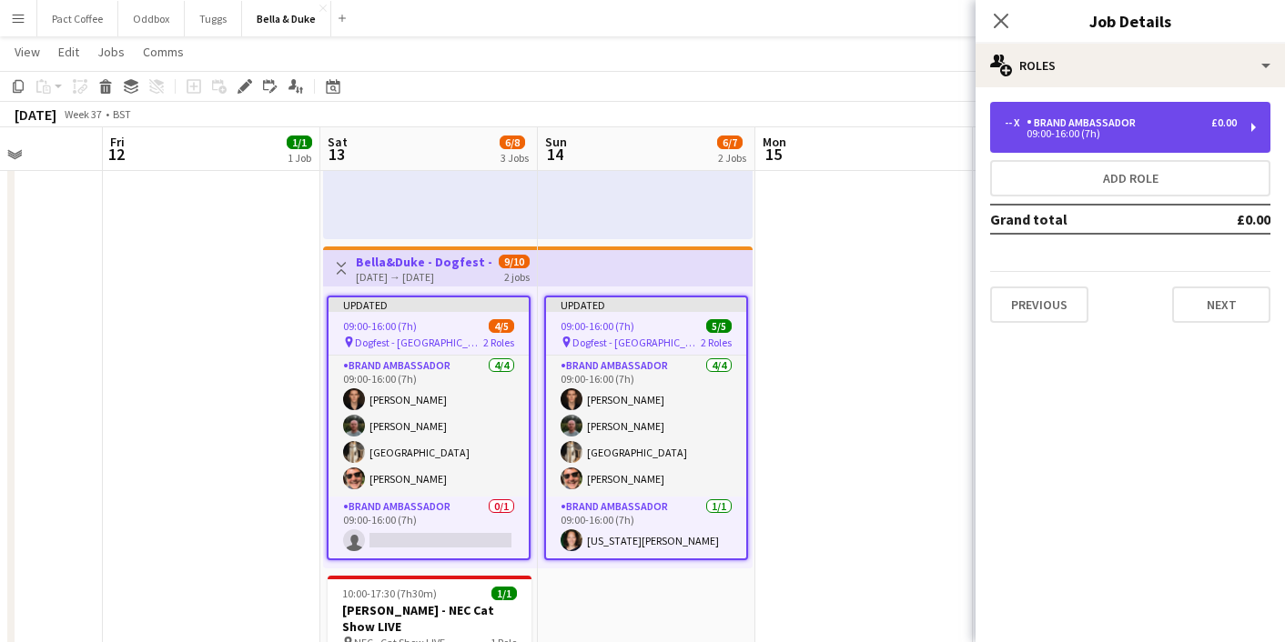
click at [1092, 116] on div "Brand Ambassador" at bounding box center [1085, 122] width 116 height 13
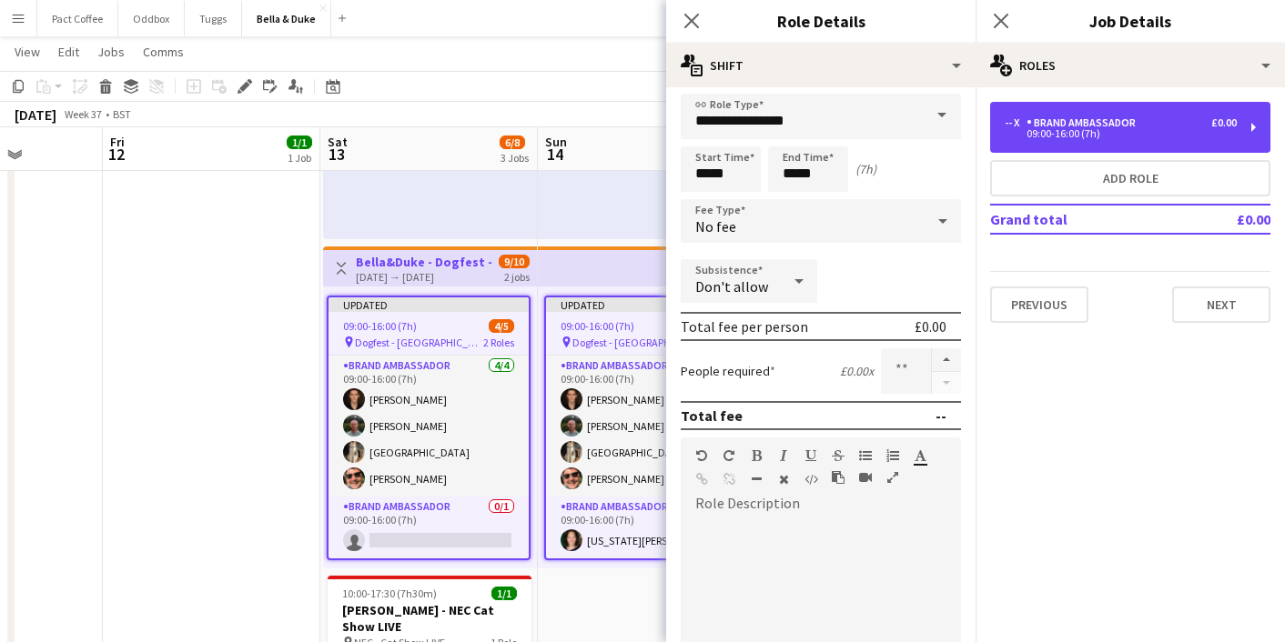
scroll to position [13, 0]
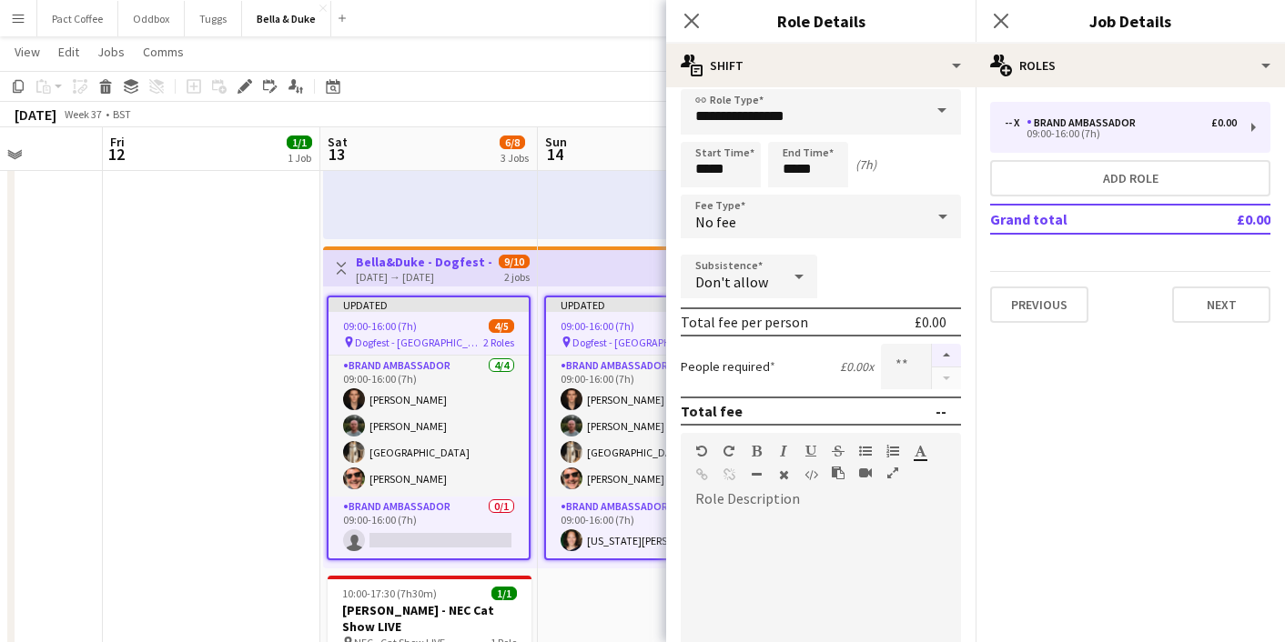
click at [943, 356] on button "button" at bounding box center [946, 356] width 29 height 24
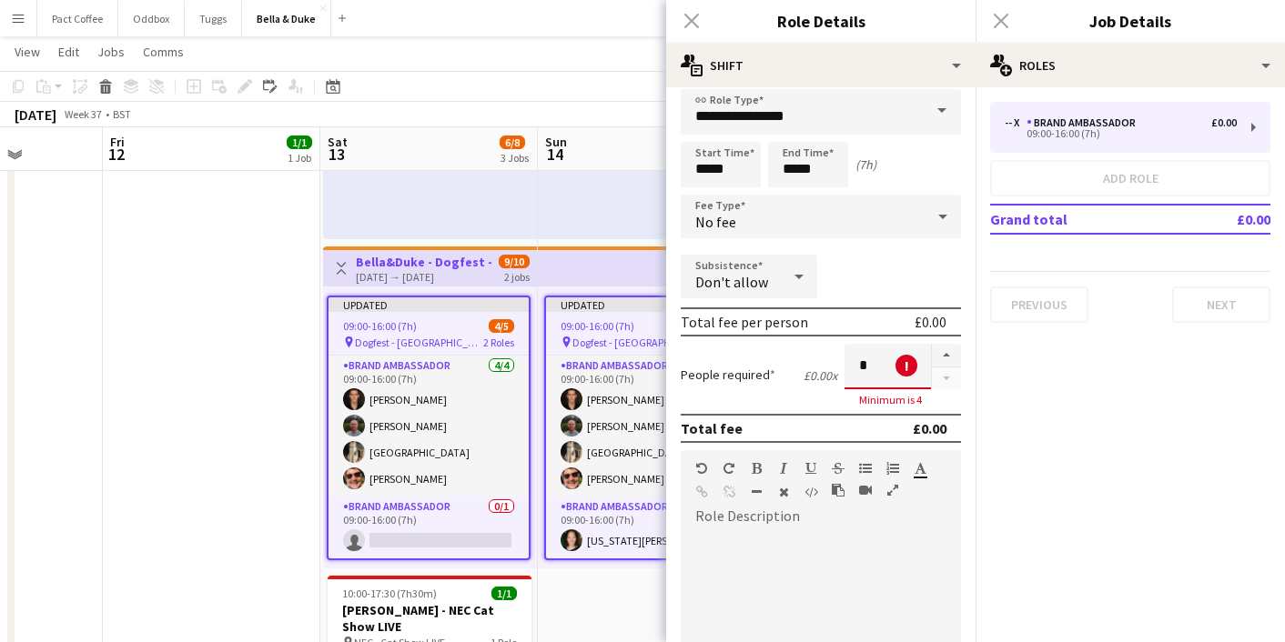
click at [945, 386] on div at bounding box center [946, 367] width 30 height 46
click at [945, 379] on div at bounding box center [946, 367] width 30 height 46
click at [884, 358] on input "*" at bounding box center [888, 367] width 86 height 46
click at [240, 407] on app-date-cell "08:00-16:00 (8h) 1/1 Logistics_Bella&Duke_BBC Gardeners World 1 Role Logistics …" at bounding box center [211, 408] width 217 height 996
click at [980, 23] on div "Close pop-in" at bounding box center [1001, 21] width 51 height 42
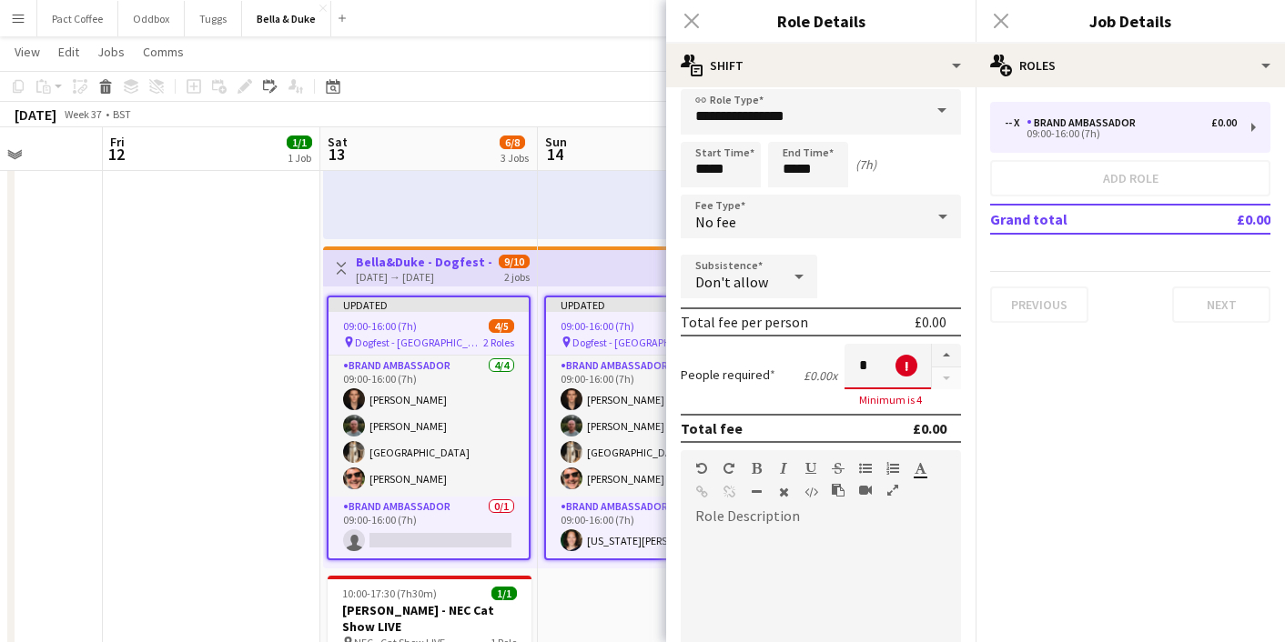
click at [994, 23] on div "Close pop-in" at bounding box center [1001, 21] width 51 height 42
click at [865, 378] on input "*" at bounding box center [888, 367] width 86 height 46
click at [865, 375] on input "*" at bounding box center [888, 367] width 86 height 46
click at [702, 19] on div "Close pop-in" at bounding box center [691, 21] width 51 height 42
click at [693, 20] on div "Close pop-in" at bounding box center [691, 21] width 51 height 42
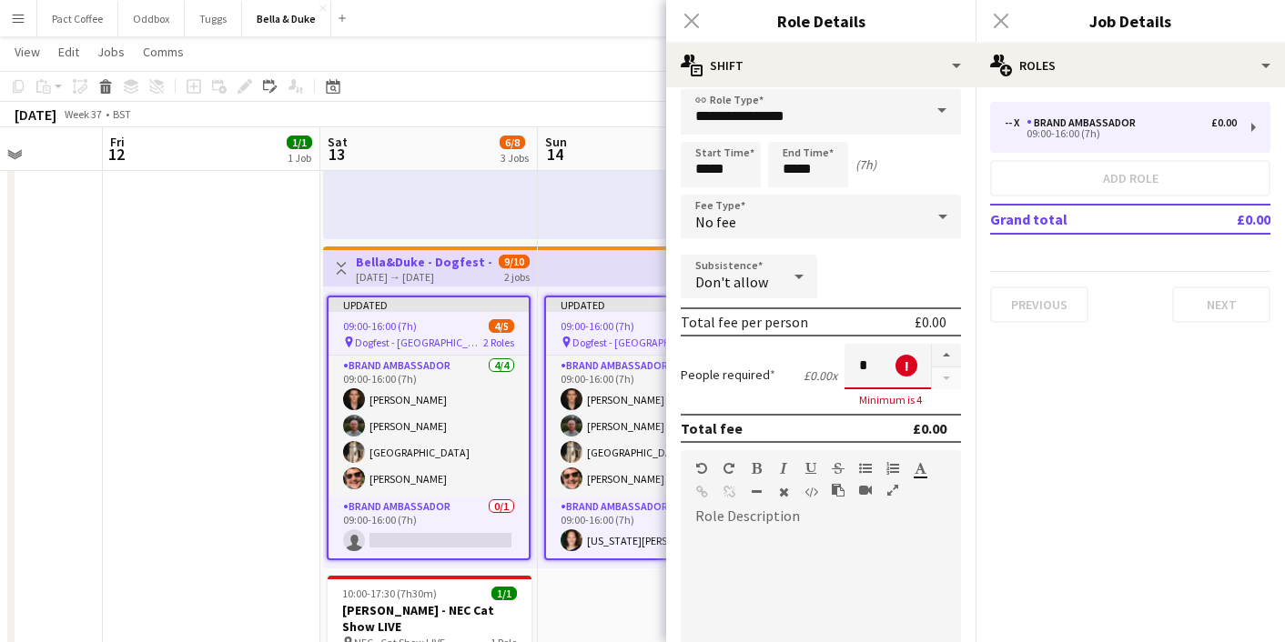
click at [982, 25] on div "Close pop-in" at bounding box center [1001, 21] width 51 height 42
click at [251, 499] on app-date-cell "08:00-16:00 (8h) 1/1 Logistics_Bella&Duke_BBC Gardeners World 1 Role Logistics …" at bounding box center [211, 408] width 217 height 996
click at [1005, 18] on div "Close pop-in" at bounding box center [1001, 21] width 51 height 42
click at [865, 371] on input "*" at bounding box center [888, 367] width 86 height 46
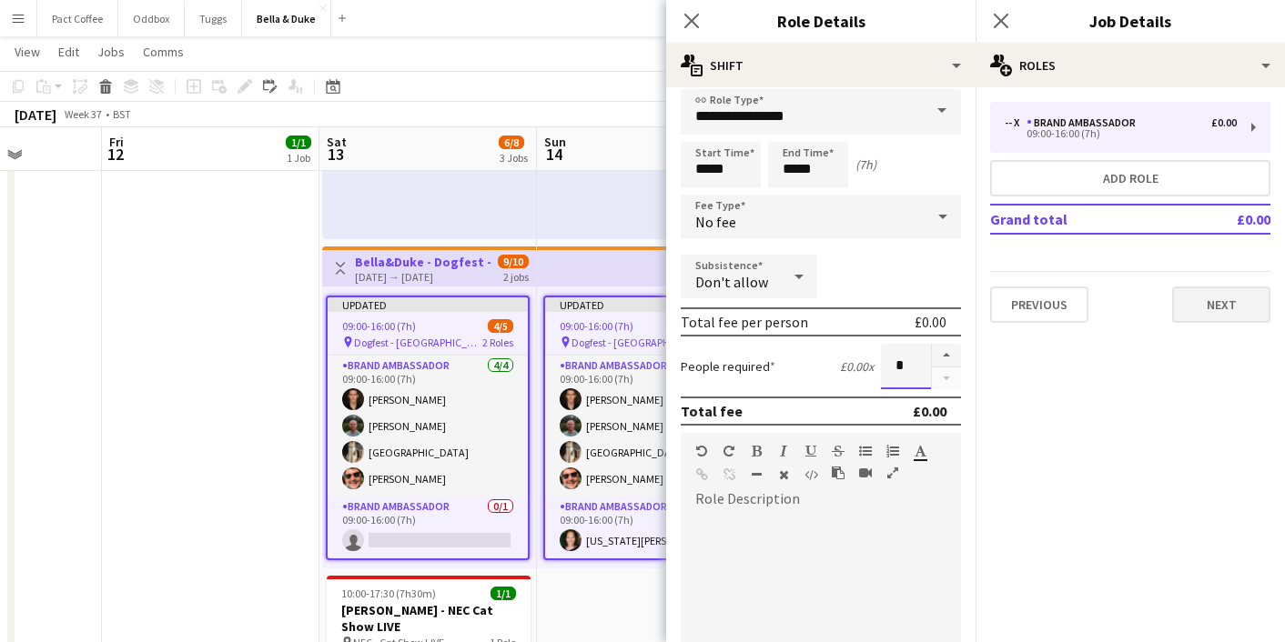
type input "*"
click at [1237, 317] on button "Next" at bounding box center [1221, 305] width 98 height 36
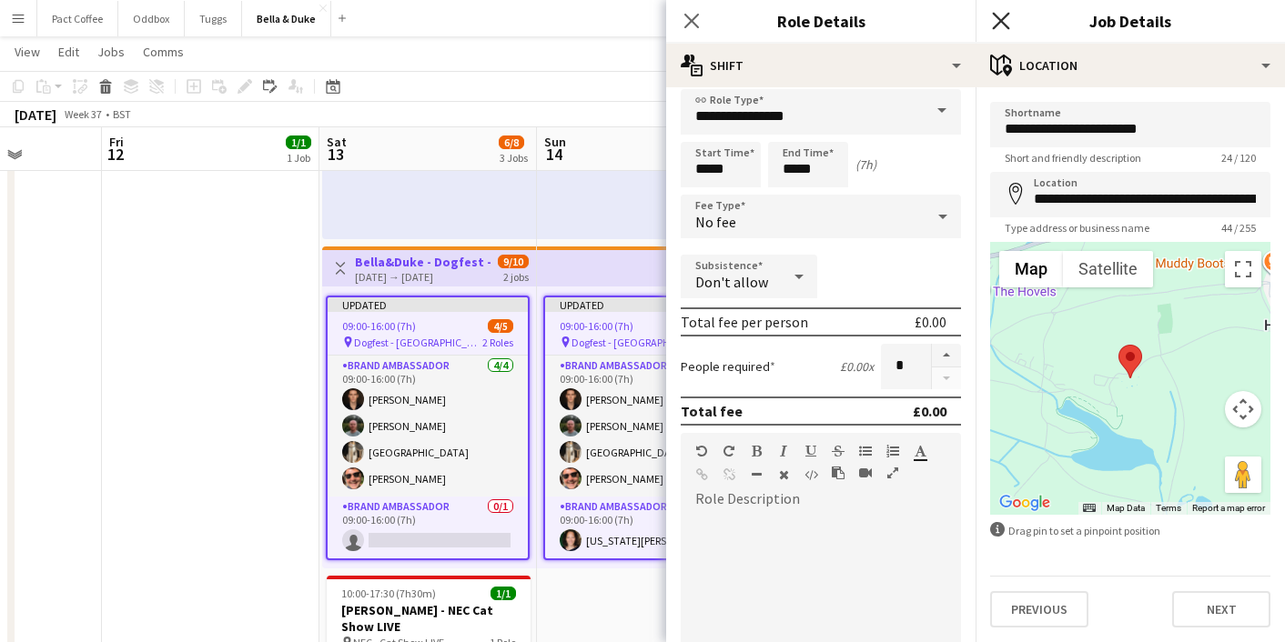
click at [996, 16] on icon at bounding box center [1000, 20] width 17 height 17
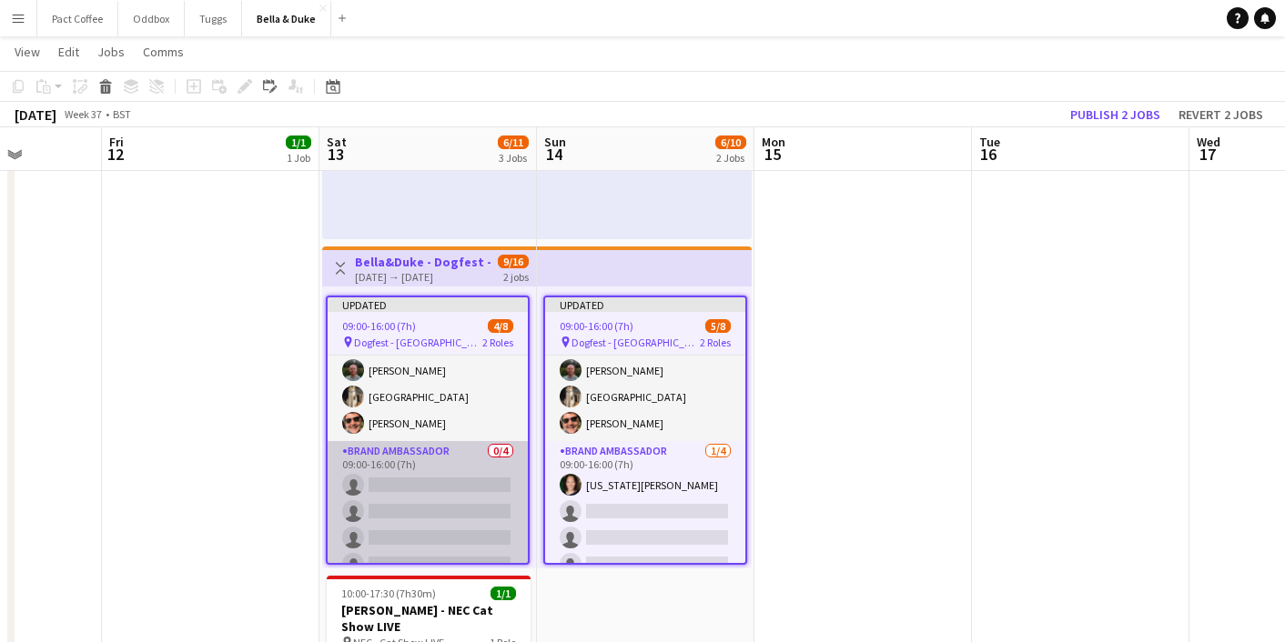
scroll to position [56, 0]
click at [431, 481] on app-card-role "Brand Ambassador 0/4 09:00-16:00 (7h) single-neutral-actions single-neutral-act…" at bounding box center [428, 510] width 200 height 141
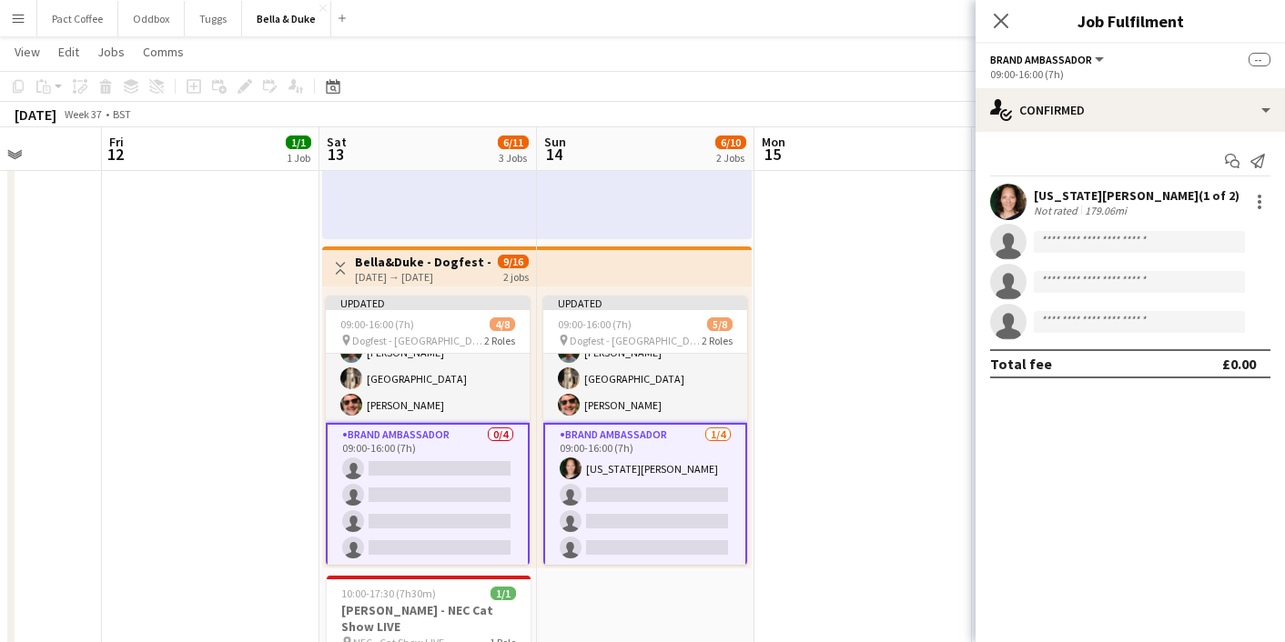
scroll to position [75, 0]
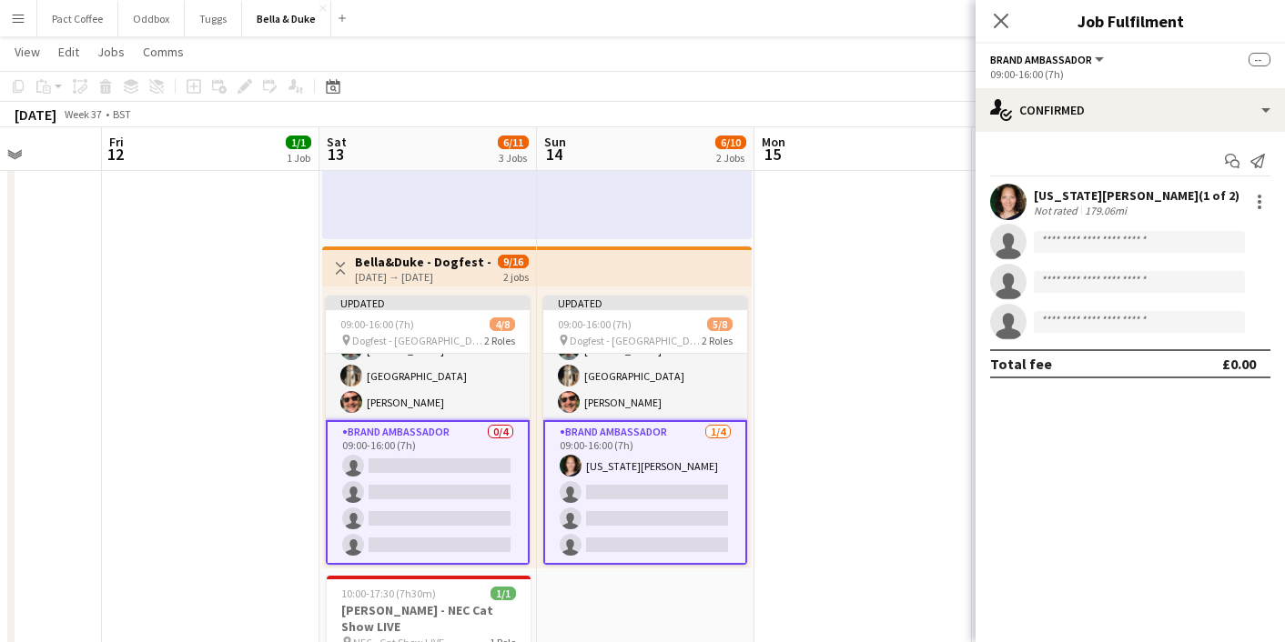
click at [421, 464] on app-card-role "Brand Ambassador 0/4 09:00-16:00 (7h) single-neutral-actions single-neutral-act…" at bounding box center [428, 492] width 204 height 145
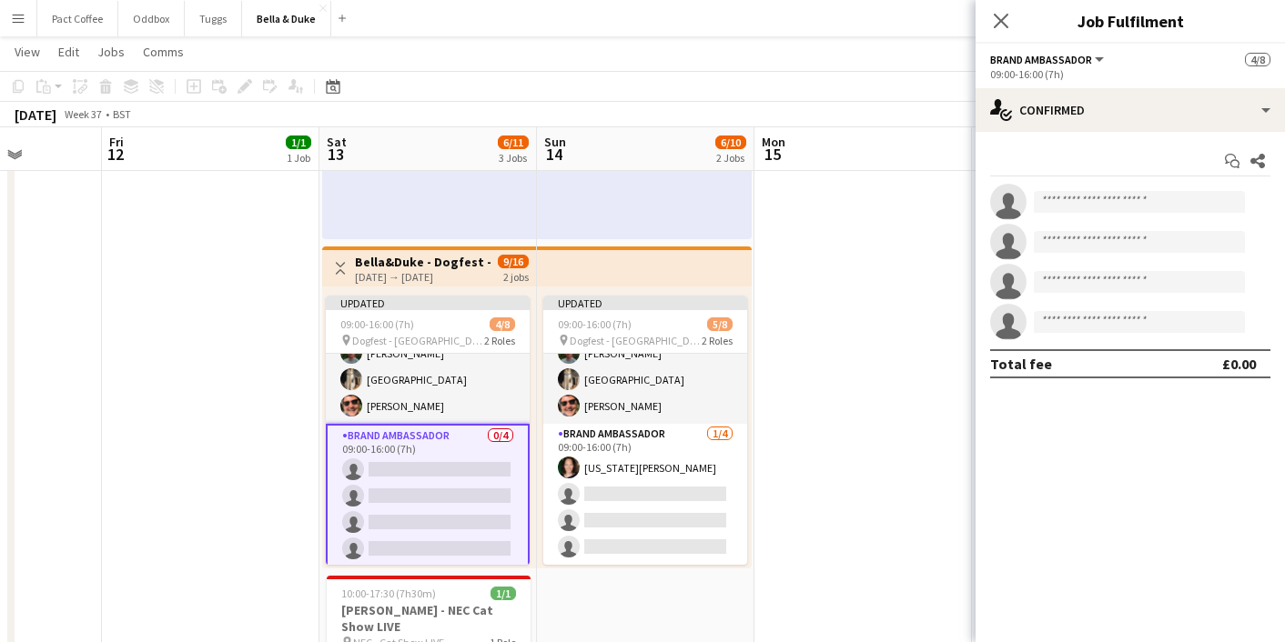
click at [424, 469] on app-card-role "Brand Ambassador 0/4 09:00-16:00 (7h) single-neutral-actions single-neutral-act…" at bounding box center [428, 496] width 204 height 145
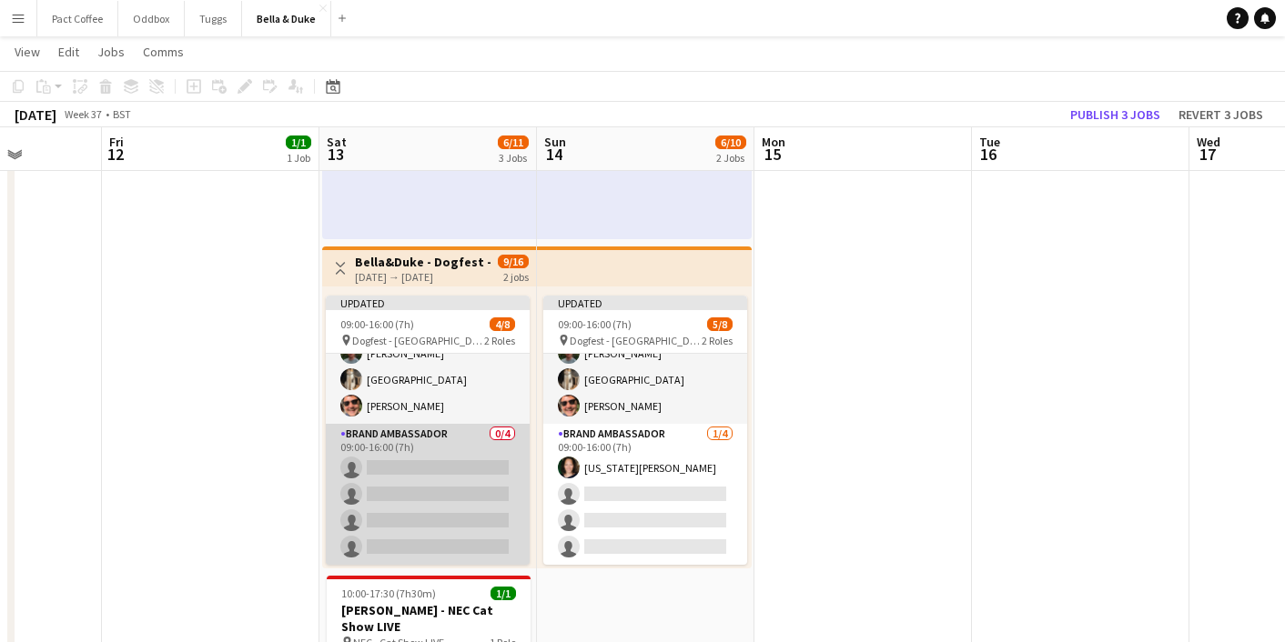
click at [424, 469] on app-card-role "Brand Ambassador 0/4 09:00-16:00 (7h) single-neutral-actions single-neutral-act…" at bounding box center [428, 494] width 204 height 141
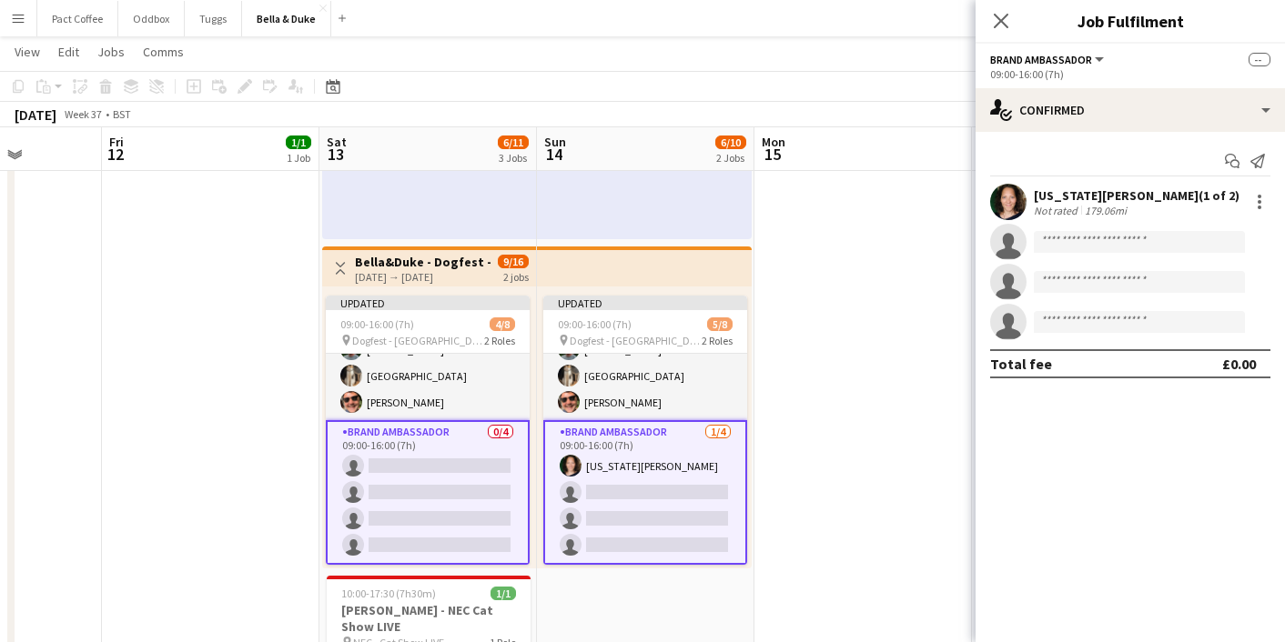
click at [410, 271] on div "[DATE] → [DATE]" at bounding box center [423, 277] width 136 height 14
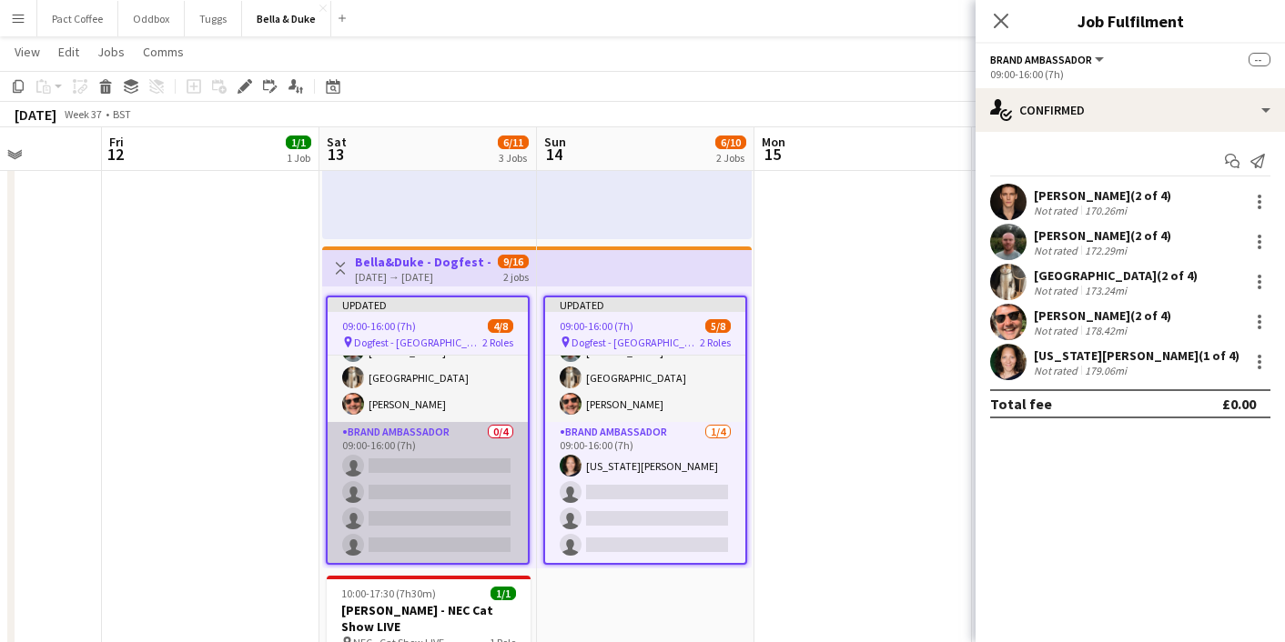
click at [460, 470] on app-card-role "Brand Ambassador 0/4 09:00-16:00 (7h) single-neutral-actions single-neutral-act…" at bounding box center [428, 492] width 200 height 141
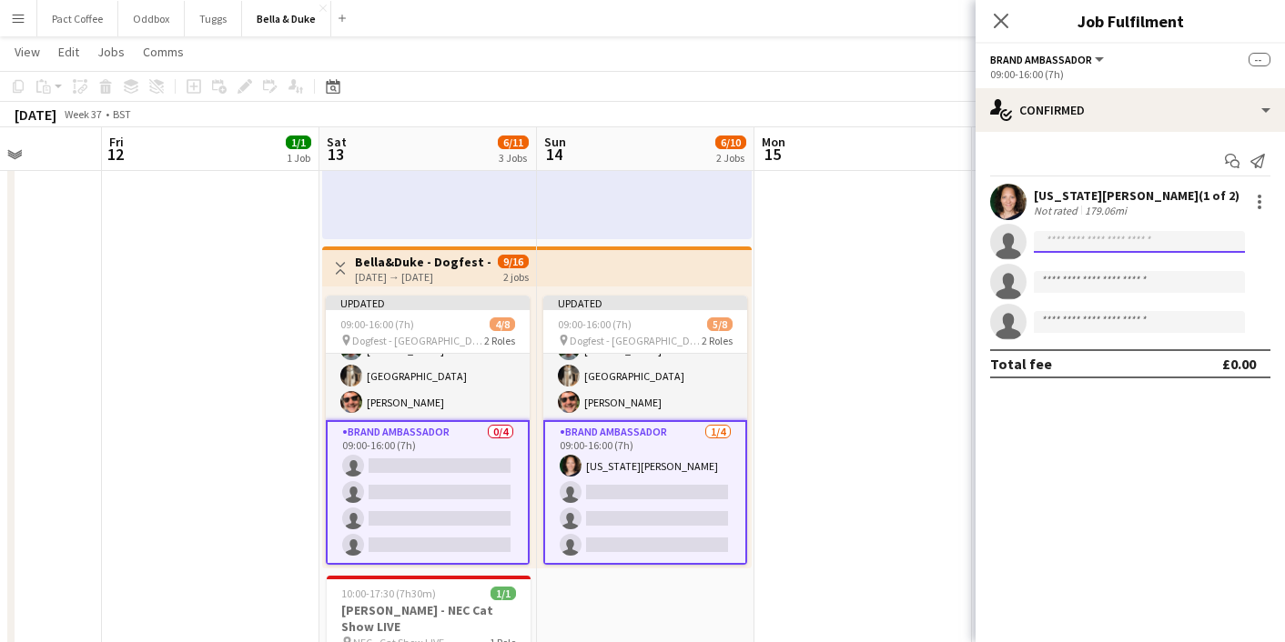
click at [1131, 236] on input at bounding box center [1139, 242] width 211 height 22
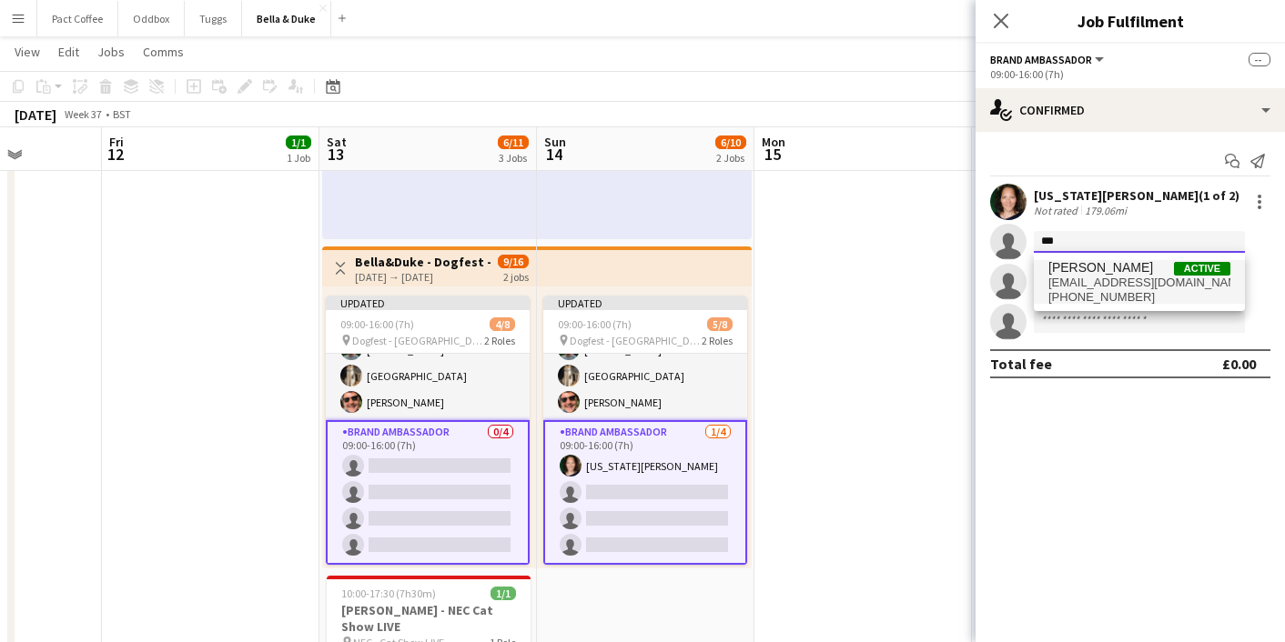
type input "***"
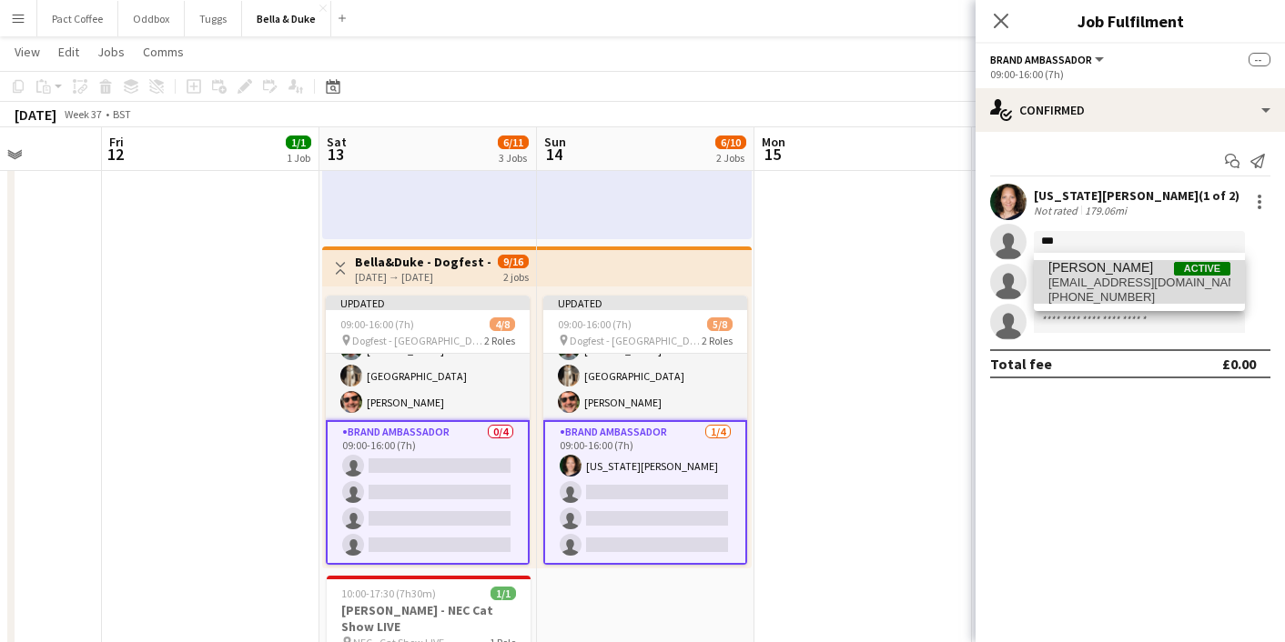
click at [1069, 277] on span "[EMAIL_ADDRESS][DOMAIN_NAME]" at bounding box center [1139, 283] width 182 height 15
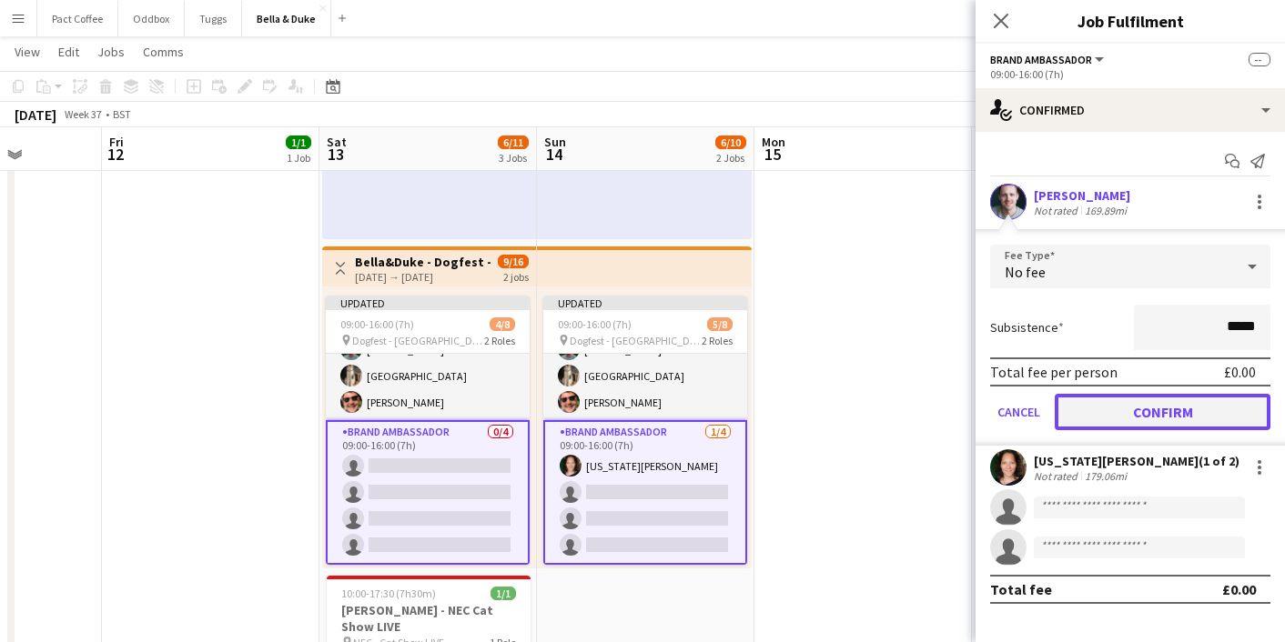
click at [1087, 416] on button "Confirm" at bounding box center [1163, 412] width 216 height 36
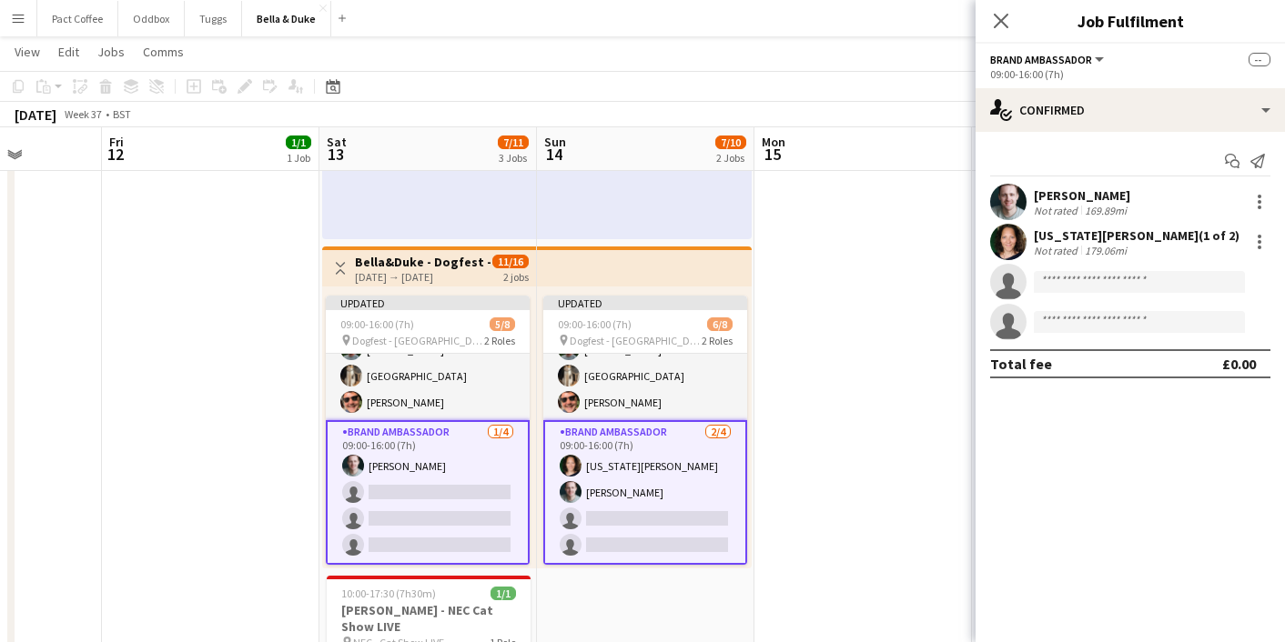
click at [840, 473] on app-date-cell at bounding box center [862, 408] width 217 height 996
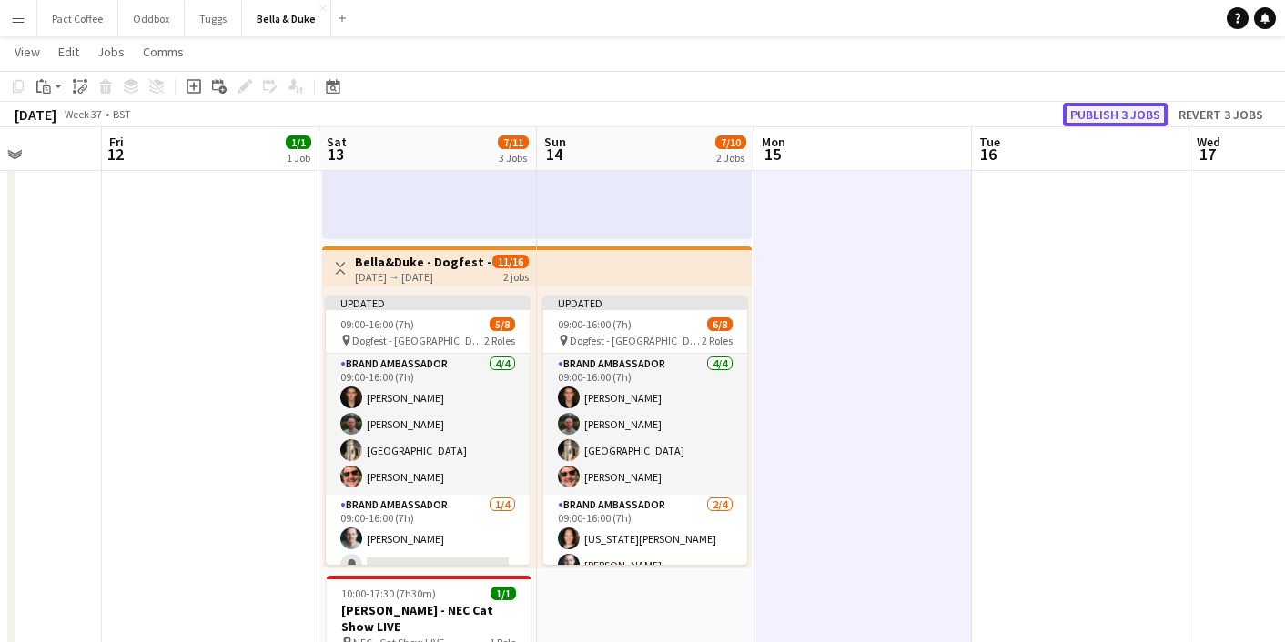
click at [1121, 109] on button "Publish 3 jobs" at bounding box center [1115, 115] width 105 height 24
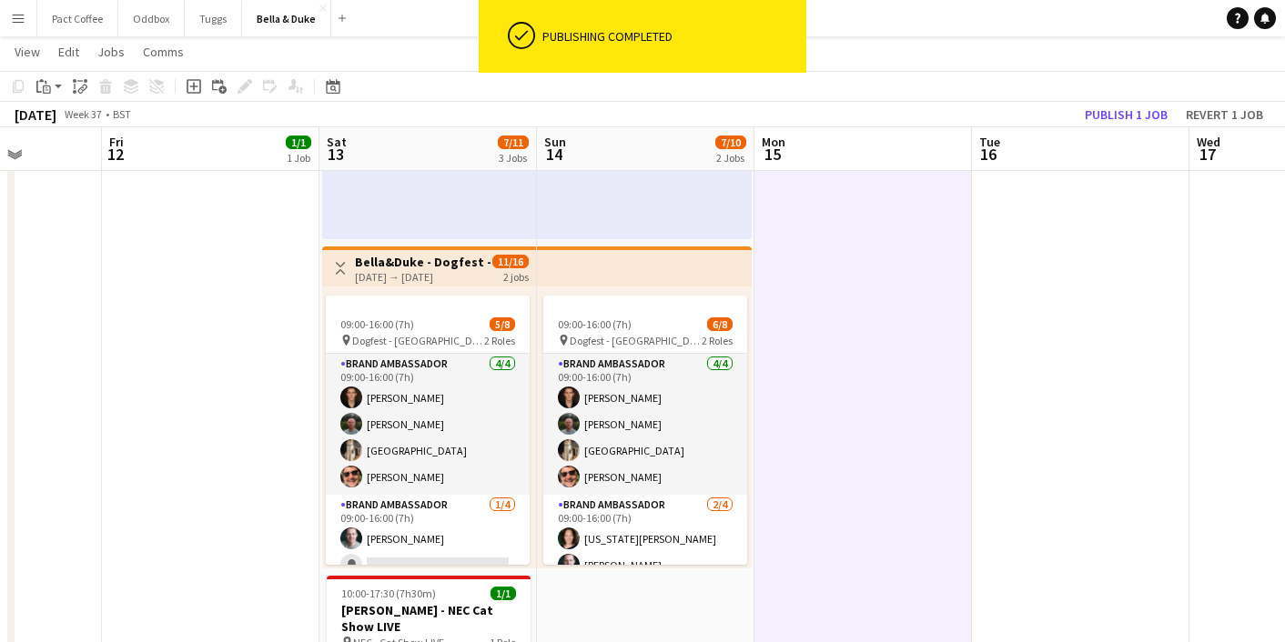
click at [415, 278] on div "[DATE] → [DATE]" at bounding box center [423, 277] width 136 height 14
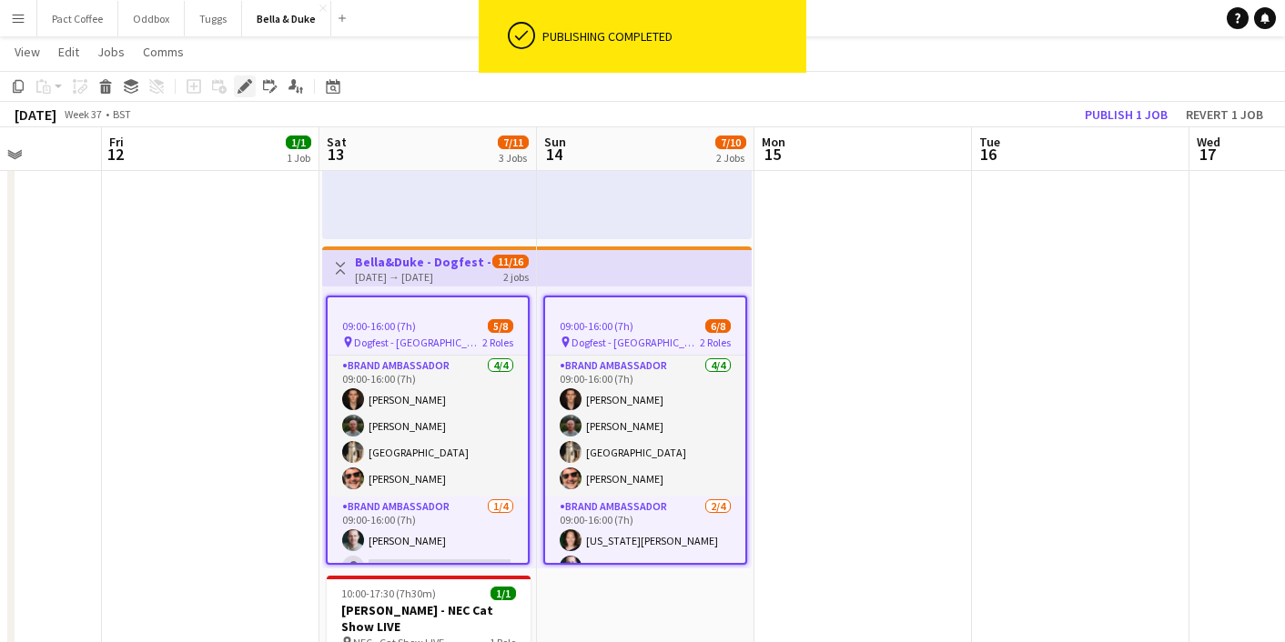
click at [249, 84] on icon "Edit" at bounding box center [245, 86] width 15 height 15
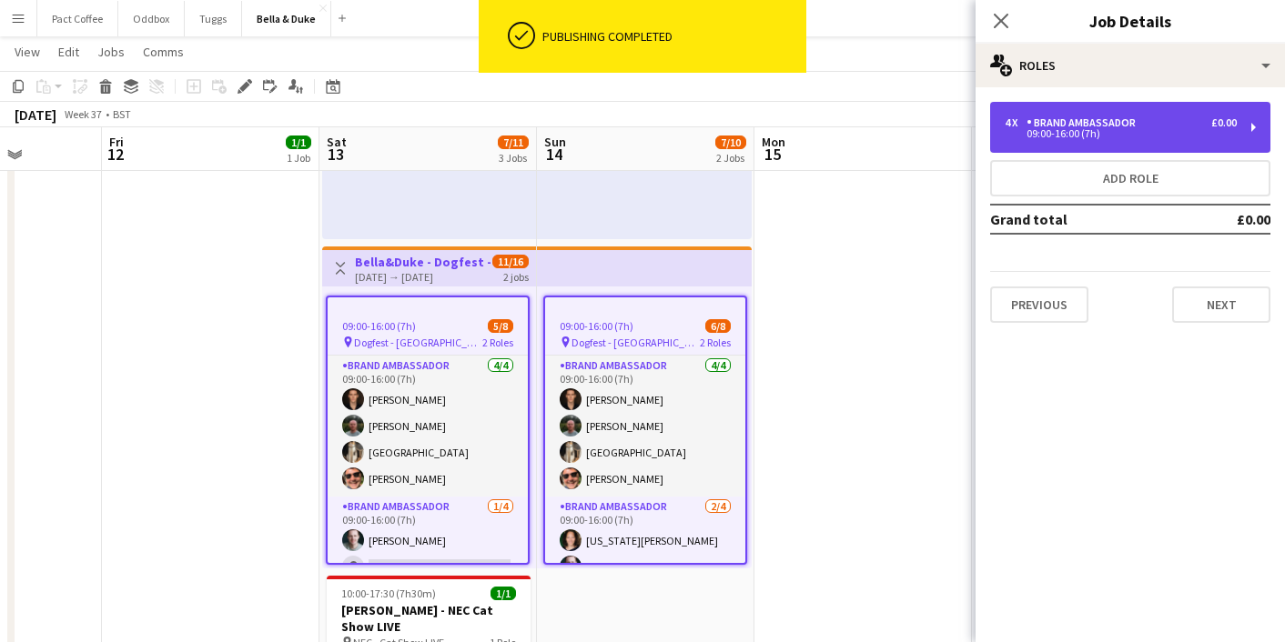
click at [1226, 112] on div "4 x Brand Ambassador £0.00 09:00-16:00 (7h)" at bounding box center [1130, 127] width 280 height 51
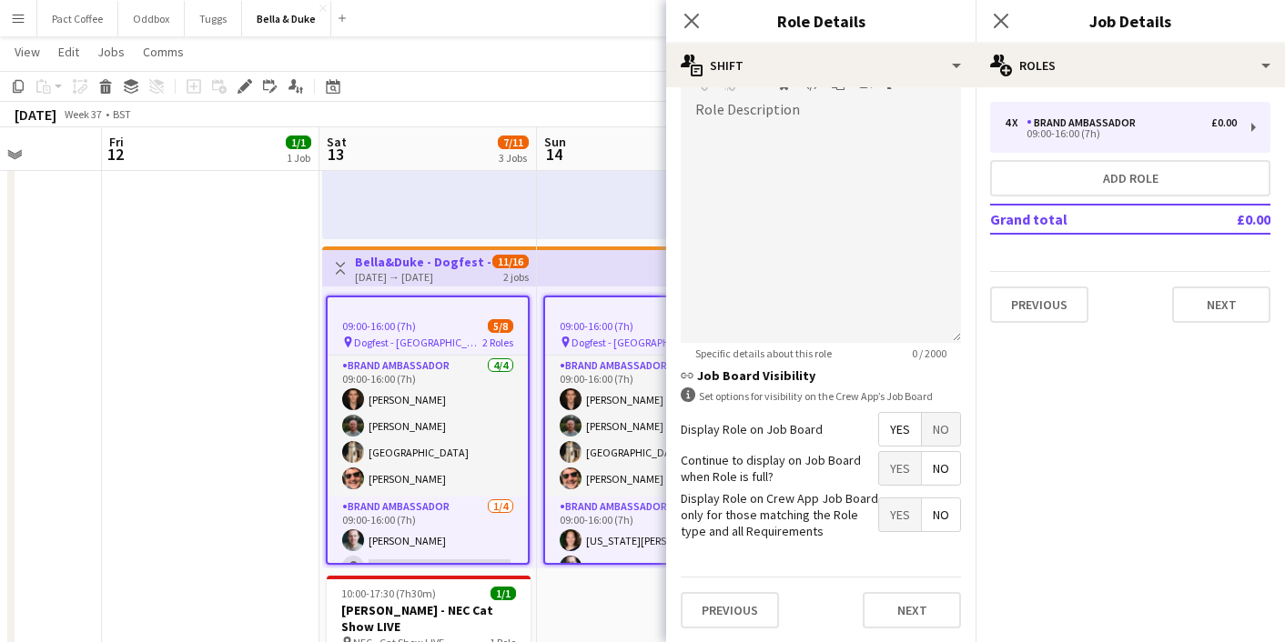
click at [940, 438] on span "No" at bounding box center [941, 429] width 38 height 33
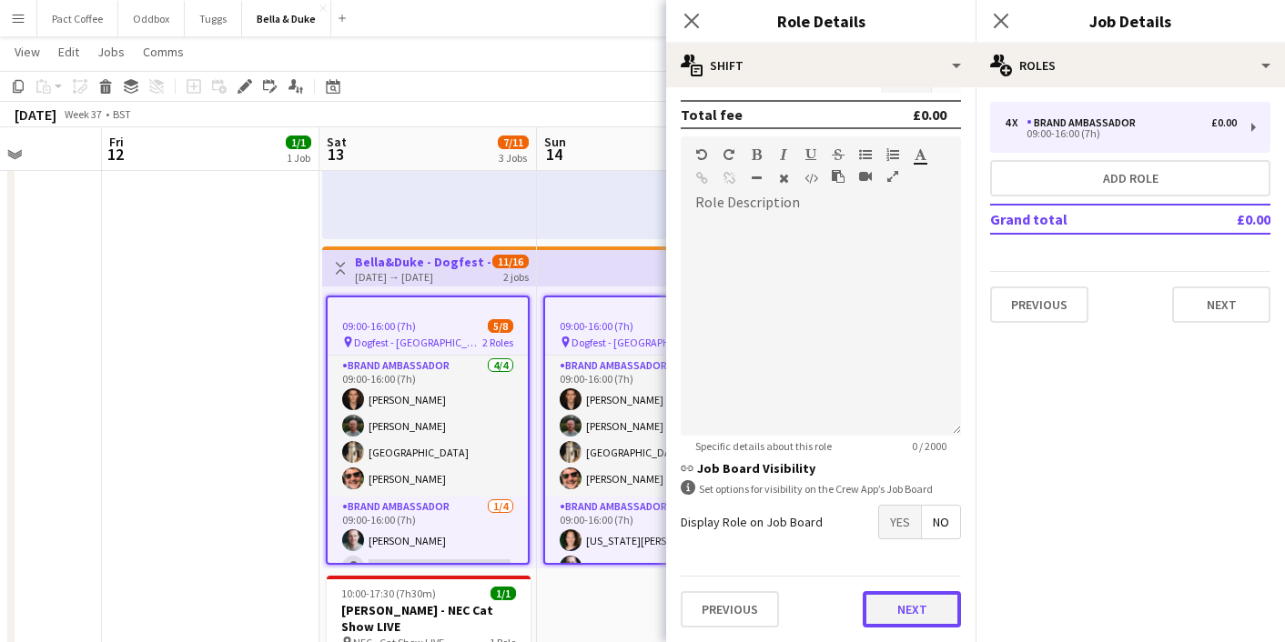
click at [921, 600] on button "Next" at bounding box center [912, 610] width 98 height 36
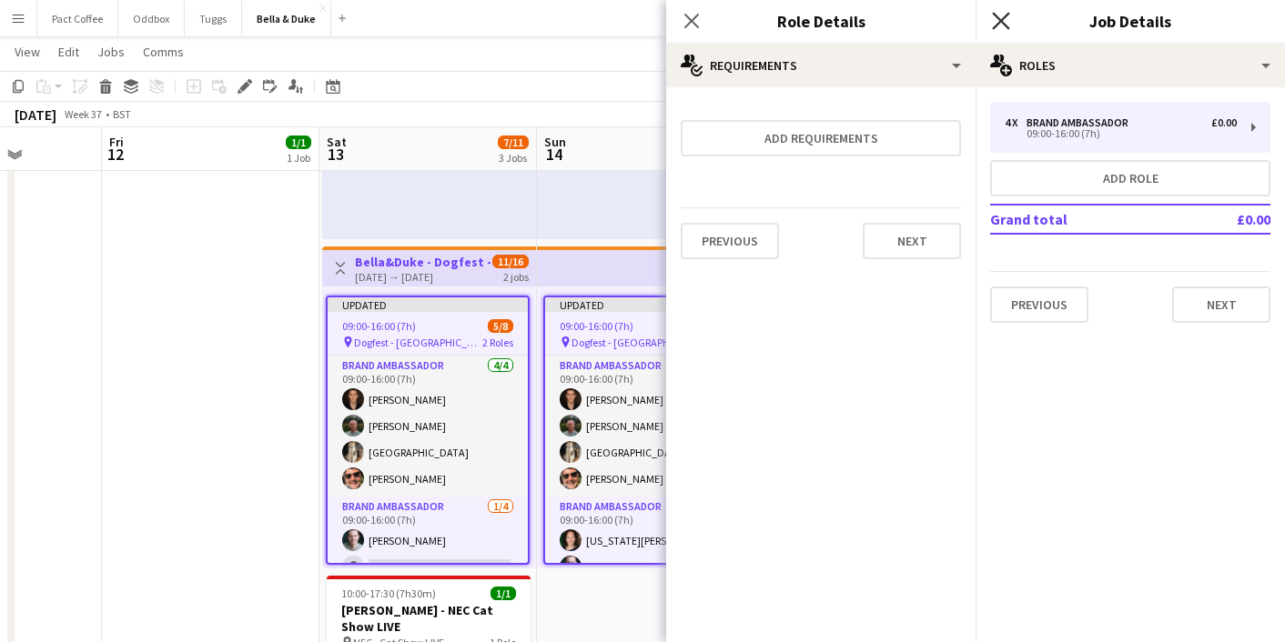
click at [1008, 24] on icon "Close pop-in" at bounding box center [1000, 20] width 17 height 17
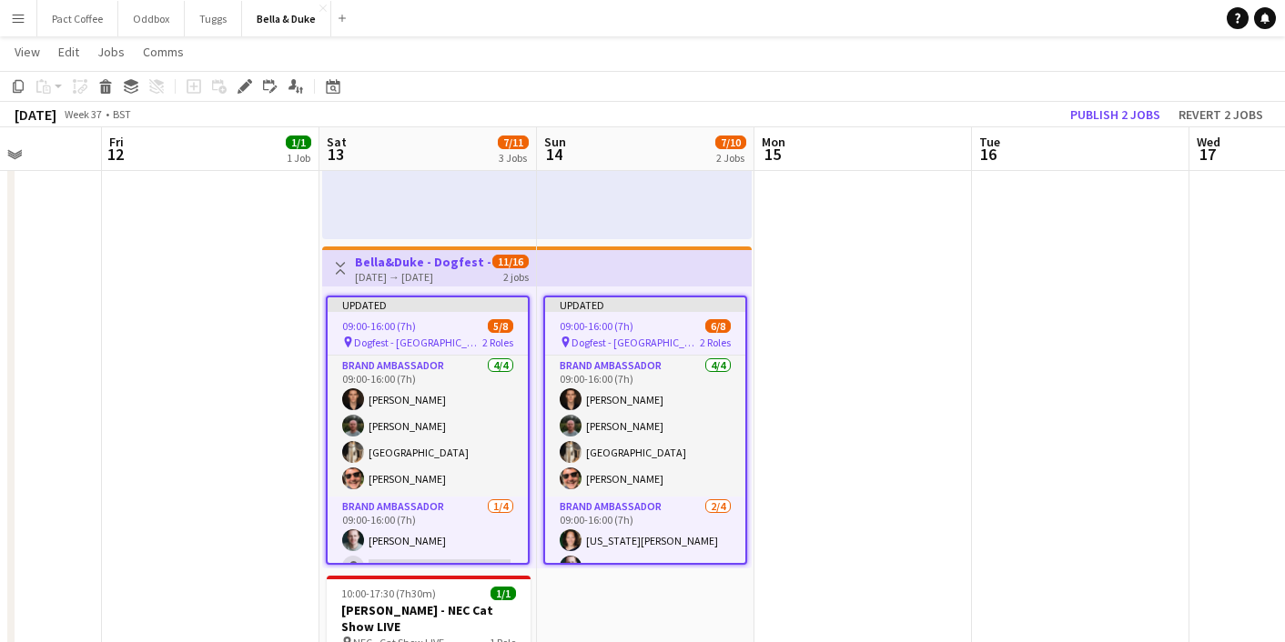
click at [1035, 238] on app-date-cell at bounding box center [1080, 408] width 217 height 996
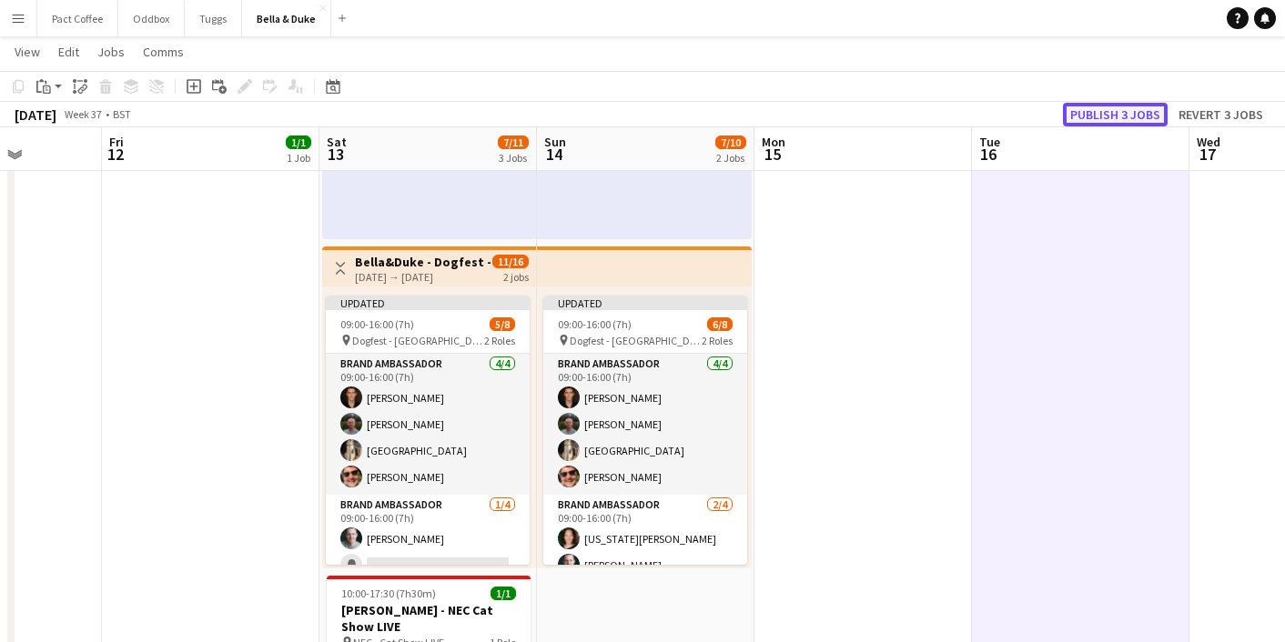
click at [1115, 113] on button "Publish 3 jobs" at bounding box center [1115, 115] width 105 height 24
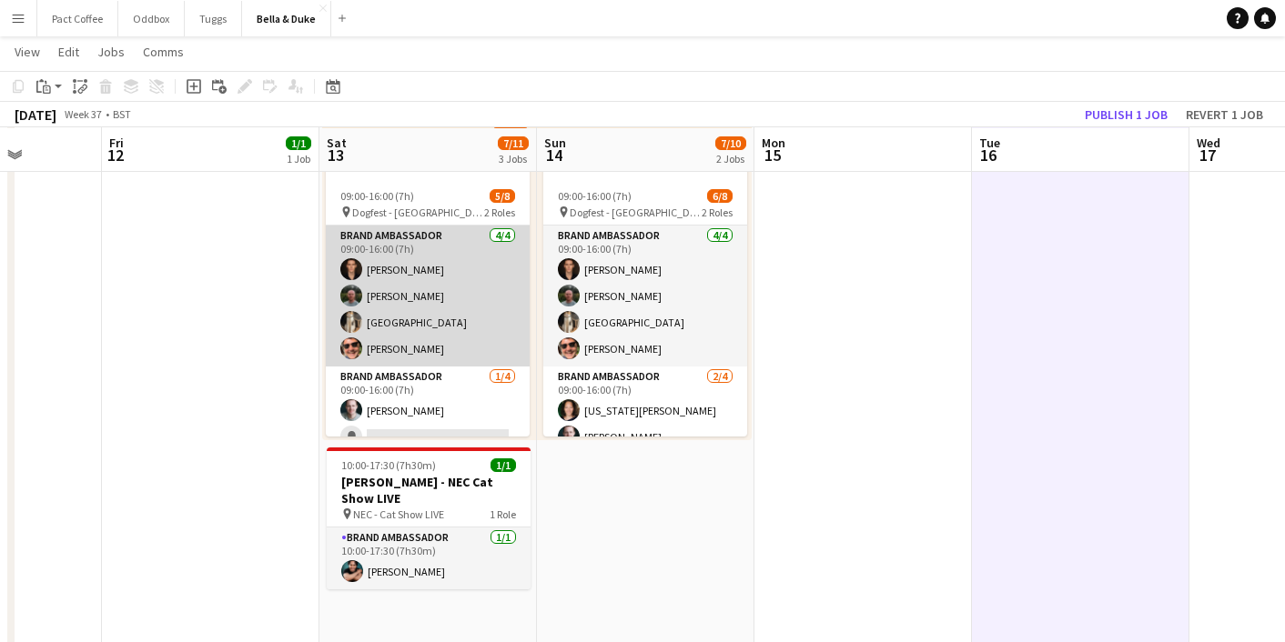
click at [421, 270] on app-card-role "Brand Ambassador [DATE] 09:00-16:00 (7h) [PERSON_NAME] [PERSON_NAME] [PERSON_NA…" at bounding box center [428, 296] width 204 height 141
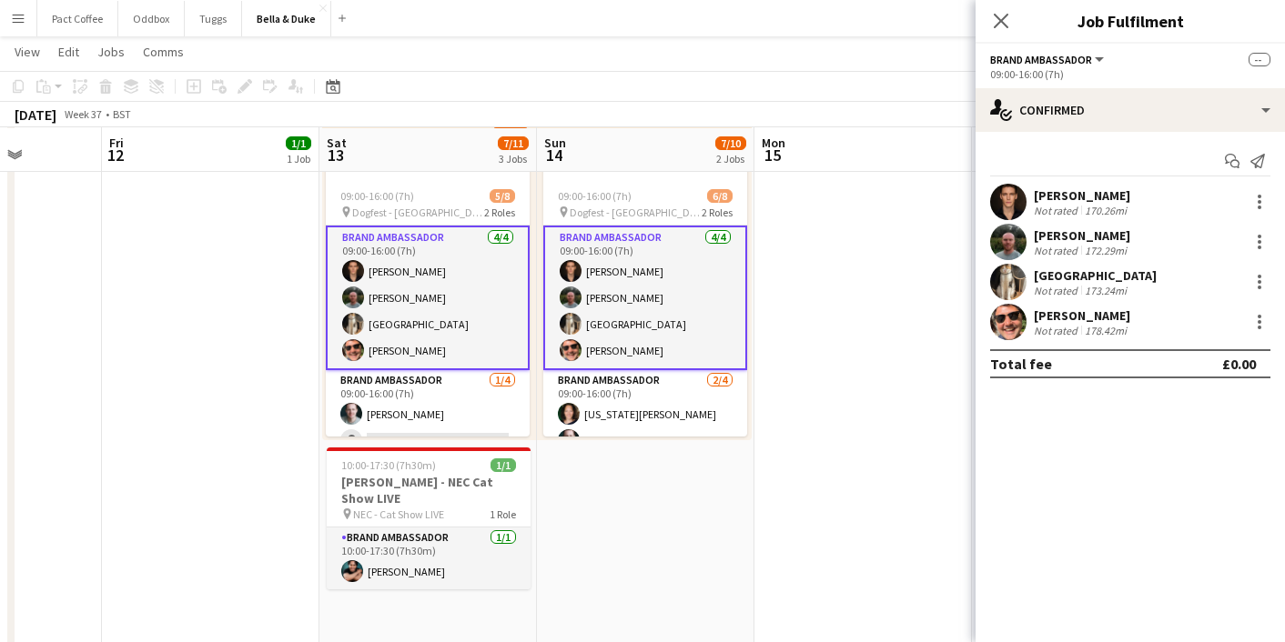
click at [1267, 188] on div "[PERSON_NAME] Not rated 170.26mi" at bounding box center [1130, 202] width 309 height 36
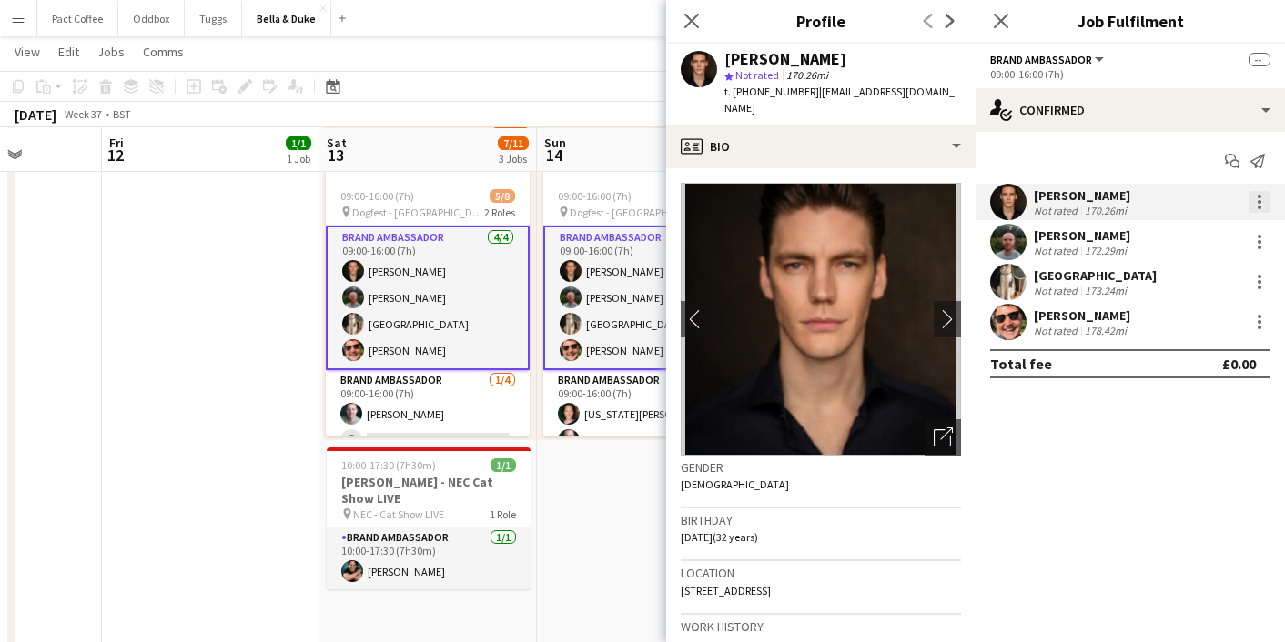
click at [1249, 207] on div at bounding box center [1260, 202] width 22 height 22
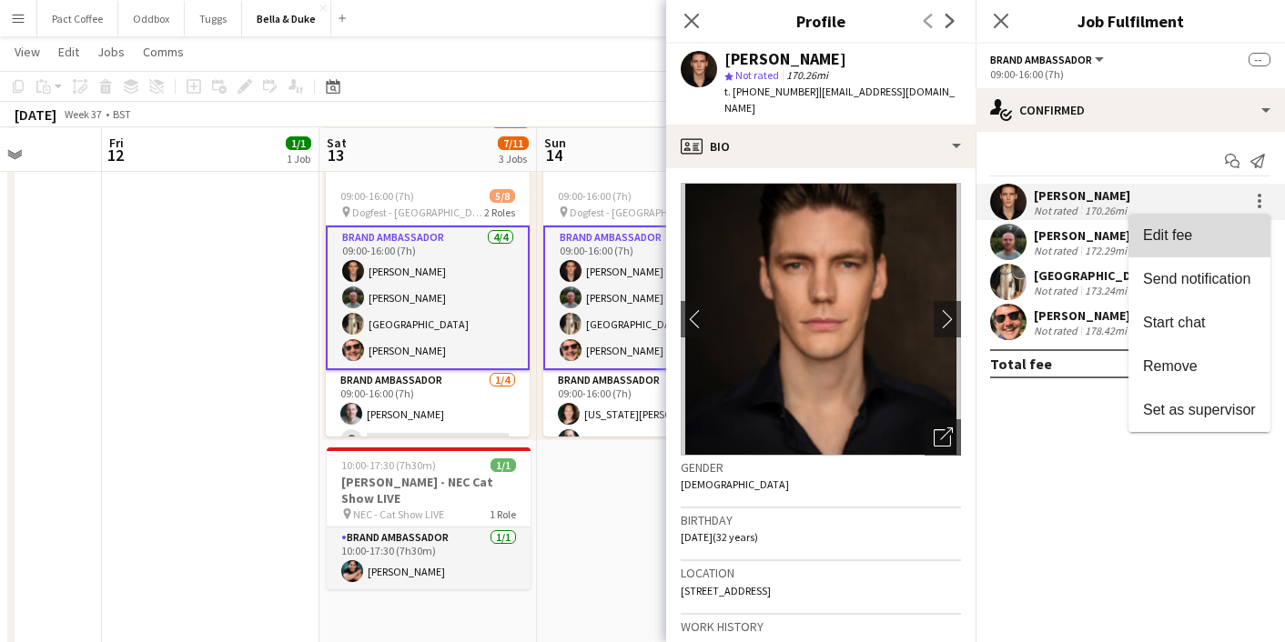
click at [1201, 233] on span "Edit fee" at bounding box center [1199, 236] width 113 height 16
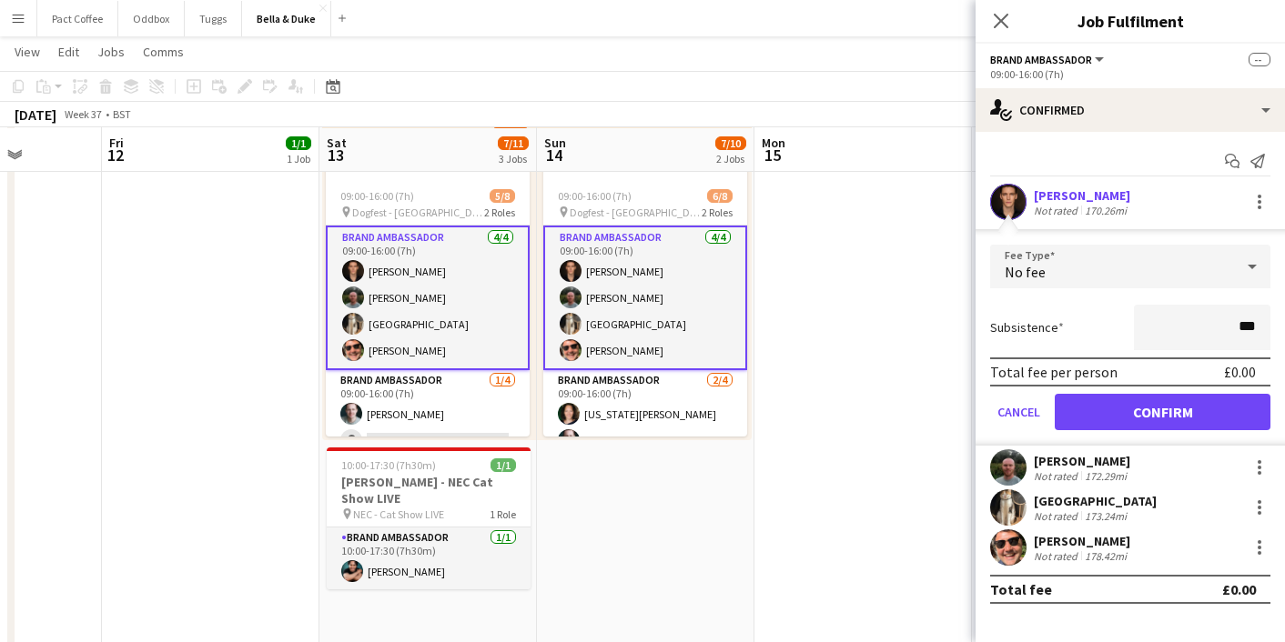
type input "**"
type input "****"
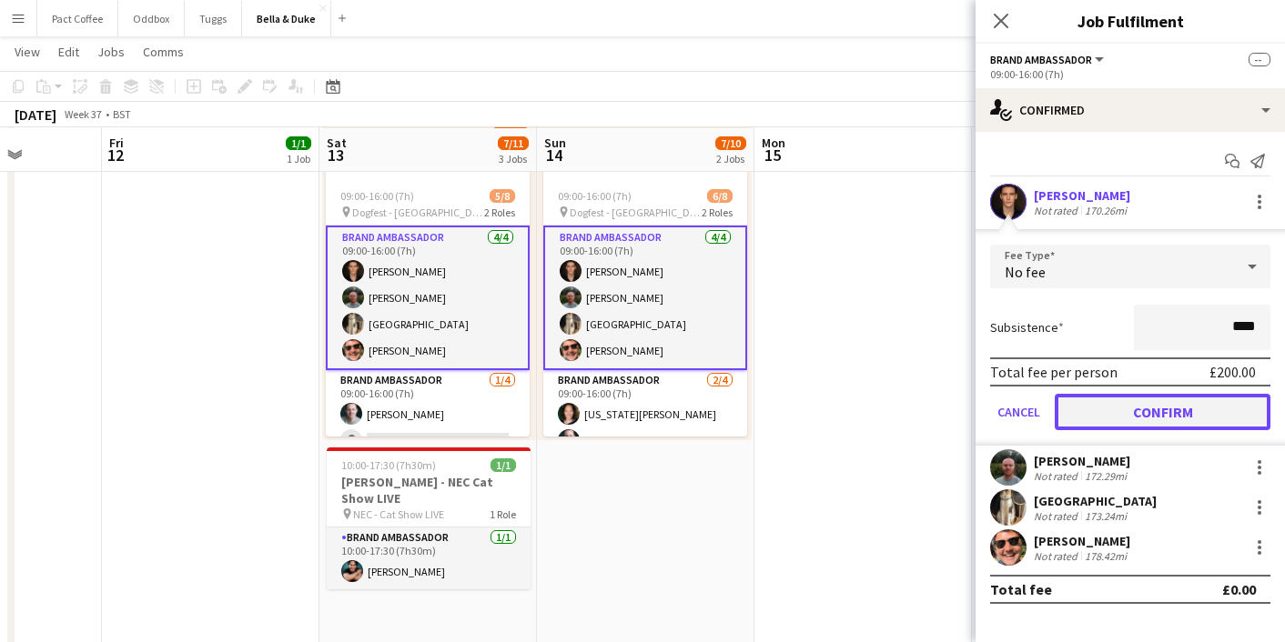
click at [1185, 424] on button "Confirm" at bounding box center [1163, 412] width 216 height 36
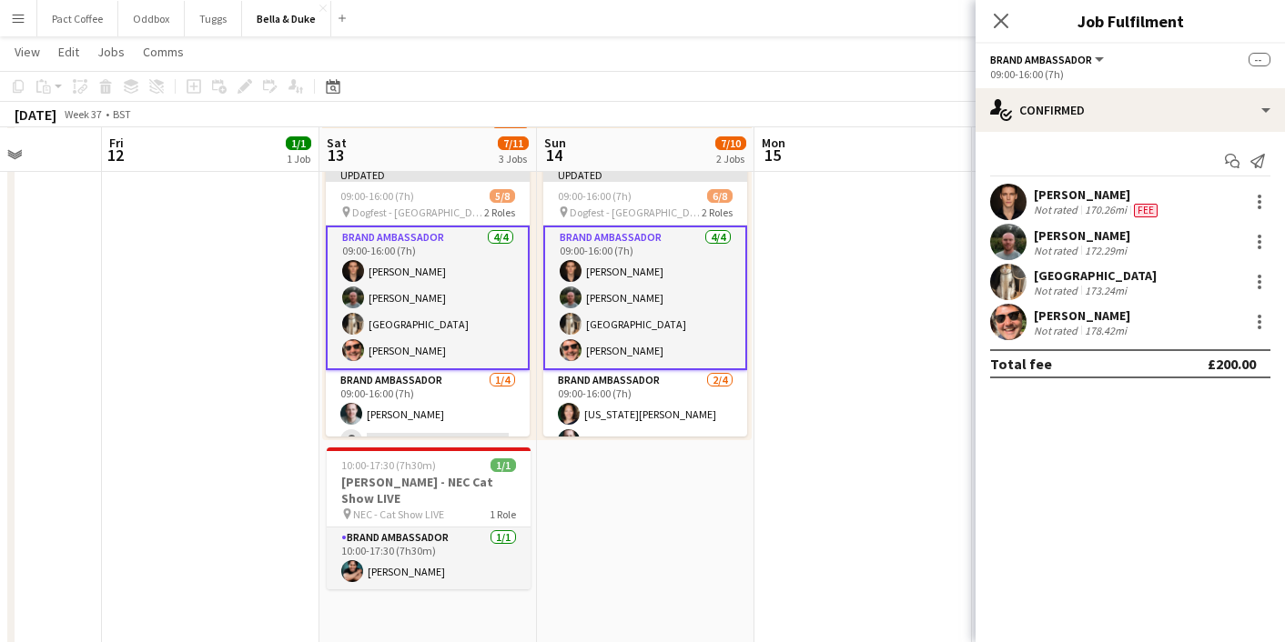
click at [25, 21] on app-icon "Menu" at bounding box center [18, 18] width 15 height 15
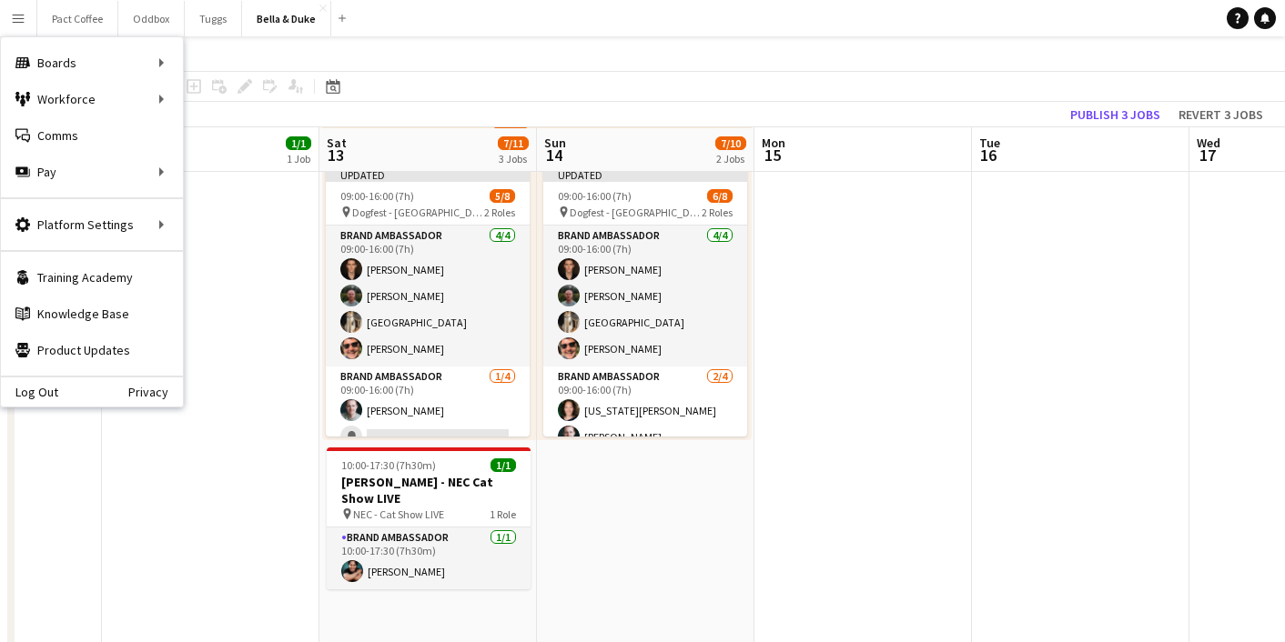
click at [746, 305] on div "Updated 09:00-16:00 (7h) 6/8 pin Dogfest - Harewood House 2 Roles Brand Ambassa…" at bounding box center [644, 299] width 215 height 282
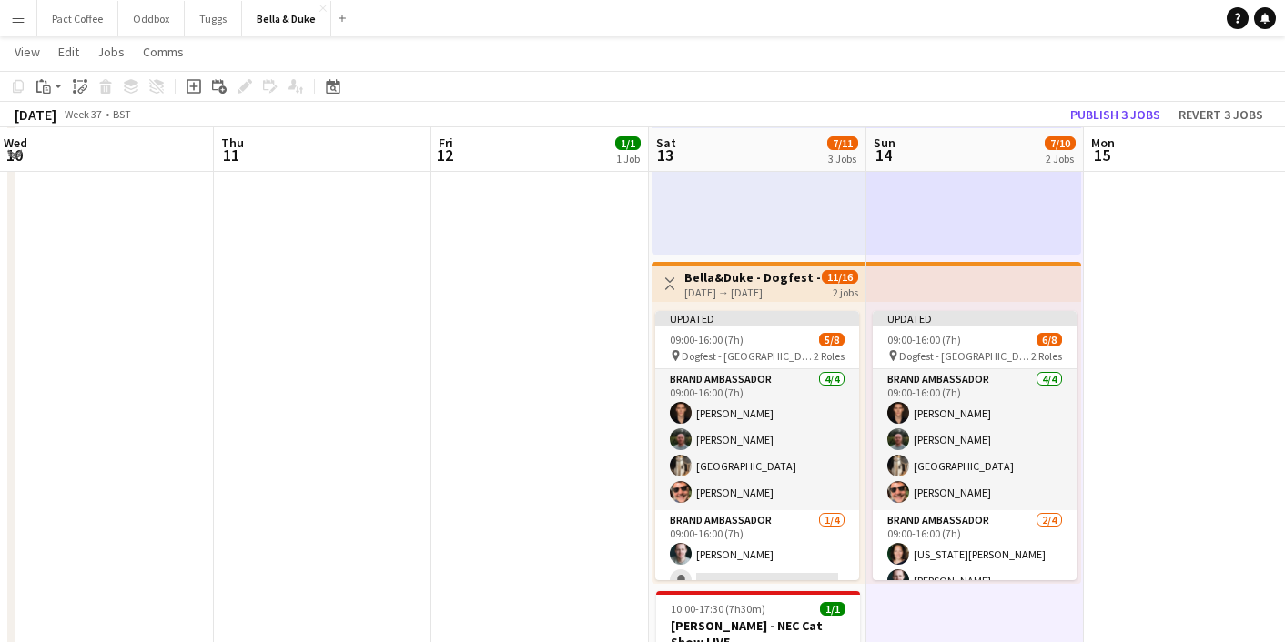
scroll to position [363, 0]
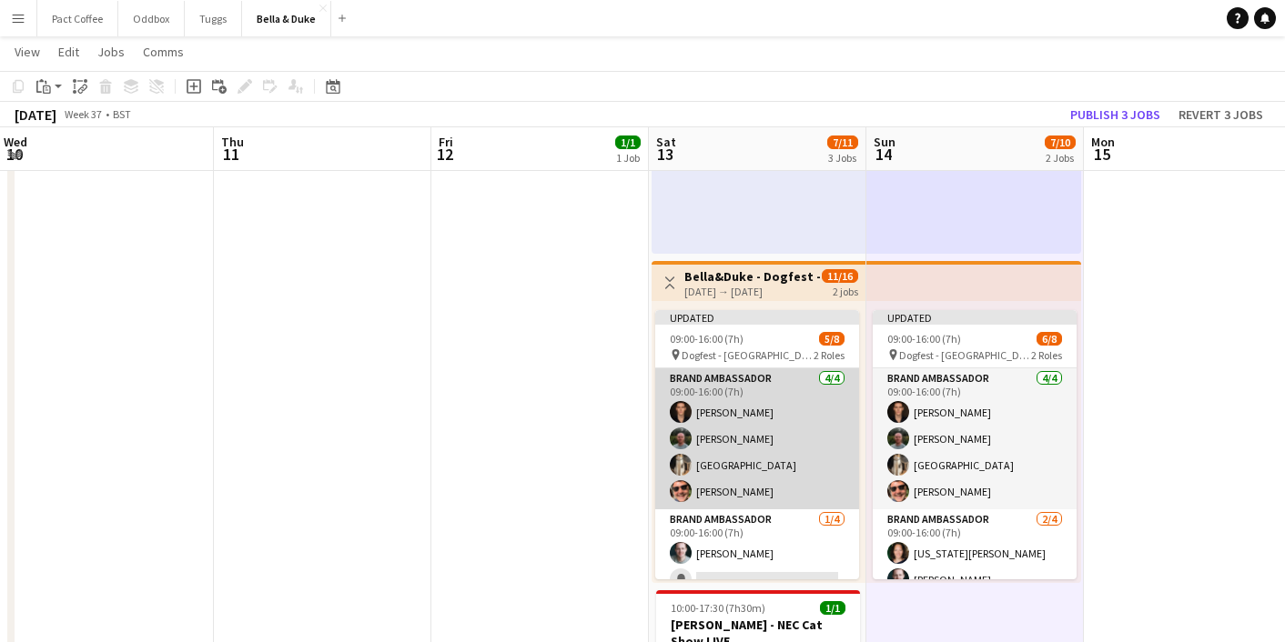
click at [744, 430] on app-card-role "Brand Ambassador [DATE] 09:00-16:00 (7h) [PERSON_NAME] [PERSON_NAME] [PERSON_NA…" at bounding box center [757, 439] width 204 height 141
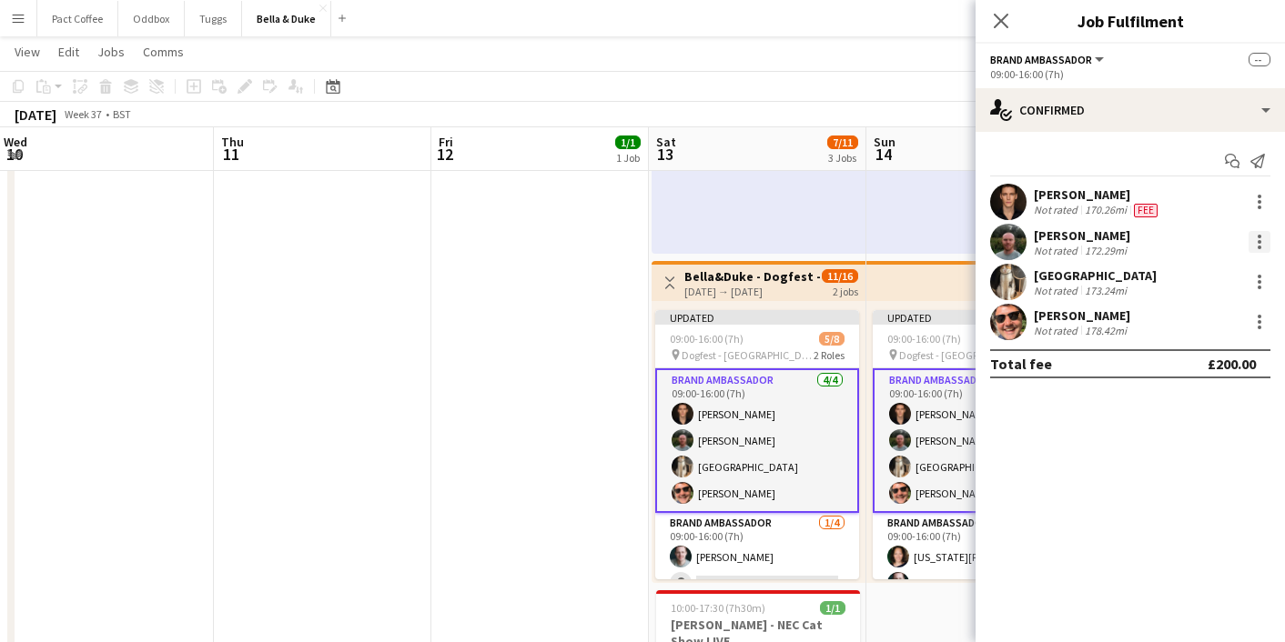
click at [1257, 242] on div at bounding box center [1260, 242] width 22 height 22
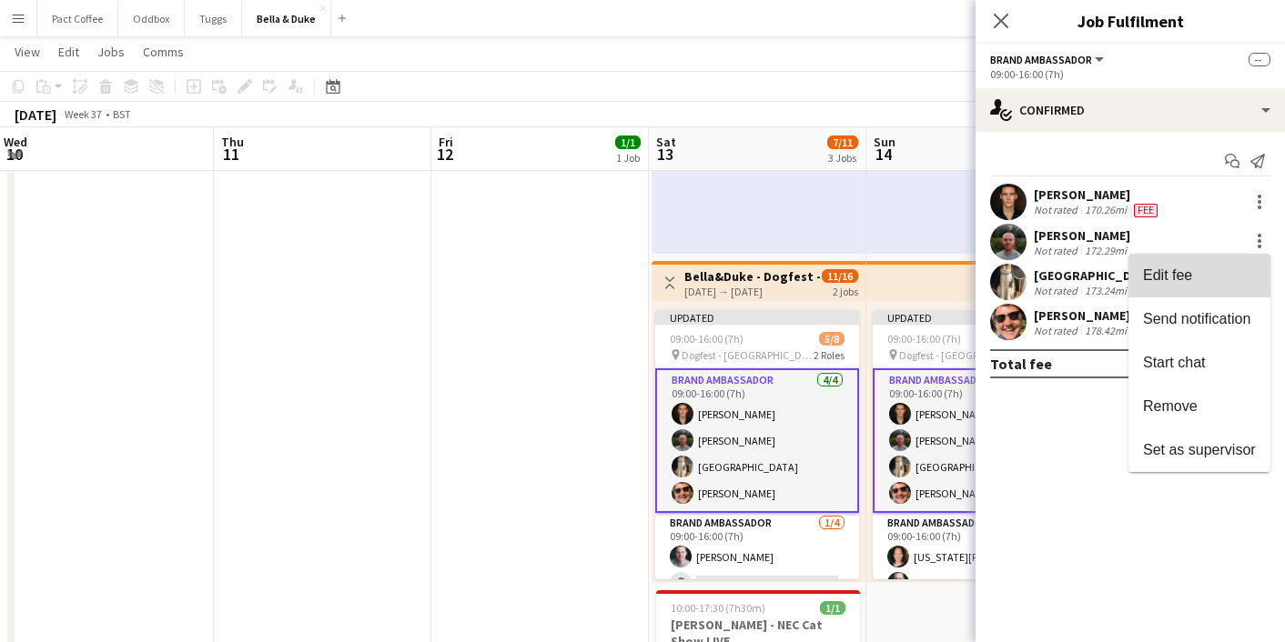
click at [1165, 291] on button "Edit fee" at bounding box center [1199, 276] width 142 height 44
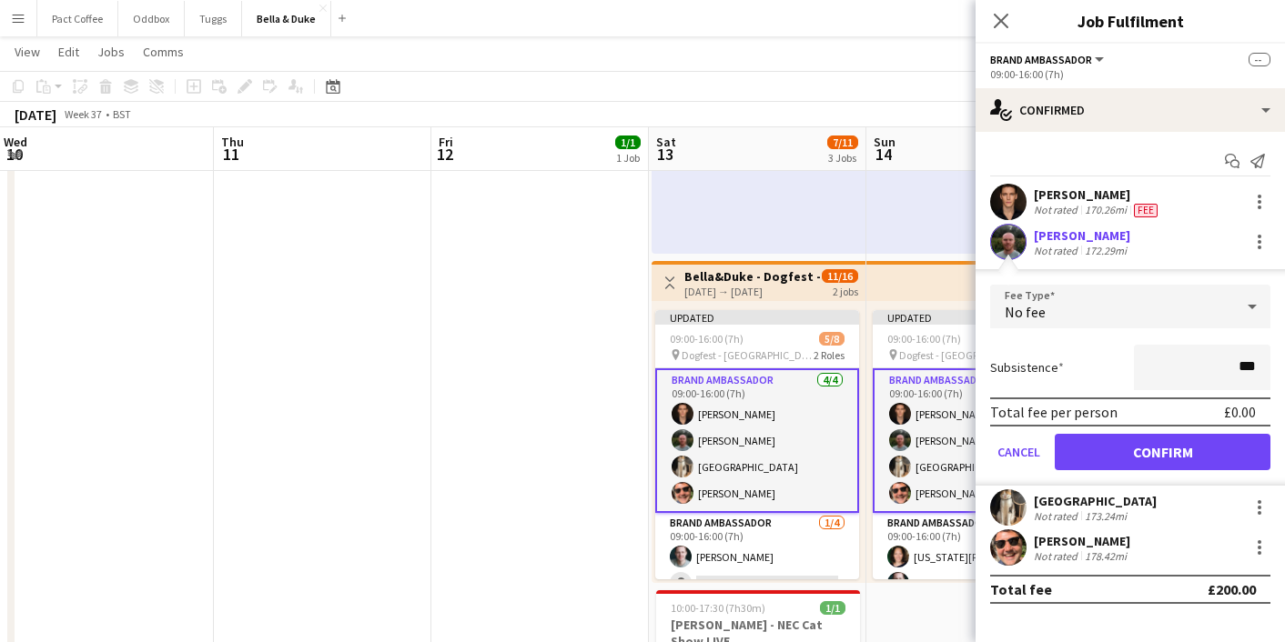
type input "**"
type input "****"
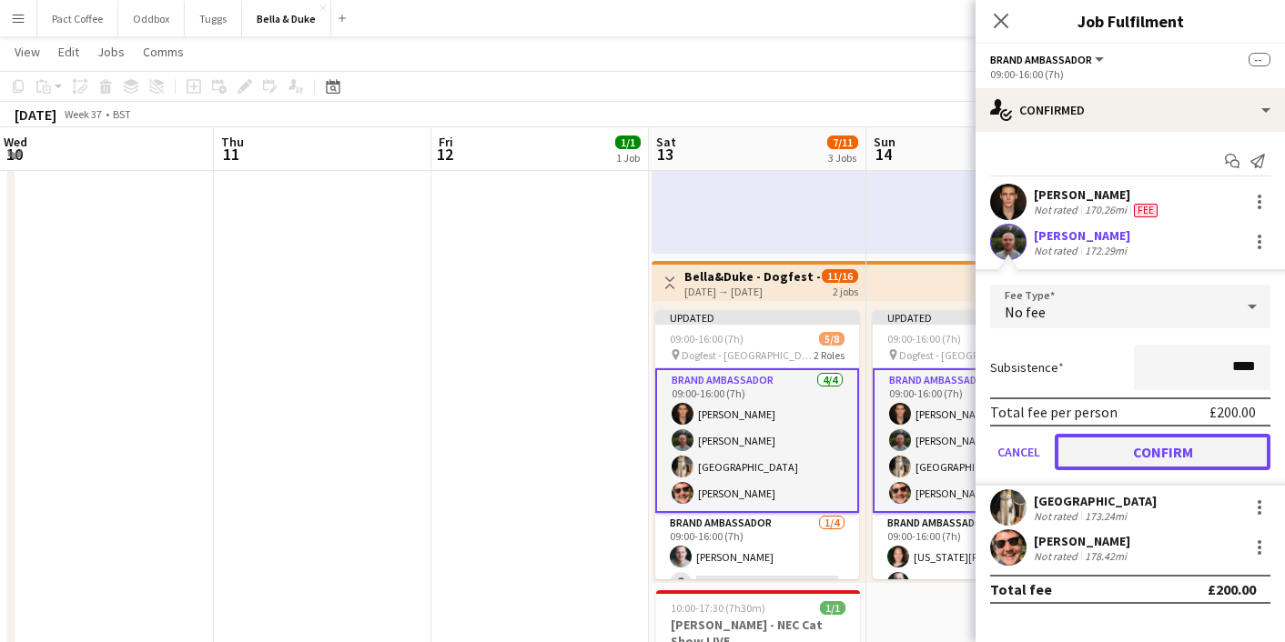
click at [1171, 453] on button "Confirm" at bounding box center [1163, 452] width 216 height 36
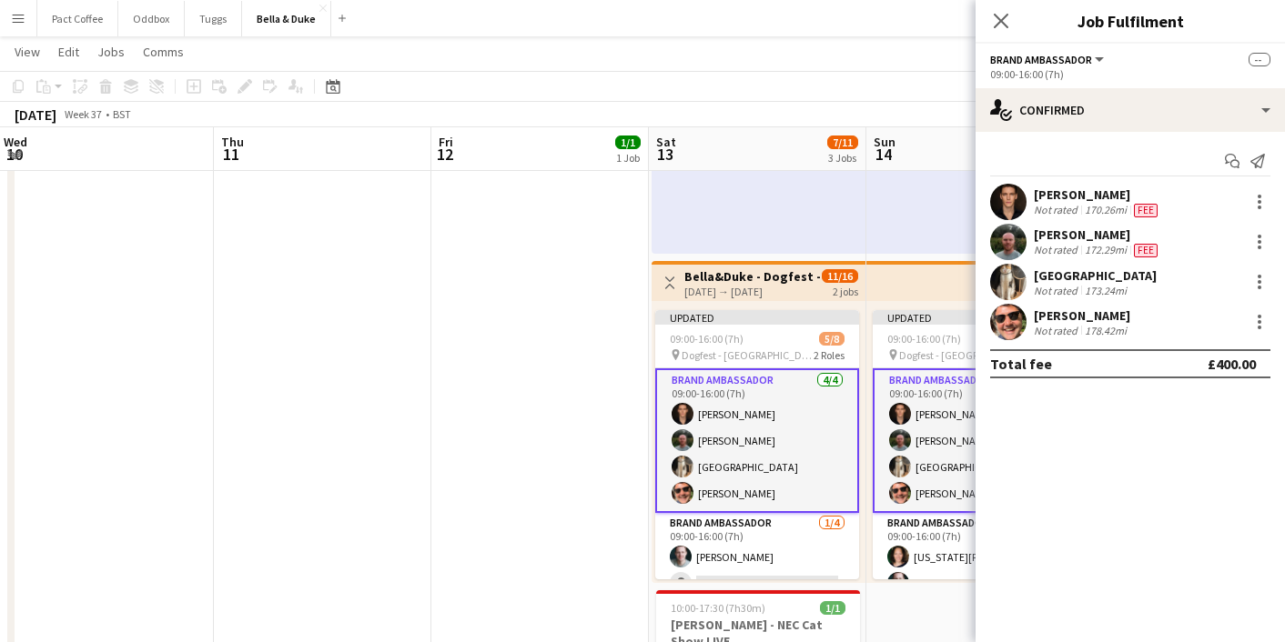
click at [19, 16] on app-icon "Menu" at bounding box center [18, 18] width 15 height 15
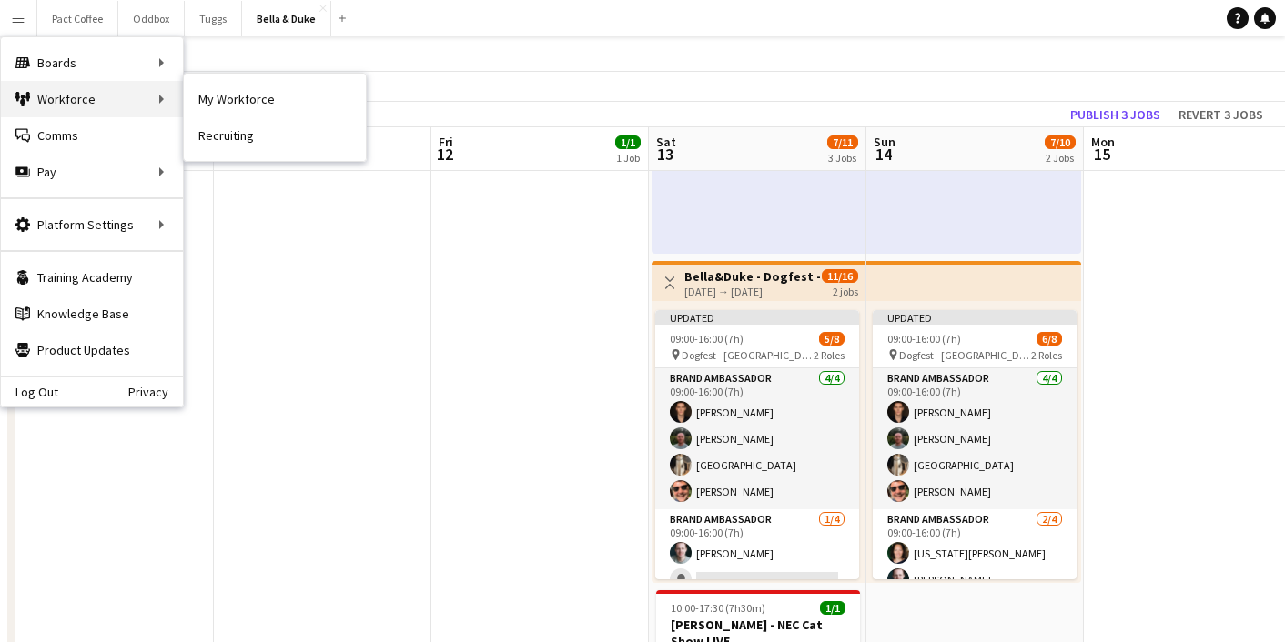
click at [63, 94] on div "Workforce Workforce" at bounding box center [92, 99] width 182 height 36
click at [225, 101] on link "My Workforce" at bounding box center [275, 99] width 182 height 36
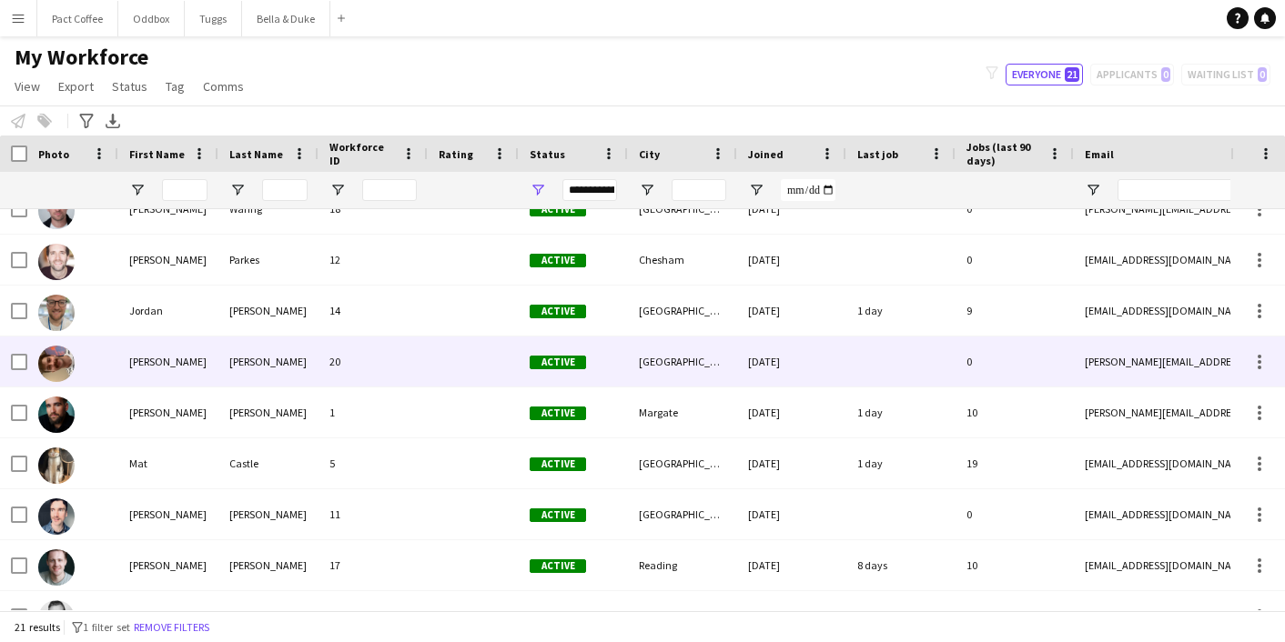
scroll to position [321, 0]
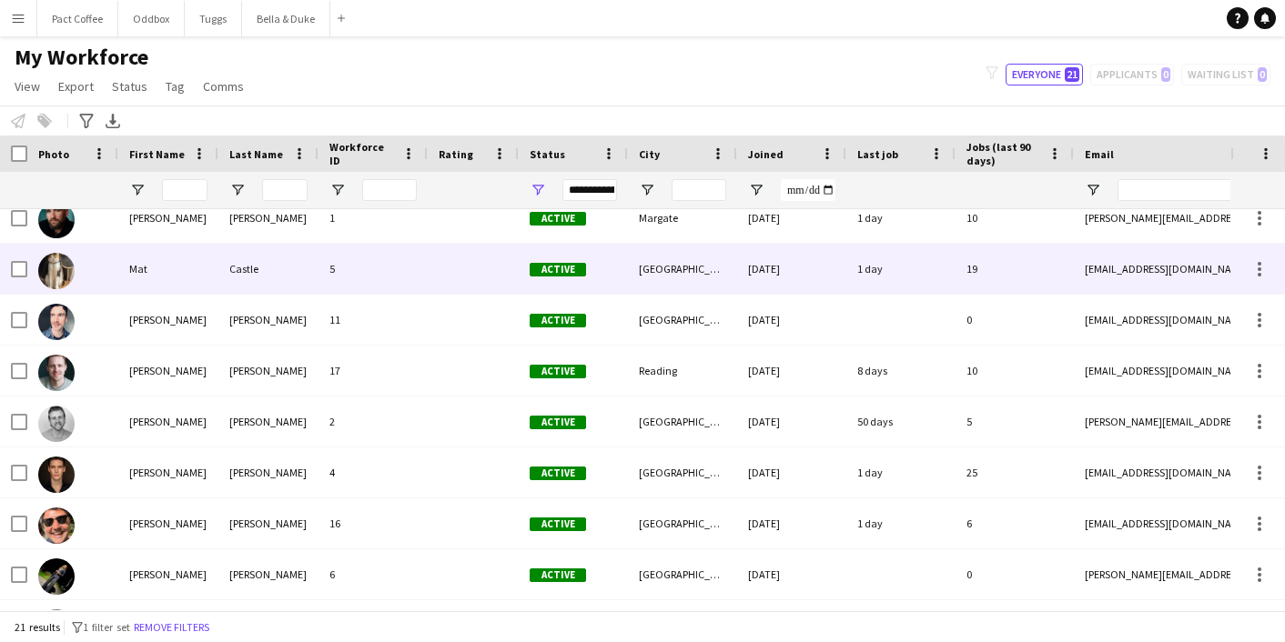
click at [213, 278] on div "Mat" at bounding box center [168, 269] width 100 height 50
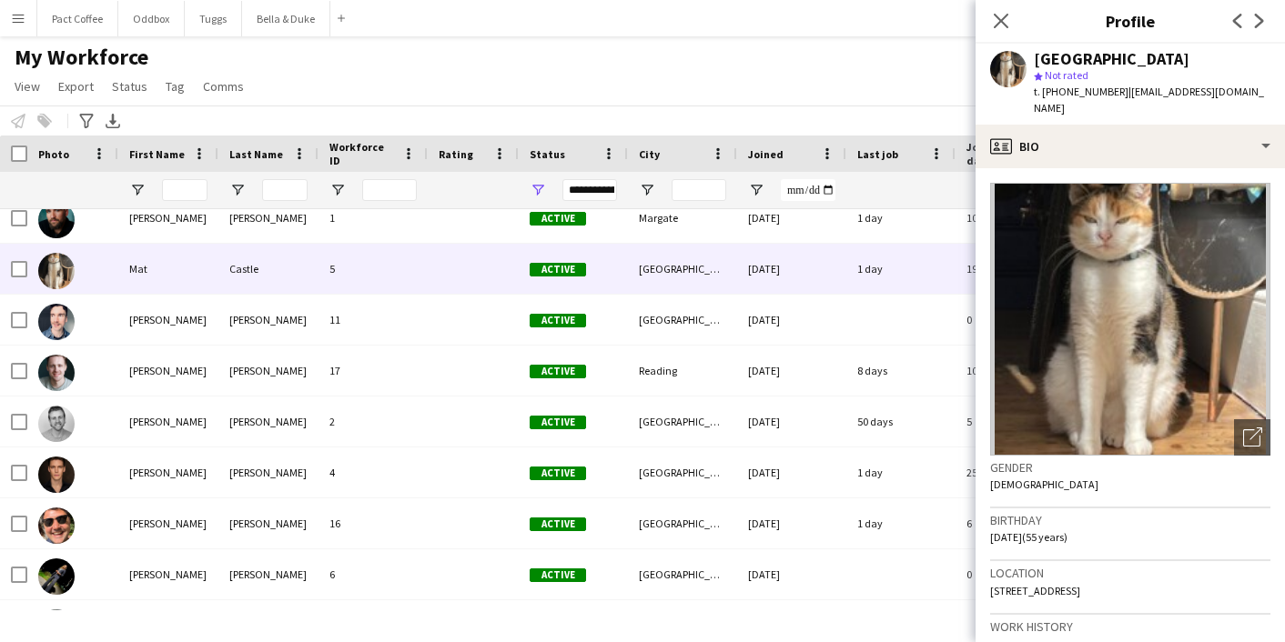
click at [1058, 584] on span "[STREET_ADDRESS]" at bounding box center [1035, 591] width 90 height 14
copy span "[STREET_ADDRESS]"
click at [282, 15] on button "Bella & Duke Close" at bounding box center [286, 18] width 88 height 35
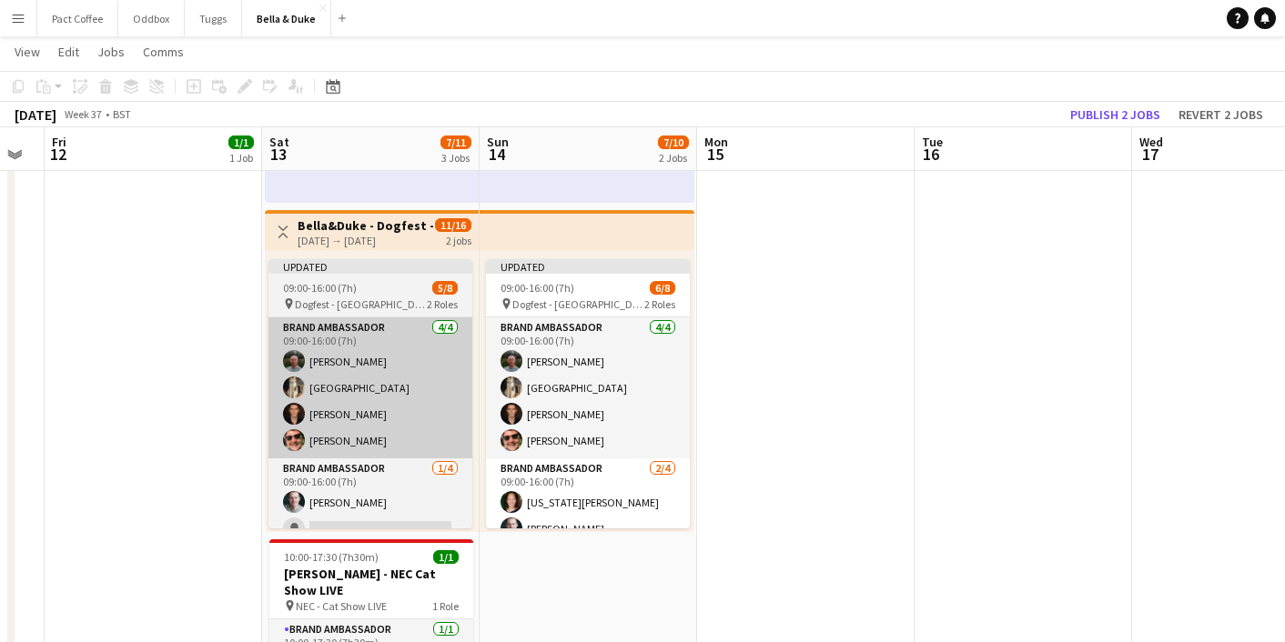
click at [319, 388] on app-card-role "Brand Ambassador [DATE] 09:00-16:00 (7h) [PERSON_NAME] [PERSON_NAME] [PERSON_NA…" at bounding box center [370, 388] width 204 height 141
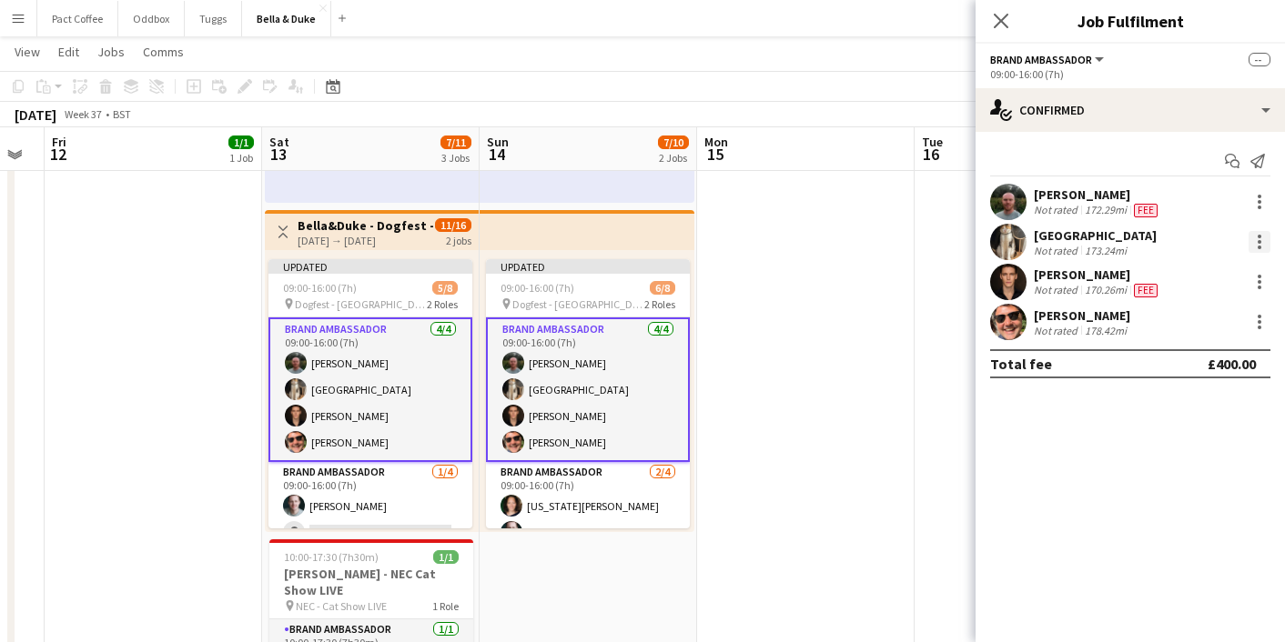
click at [1254, 246] on div at bounding box center [1260, 242] width 22 height 22
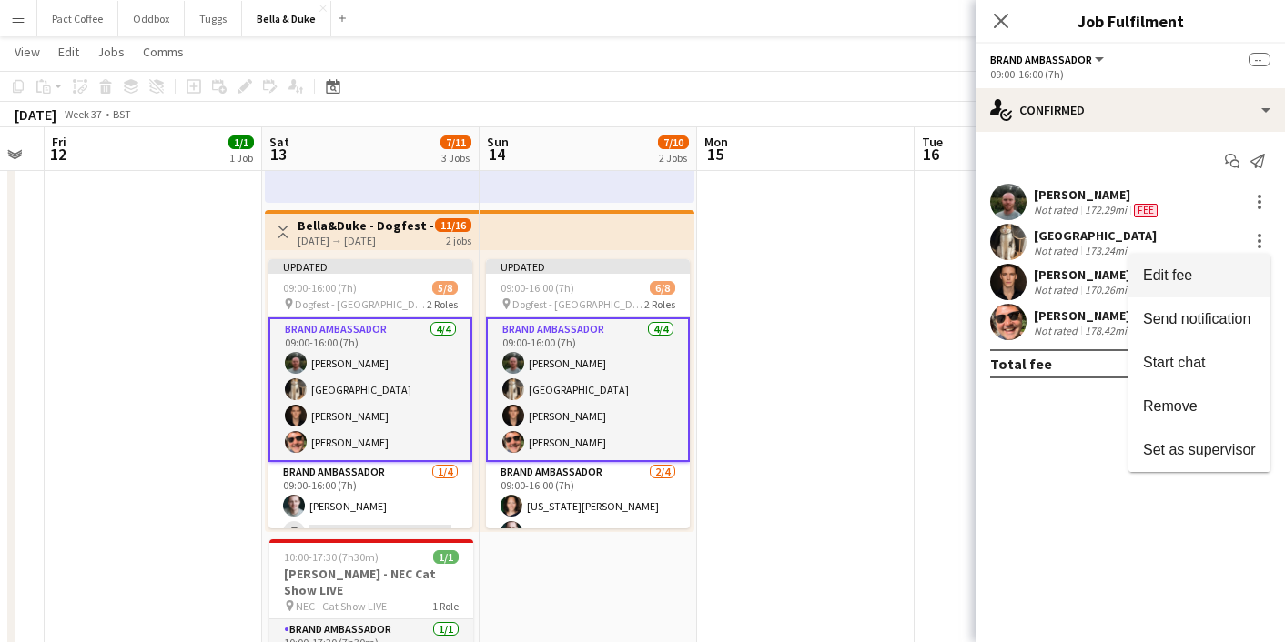
click at [1210, 288] on button "Edit fee" at bounding box center [1199, 276] width 142 height 44
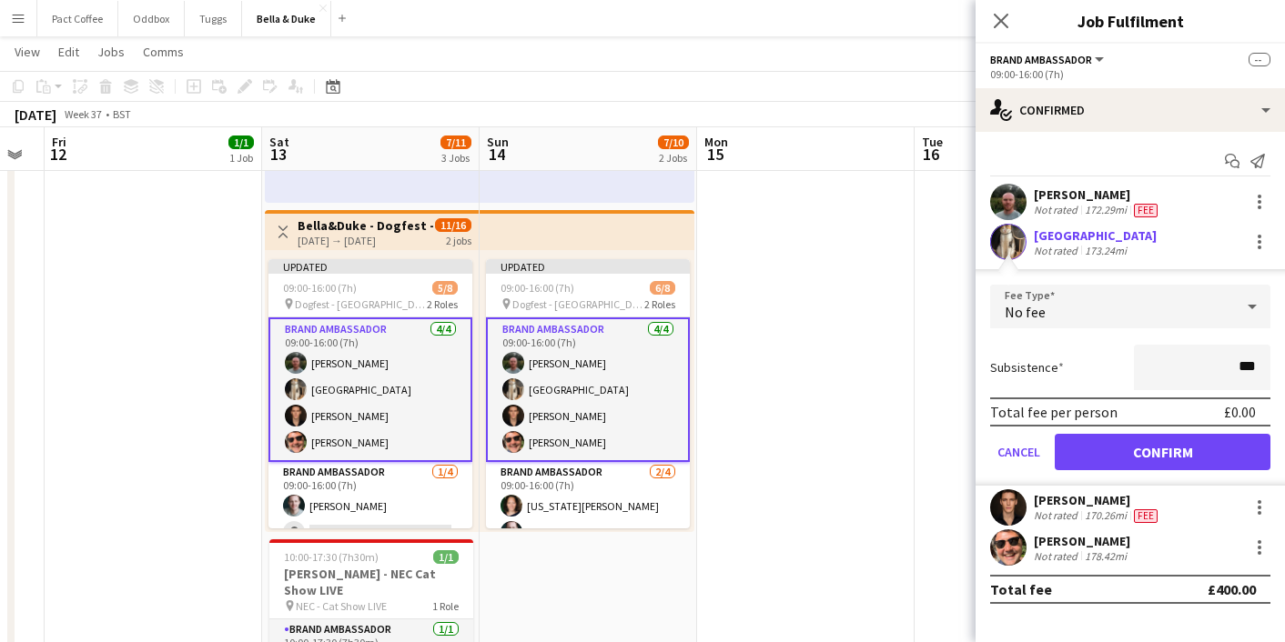
type input "**"
type input "****"
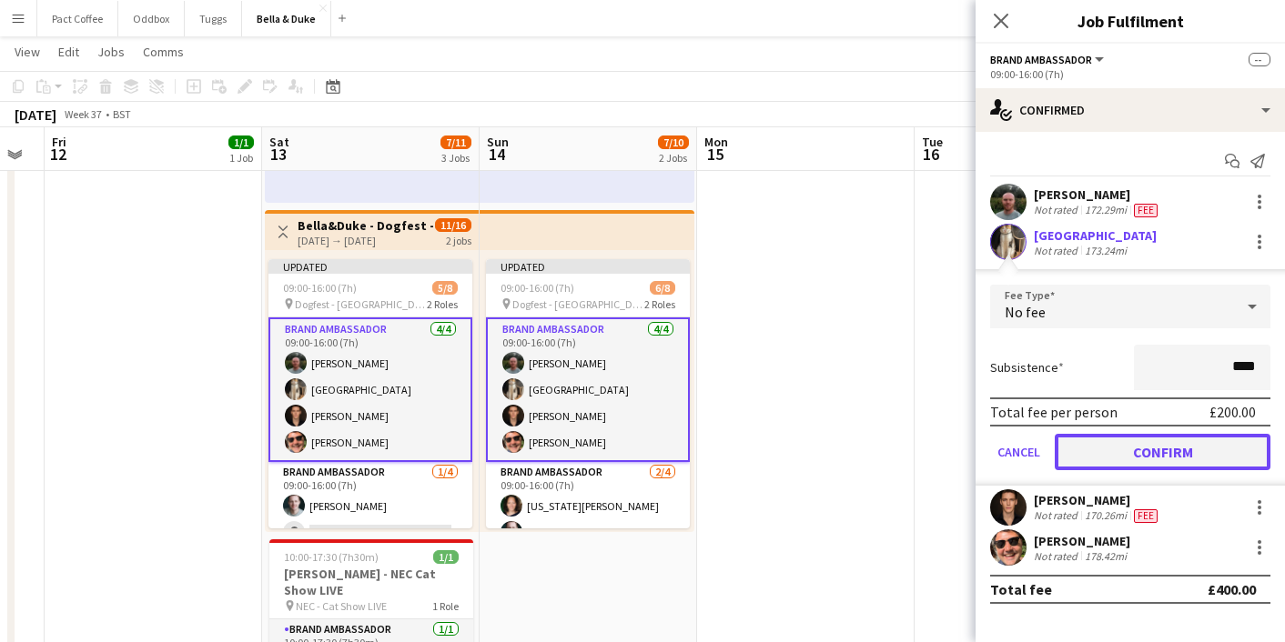
click at [1206, 459] on button "Confirm" at bounding box center [1163, 452] width 216 height 36
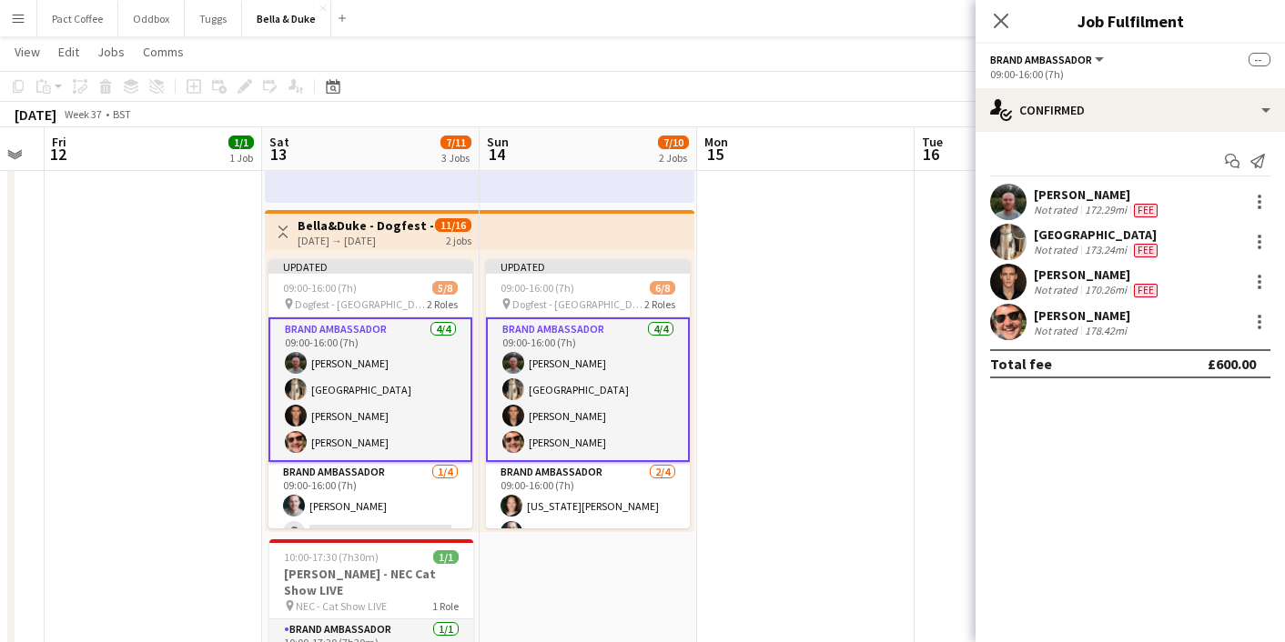
click at [23, 25] on button "Menu" at bounding box center [18, 18] width 36 height 36
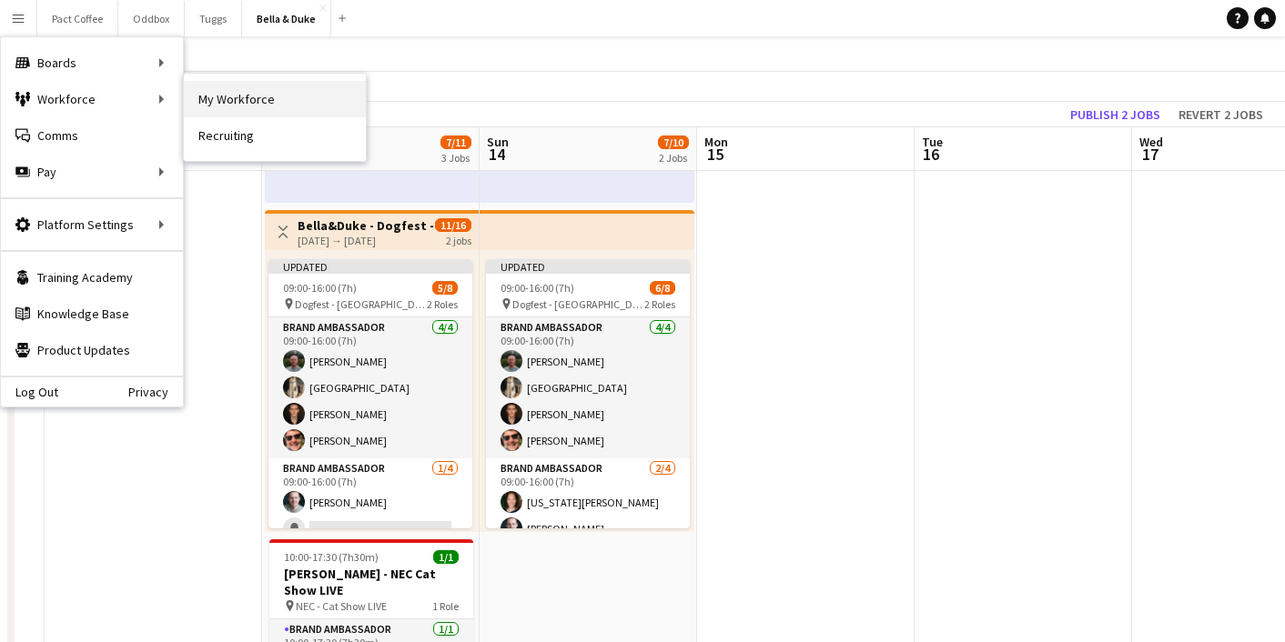
click at [298, 101] on link "My Workforce" at bounding box center [275, 99] width 182 height 36
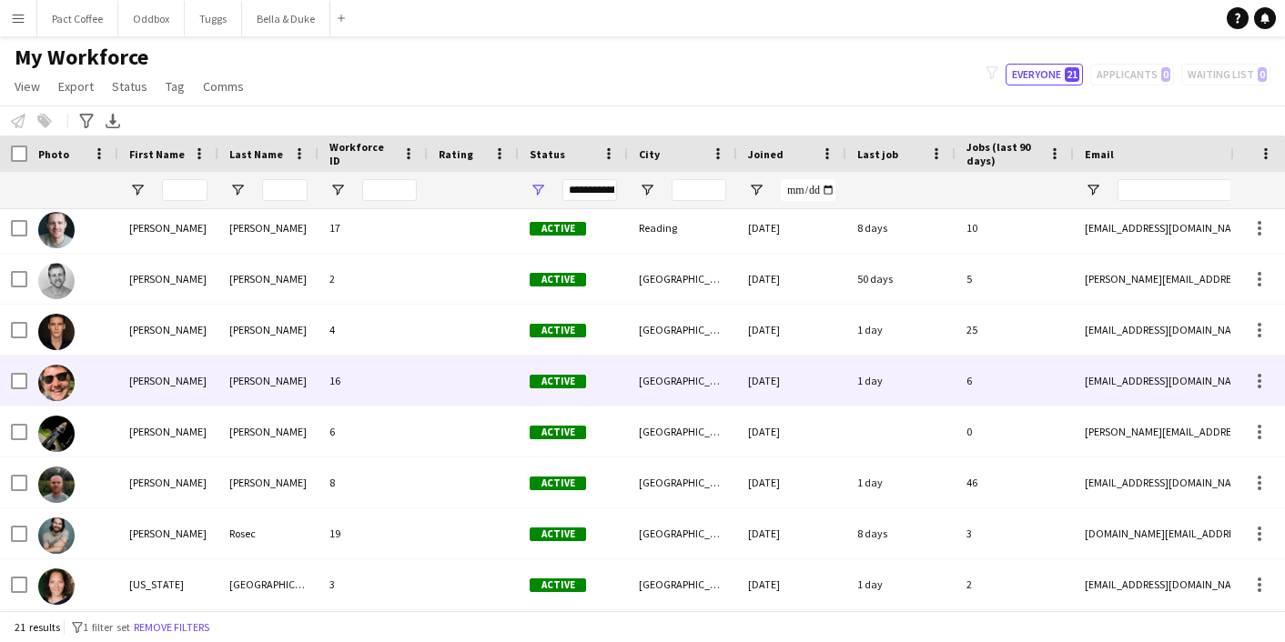
click at [213, 389] on div "[PERSON_NAME]" at bounding box center [168, 381] width 100 height 50
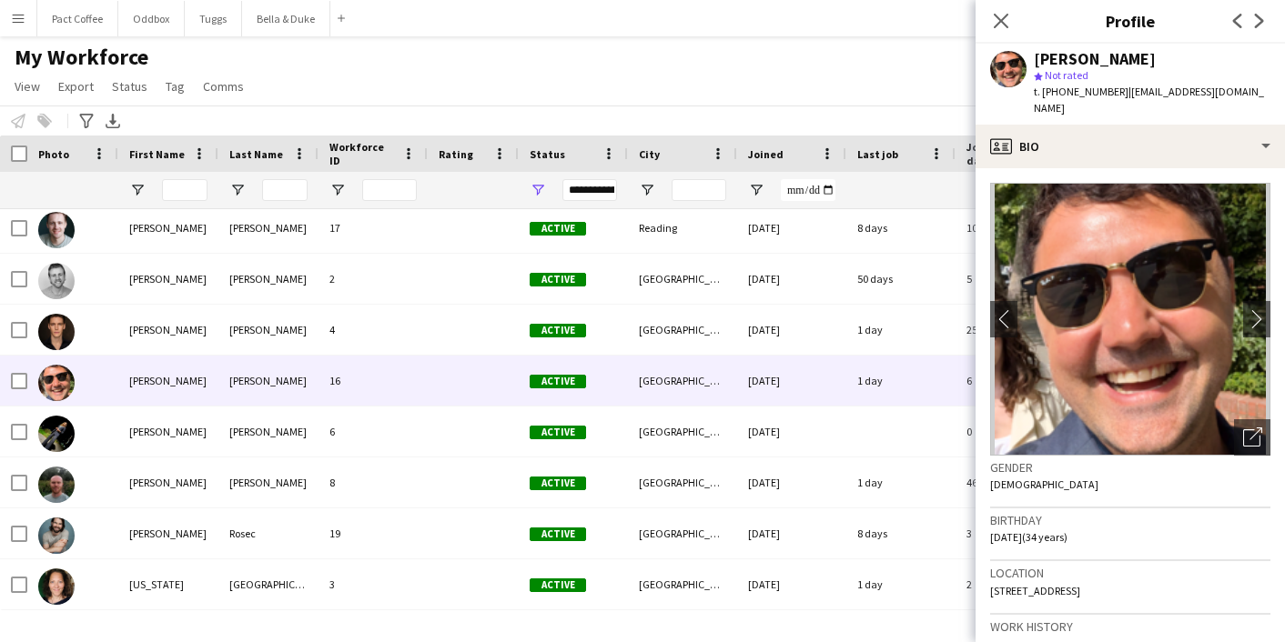
click at [1058, 584] on span "[STREET_ADDRESS]" at bounding box center [1035, 591] width 90 height 14
copy span "[STREET_ADDRESS]"
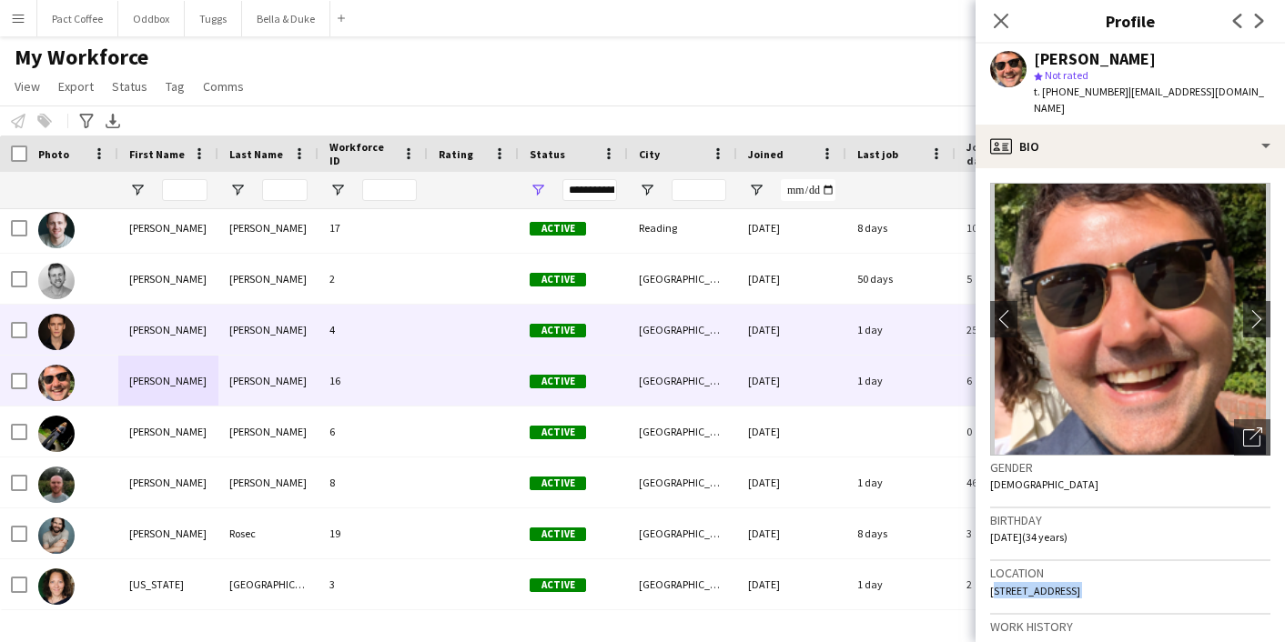
click at [156, 313] on div "[PERSON_NAME]" at bounding box center [168, 330] width 100 height 50
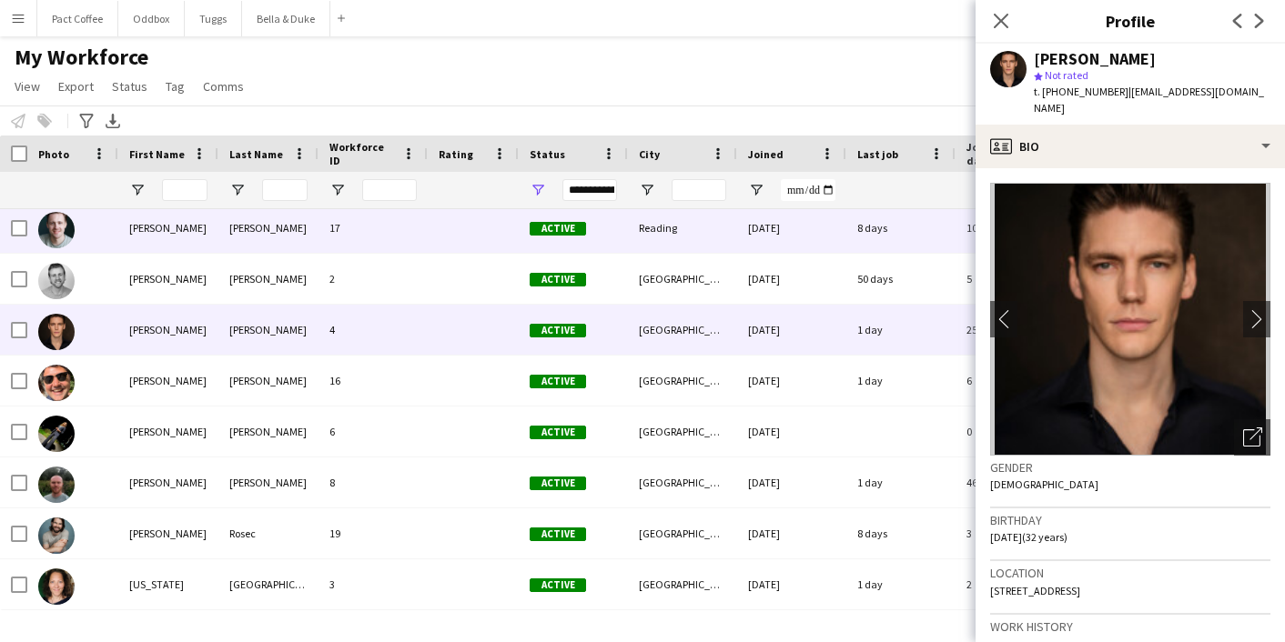
click at [180, 241] on div "[PERSON_NAME]" at bounding box center [168, 228] width 100 height 50
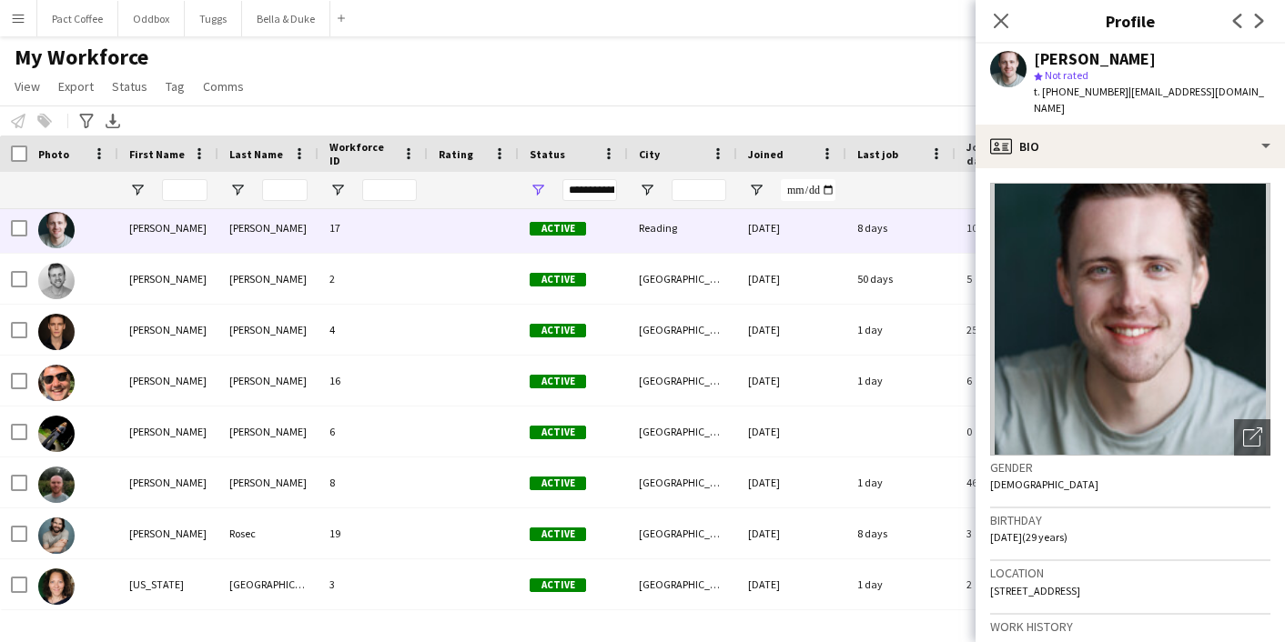
click at [997, 584] on span "[STREET_ADDRESS]" at bounding box center [1035, 591] width 90 height 14
copy span "[STREET_ADDRESS]"
click at [248, 14] on button "Bella & Duke Close" at bounding box center [286, 18] width 88 height 35
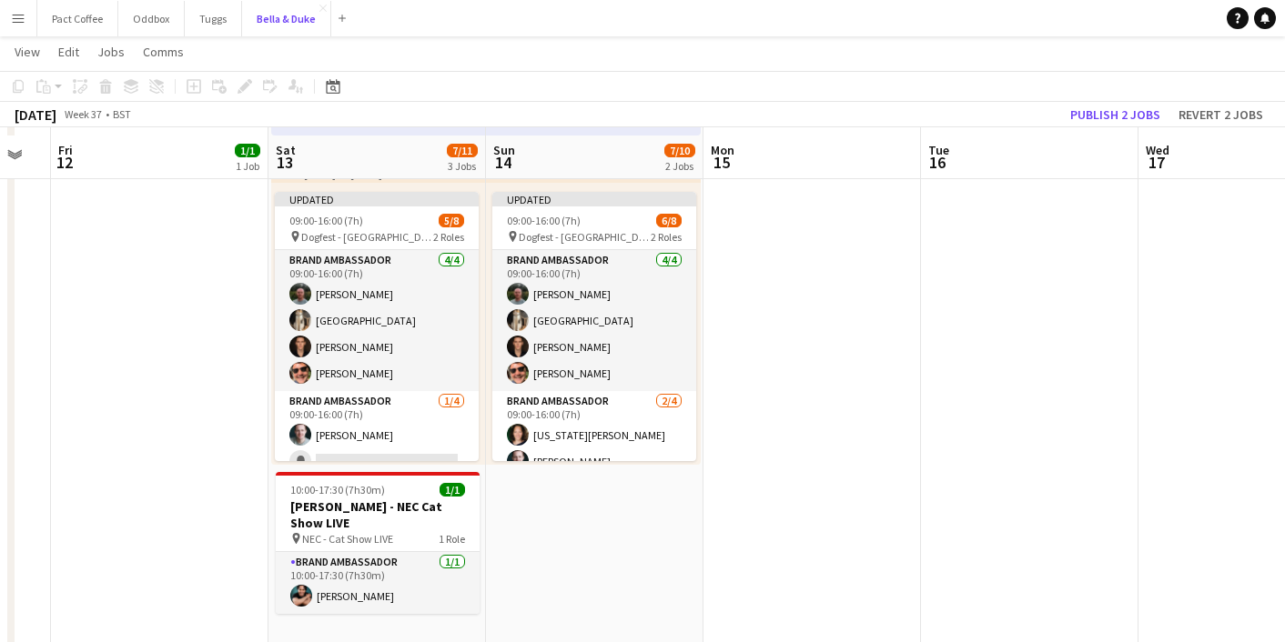
scroll to position [490, 0]
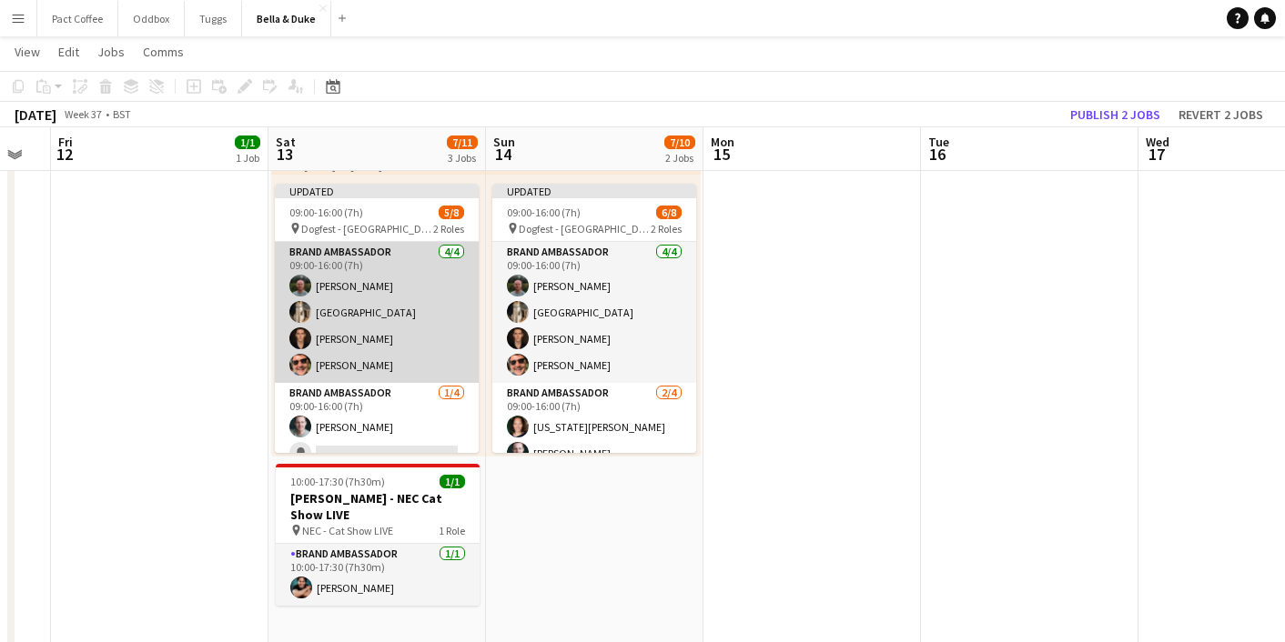
click at [374, 280] on app-card-role "Brand Ambassador [DATE] 09:00-16:00 (7h) [PERSON_NAME] [PERSON_NAME] [PERSON_NA…" at bounding box center [377, 312] width 204 height 141
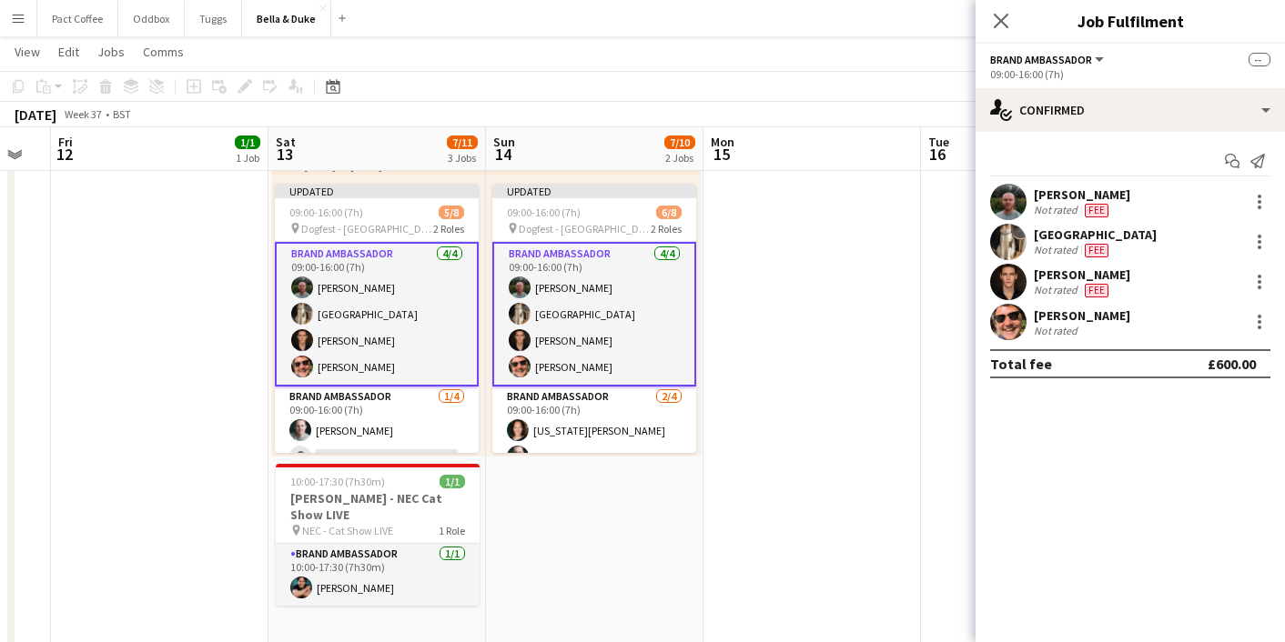
scroll to position [0, 602]
click at [1249, 317] on div at bounding box center [1260, 322] width 22 height 22
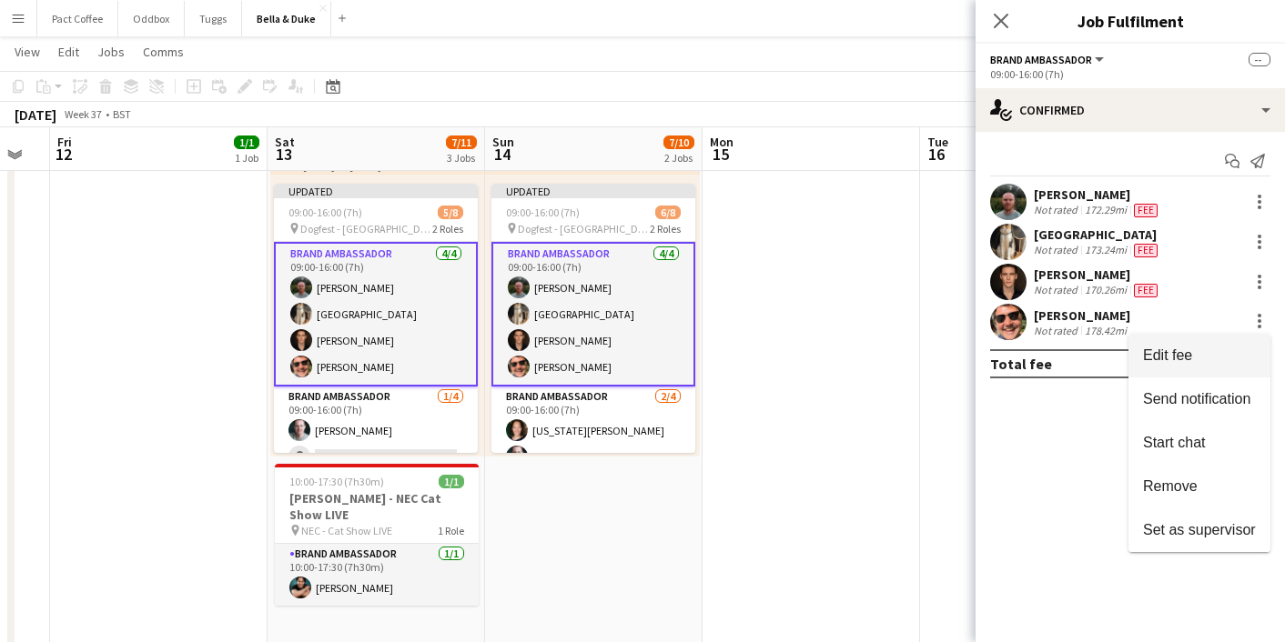
click at [1199, 346] on button "Edit fee" at bounding box center [1199, 356] width 142 height 44
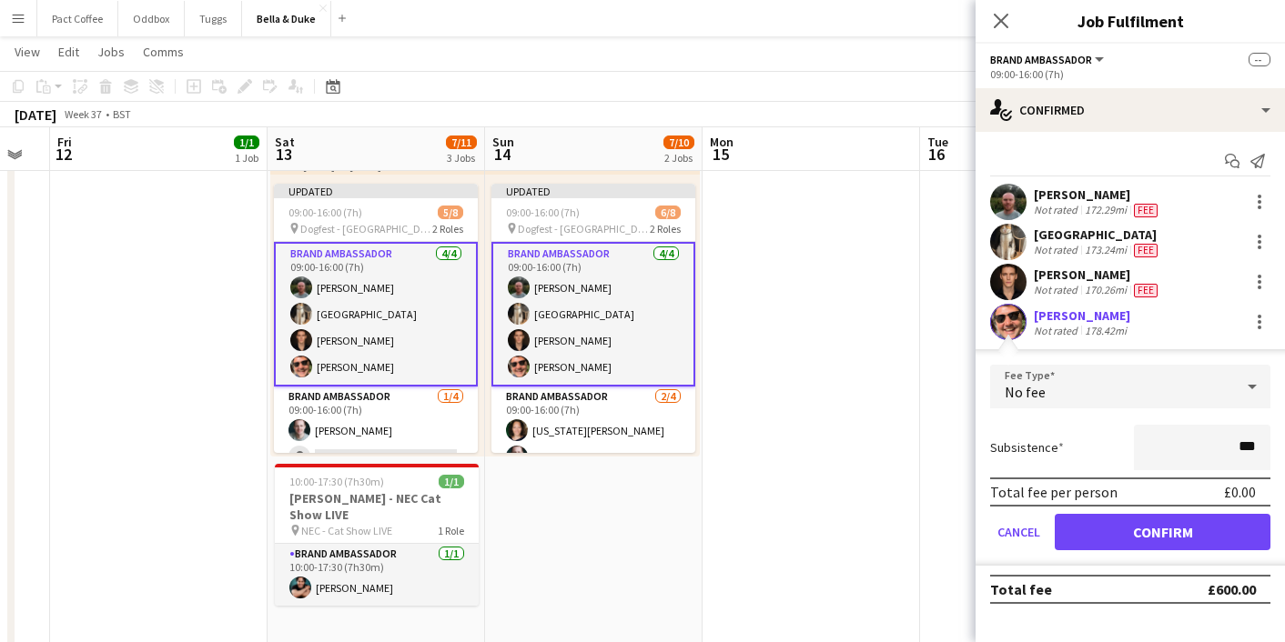
type input "**"
type input "****"
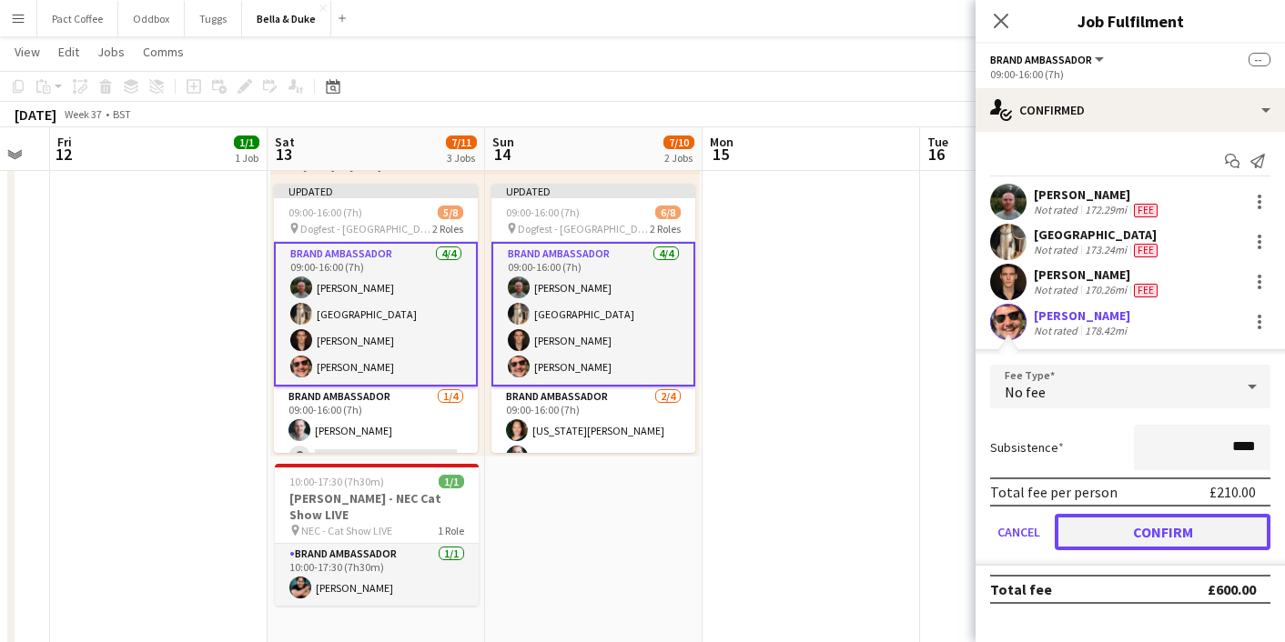
click at [1193, 535] on button "Confirm" at bounding box center [1163, 532] width 216 height 36
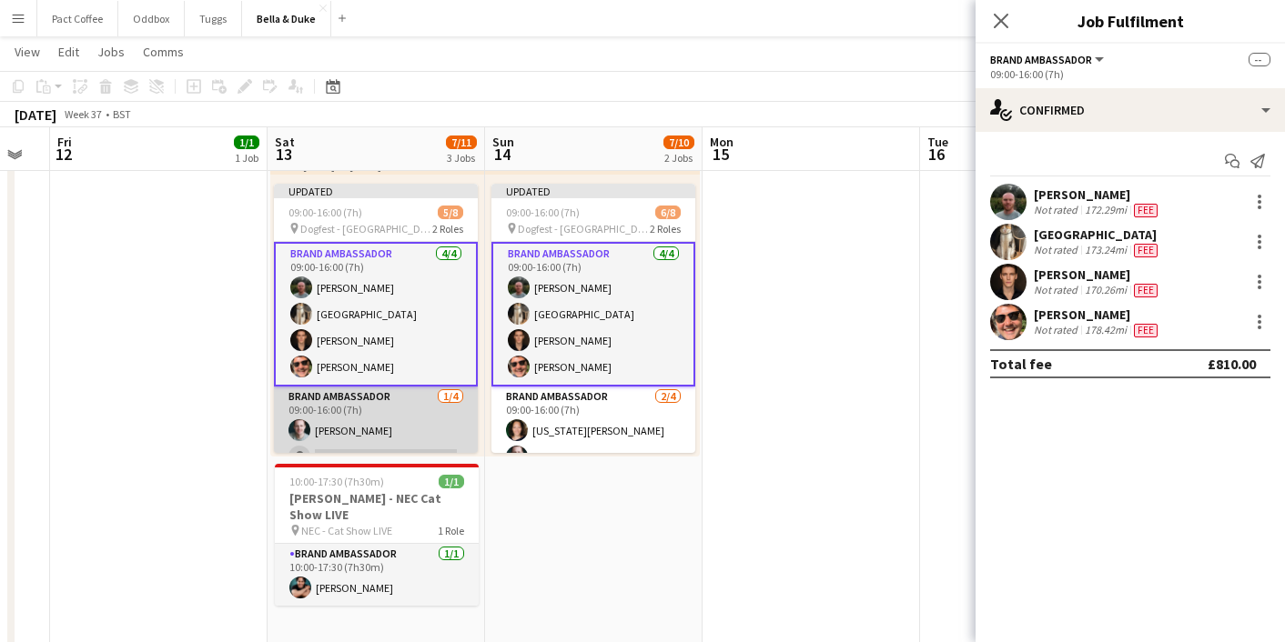
click at [363, 428] on app-card-role "Brand Ambassador [DATE] 09:00-16:00 (7h) [PERSON_NAME] single-neutral-actions s…" at bounding box center [376, 457] width 204 height 141
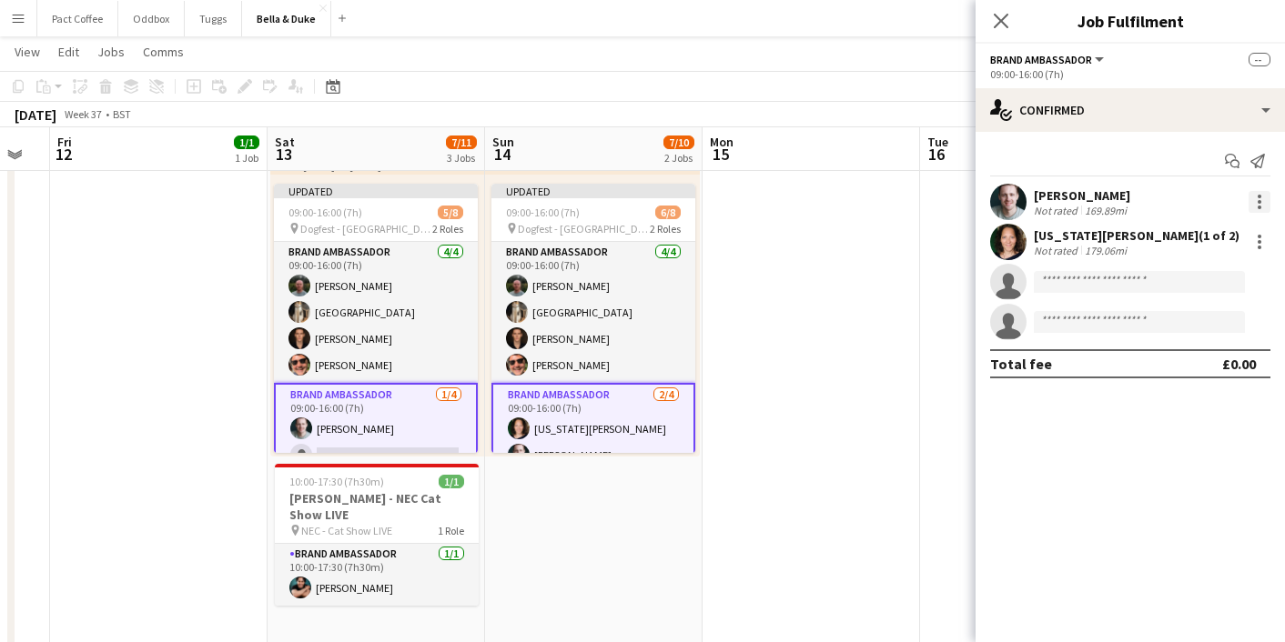
click at [1266, 196] on div at bounding box center [1260, 202] width 22 height 22
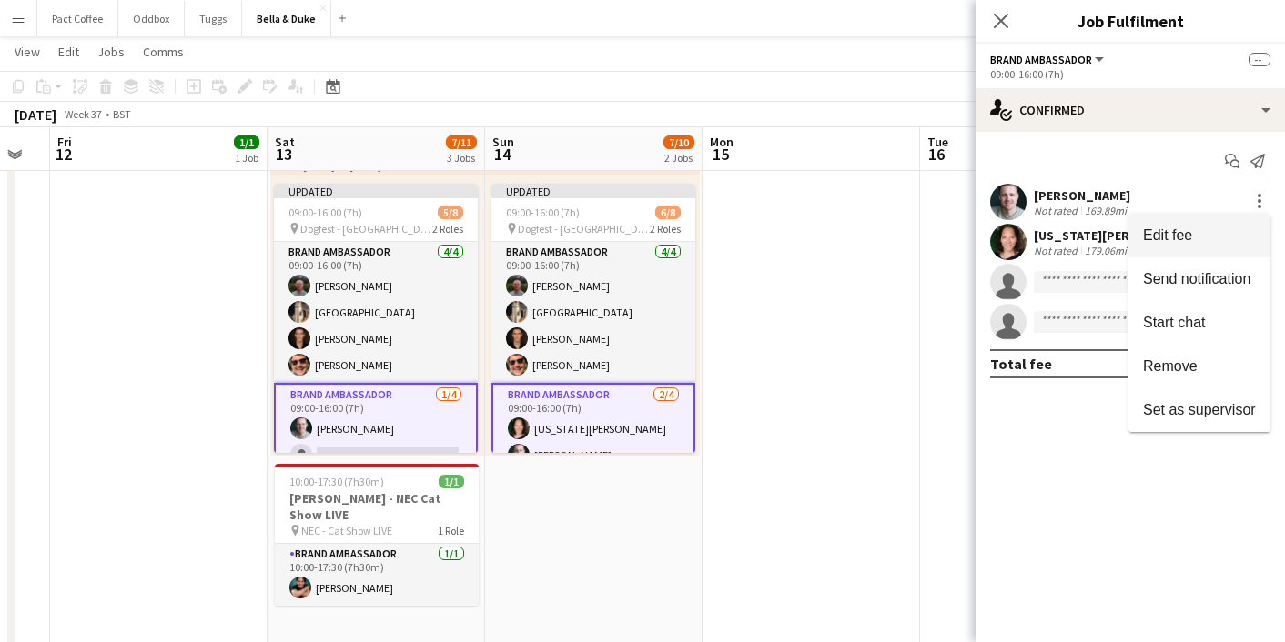
click at [1220, 237] on span "Edit fee" at bounding box center [1199, 236] width 113 height 16
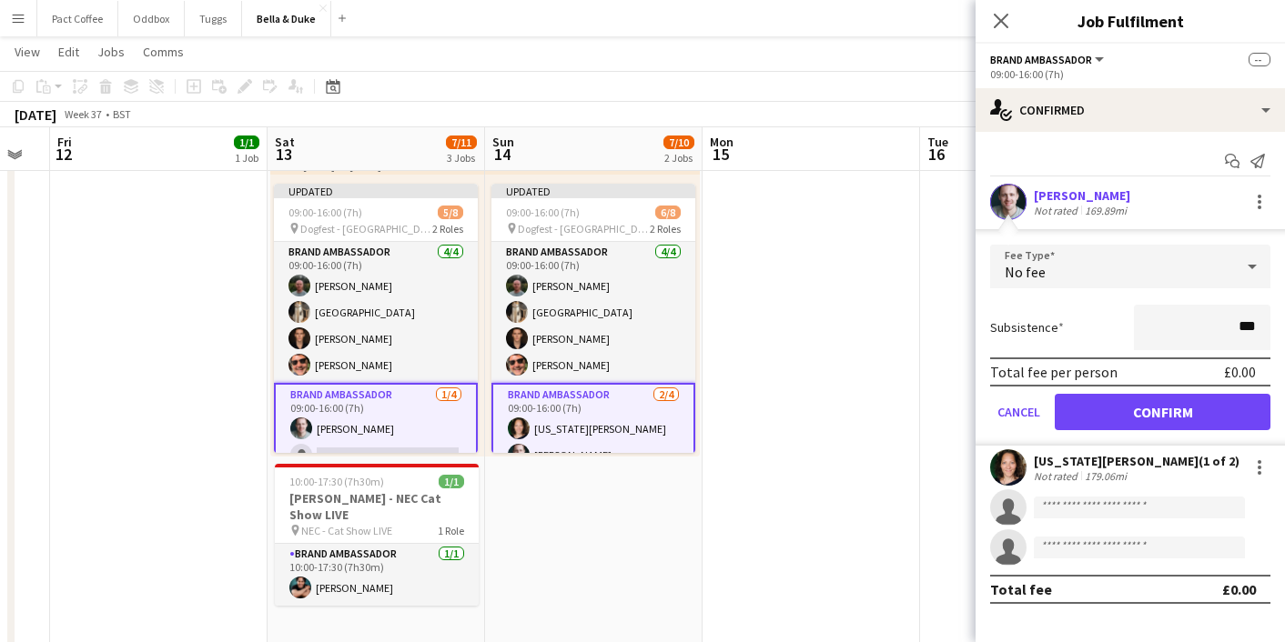
type input "**"
type input "****"
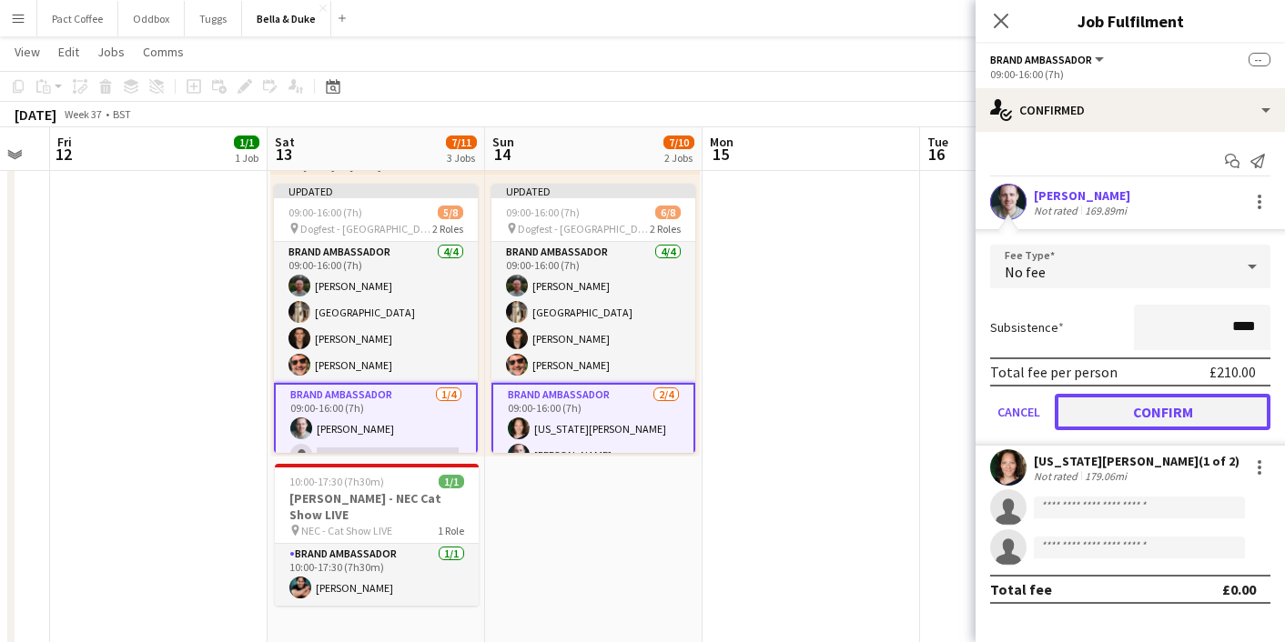
click at [1223, 414] on button "Confirm" at bounding box center [1163, 412] width 216 height 36
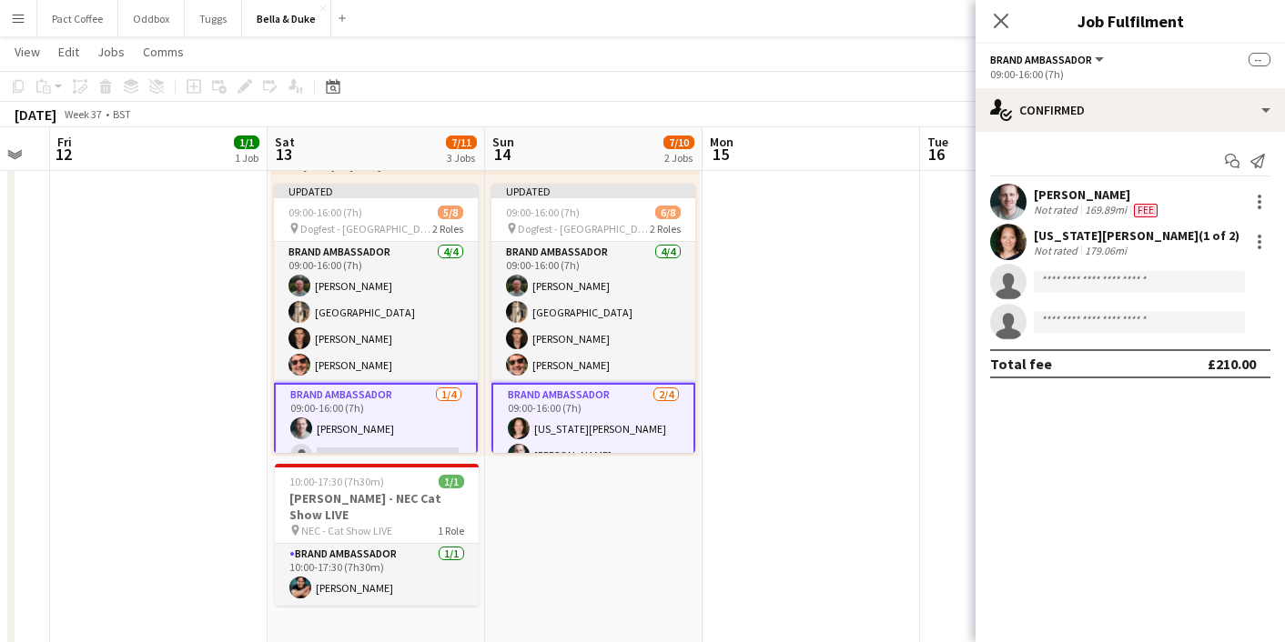
click at [865, 419] on app-date-cell at bounding box center [811, 296] width 217 height 996
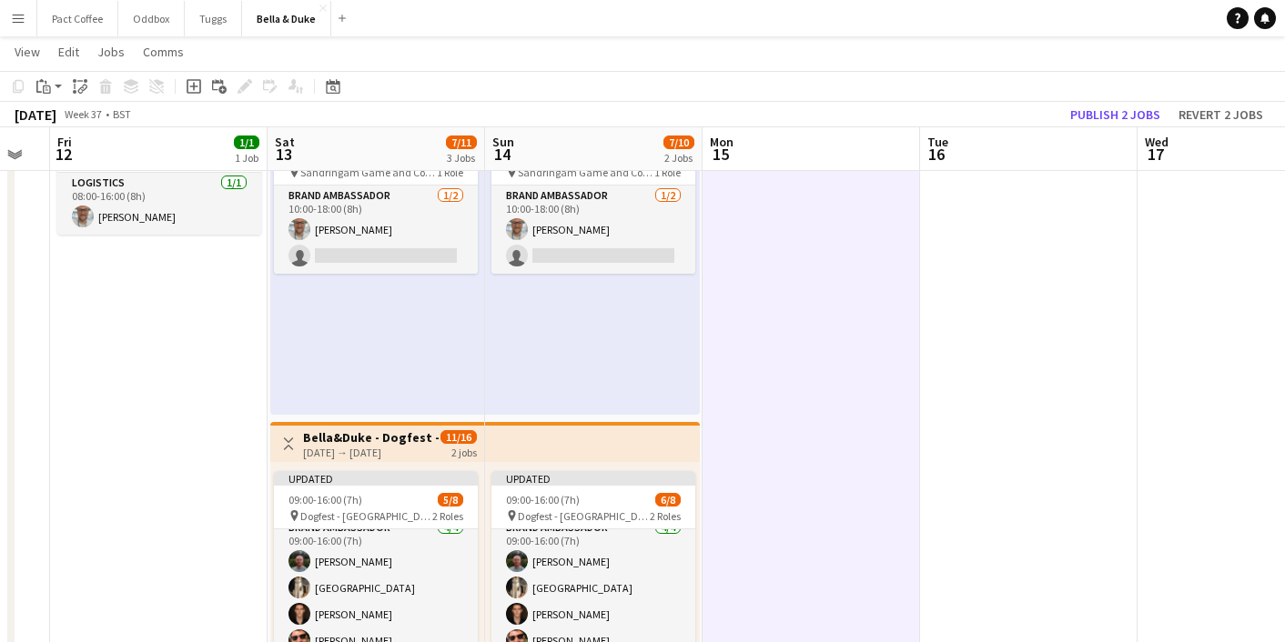
scroll to position [0, 0]
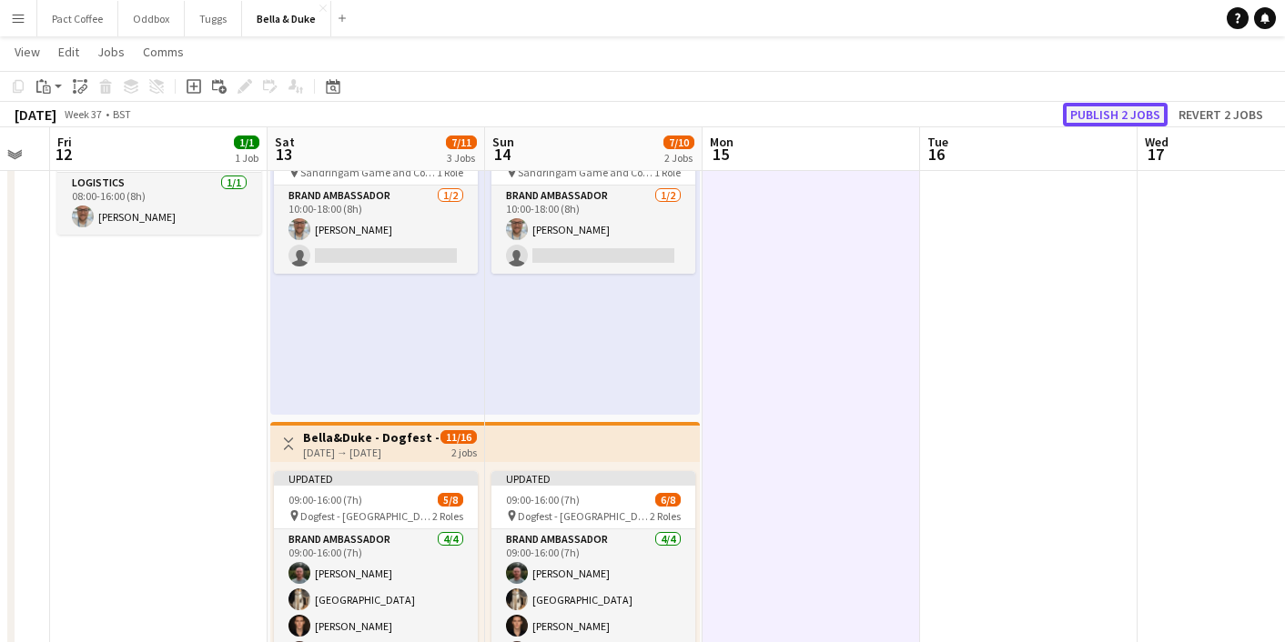
click at [1149, 110] on button "Publish 2 jobs" at bounding box center [1115, 115] width 105 height 24
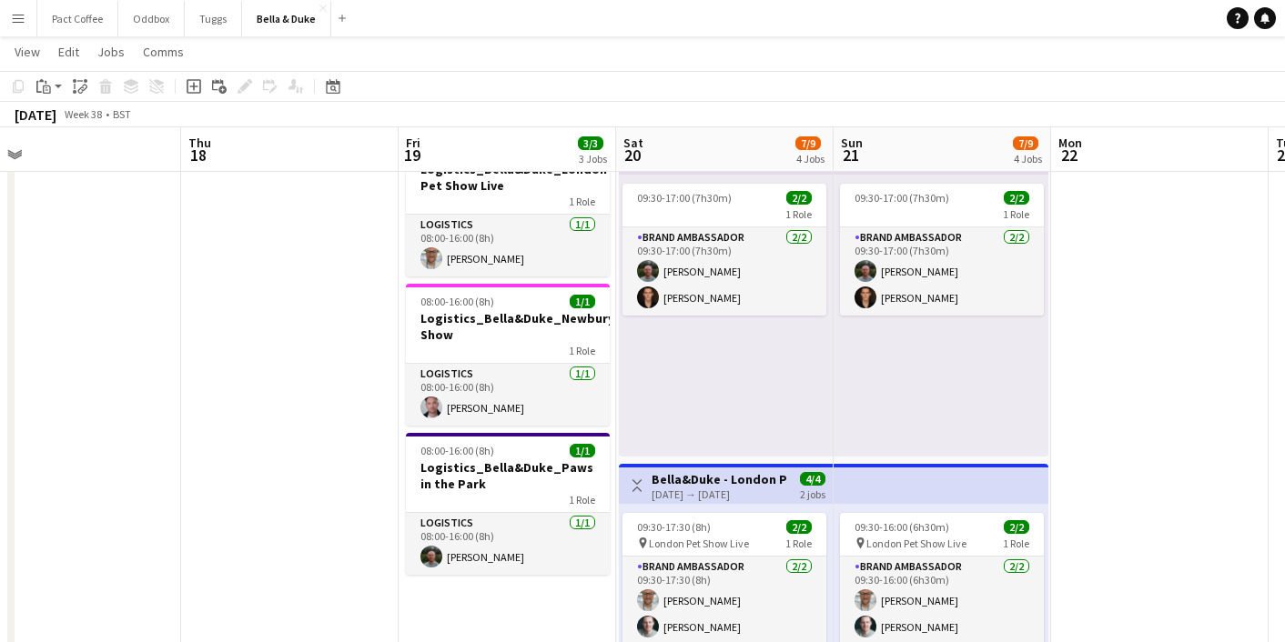
scroll to position [161, 0]
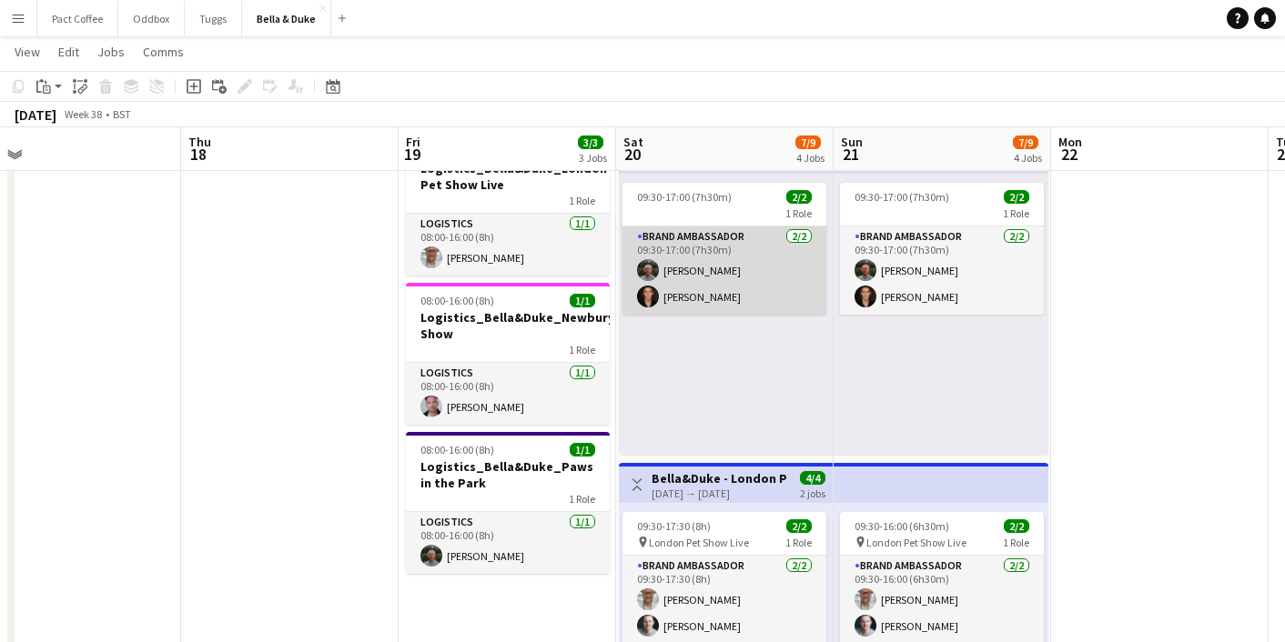
click at [698, 290] on app-card-role "Brand Ambassador [DATE] 09:30-17:00 (7h30m) [PERSON_NAME] [PERSON_NAME]" at bounding box center [724, 271] width 204 height 88
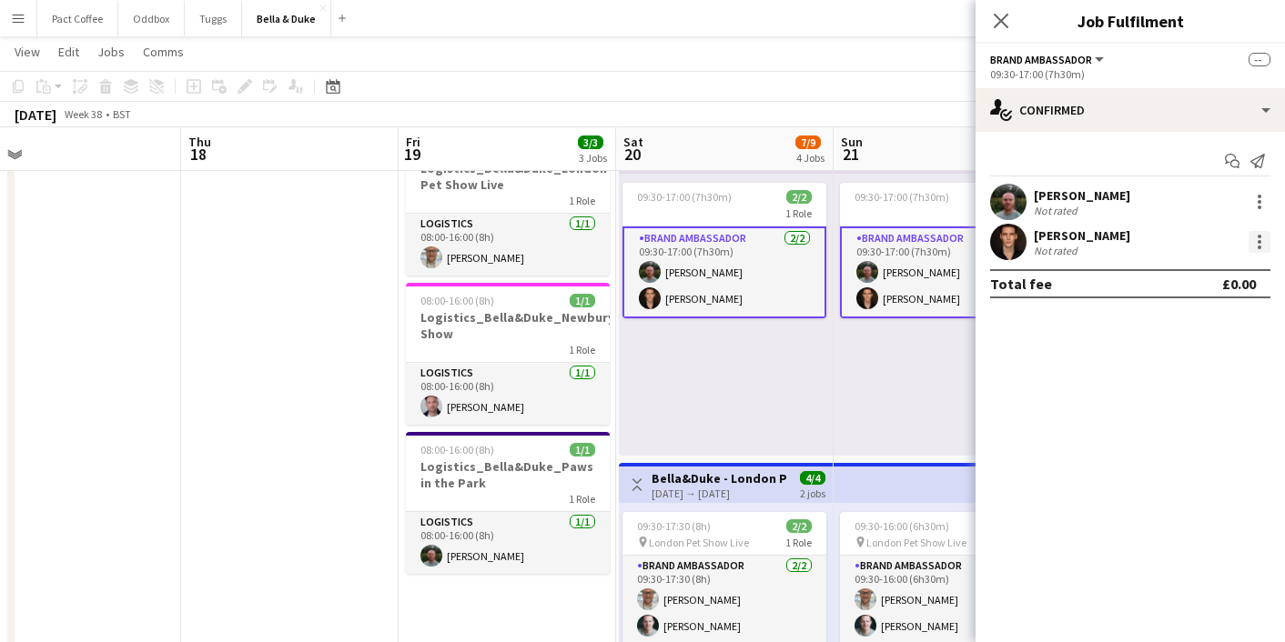
click at [1261, 240] on div at bounding box center [1260, 242] width 22 height 22
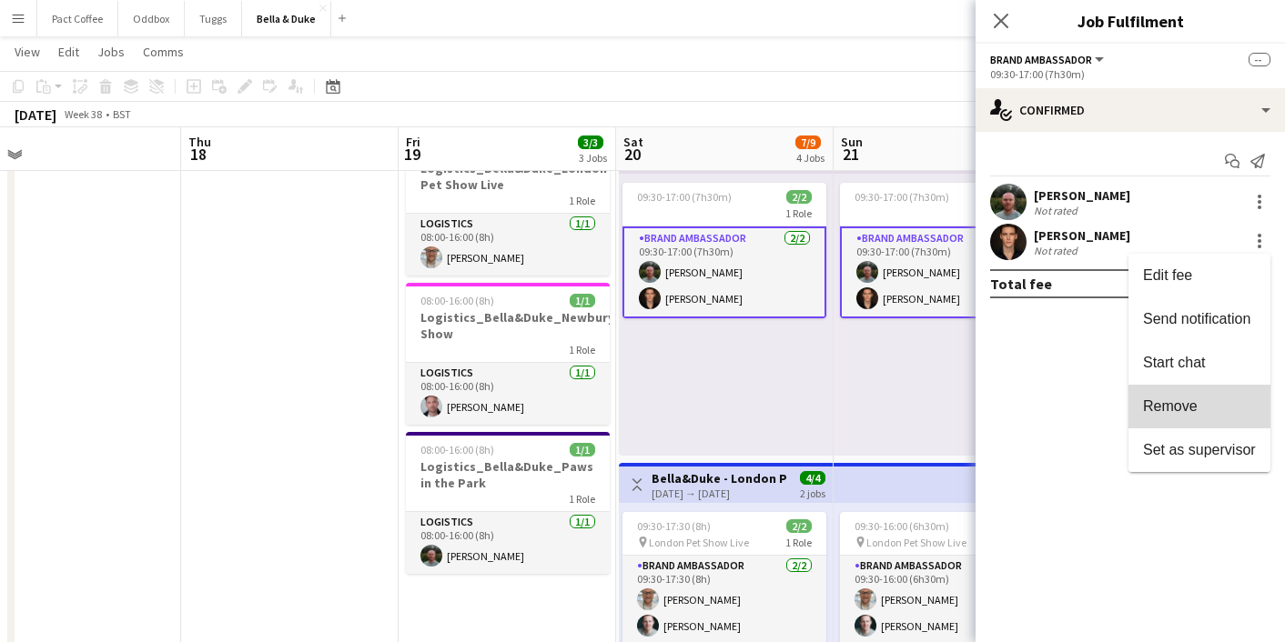
click at [1175, 406] on span "Remove" at bounding box center [1170, 406] width 55 height 15
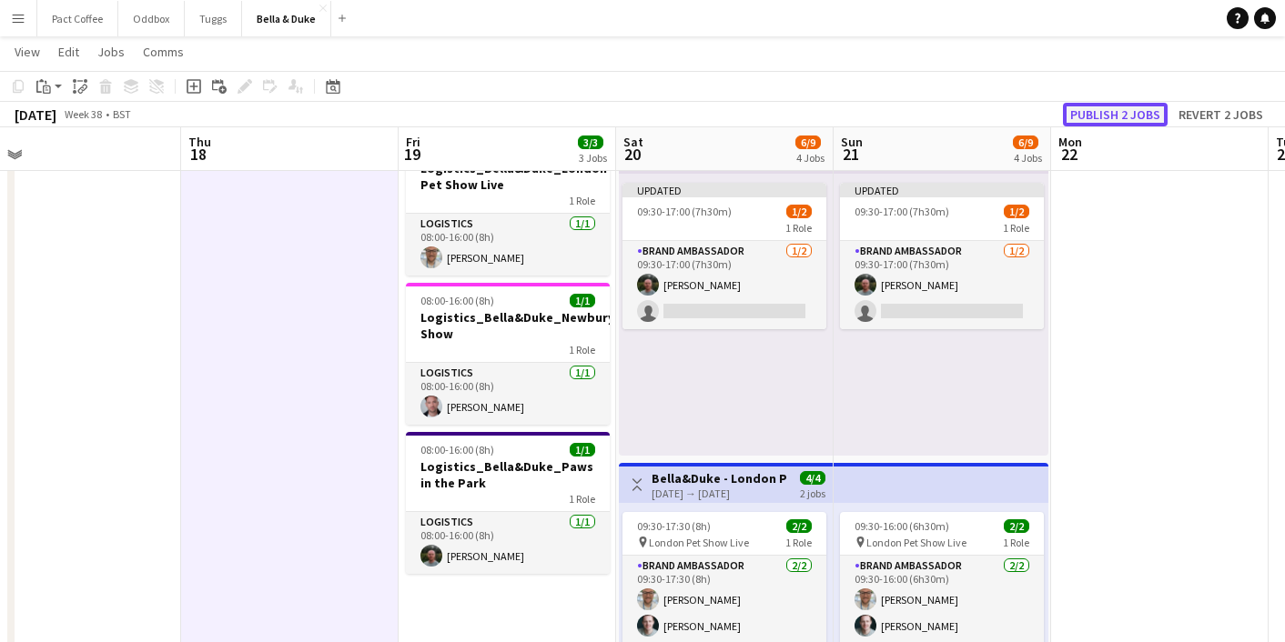
click at [1142, 119] on button "Publish 2 jobs" at bounding box center [1115, 115] width 105 height 24
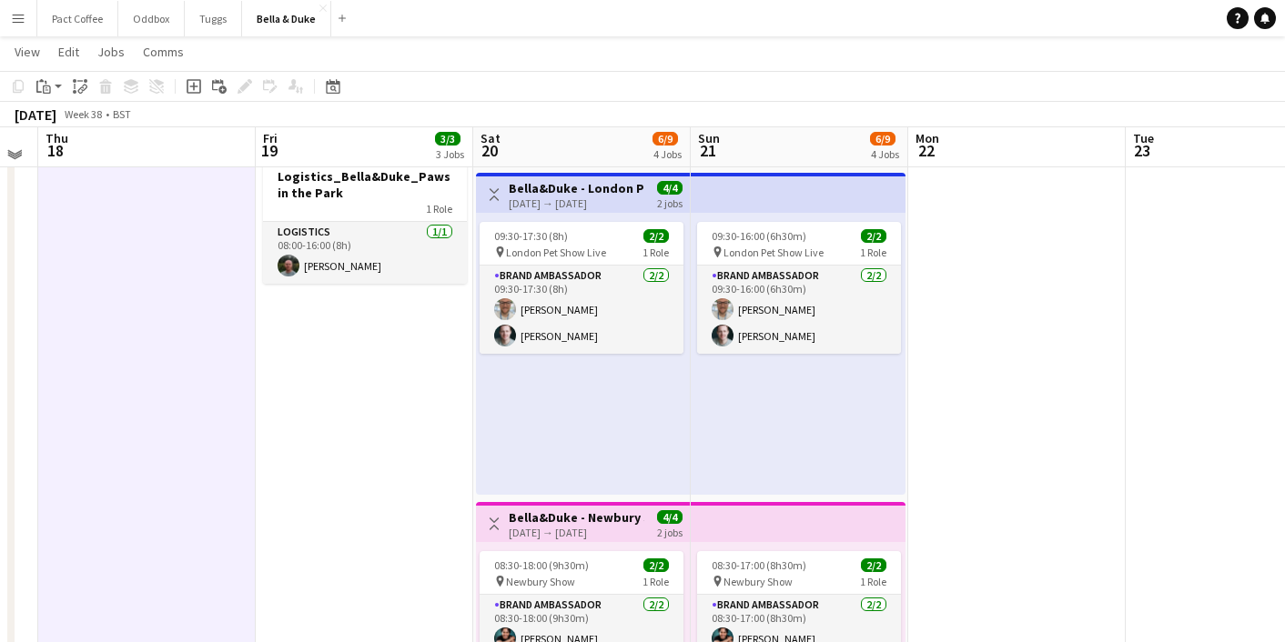
scroll to position [426, 0]
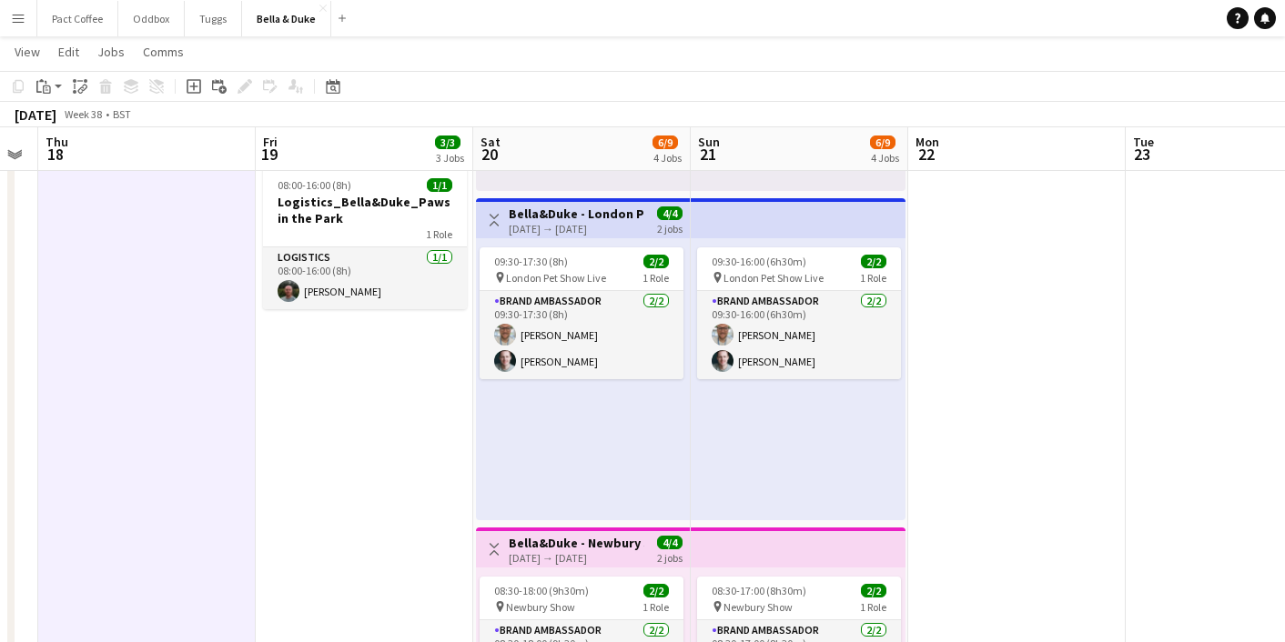
click at [588, 223] on div "[DATE] → [DATE]" at bounding box center [577, 229] width 136 height 14
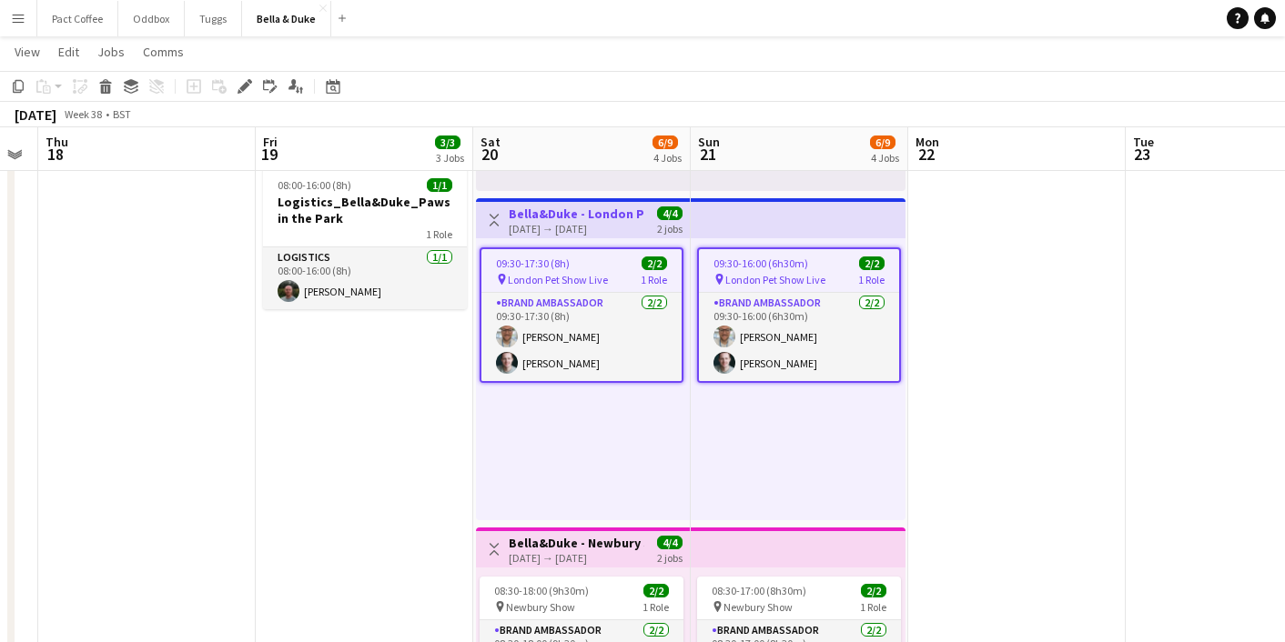
click at [451, 439] on app-date-cell "08:00-16:00 (8h) 1/1 Logistics_Bella&Duke_London Pet Show Live 1 Role Logistics…" at bounding box center [364, 524] width 217 height 1325
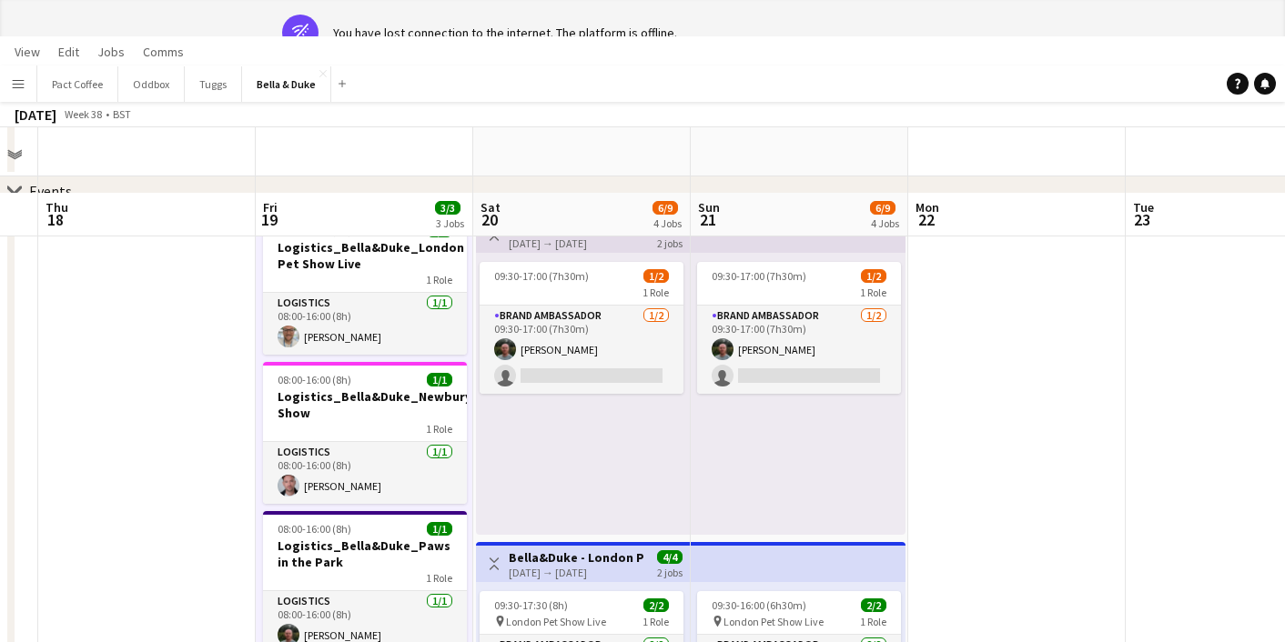
scroll to position [0, 0]
